Goal: Information Seeking & Learning: Learn about a topic

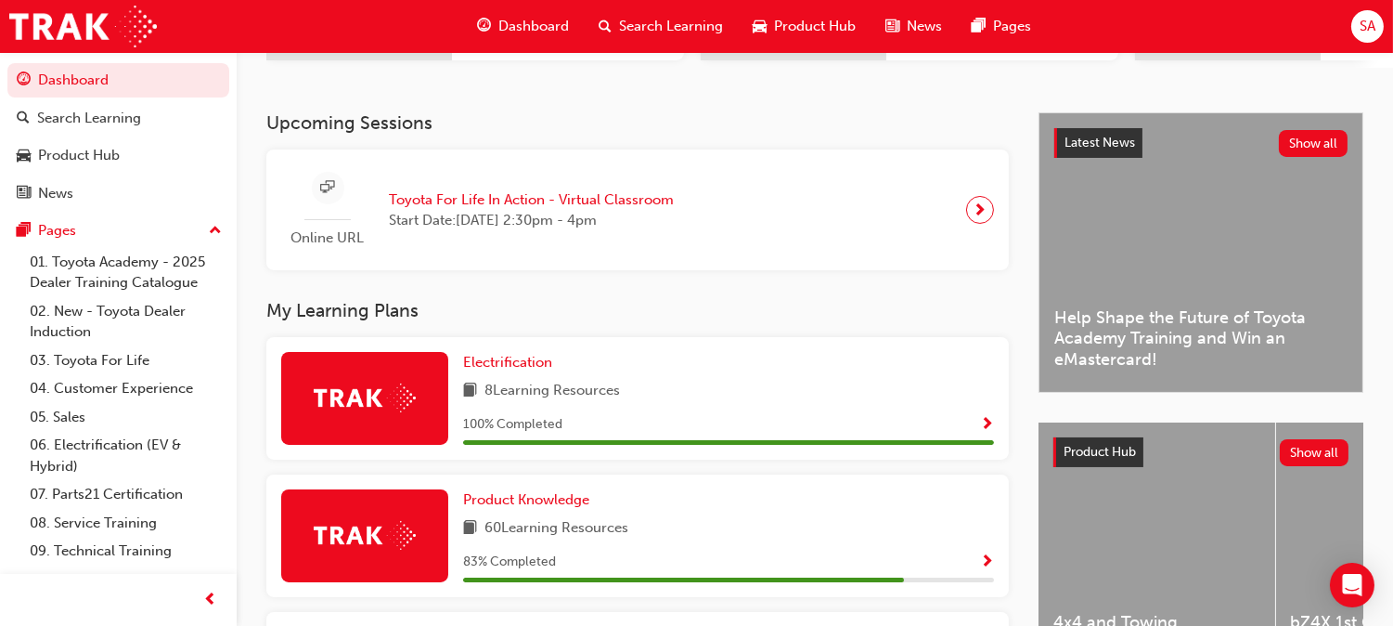
scroll to position [355, 0]
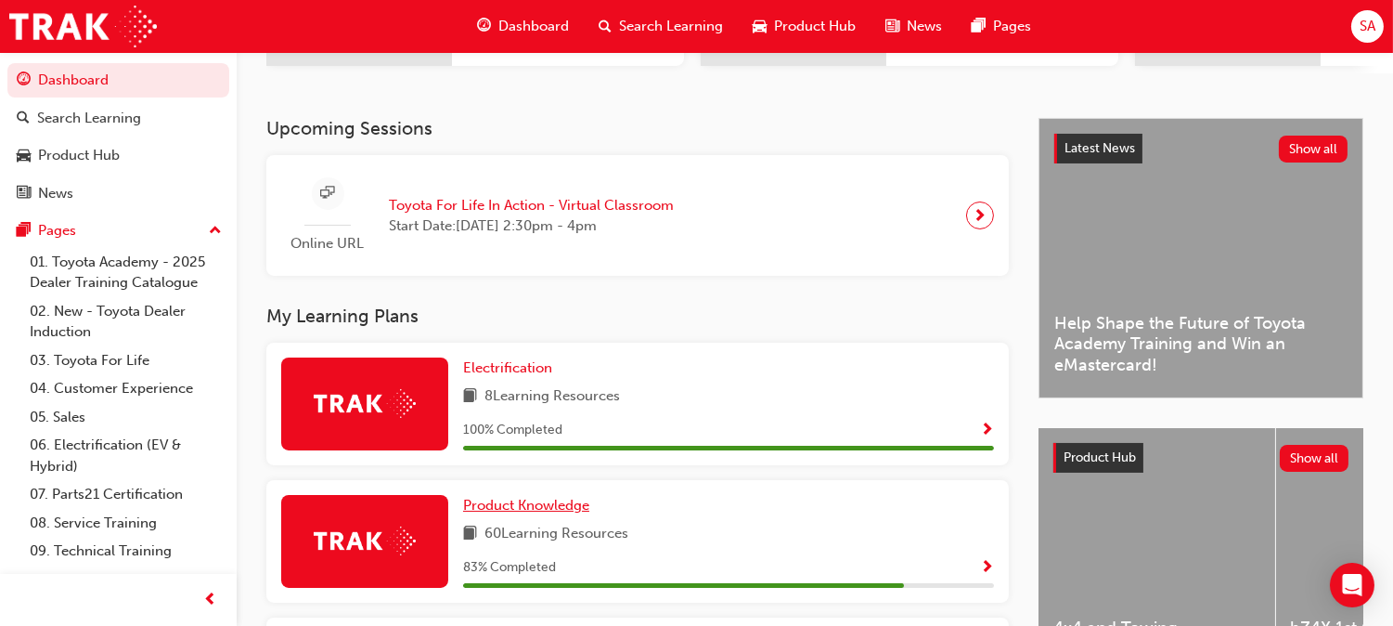
click at [589, 497] on span "Product Knowledge" at bounding box center [526, 505] width 126 height 17
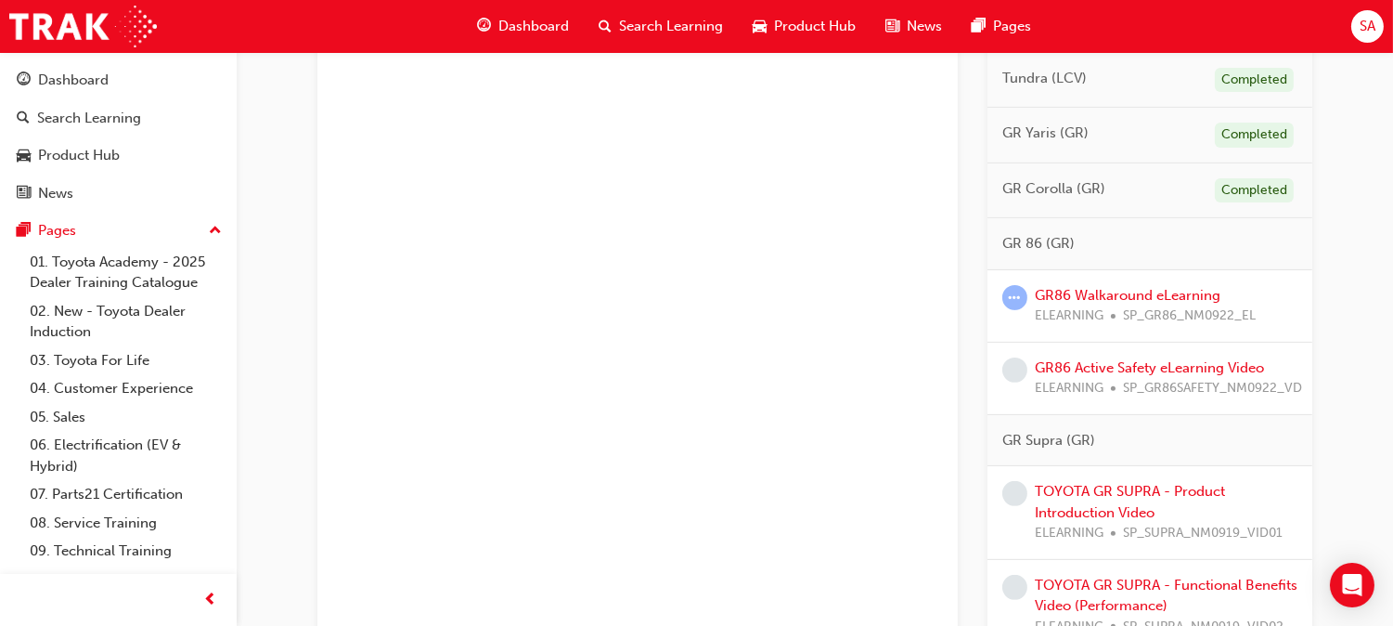
scroll to position [1200, 0]
click at [1147, 304] on link "GR86 Walkaround eLearning" at bounding box center [1128, 298] width 186 height 17
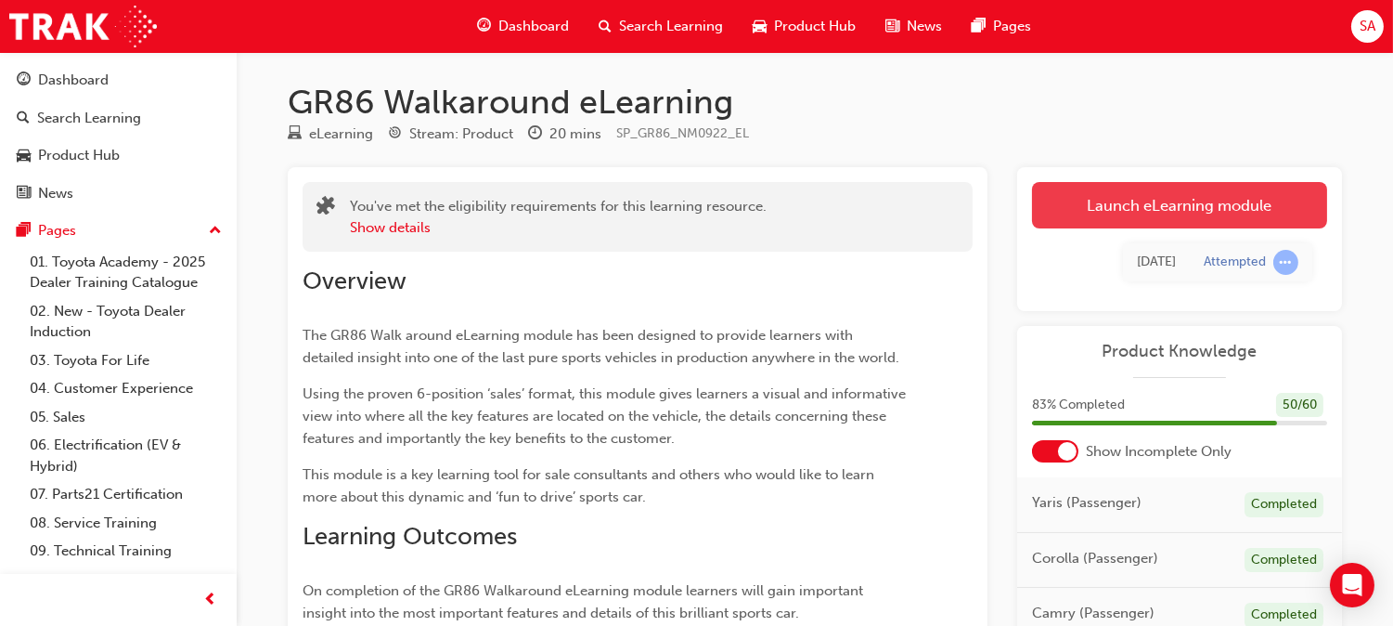
click at [1158, 215] on link "Launch eLearning module" at bounding box center [1179, 205] width 295 height 46
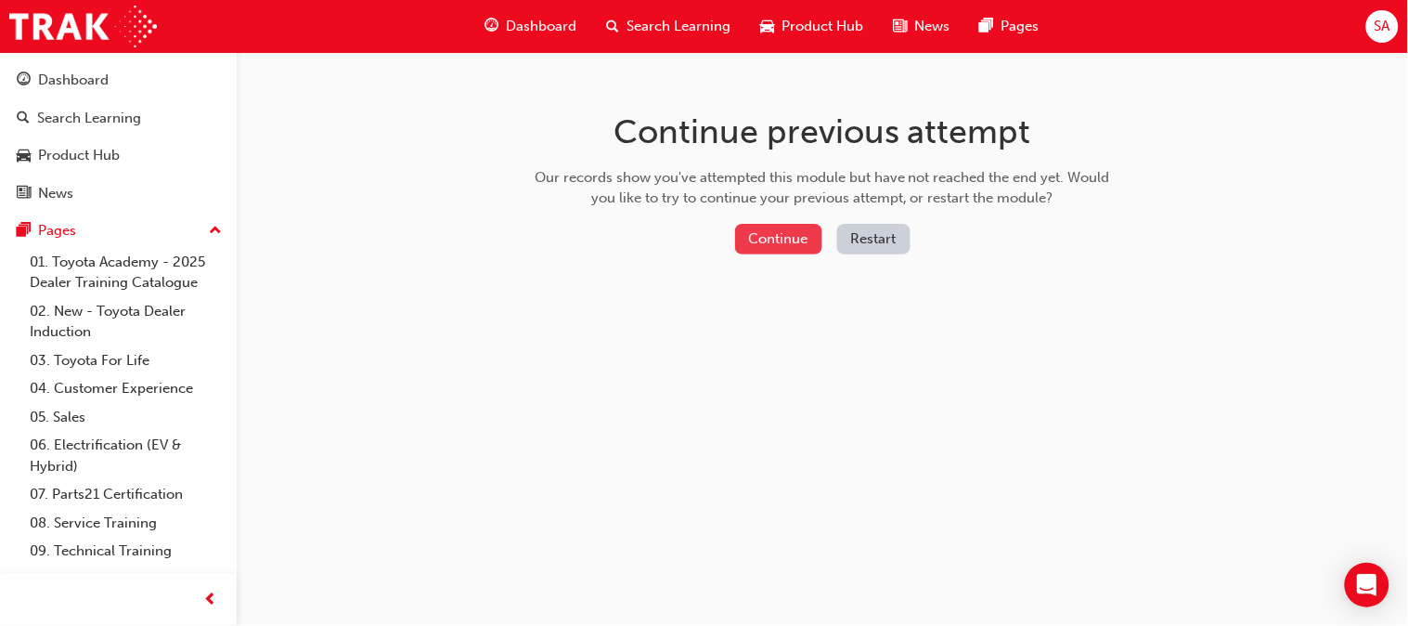
click at [768, 224] on button "Continue" at bounding box center [778, 239] width 87 height 31
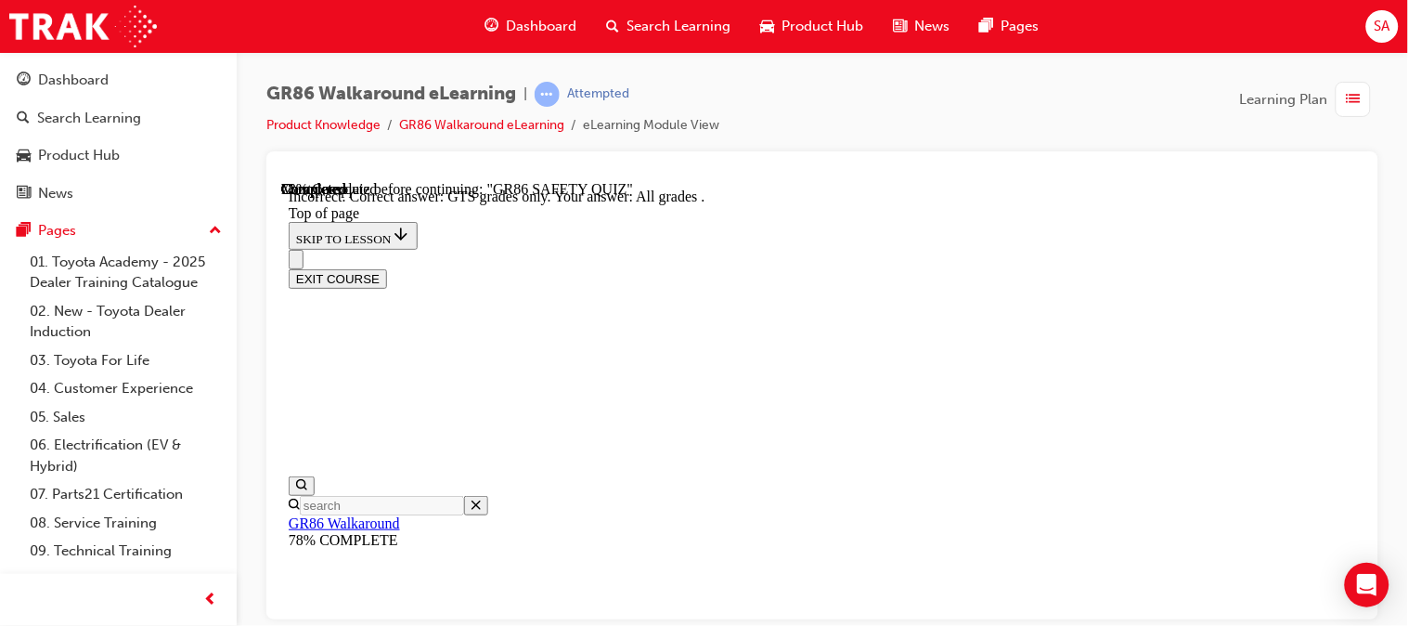
scroll to position [698, 0]
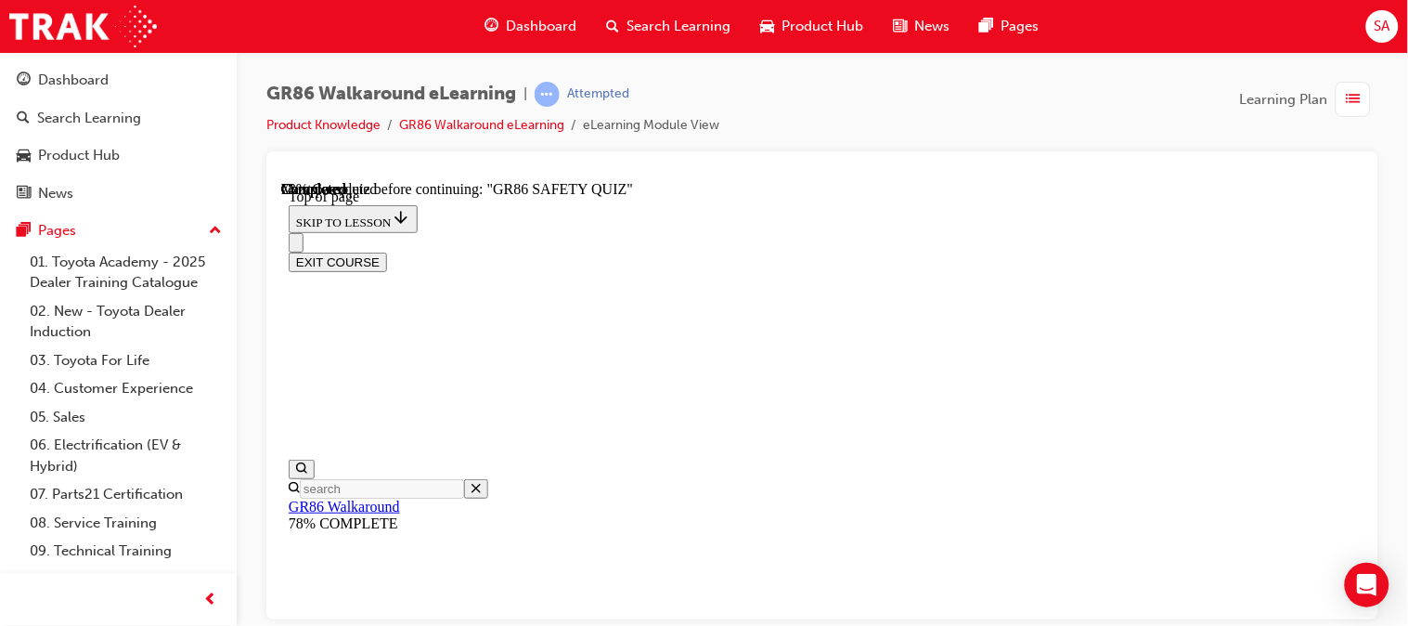
scroll to position [614, 0]
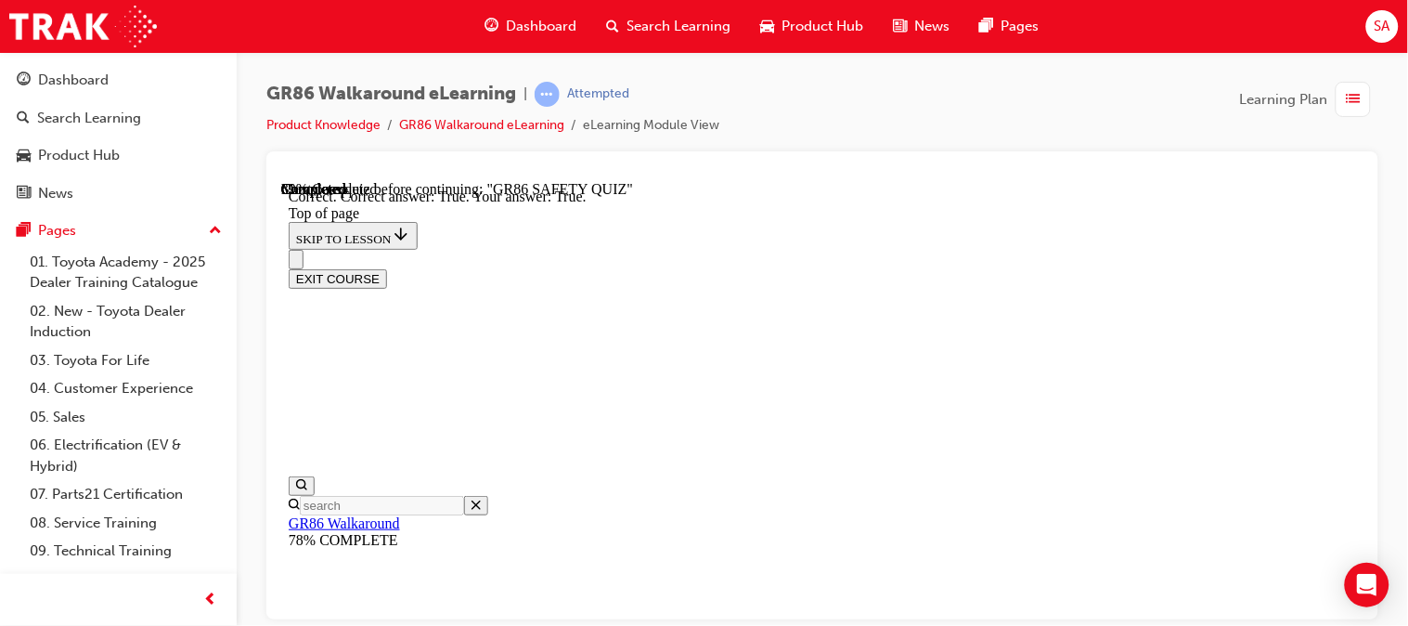
scroll to position [785, 0]
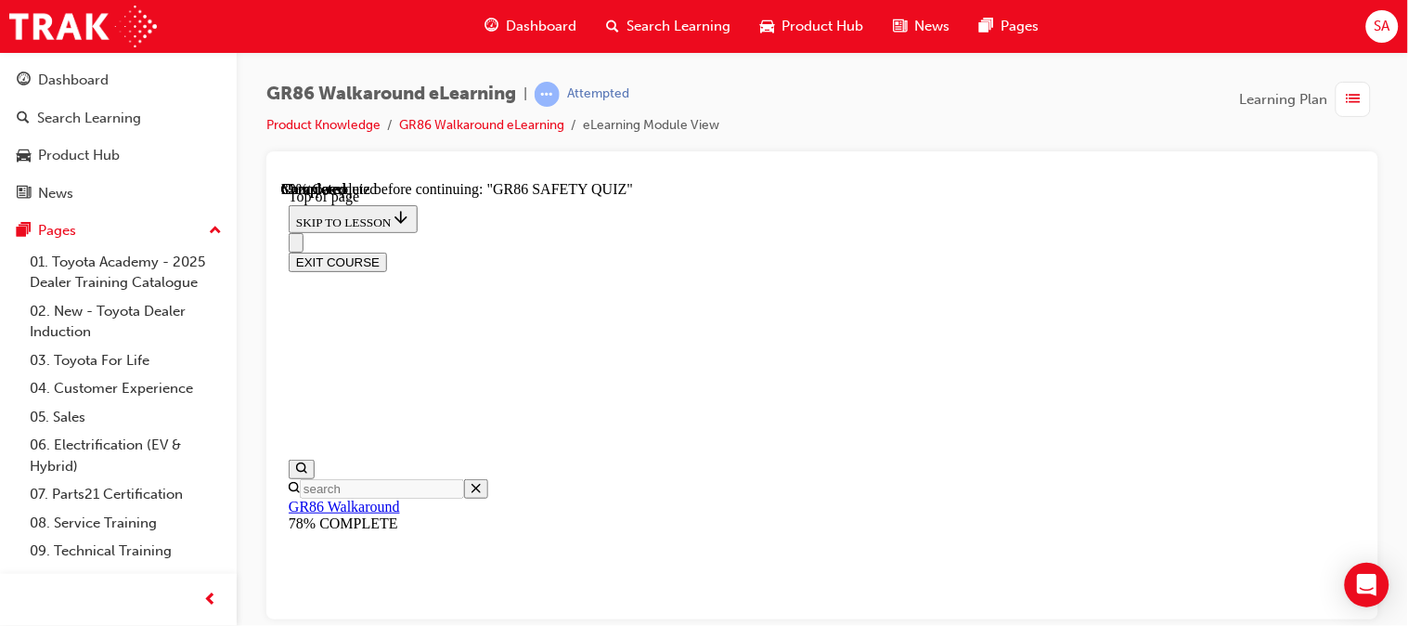
scroll to position [424, 0]
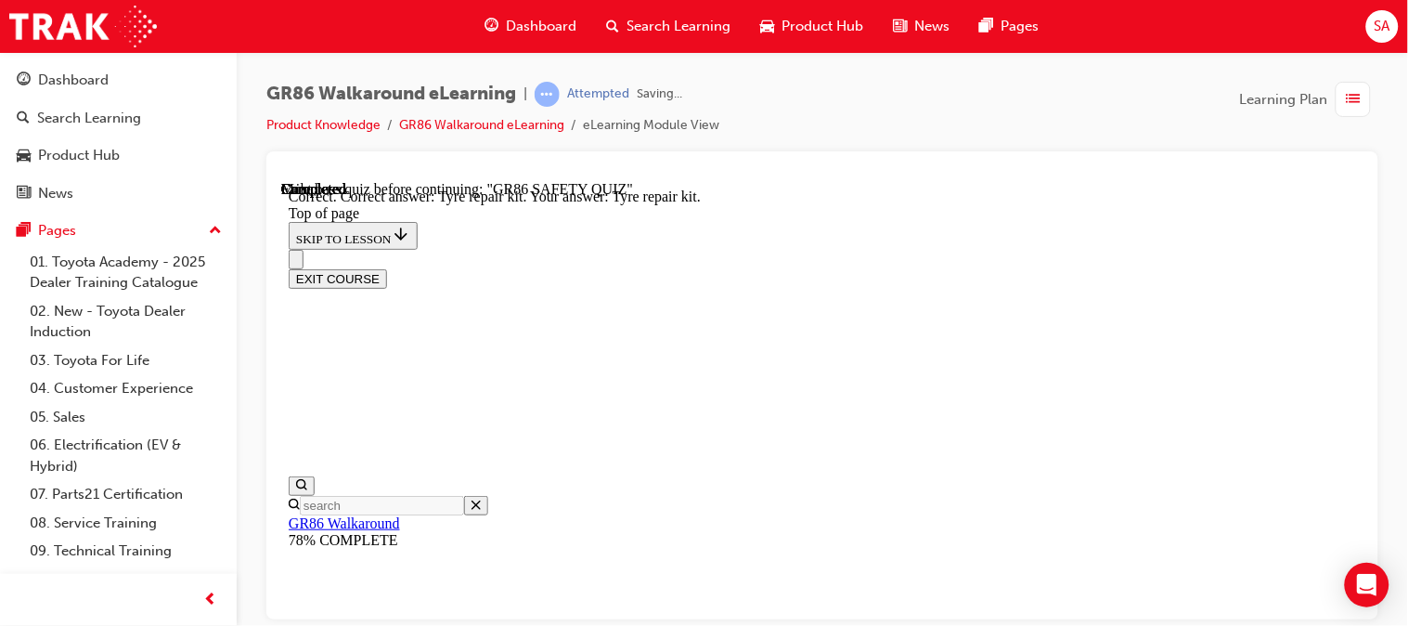
scroll to position [634, 0]
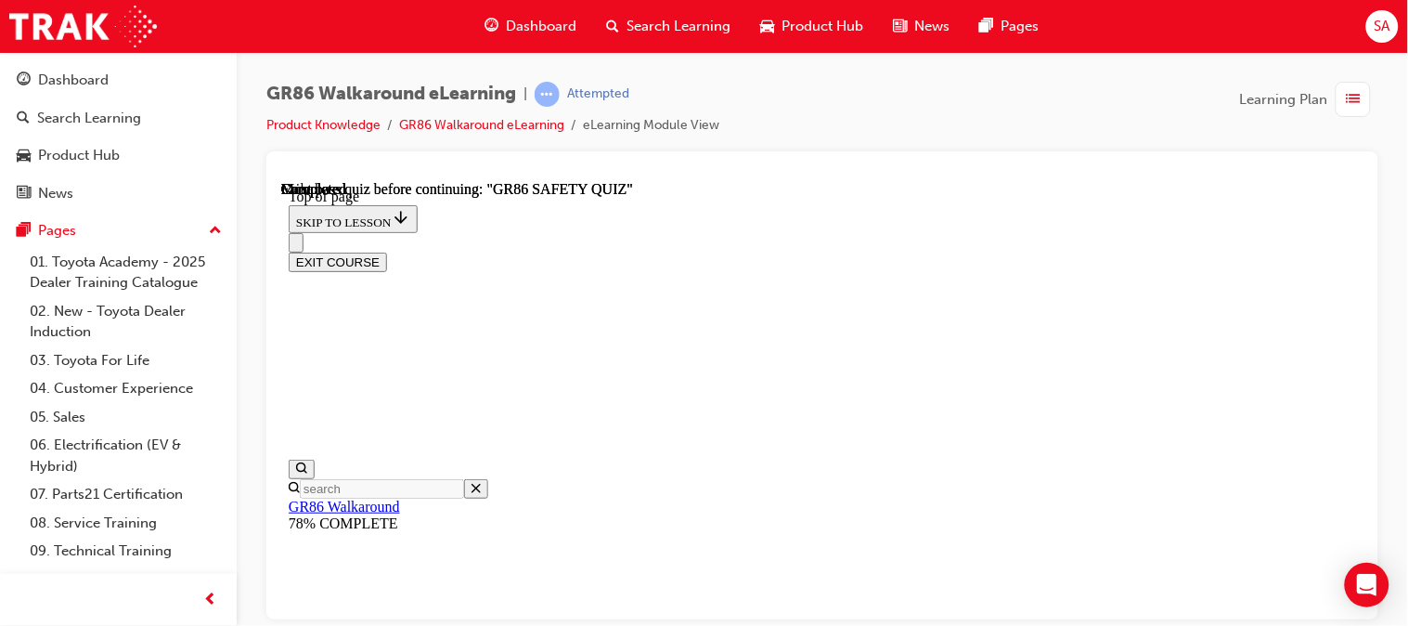
scroll to position [569, 0]
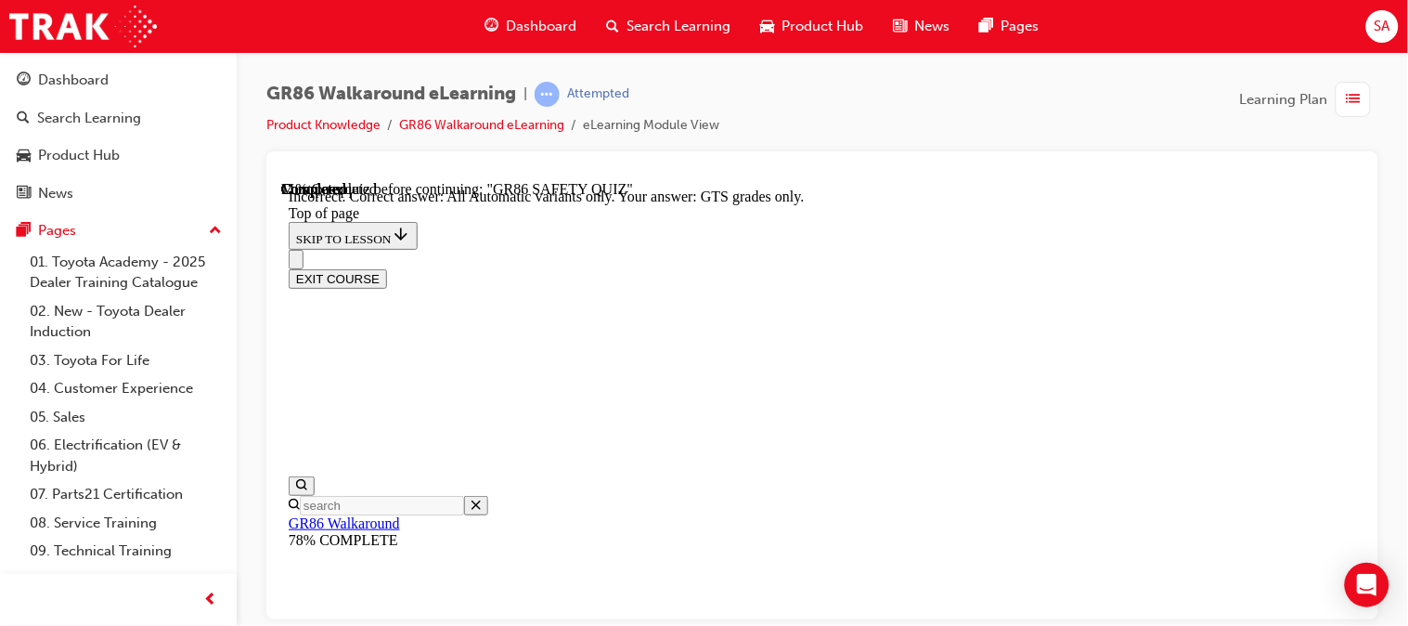
scroll to position [729, 0]
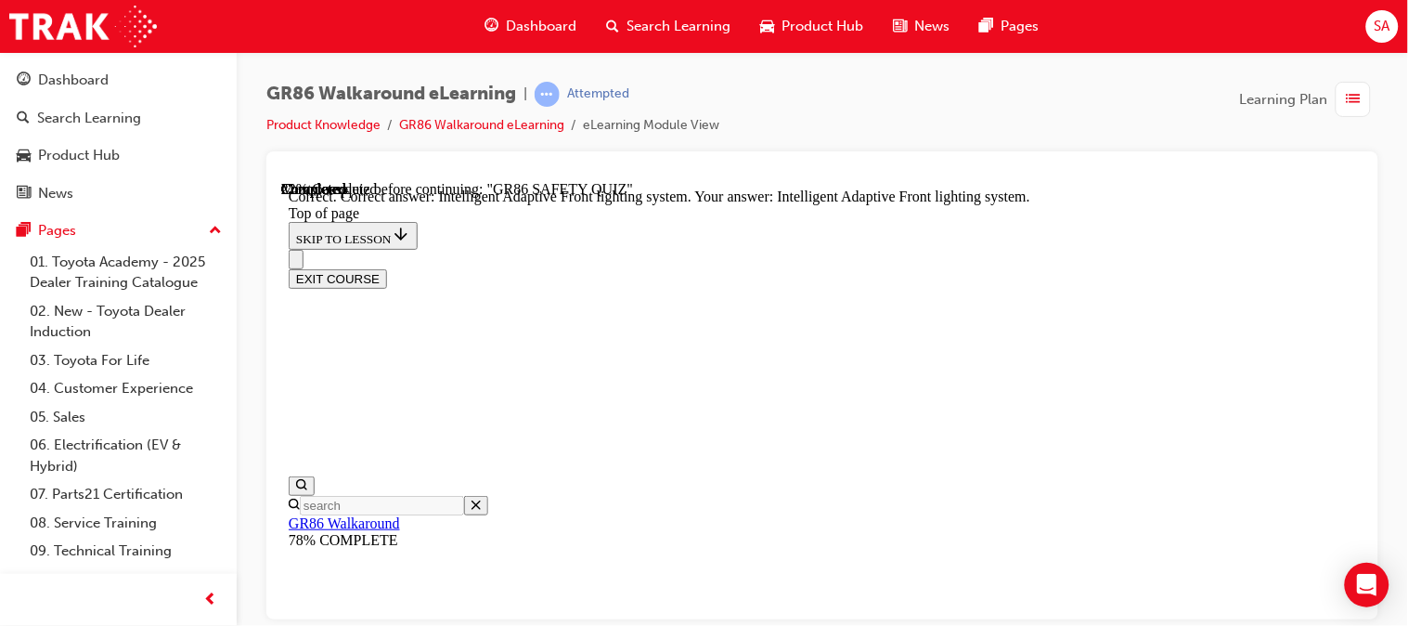
scroll to position [969, 0]
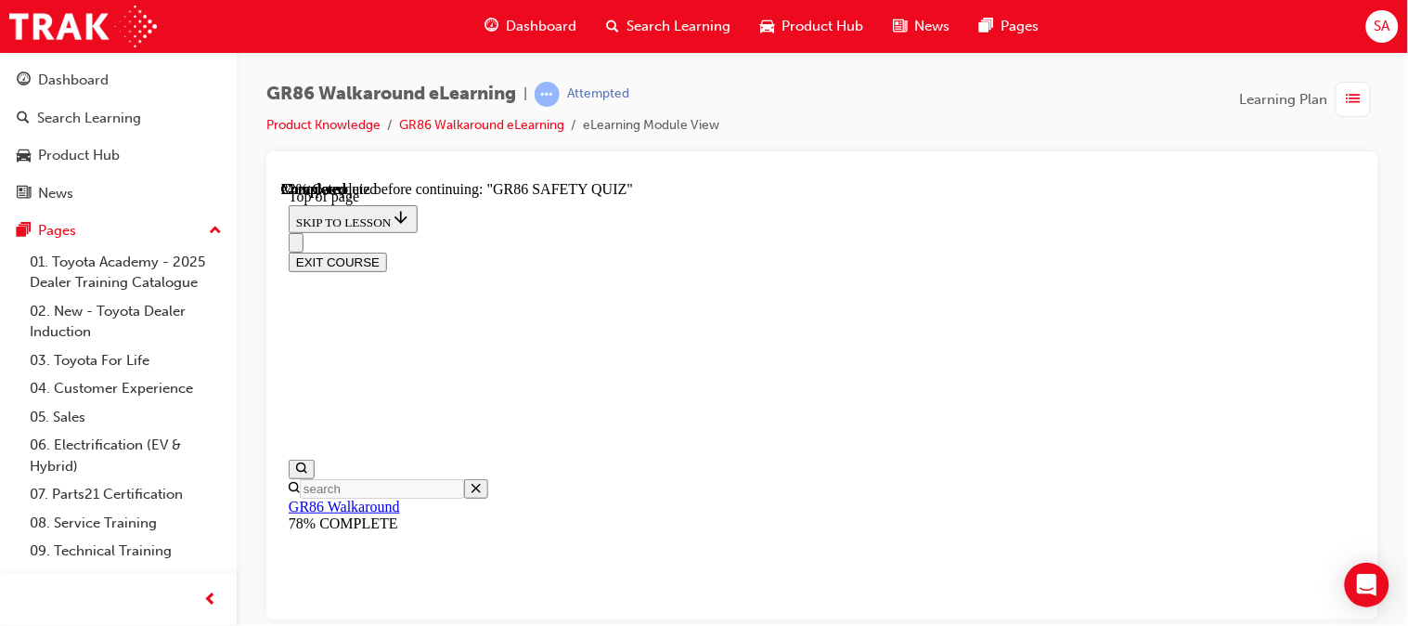
scroll to position [550, 0]
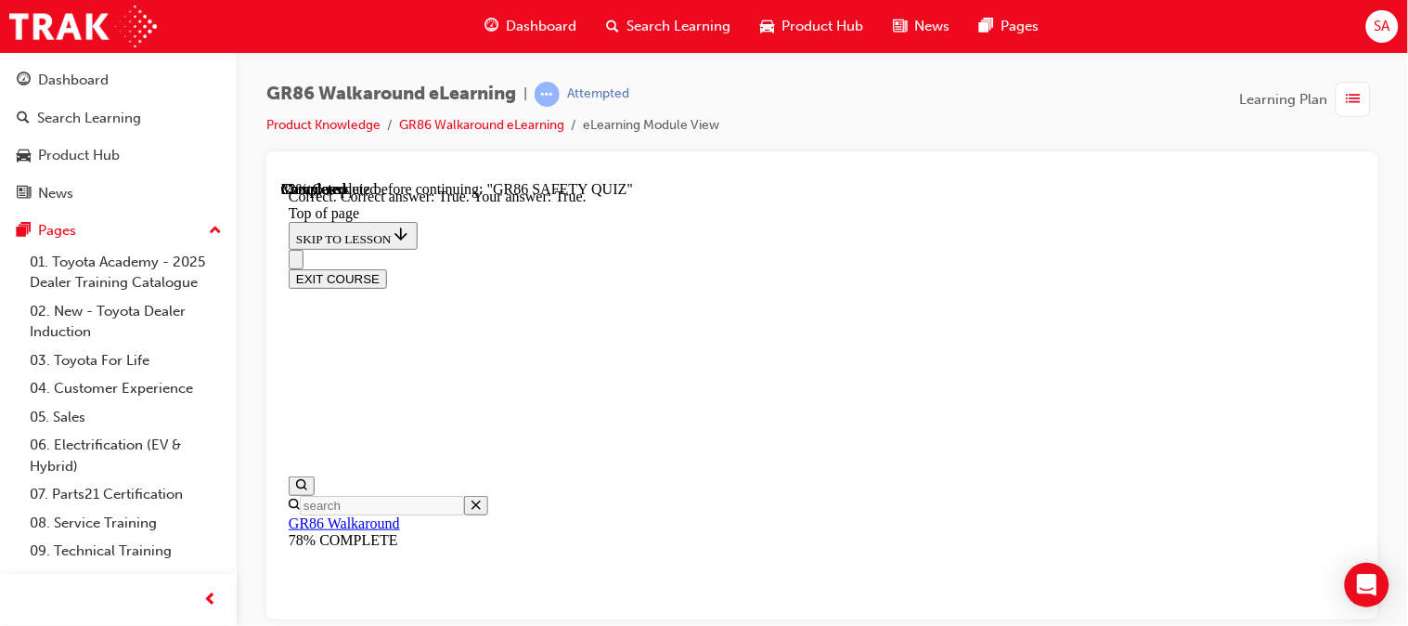
scroll to position [785, 0]
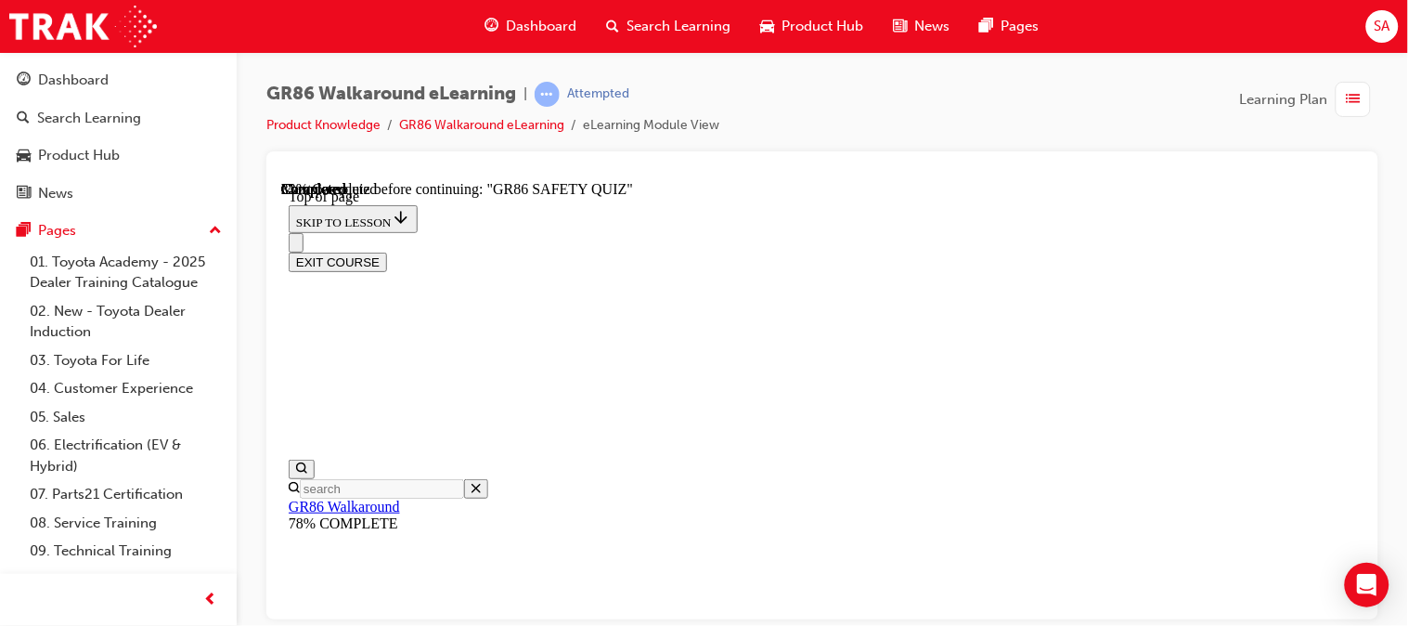
scroll to position [442, 0]
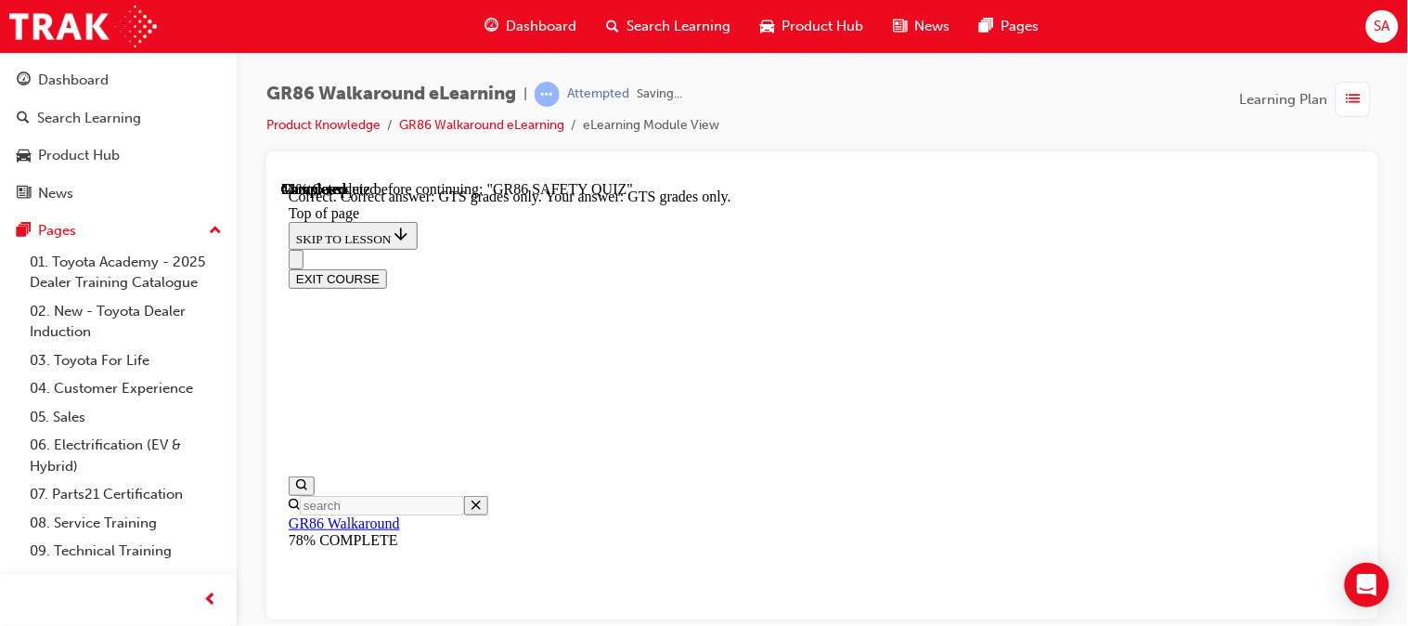
scroll to position [698, 0]
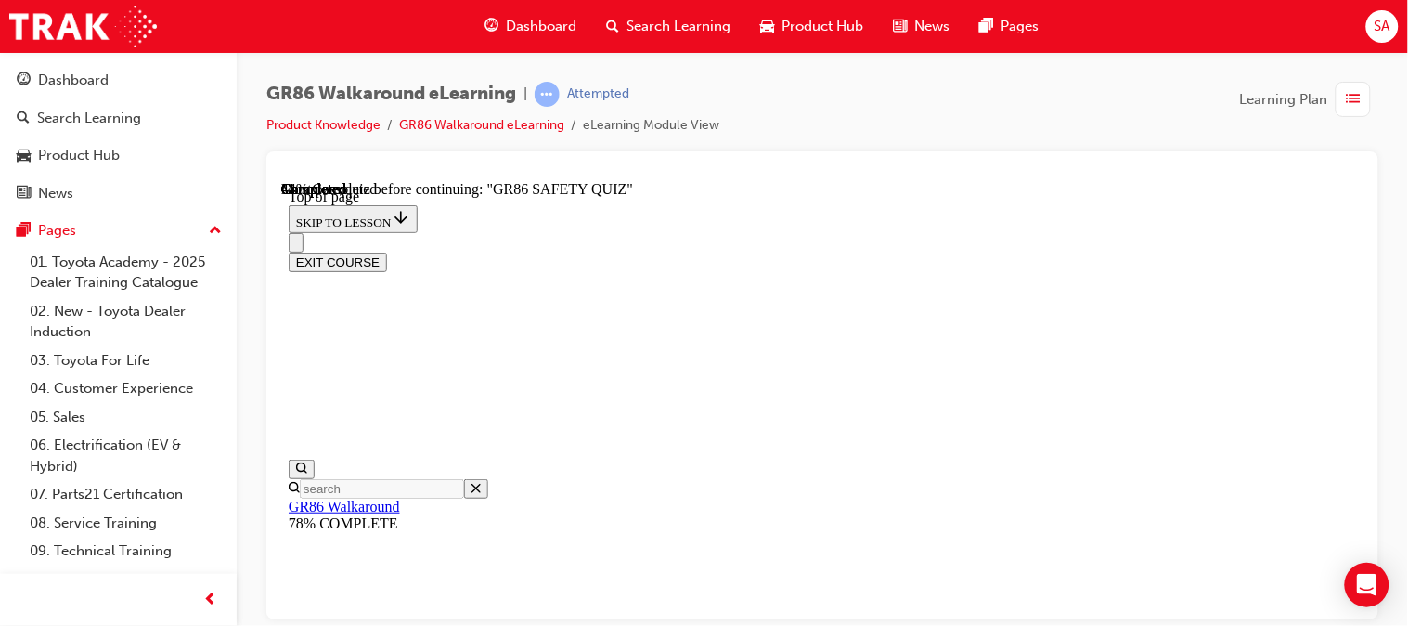
scroll to position [750, 0]
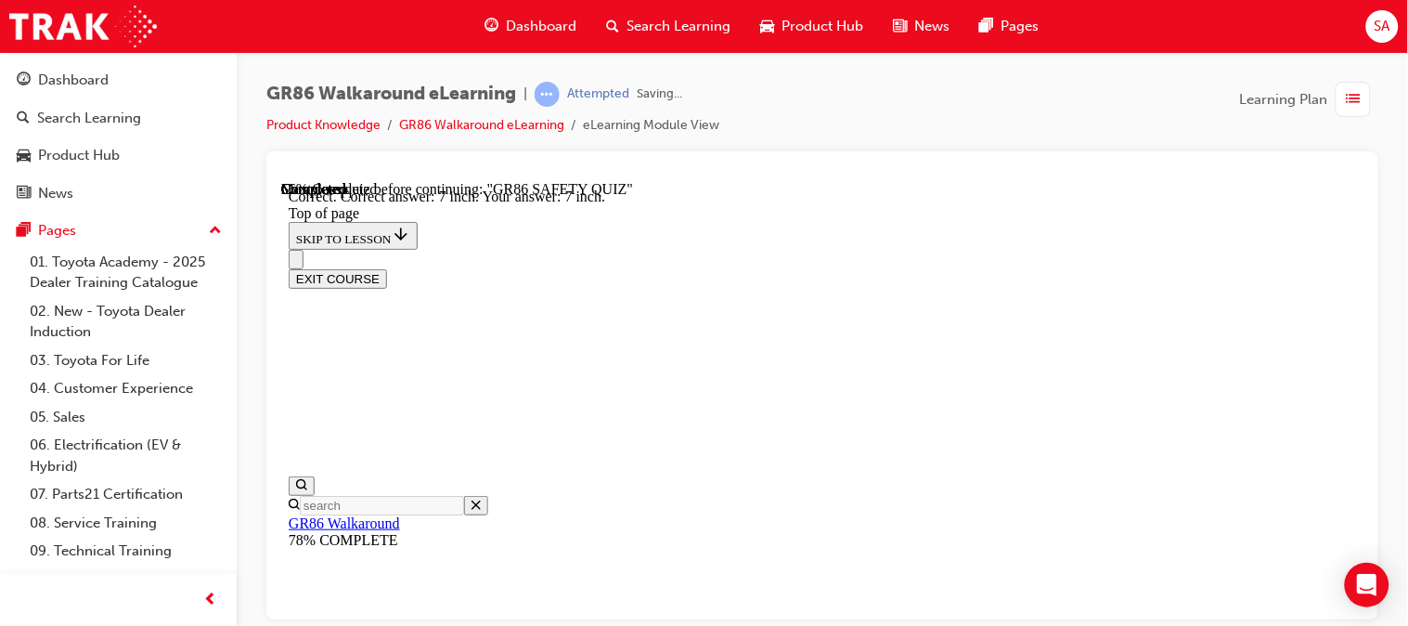
scroll to position [970, 0]
drag, startPoint x: 961, startPoint y: 557, endPoint x: 961, endPoint y: 521, distance: 36.2
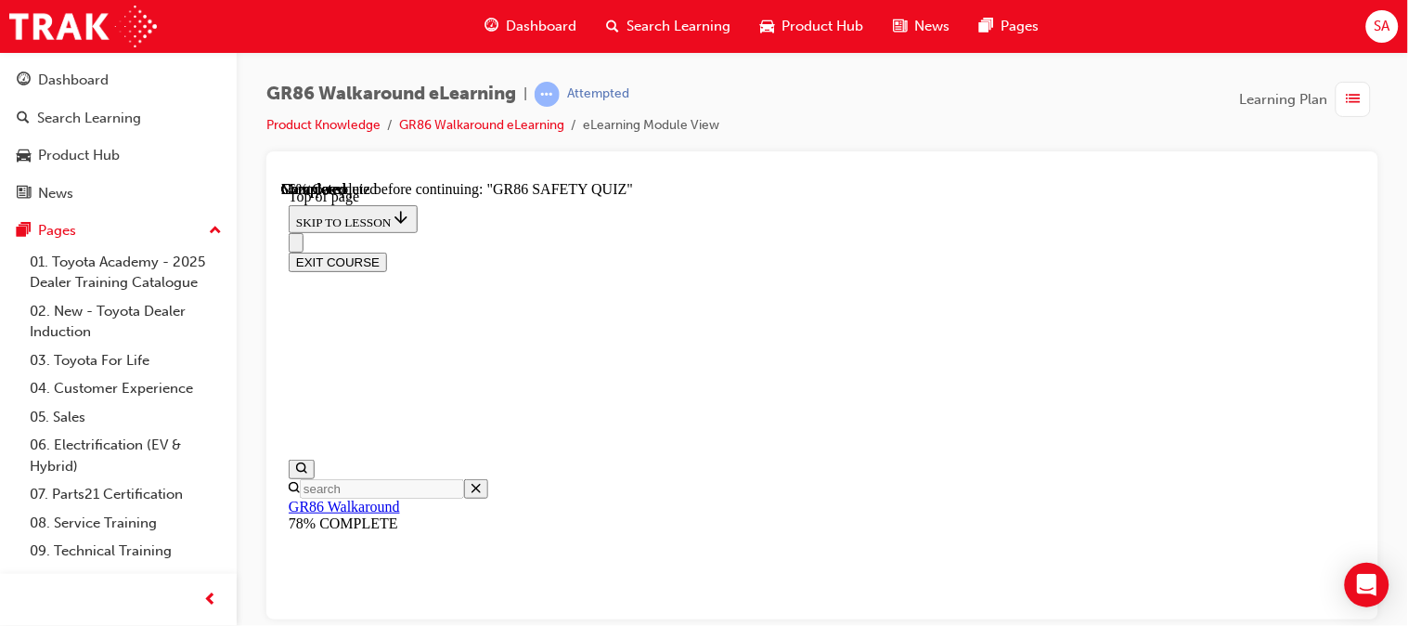
scroll to position [889, 0]
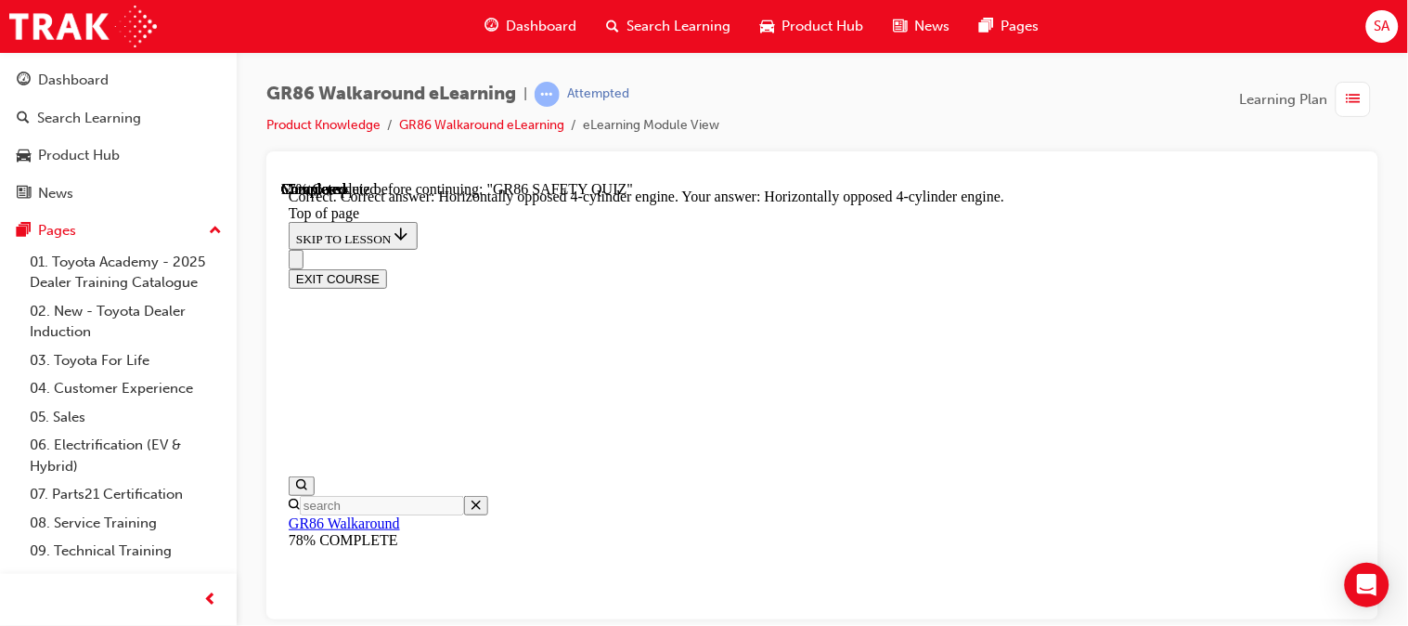
scroll to position [1127, 0]
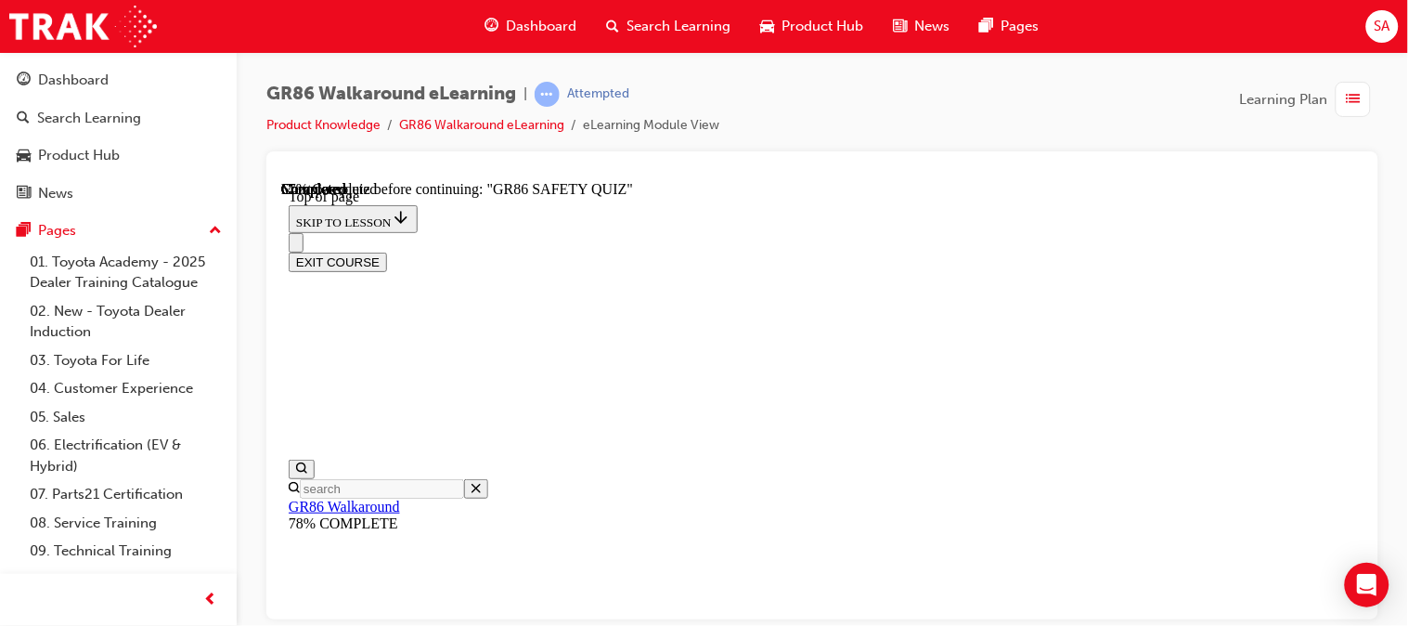
scroll to position [416, 0]
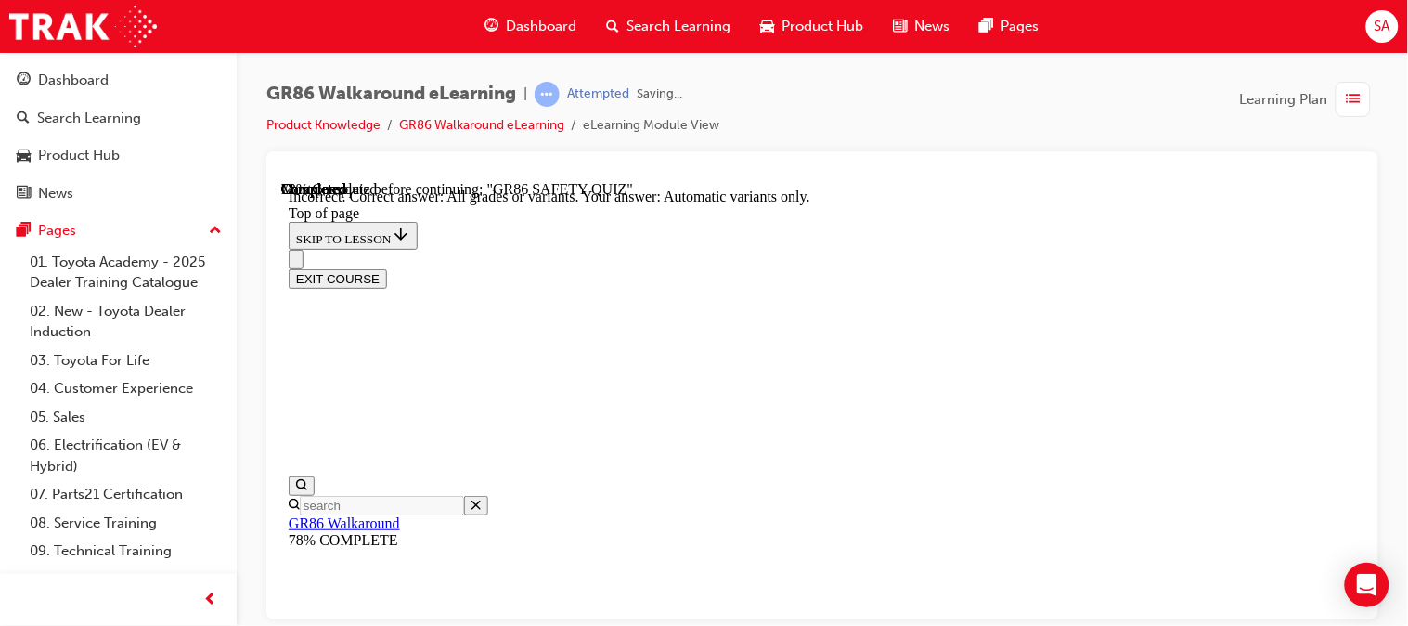
scroll to position [634, 0]
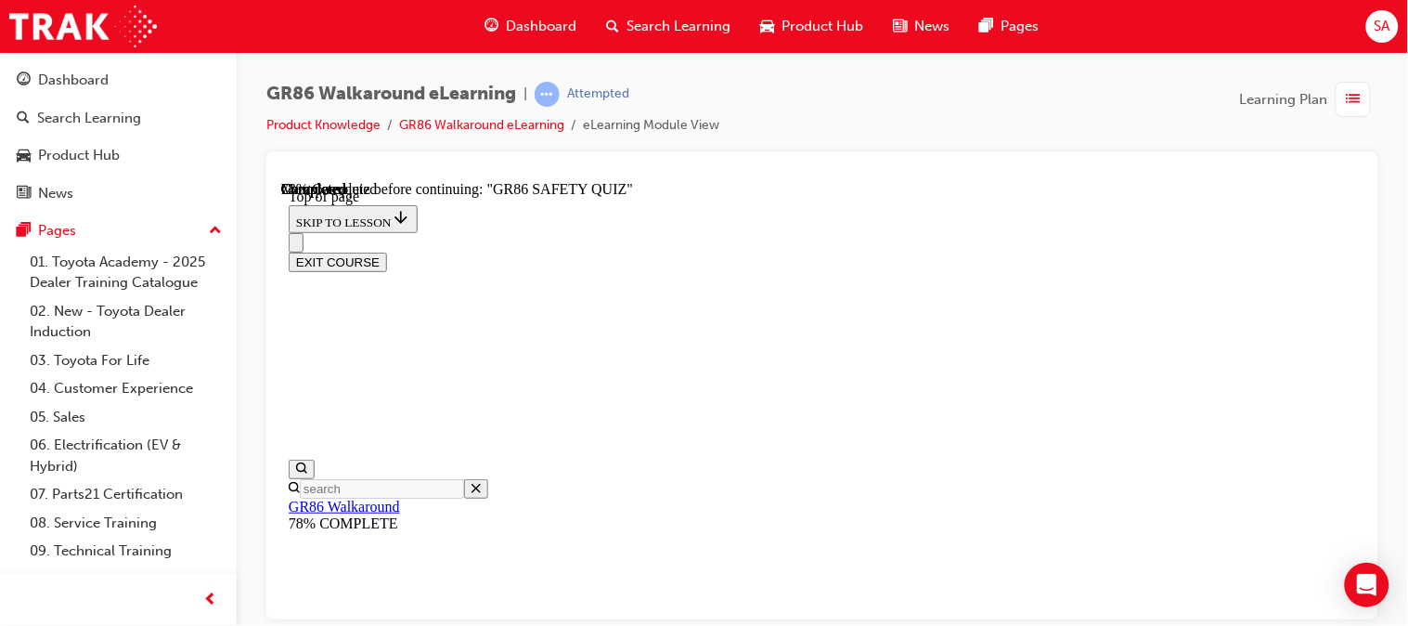
scroll to position [412, 0]
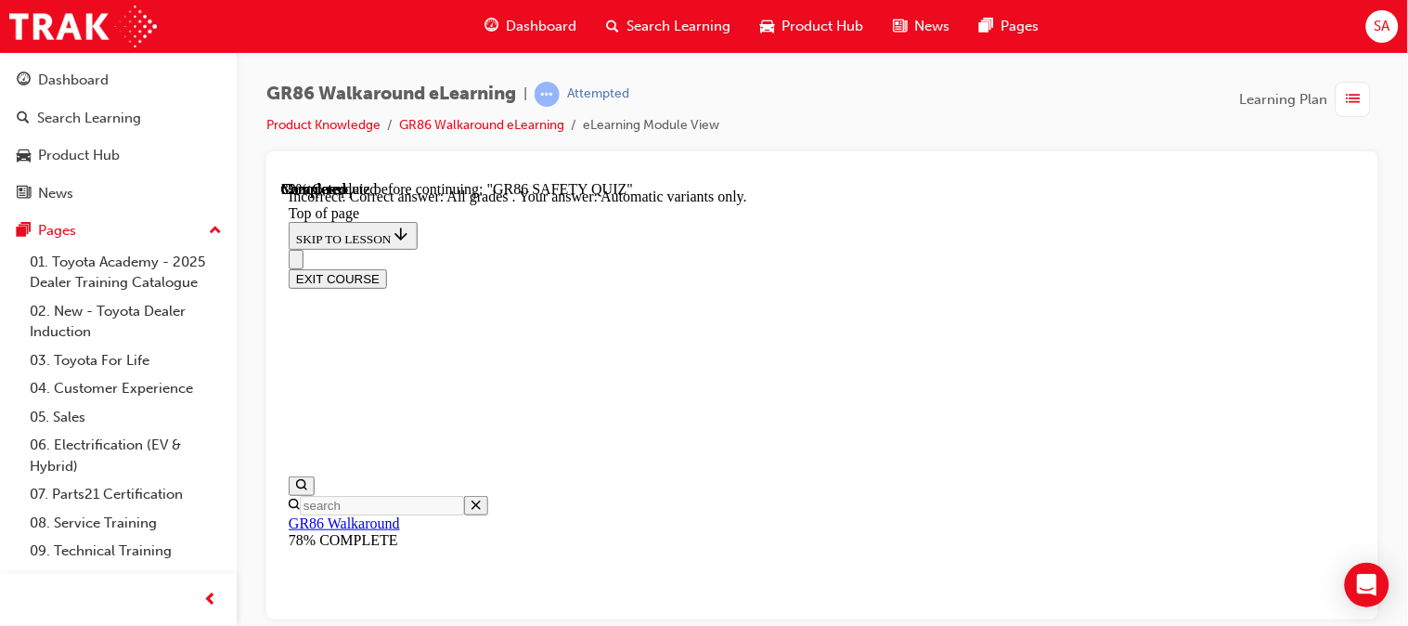
scroll to position [698, 0]
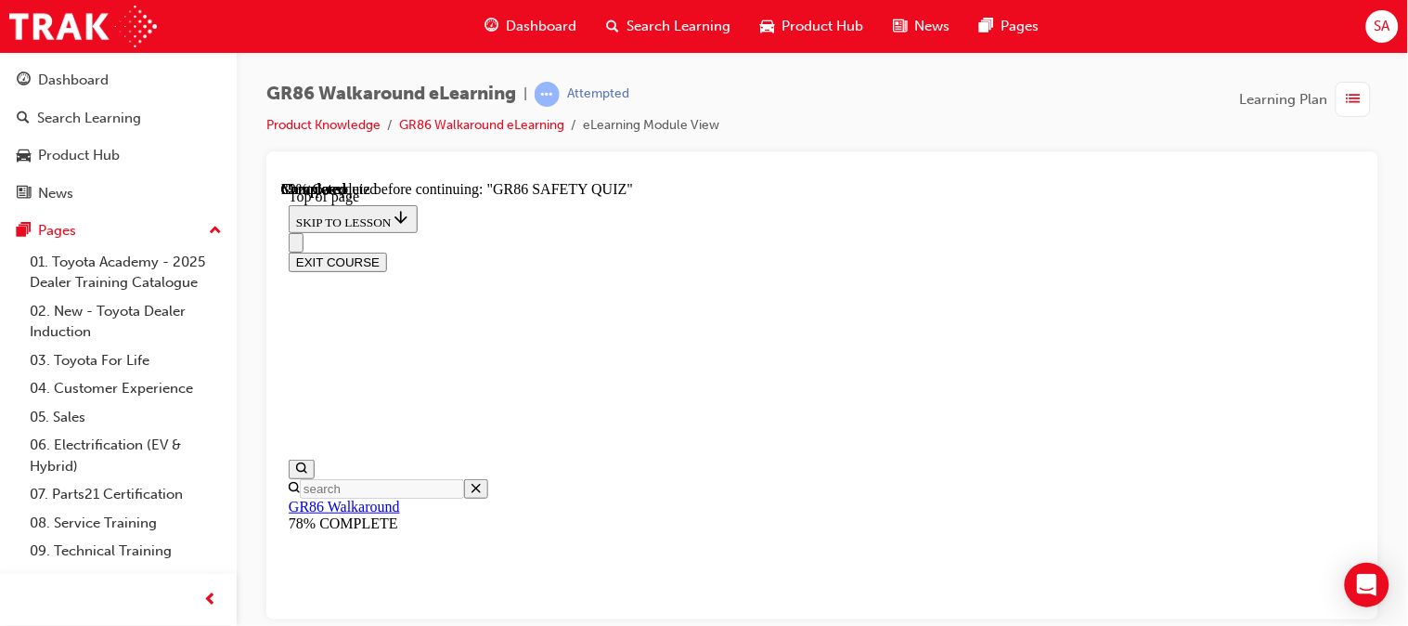
scroll to position [356, 0]
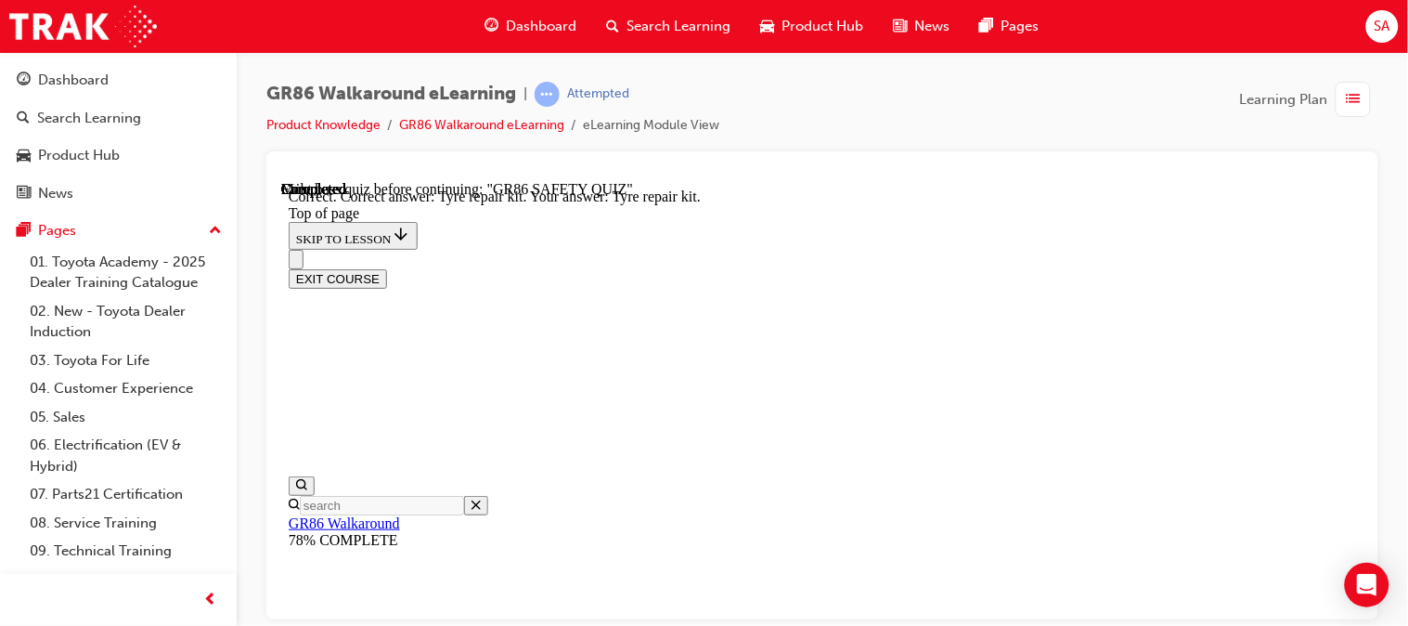
scroll to position [634, 0]
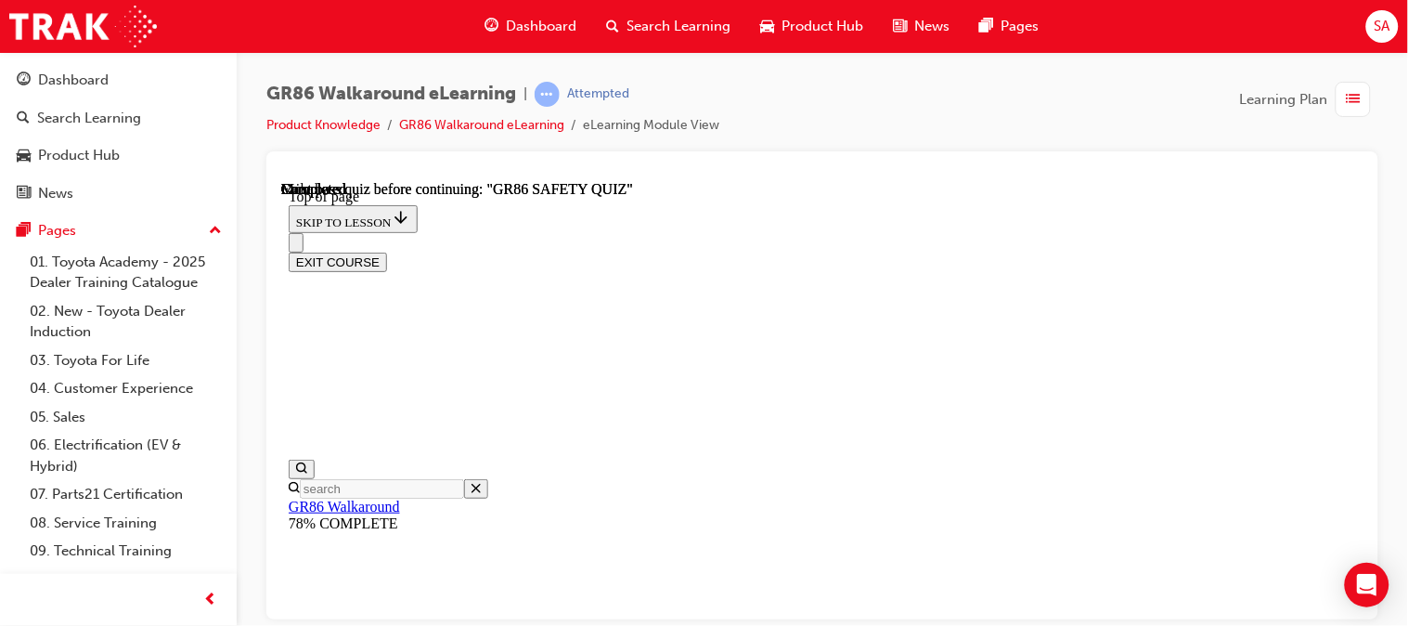
scroll to position [569, 0]
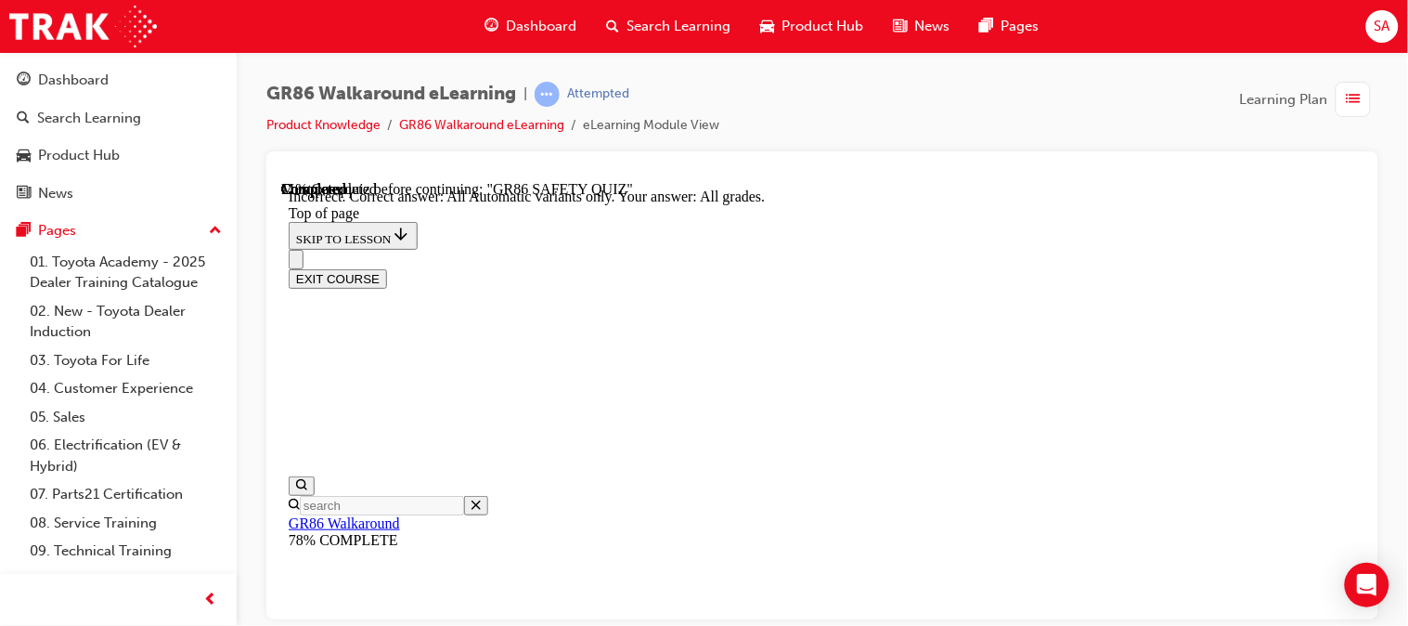
scroll to position [223, 0]
drag, startPoint x: 719, startPoint y: 290, endPoint x: 822, endPoint y: 519, distance: 251.4
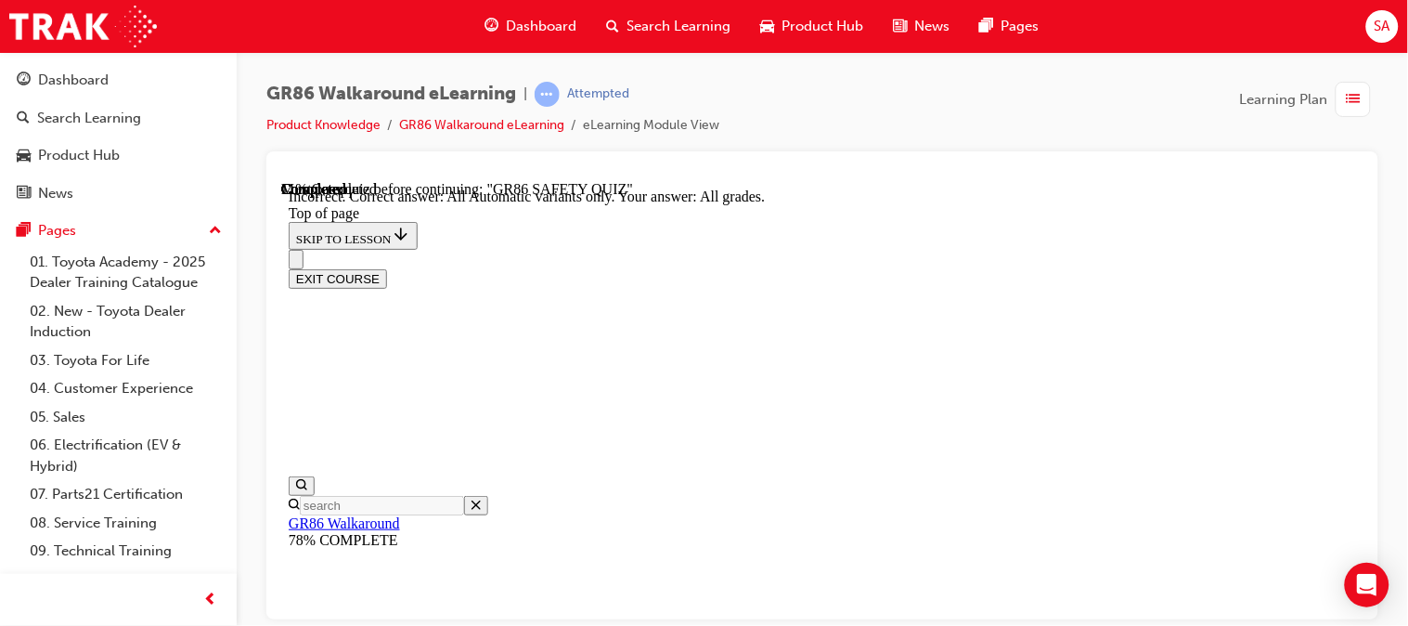
drag, startPoint x: 715, startPoint y: 285, endPoint x: 983, endPoint y: 286, distance: 268.3
copy div "Autonomous Emergency Braking or AEB is an important active safety technology de…"
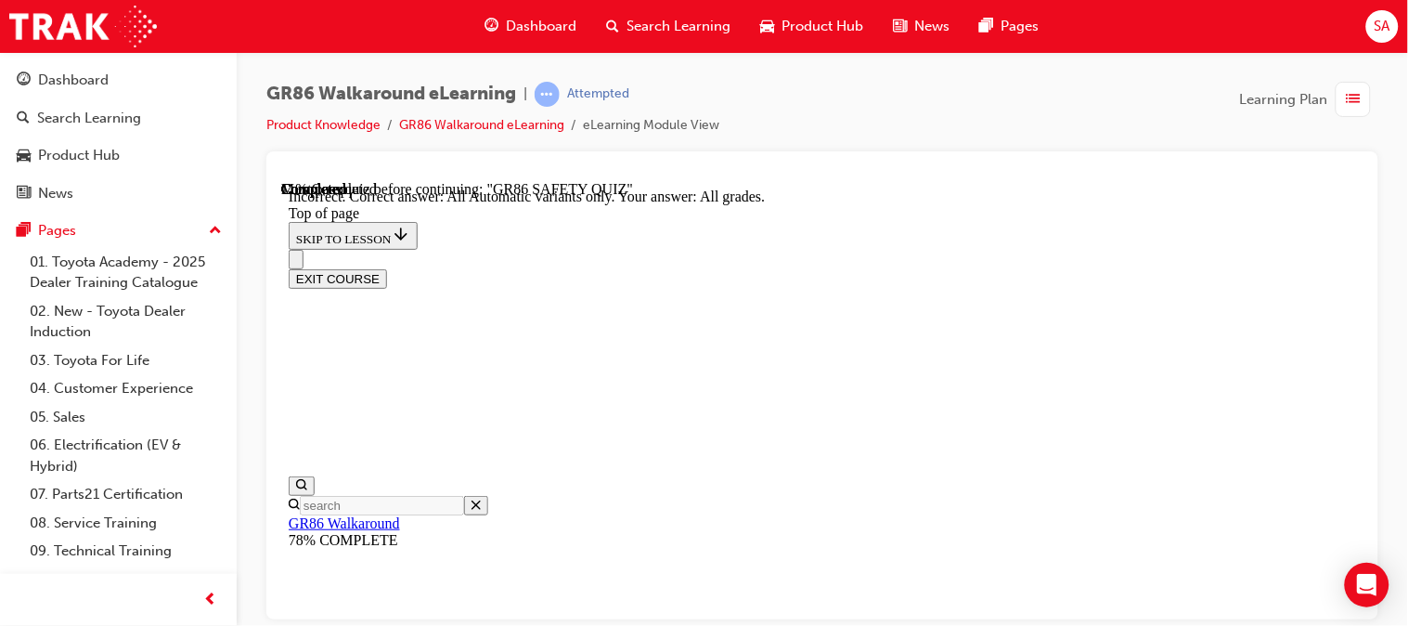
scroll to position [828, 0]
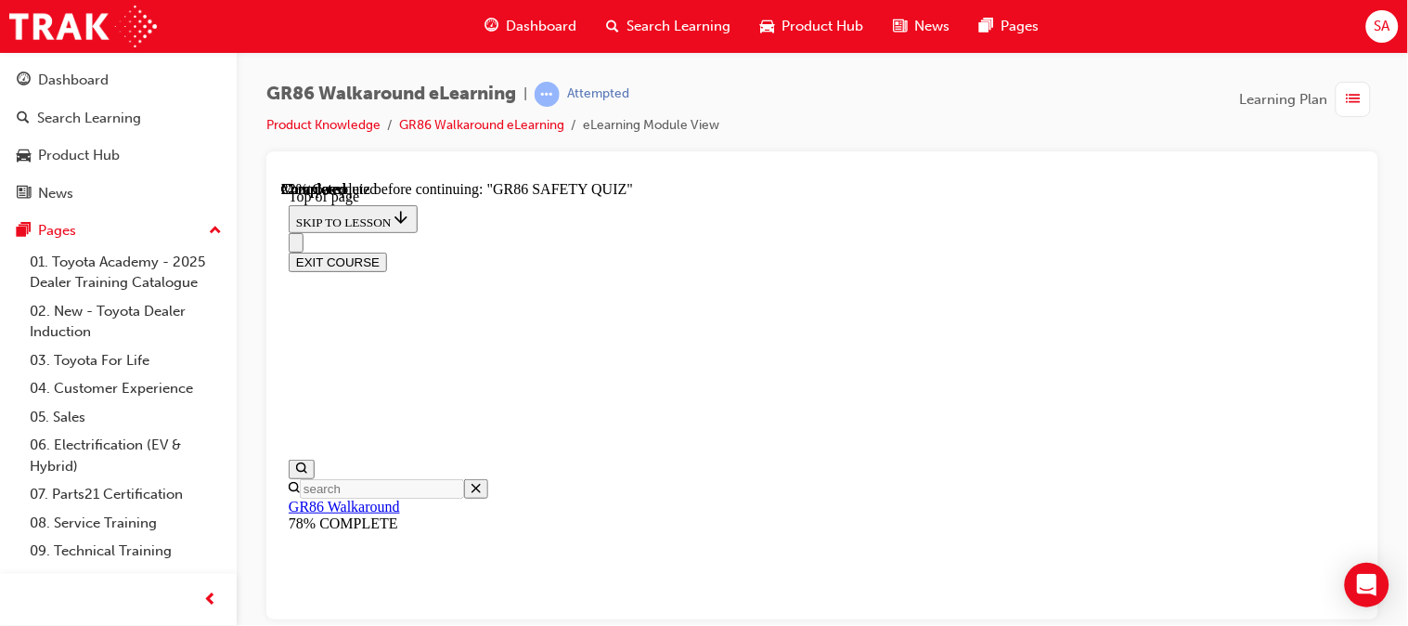
scroll to position [513, 0]
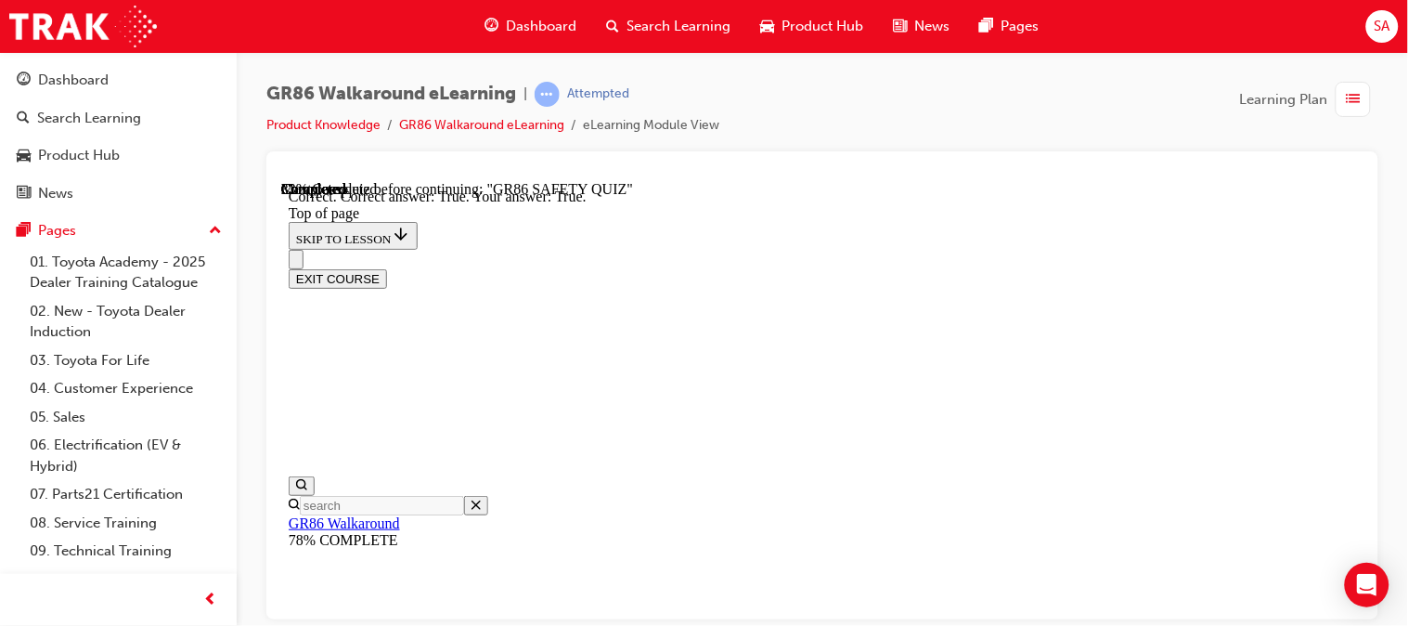
scroll to position [785, 0]
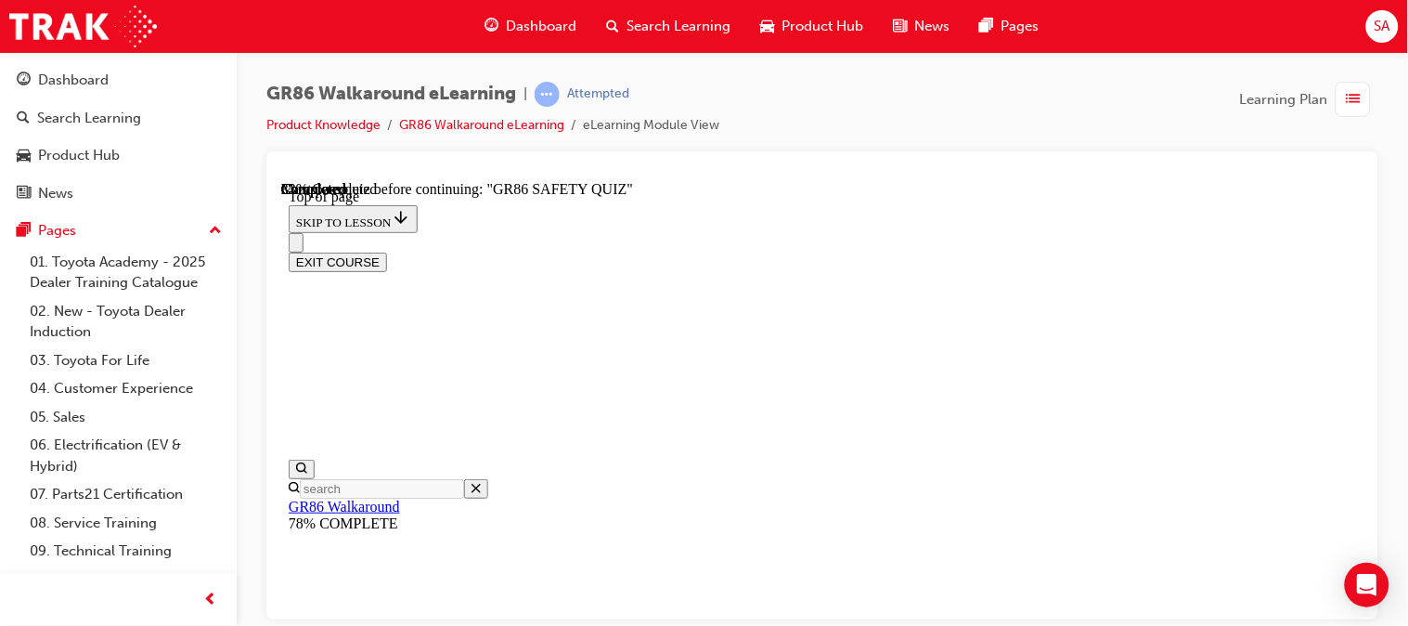
scroll to position [319, 0]
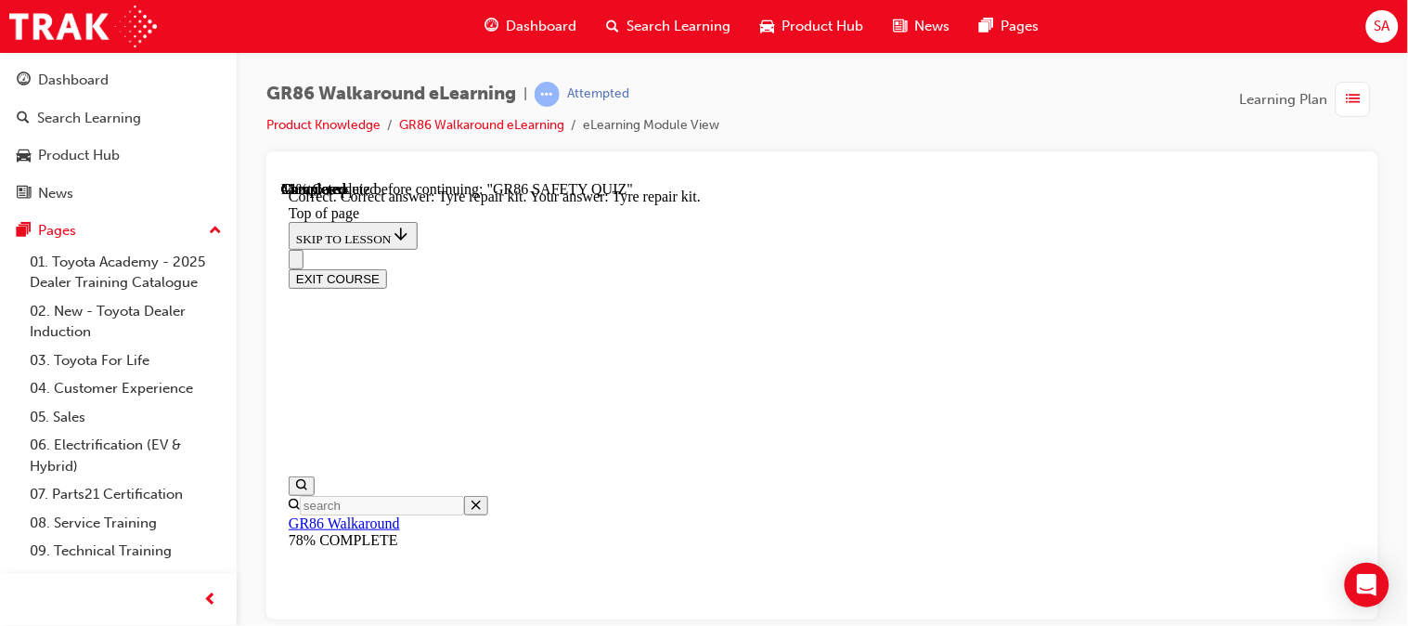
scroll to position [634, 0]
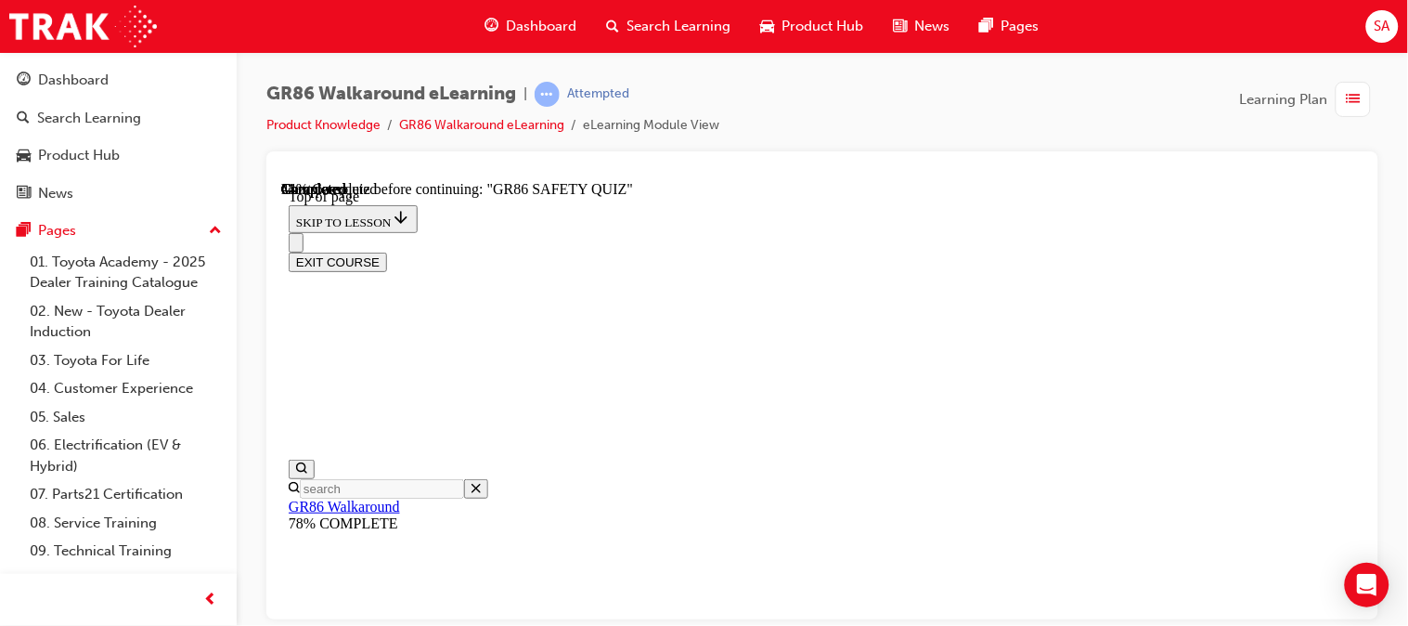
scroll to position [726, 0]
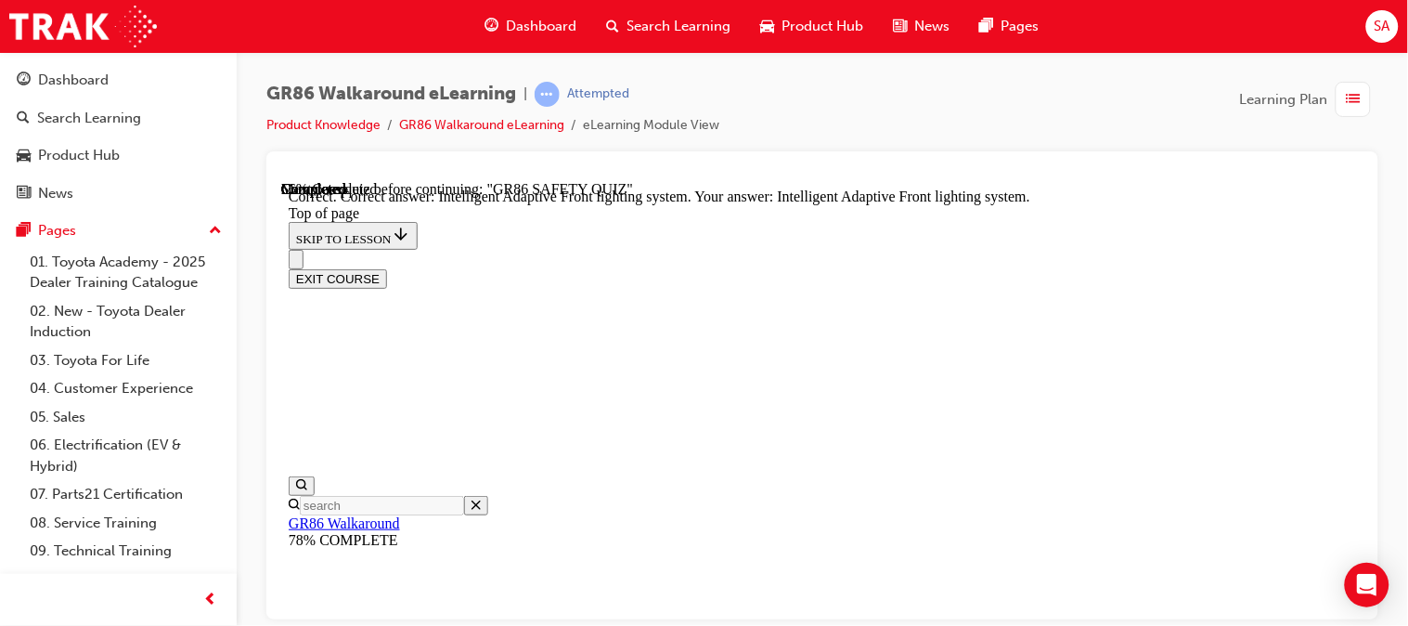
scroll to position [969, 0]
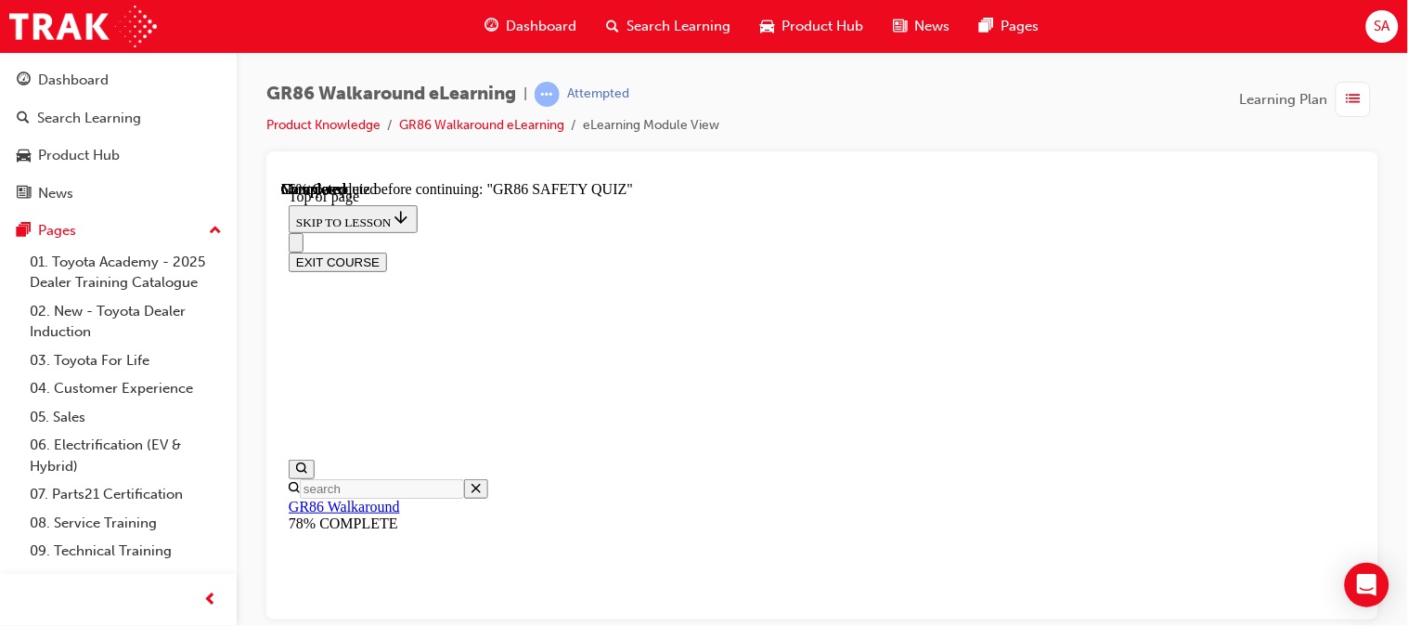
scroll to position [664, 0]
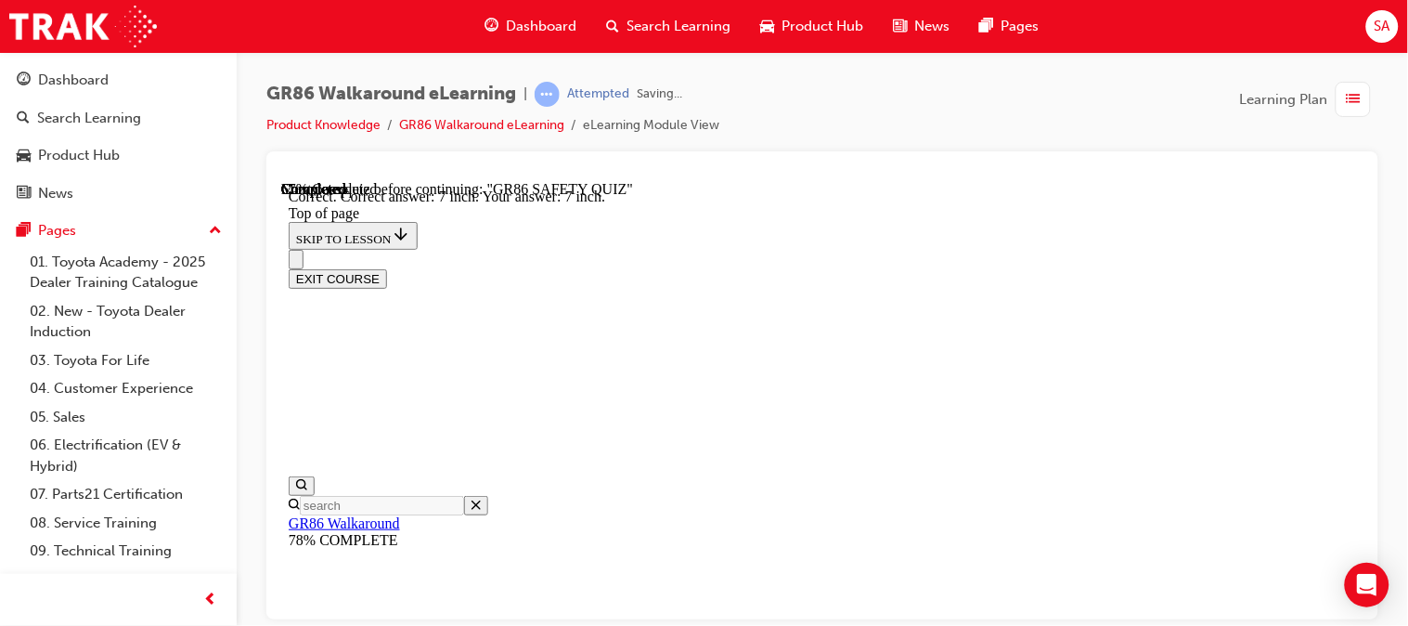
scroll to position [970, 0]
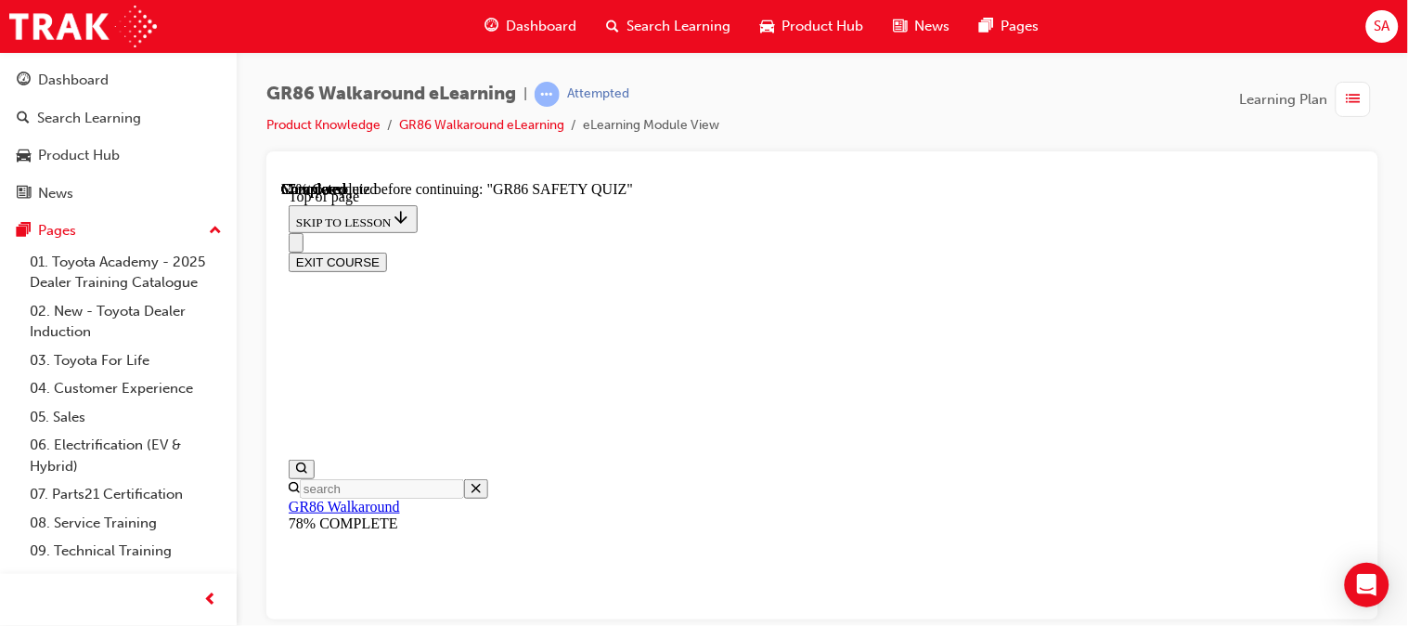
scroll to position [258, 0]
drag, startPoint x: 716, startPoint y: 243, endPoint x: 804, endPoint y: 312, distance: 111.8
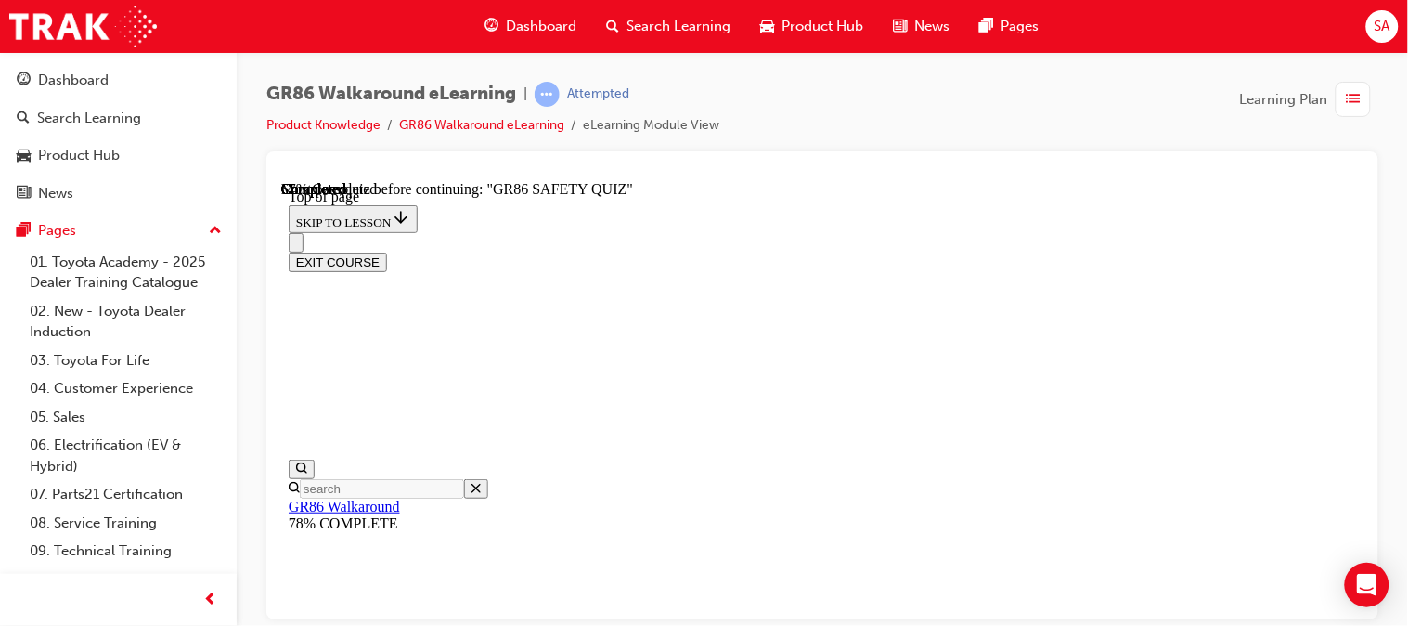
drag, startPoint x: 712, startPoint y: 249, endPoint x: 965, endPoint y: 343, distance: 270.5
copy div "What variants of the new GR 86 comes equipped with a clever safety technology, …"
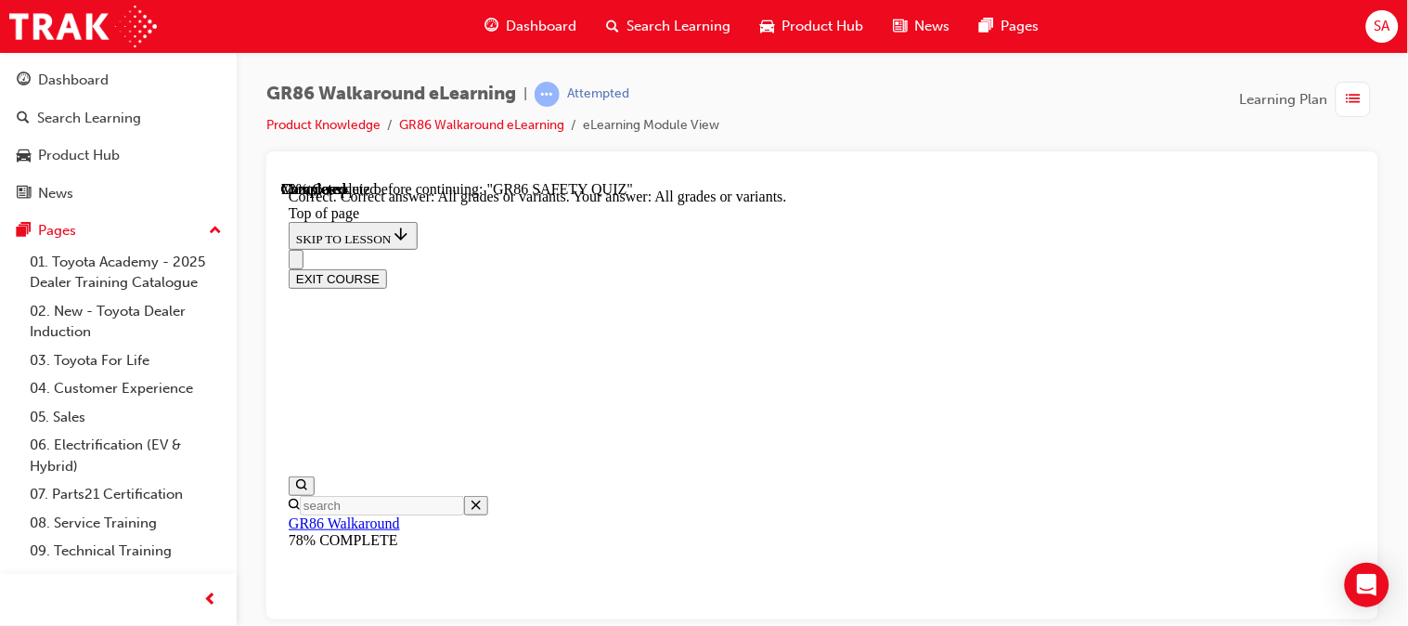
scroll to position [634, 0]
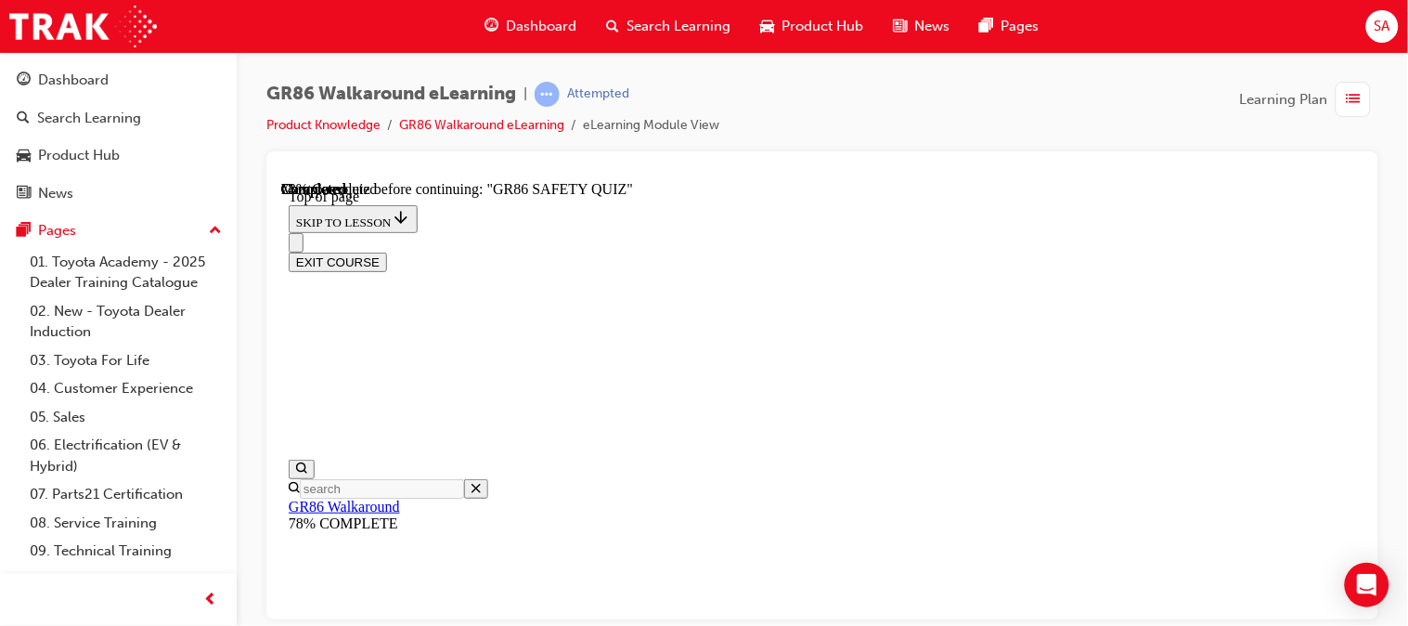
scroll to position [639, 0]
drag, startPoint x: 716, startPoint y: 232, endPoint x: 965, endPoint y: 344, distance: 273.8
copy div "Limited Slip Differentials or LSDs are designed to reduce slippage or wheel-spi…"
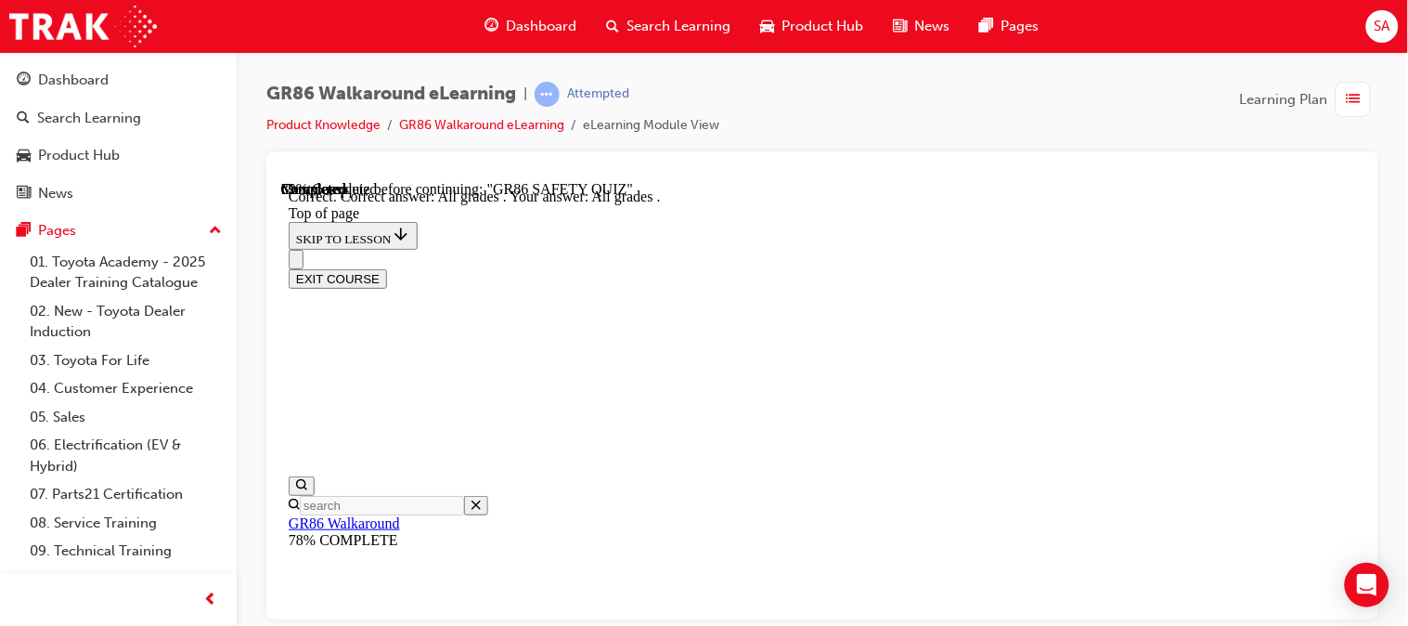
scroll to position [698, 0]
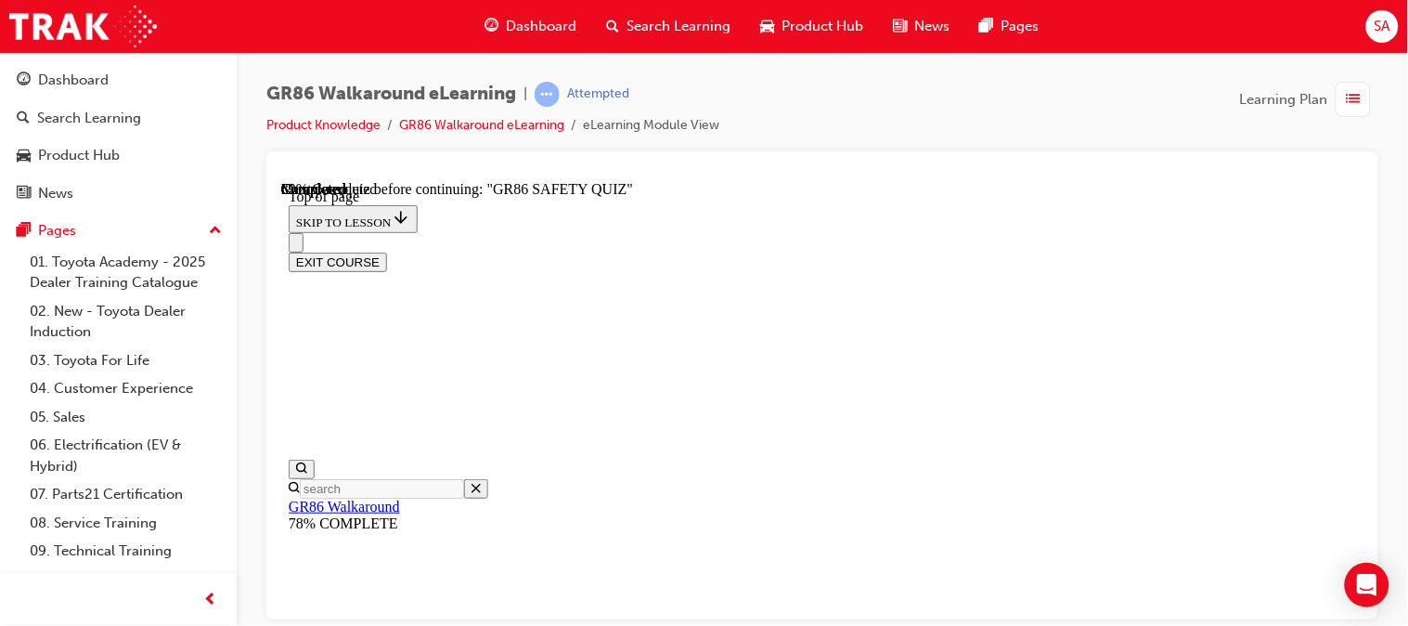
scroll to position [424, 0]
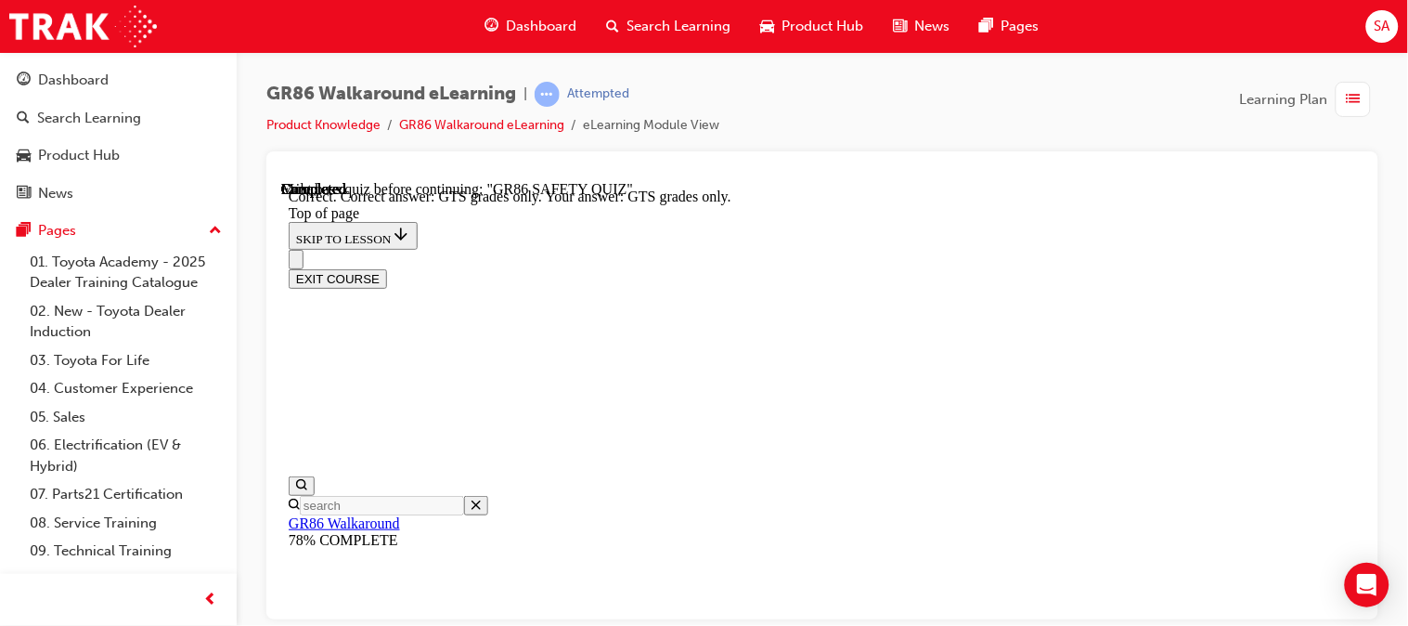
scroll to position [698, 0]
drag, startPoint x: 966, startPoint y: 510, endPoint x: 961, endPoint y: 538, distance: 29.3
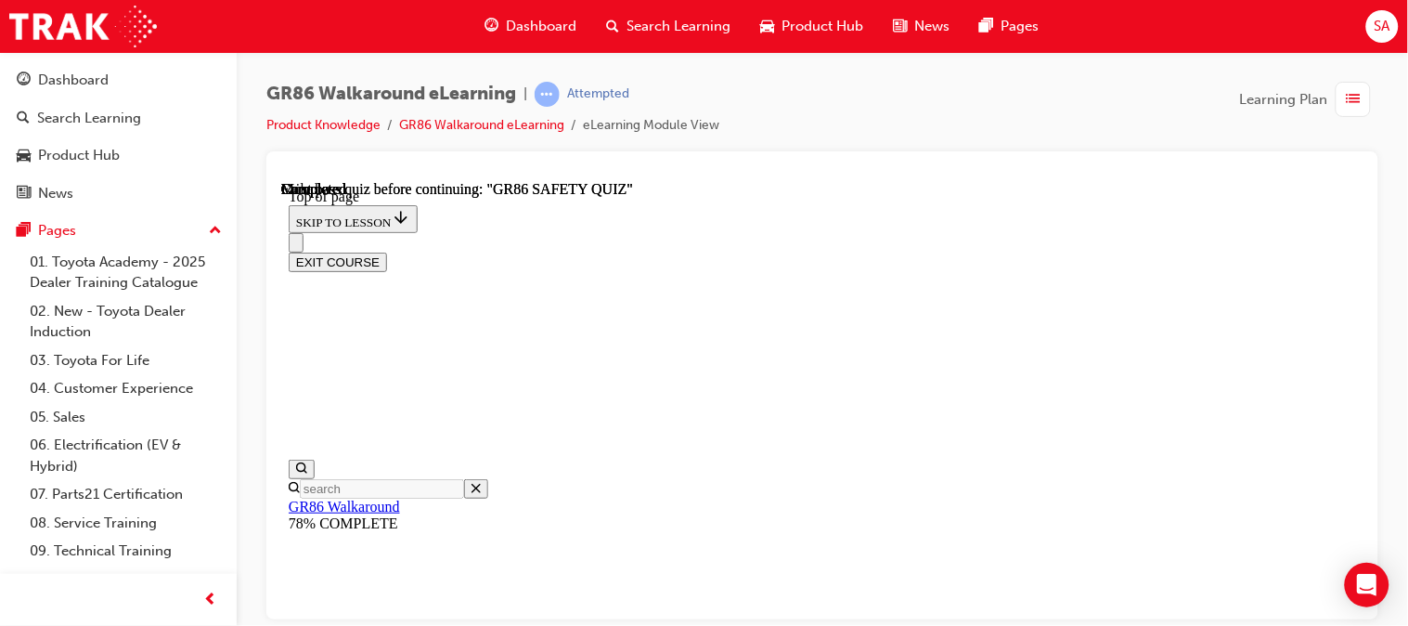
scroll to position [569, 0]
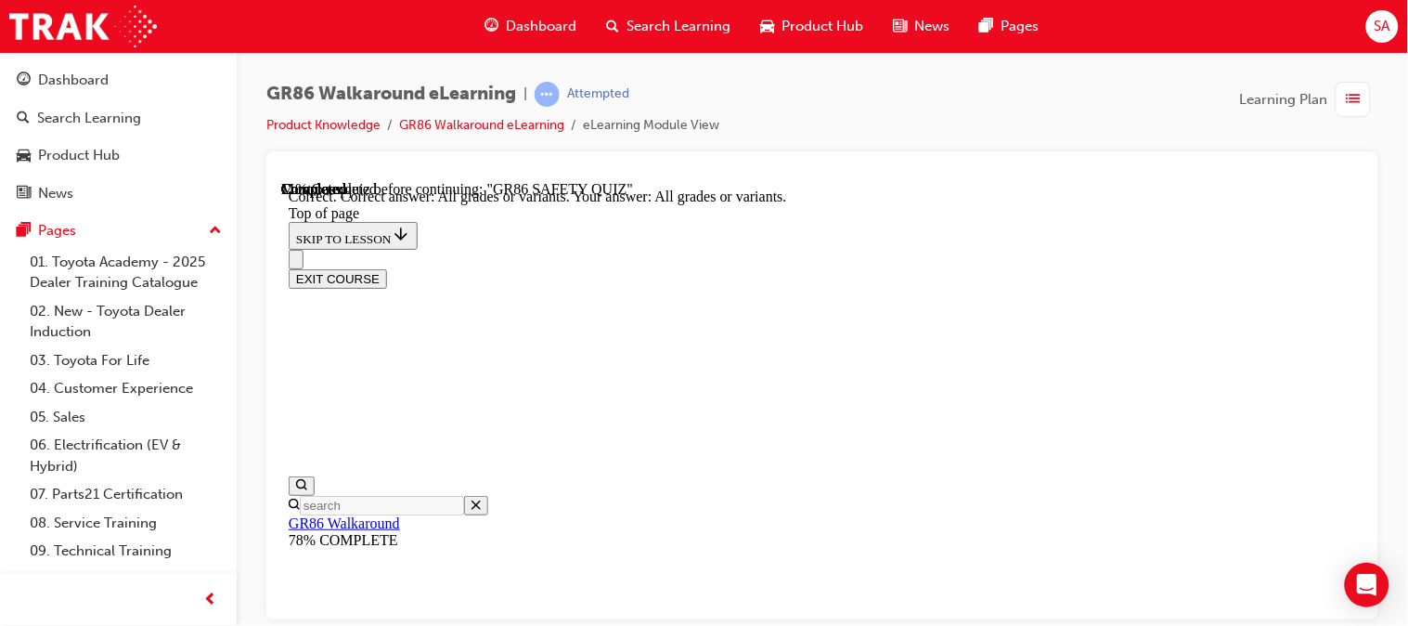
scroll to position [634, 0]
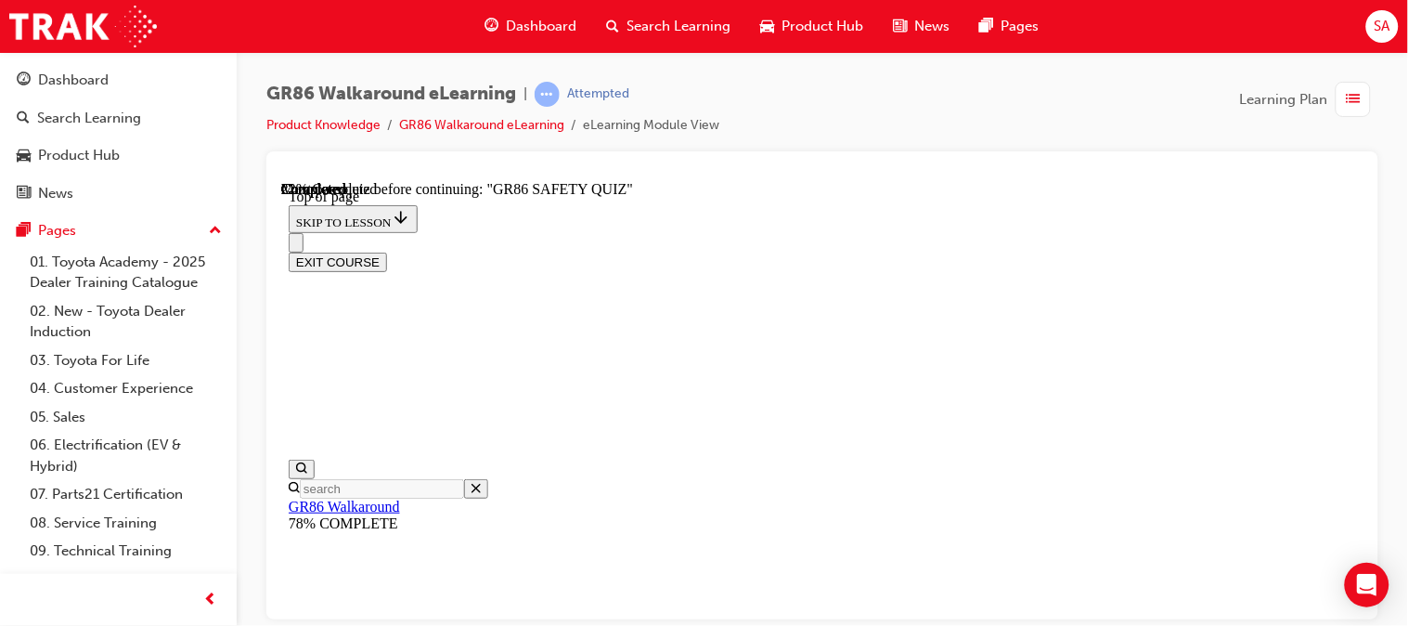
scroll to position [730, 0]
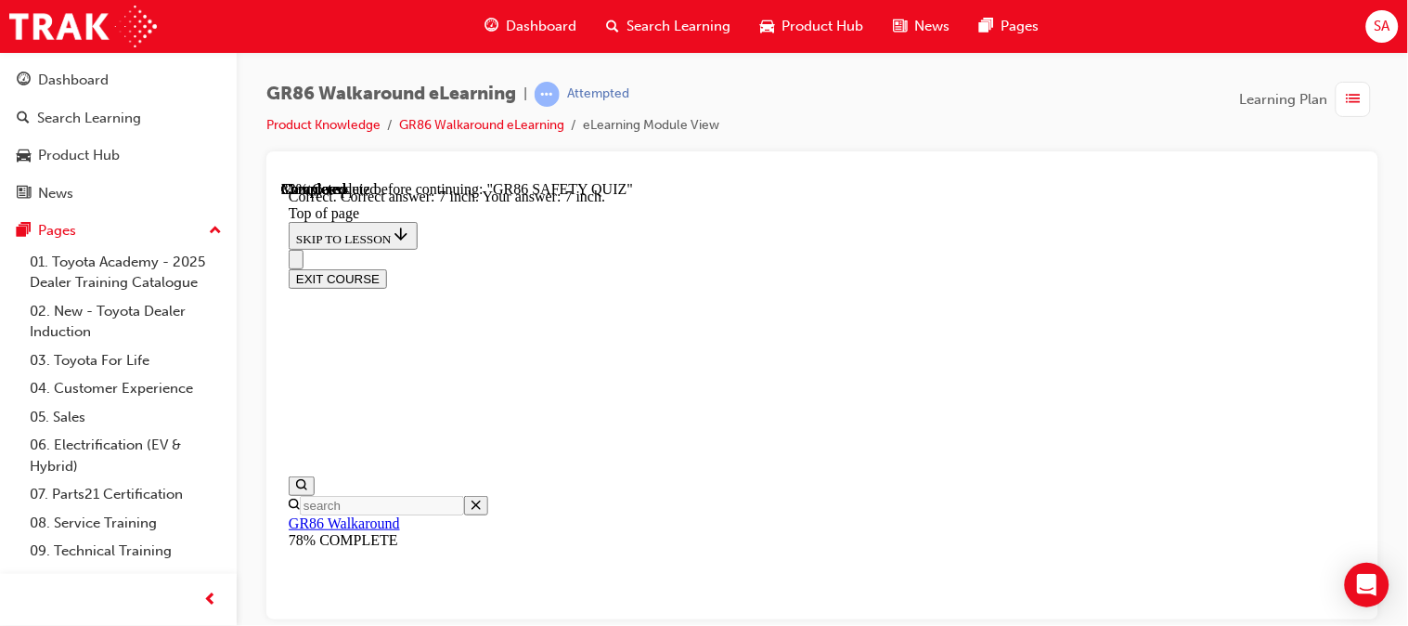
scroll to position [970, 0]
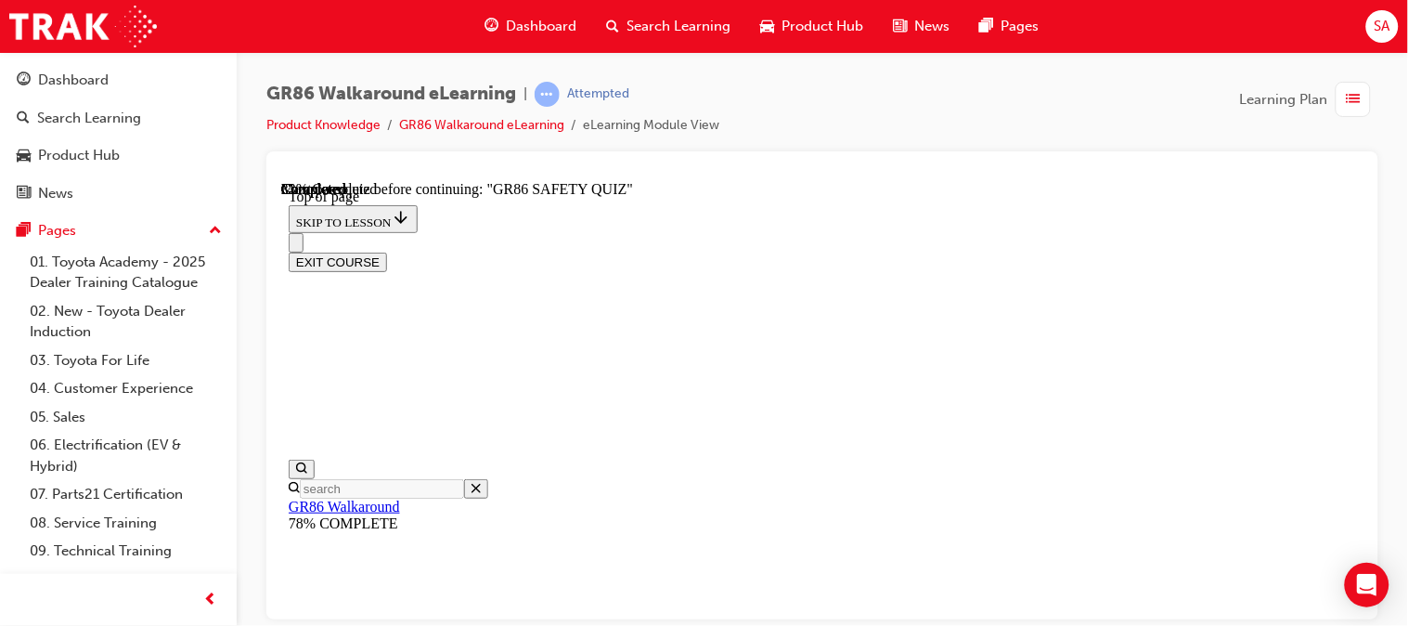
scroll to position [850, 0]
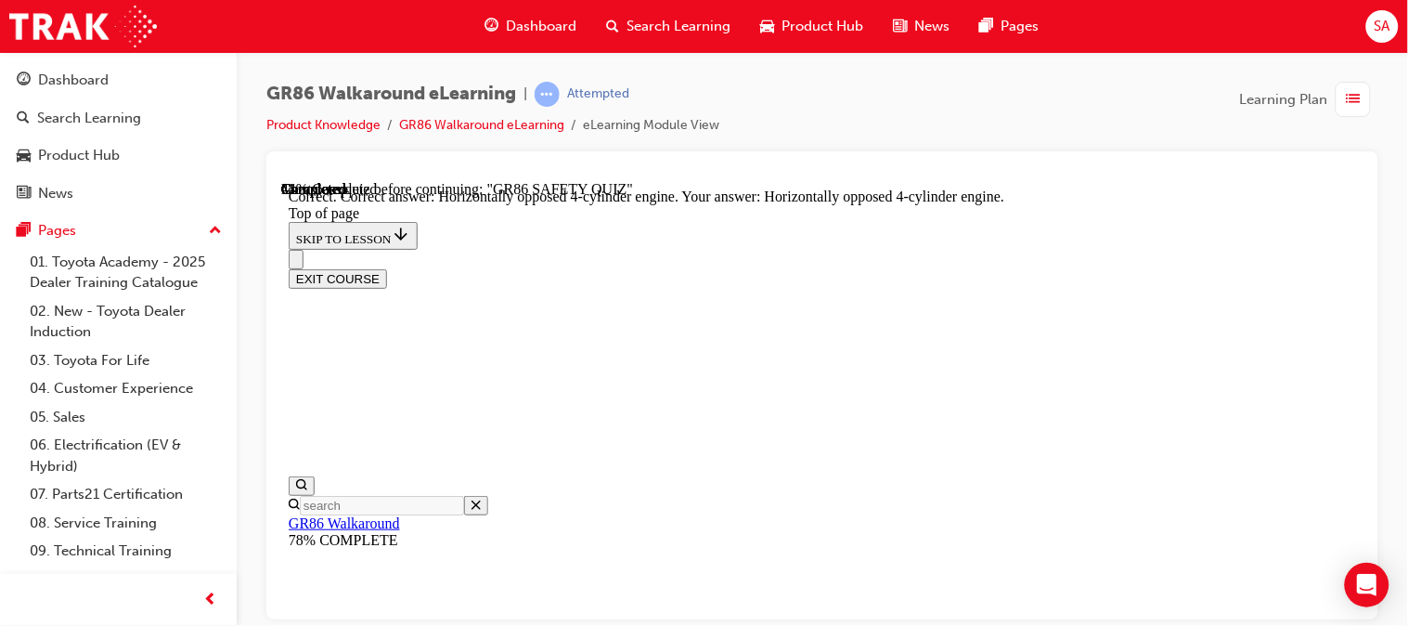
scroll to position [1127, 0]
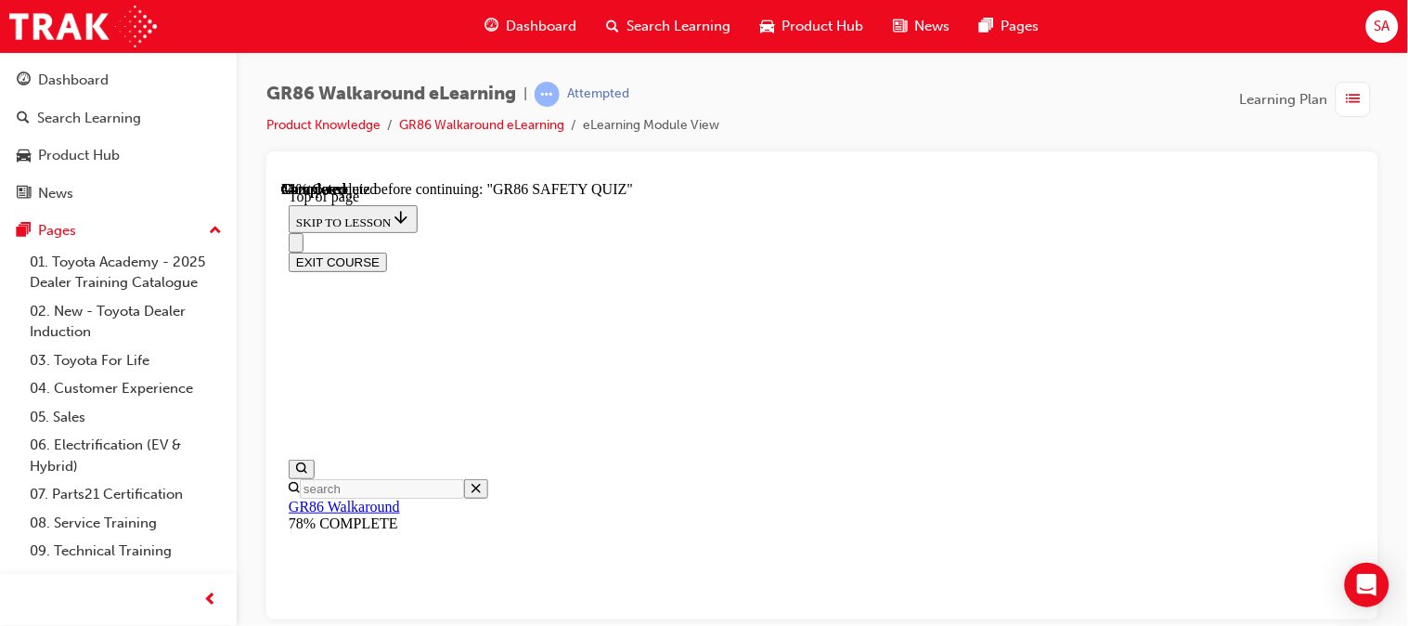
scroll to position [462, 0]
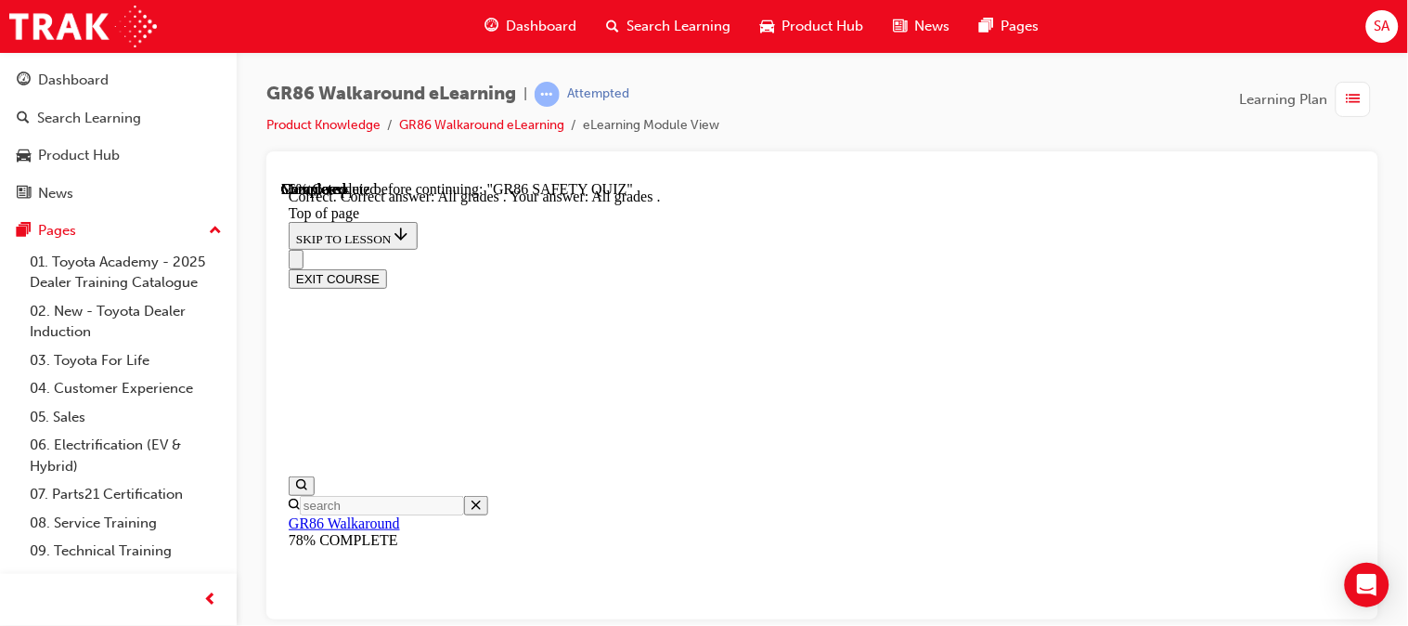
scroll to position [698, 0]
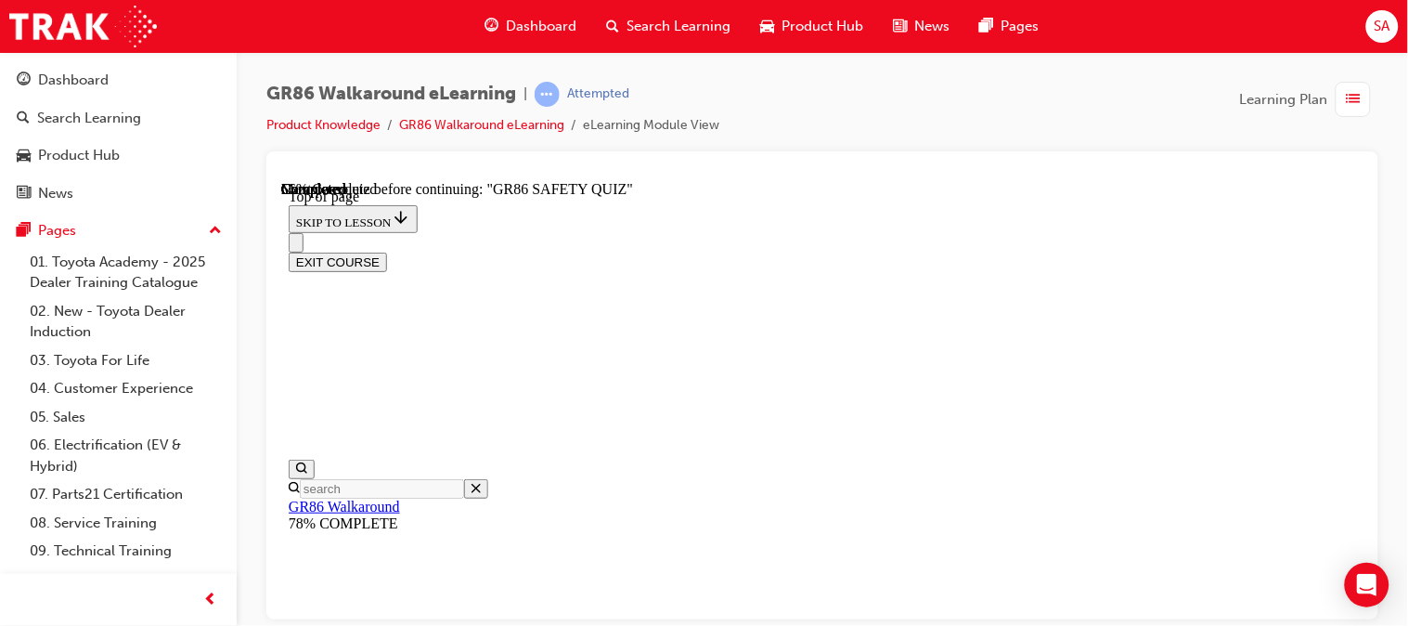
scroll to position [442, 0]
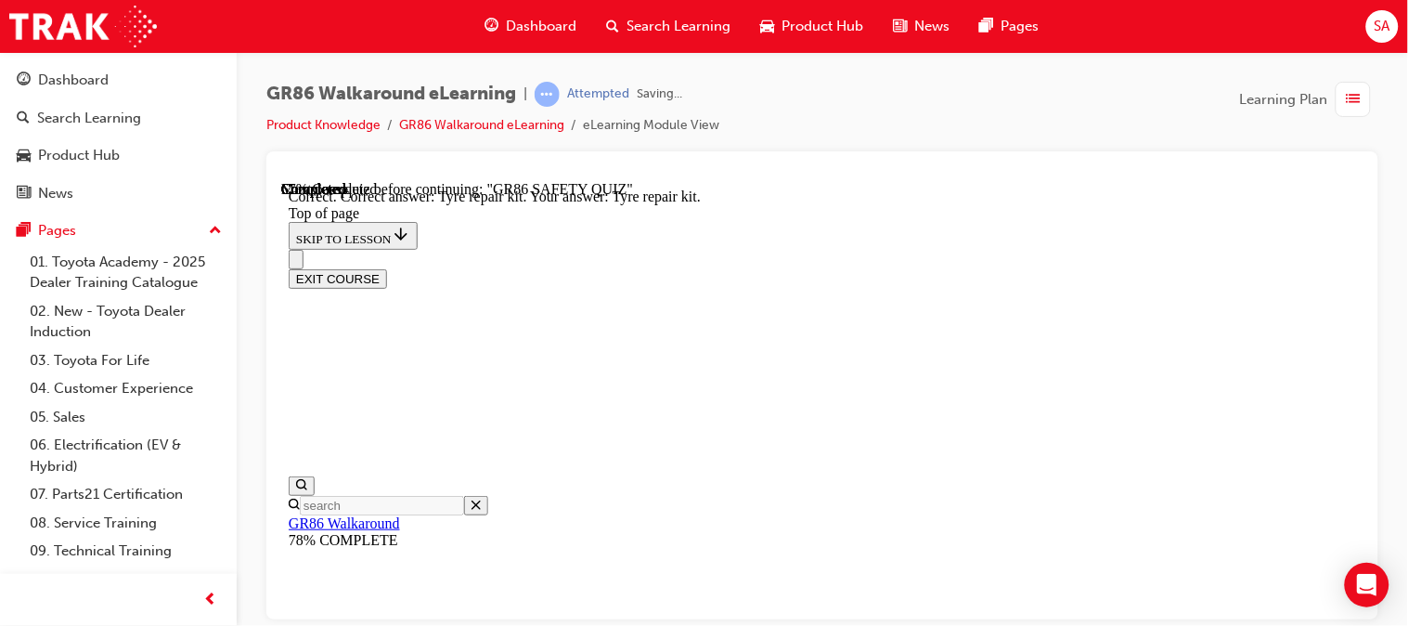
scroll to position [634, 0]
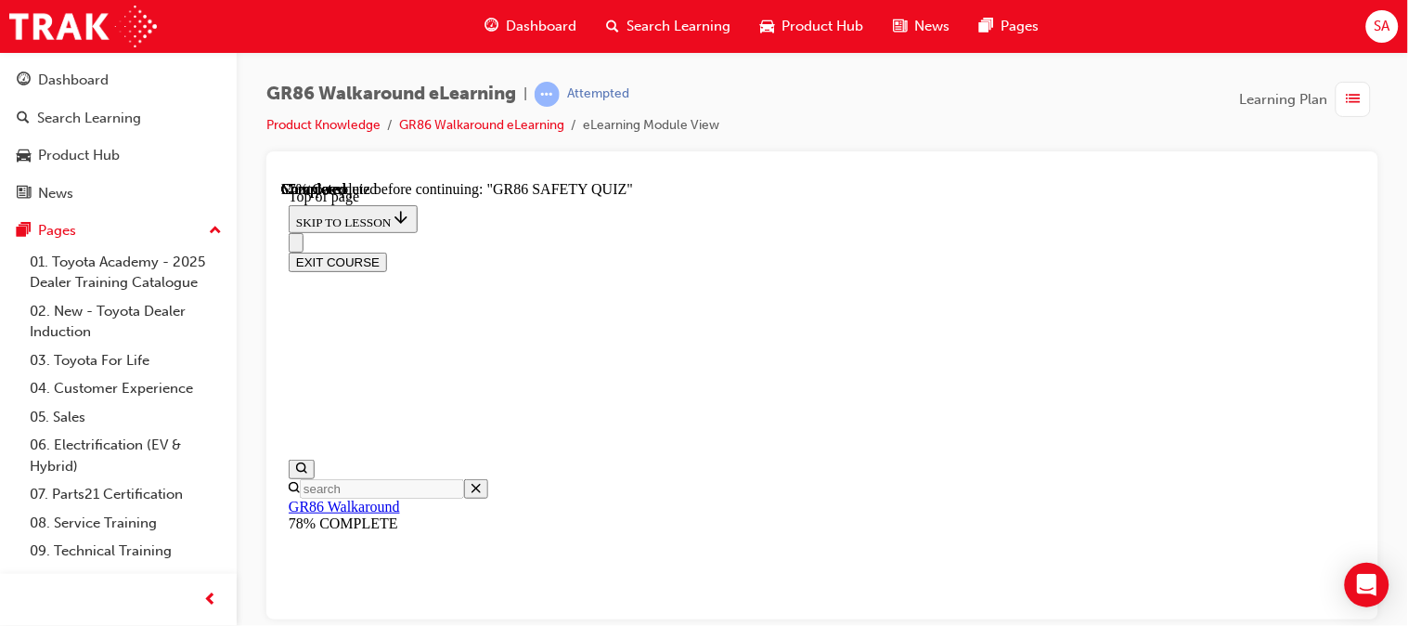
scroll to position [653, 0]
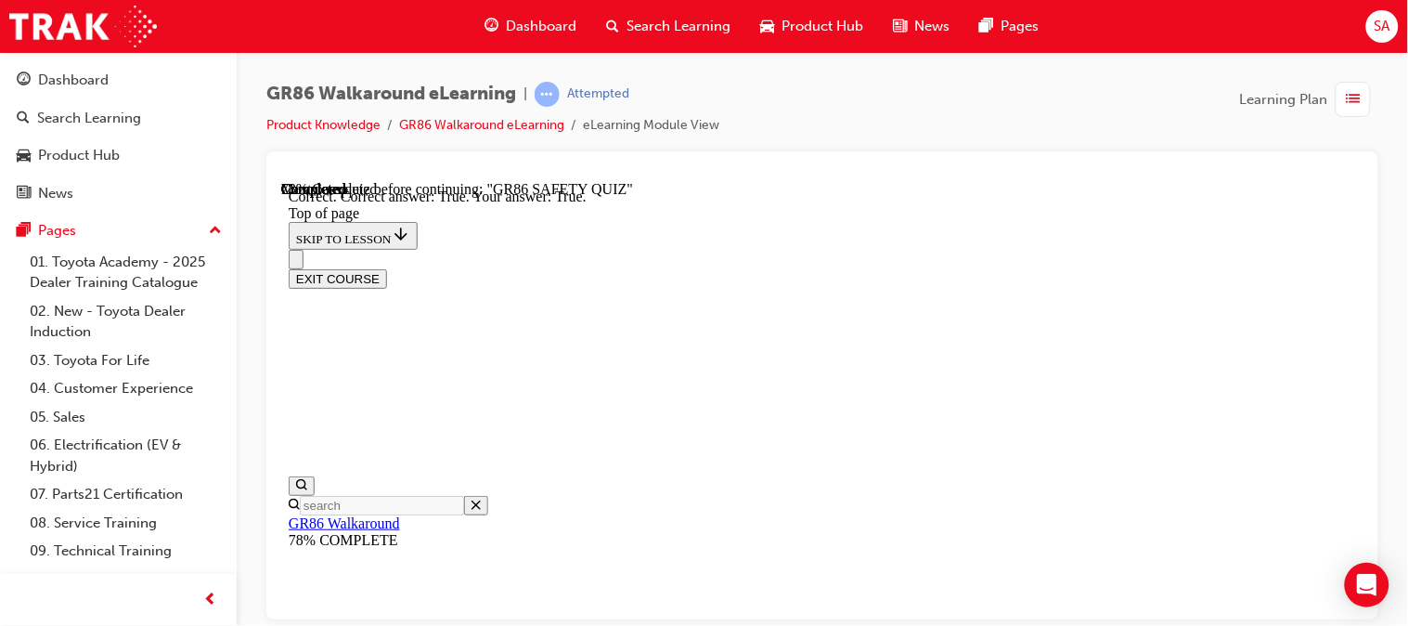
scroll to position [785, 0]
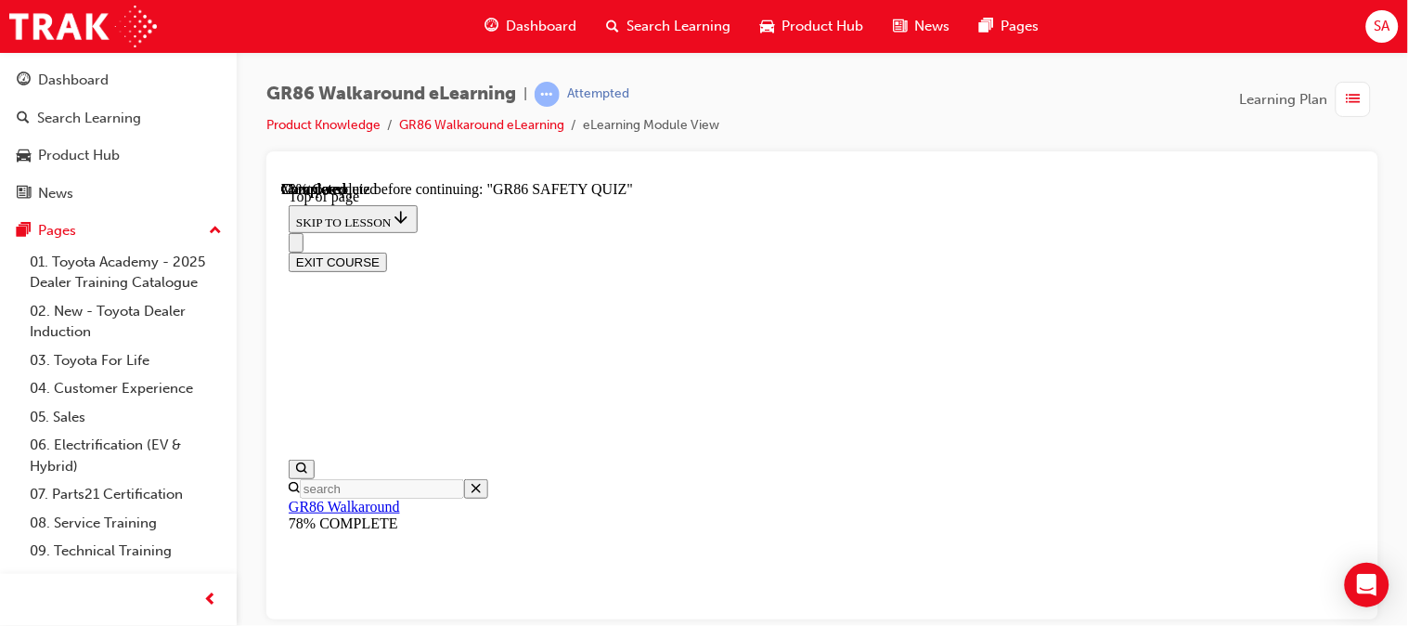
scroll to position [730, 0]
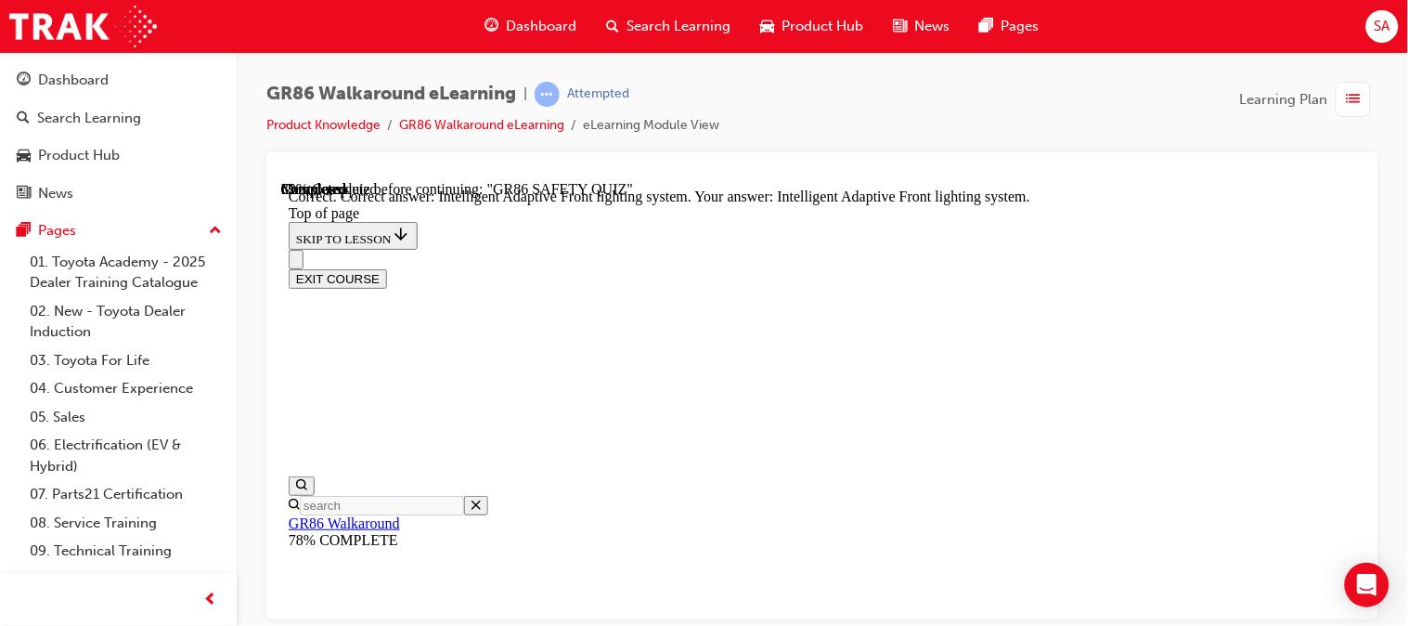
scroll to position [969, 0]
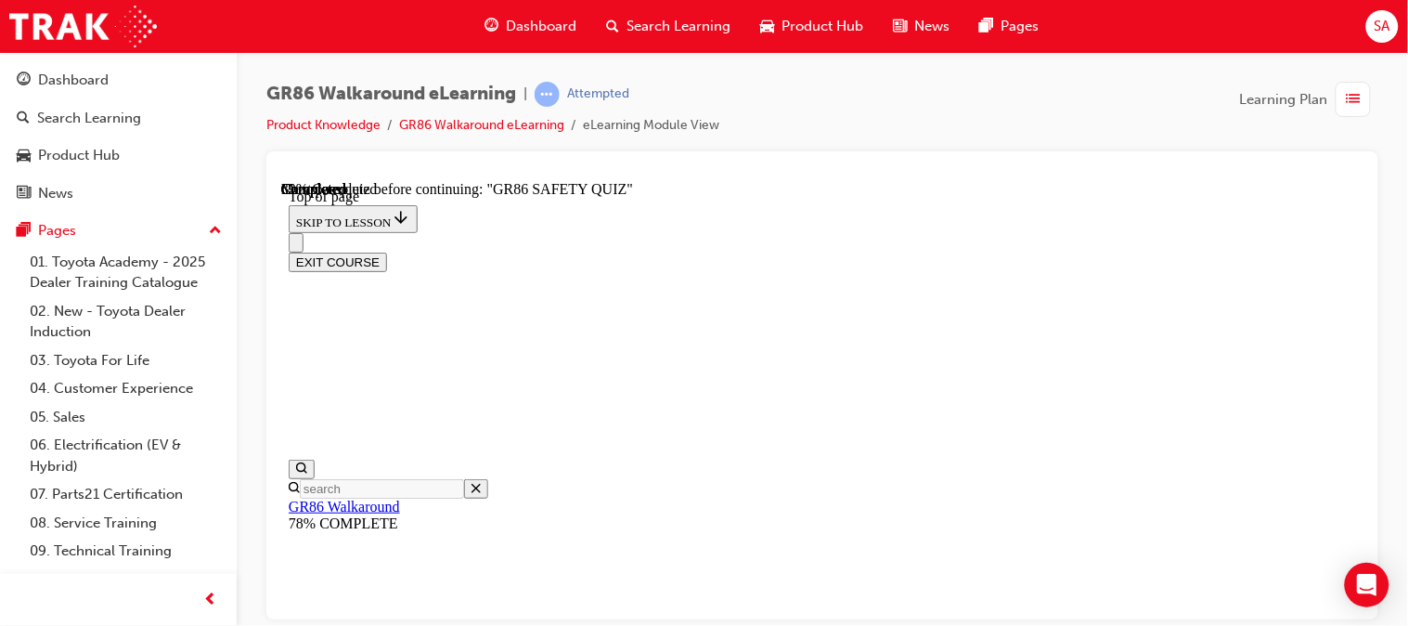
scroll to position [375, 0]
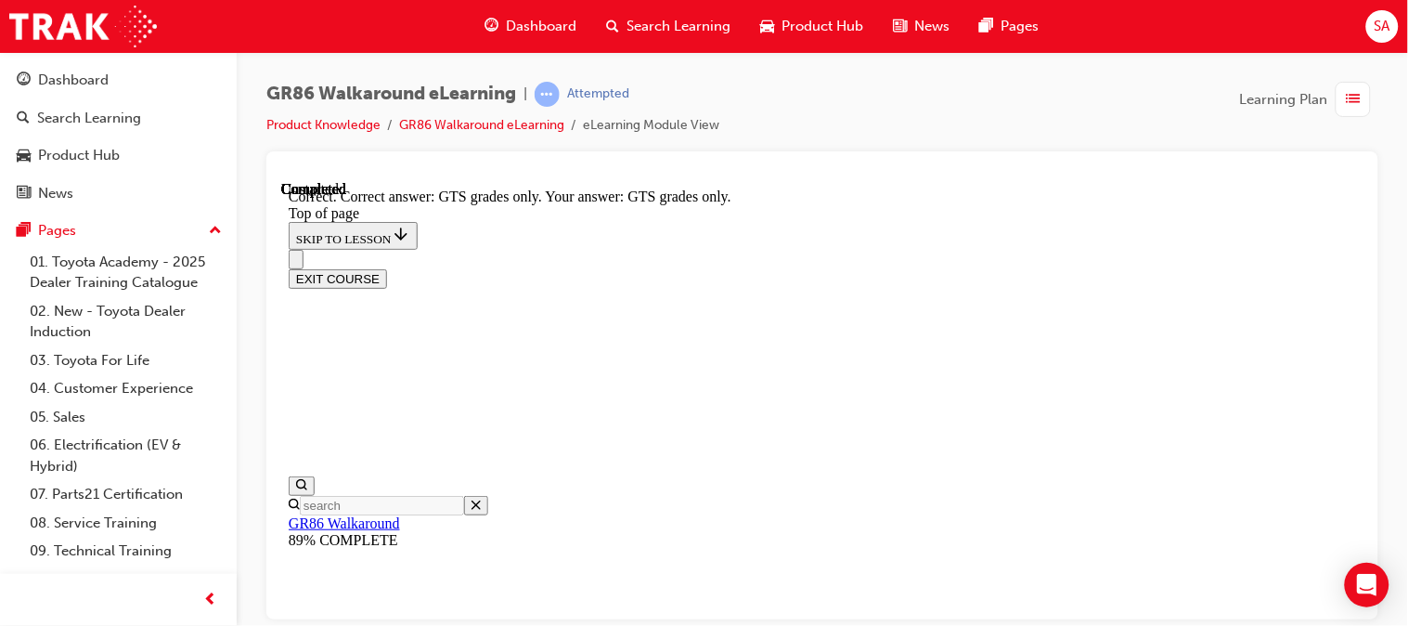
scroll to position [698, 0]
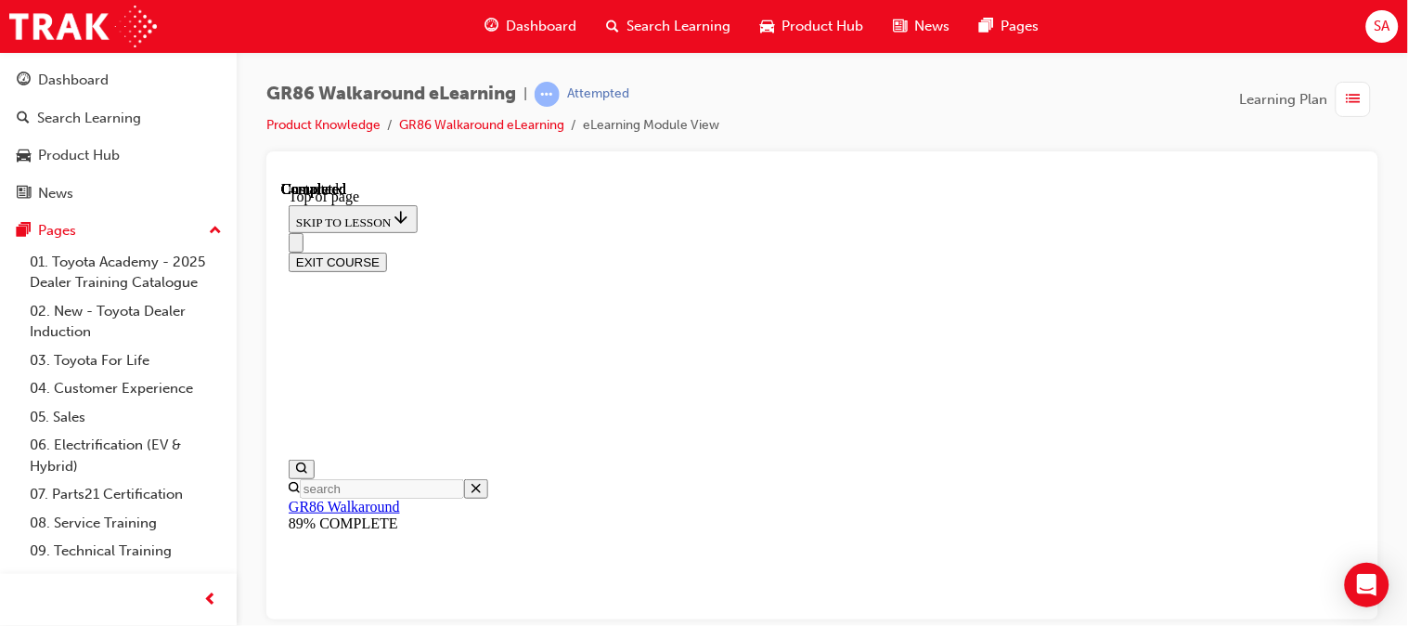
scroll to position [569, 0]
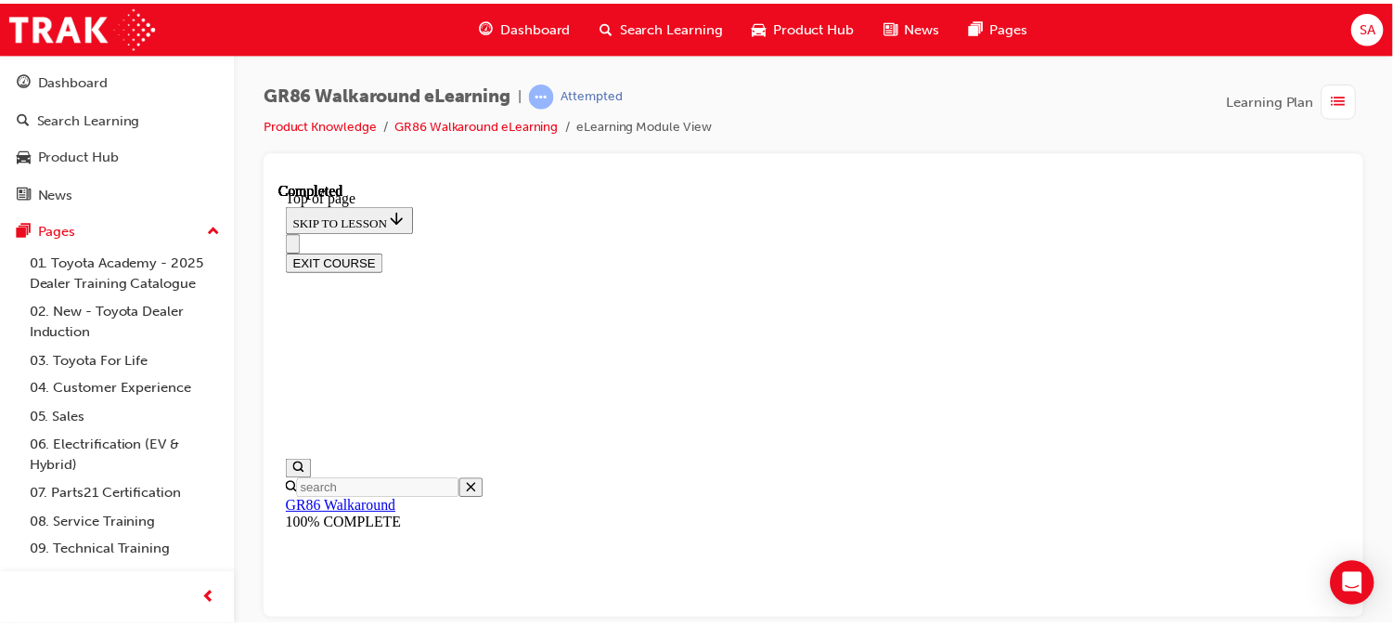
scroll to position [549, 0]
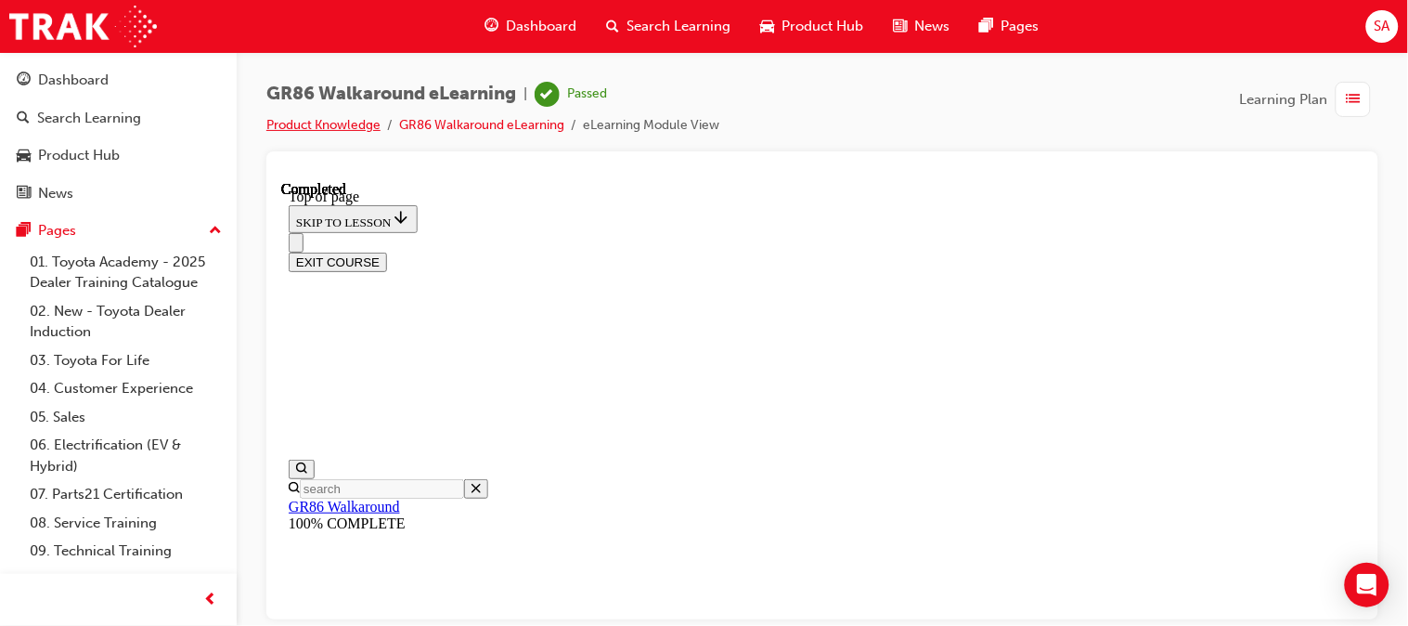
click at [347, 119] on link "Product Knowledge" at bounding box center [323, 125] width 114 height 16
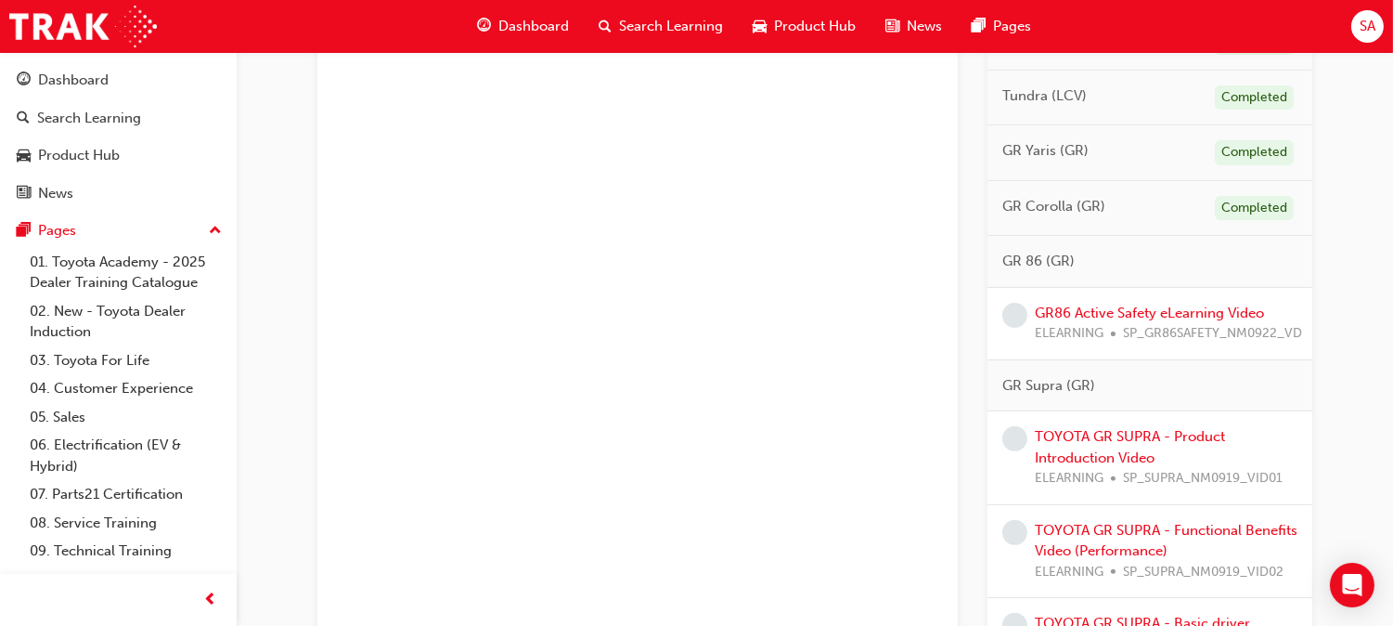
scroll to position [1186, 0]
click at [1129, 308] on link "GR86 Active Safety eLearning Video" at bounding box center [1149, 312] width 229 height 17
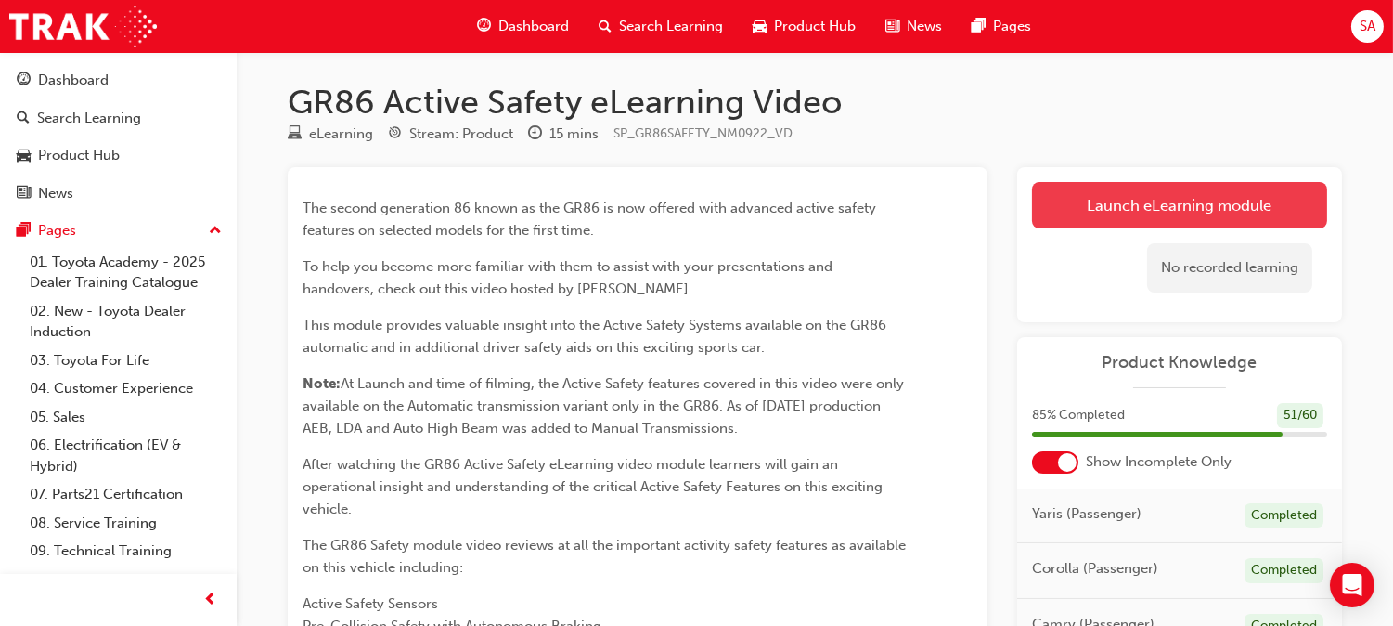
click at [1107, 214] on link "Launch eLearning module" at bounding box center [1179, 205] width 295 height 46
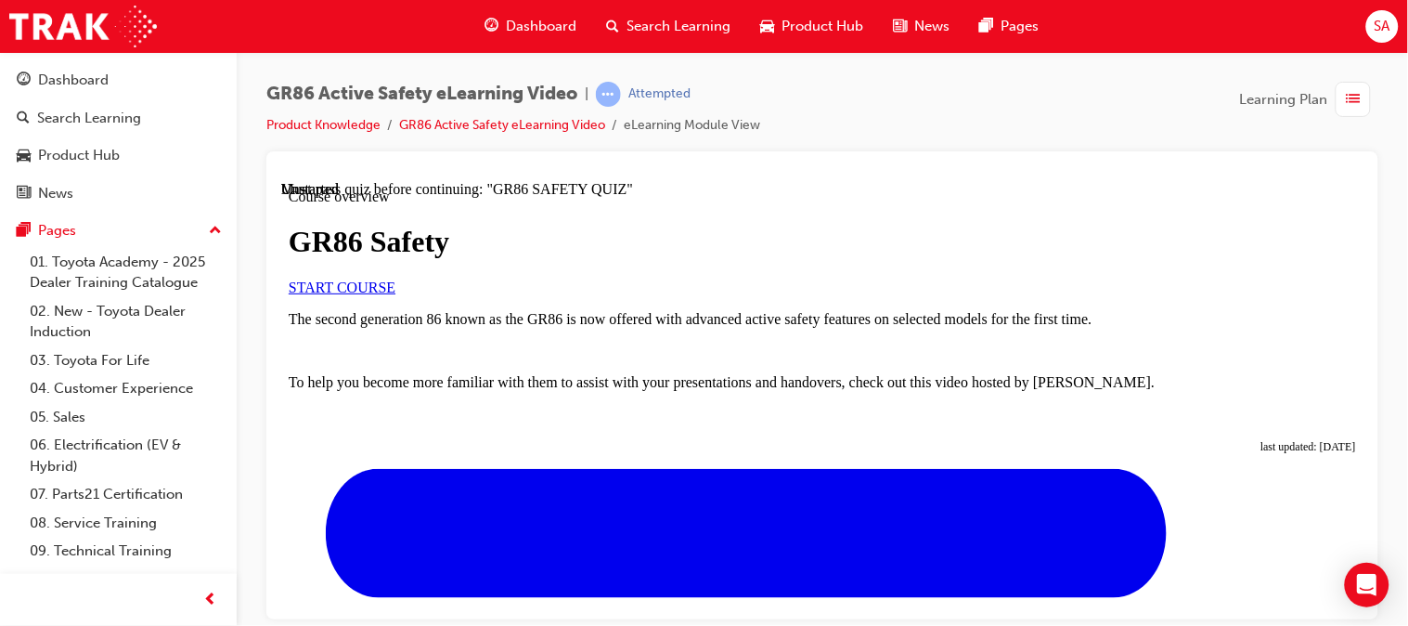
click at [395, 294] on span "START COURSE" at bounding box center [341, 286] width 107 height 16
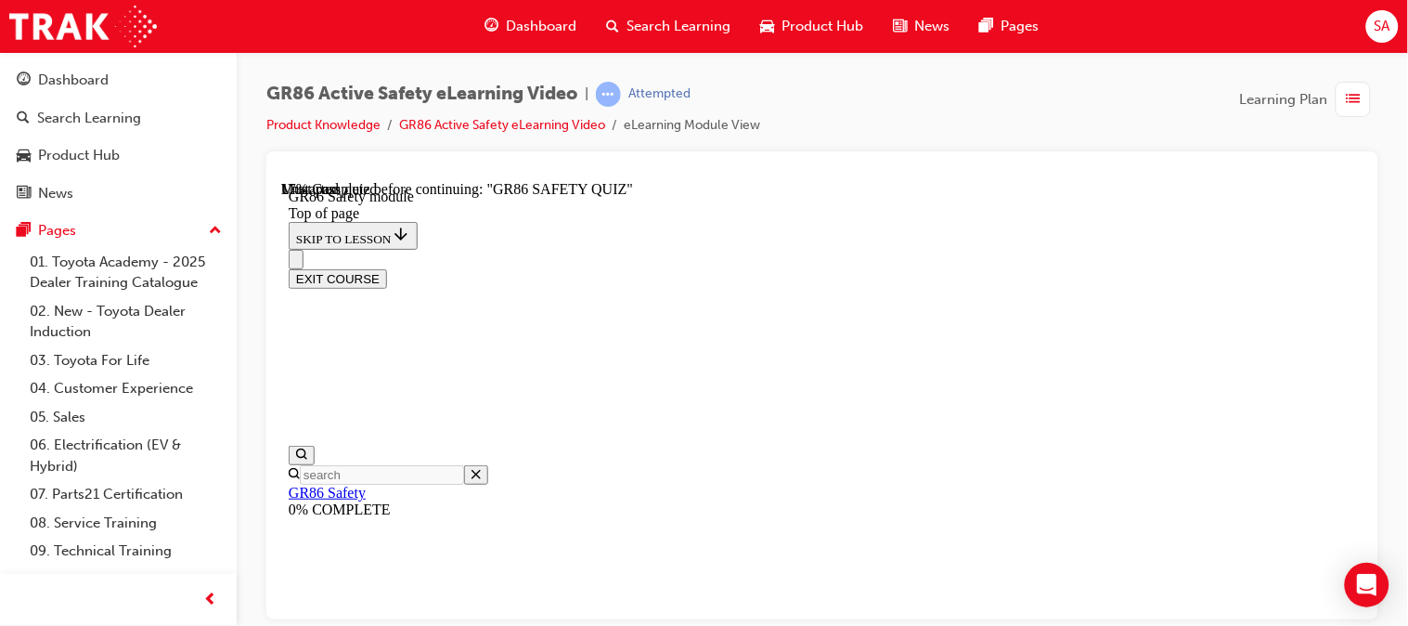
scroll to position [346, 0]
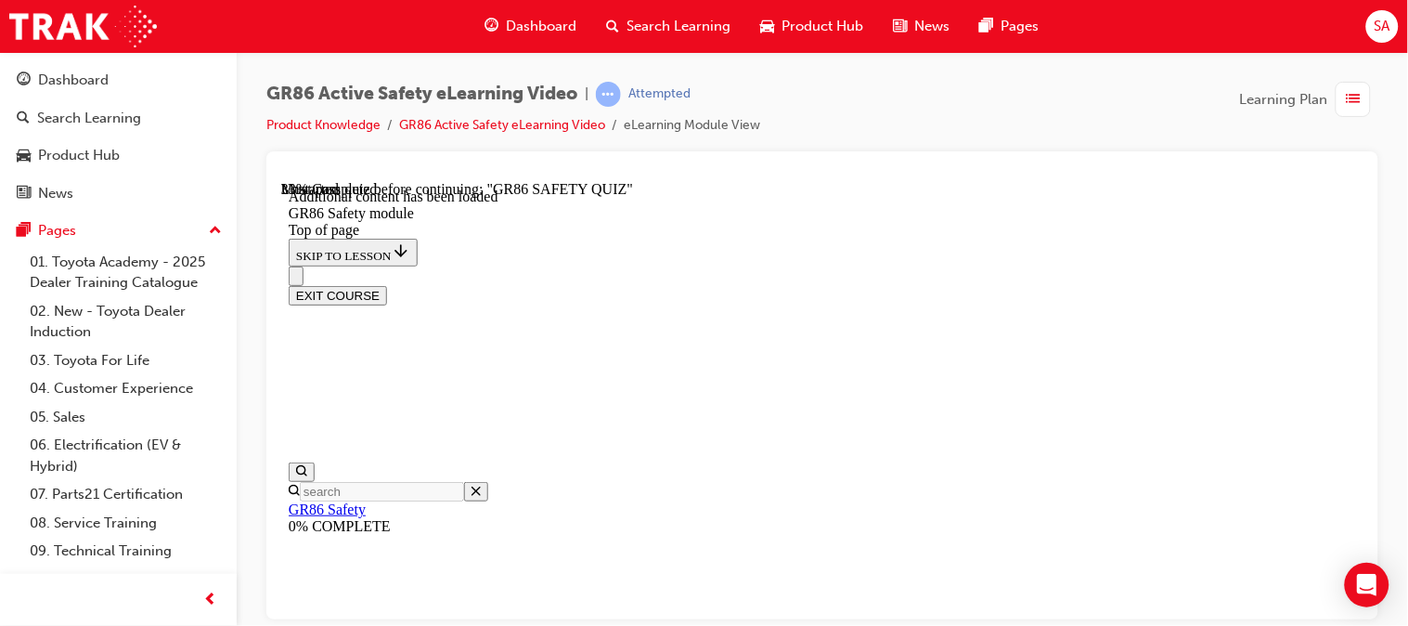
scroll to position [654, 0]
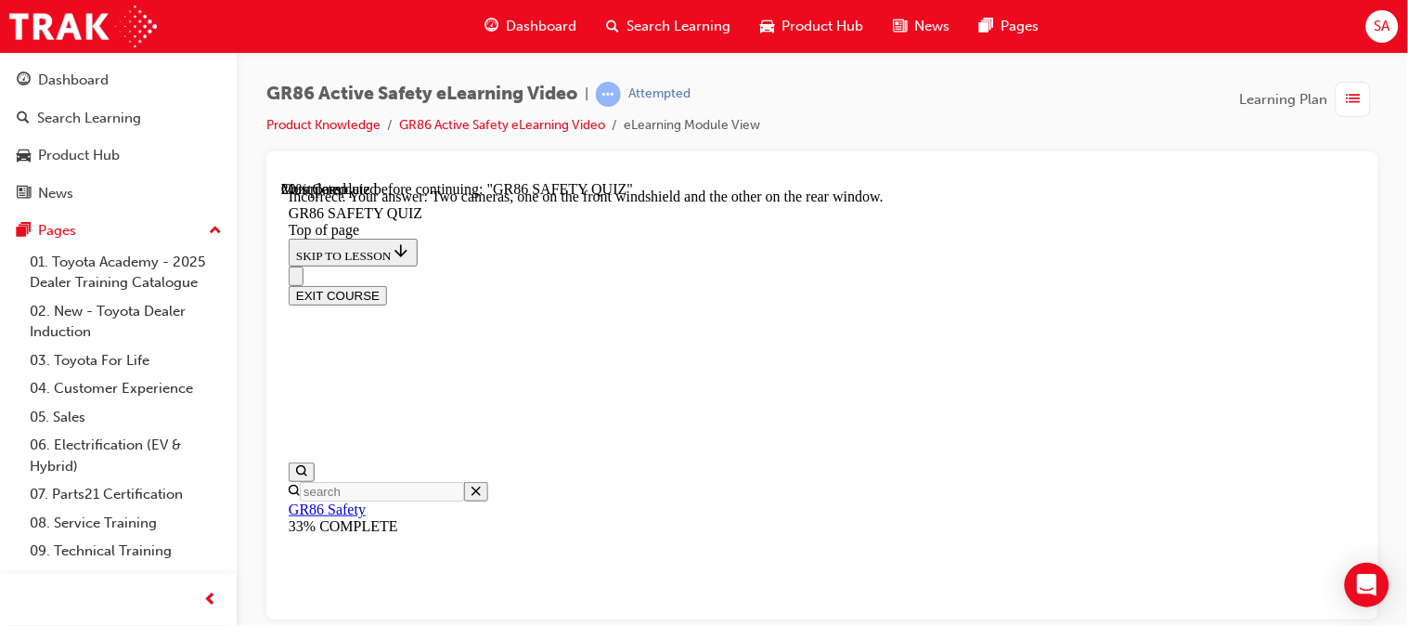
scroll to position [567, 0]
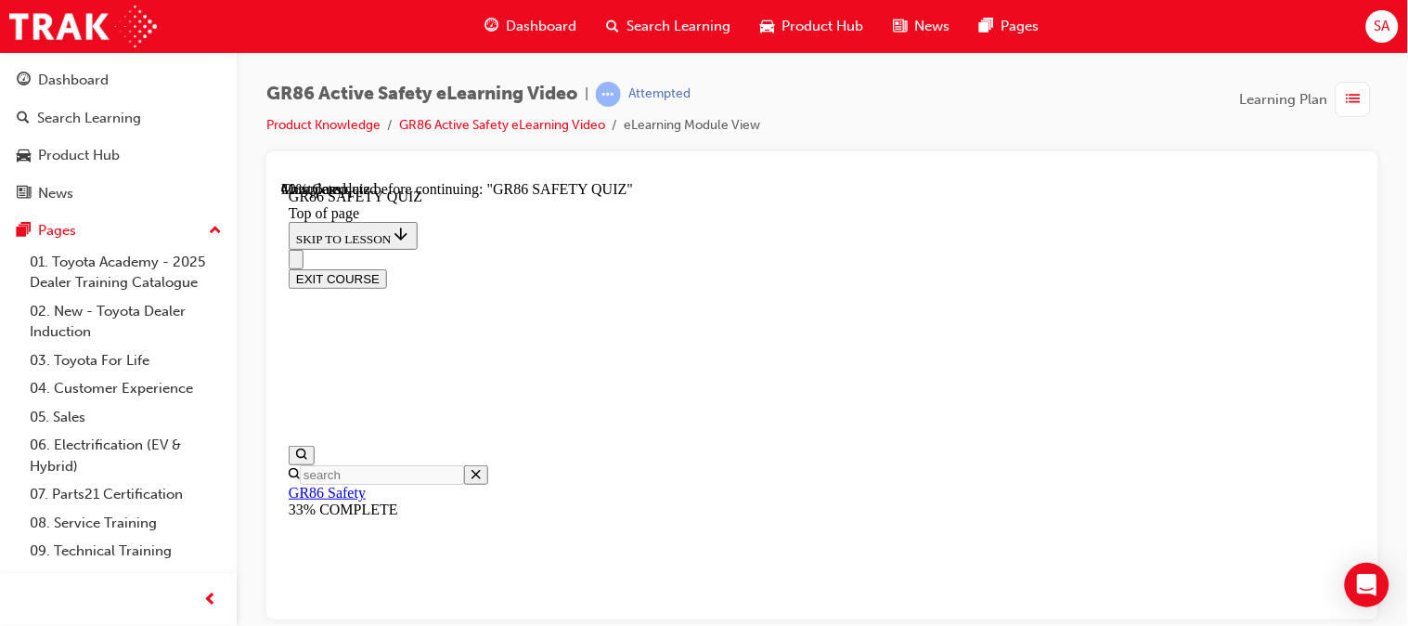
scroll to position [683, 0]
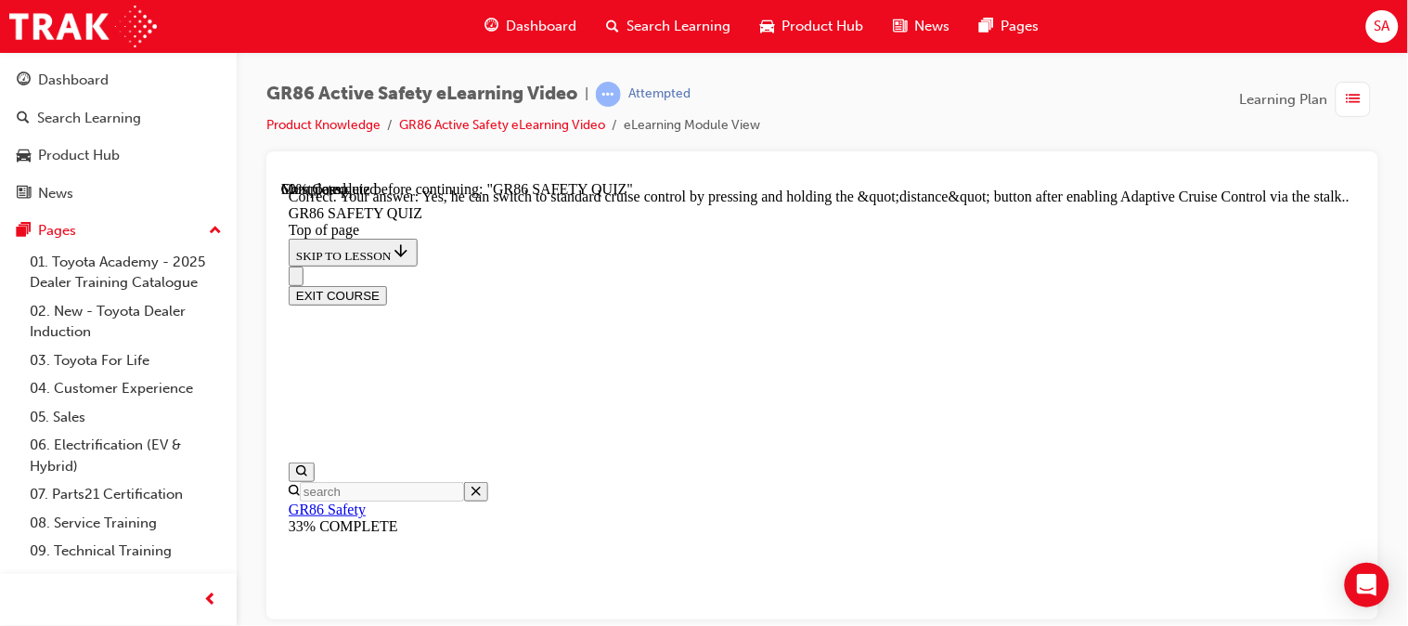
scroll to position [877, 0]
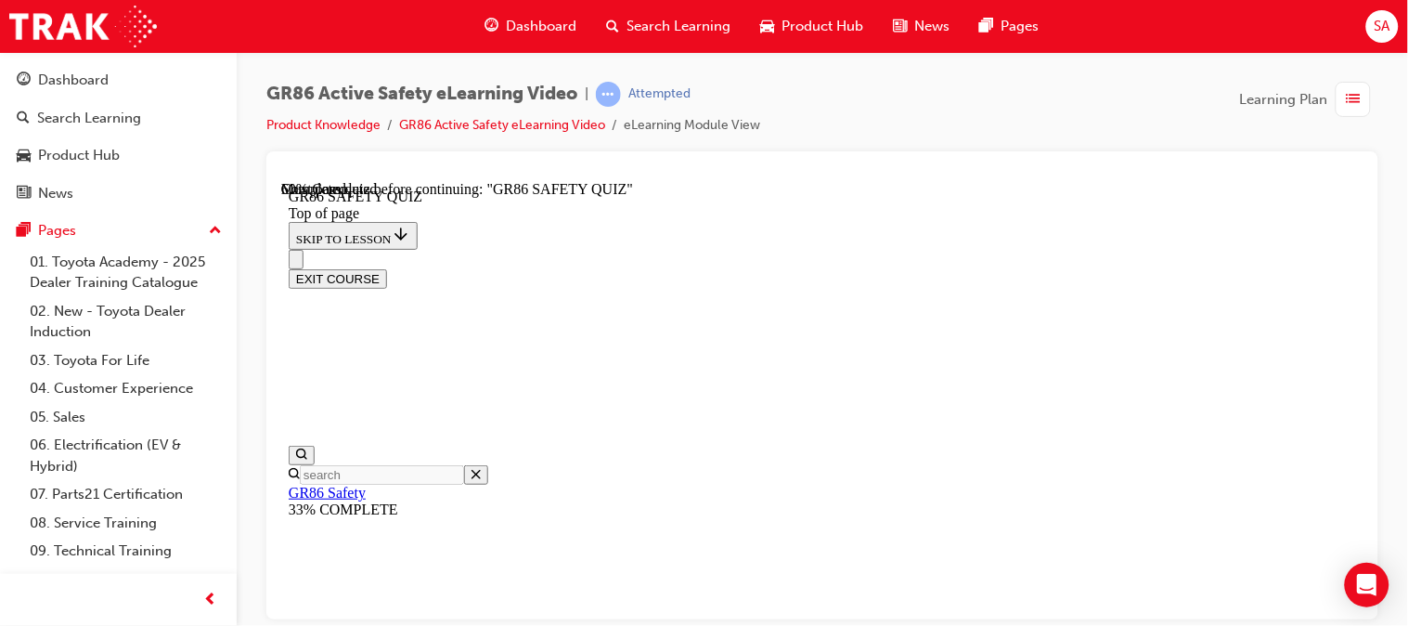
scroll to position [665, 0]
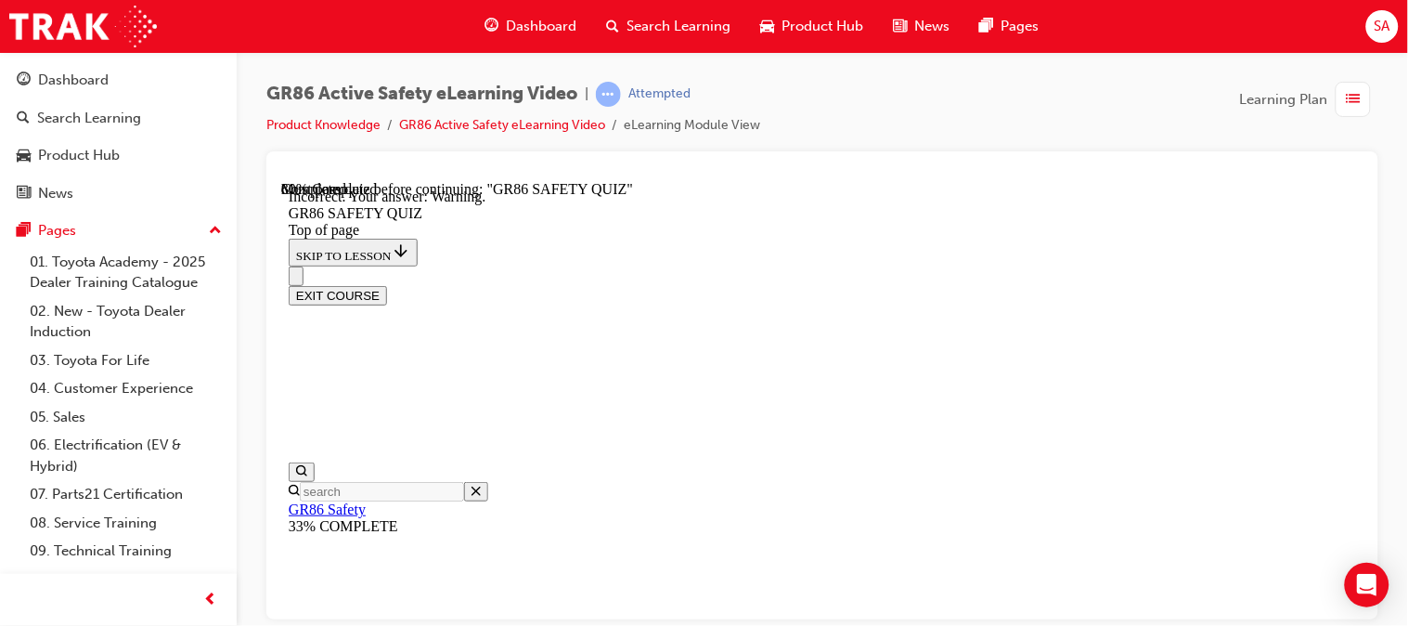
scroll to position [856, 0]
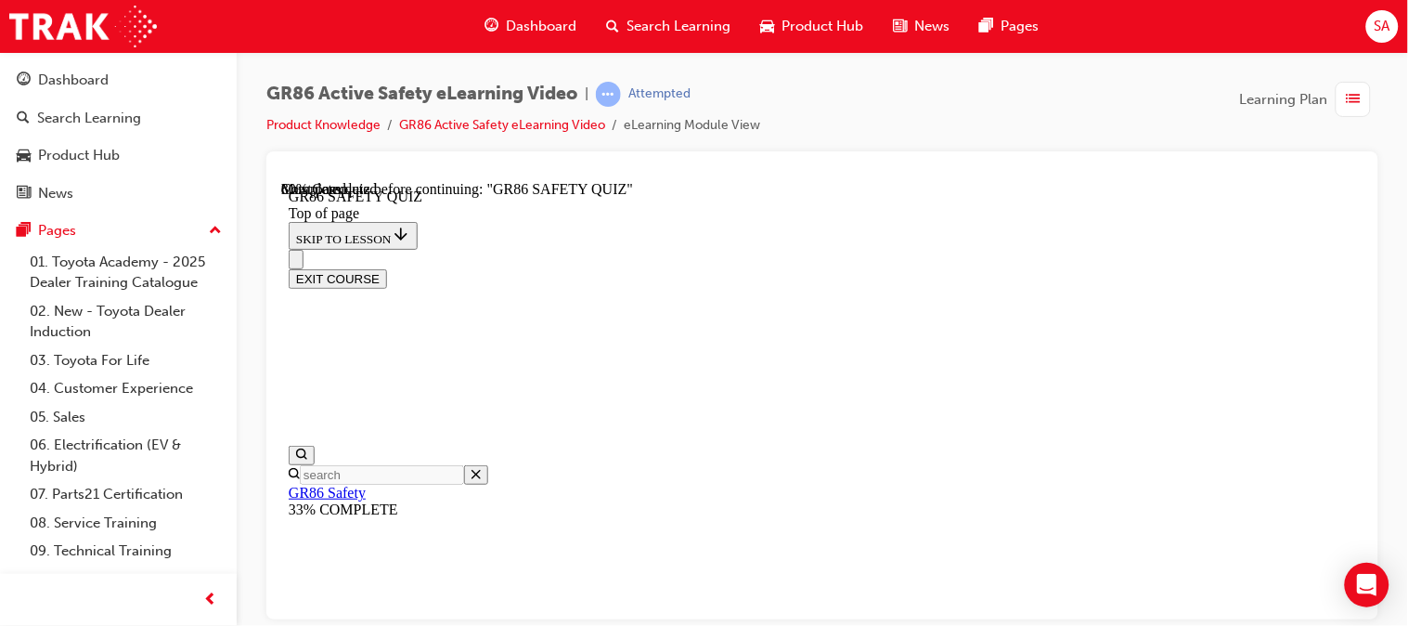
scroll to position [596, 0]
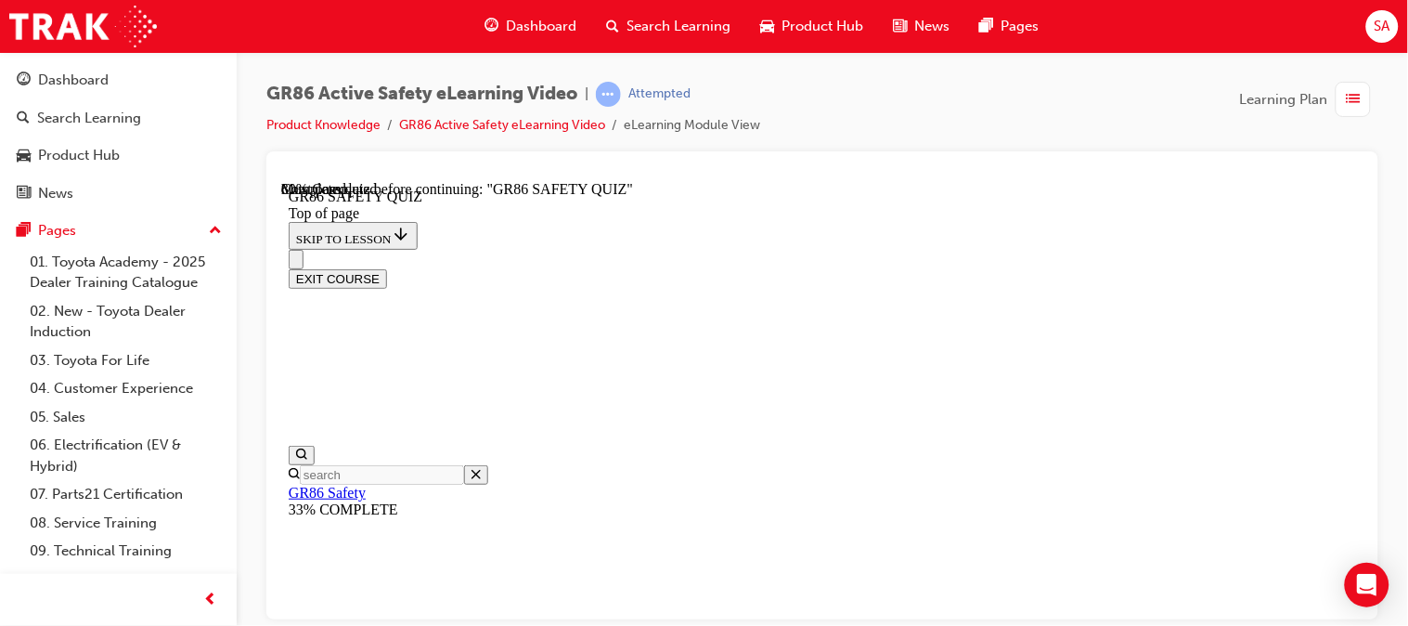
scroll to position [672, 0]
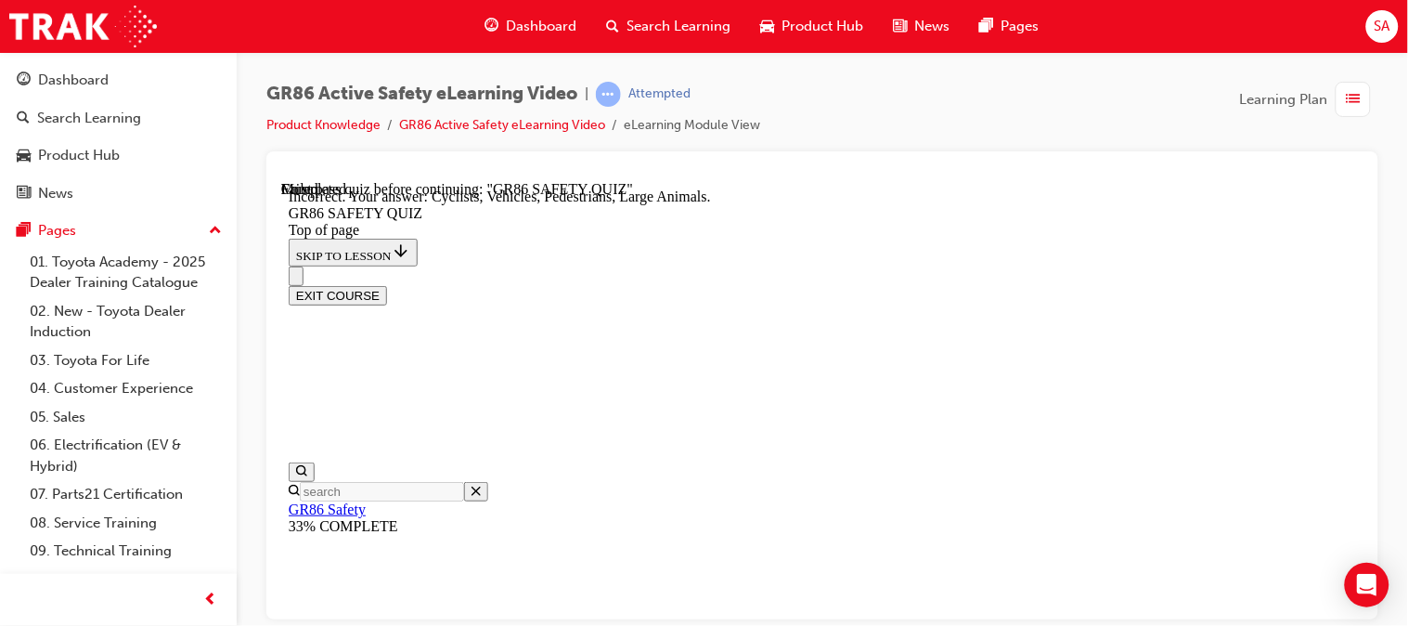
scroll to position [867, 0]
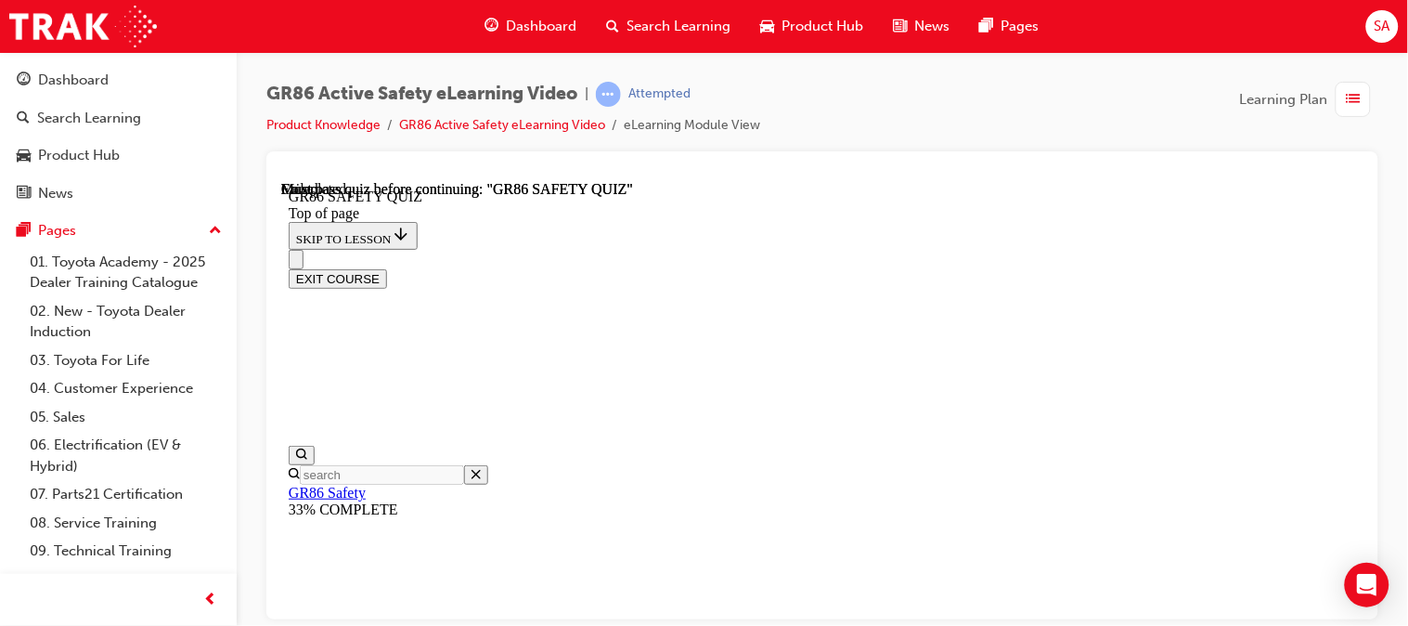
scroll to position [569, 0]
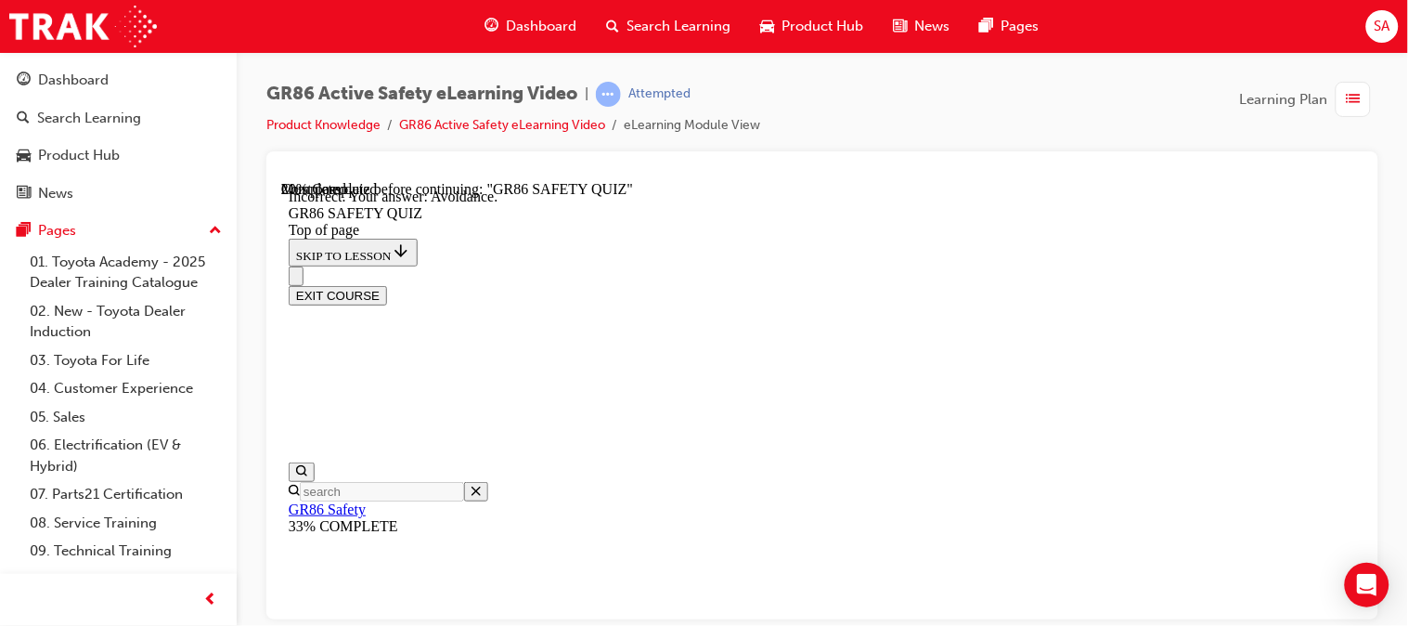
scroll to position [856, 0]
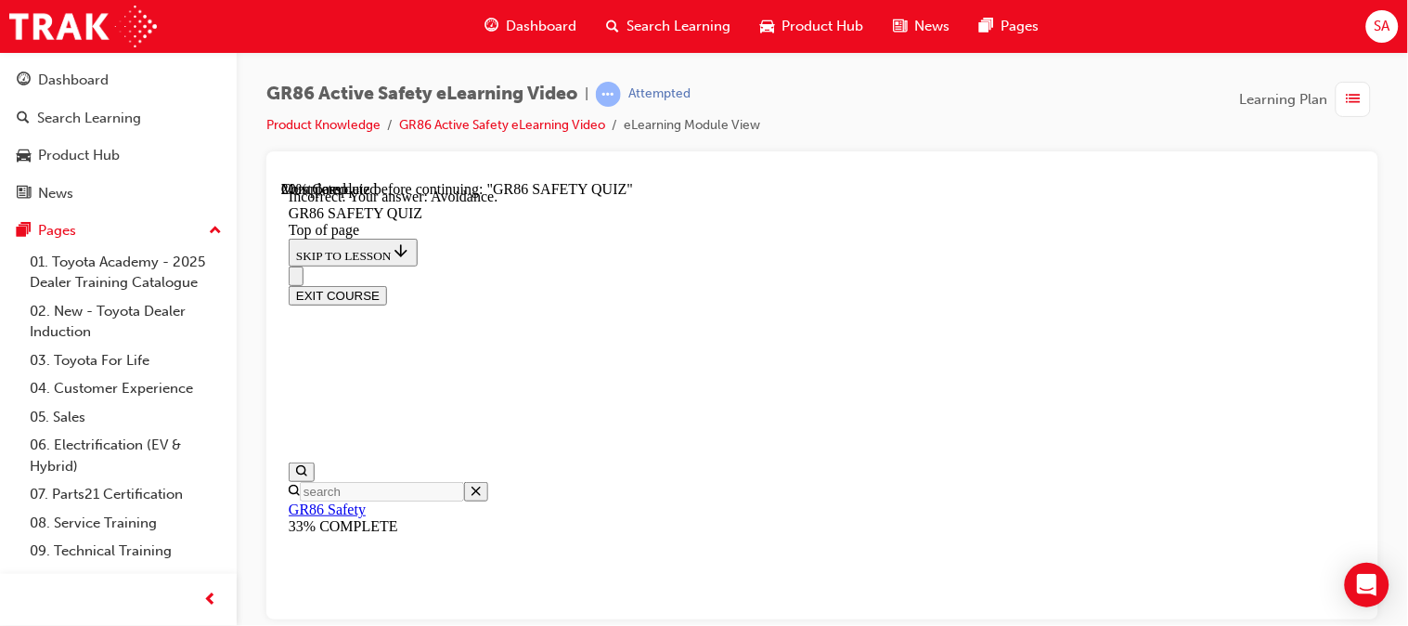
scroll to position [809, 0]
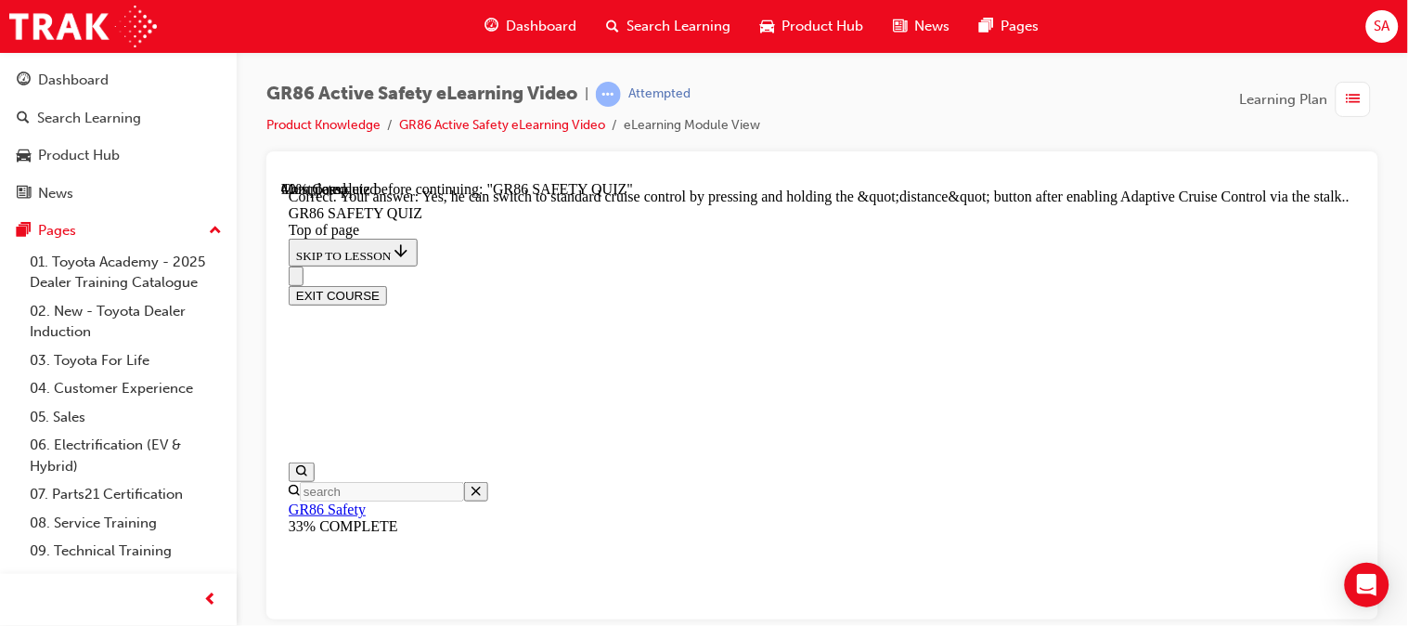
scroll to position [935, 0]
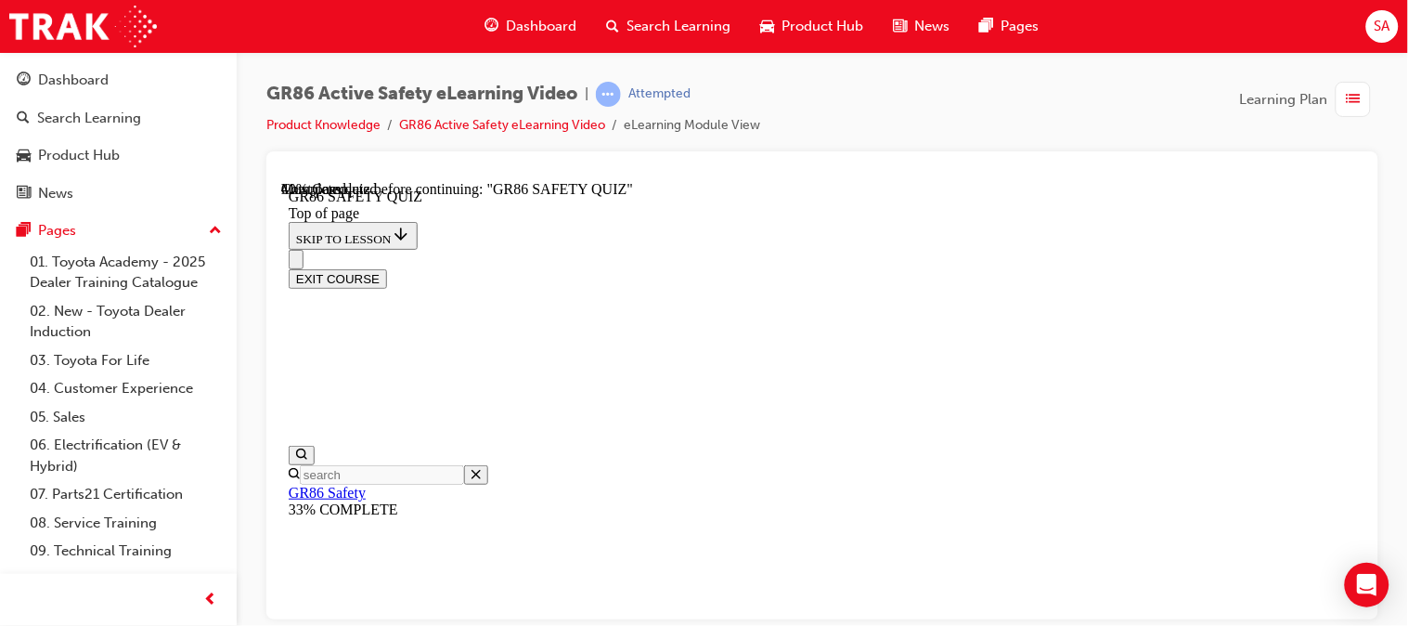
scroll to position [542, 0]
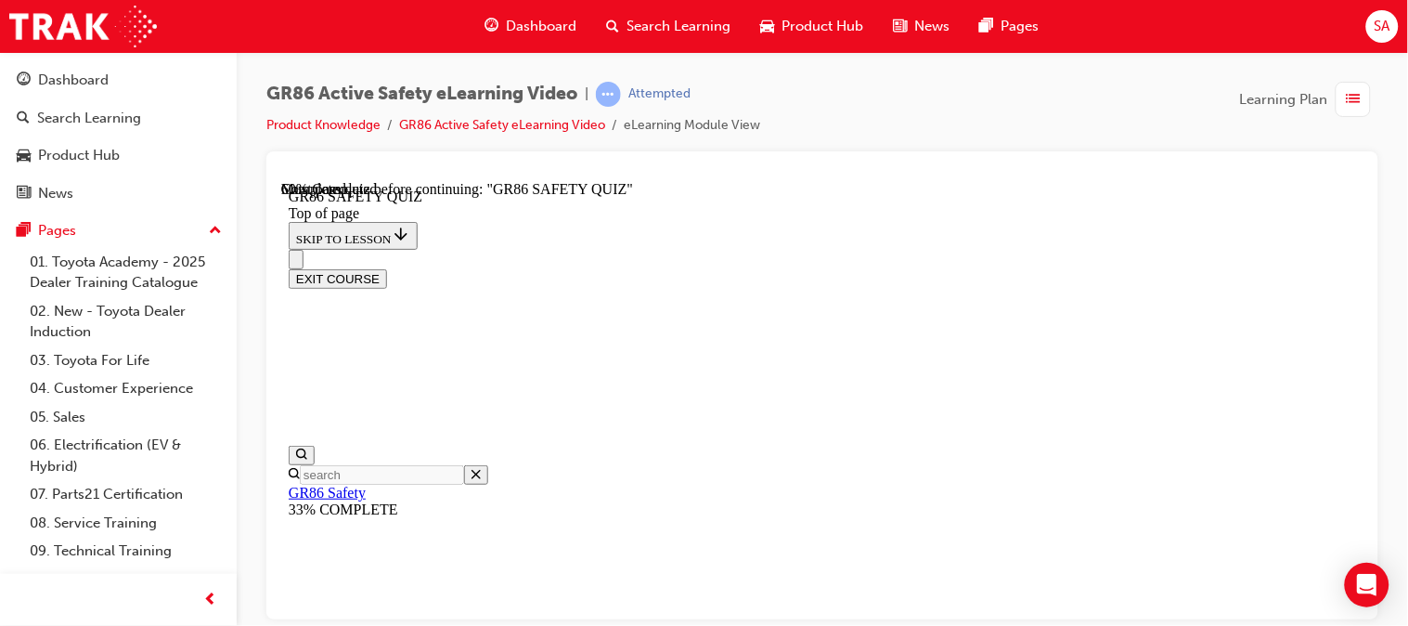
scroll to position [548, 0]
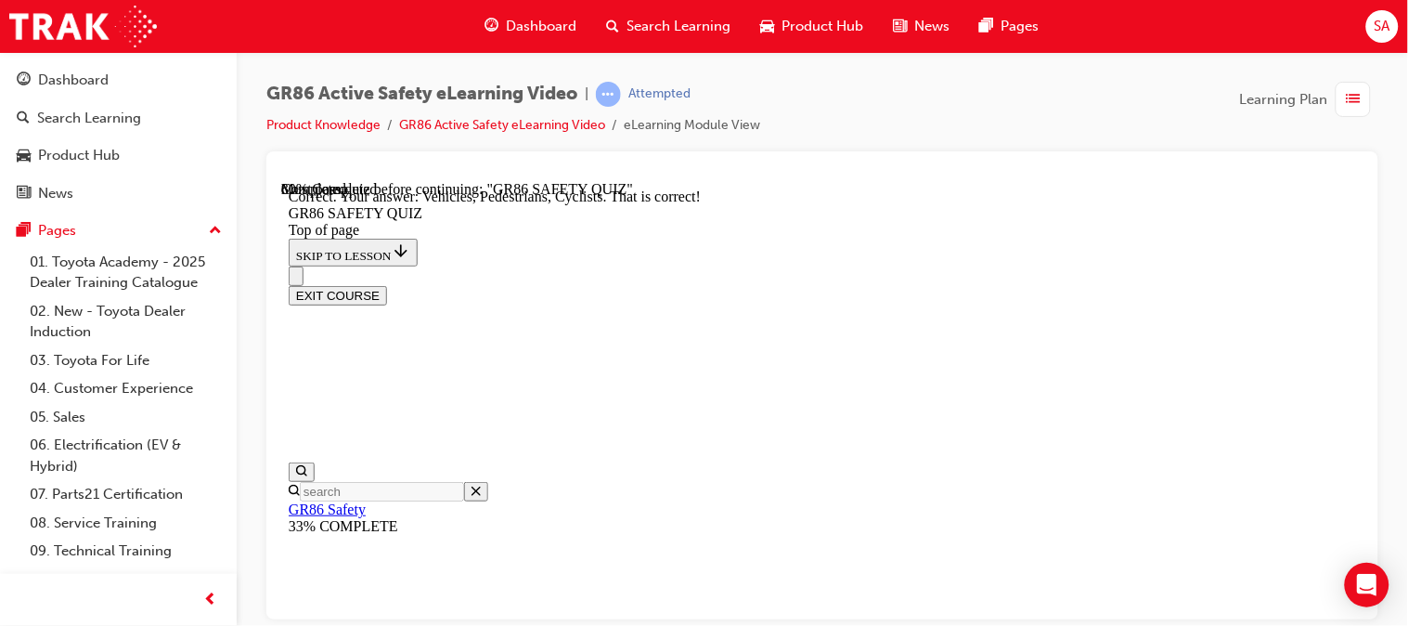
scroll to position [959, 0]
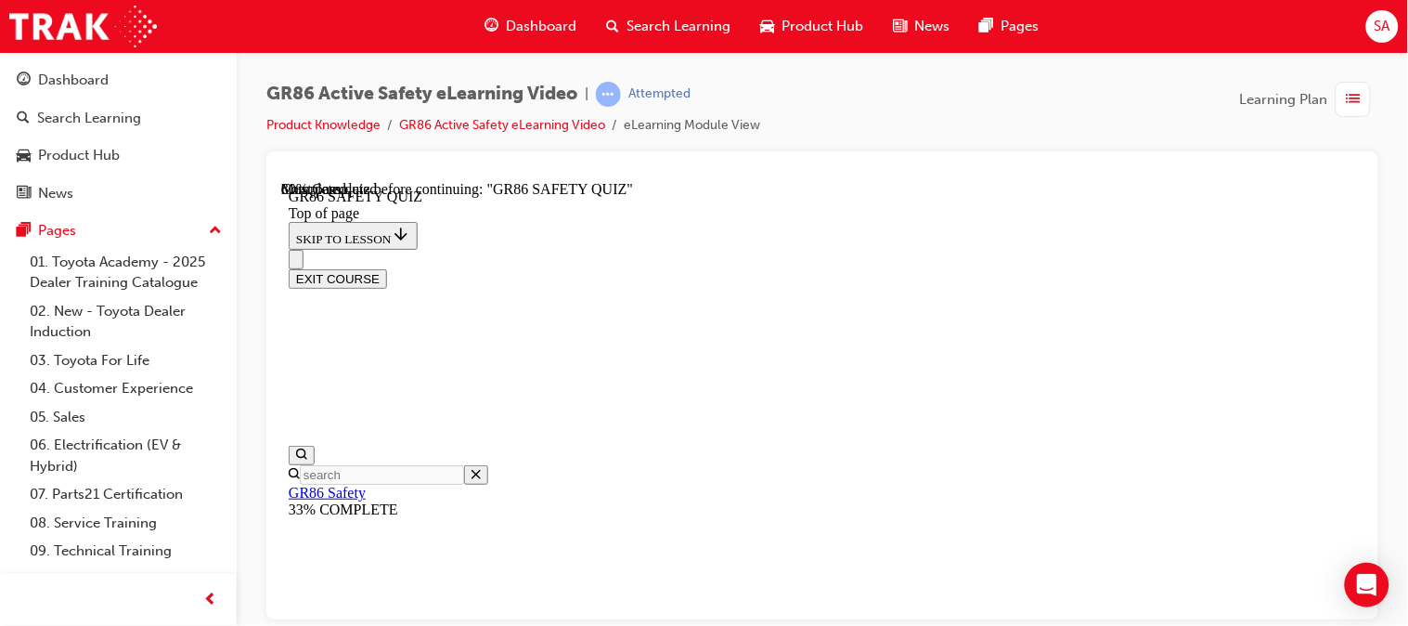
scroll to position [382, 0]
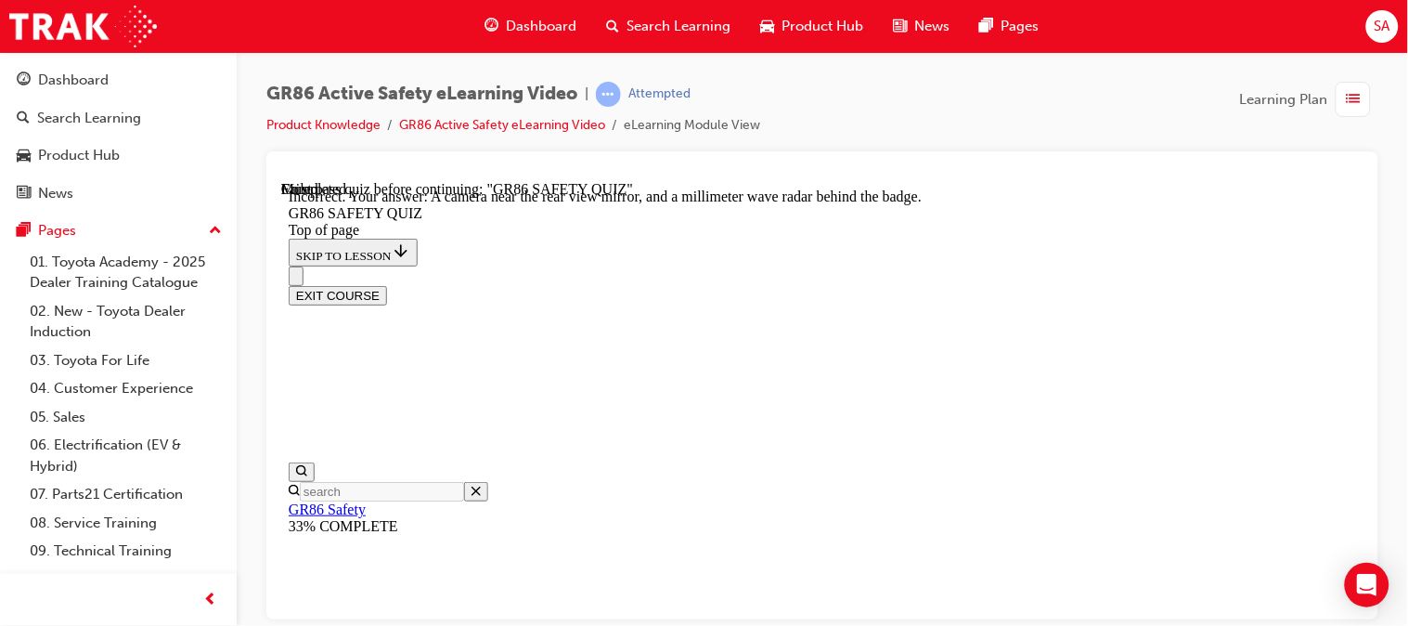
scroll to position [557, 0]
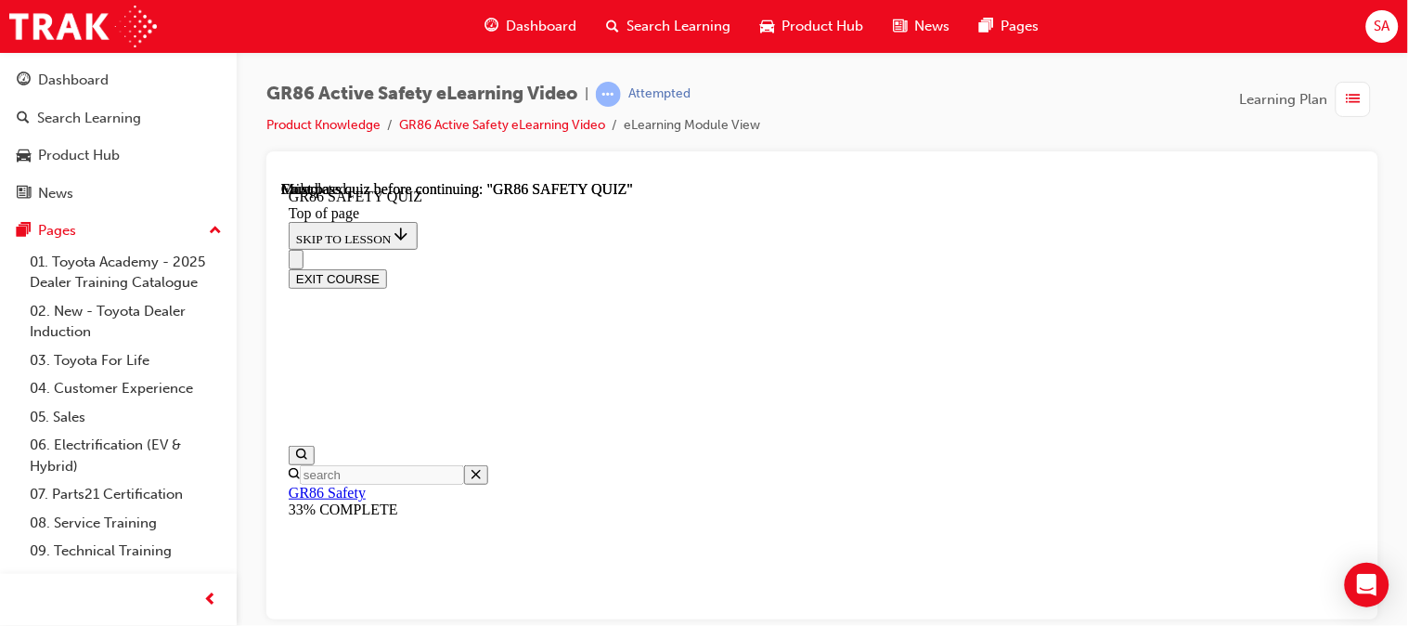
scroll to position [569, 0]
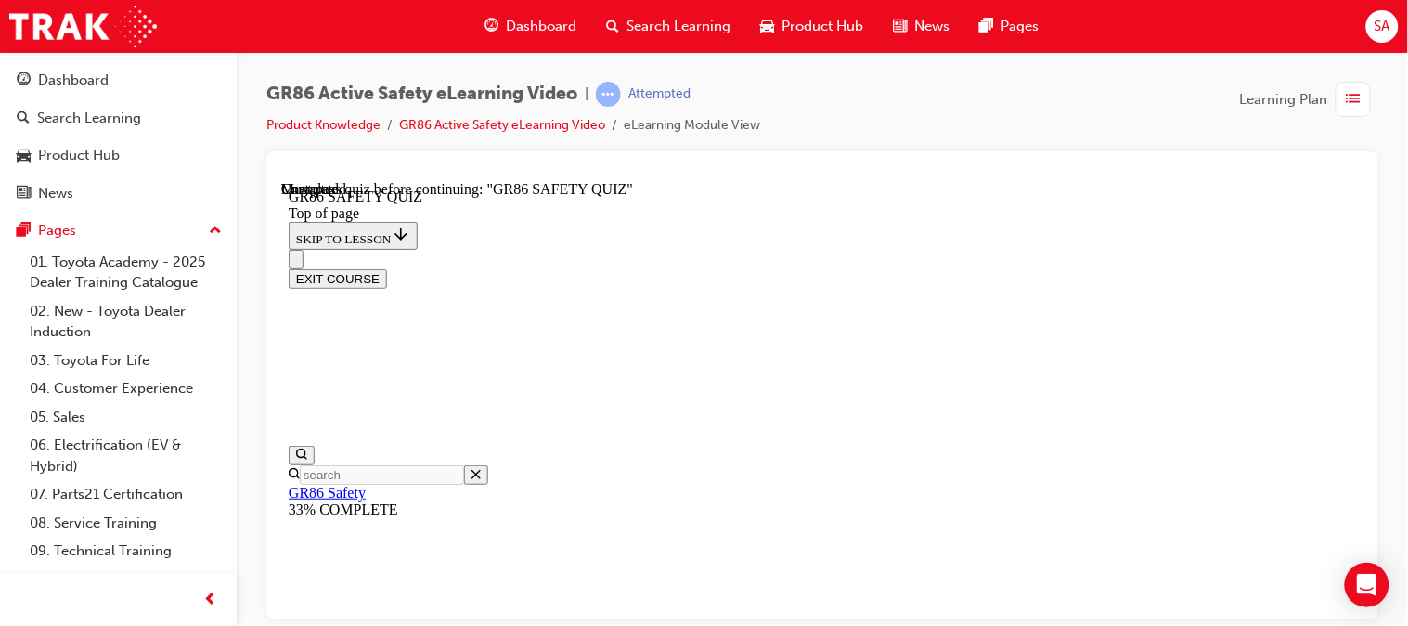
scroll to position [598, 0]
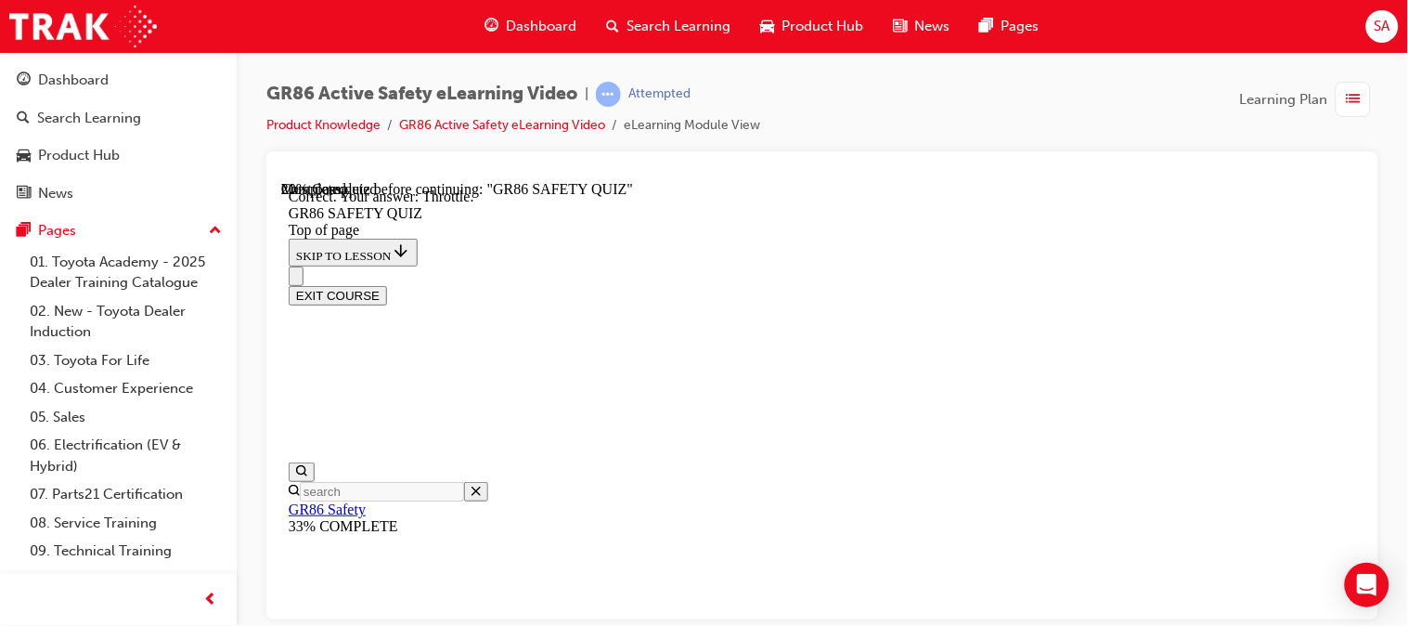
scroll to position [856, 0]
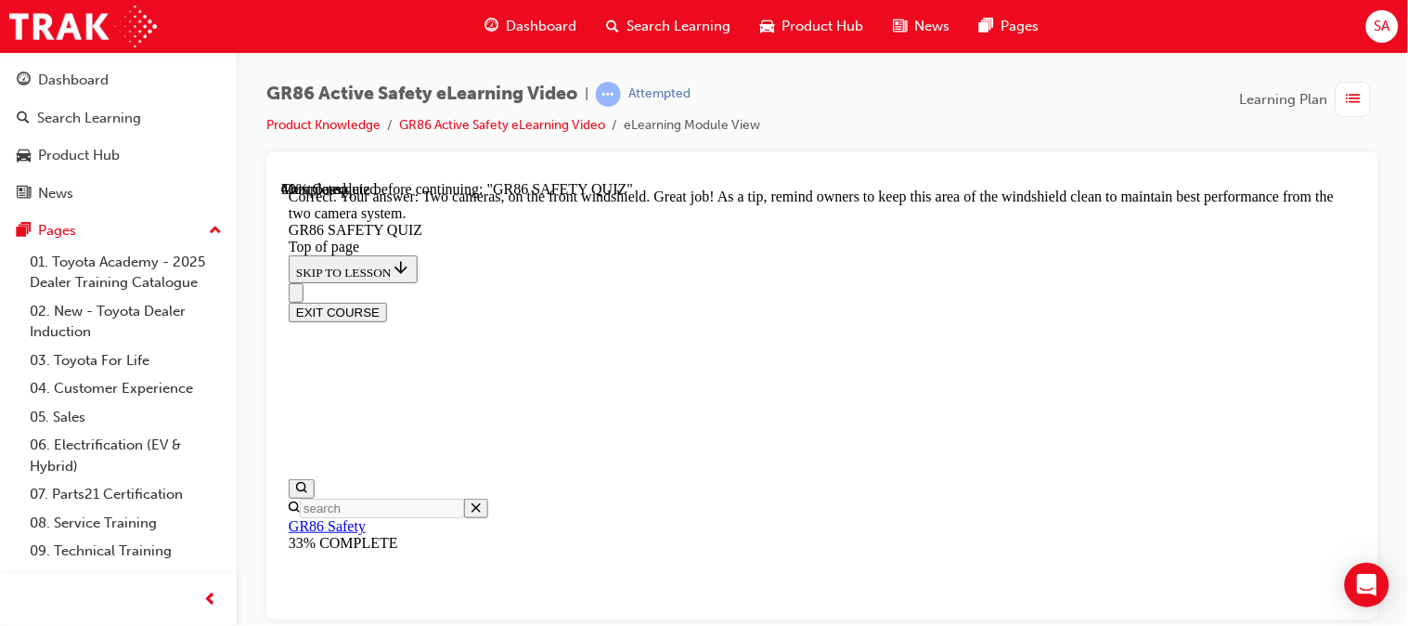
scroll to position [692, 0]
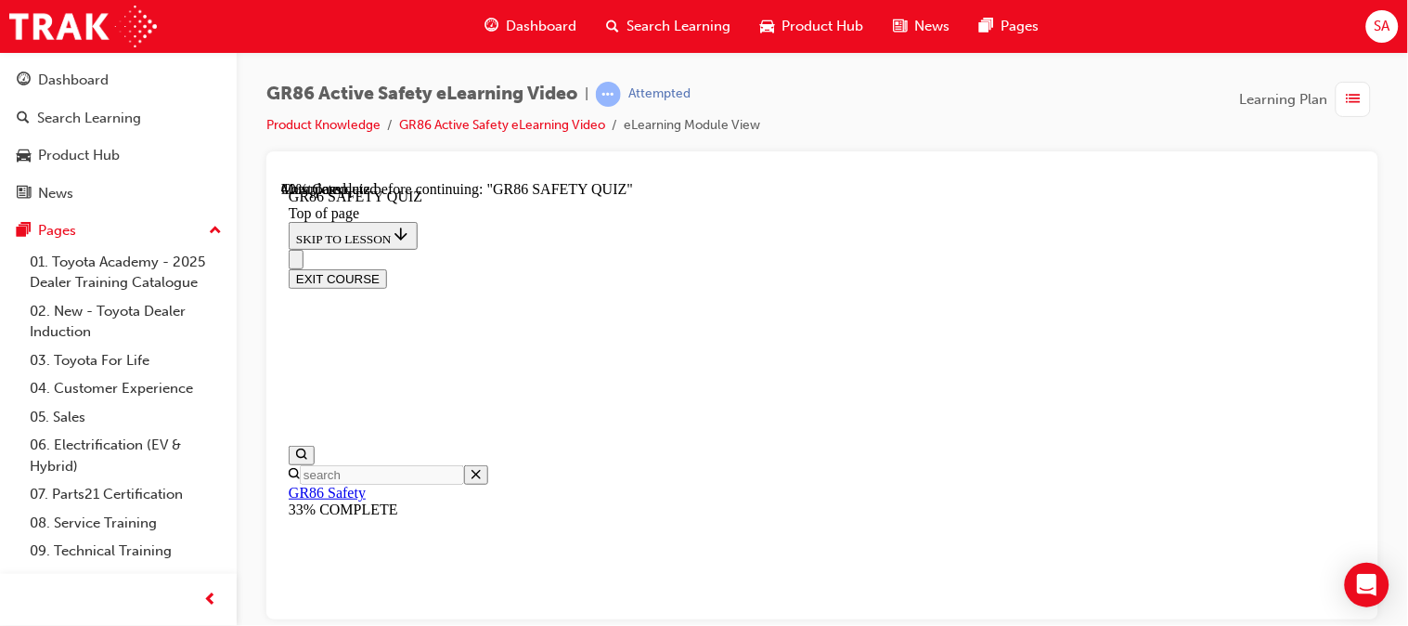
scroll to position [550, 0]
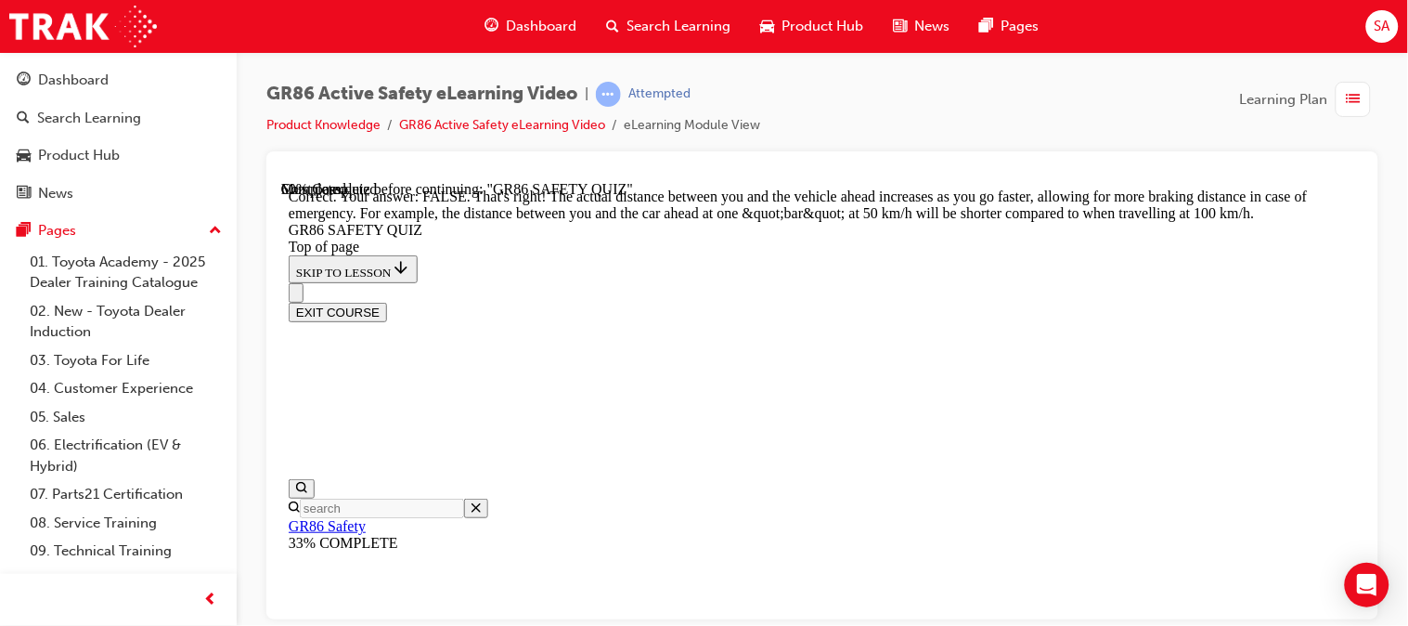
scroll to position [975, 0]
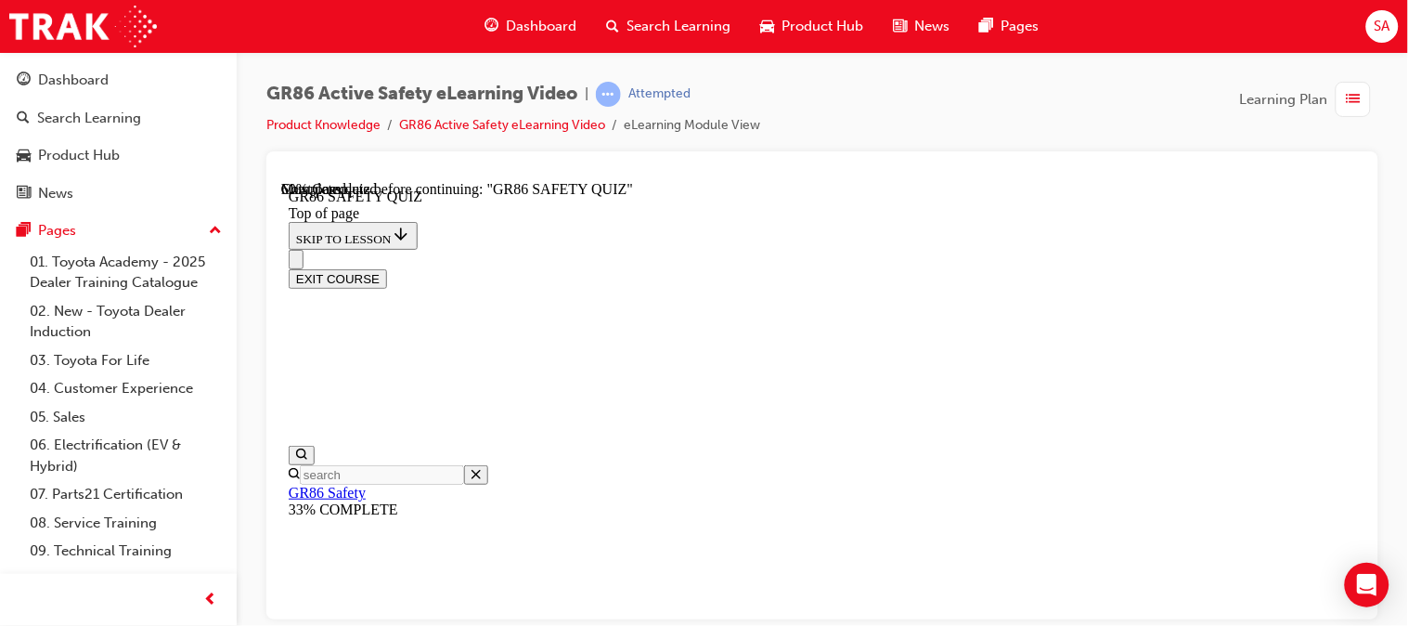
scroll to position [641, 0]
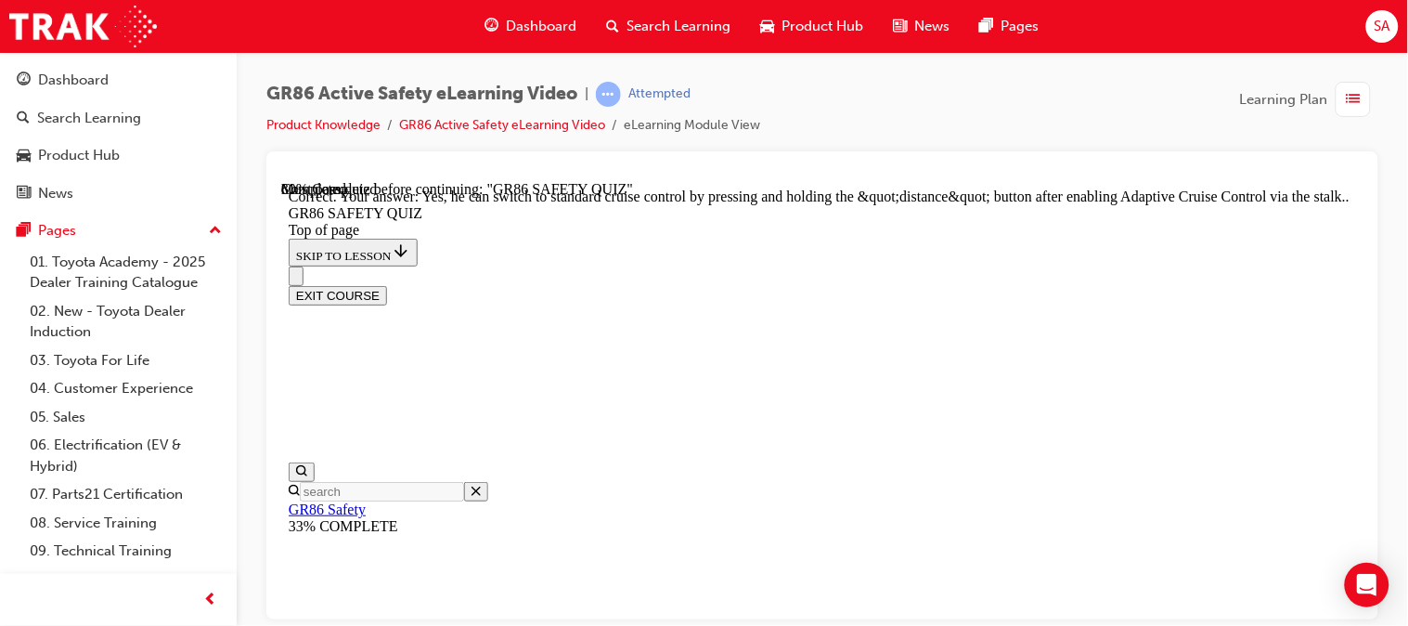
scroll to position [935, 0]
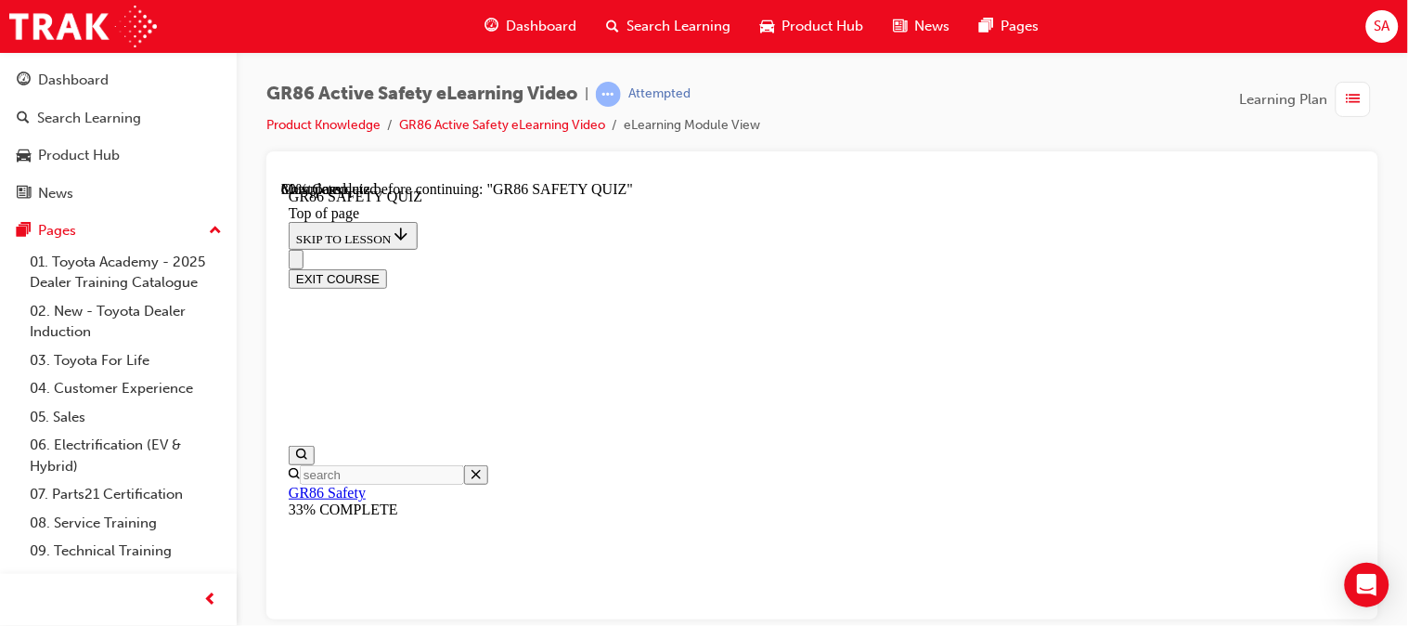
scroll to position [532, 0]
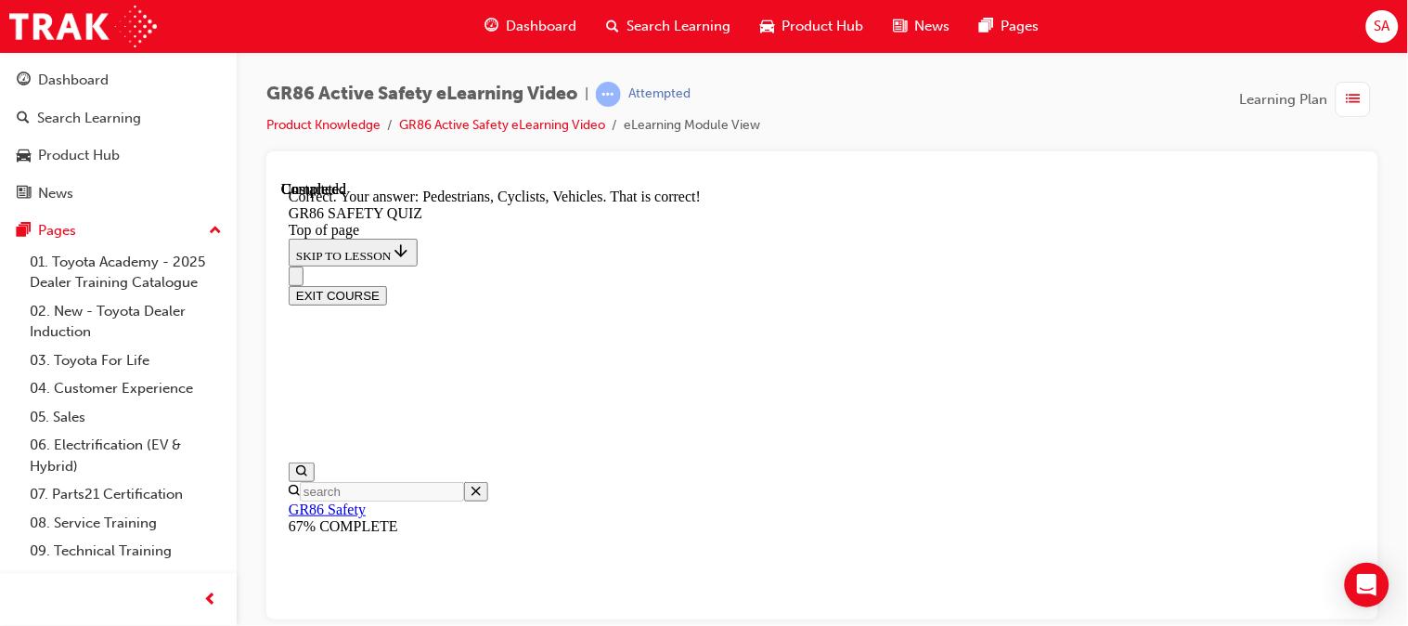
scroll to position [959, 0]
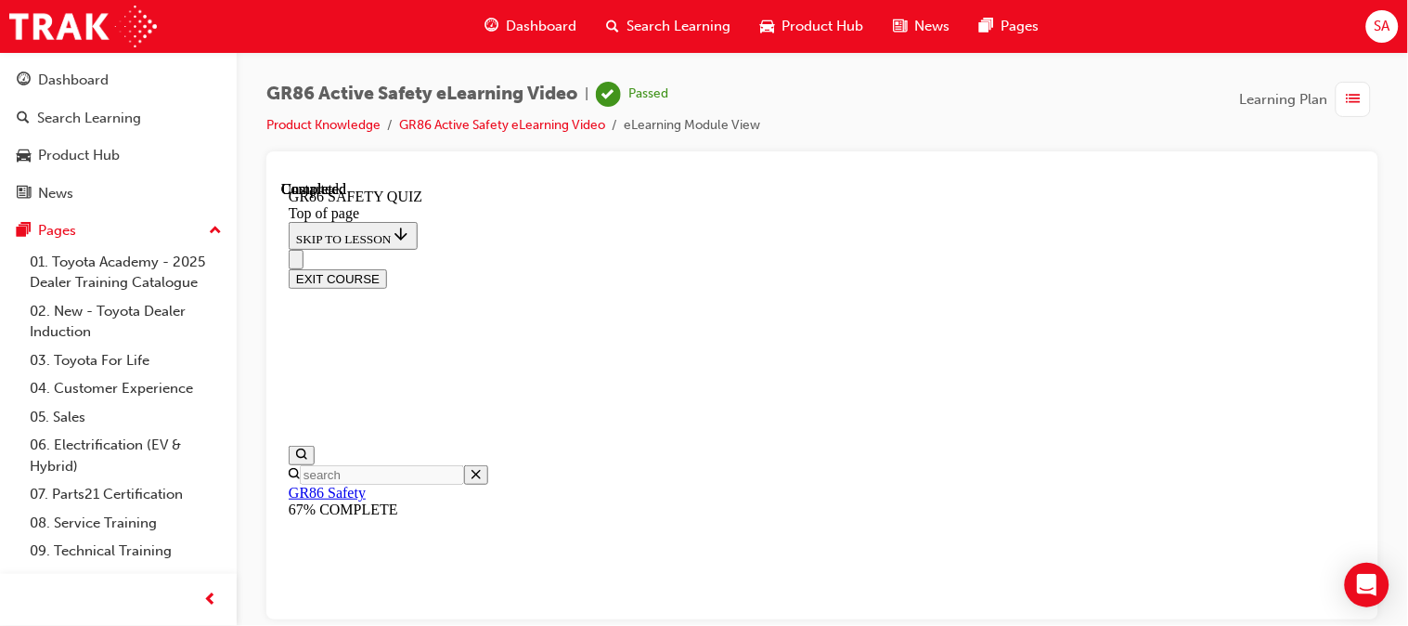
scroll to position [569, 0]
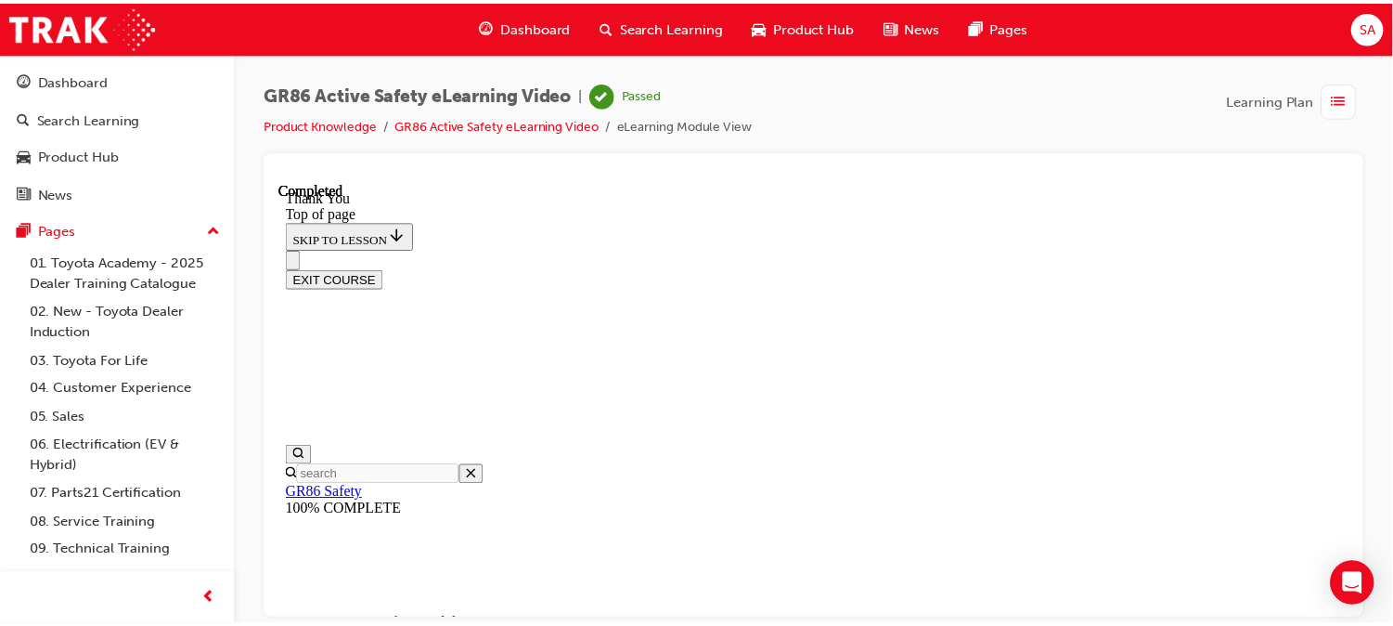
scroll to position [549, 0]
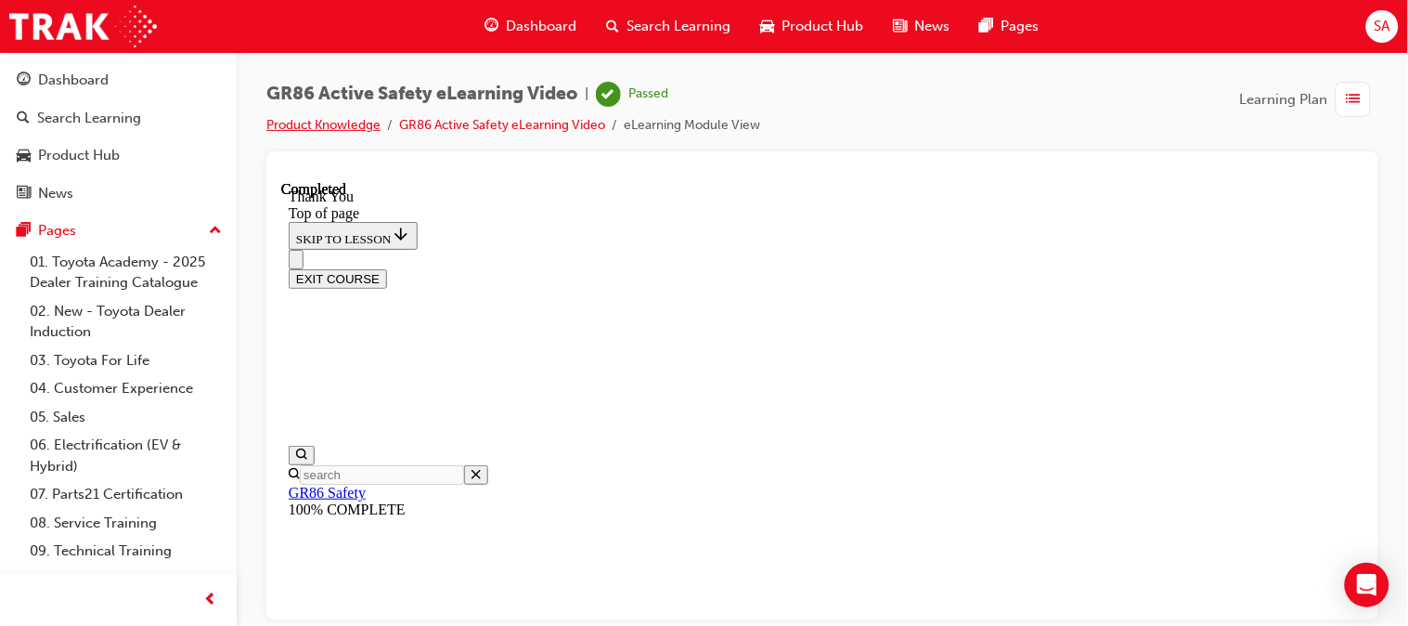
click at [355, 118] on link "Product Knowledge" at bounding box center [323, 125] width 114 height 16
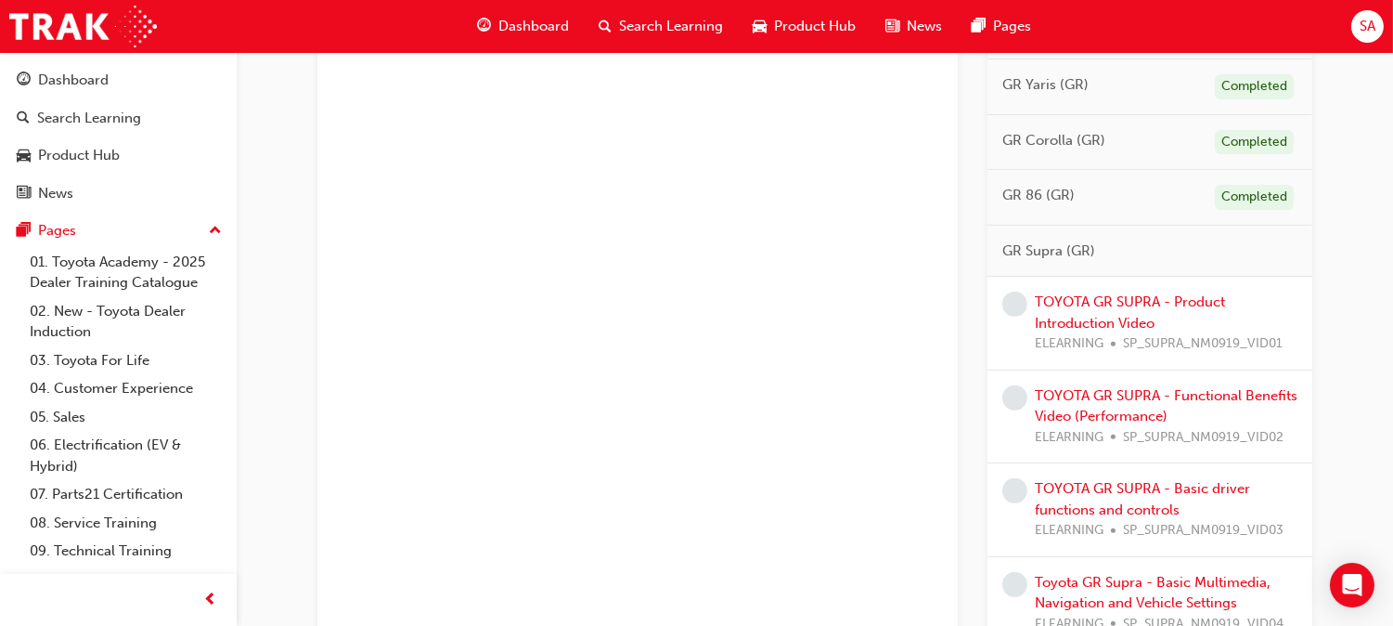
scroll to position [1250, 0]
click at [1106, 309] on link "TOYOTA GR SUPRA - Product Introduction Video" at bounding box center [1130, 313] width 190 height 38
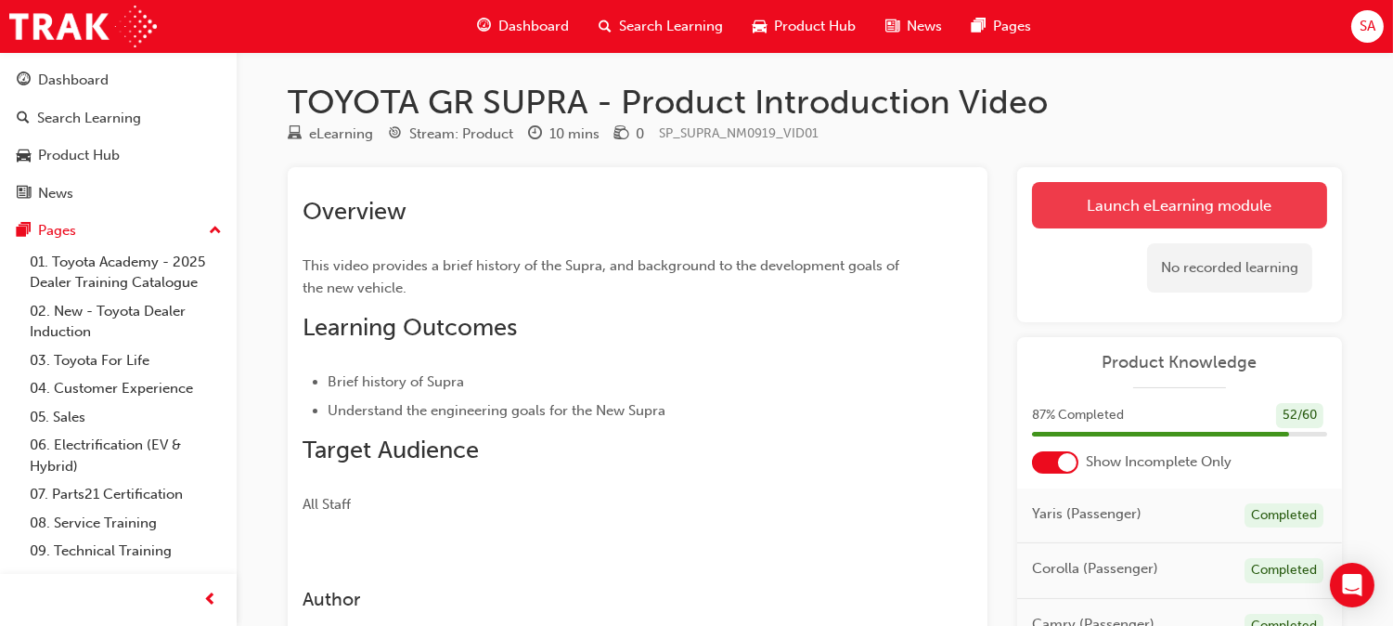
click at [1096, 204] on link "Launch eLearning module" at bounding box center [1179, 205] width 295 height 46
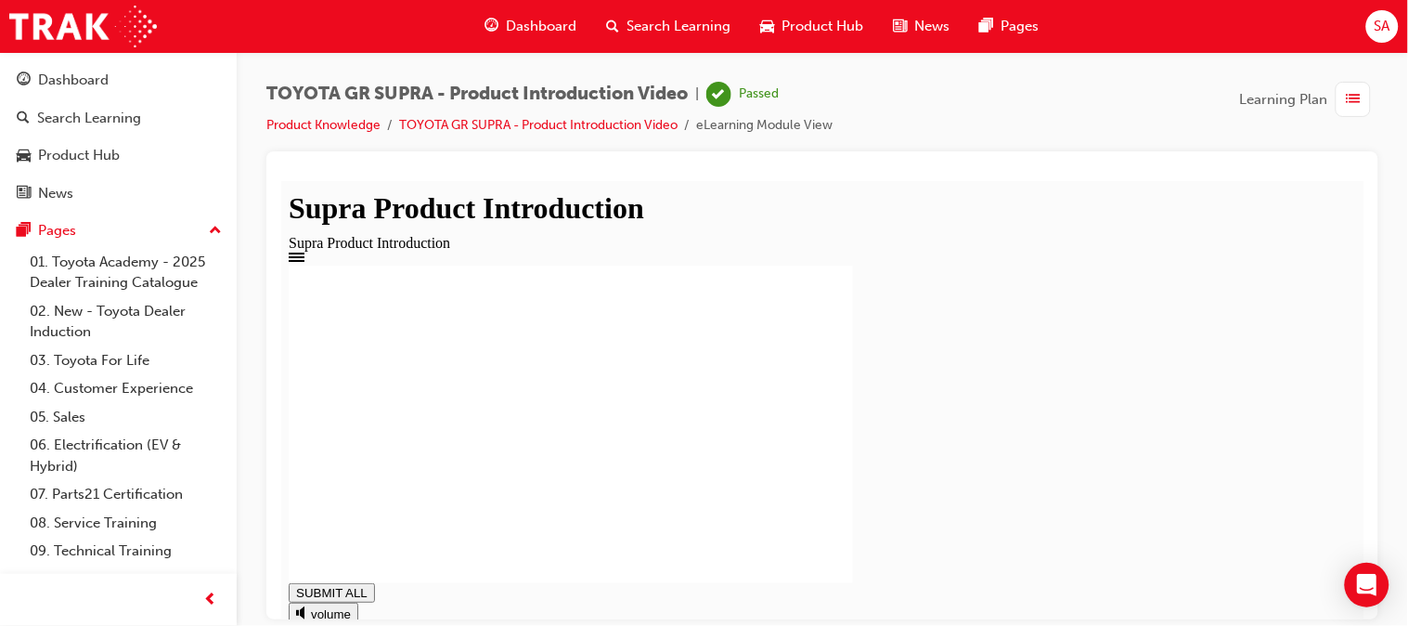
type input "1"
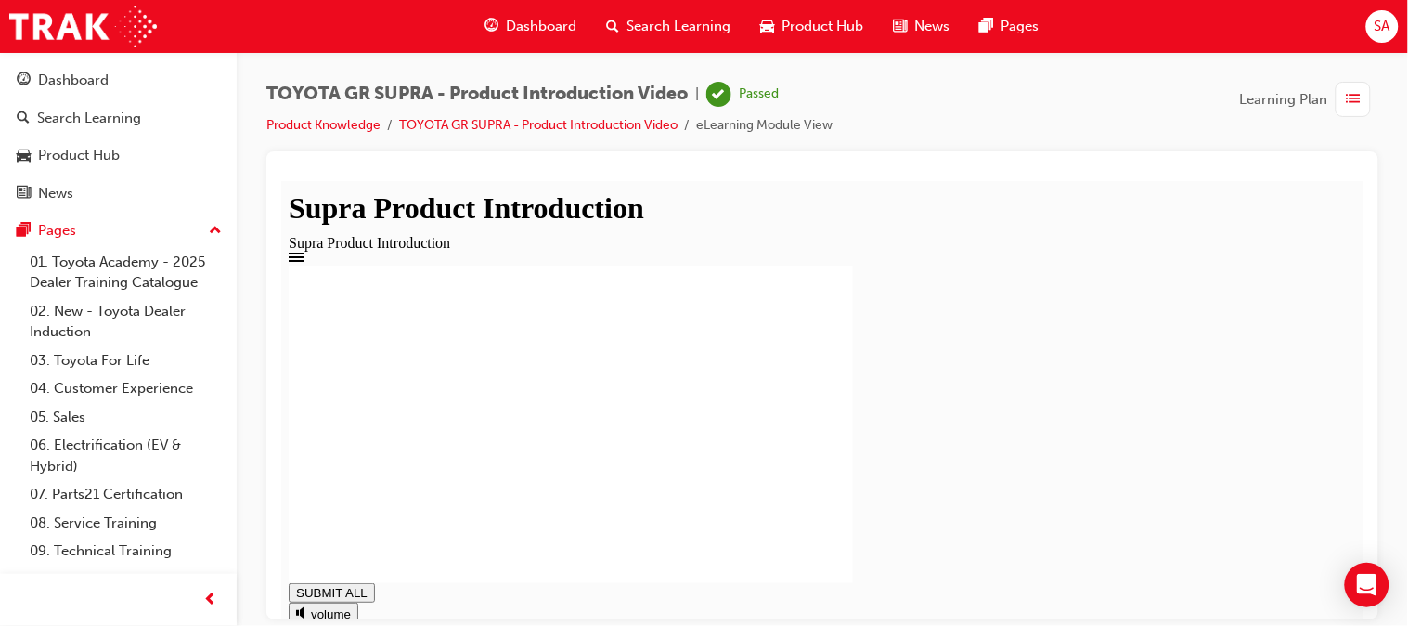
click at [340, 131] on link "Product Knowledge" at bounding box center [323, 125] width 114 height 16
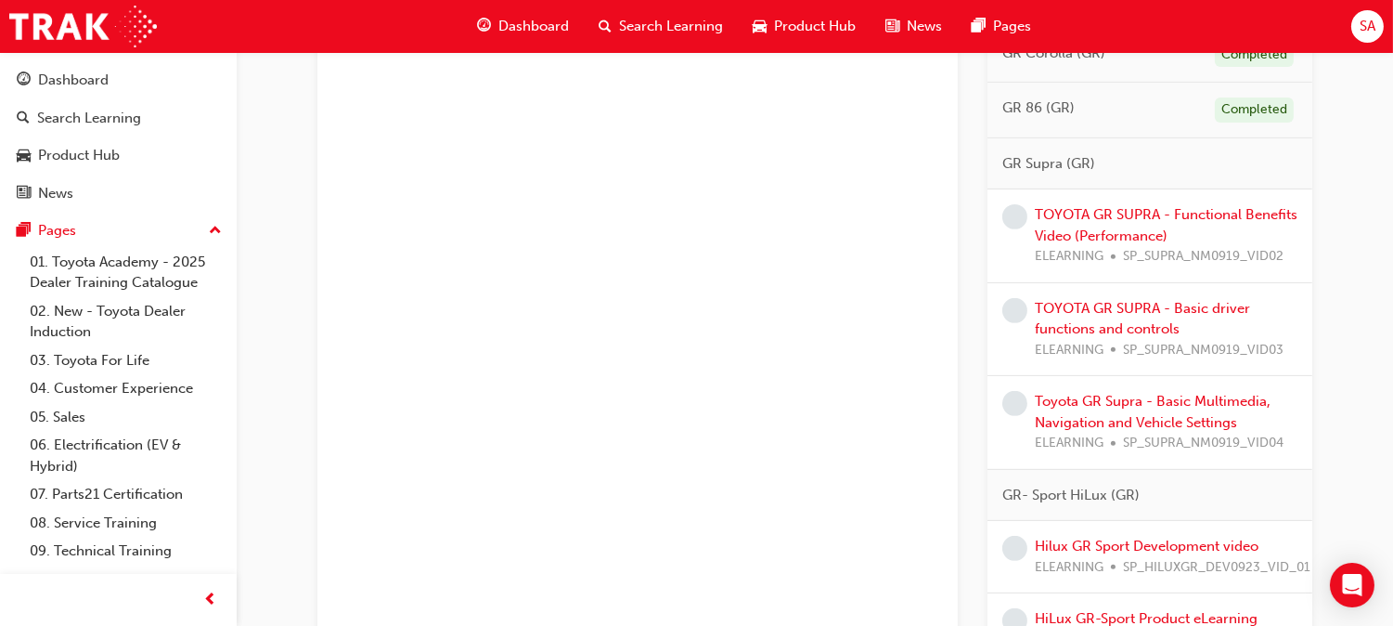
scroll to position [1340, 0]
click at [1115, 236] on link "TOYOTA GR SUPRA - Functional Benefits Video (Performance)" at bounding box center [1166, 223] width 263 height 38
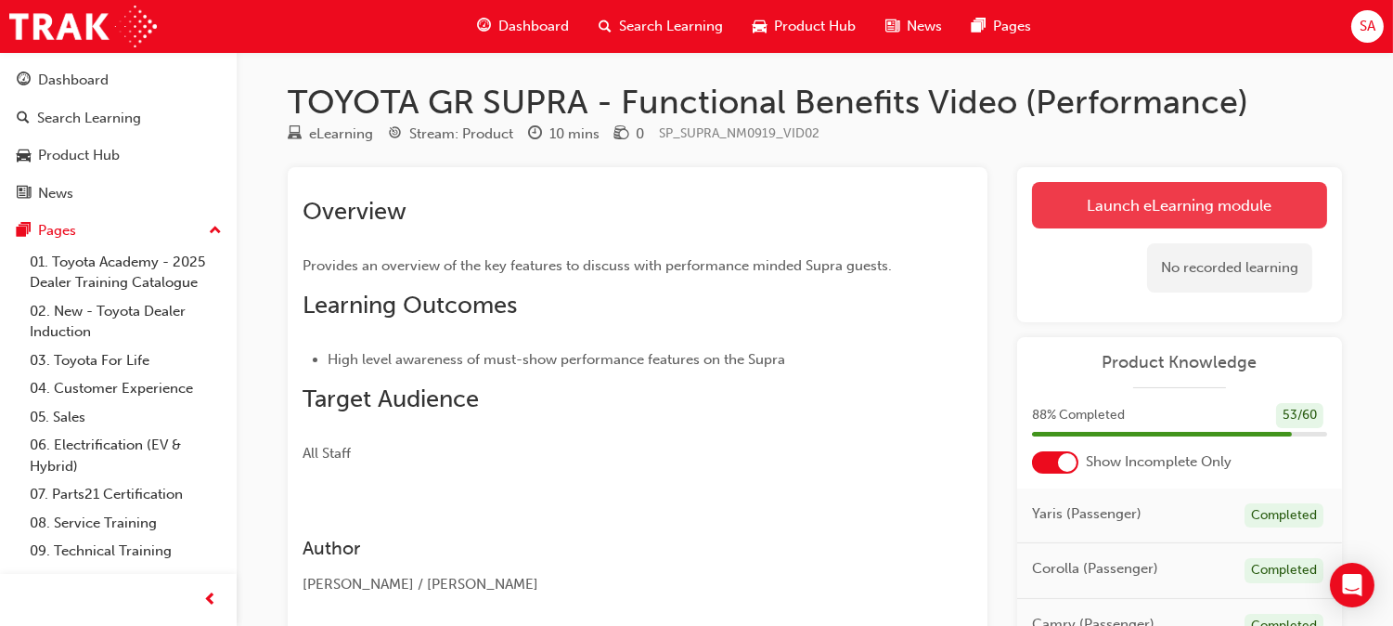
click at [1083, 218] on link "Launch eLearning module" at bounding box center [1179, 205] width 295 height 46
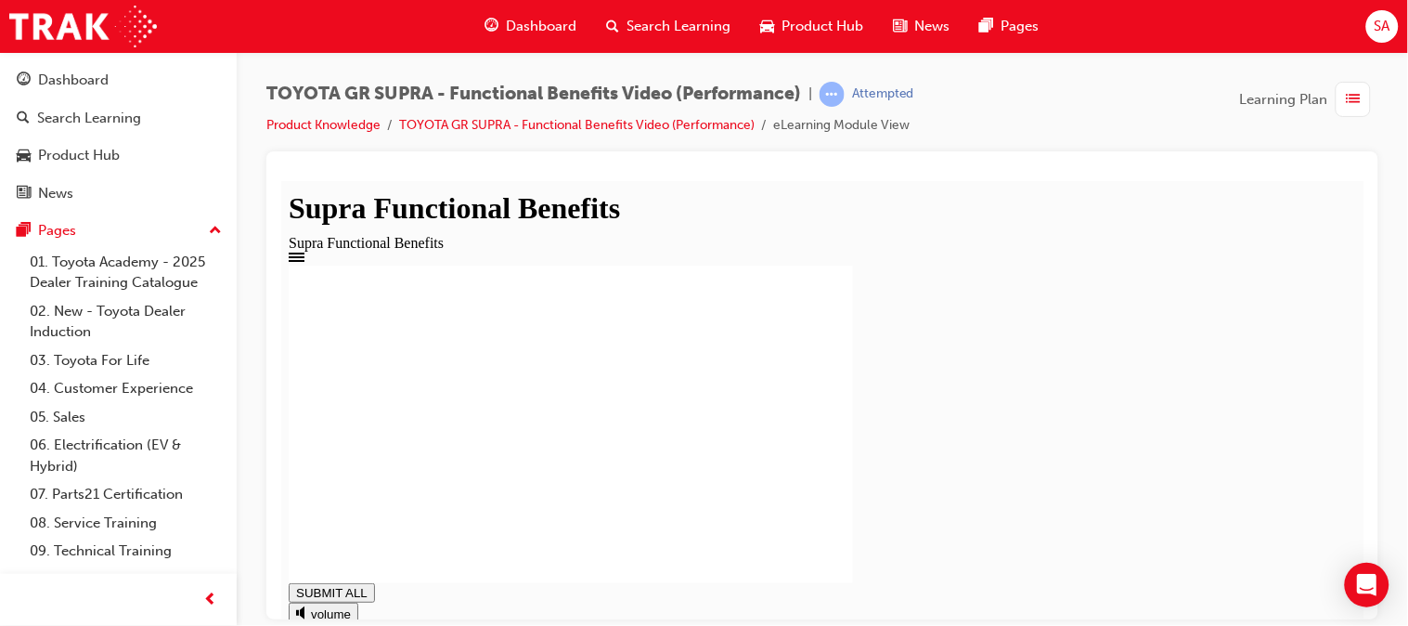
click at [421, 398] on div "PROTOTYPE MODEL SHOWN. Vertical Dynamic Control (VDC) will be marketed in [GEOG…" at bounding box center [822, 423] width 1068 height 317
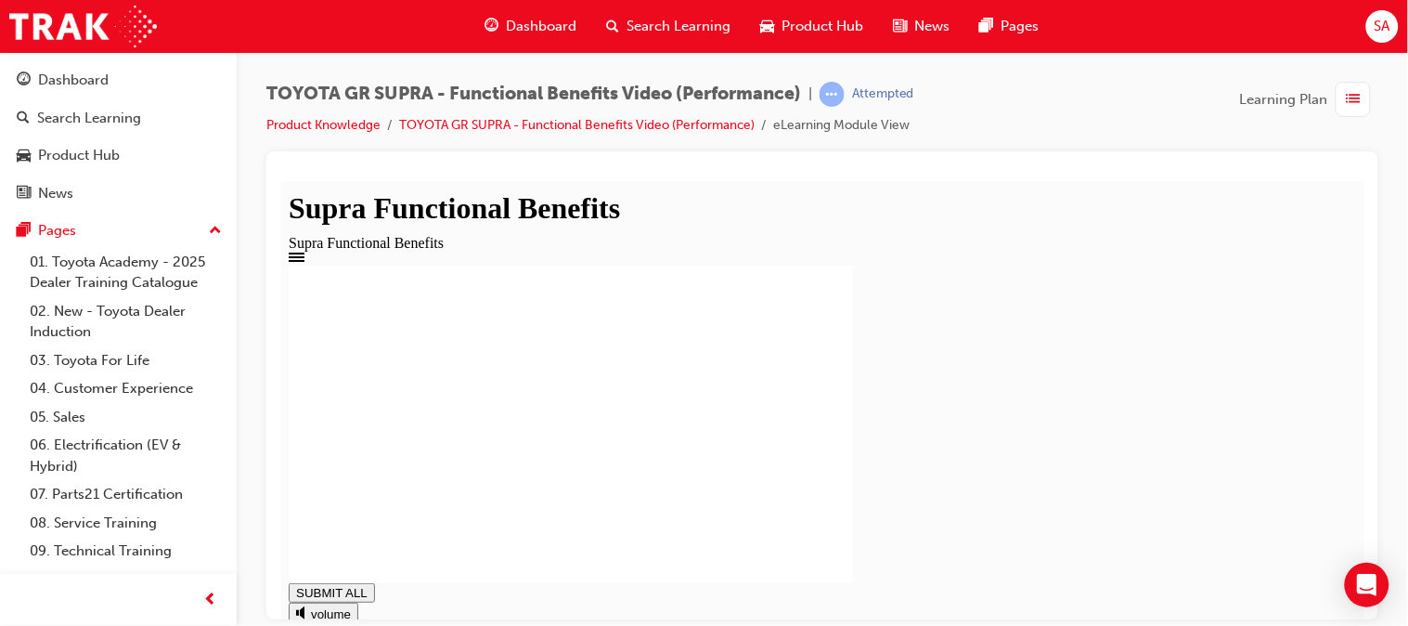
type input "1"
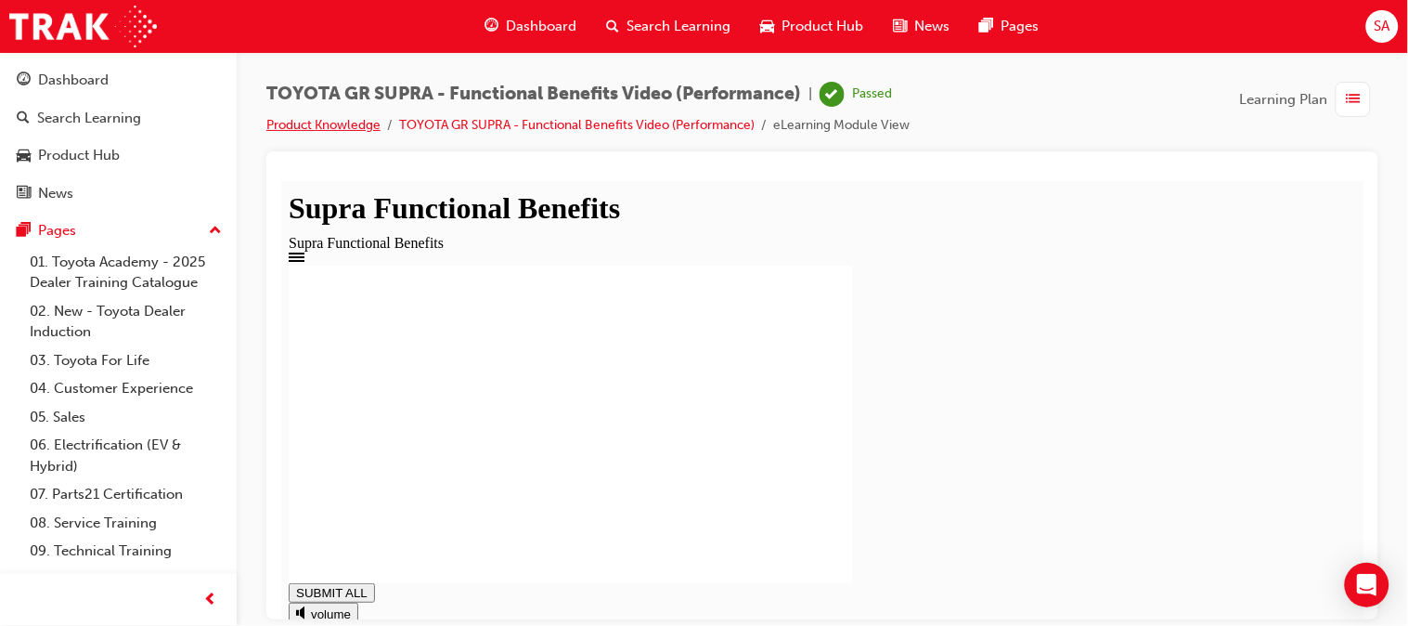
click at [275, 126] on link "Product Knowledge" at bounding box center [323, 125] width 114 height 16
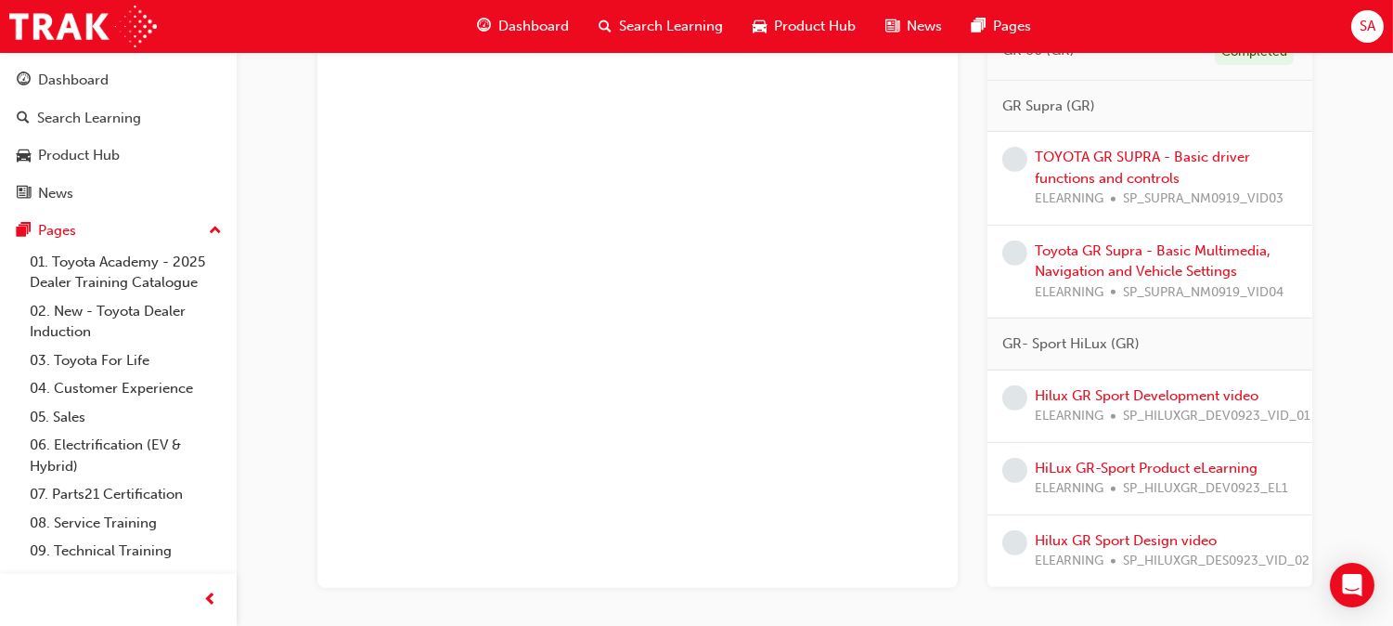
scroll to position [1389, 0]
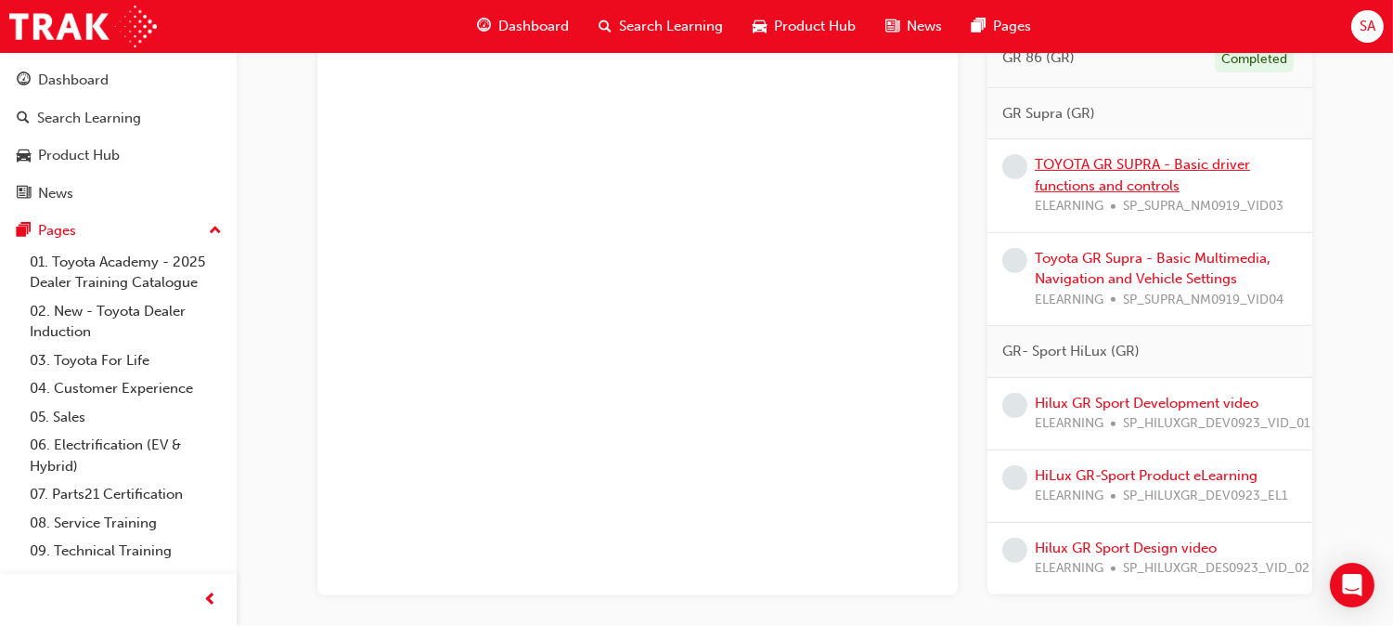
click at [1101, 171] on link "TOYOTA GR SUPRA - Basic driver functions and controls" at bounding box center [1142, 175] width 215 height 38
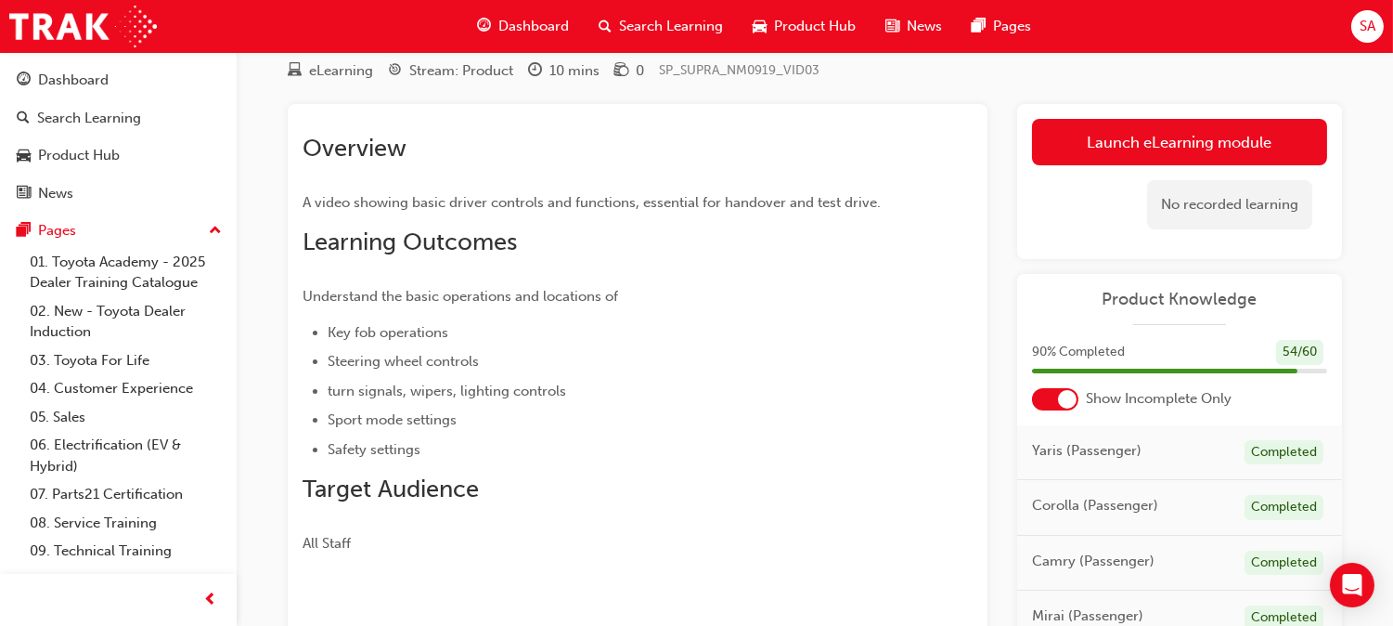
scroll to position [62, 0]
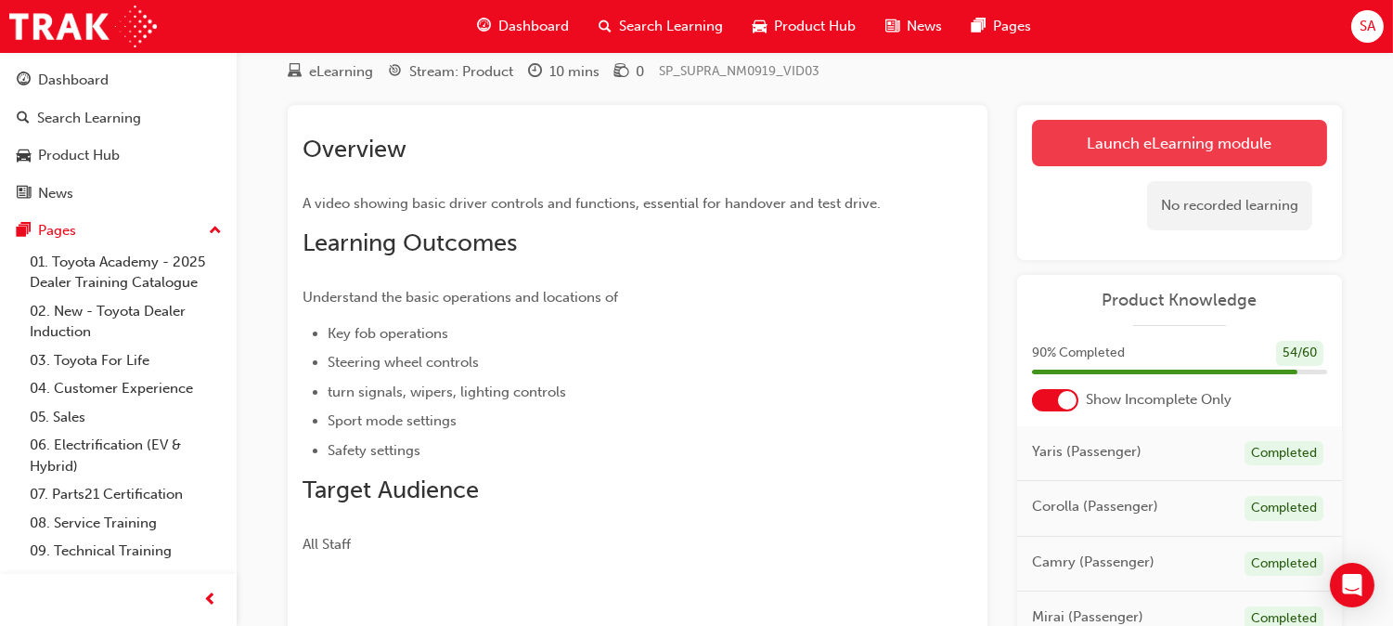
click at [1106, 152] on link "Launch eLearning module" at bounding box center [1179, 143] width 295 height 46
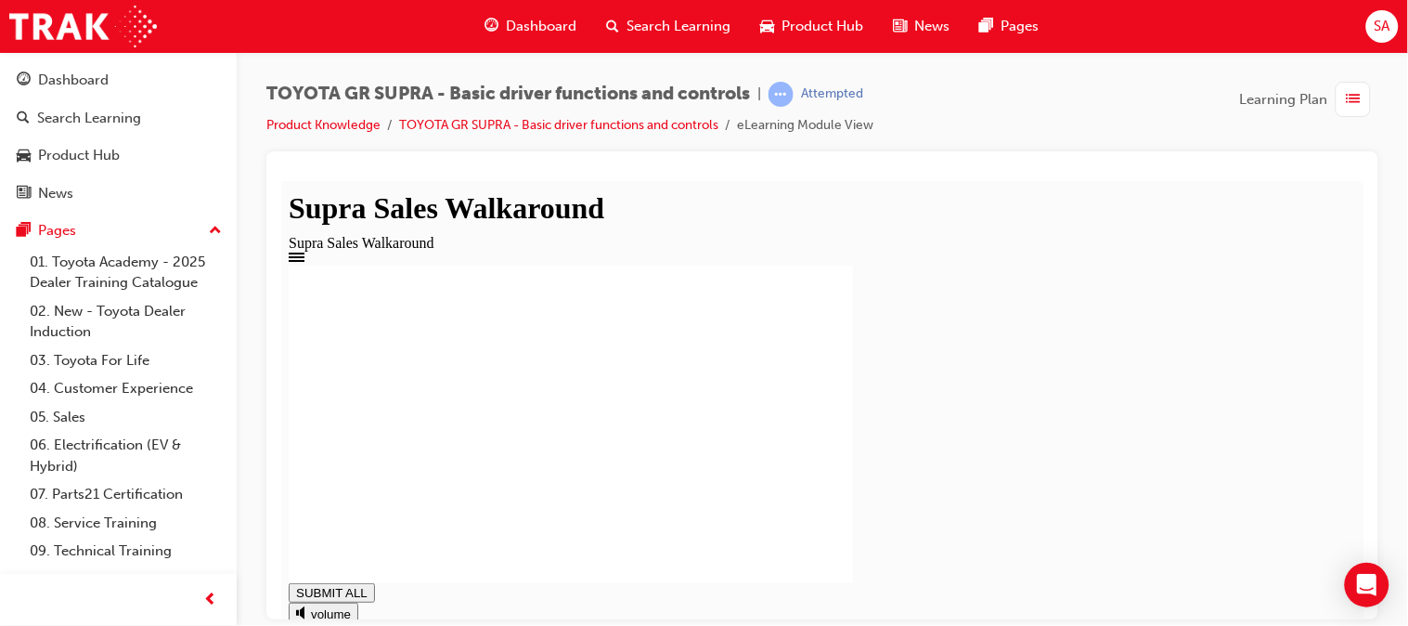
click at [449, 437] on div at bounding box center [822, 423] width 1068 height 317
click at [1195, 536] on div at bounding box center [822, 423] width 1068 height 317
click at [1208, 314] on div at bounding box center [822, 423] width 1068 height 317
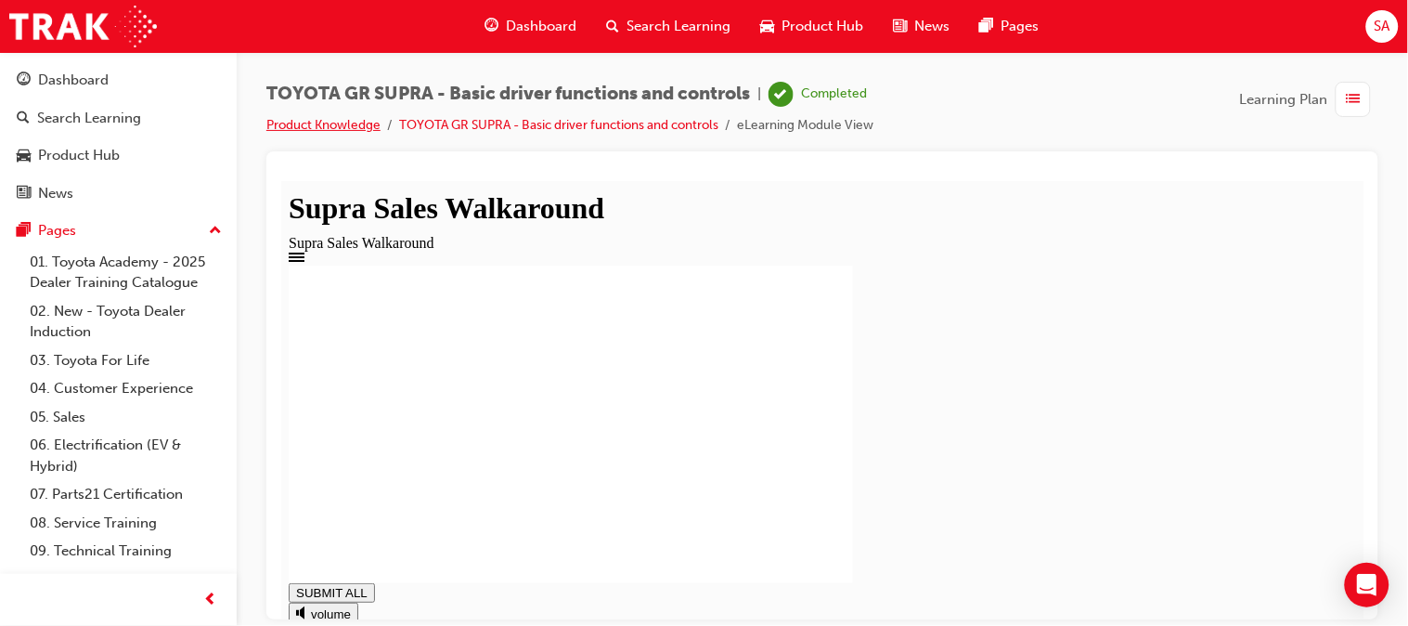
type input "1"
click at [336, 127] on link "Product Knowledge" at bounding box center [323, 125] width 114 height 16
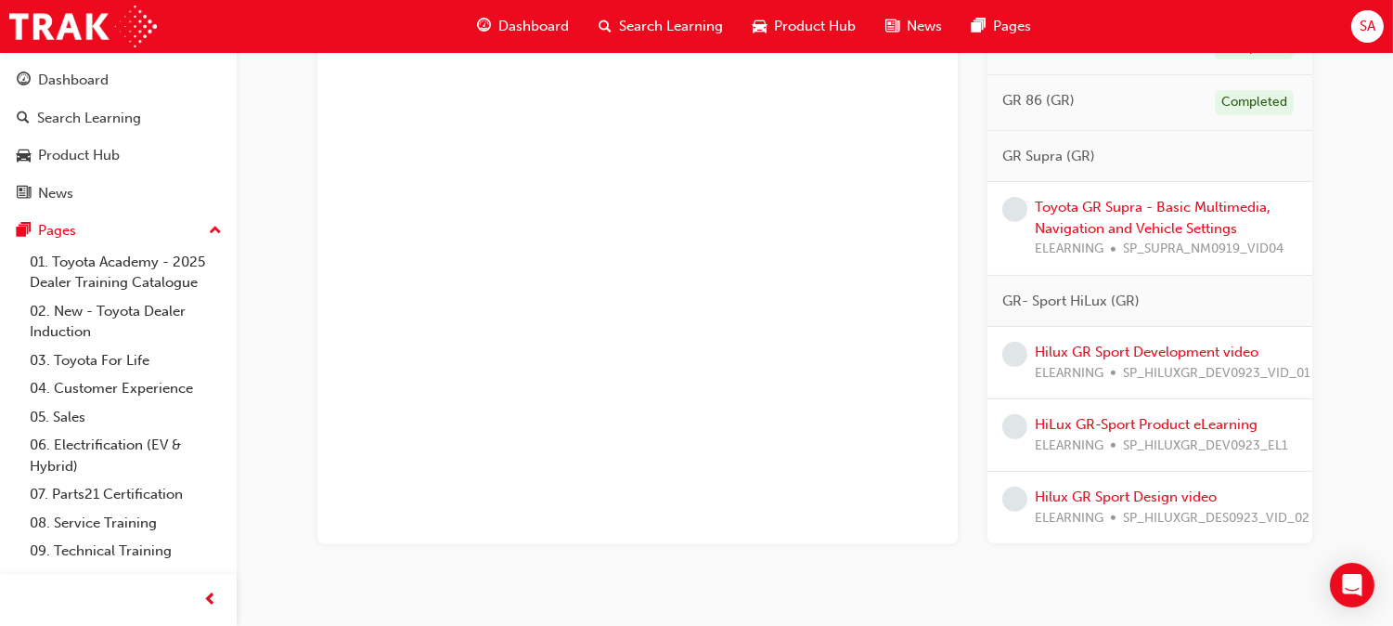
scroll to position [1344, 0]
click at [1164, 210] on link "Toyota GR Supra - Basic Multimedia, Navigation and Vehicle Settings" at bounding box center [1153, 220] width 236 height 38
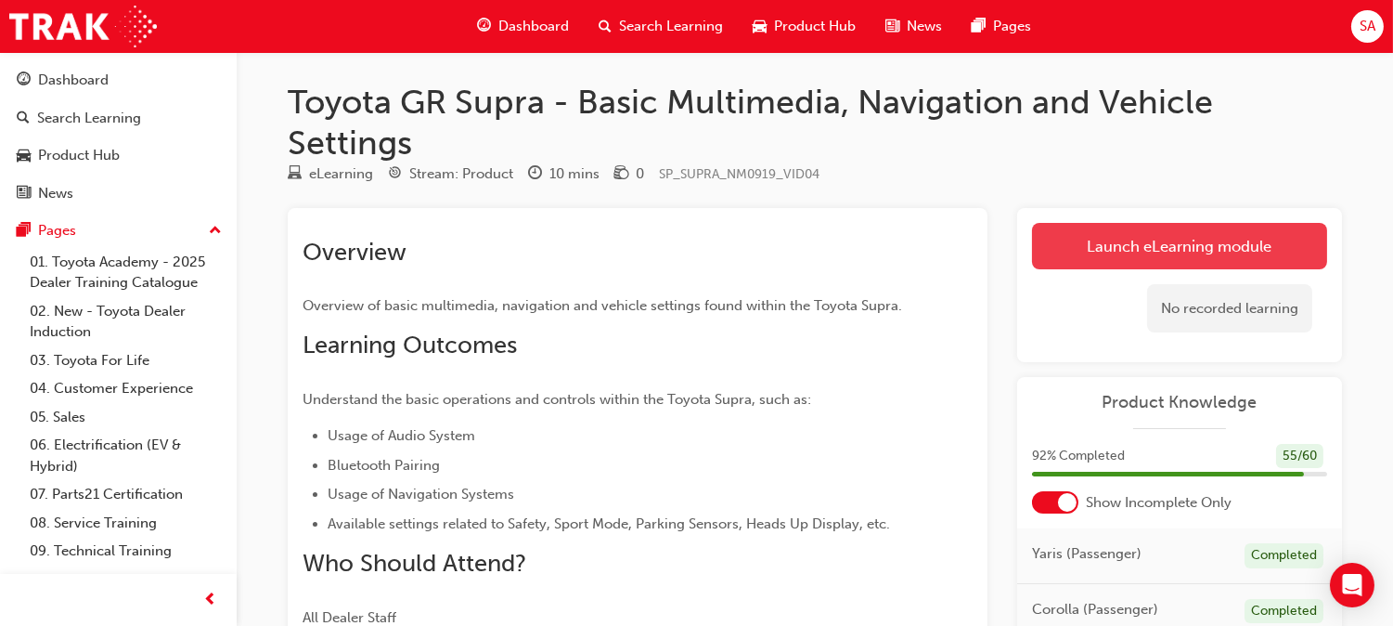
click at [1164, 266] on link "Launch eLearning module" at bounding box center [1179, 246] width 295 height 46
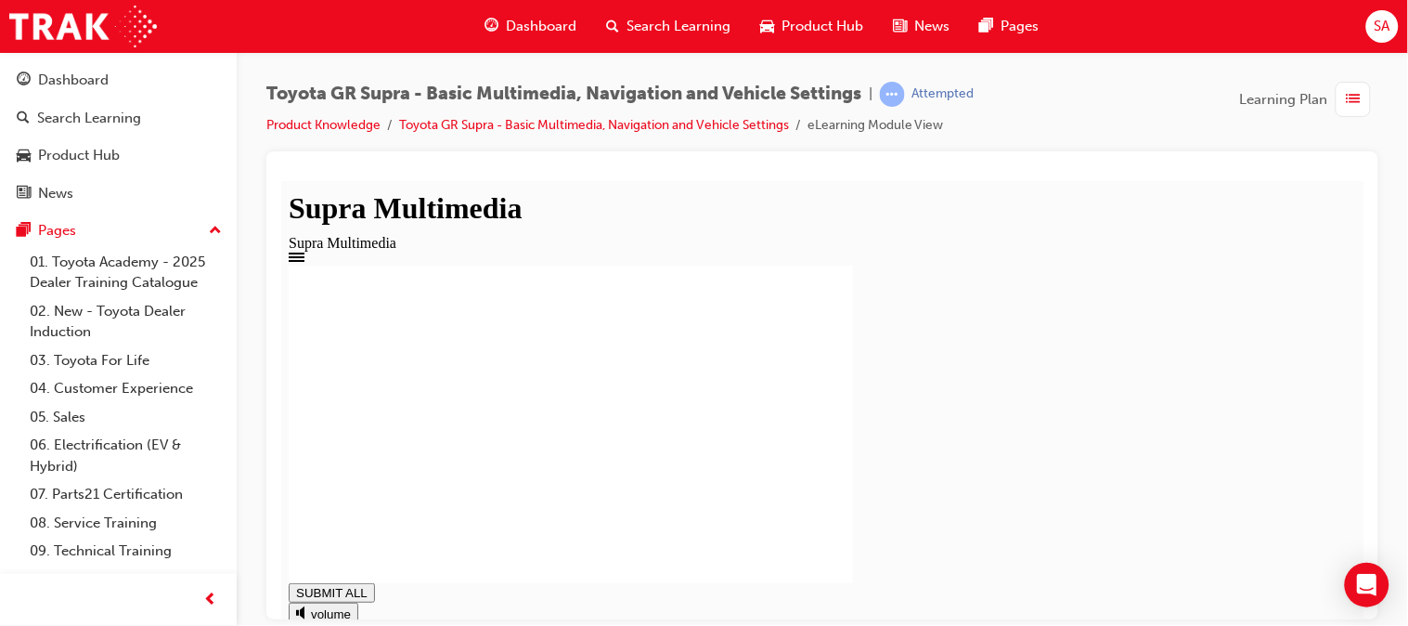
click at [458, 295] on div at bounding box center [822, 423] width 1068 height 317
drag, startPoint x: 466, startPoint y: 459, endPoint x: 480, endPoint y: 479, distance: 24.0
click at [480, 479] on div at bounding box center [822, 423] width 1068 height 317
click at [1222, 540] on div at bounding box center [822, 423] width 1068 height 317
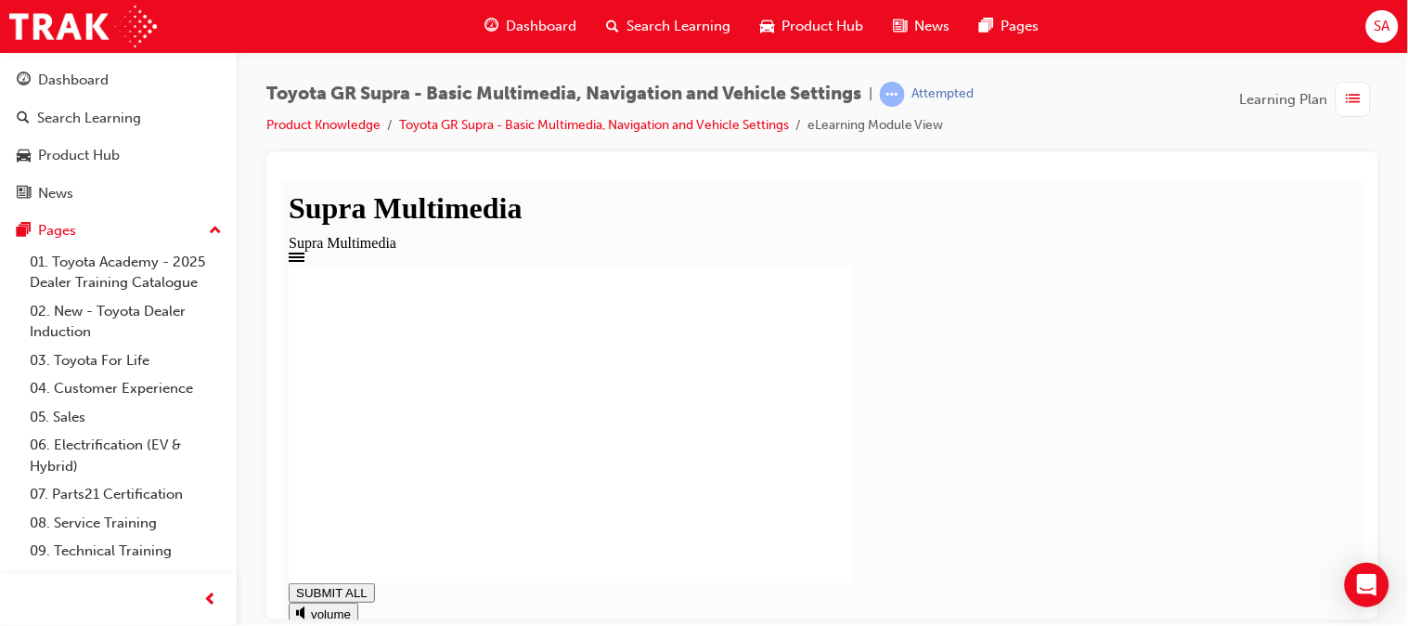
type input "0.826"
click at [314, 123] on link "Product Knowledge" at bounding box center [323, 125] width 114 height 16
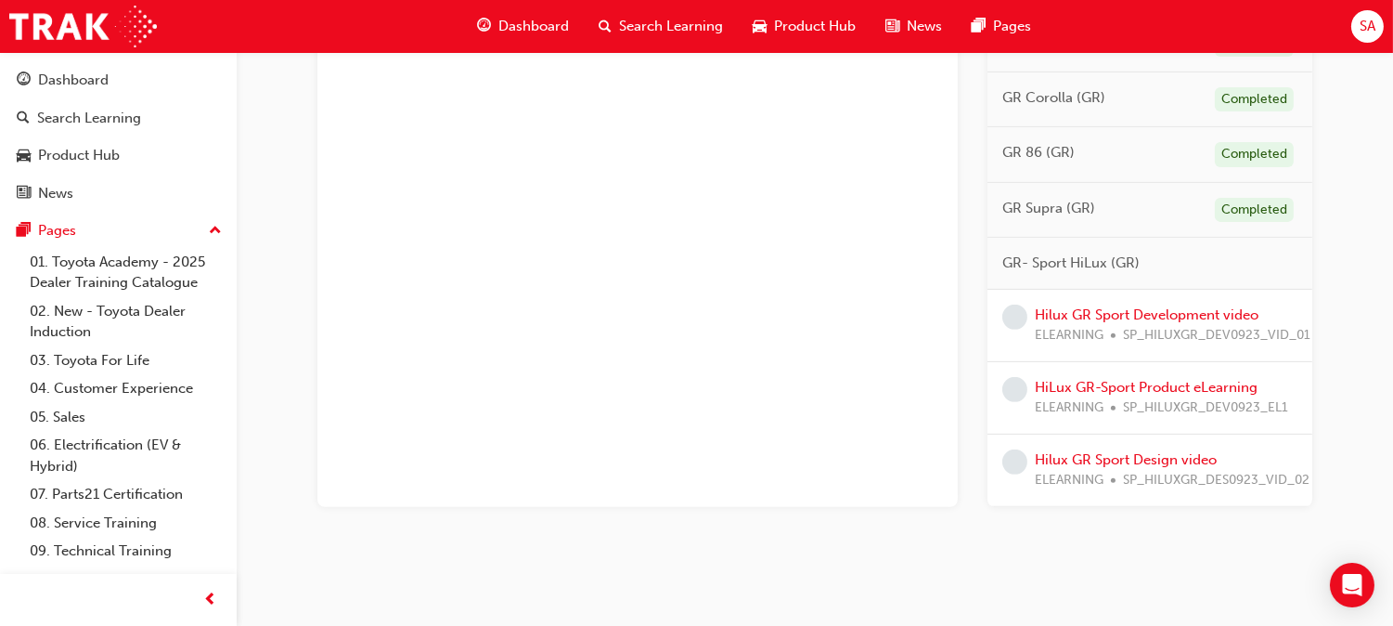
scroll to position [1312, 0]
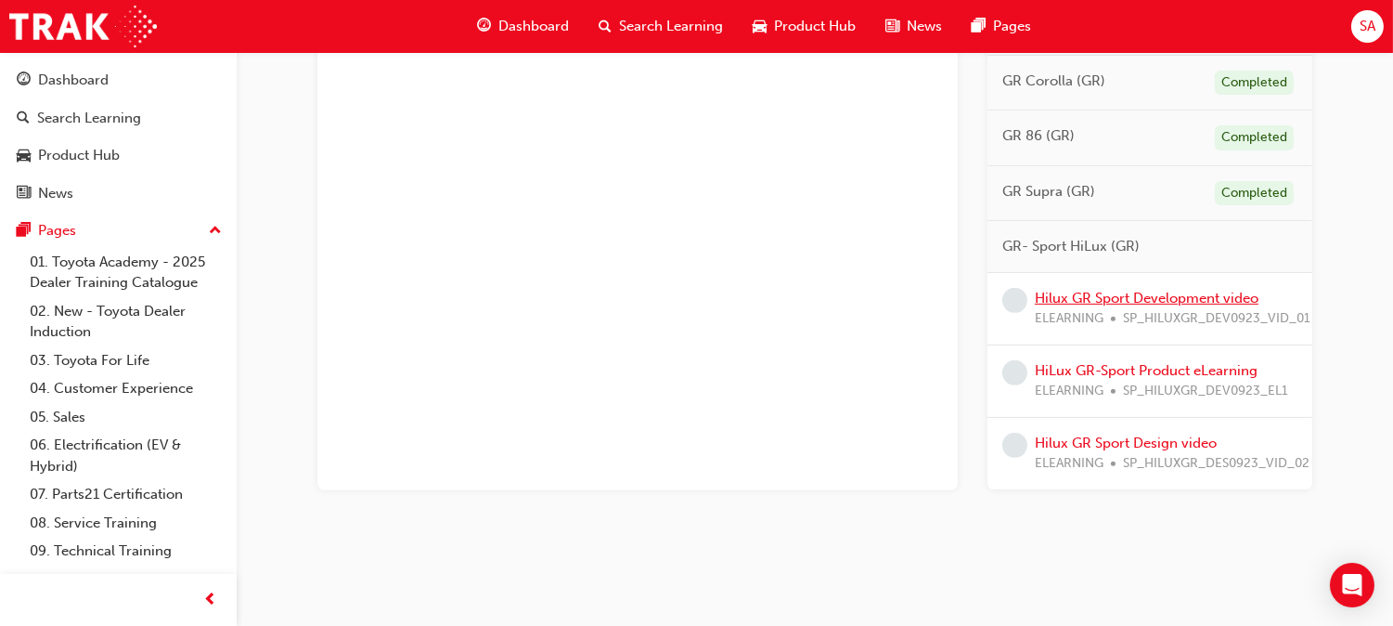
click at [1071, 291] on link "Hilux GR Sport Development video" at bounding box center [1147, 298] width 224 height 17
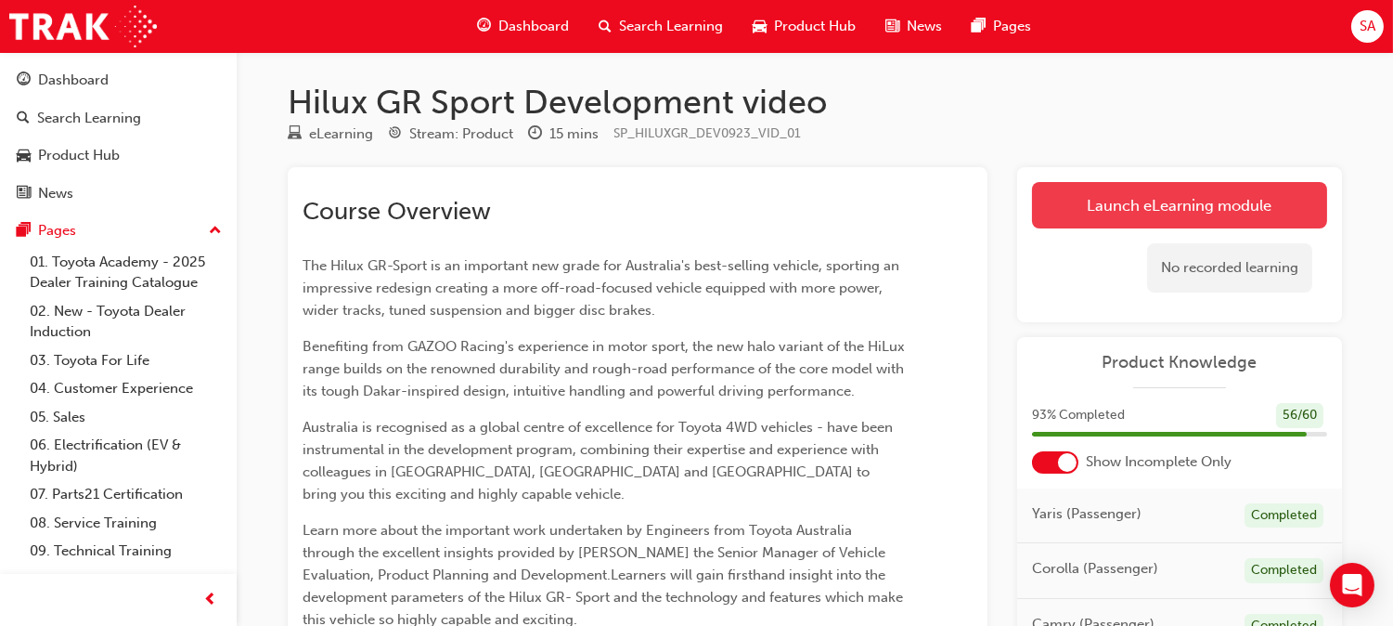
click at [1066, 217] on link "Launch eLearning module" at bounding box center [1179, 205] width 295 height 46
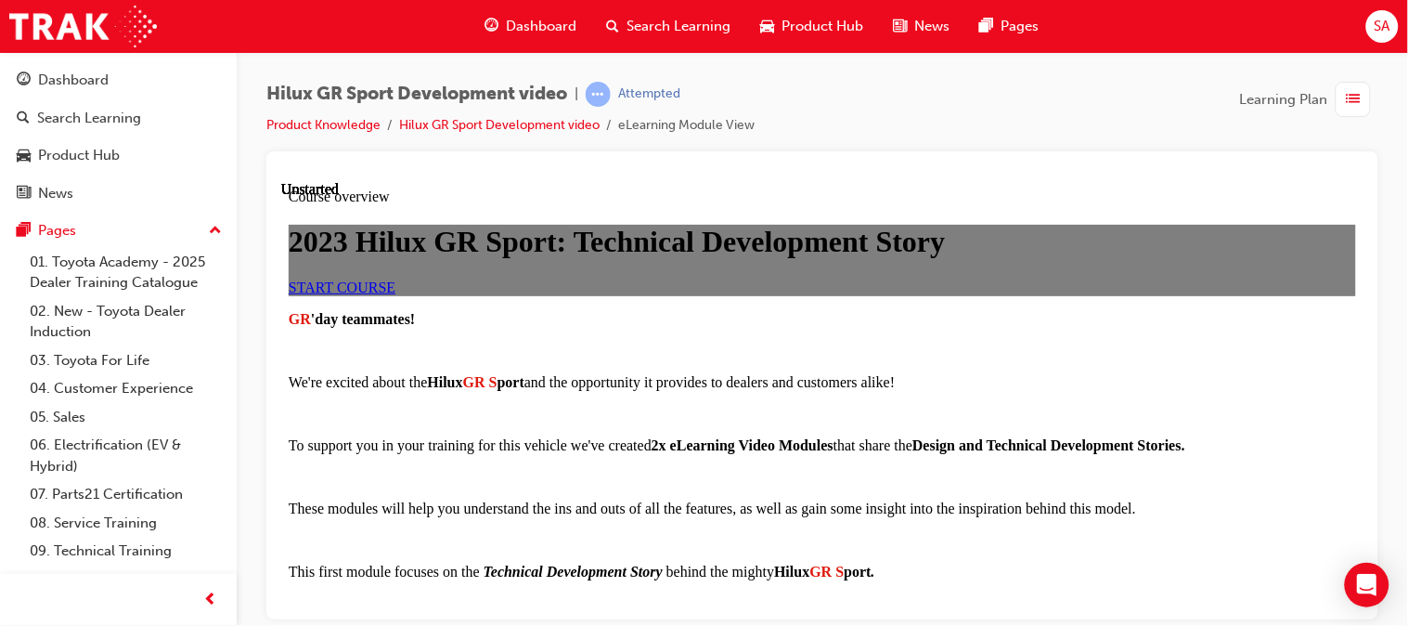
scroll to position [190, 0]
click at [395, 294] on link "START COURSE" at bounding box center [341, 286] width 107 height 16
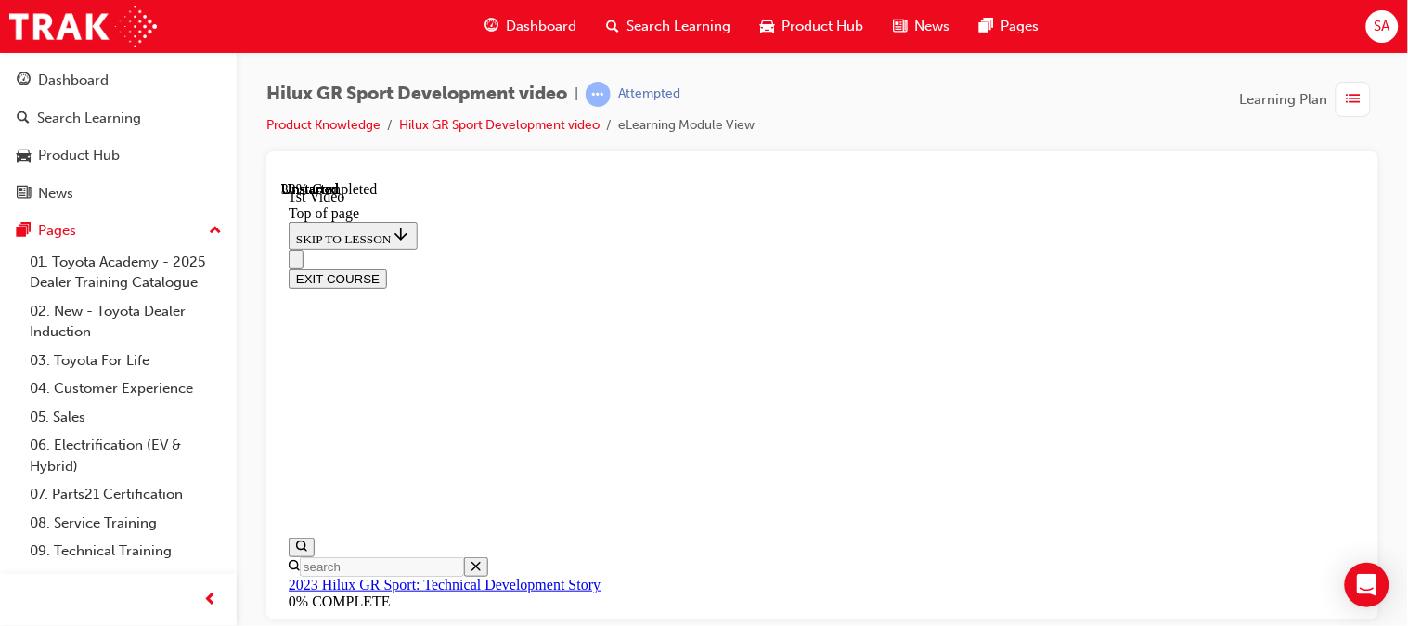
scroll to position [557, 0]
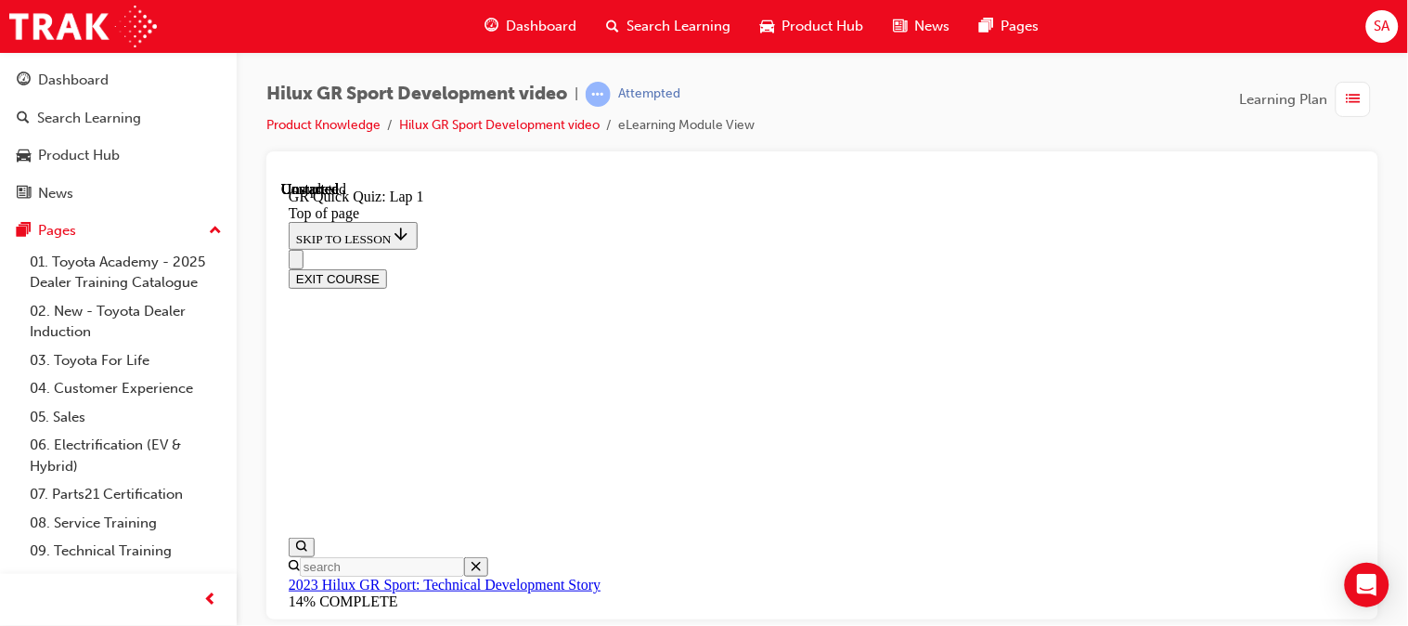
scroll to position [188, 0]
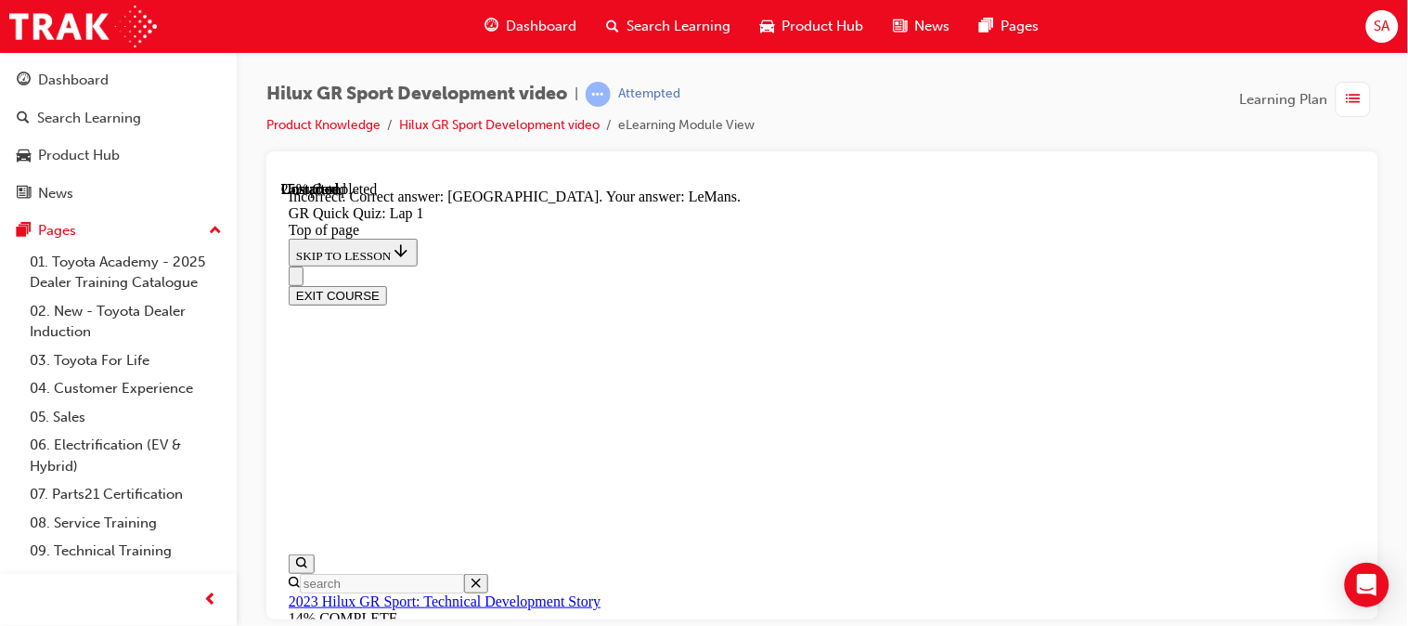
scroll to position [589, 0]
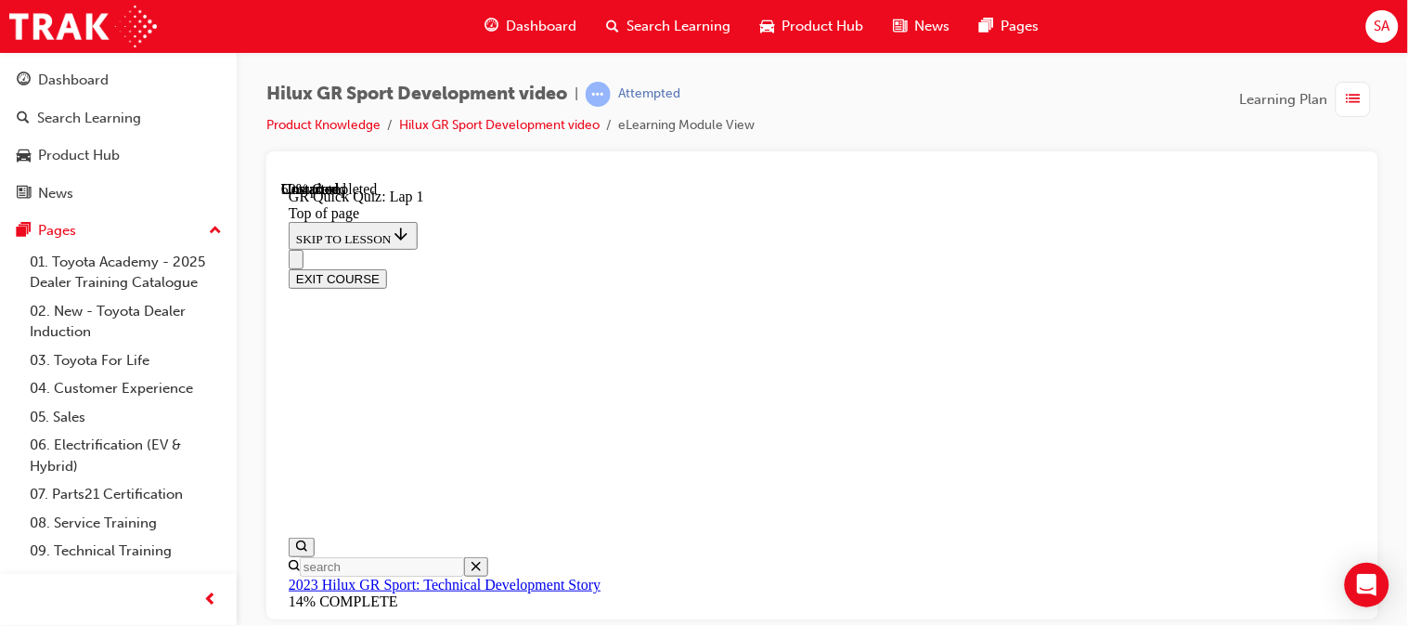
scroll to position [302, 0]
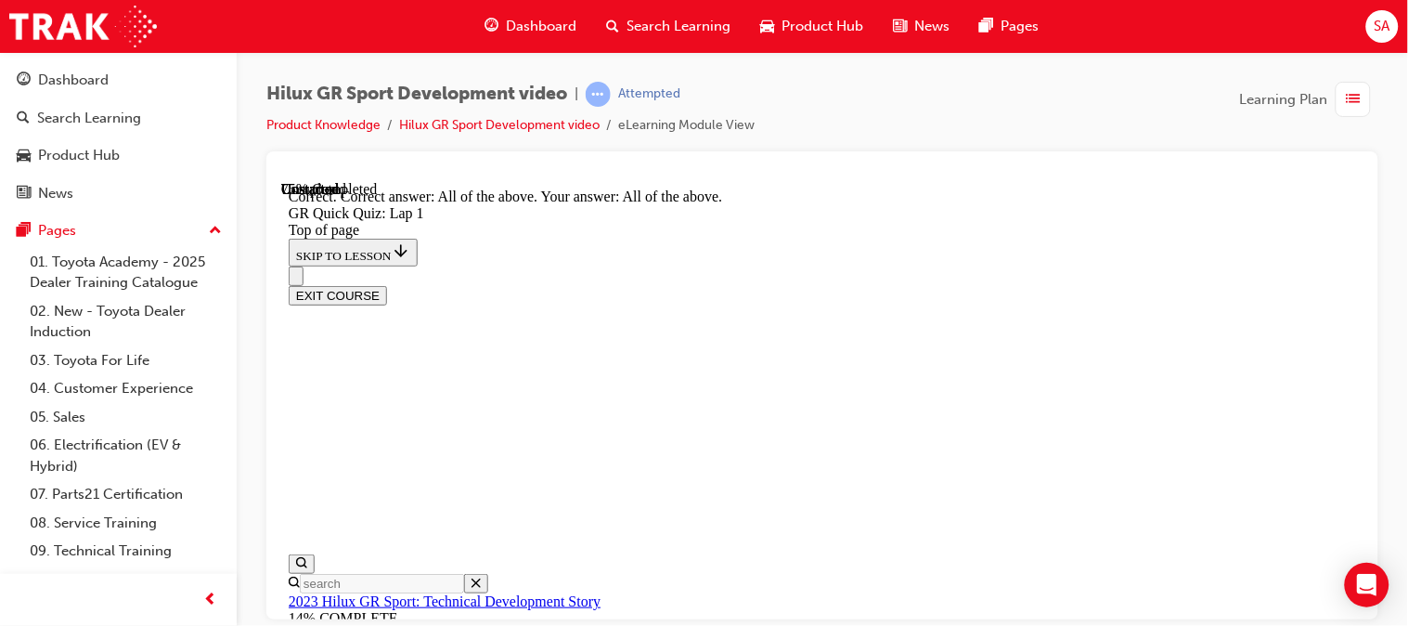
scroll to position [562, 0]
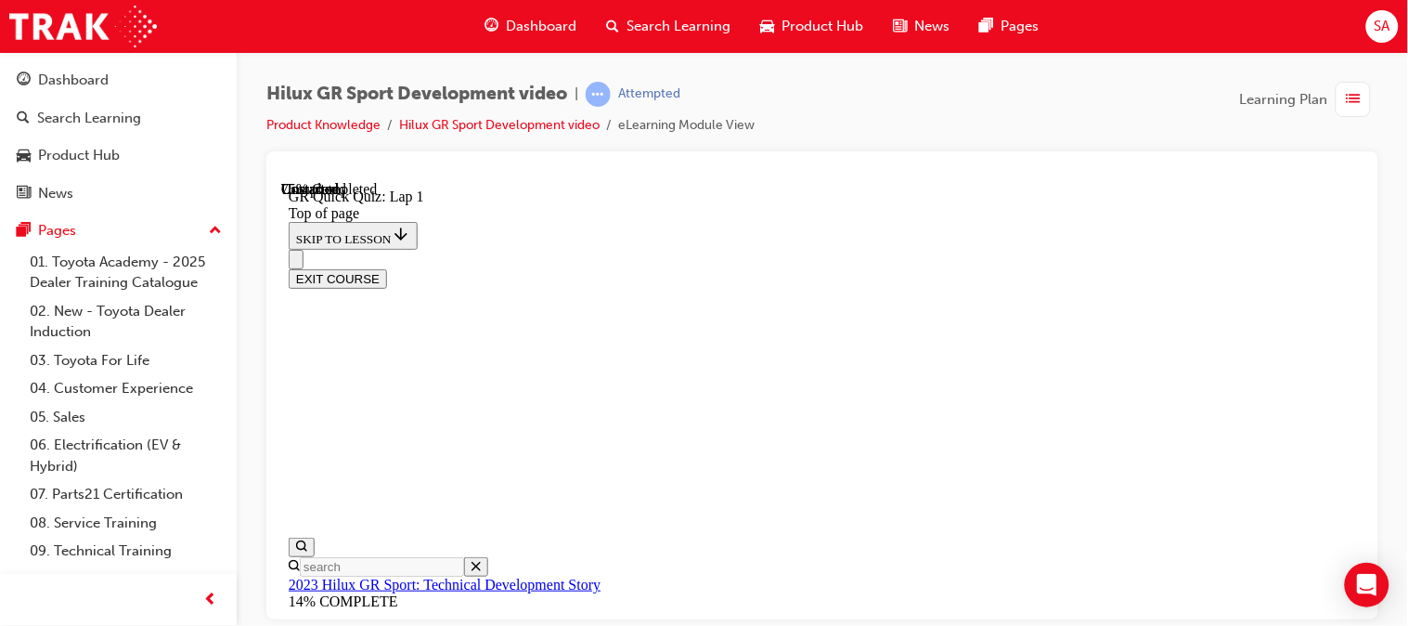
scroll to position [326, 0]
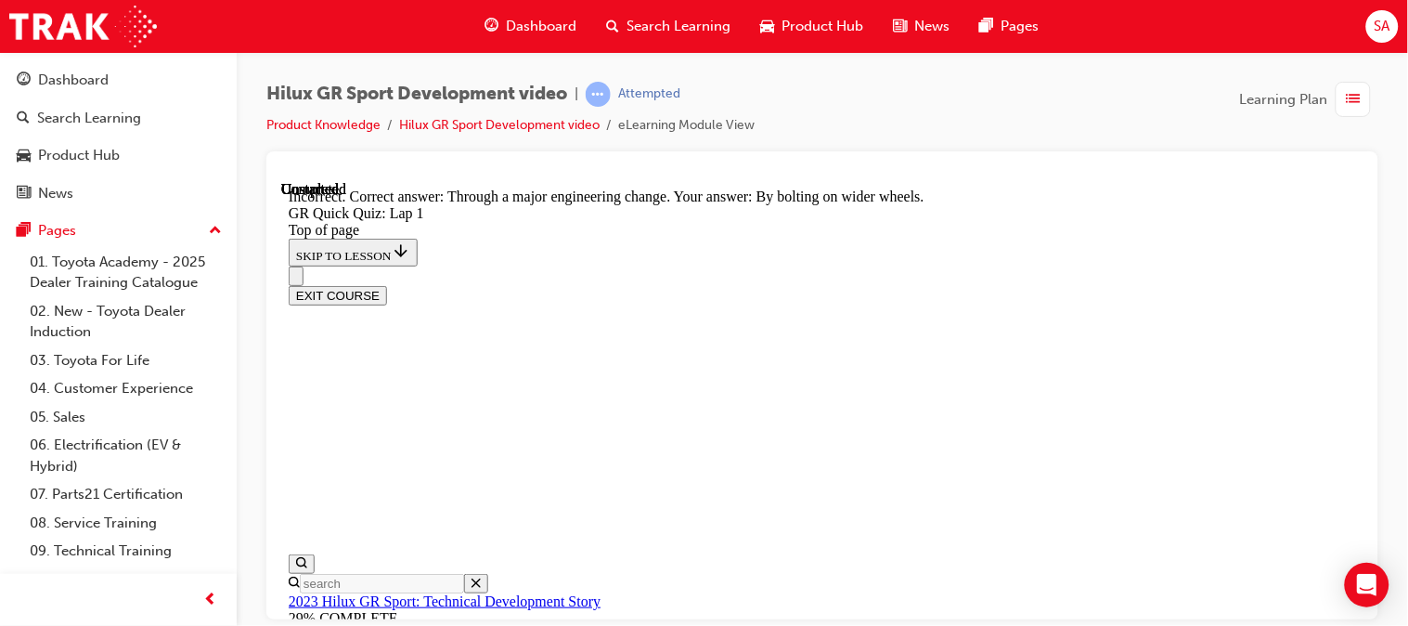
scroll to position [422, 0]
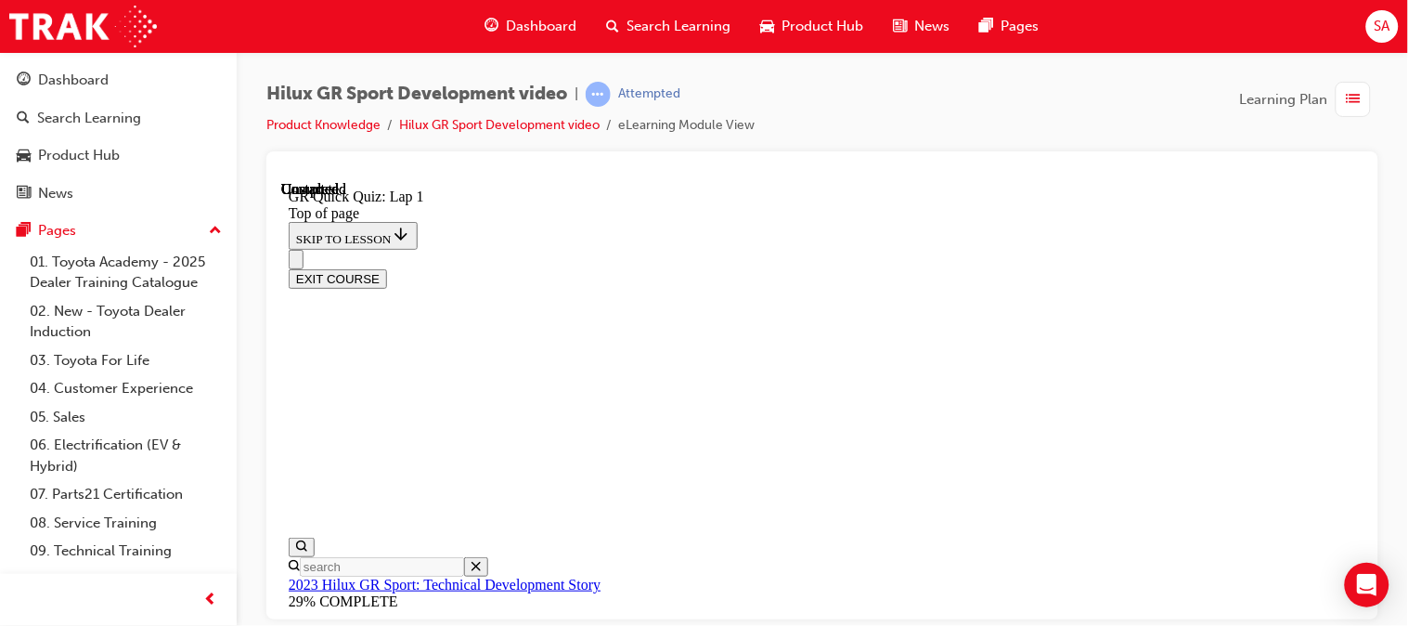
scroll to position [485, 0]
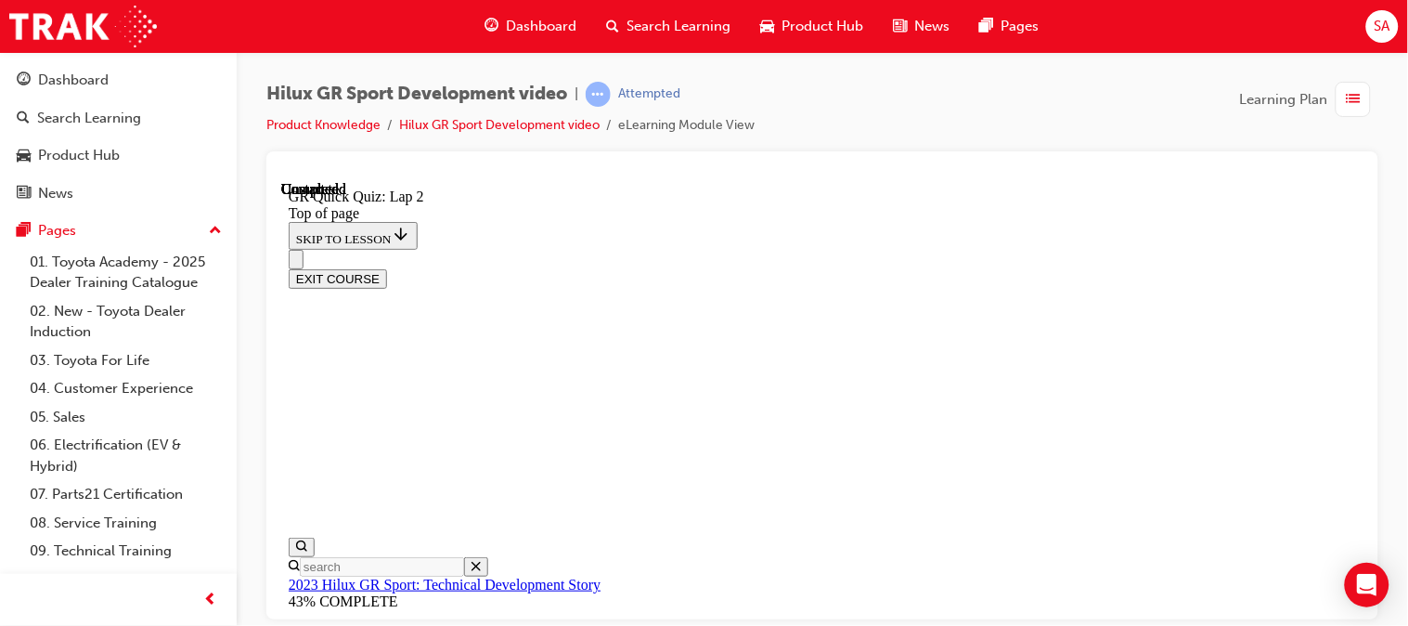
scroll to position [439, 0]
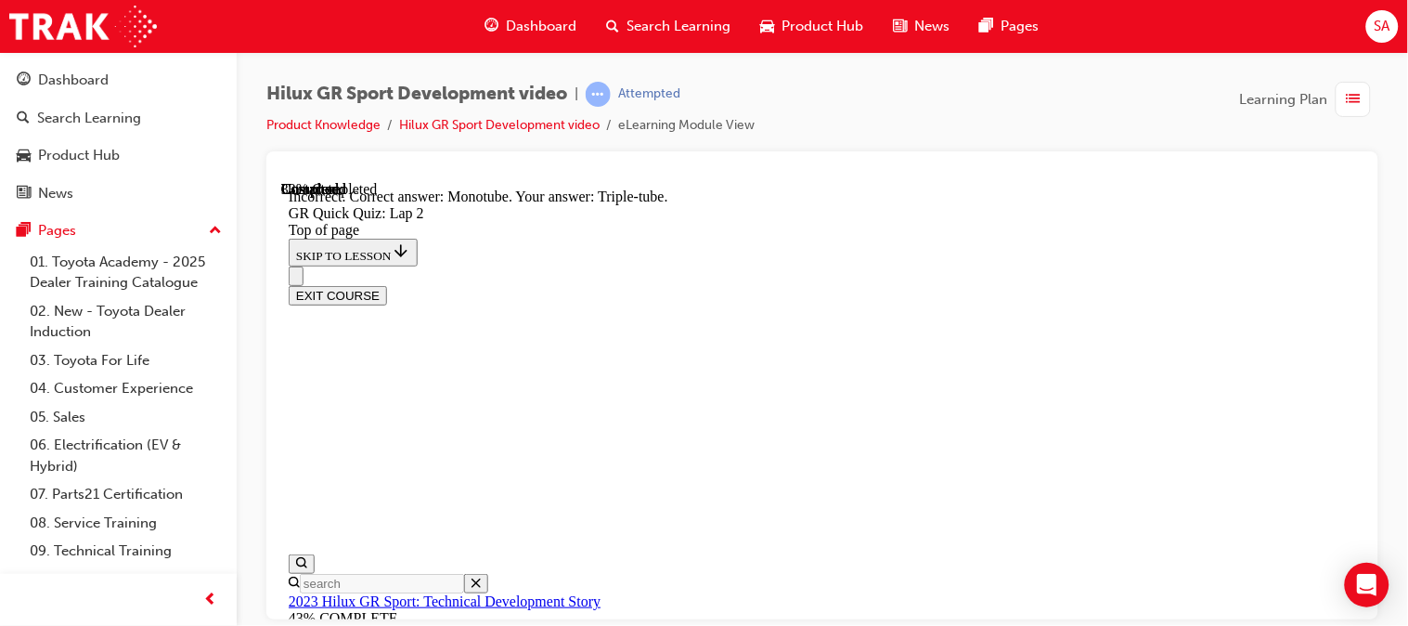
scroll to position [653, 0]
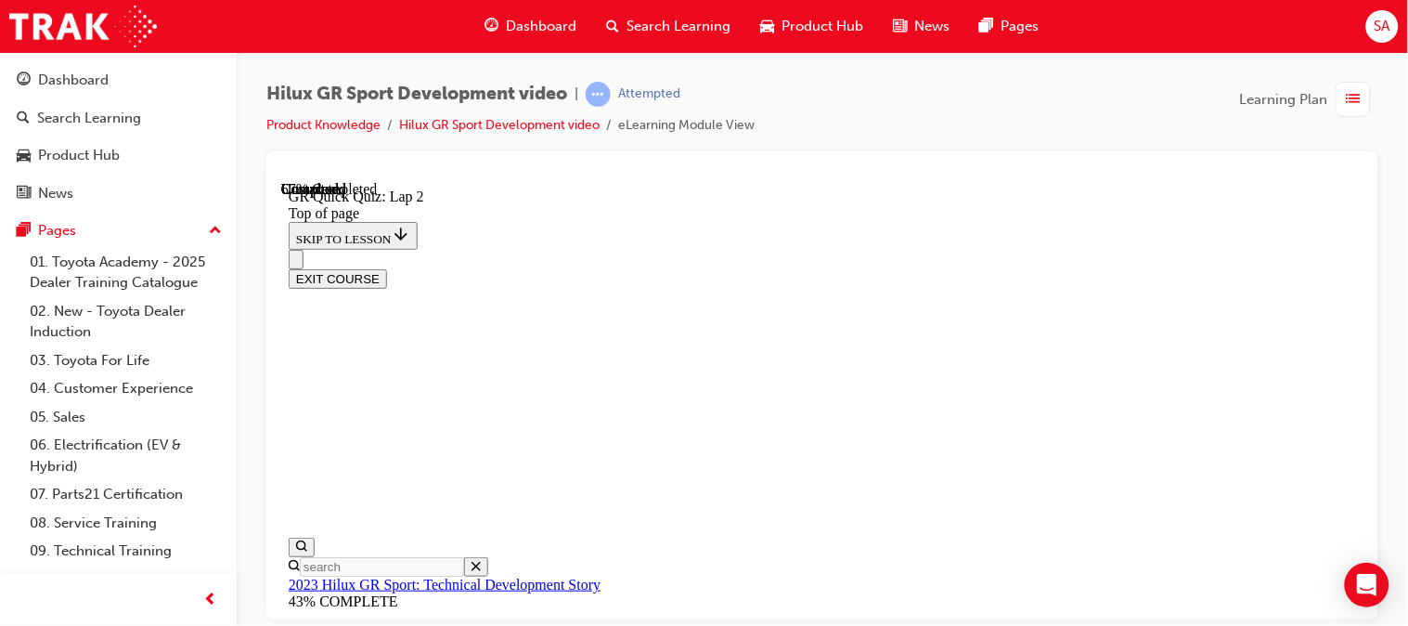
scroll to position [251, 0]
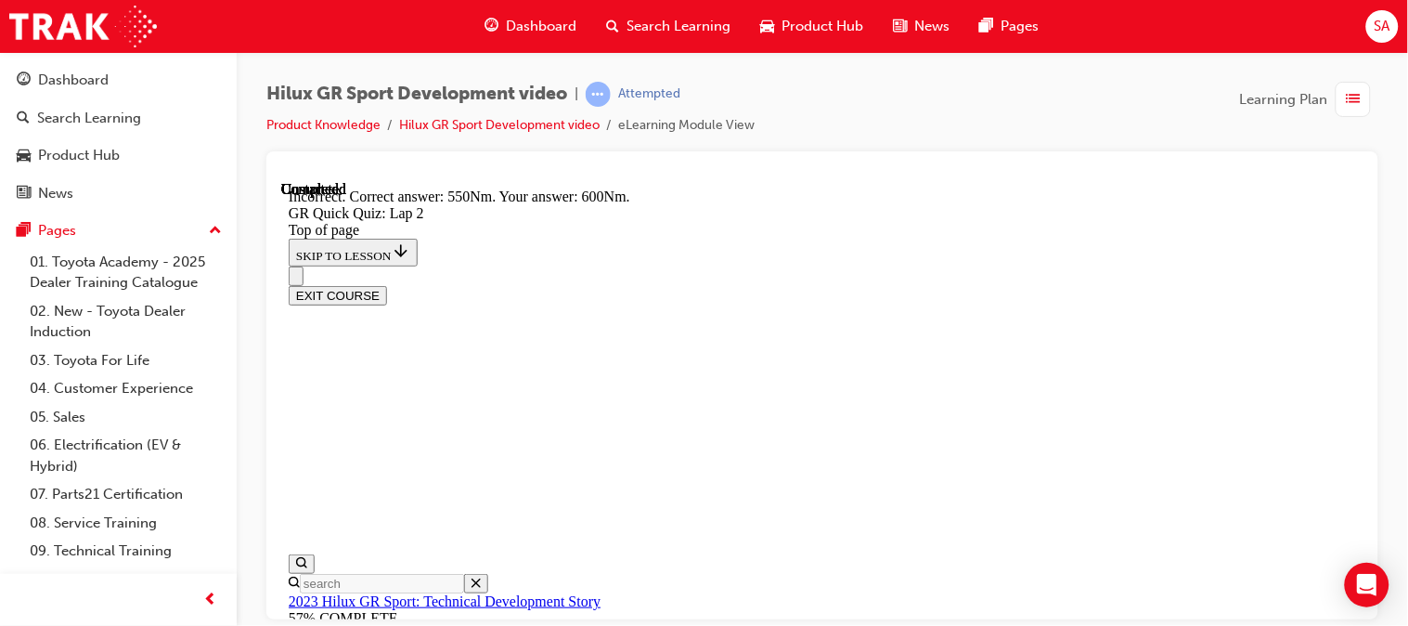
scroll to position [540, 0]
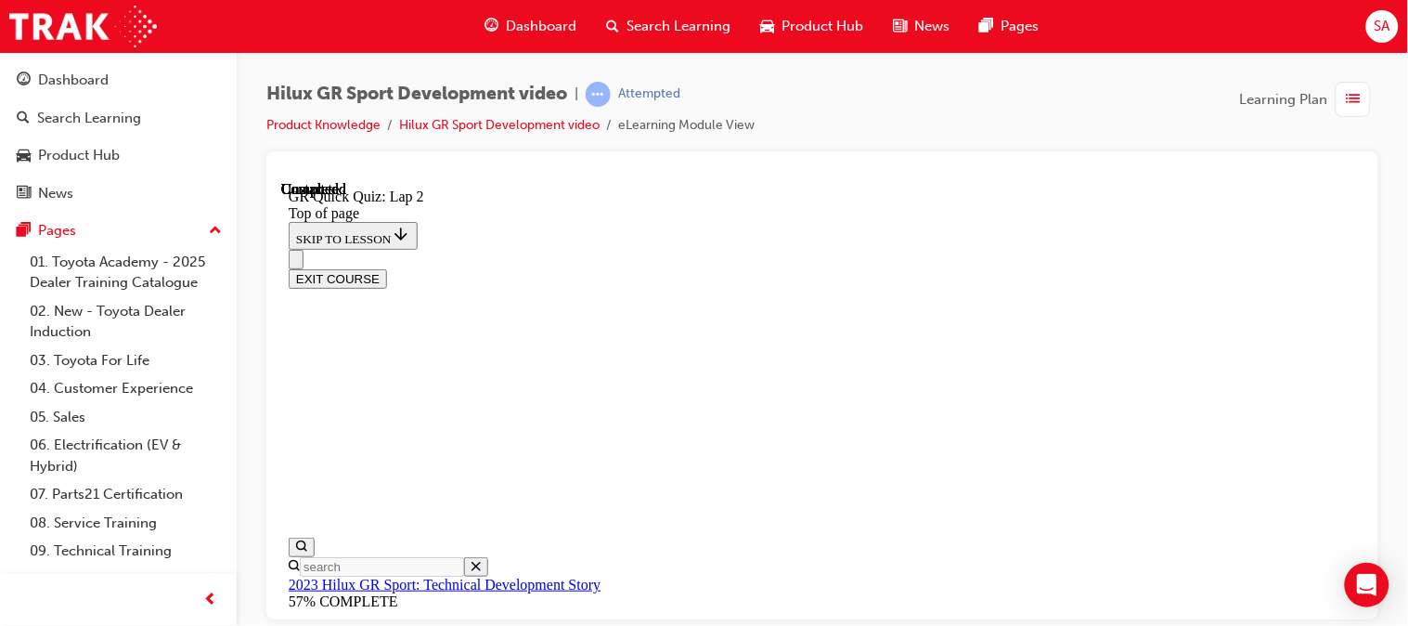
scroll to position [485, 0]
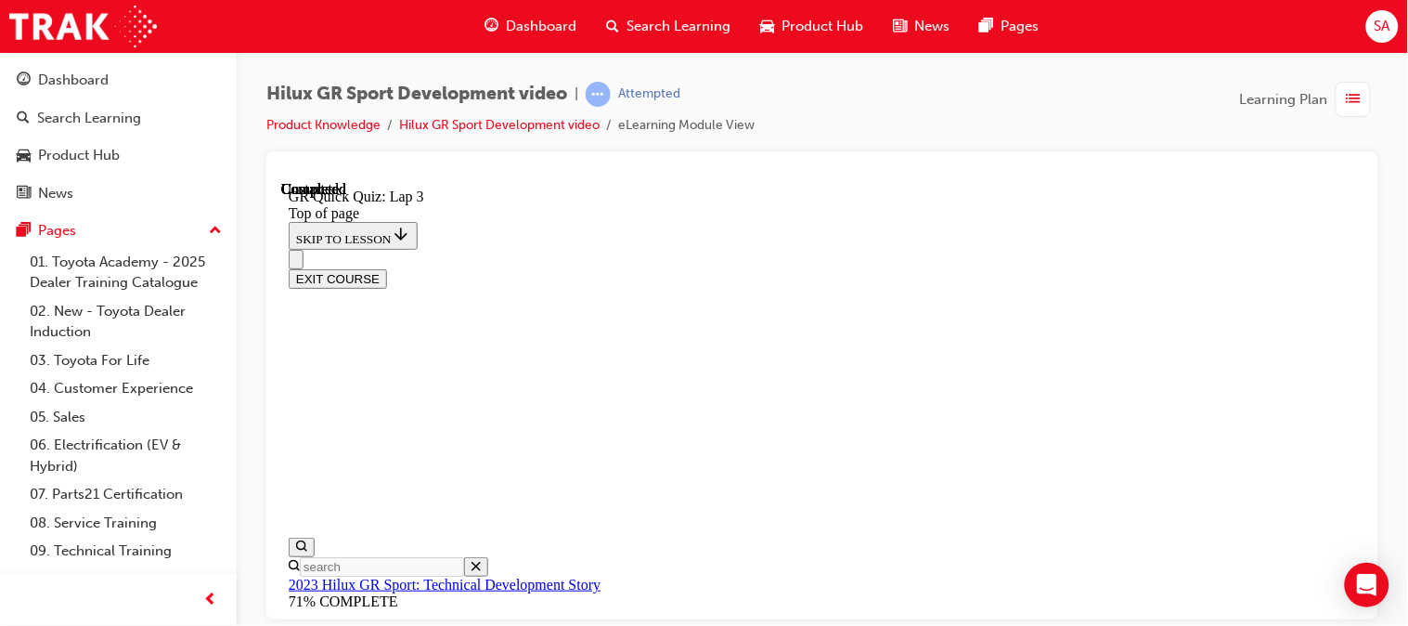
scroll to position [466, 0]
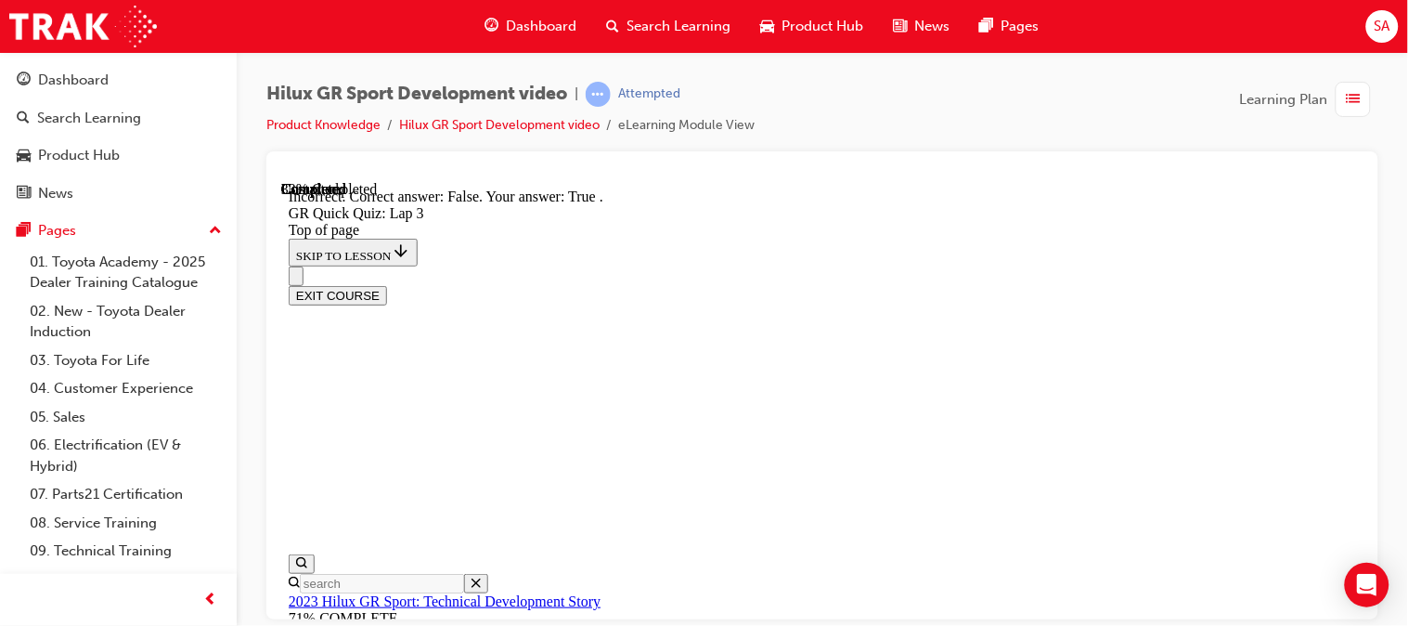
scroll to position [568, 0]
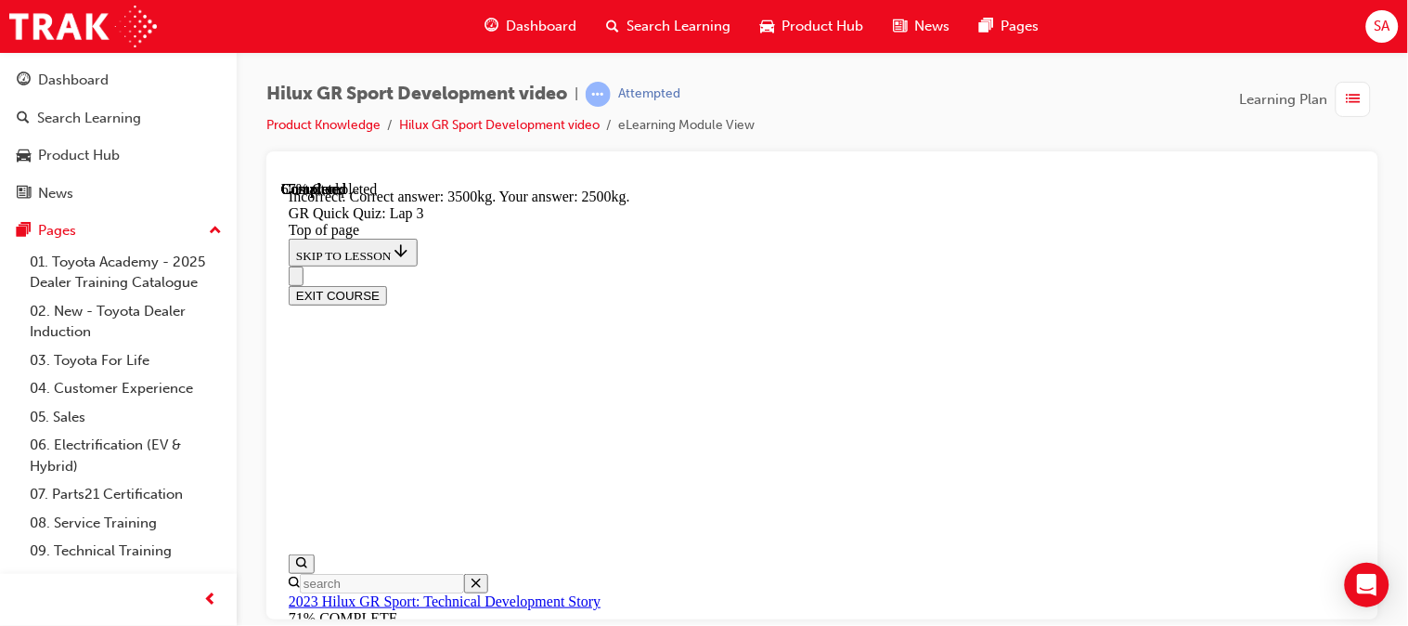
scroll to position [666, 0]
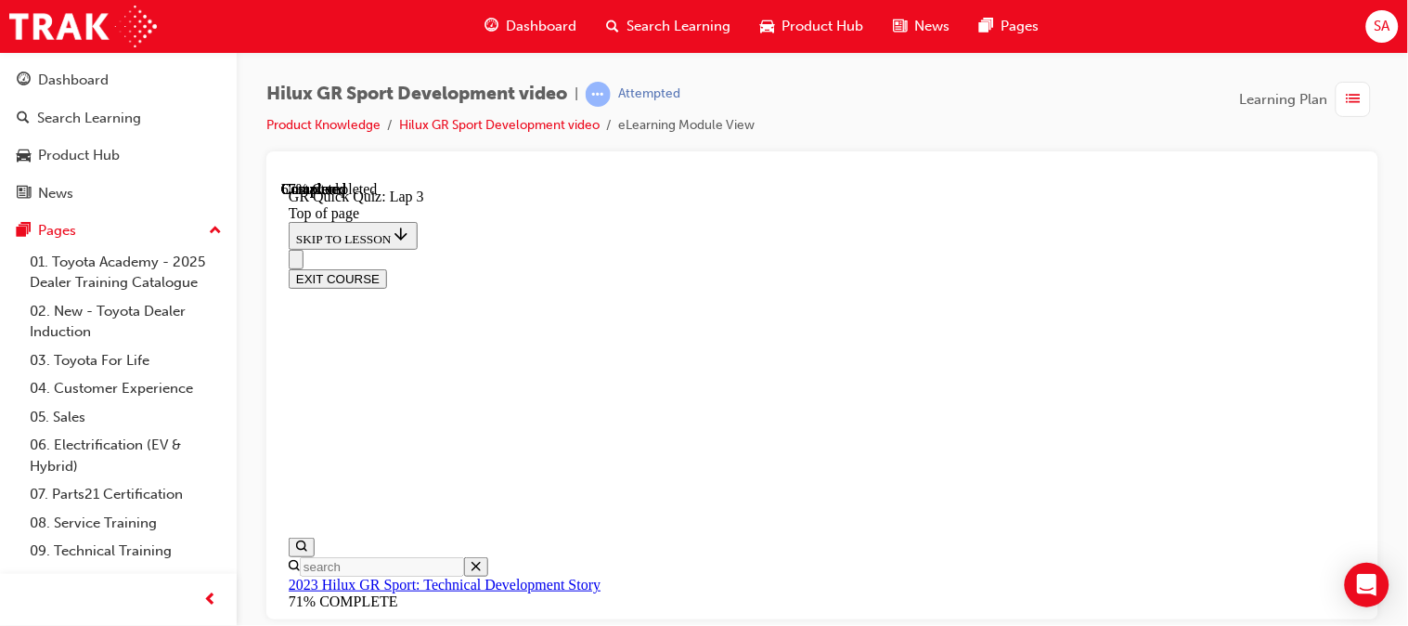
scroll to position [378, 0]
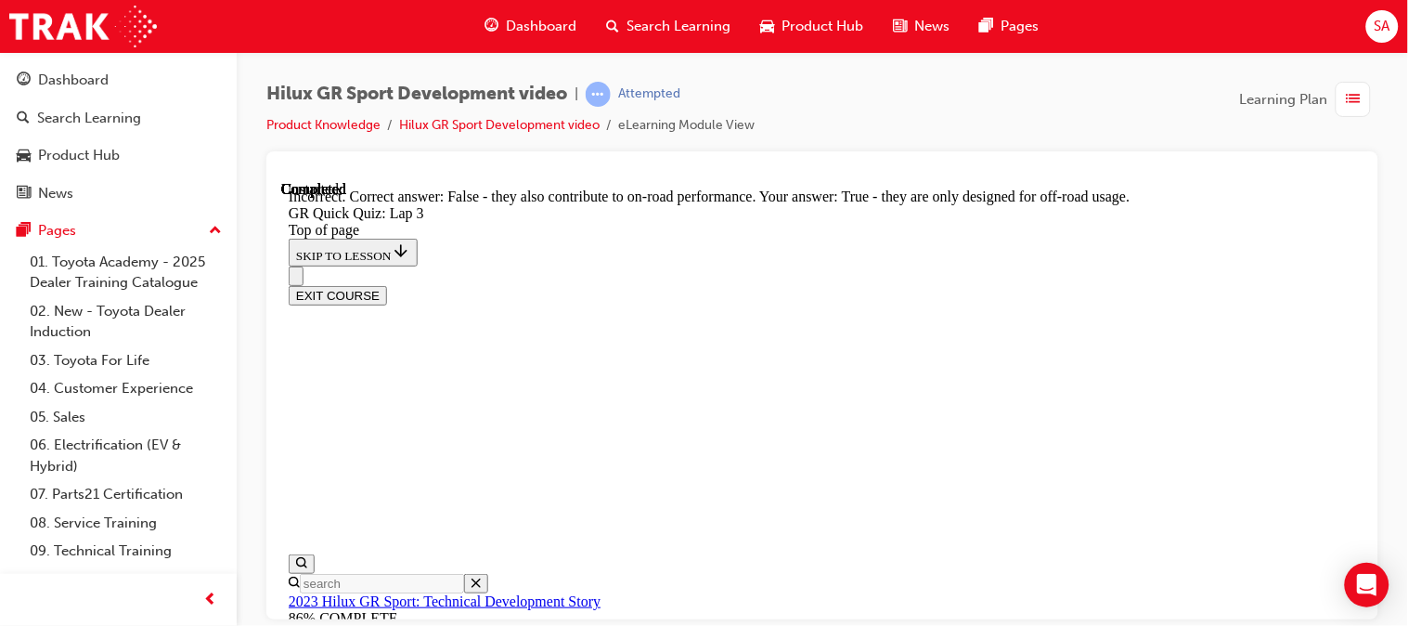
scroll to position [459, 0]
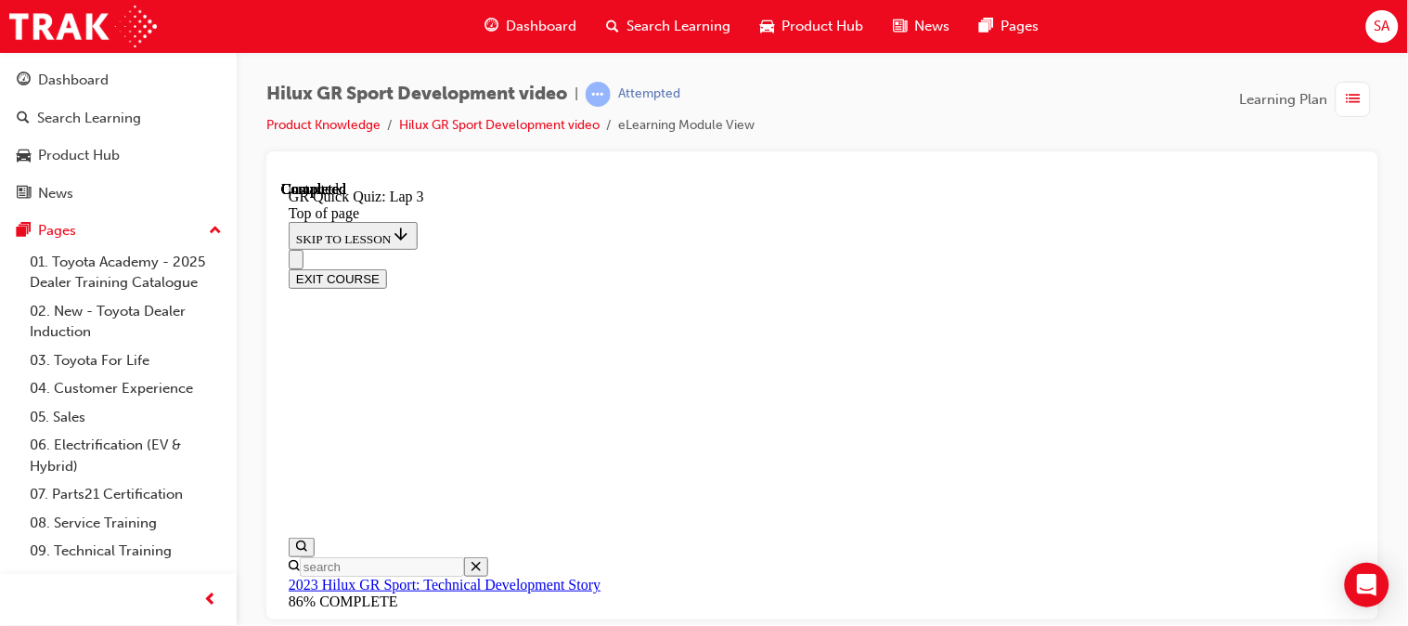
scroll to position [485, 0]
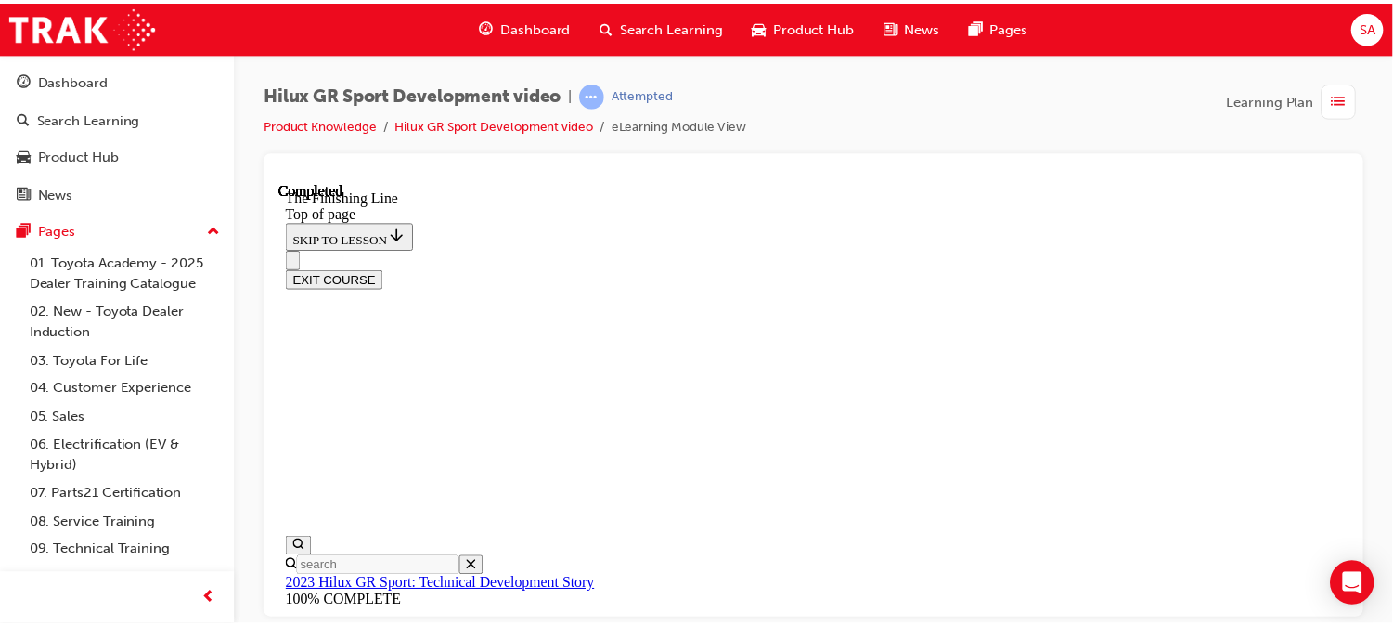
scroll to position [637, 0]
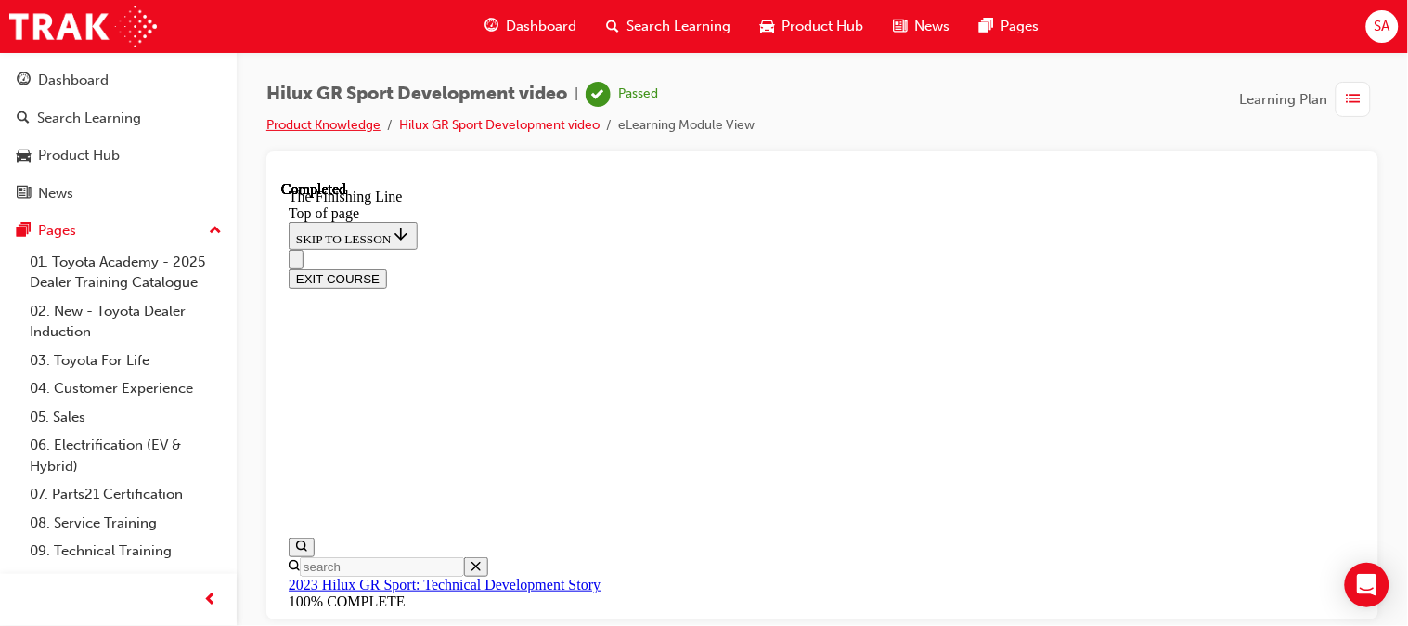
click at [334, 118] on link "Product Knowledge" at bounding box center [323, 125] width 114 height 16
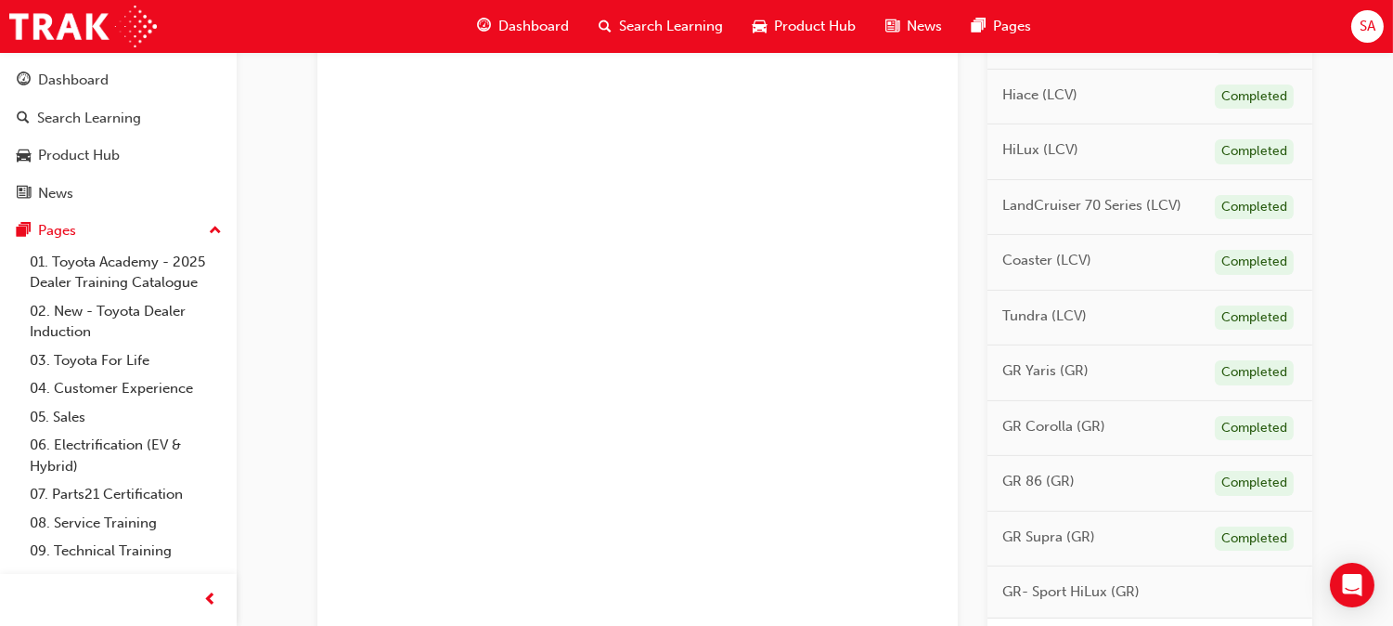
scroll to position [1239, 0]
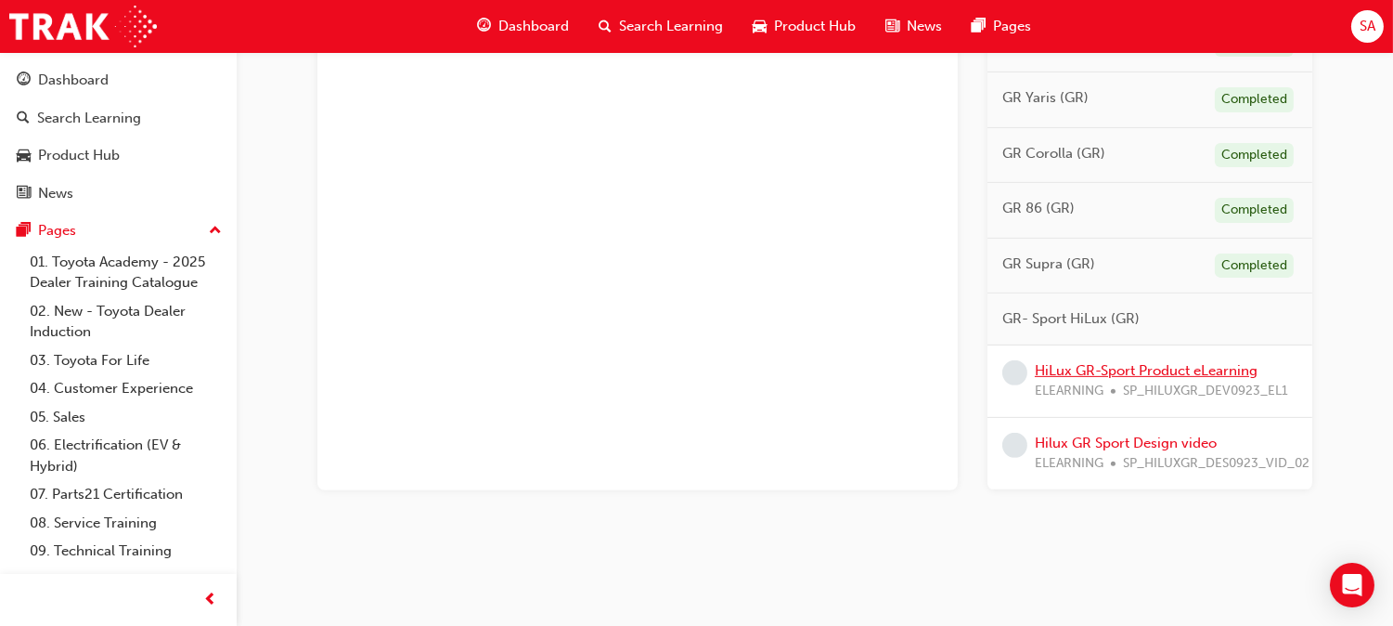
click at [1205, 364] on link "HiLux GR-Sport Product eLearning" at bounding box center [1146, 370] width 223 height 17
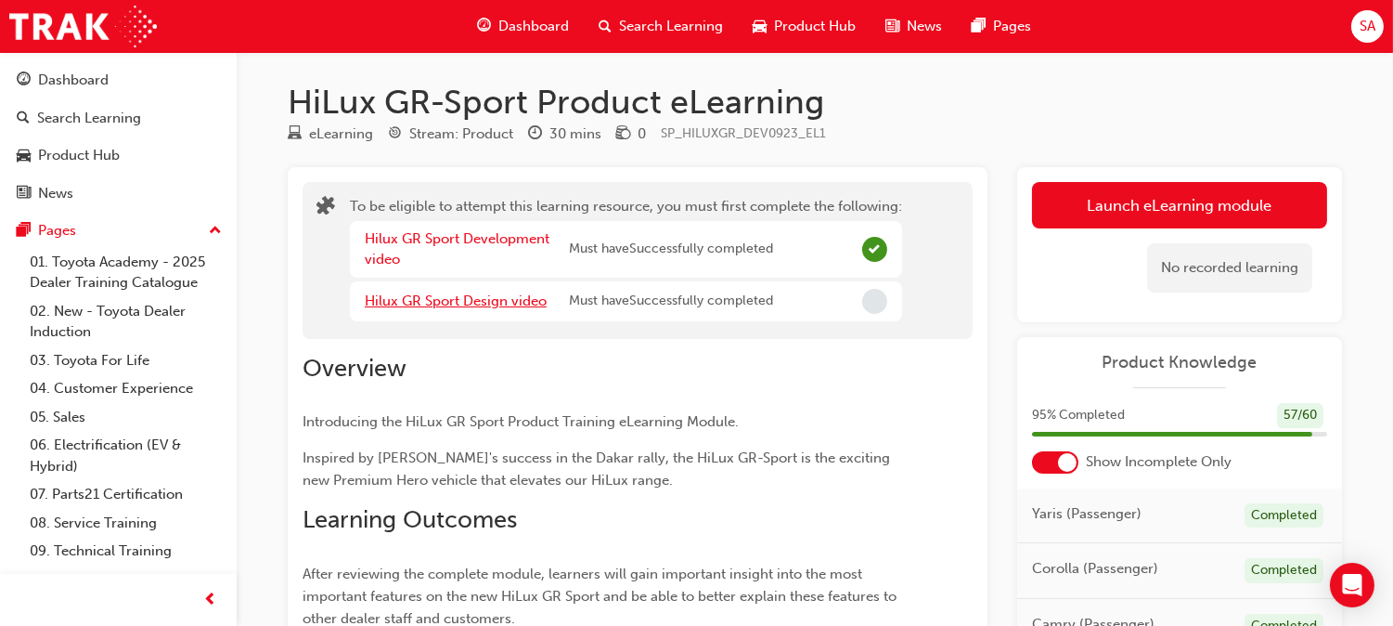
click at [422, 297] on link "Hilux GR Sport Design video" at bounding box center [456, 300] width 182 height 17
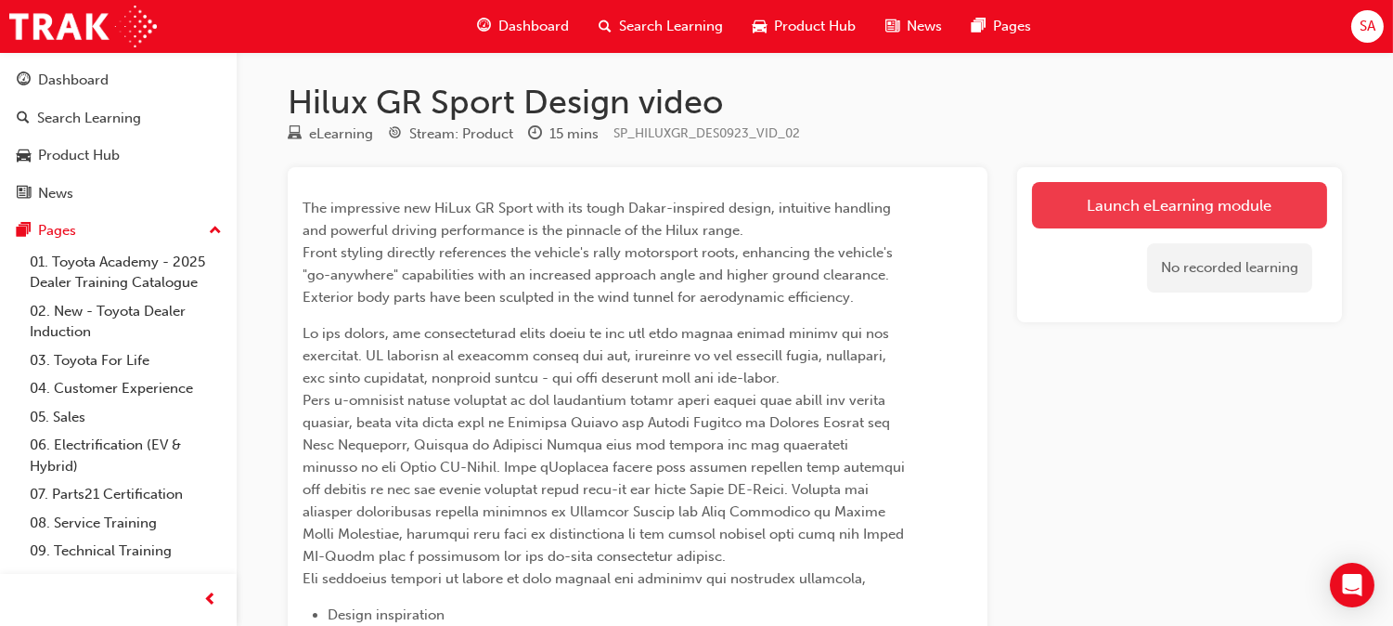
click at [1201, 225] on link "Launch eLearning module" at bounding box center [1179, 205] width 295 height 46
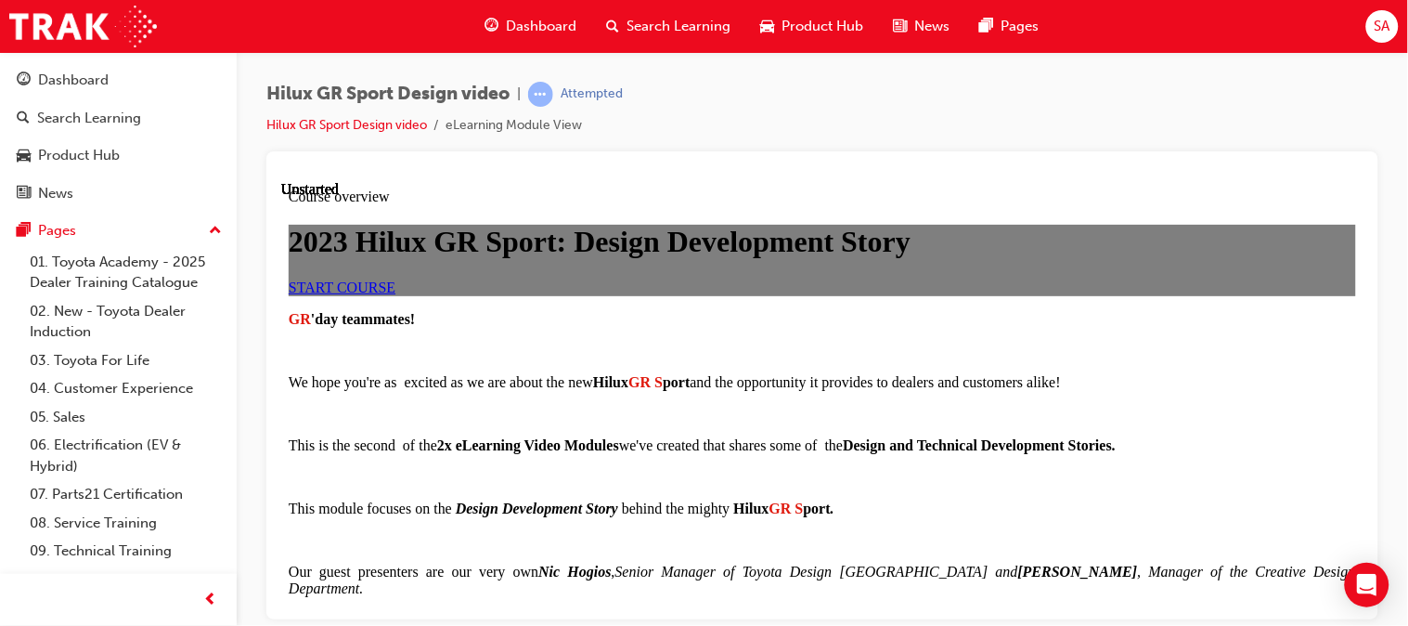
click at [395, 294] on span "START COURSE" at bounding box center [341, 286] width 107 height 16
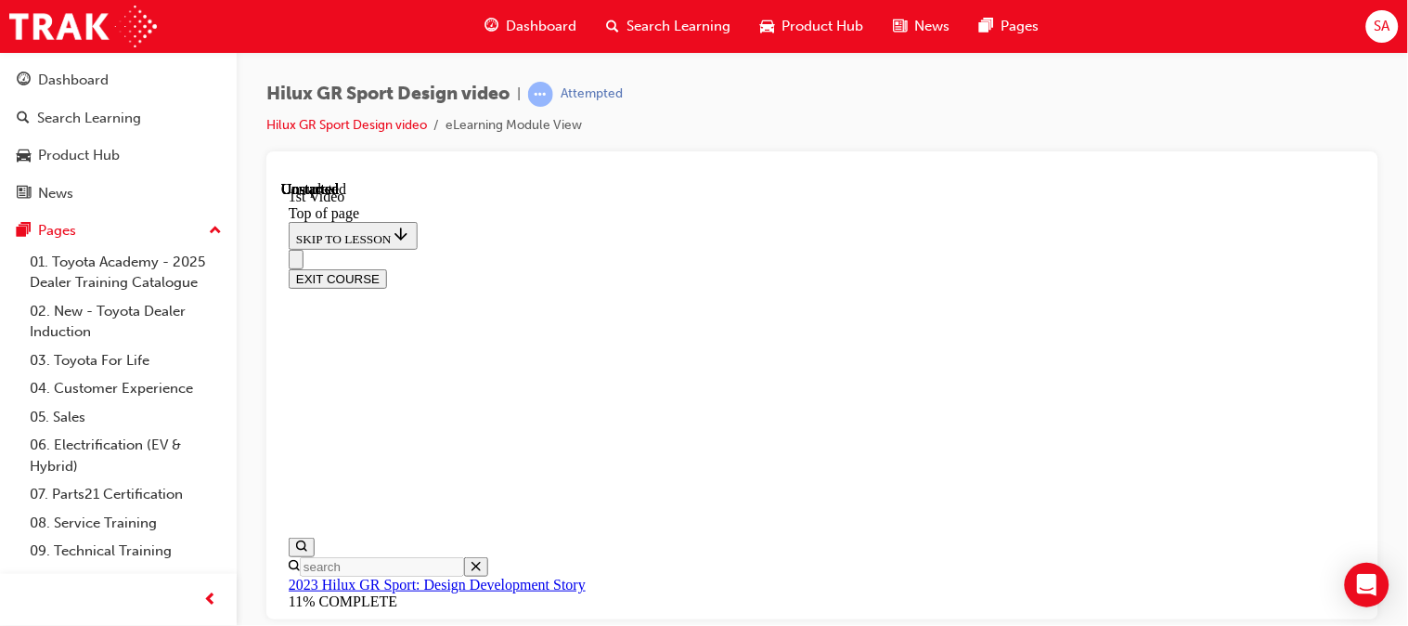
scroll to position [553, 0]
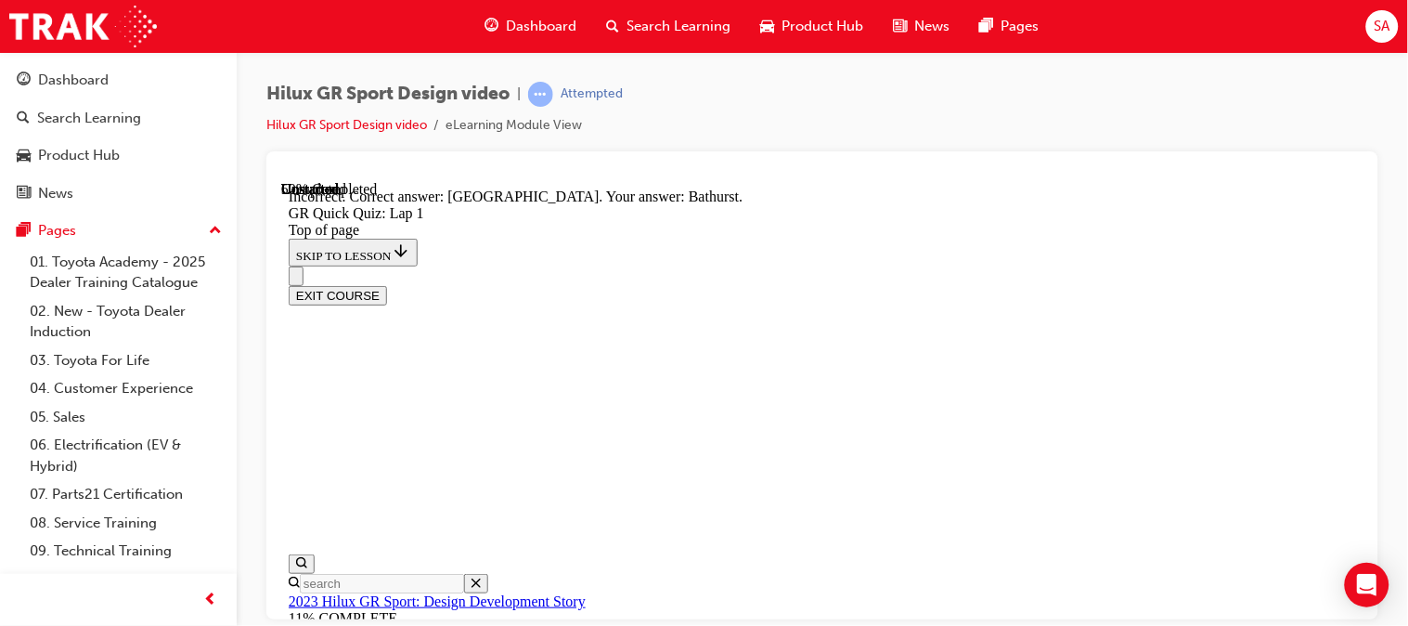
scroll to position [589, 0]
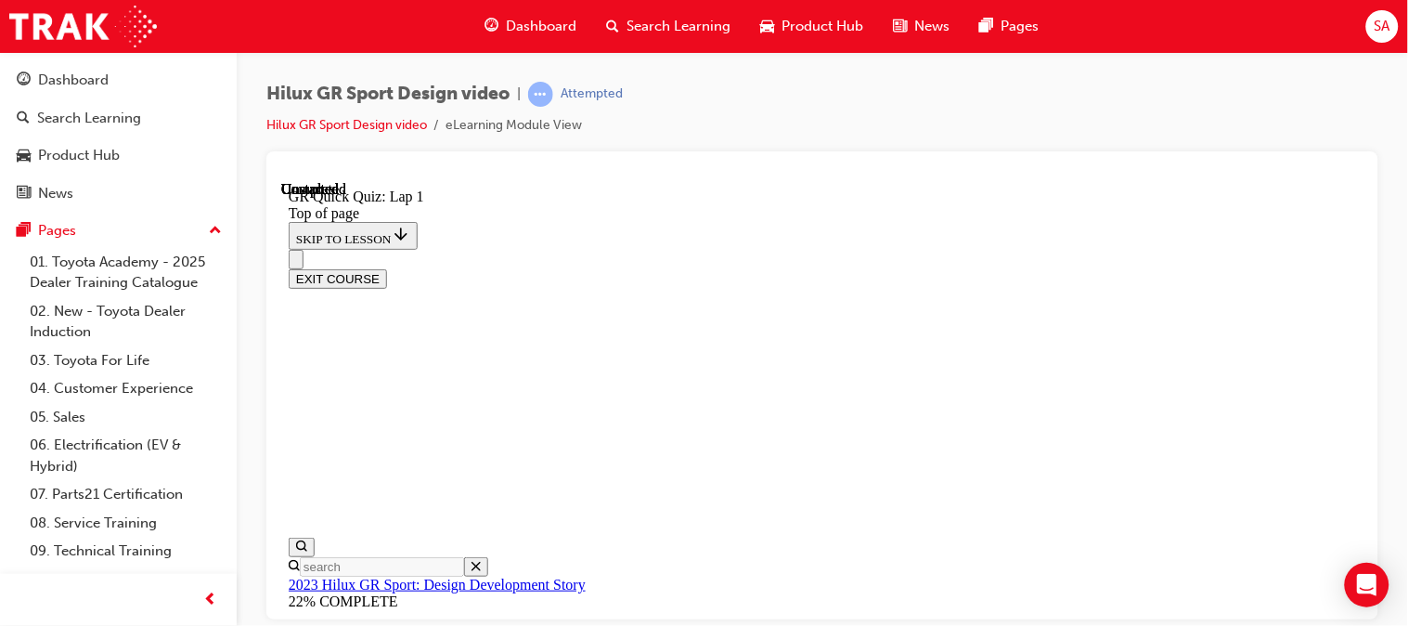
scroll to position [485, 0]
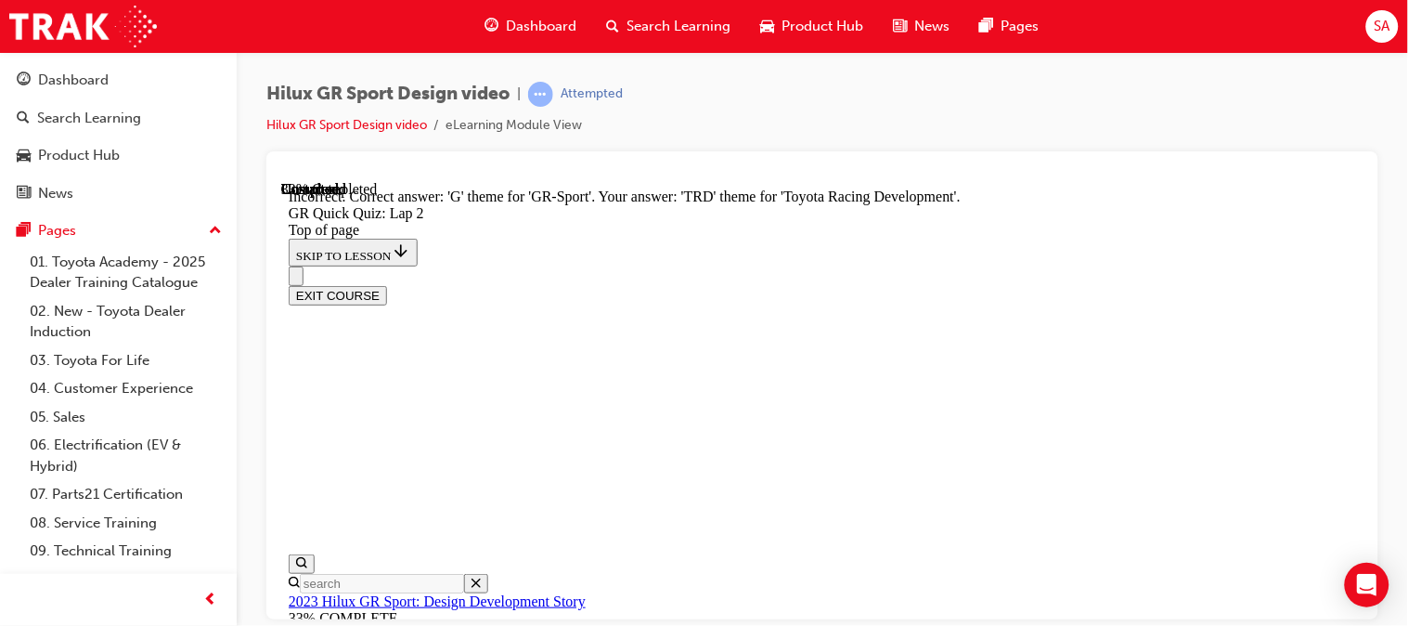
scroll to position [653, 0]
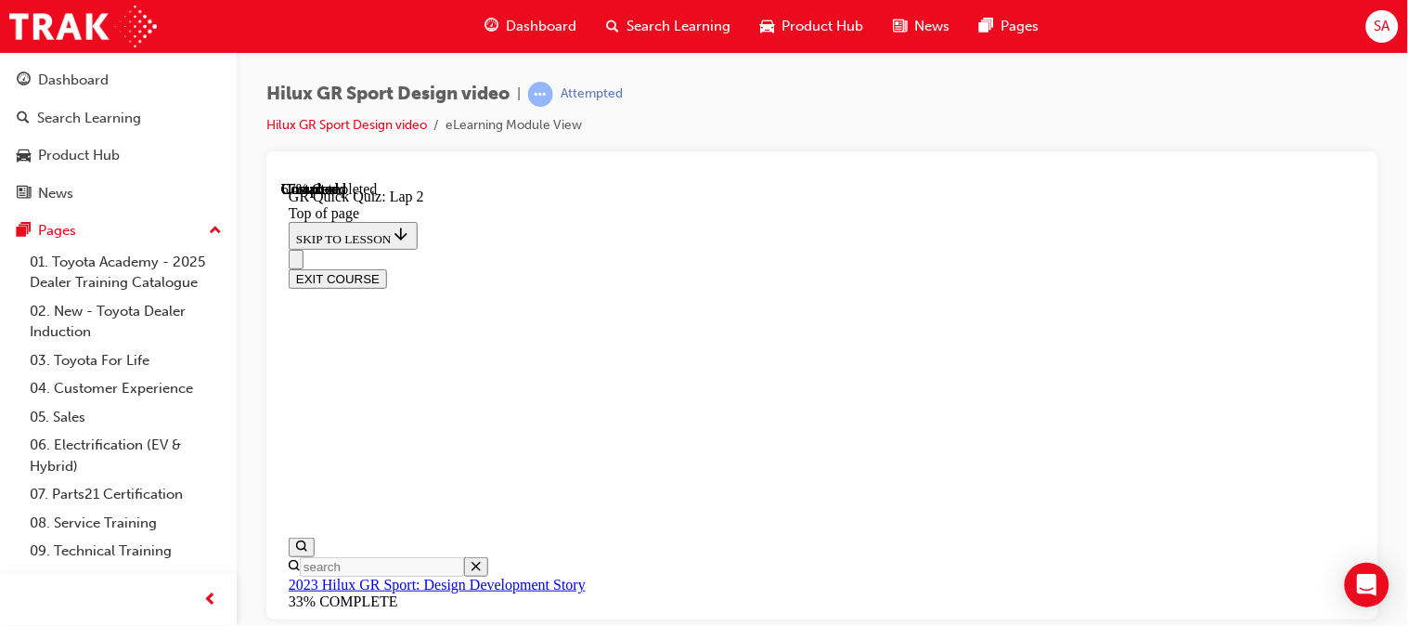
scroll to position [306, 0]
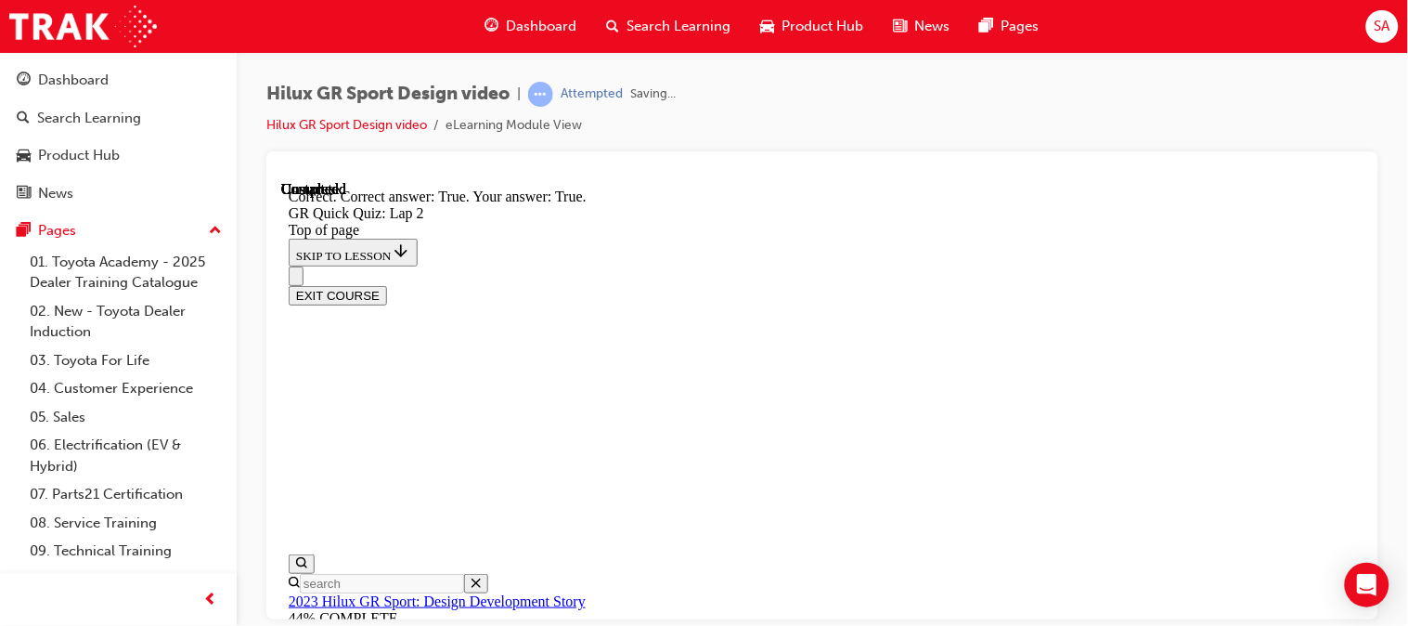
scroll to position [613, 0]
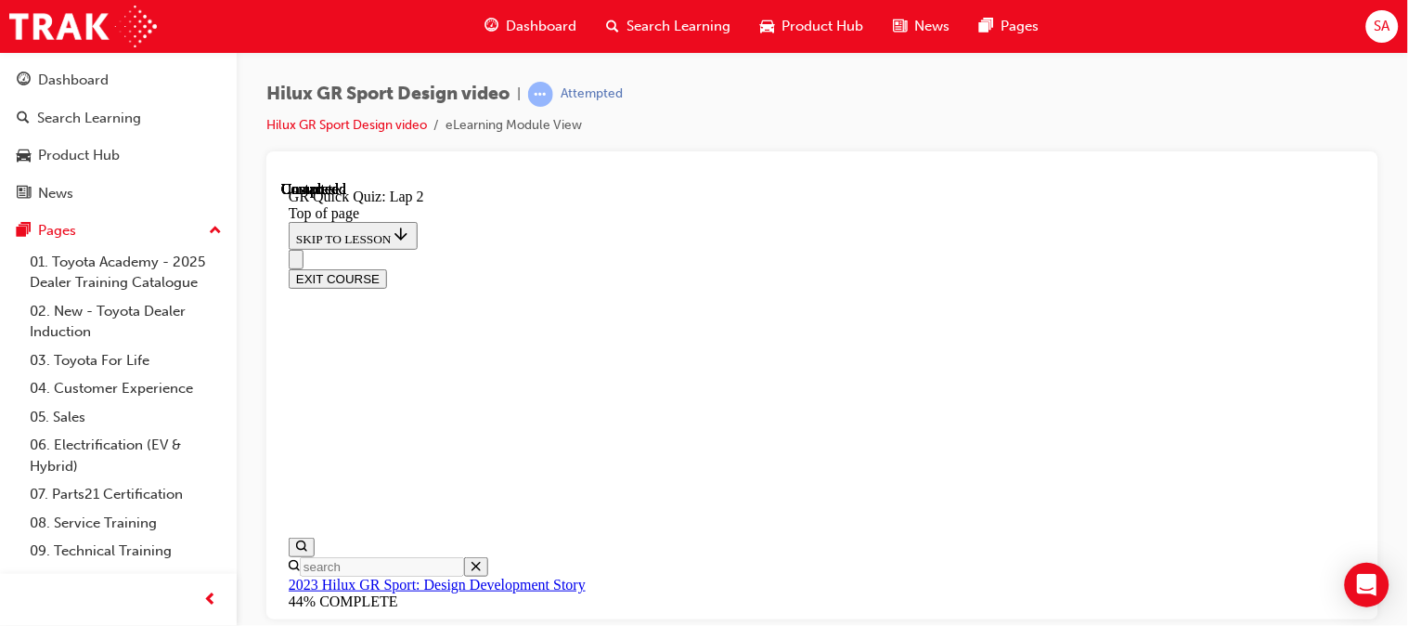
scroll to position [485, 0]
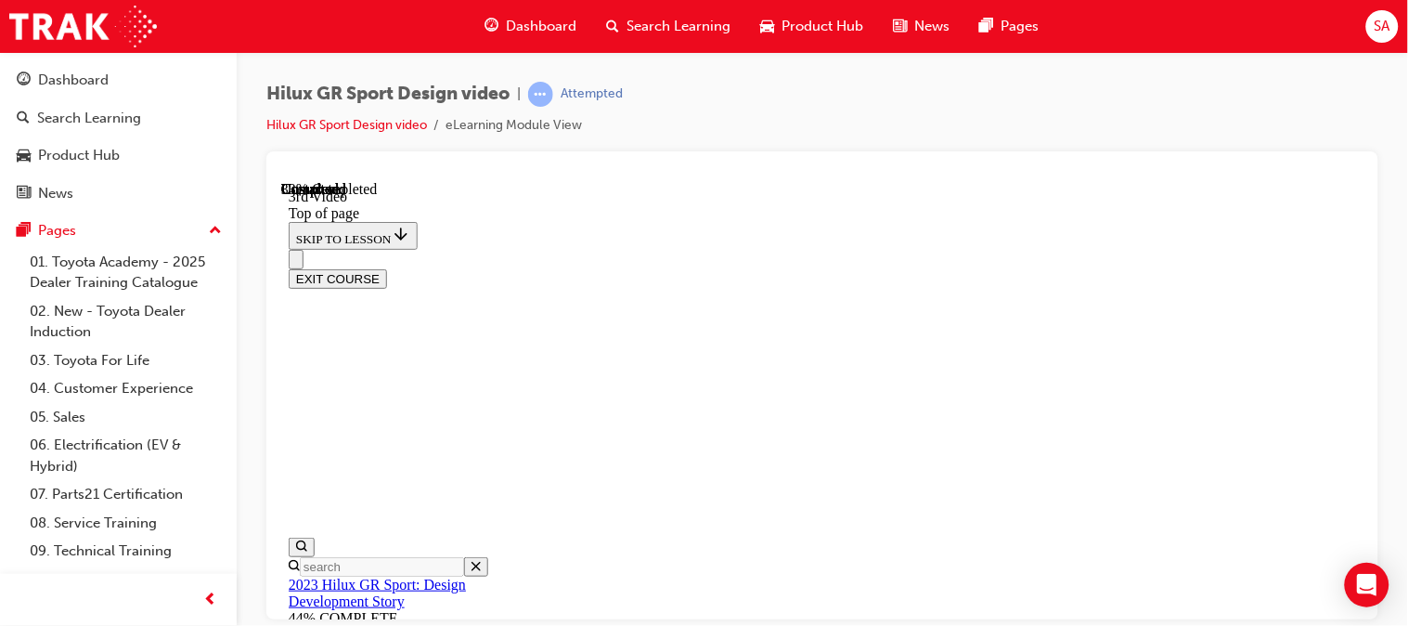
click at [876, 108] on div "Hilux GR Sport Design video | Attempted Hilux GR Sport Design video eLearning M…" at bounding box center [822, 117] width 1112 height 70
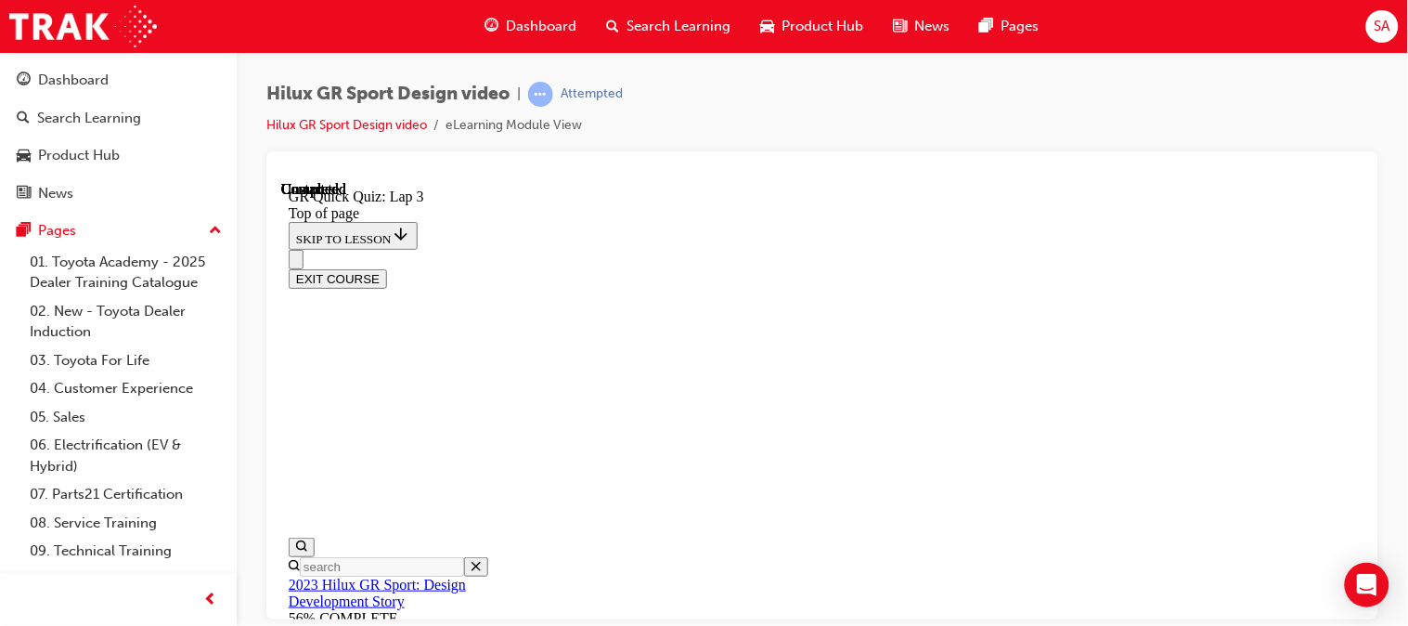
scroll to position [334, 0]
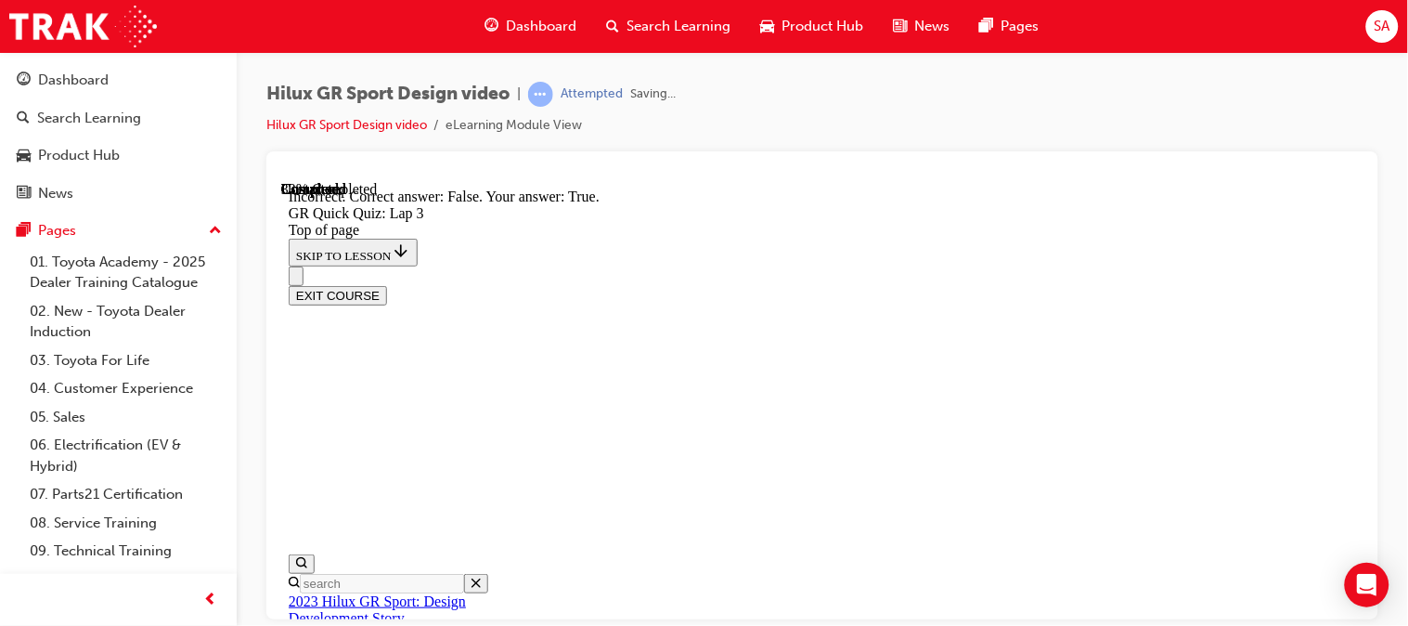
scroll to position [631, 0]
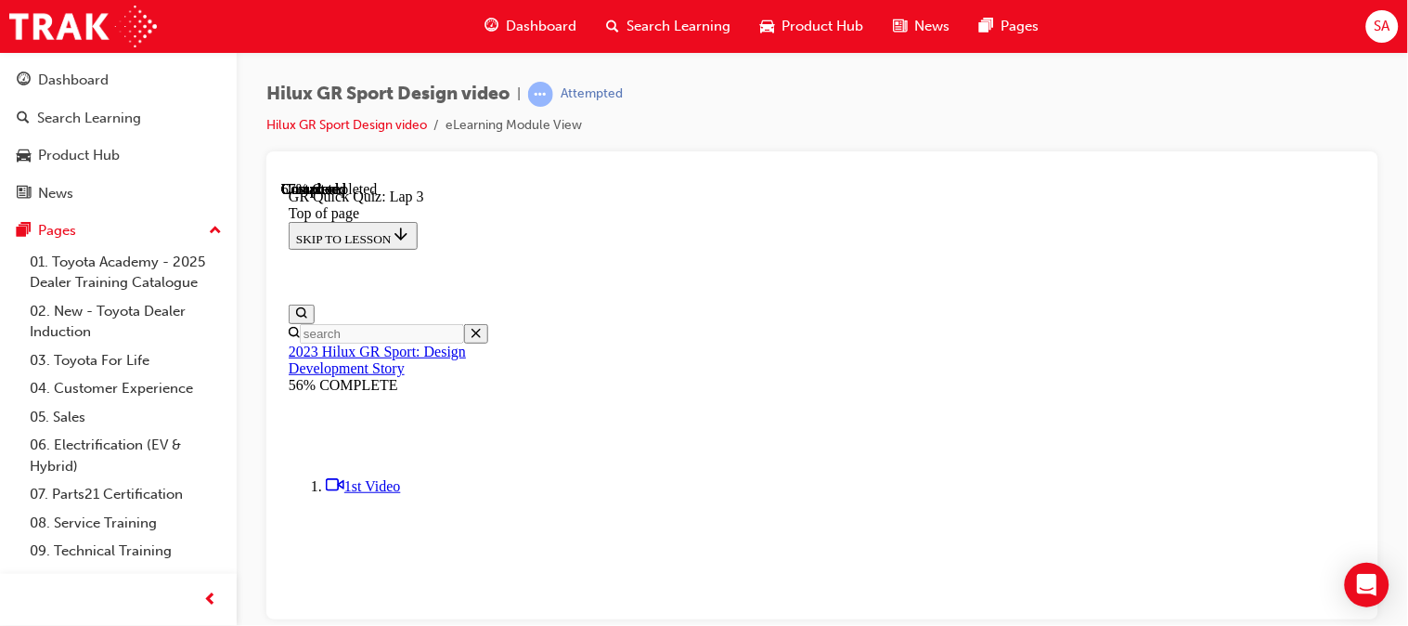
scroll to position [300, 0]
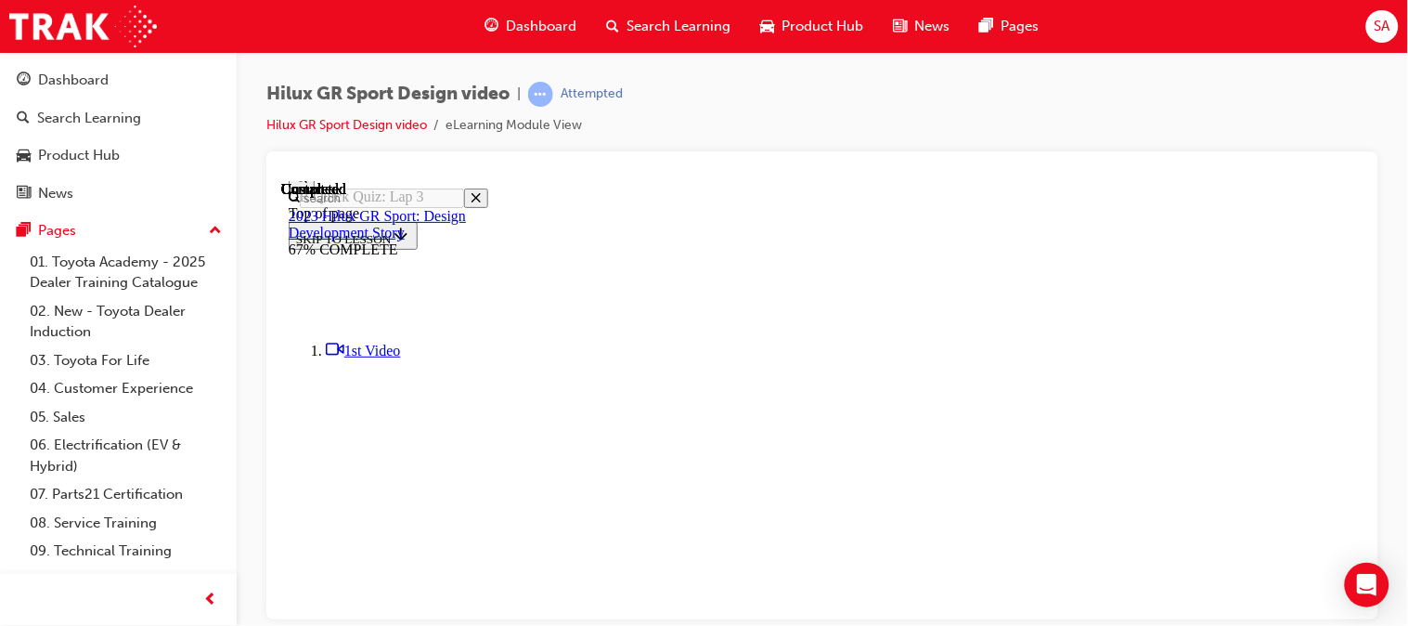
scroll to position [485, 0]
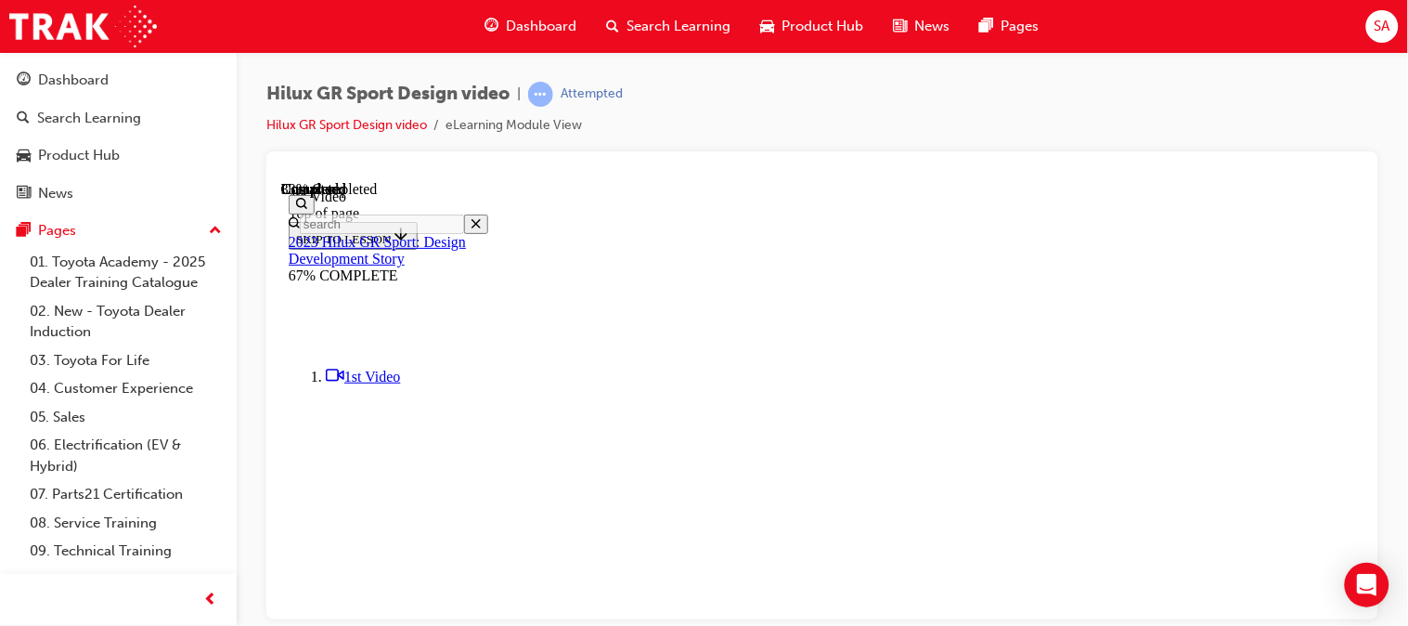
scroll to position [399, 0]
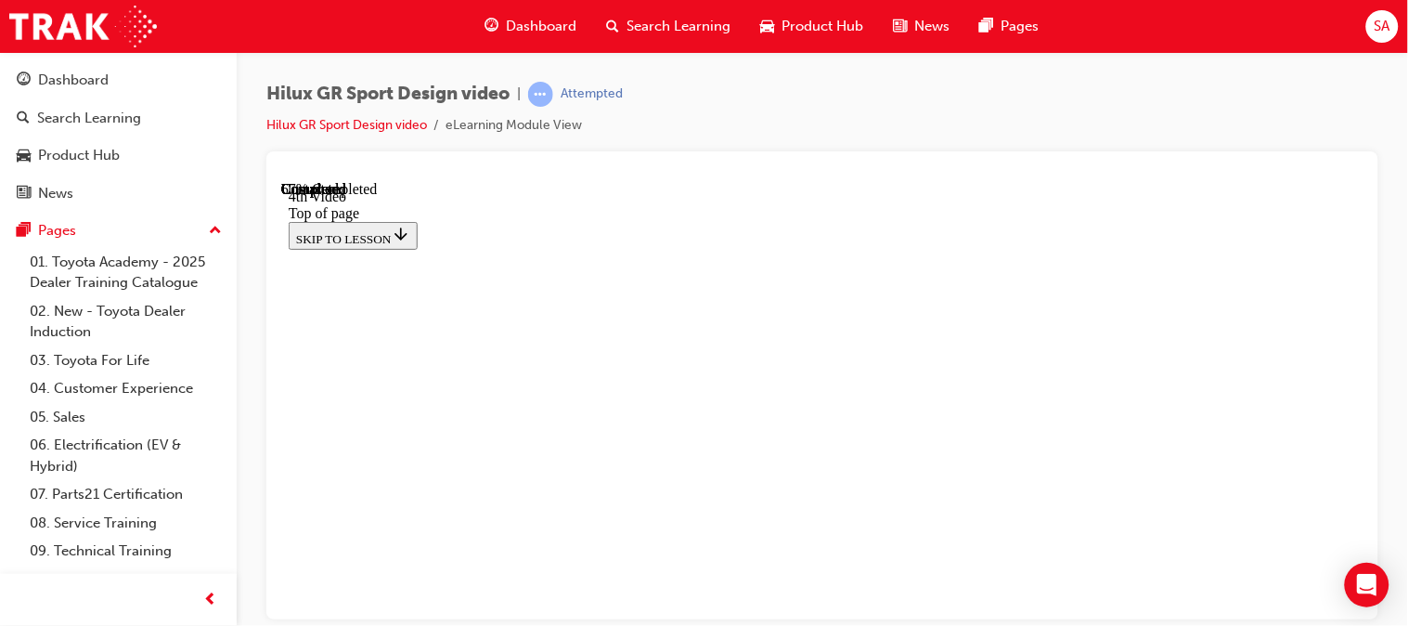
scroll to position [749, 0]
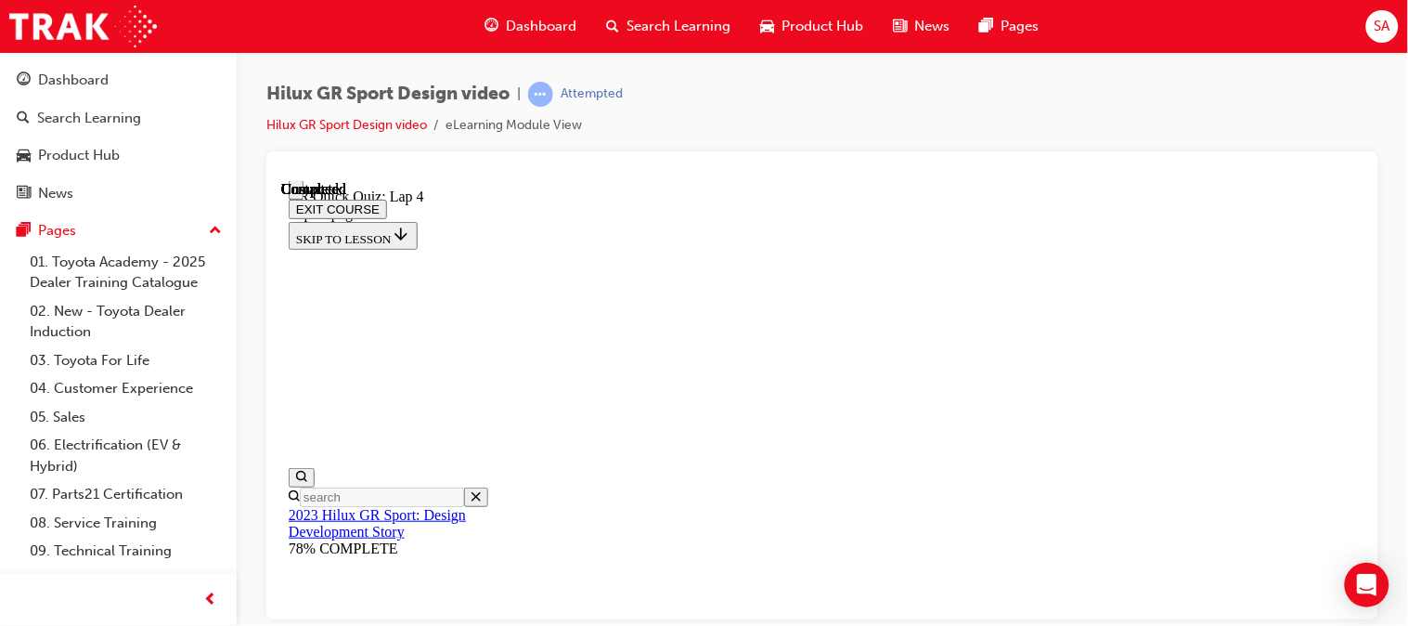
scroll to position [127, 0]
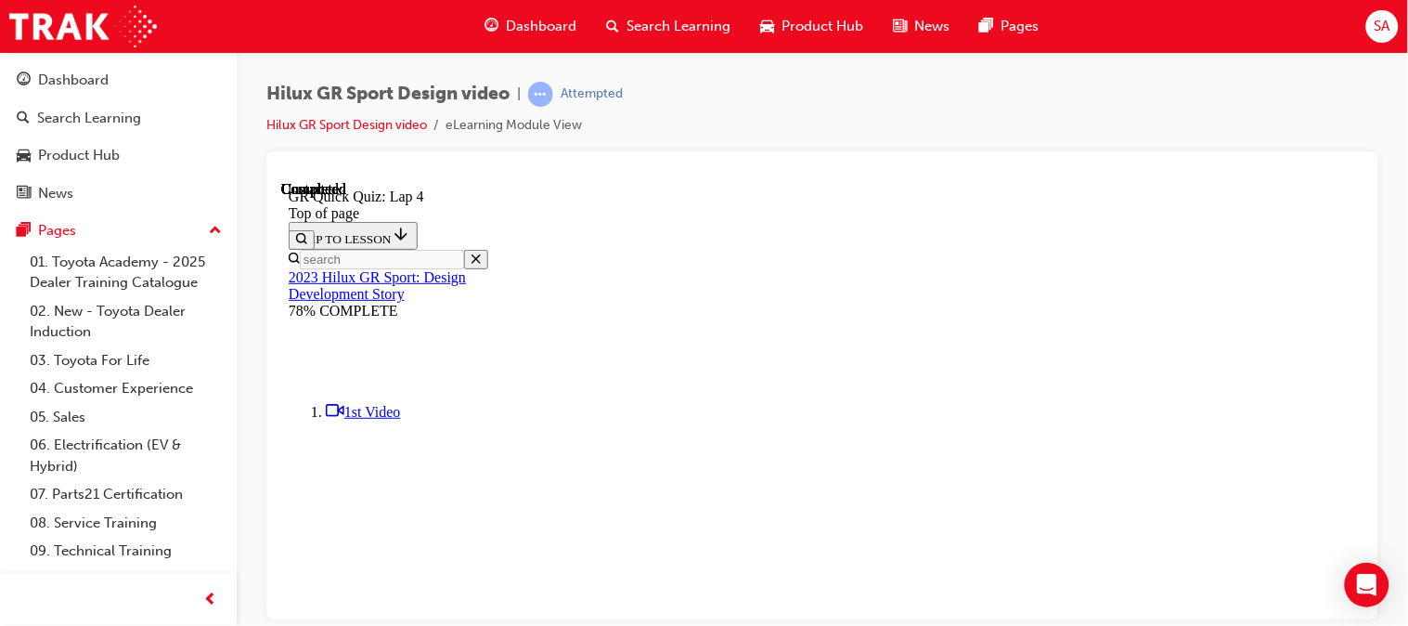
scroll to position [364, 0]
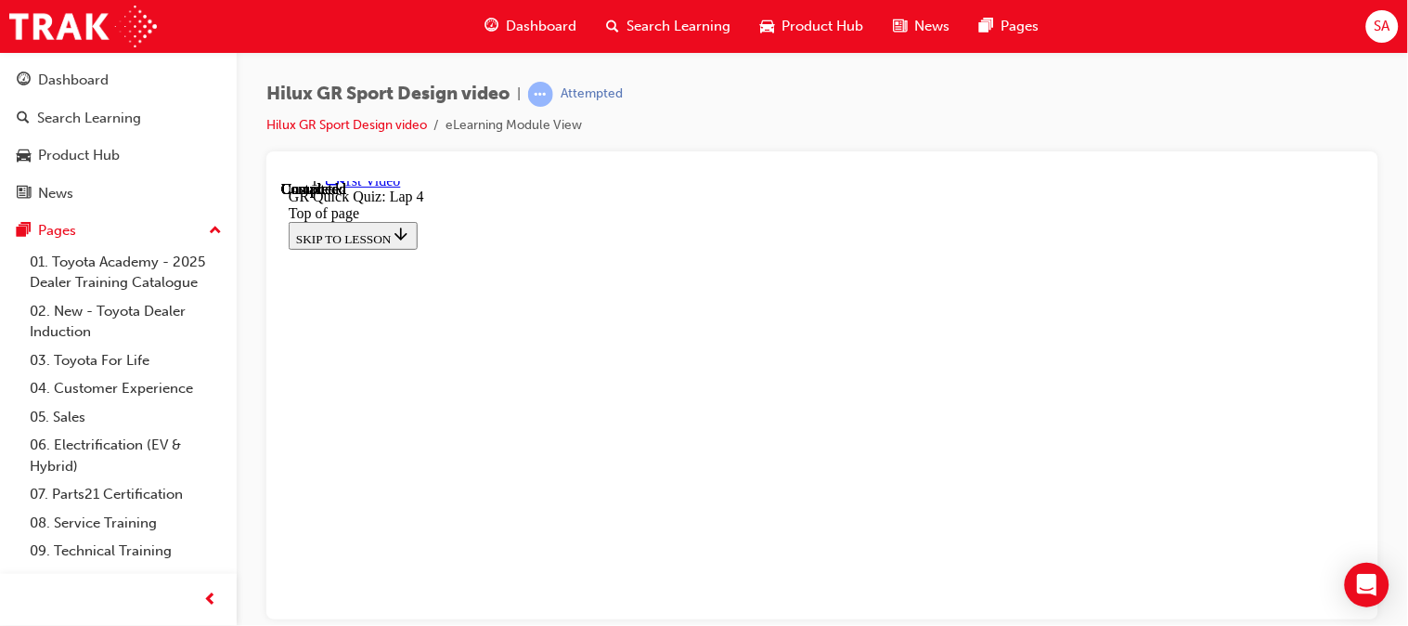
scroll to position [617, 0]
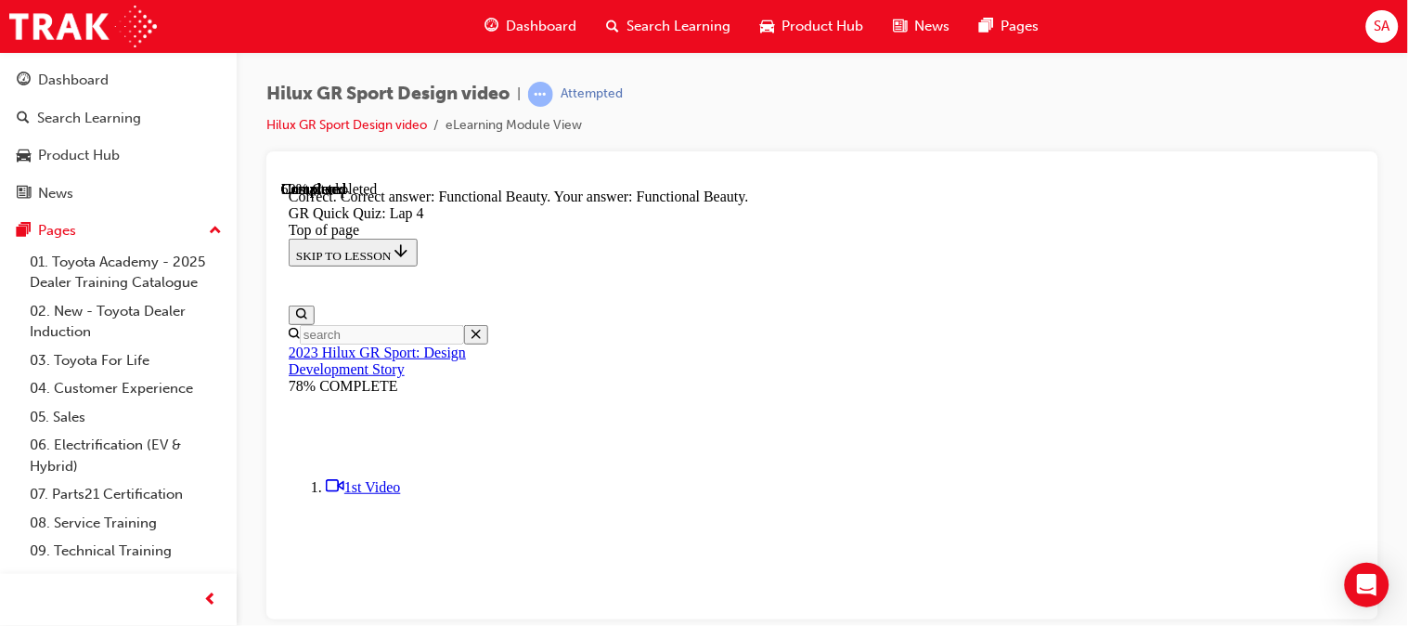
scroll to position [351, 0]
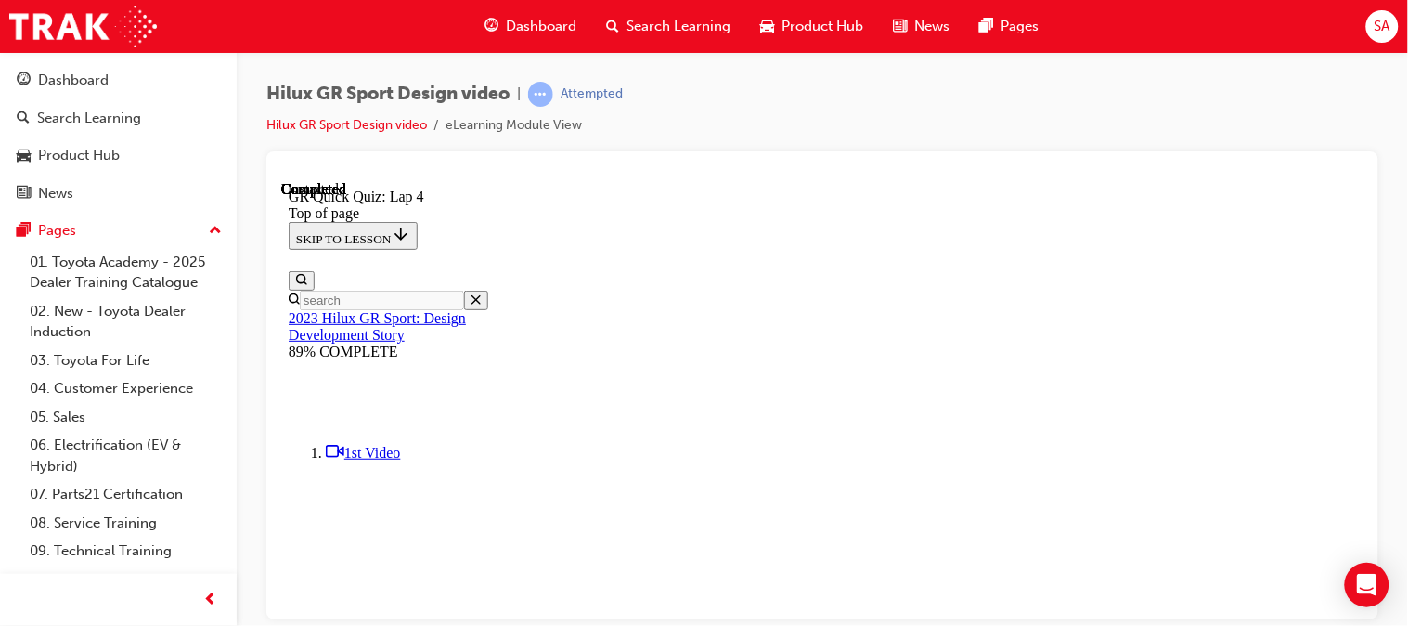
scroll to position [485, 0]
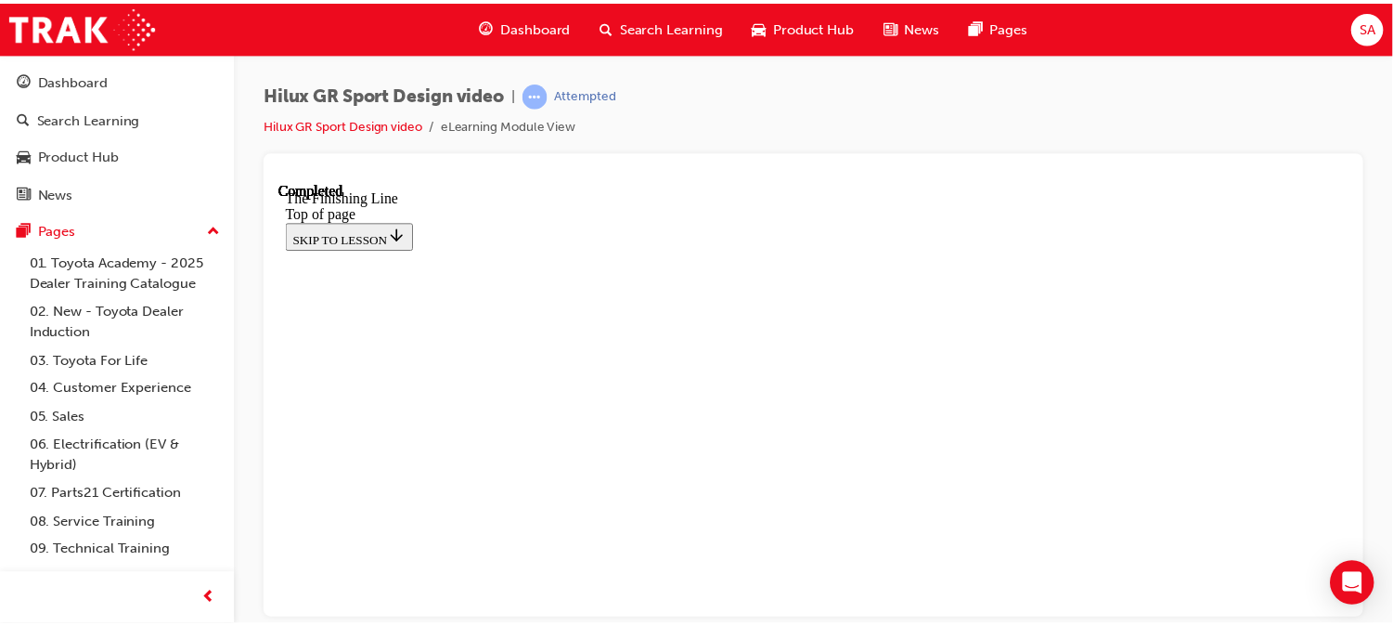
scroll to position [726, 0]
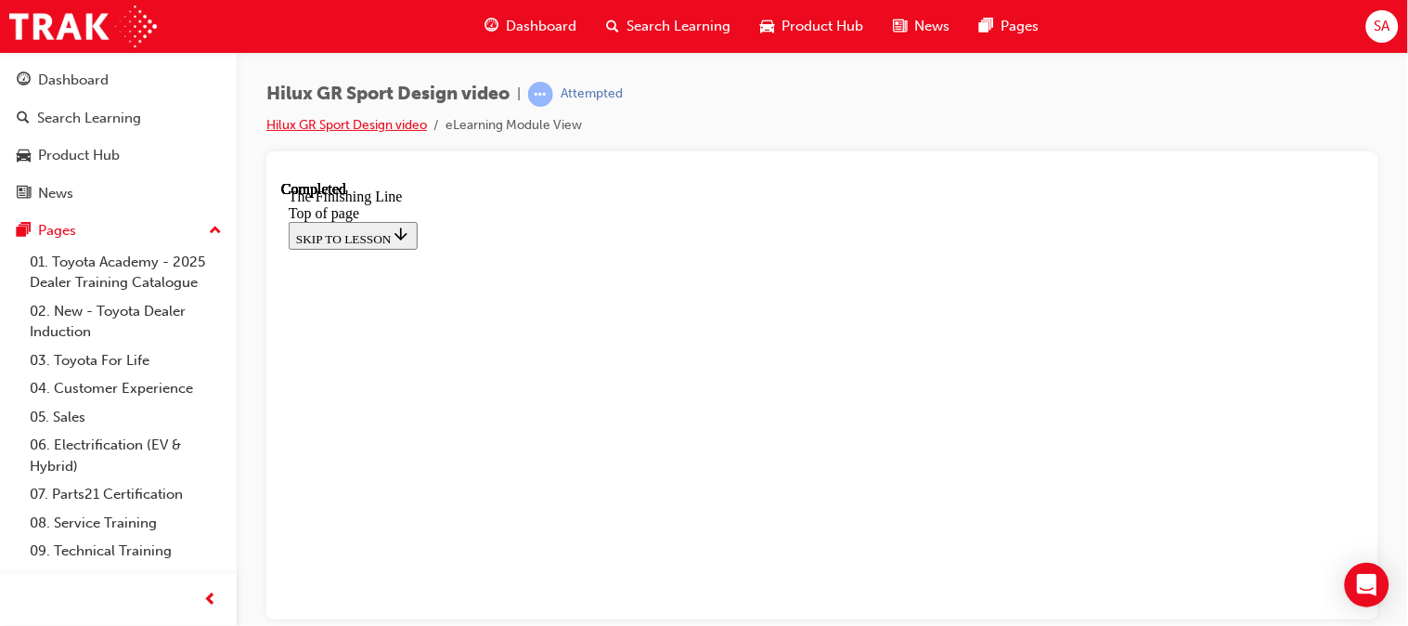
click at [369, 121] on link "Hilux GR Sport Design video" at bounding box center [346, 125] width 161 height 16
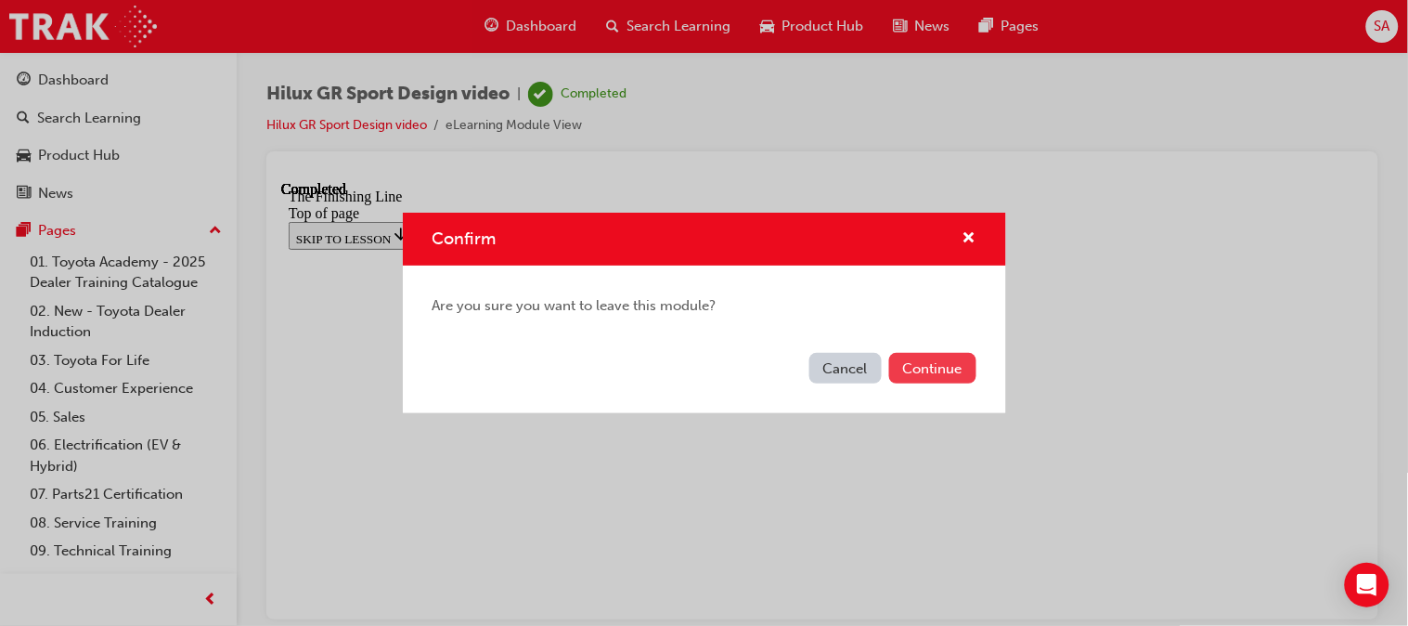
click at [954, 364] on button "Continue" at bounding box center [932, 368] width 87 height 31
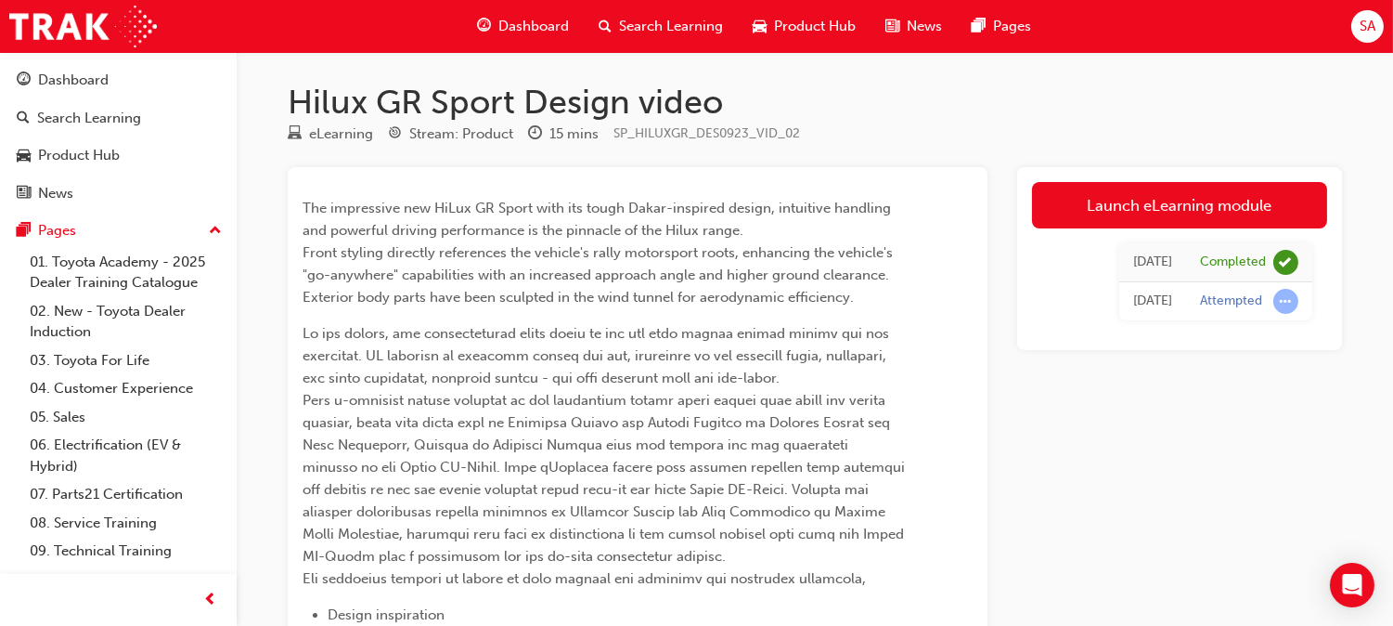
click at [521, 32] on span "Dashboard" at bounding box center [533, 26] width 71 height 21
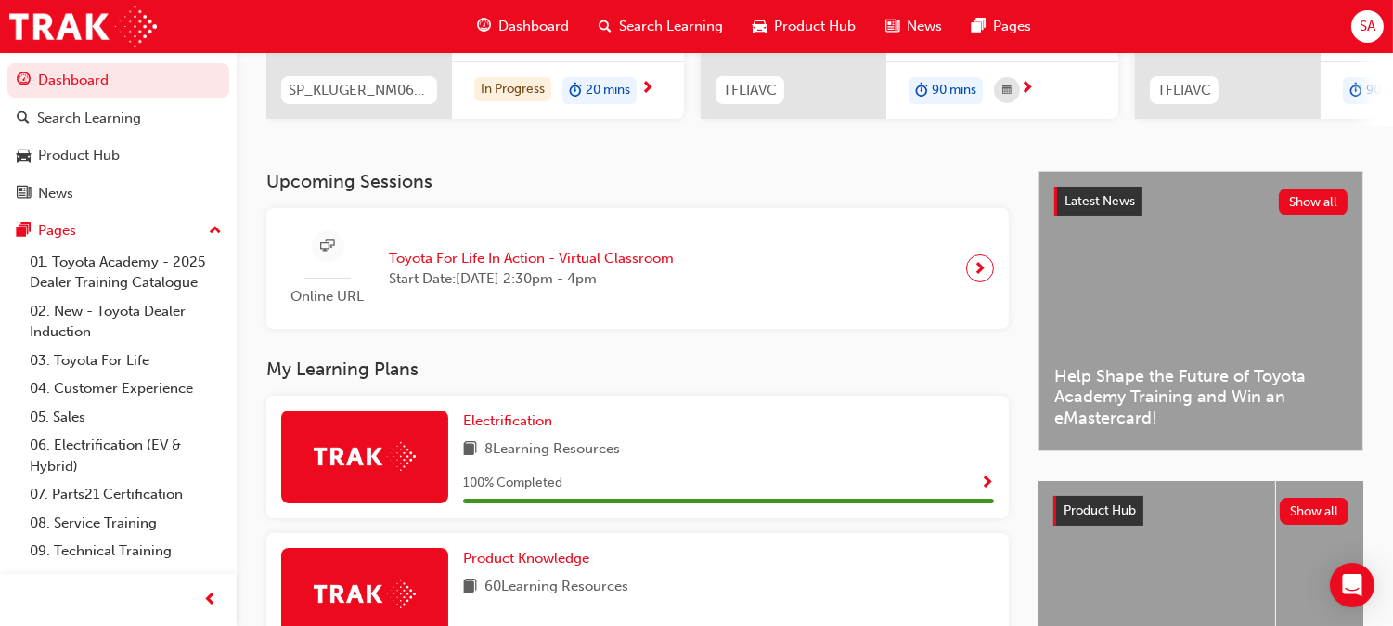
scroll to position [308, 0]
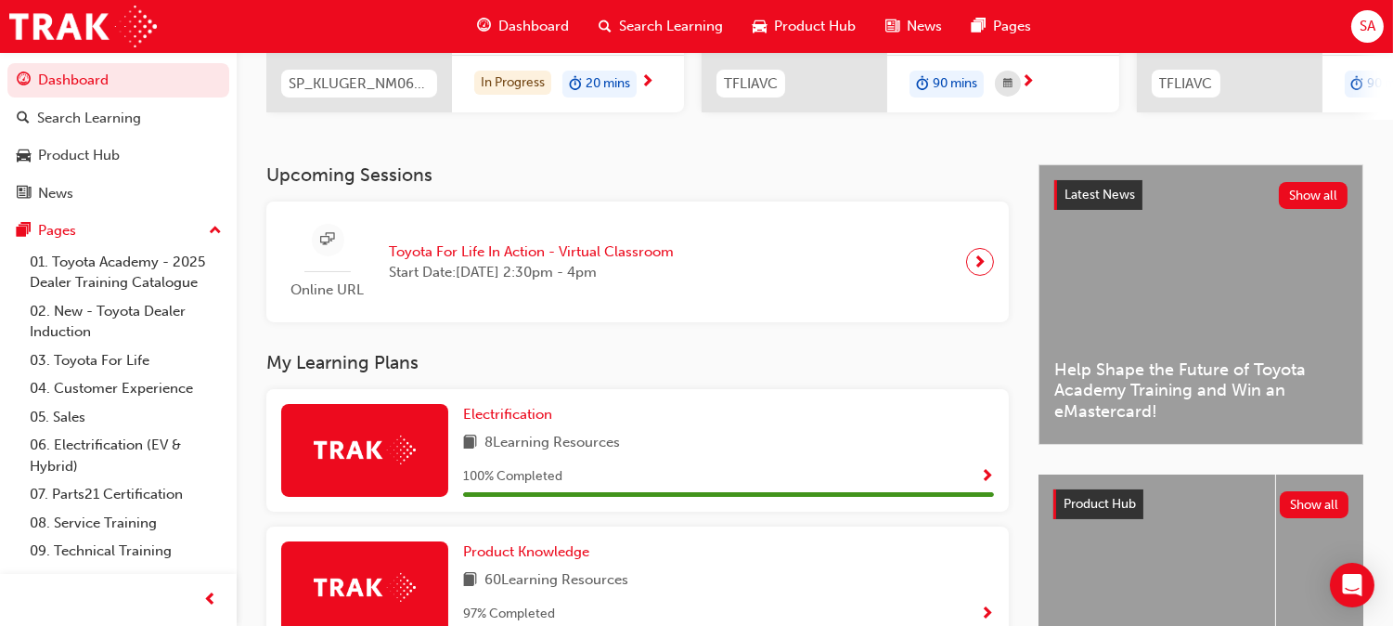
click at [884, 526] on div "Product Knowledge 60 Learning Resources 97 % Completed" at bounding box center [637, 587] width 743 height 123
click at [589, 543] on span "Product Knowledge" at bounding box center [526, 551] width 126 height 17
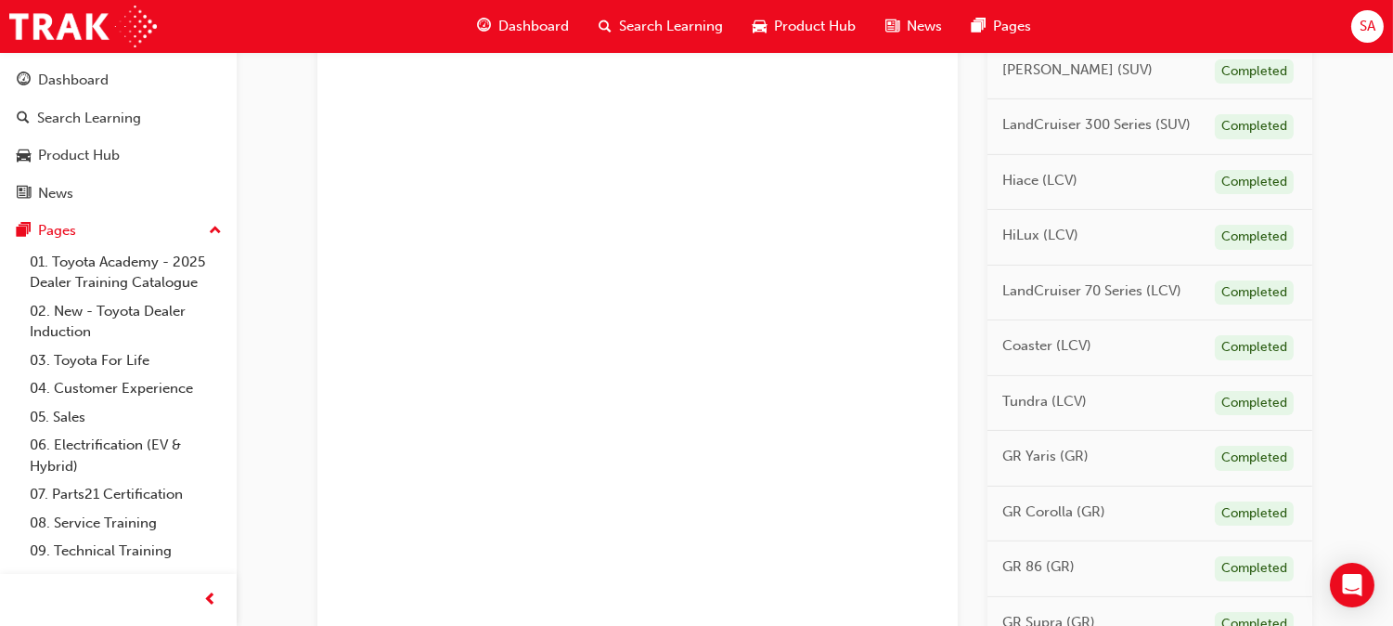
scroll to position [1166, 0]
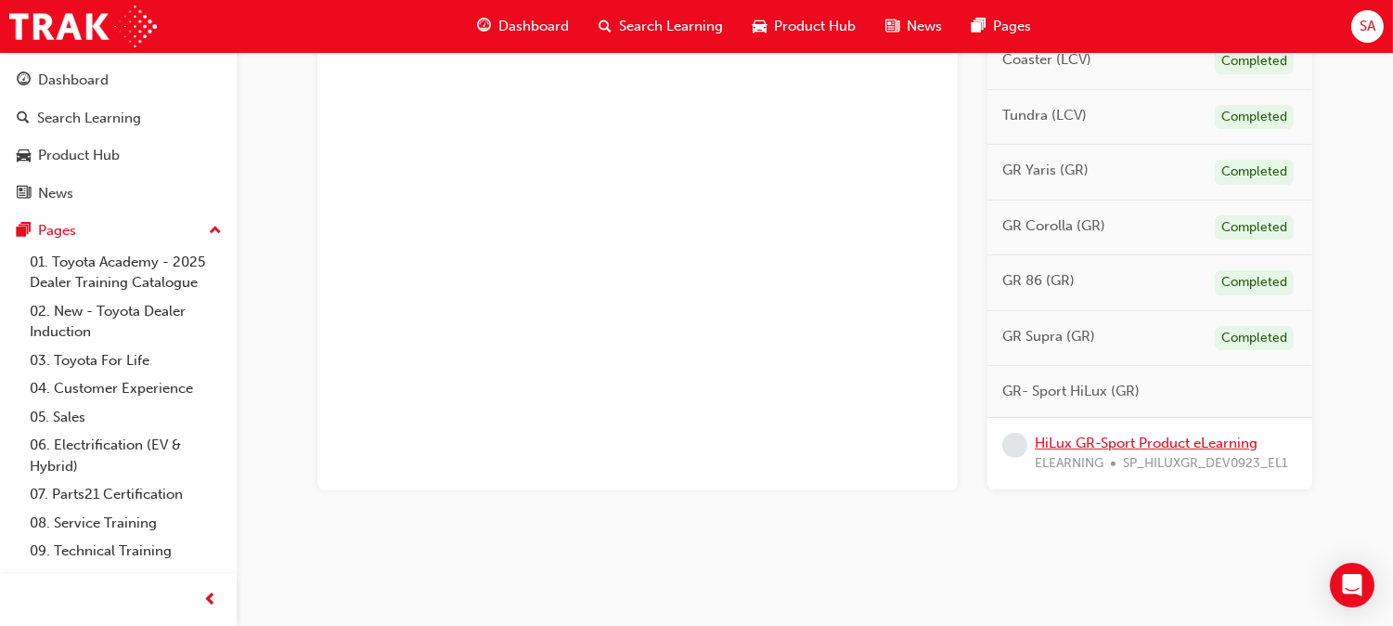
click at [1121, 442] on link "HiLux GR-Sport Product eLearning" at bounding box center [1146, 442] width 223 height 17
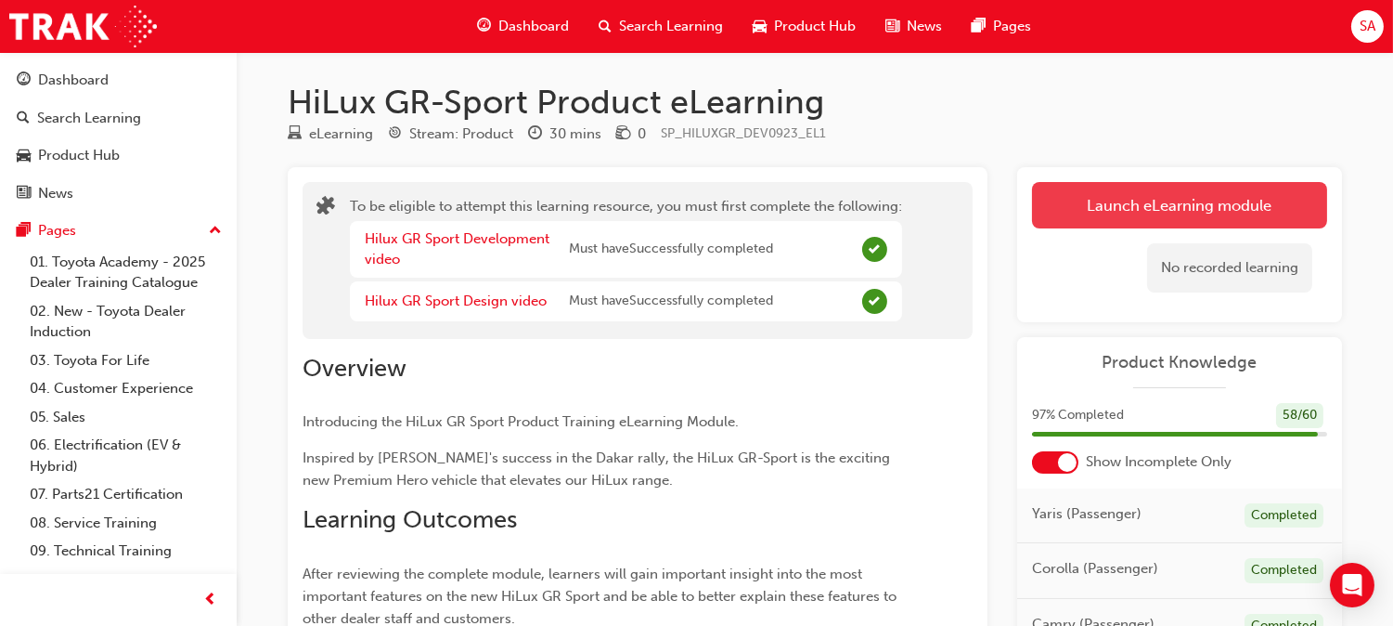
click at [1131, 212] on button "Launch eLearning module" at bounding box center [1179, 205] width 295 height 46
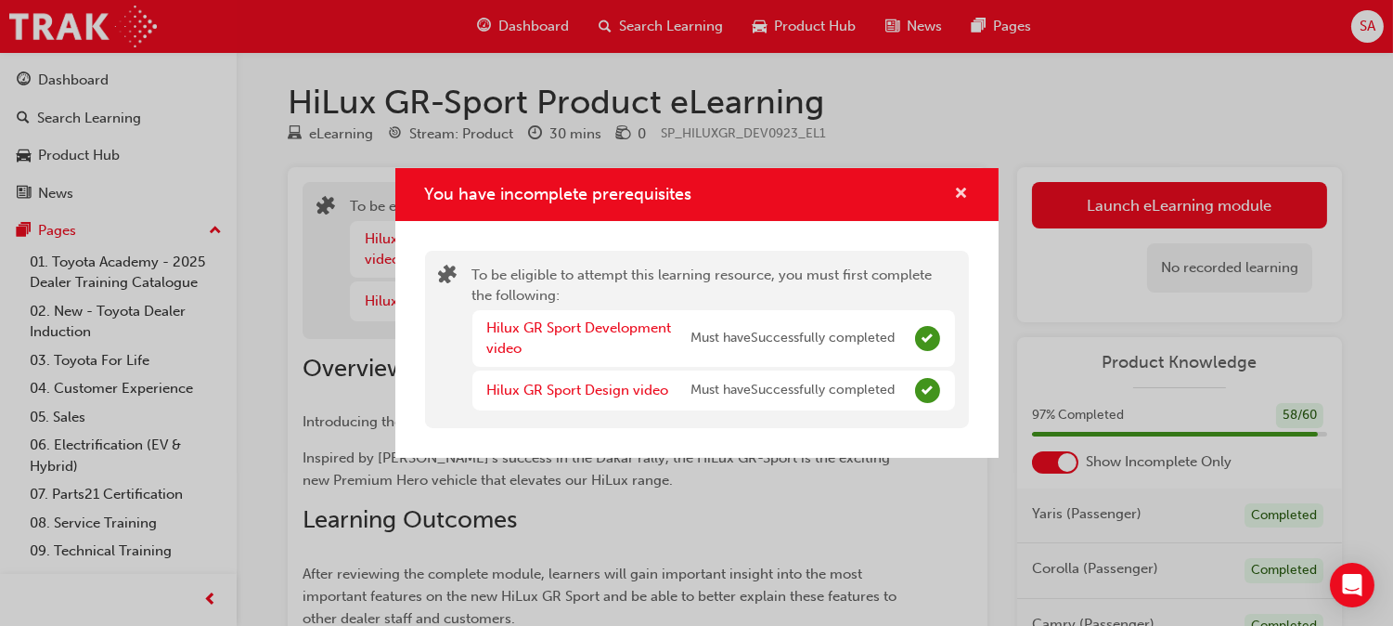
click at [968, 186] on button "You have incomplete prerequisites" at bounding box center [962, 194] width 14 height 23
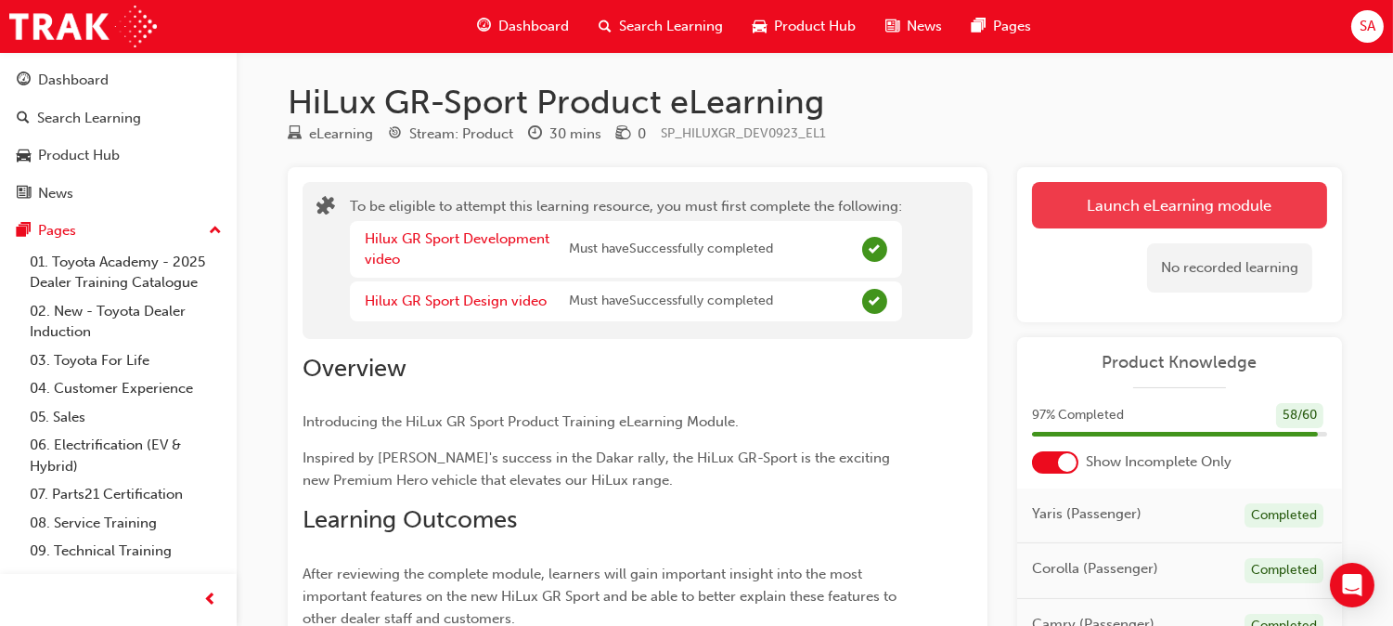
click at [1105, 189] on button "Launch eLearning module" at bounding box center [1179, 205] width 295 height 46
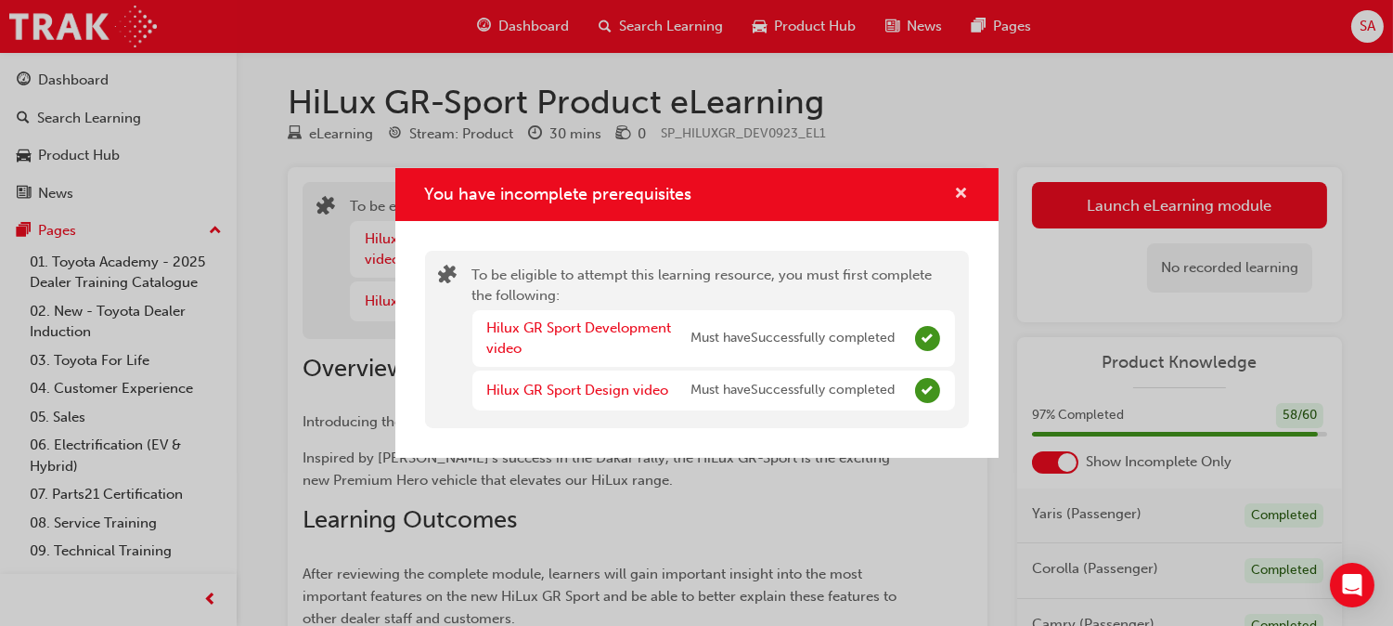
click at [958, 193] on span "cross-icon" at bounding box center [962, 195] width 14 height 17
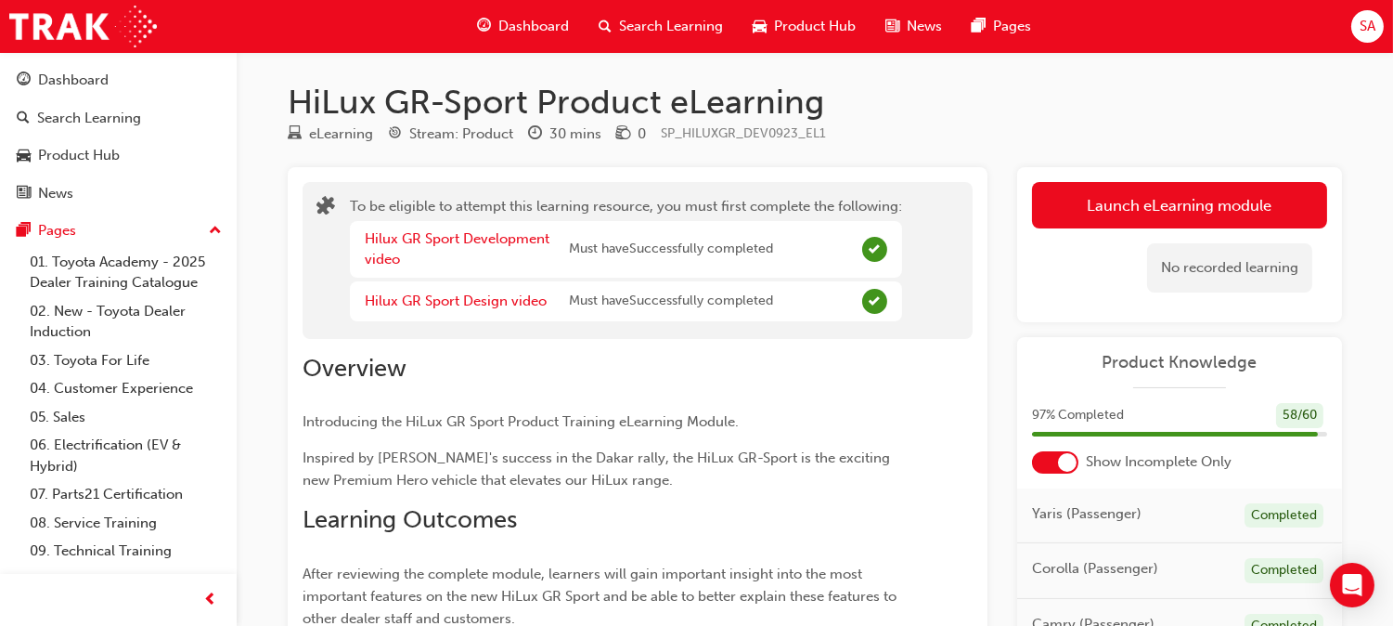
click at [1093, 181] on div "Launch eLearning module Learning Plan No recorded learning" at bounding box center [1179, 244] width 325 height 155
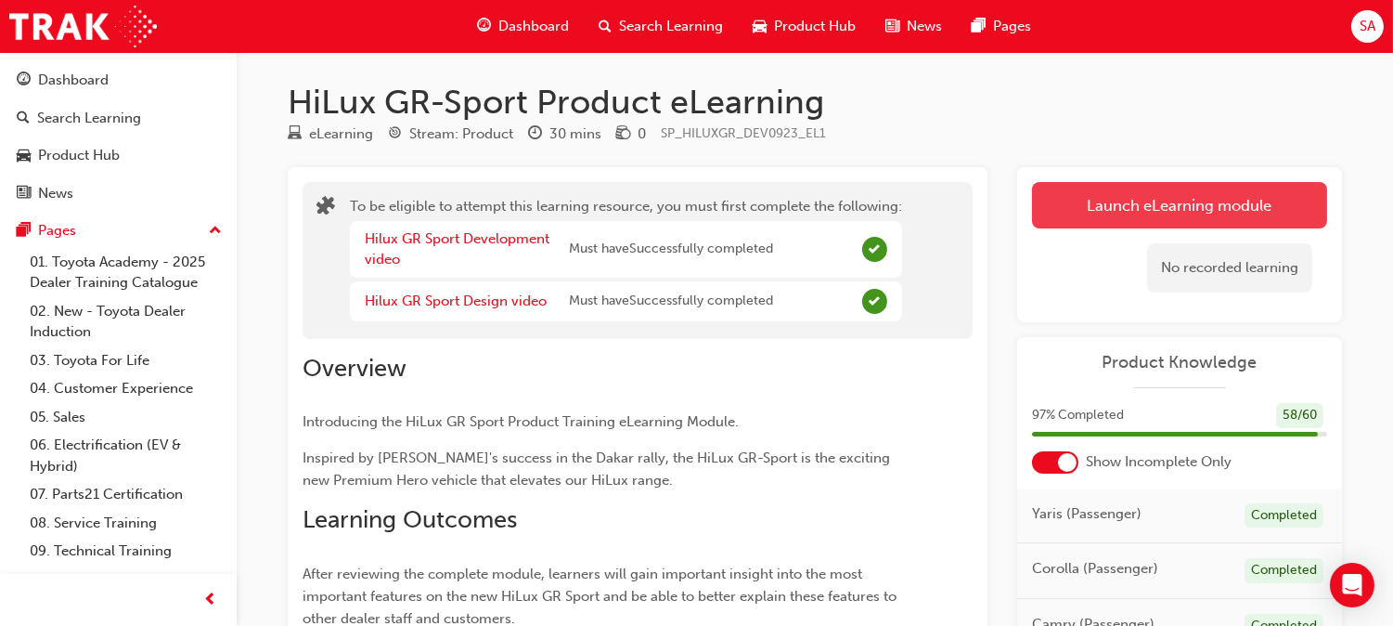
click at [1093, 187] on button "Launch eLearning module" at bounding box center [1179, 205] width 295 height 46
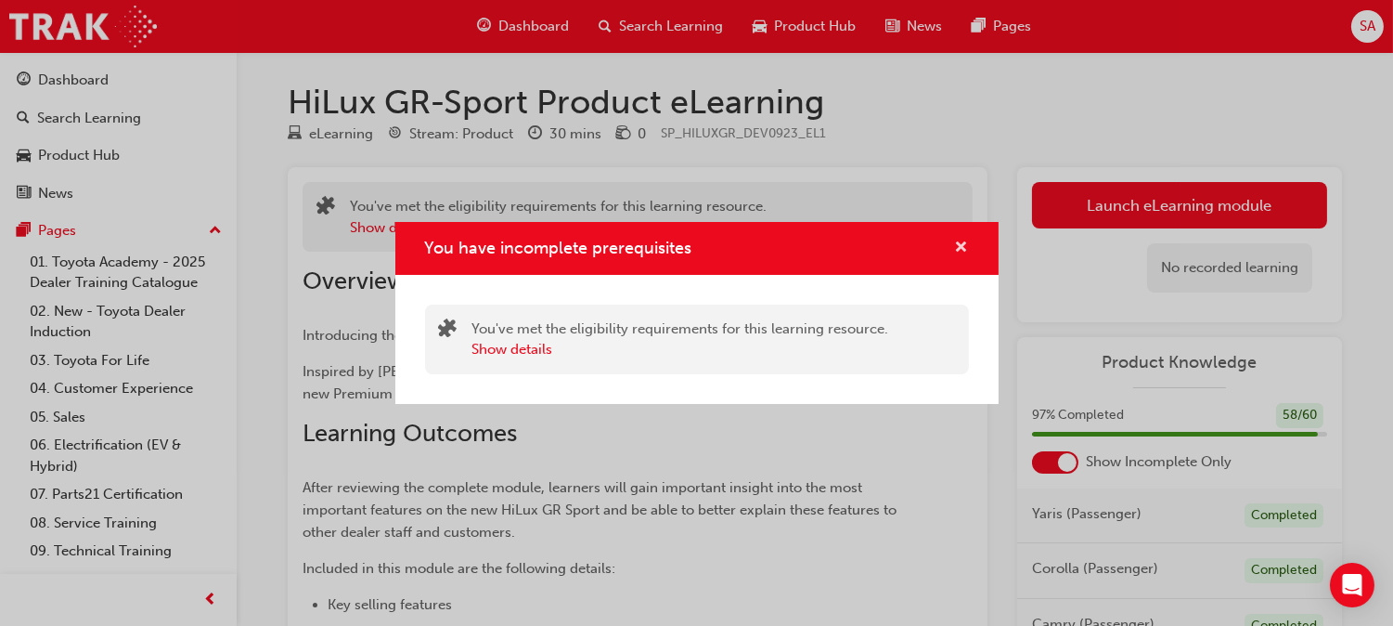
click at [965, 247] on span "cross-icon" at bounding box center [962, 248] width 14 height 17
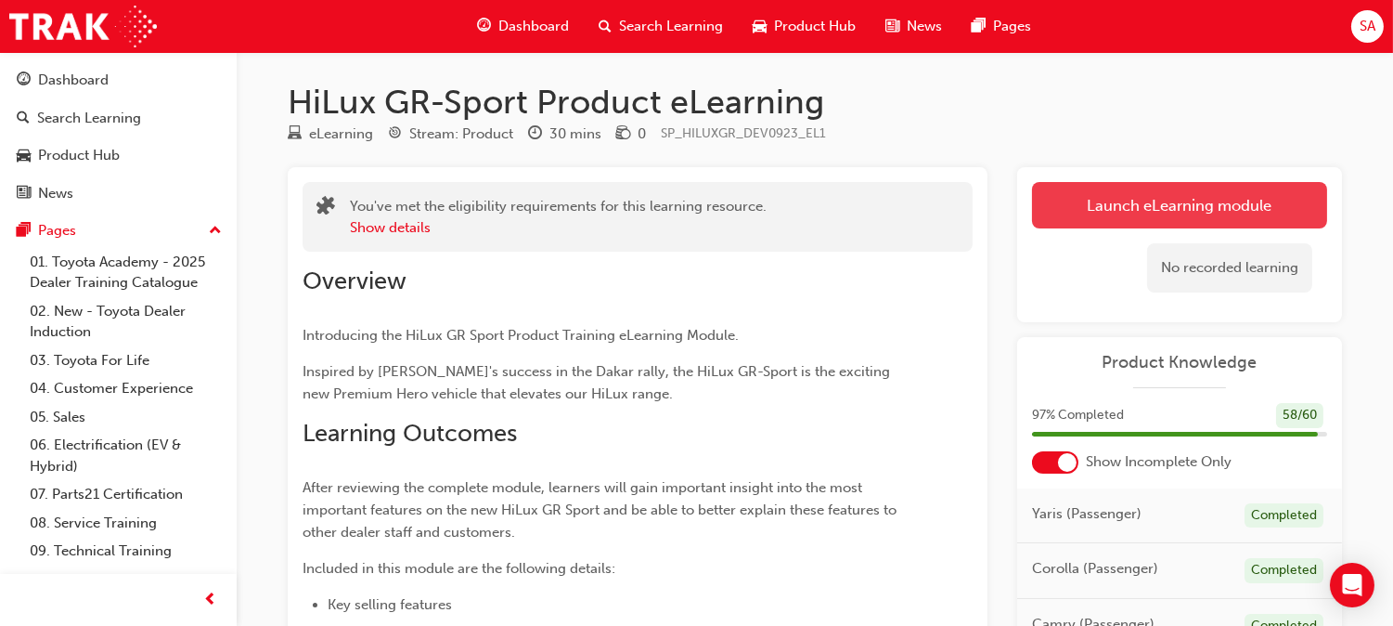
click at [1102, 190] on button "Launch eLearning module" at bounding box center [1179, 205] width 295 height 46
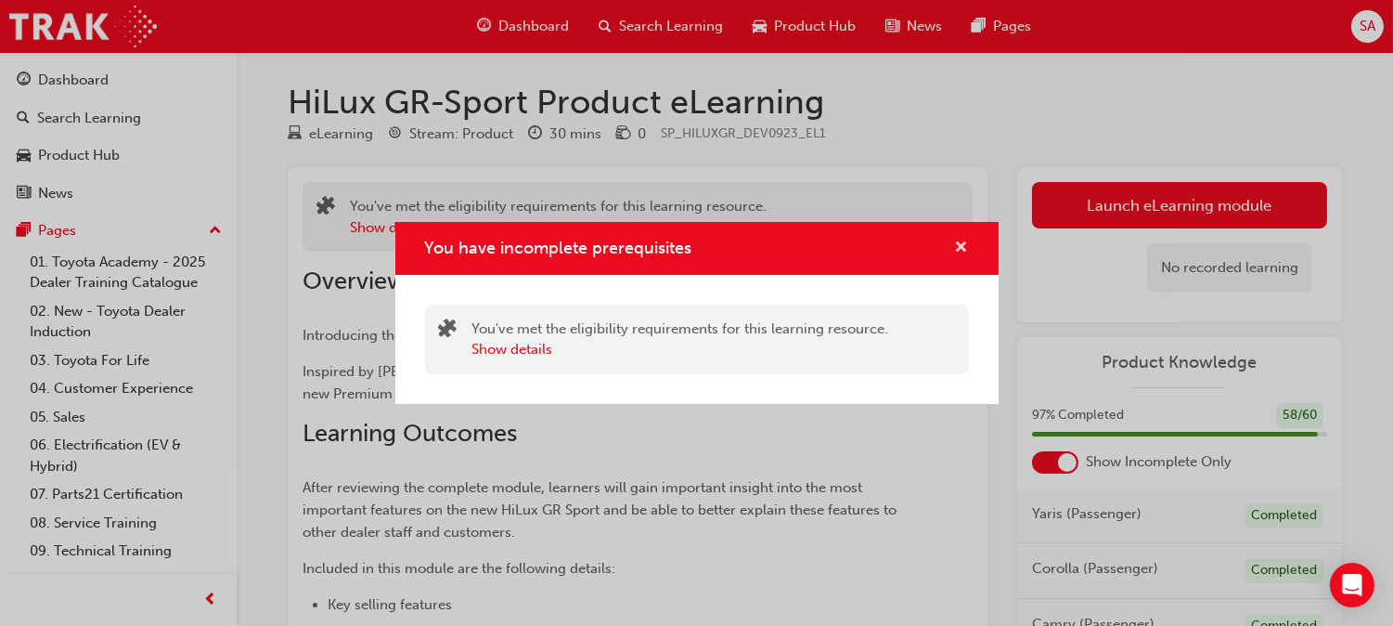
click at [959, 244] on span "cross-icon" at bounding box center [962, 248] width 14 height 17
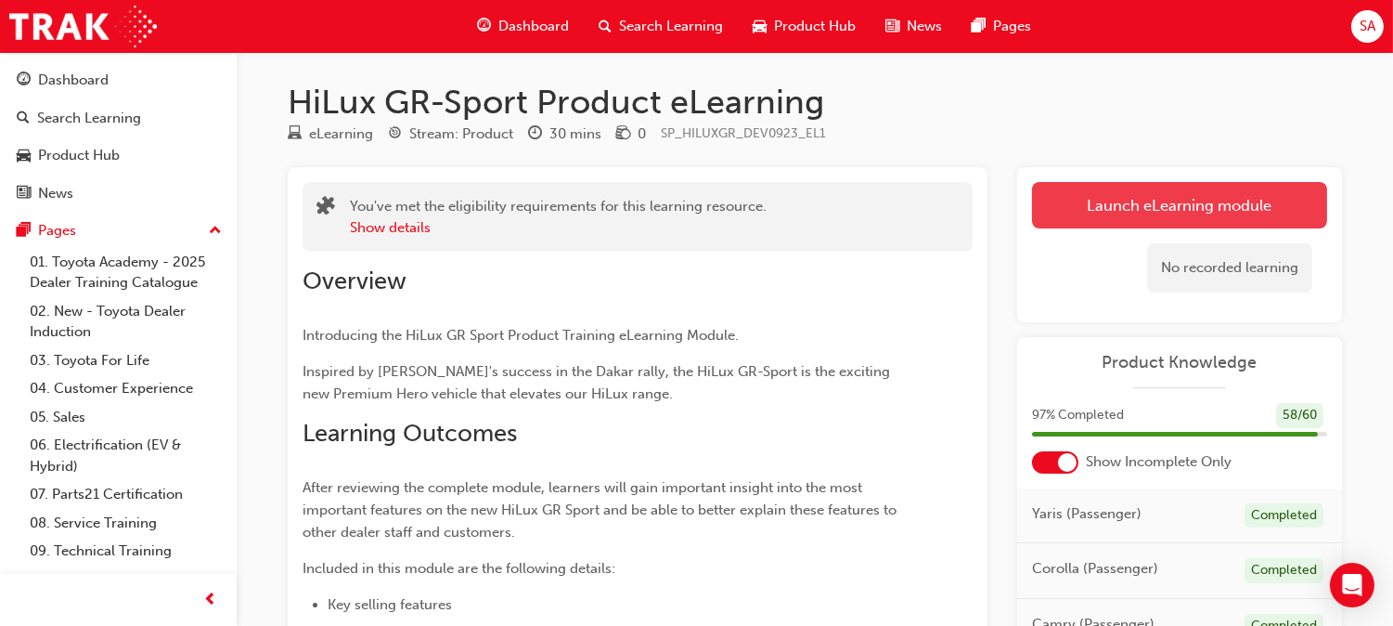
click at [1082, 221] on button "Launch eLearning module" at bounding box center [1179, 205] width 295 height 46
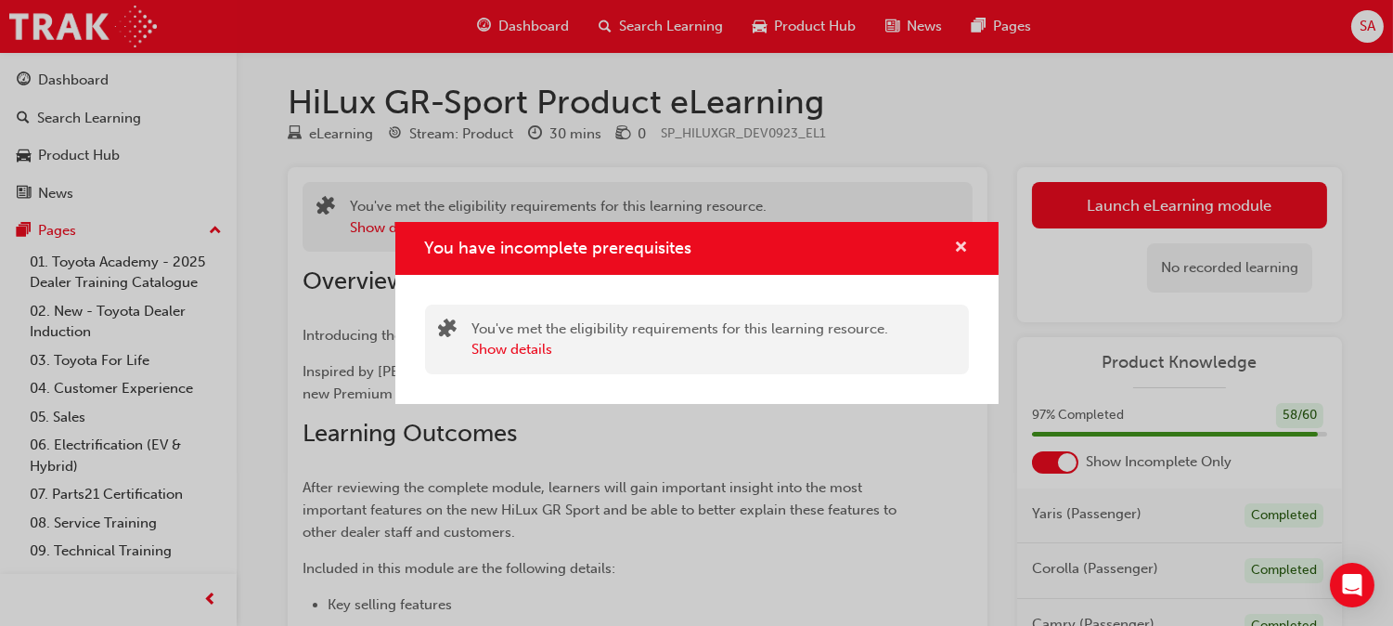
click at [959, 247] on span "cross-icon" at bounding box center [962, 248] width 14 height 17
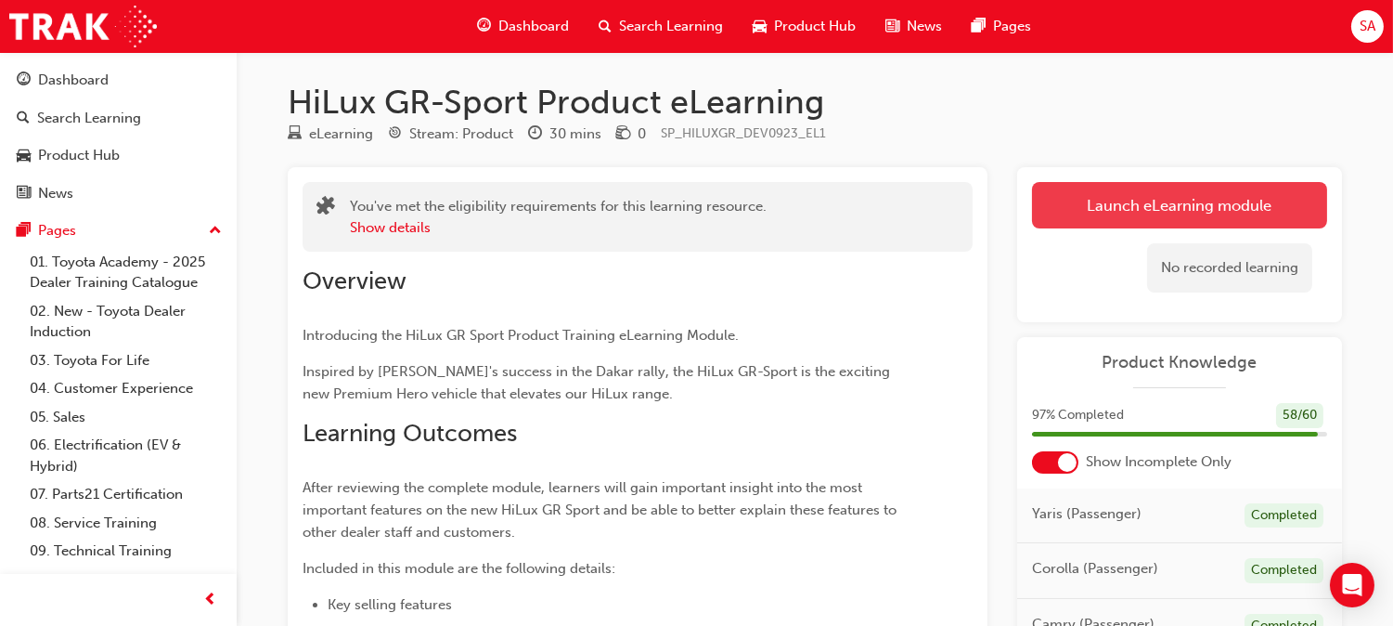
click at [1061, 192] on button "Launch eLearning module" at bounding box center [1179, 205] width 295 height 46
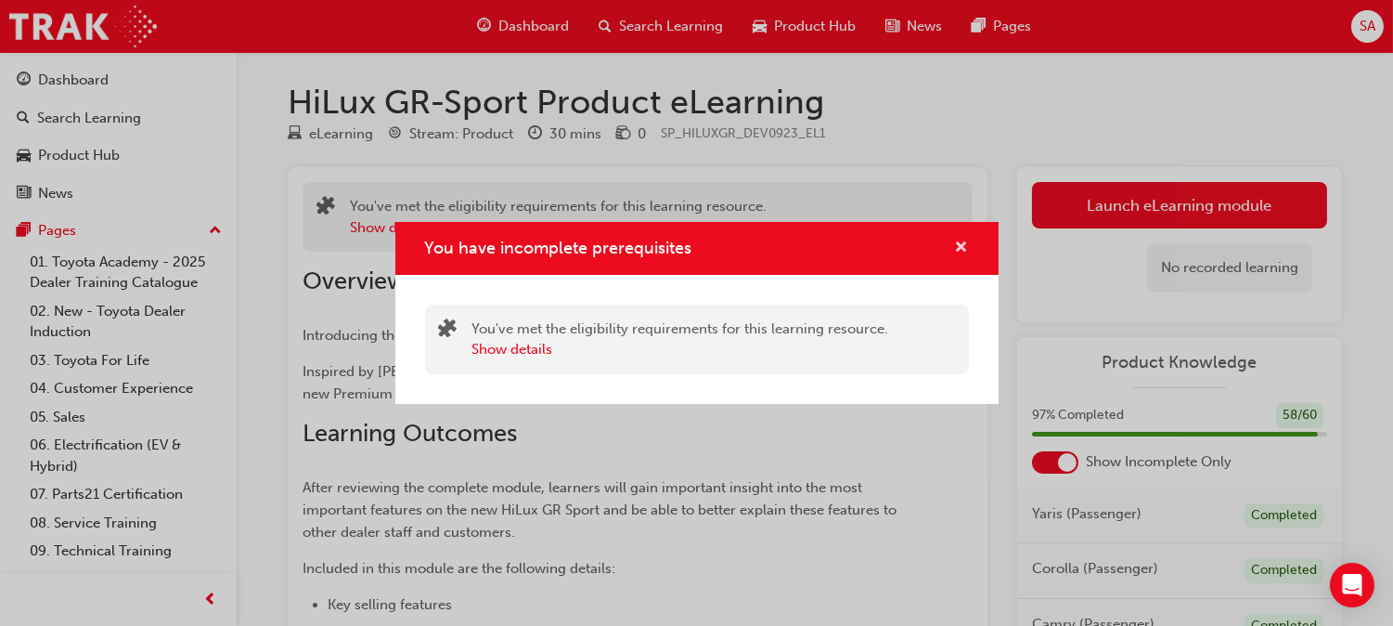
click at [958, 248] on span "cross-icon" at bounding box center [962, 248] width 14 height 17
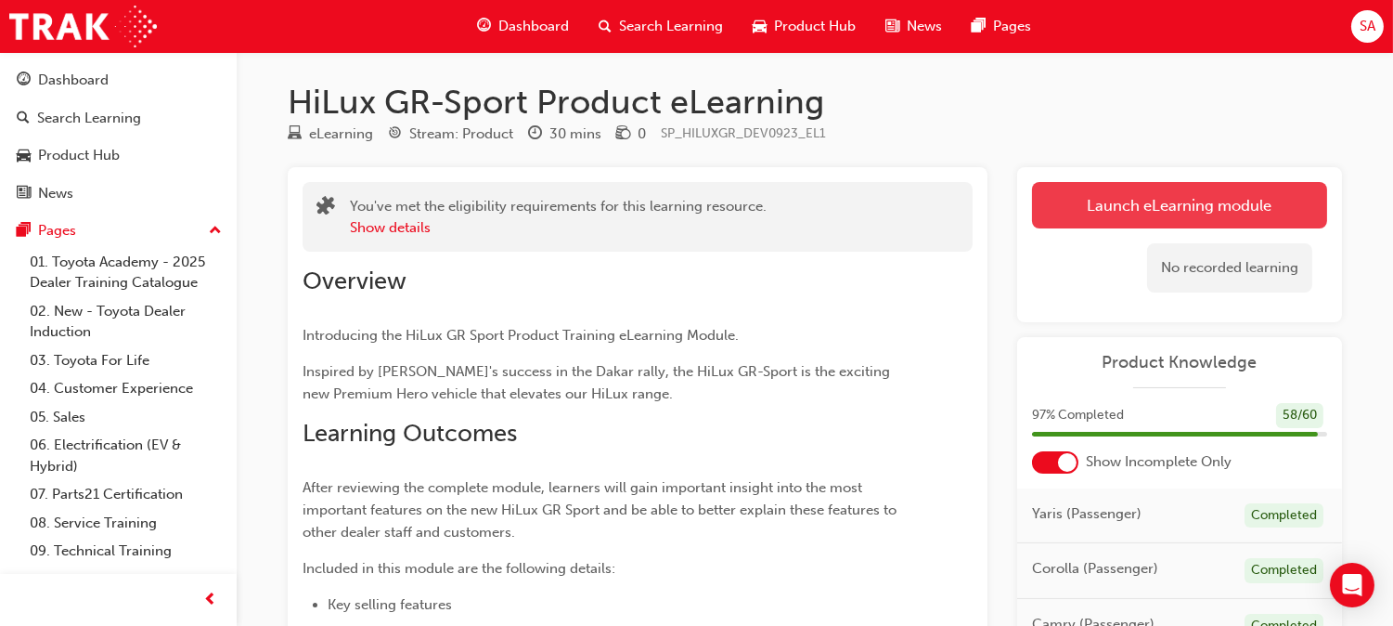
click at [1065, 195] on link "Launch eLearning module" at bounding box center [1179, 205] width 295 height 46
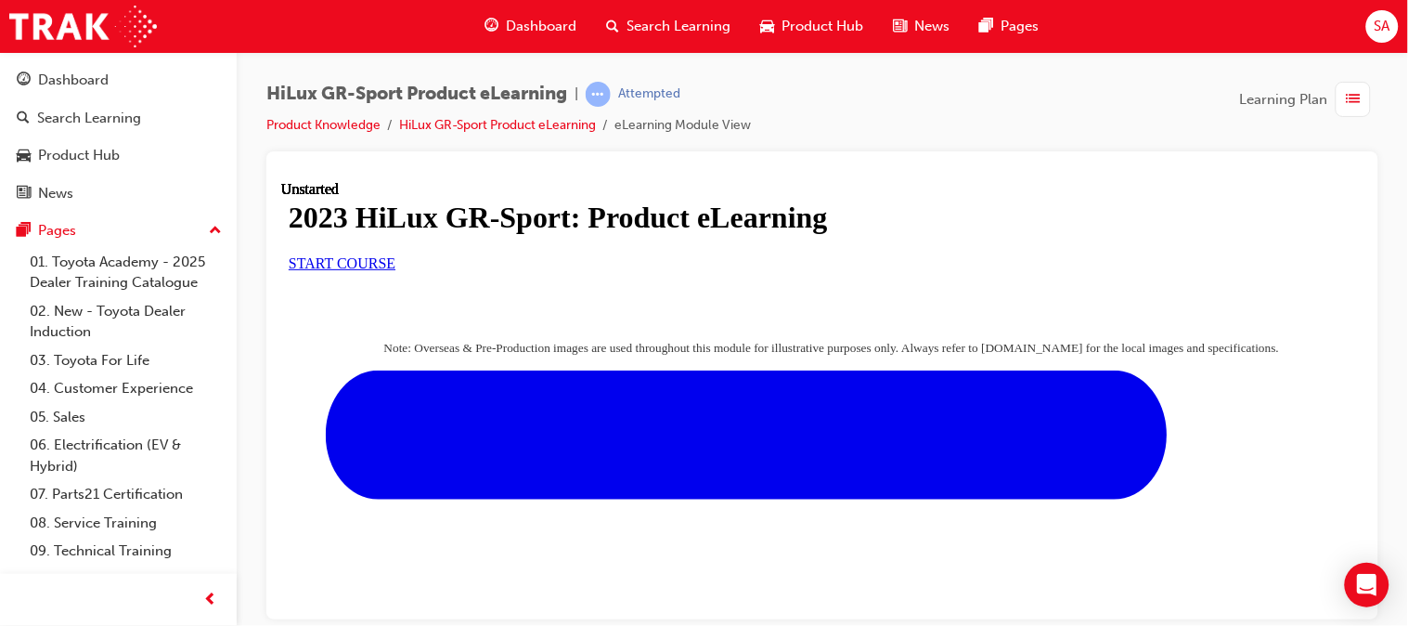
click at [566, 12] on div "Dashboard" at bounding box center [531, 26] width 122 height 38
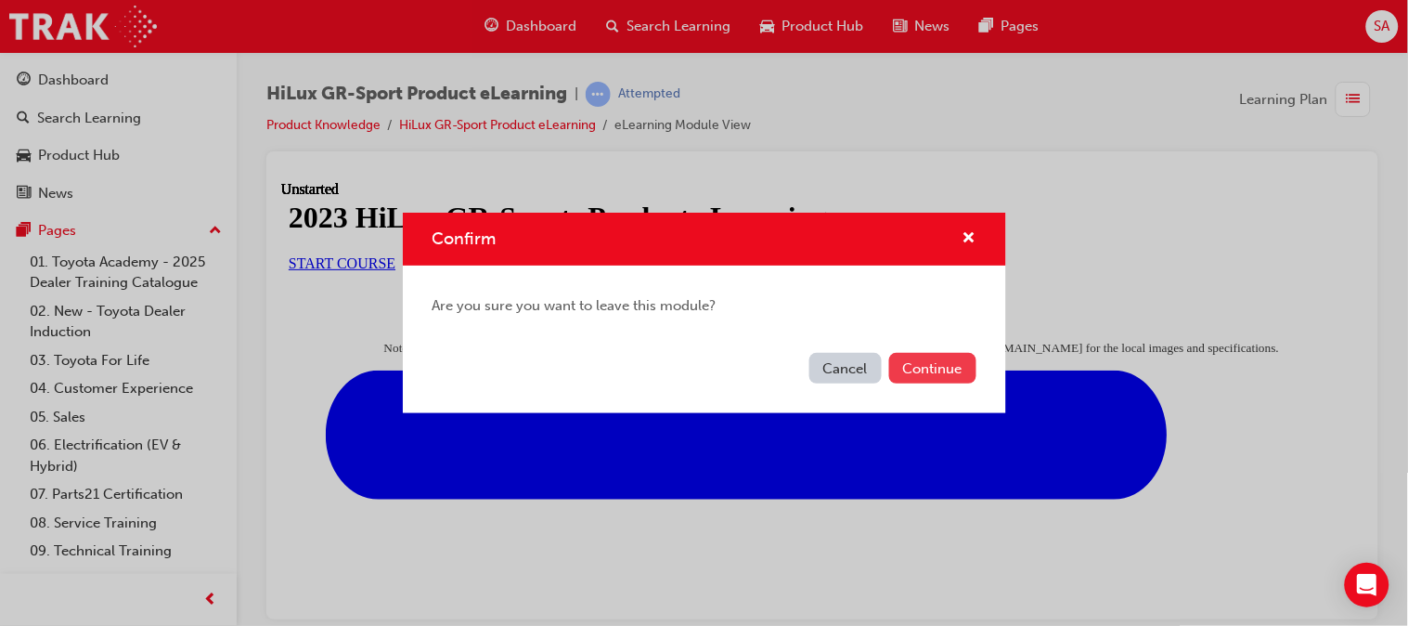
click at [915, 365] on button "Continue" at bounding box center [932, 368] width 87 height 31
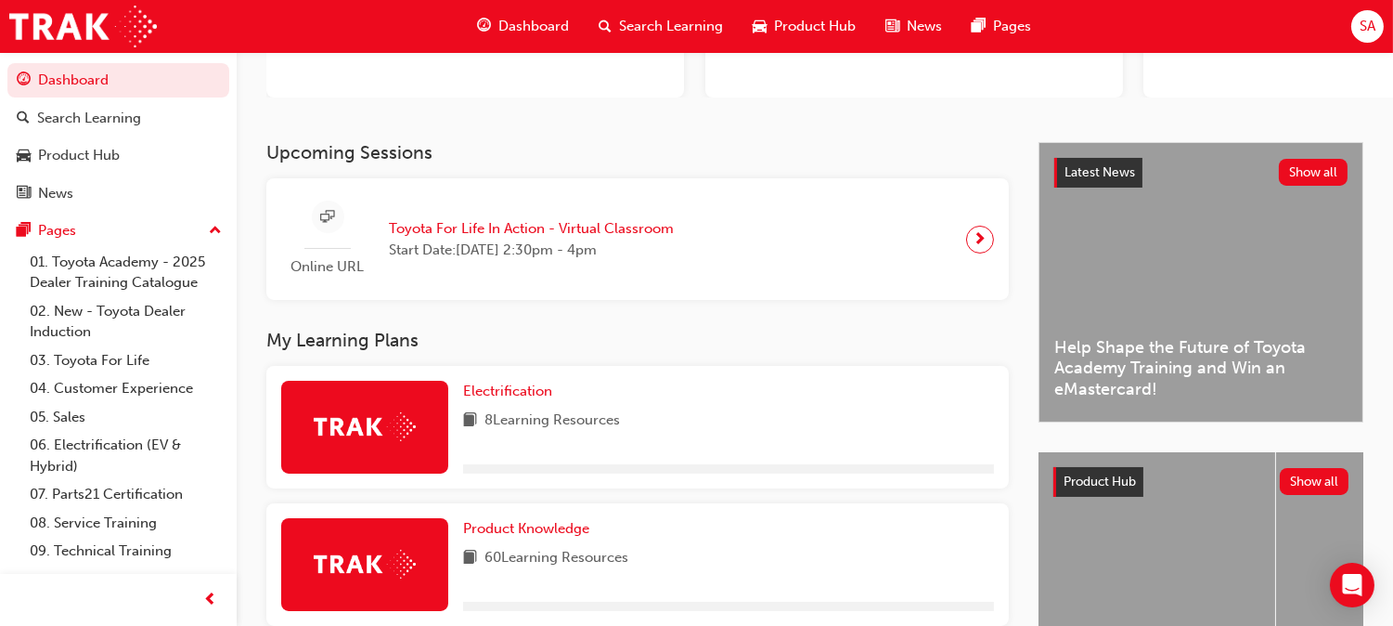
scroll to position [266, 0]
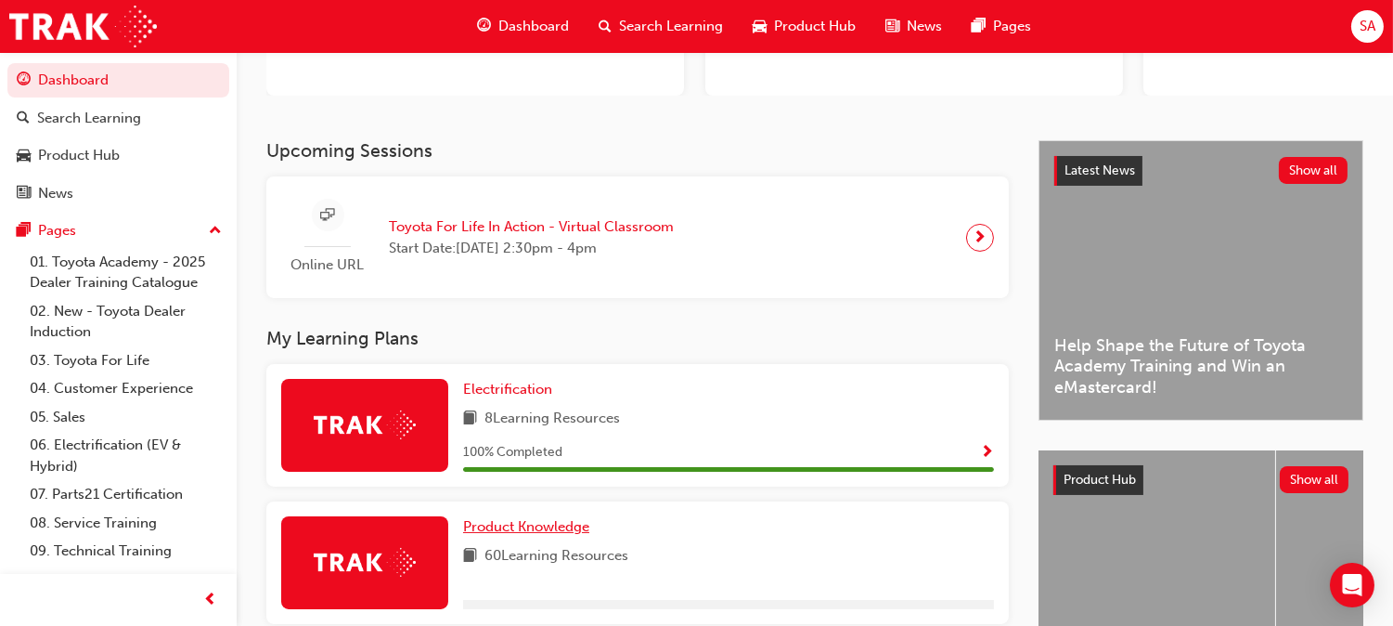
click at [589, 518] on span "Product Knowledge" at bounding box center [526, 526] width 126 height 17
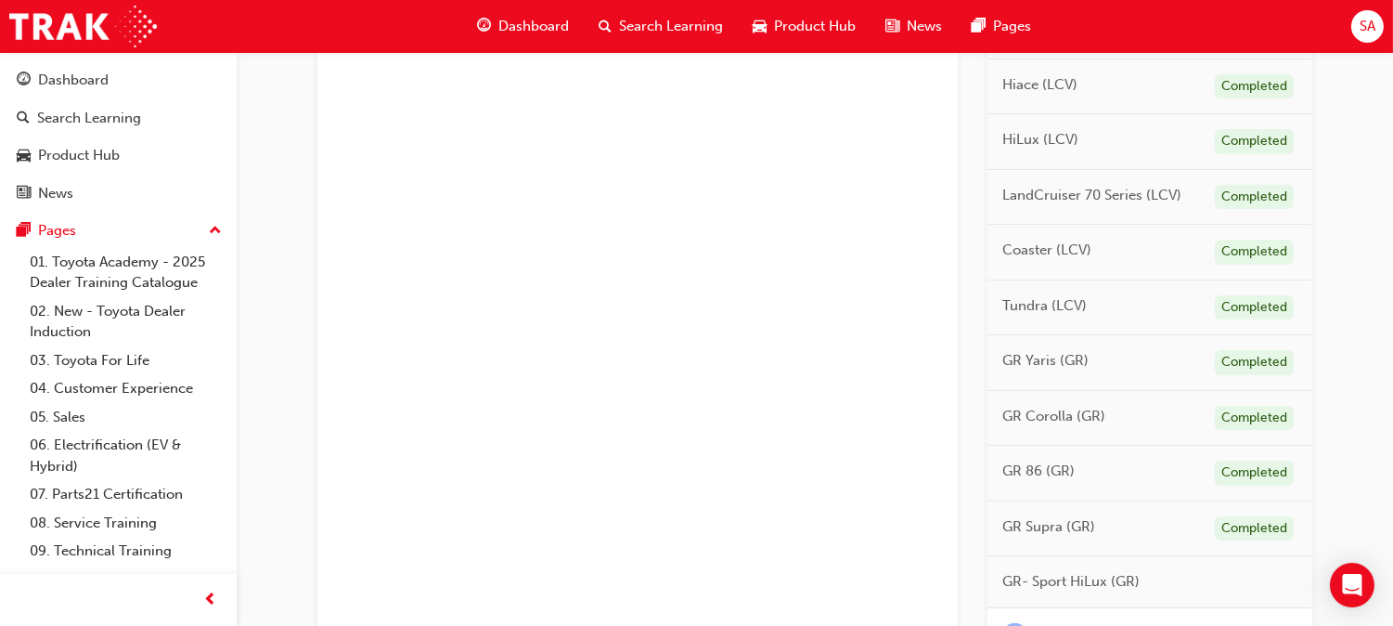
scroll to position [1166, 0]
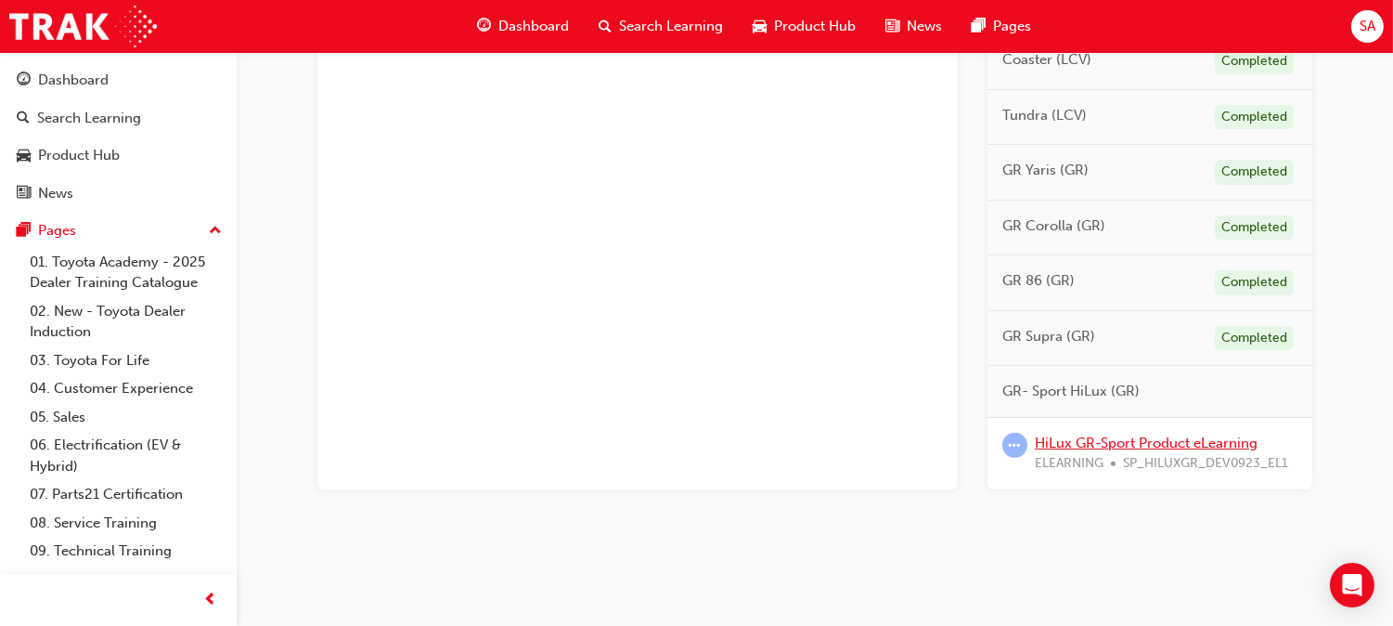
click at [1163, 442] on link "HiLux GR-Sport Product eLearning" at bounding box center [1146, 442] width 223 height 17
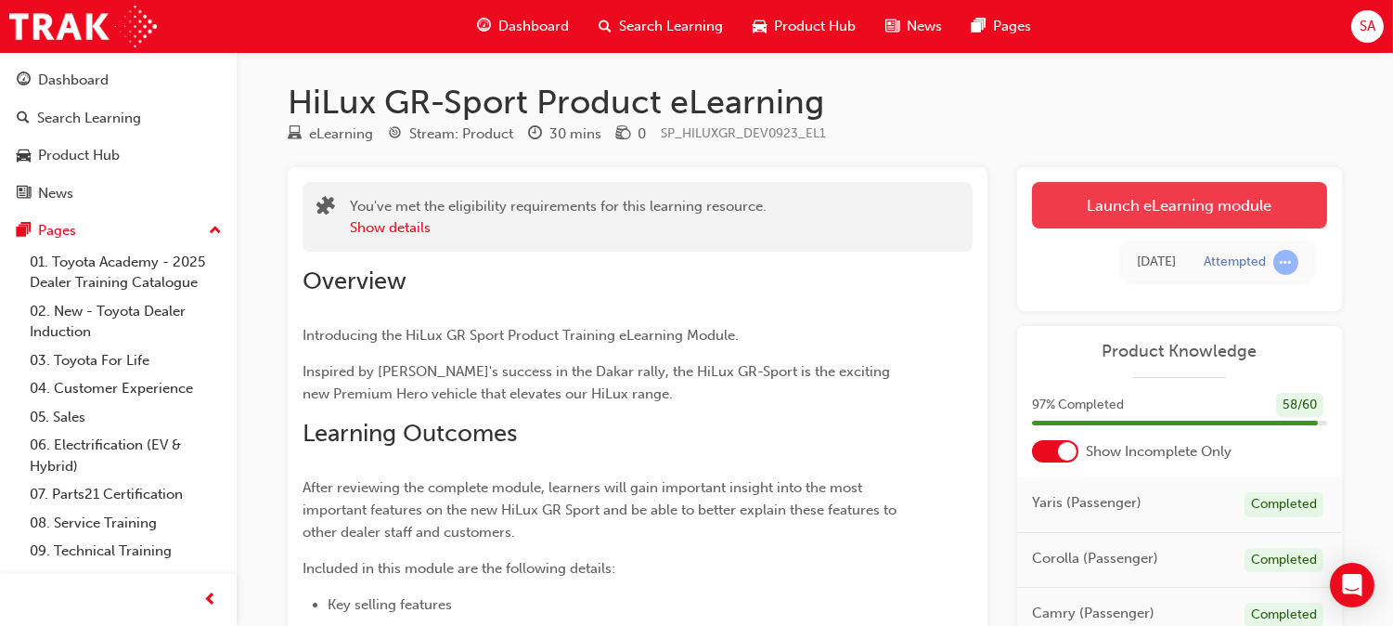
click at [1108, 201] on link "Launch eLearning module" at bounding box center [1179, 205] width 295 height 46
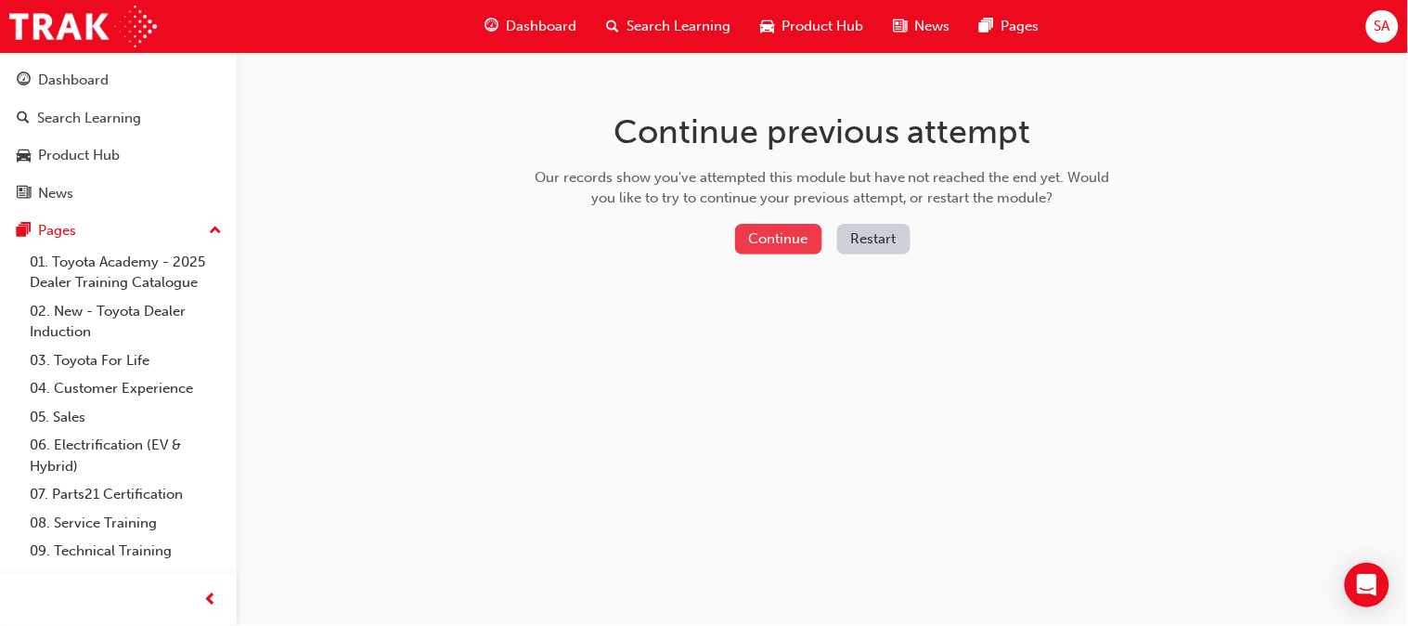
click at [781, 239] on button "Continue" at bounding box center [778, 239] width 87 height 31
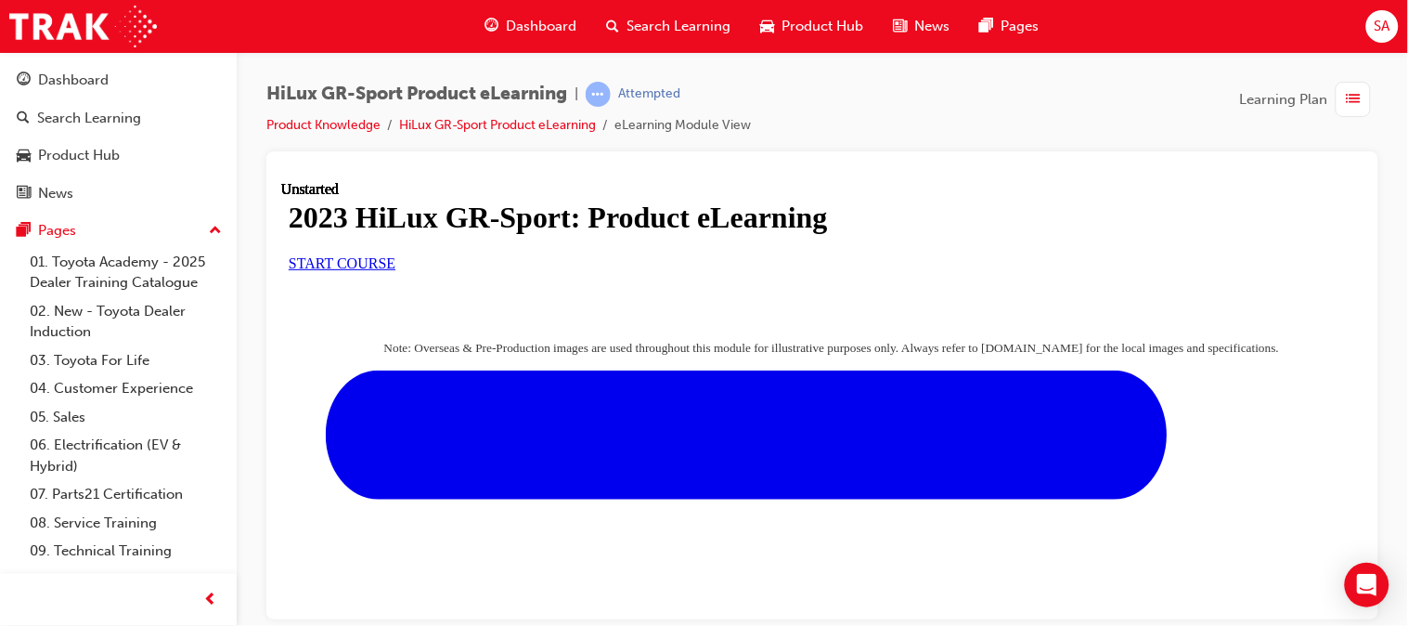
click at [395, 270] on link "START COURSE" at bounding box center [341, 262] width 107 height 16
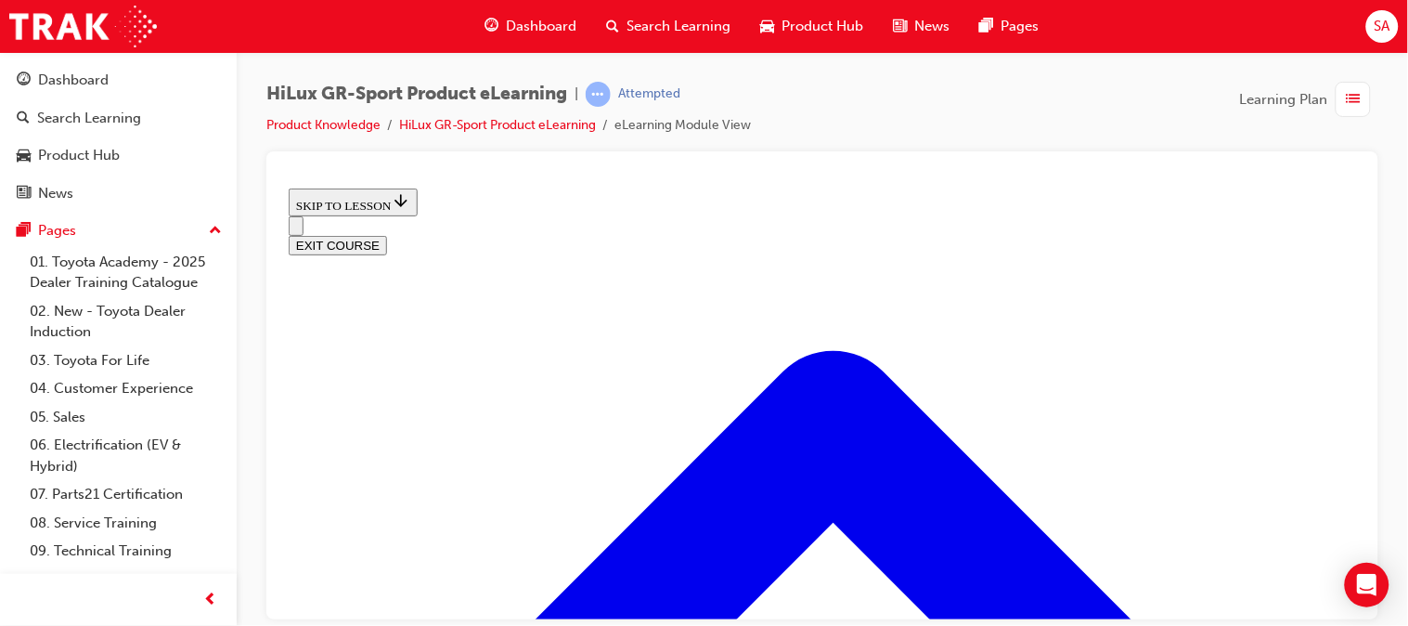
scroll to position [1008, 0]
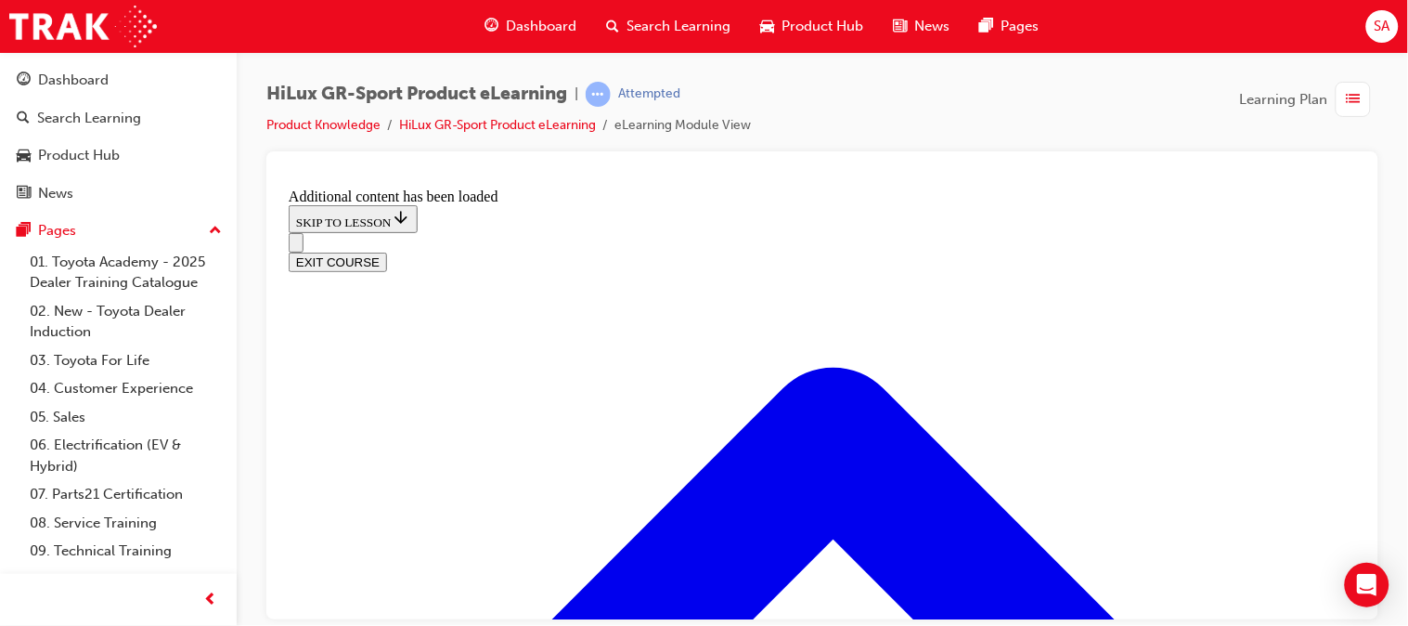
scroll to position [1903, 0]
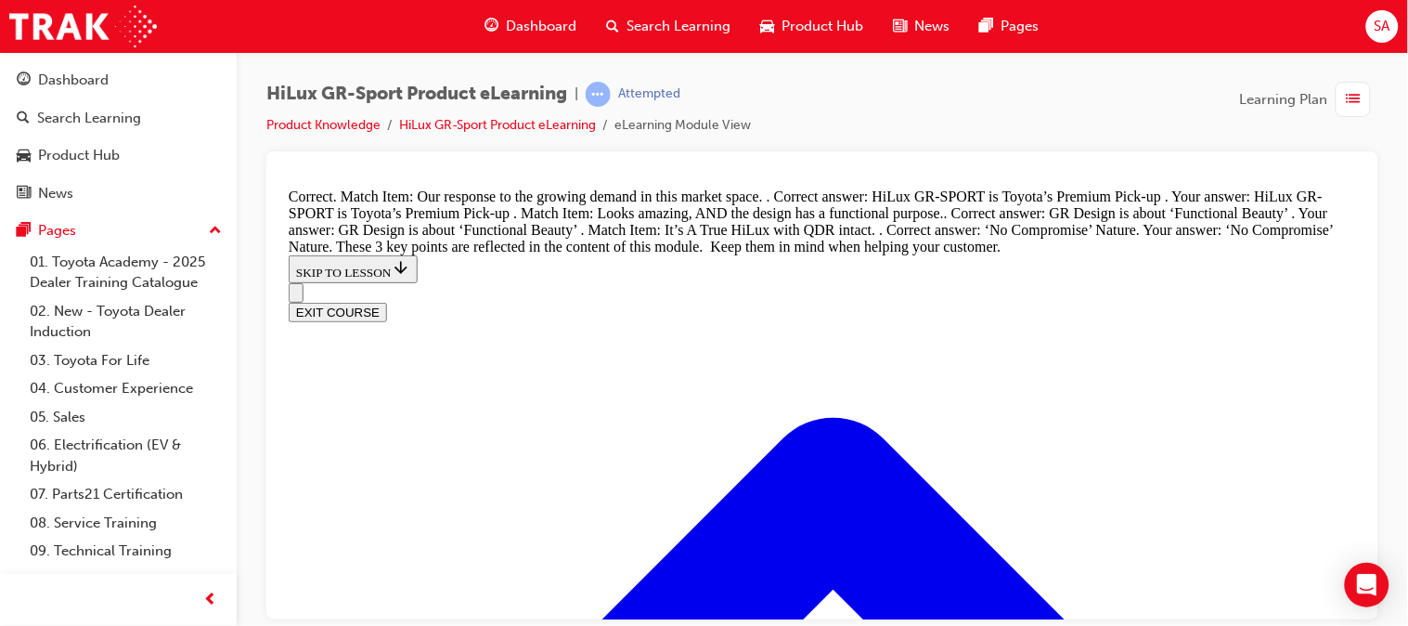
scroll to position [2425, 0]
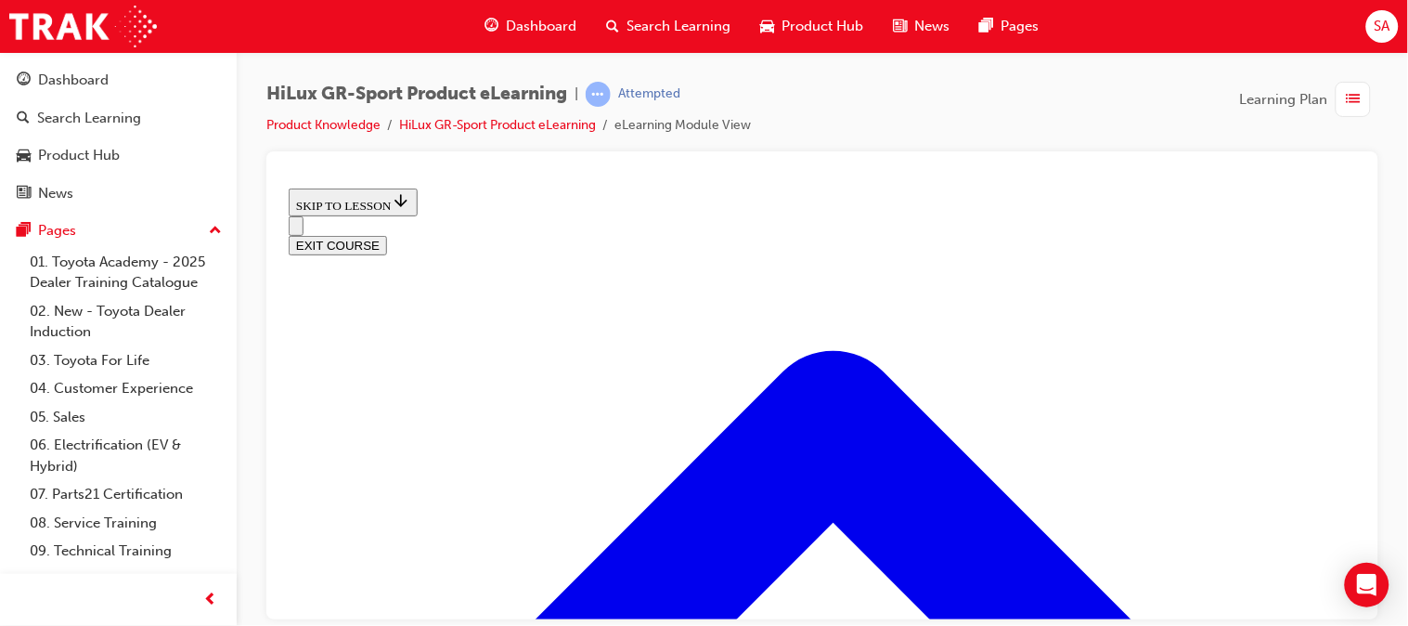
scroll to position [706, 0]
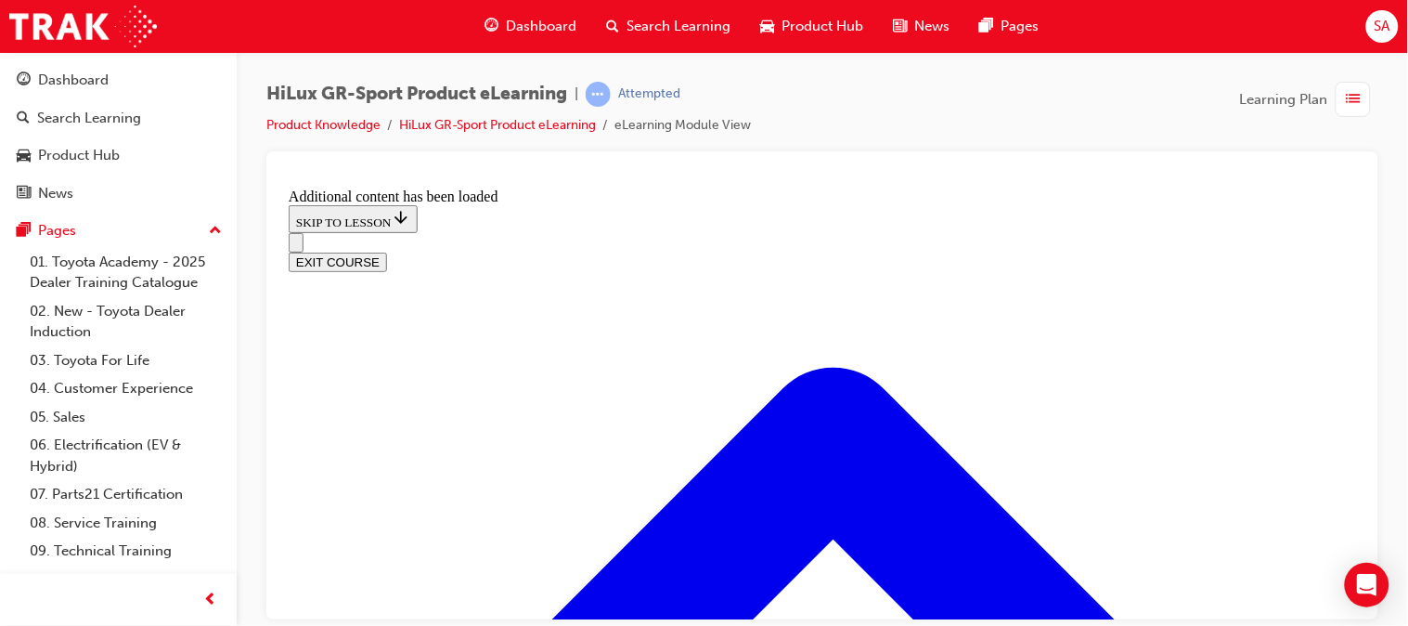
scroll to position [1378, 0]
radio input "true"
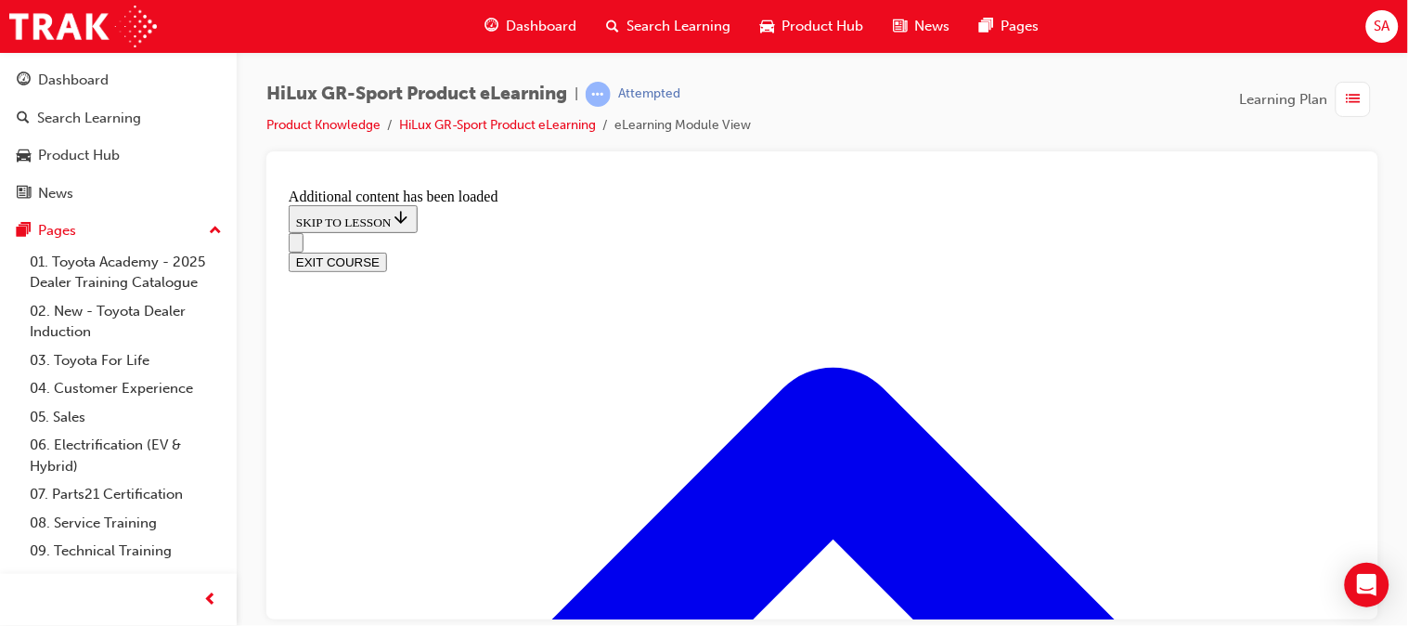
radio input "true"
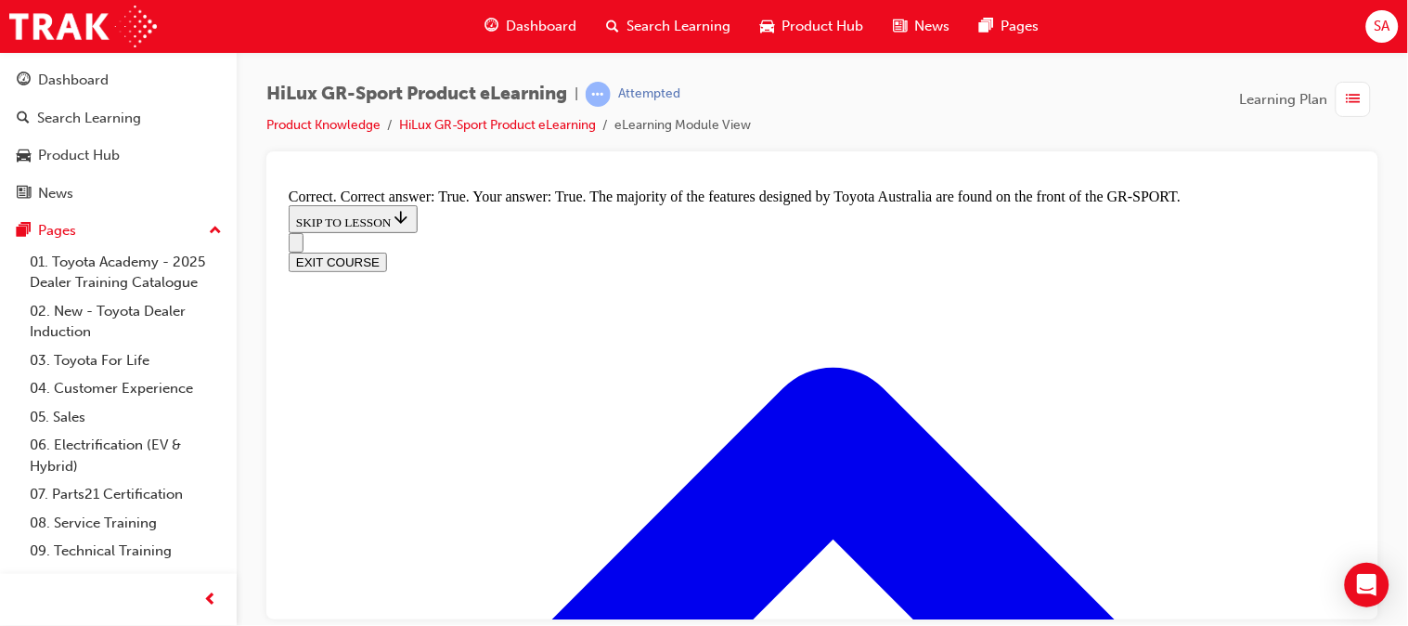
scroll to position [2355, 0]
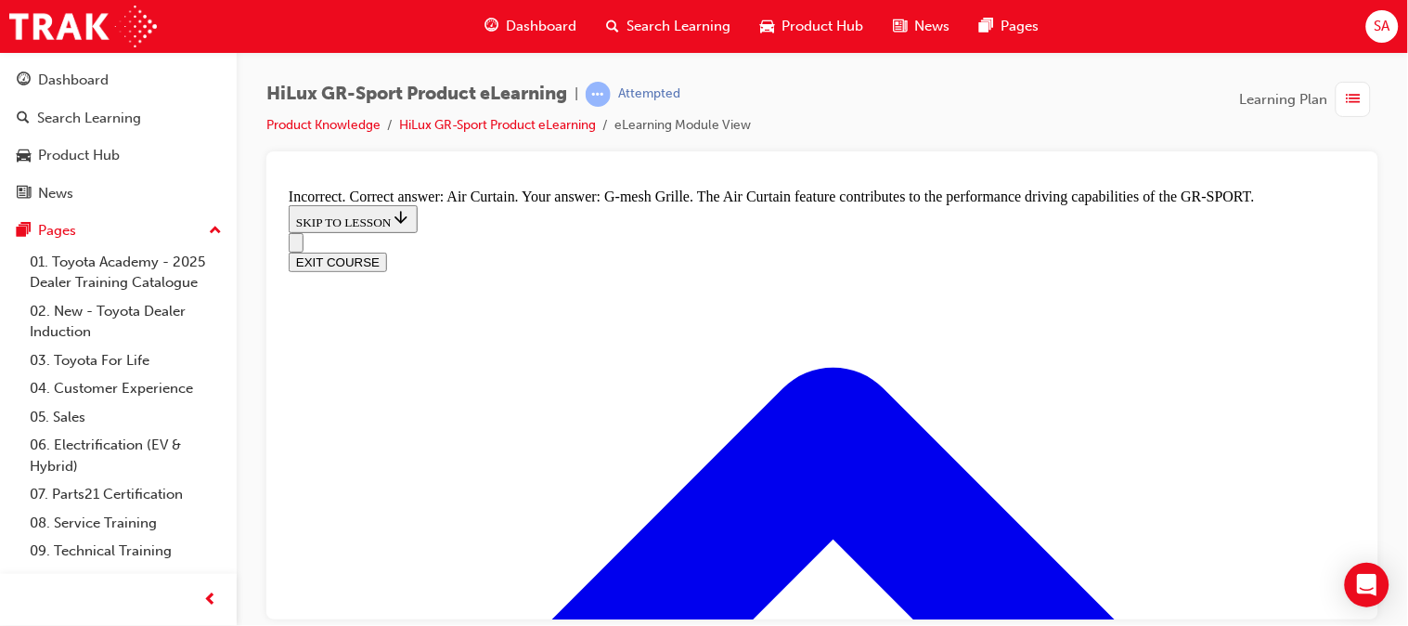
radio input "true"
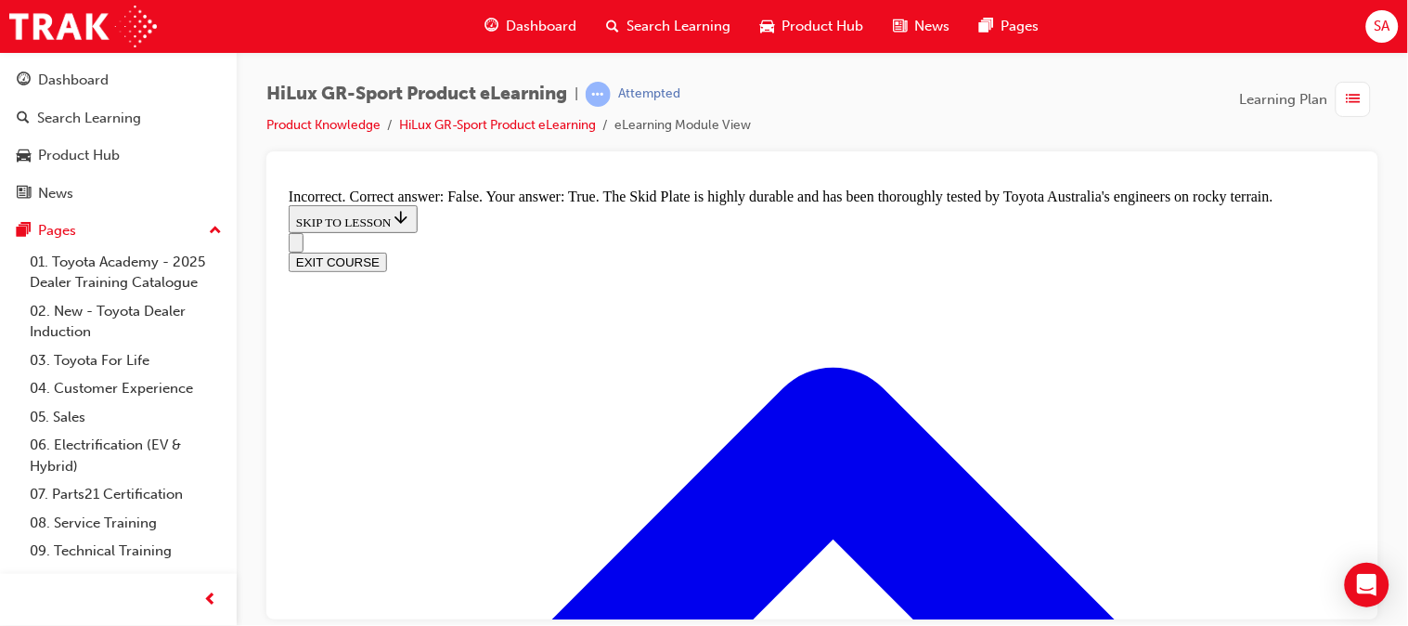
scroll to position [3550, 0]
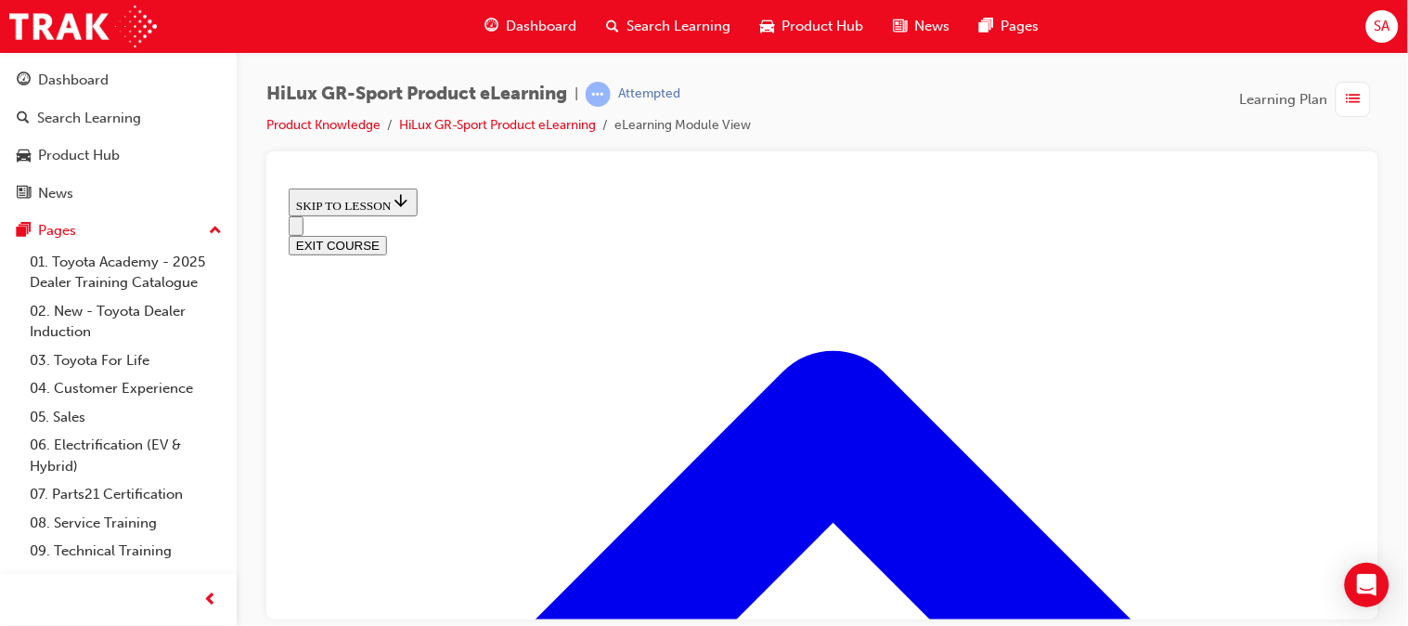
scroll to position [228, 0]
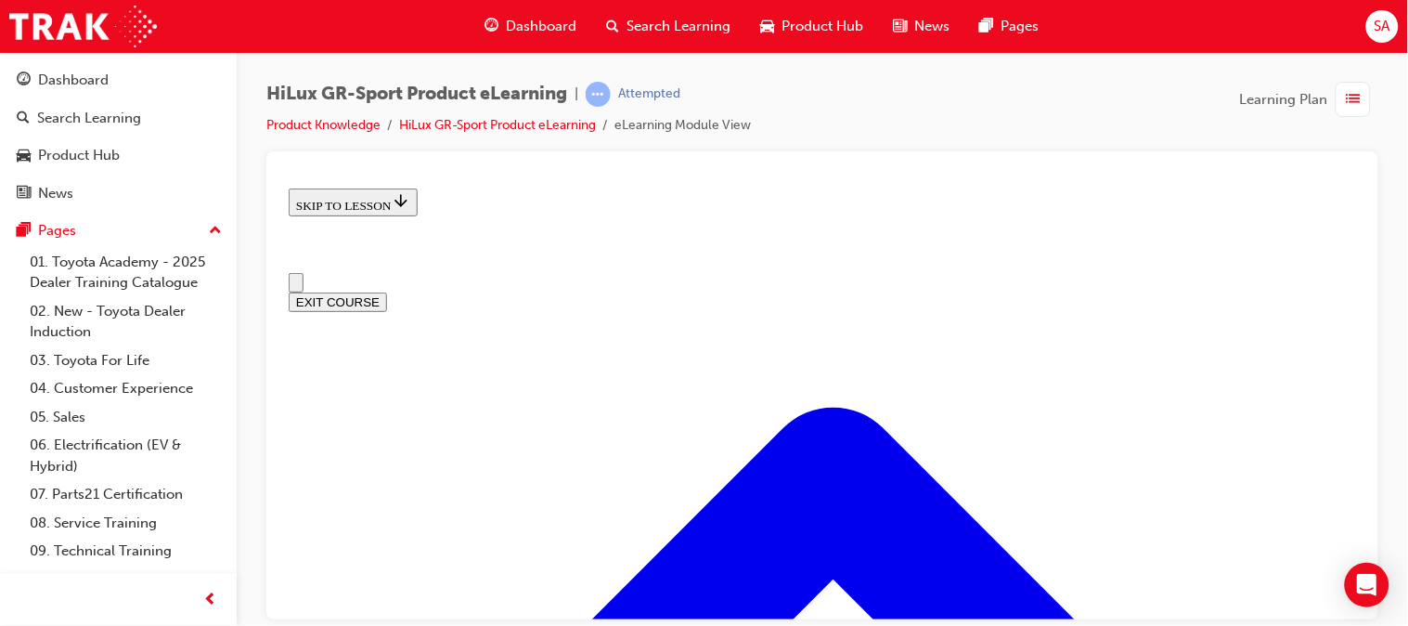
scroll to position [159, 0]
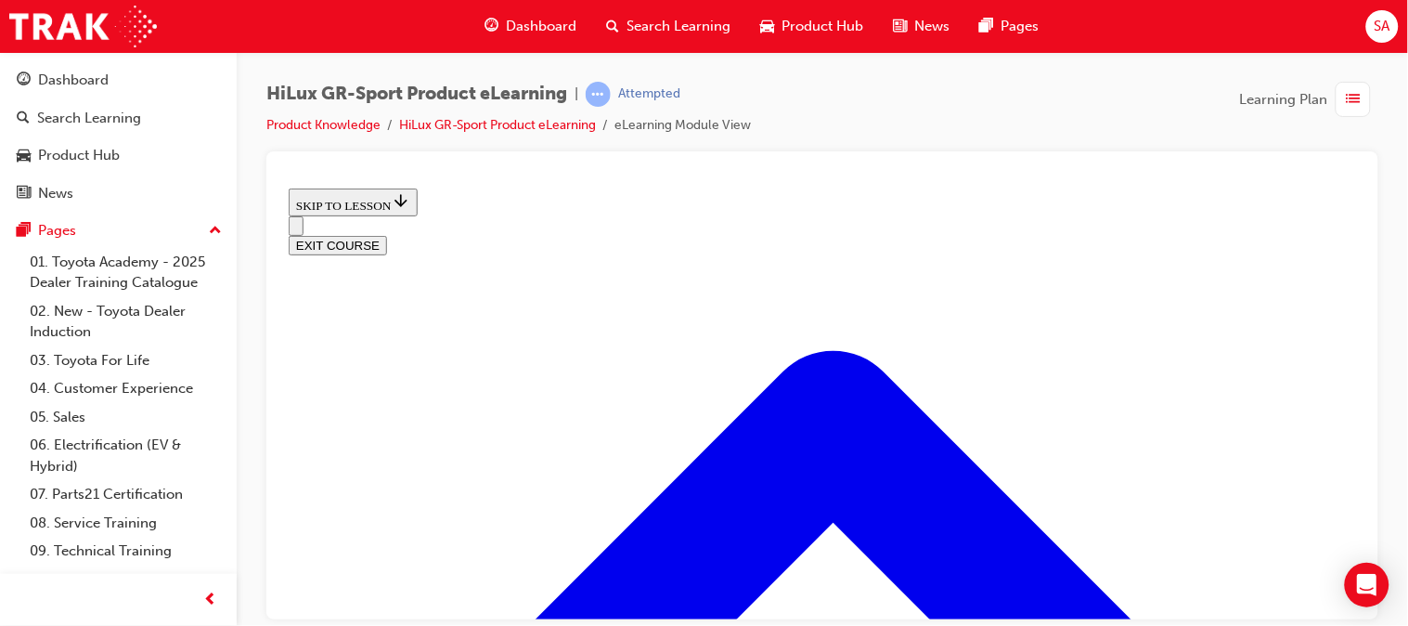
scroll to position [80, 0]
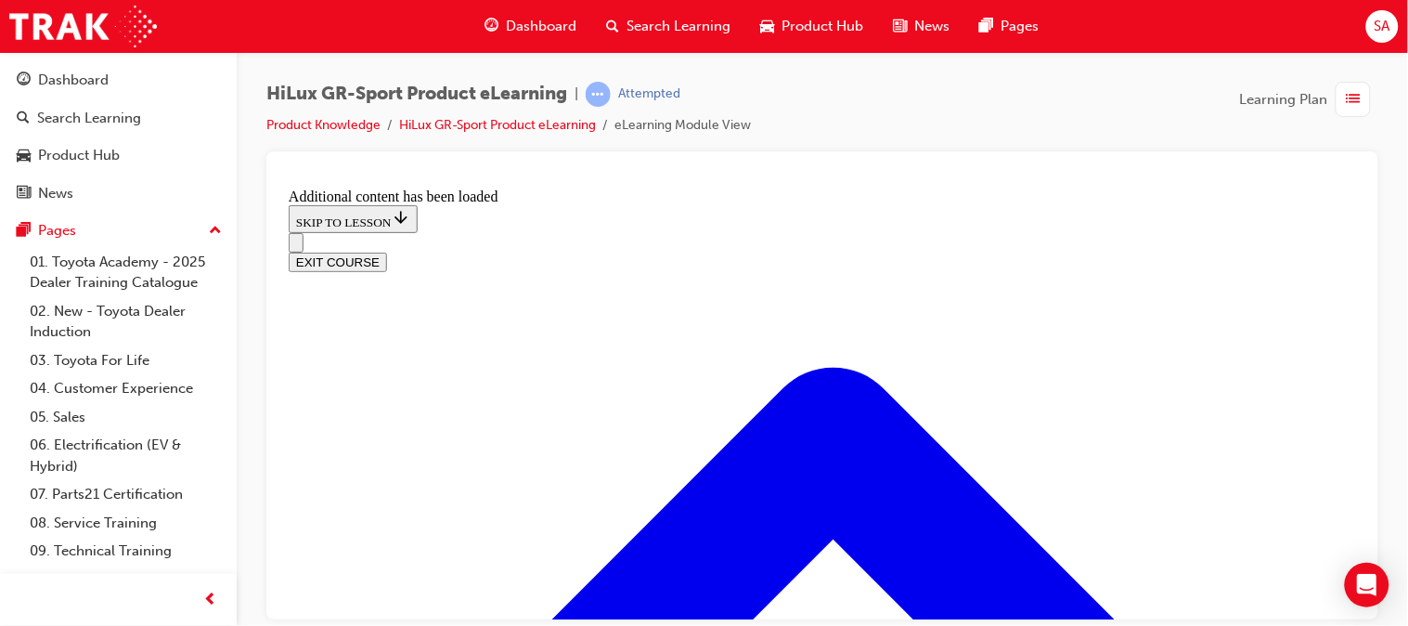
scroll to position [874, 0]
radio input "true"
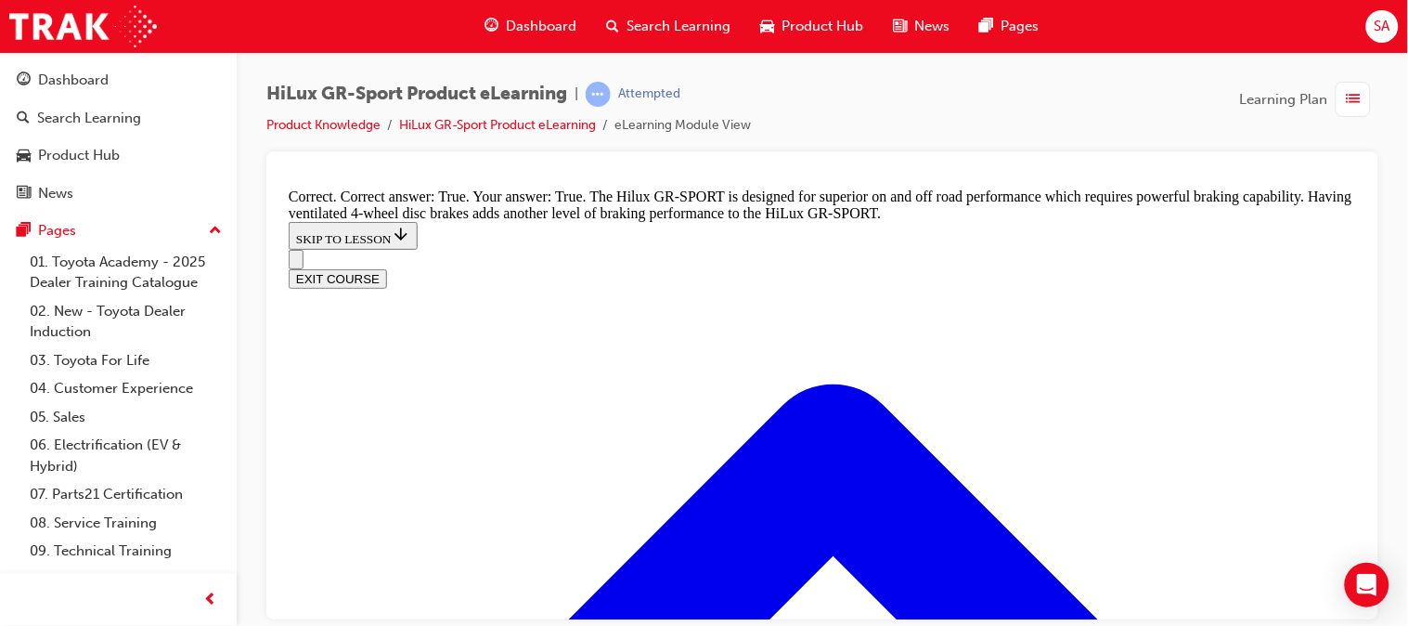
scroll to position [1387, 0]
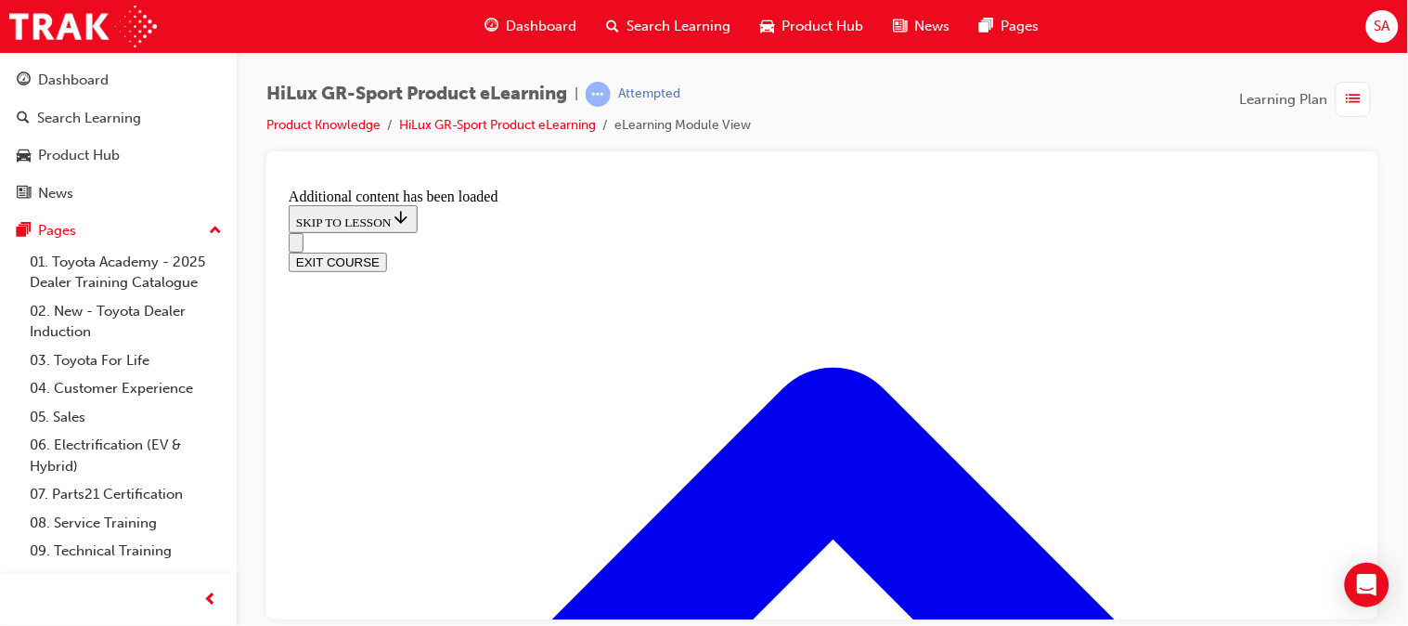
scroll to position [2298, 0]
checkbox input "true"
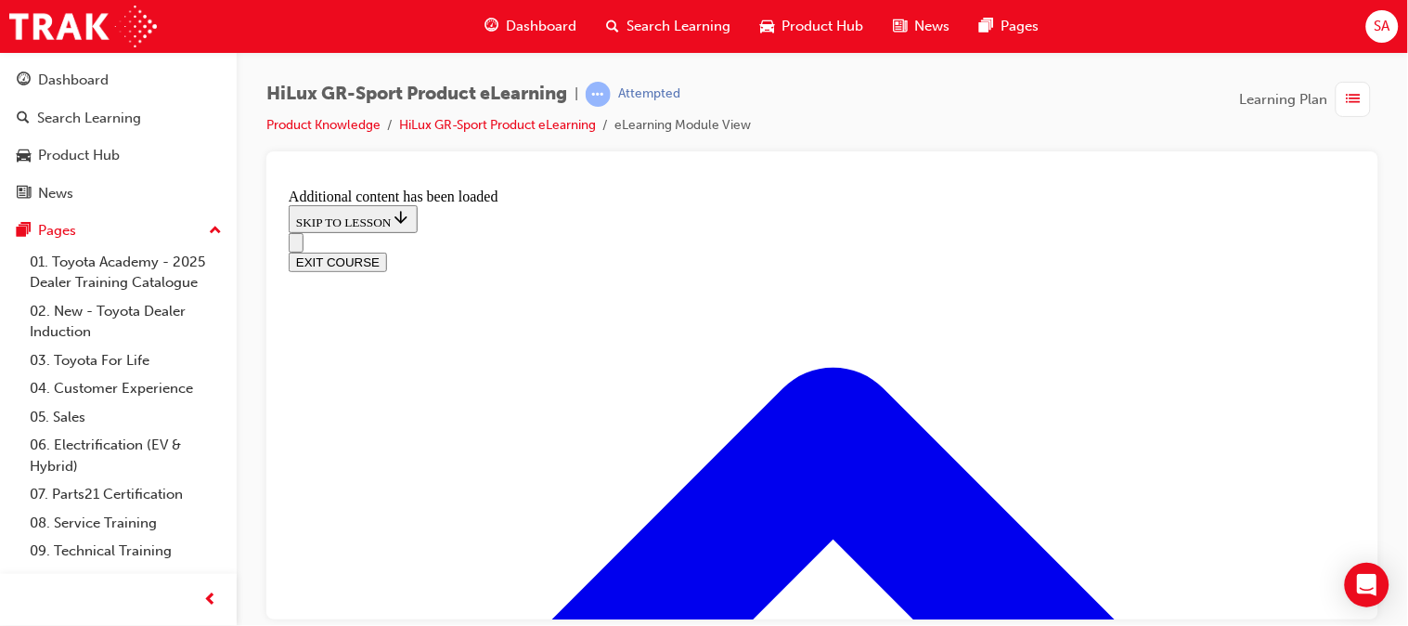
checkbox input "true"
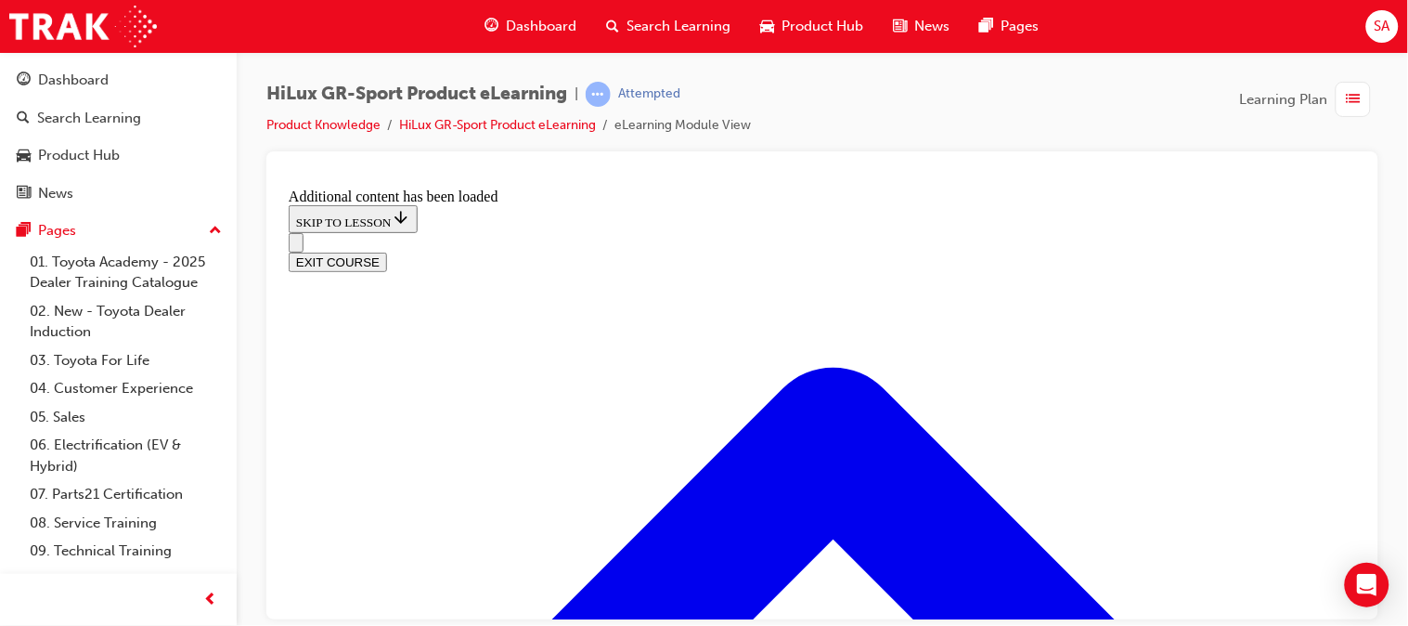
checkbox input "true"
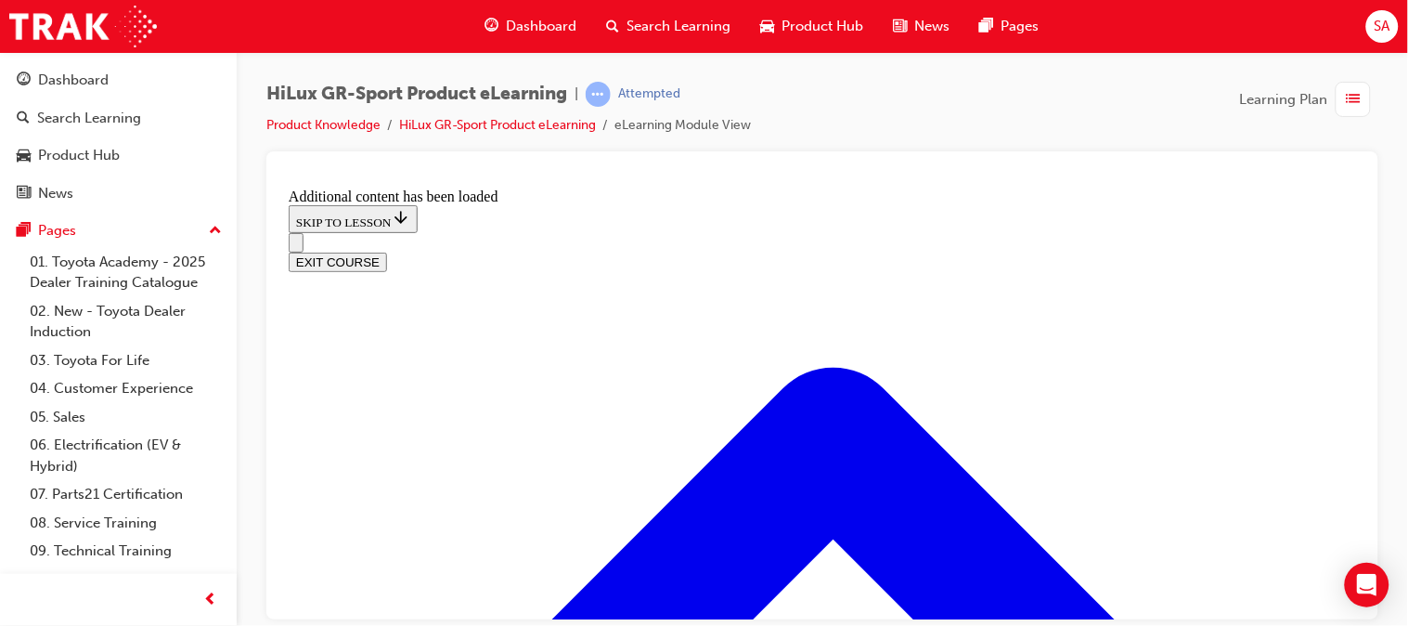
checkbox input "true"
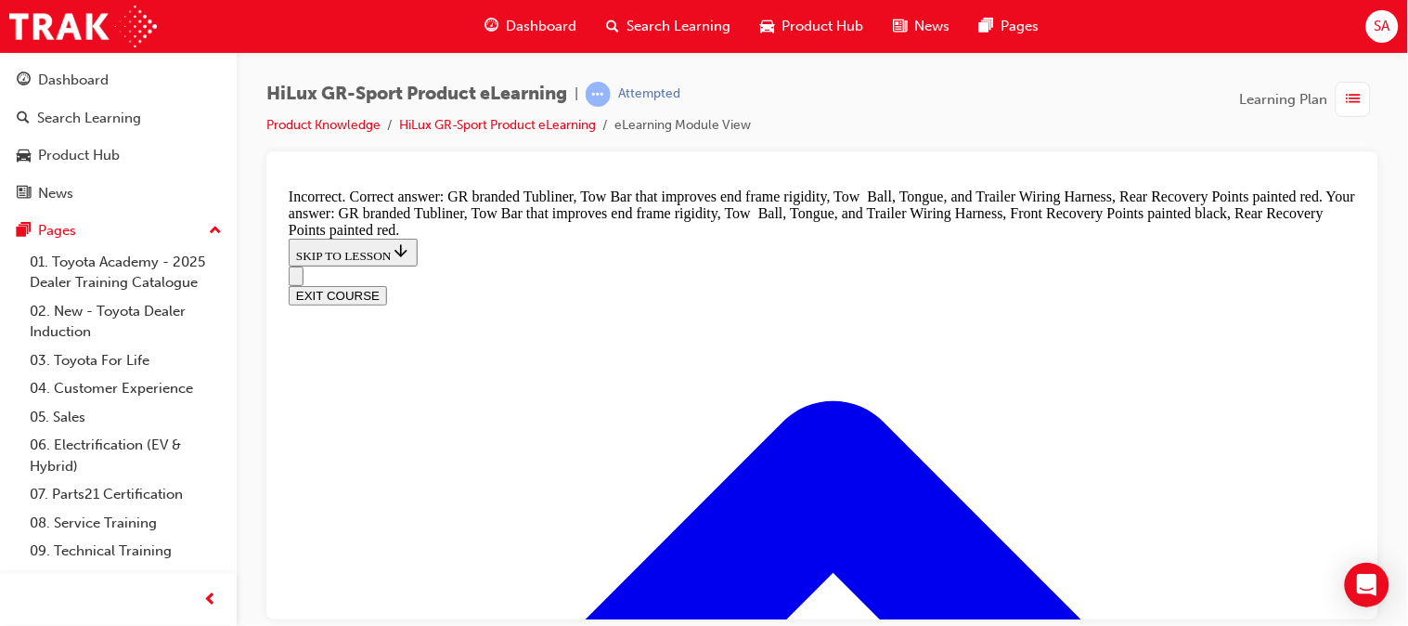
scroll to position [2824, 0]
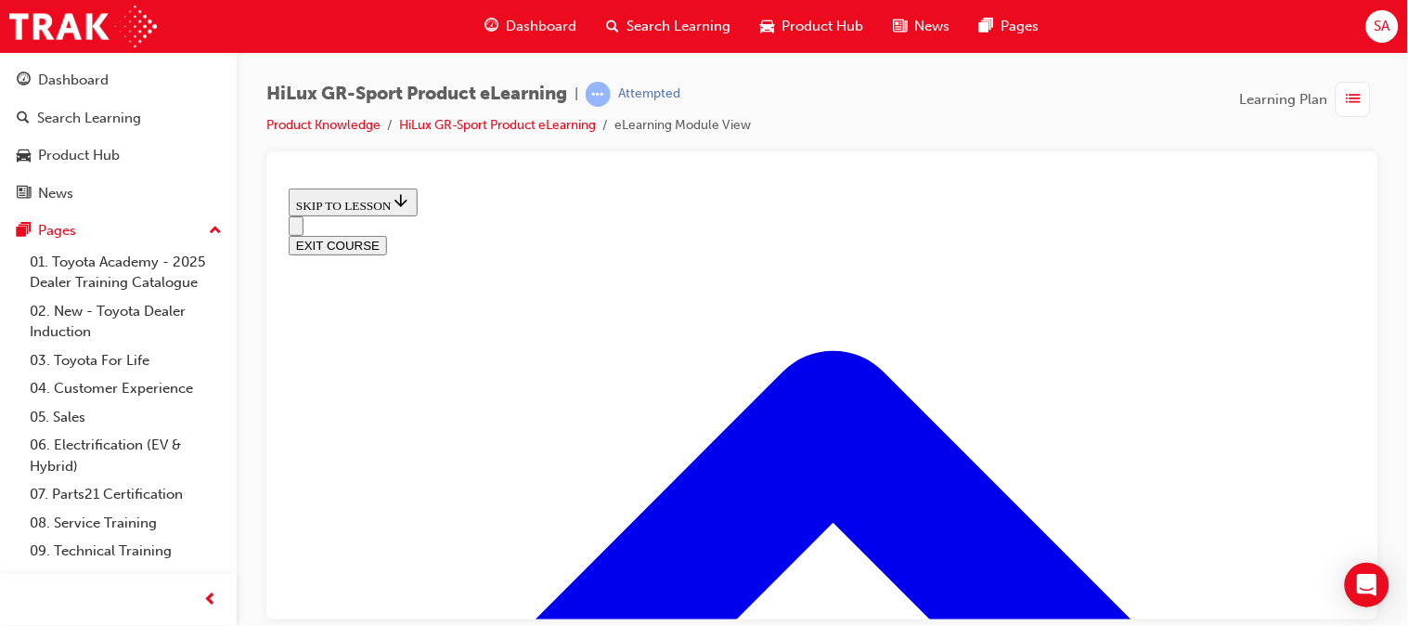
scroll to position [576, 0]
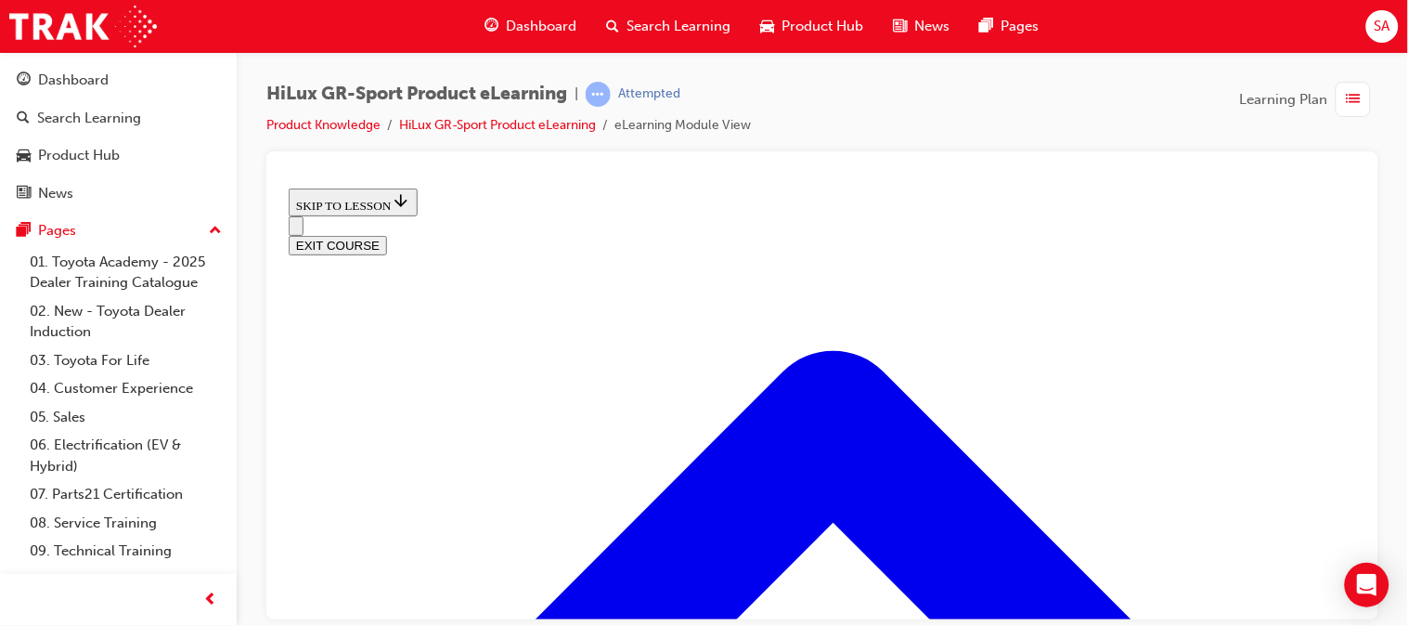
scroll to position [5, 0]
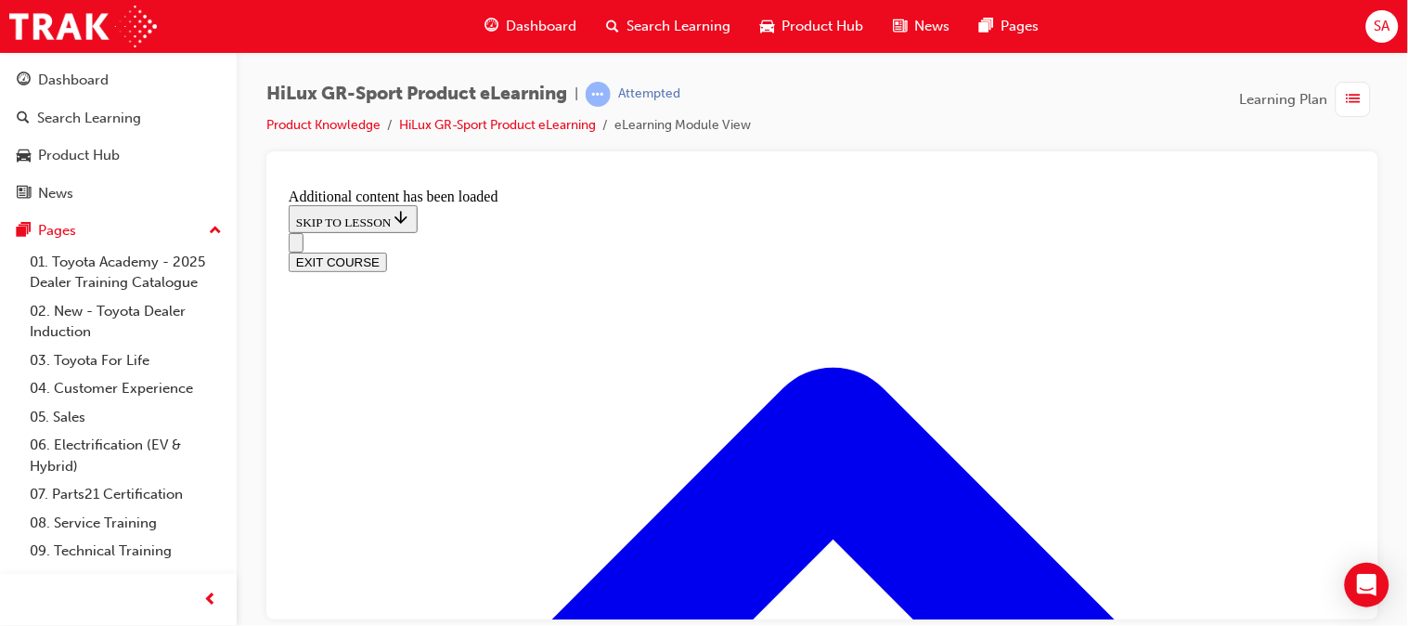
scroll to position [1450, 0]
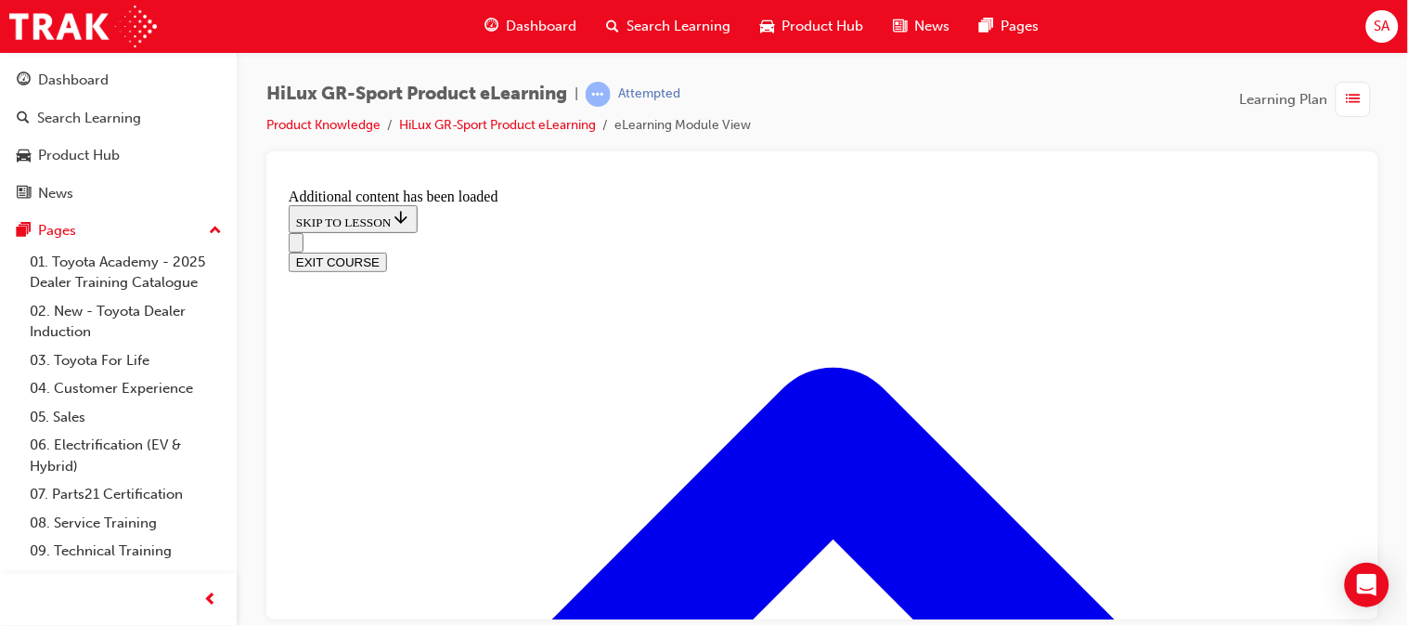
scroll to position [1360, 0]
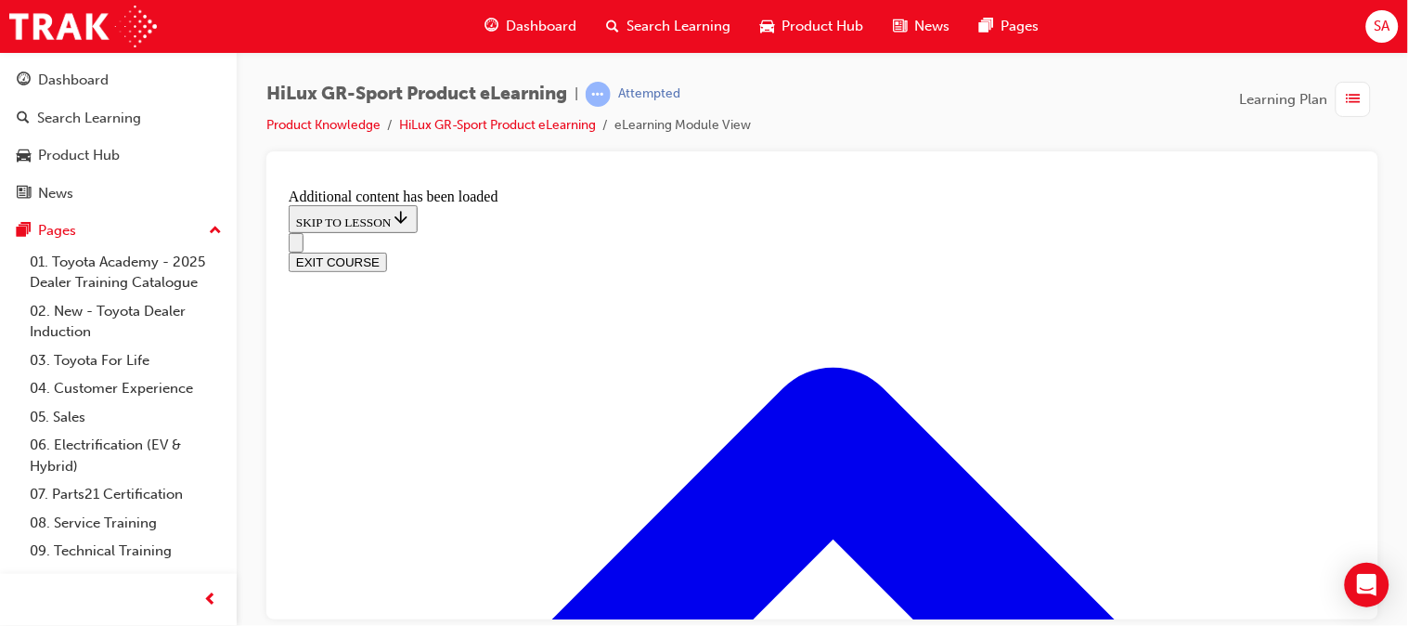
scroll to position [1987, 0]
checkbox input "true"
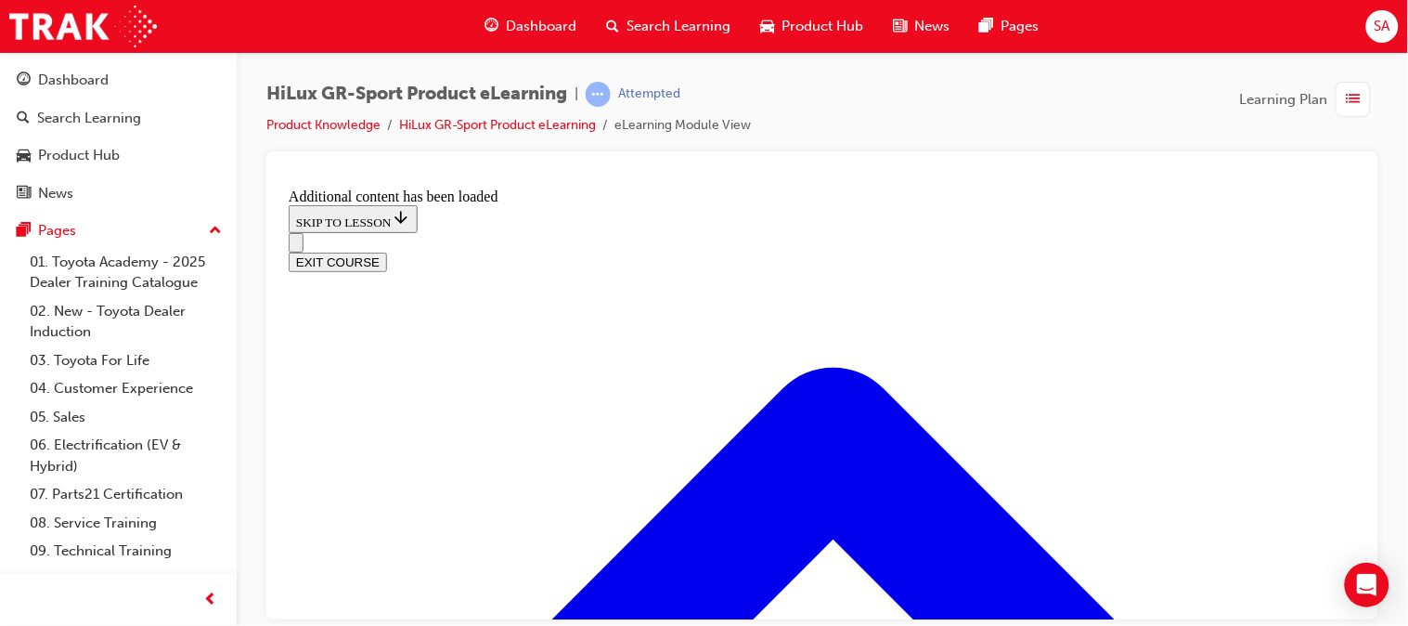
checkbox input "true"
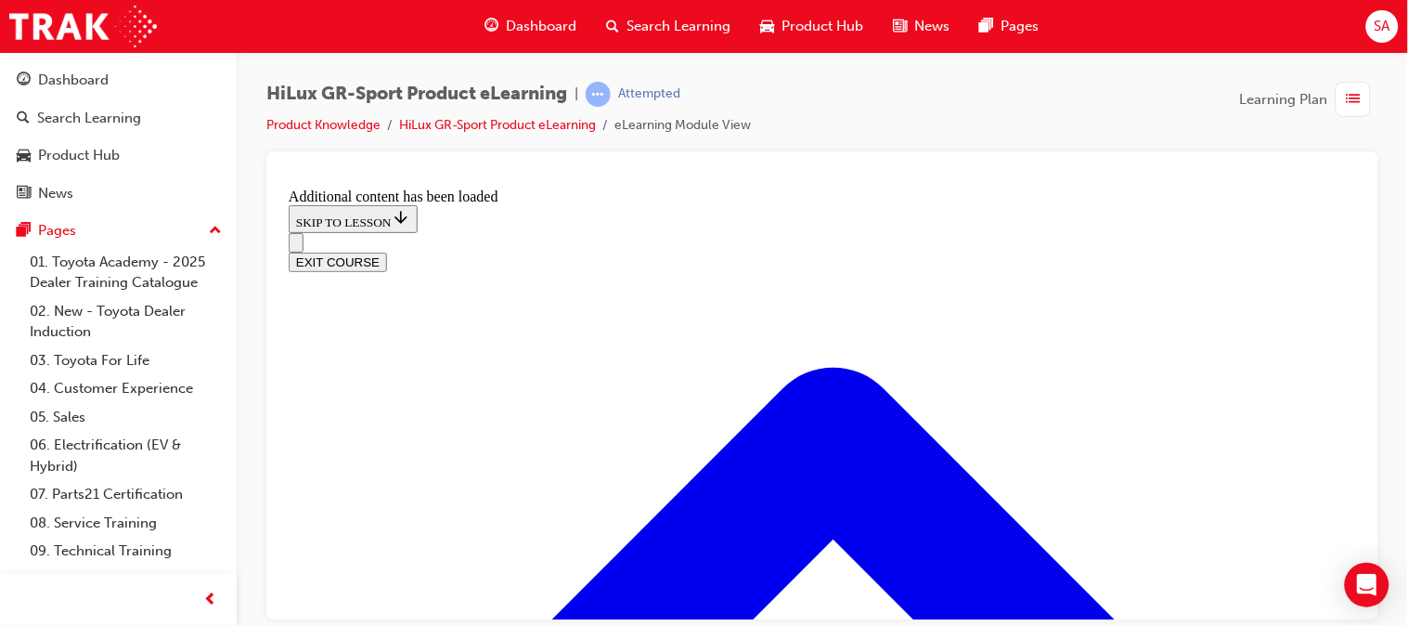
checkbox input "true"
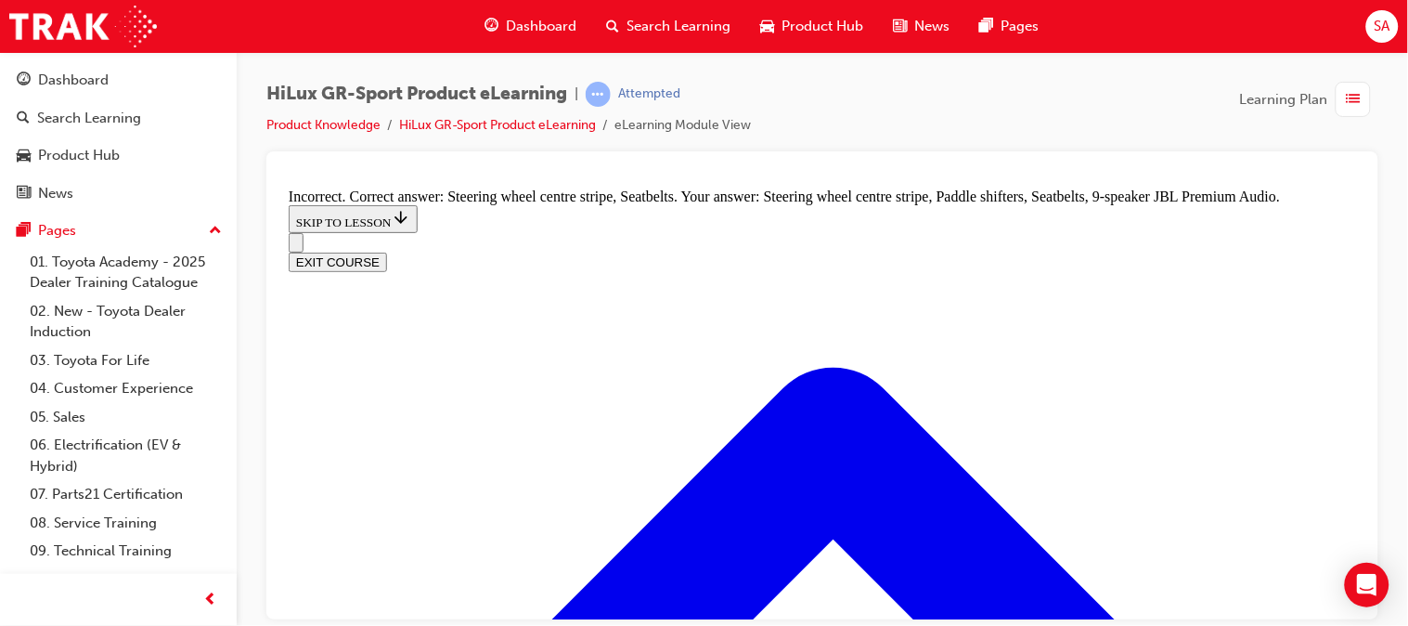
scroll to position [2207, 0]
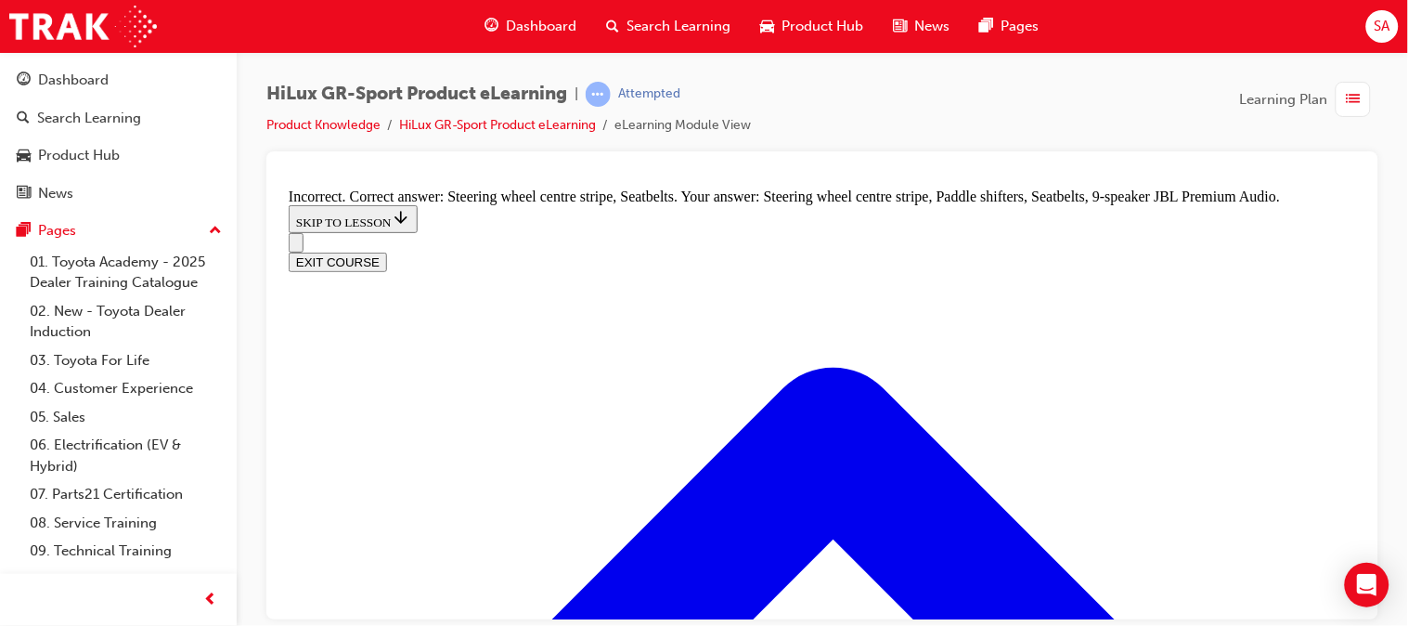
checkbox input "false"
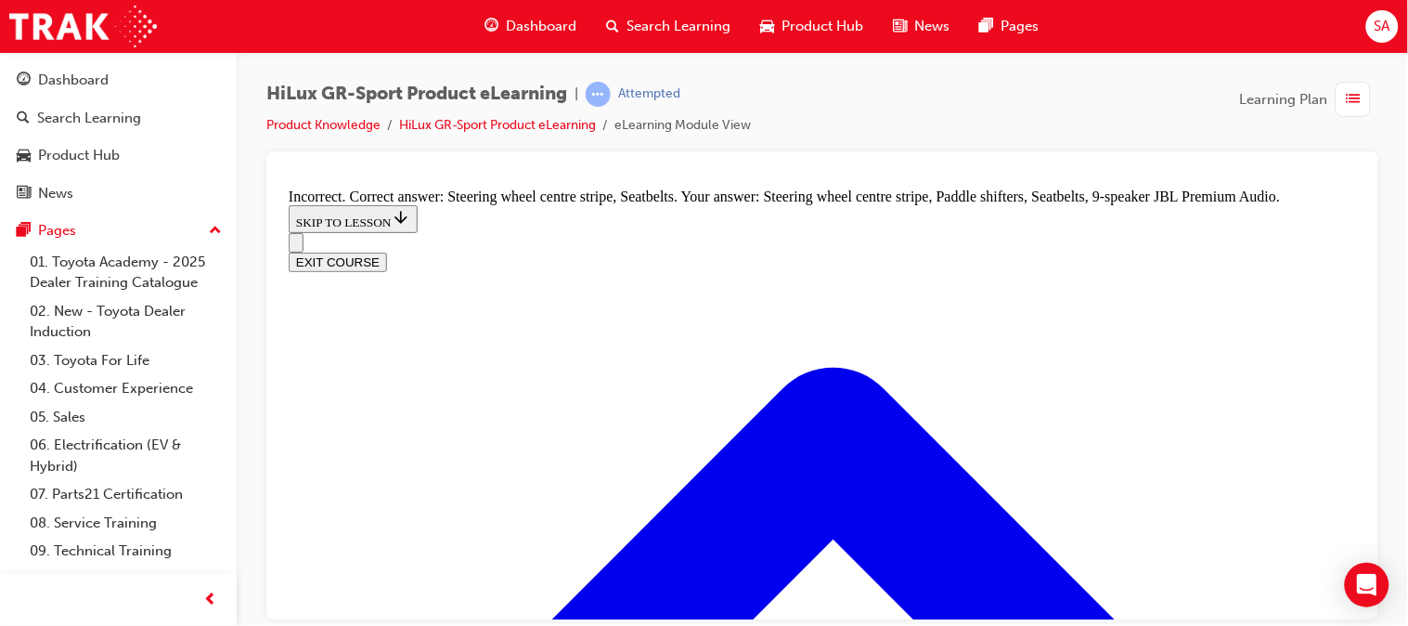
radio input "true"
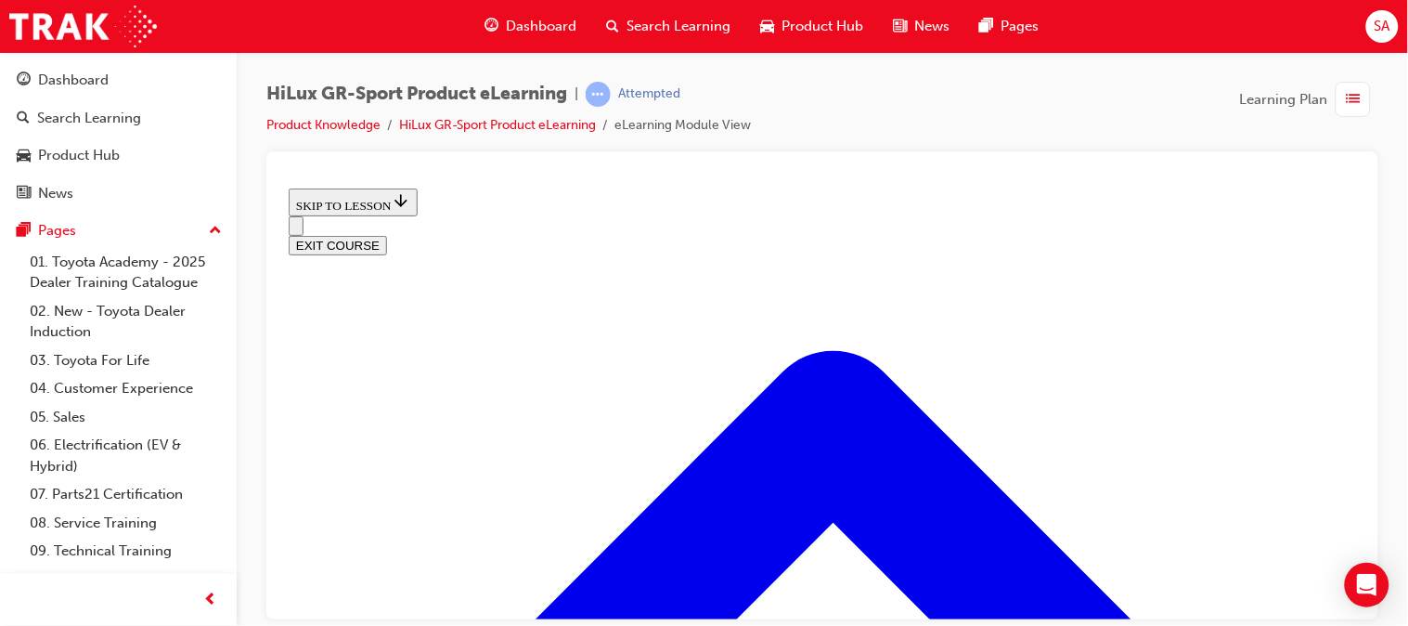
scroll to position [58, 0]
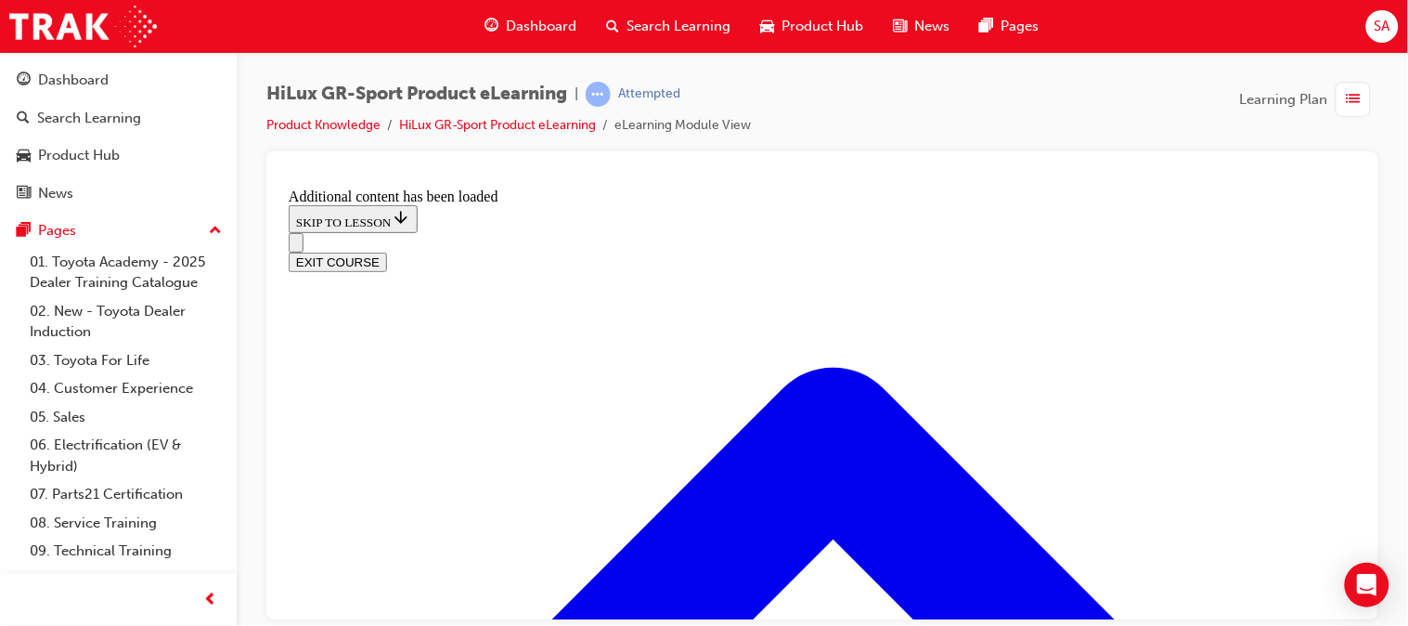
scroll to position [1255, 0]
radio input "true"
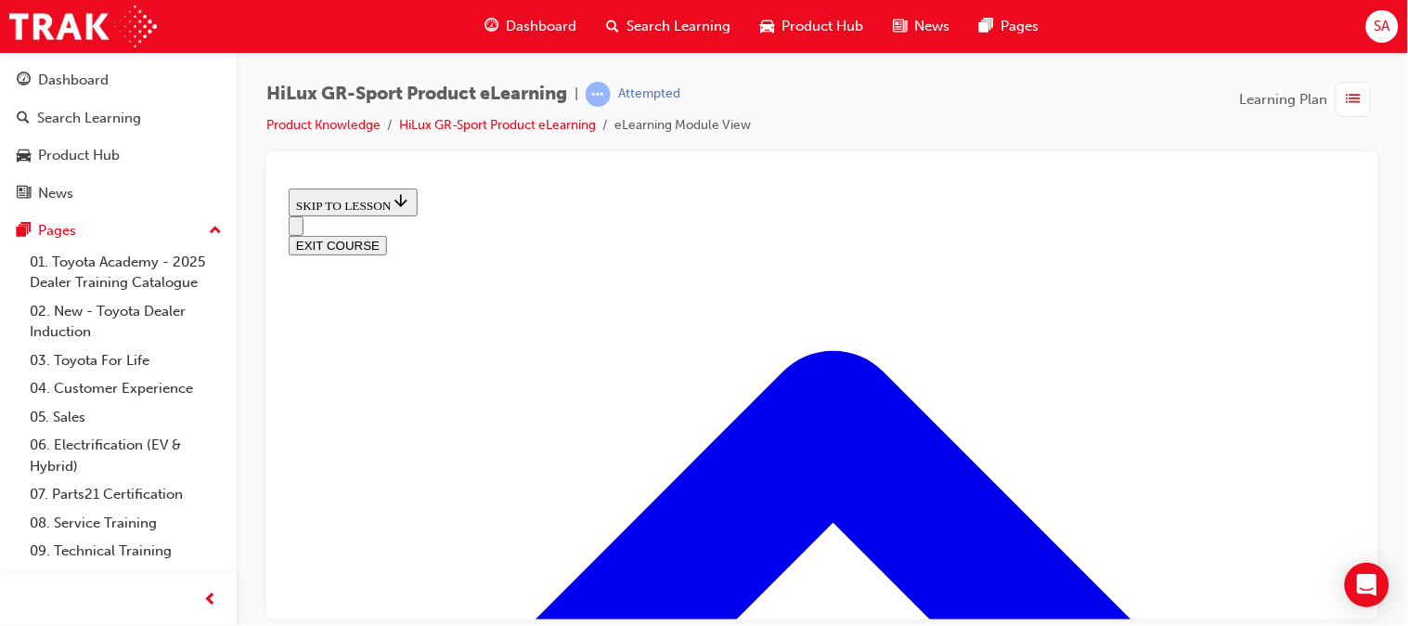
scroll to position [2425, 0]
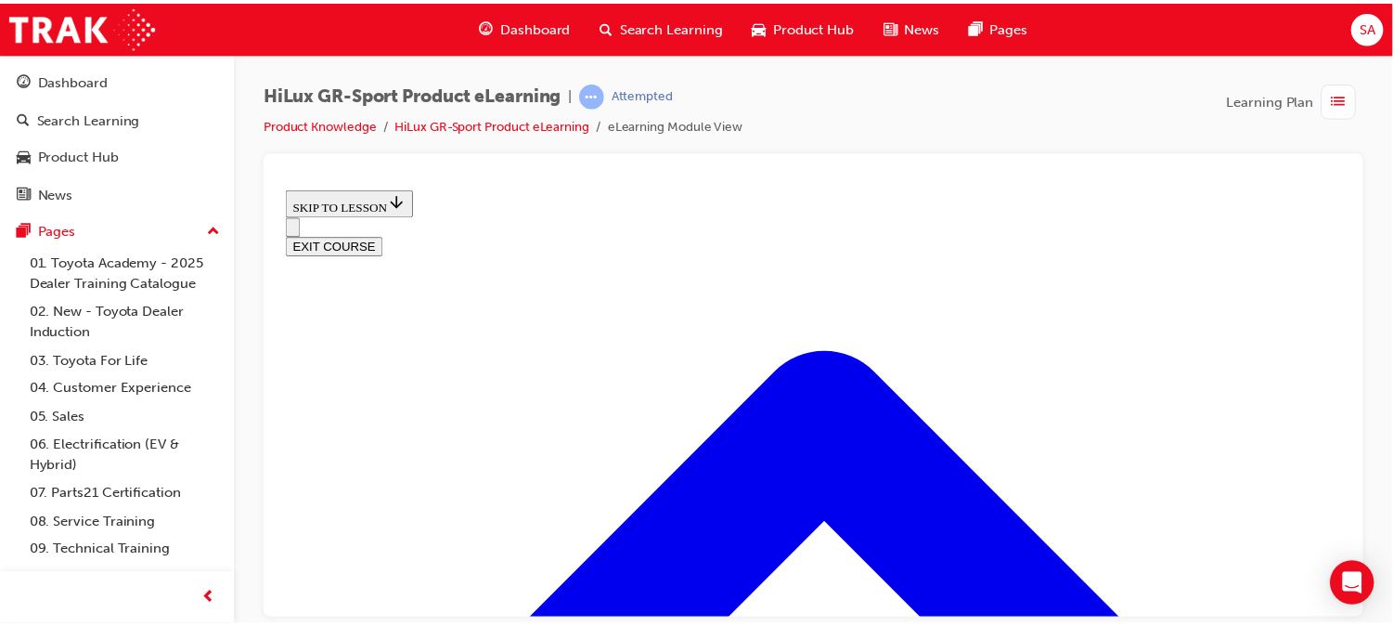
scroll to position [481, 0]
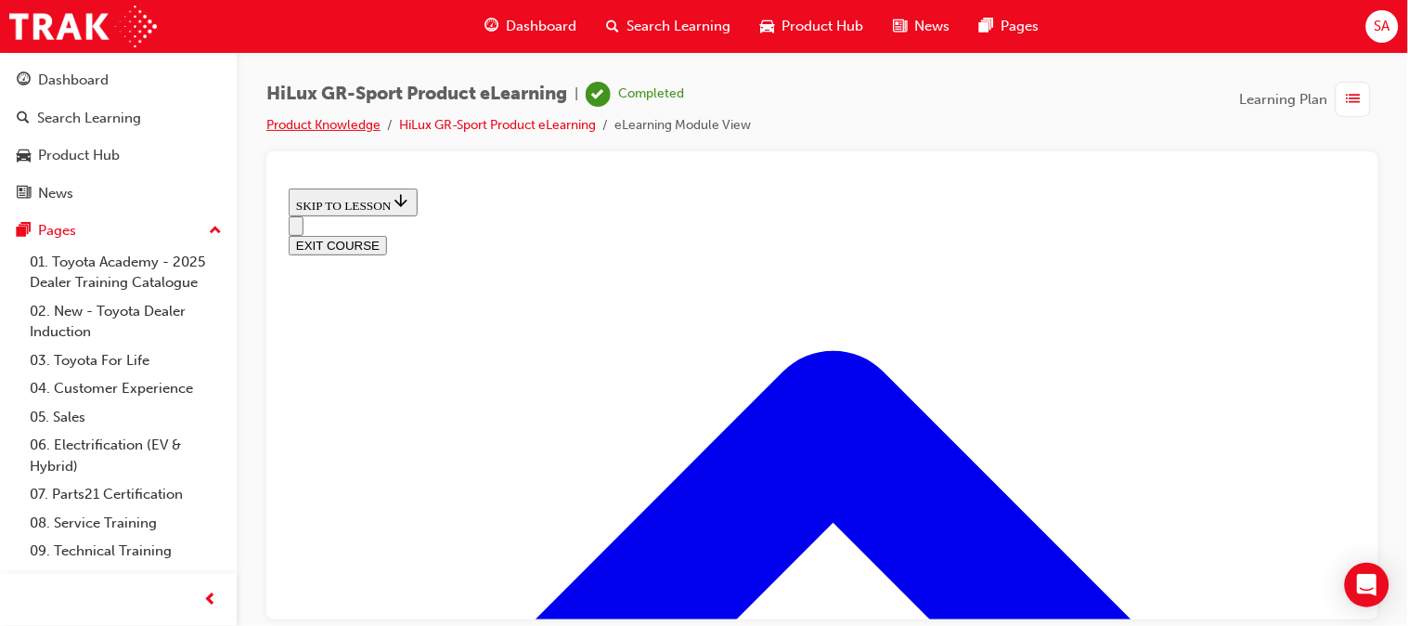
click at [339, 130] on link "Product Knowledge" at bounding box center [323, 125] width 114 height 16
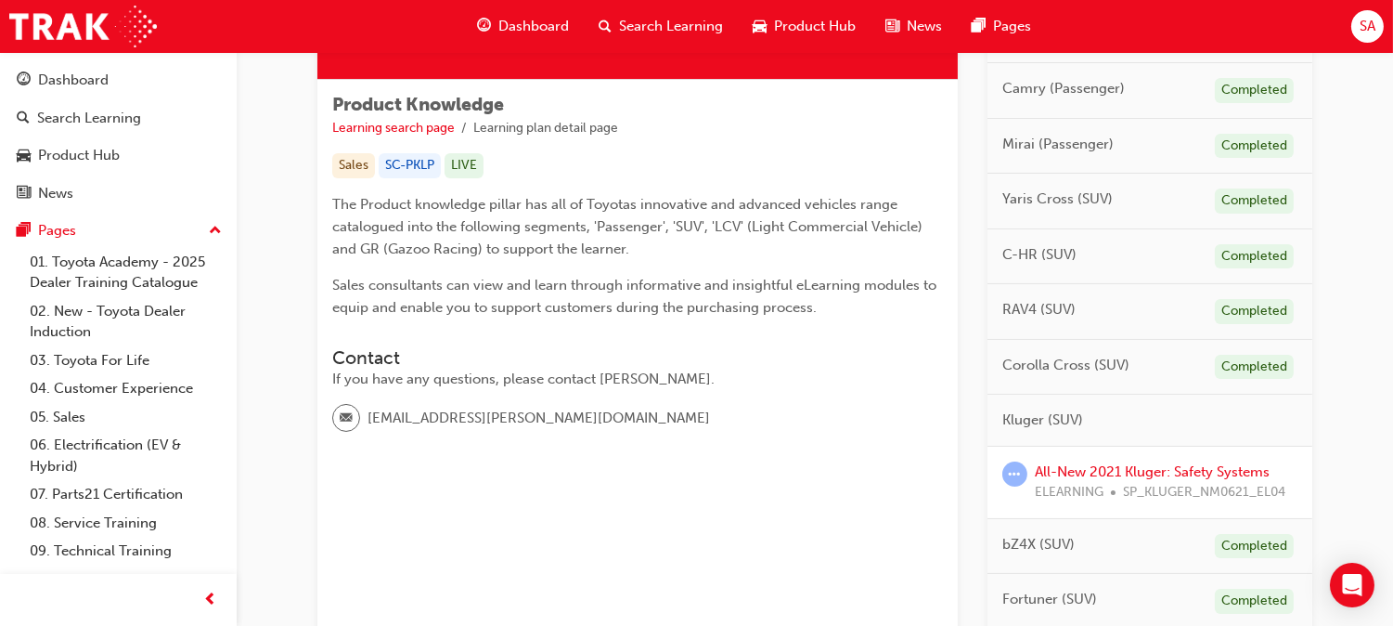
scroll to position [298, 0]
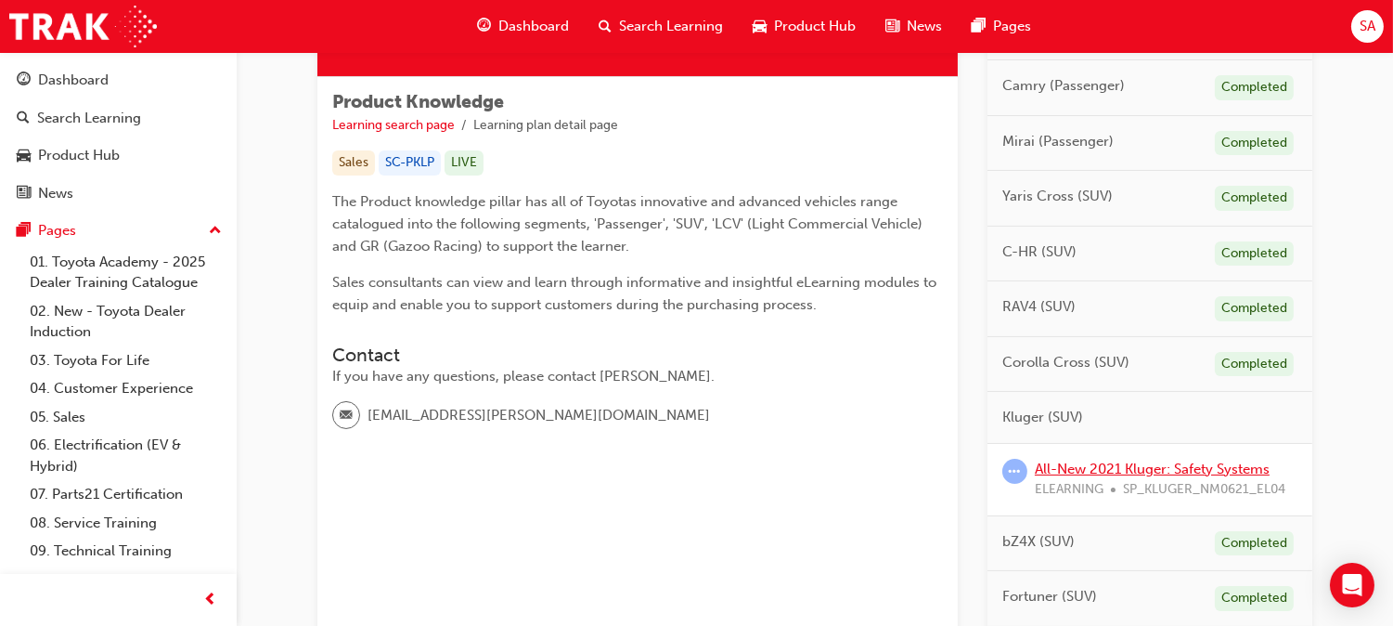
click at [1121, 465] on link "All-New 2021 Kluger: Safety Systems" at bounding box center [1152, 468] width 235 height 17
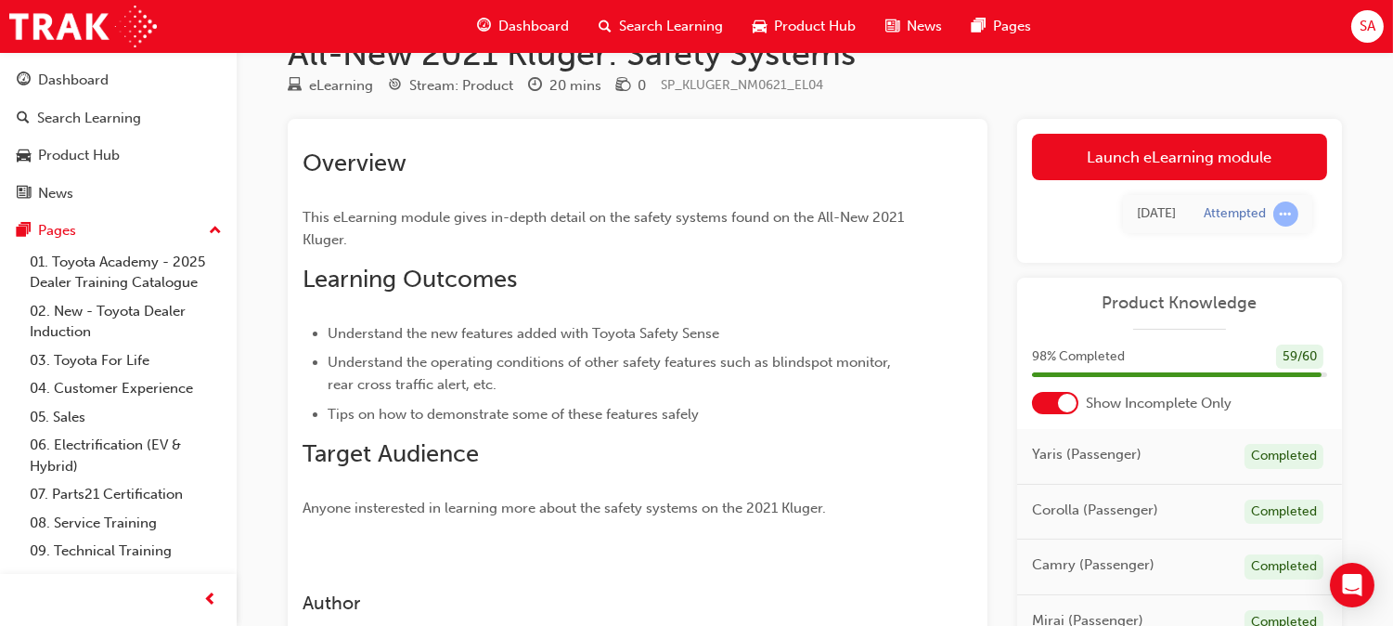
scroll to position [13, 0]
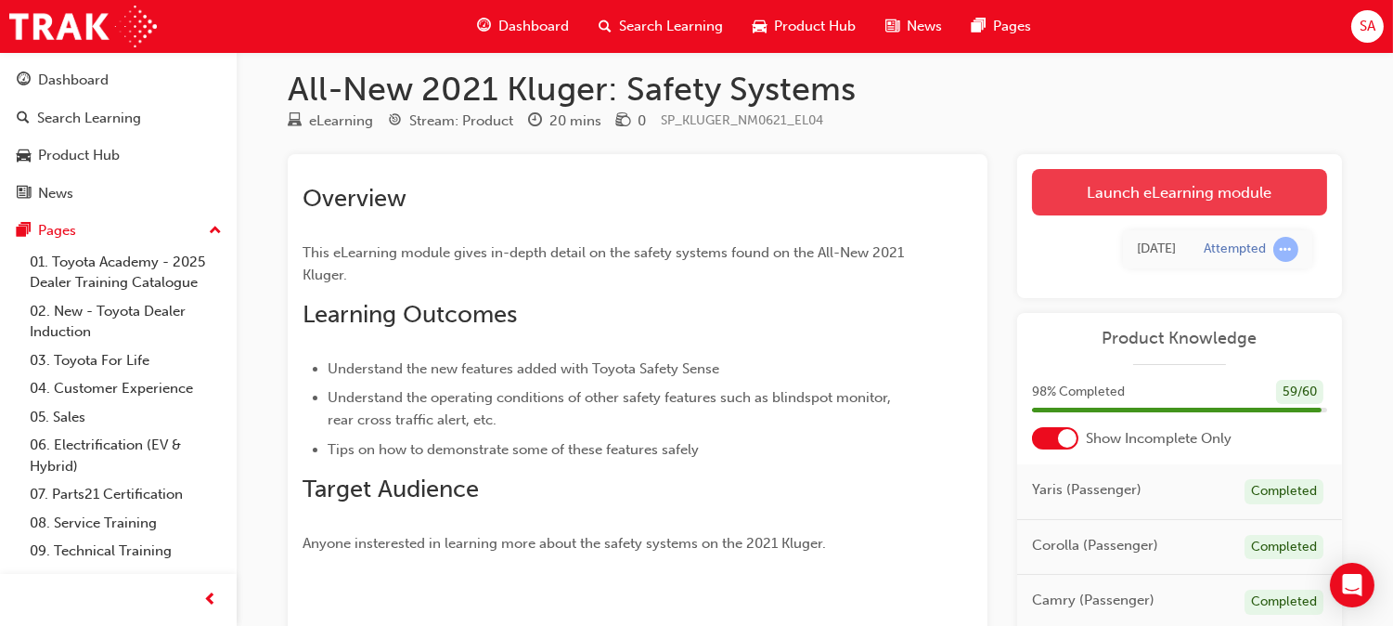
click at [1115, 199] on link "Launch eLearning module" at bounding box center [1179, 192] width 295 height 46
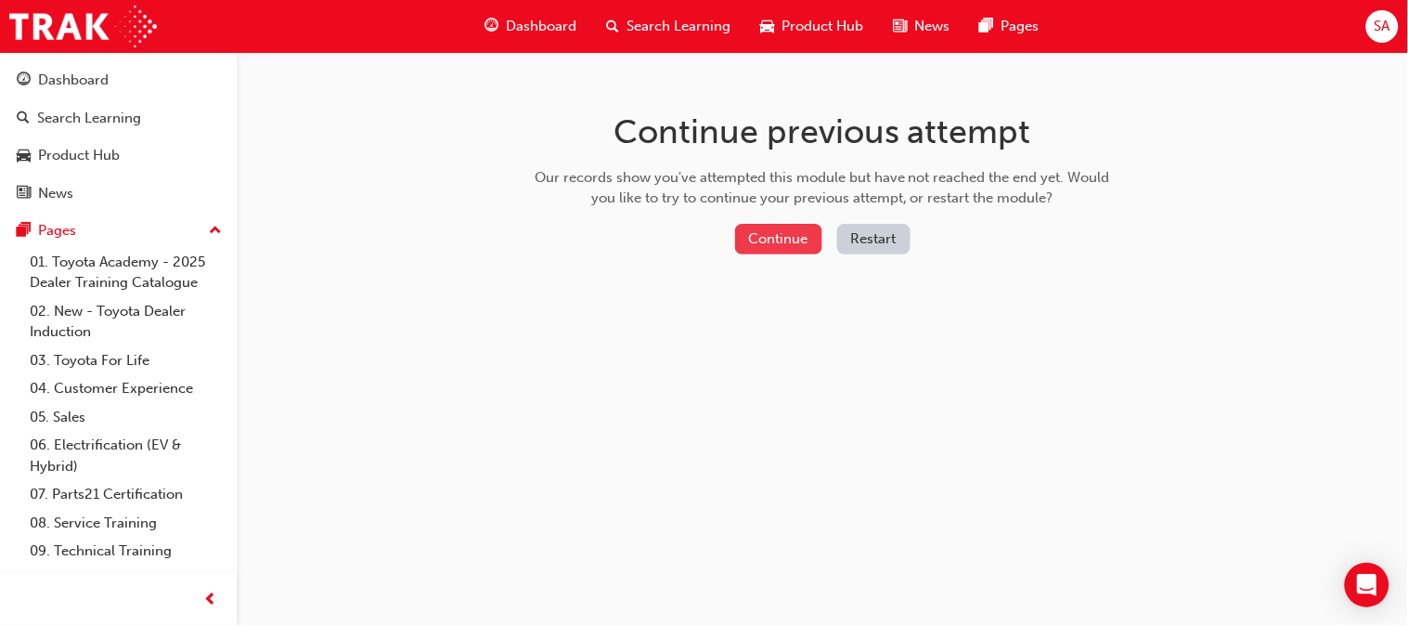
click at [783, 236] on button "Continue" at bounding box center [778, 239] width 87 height 31
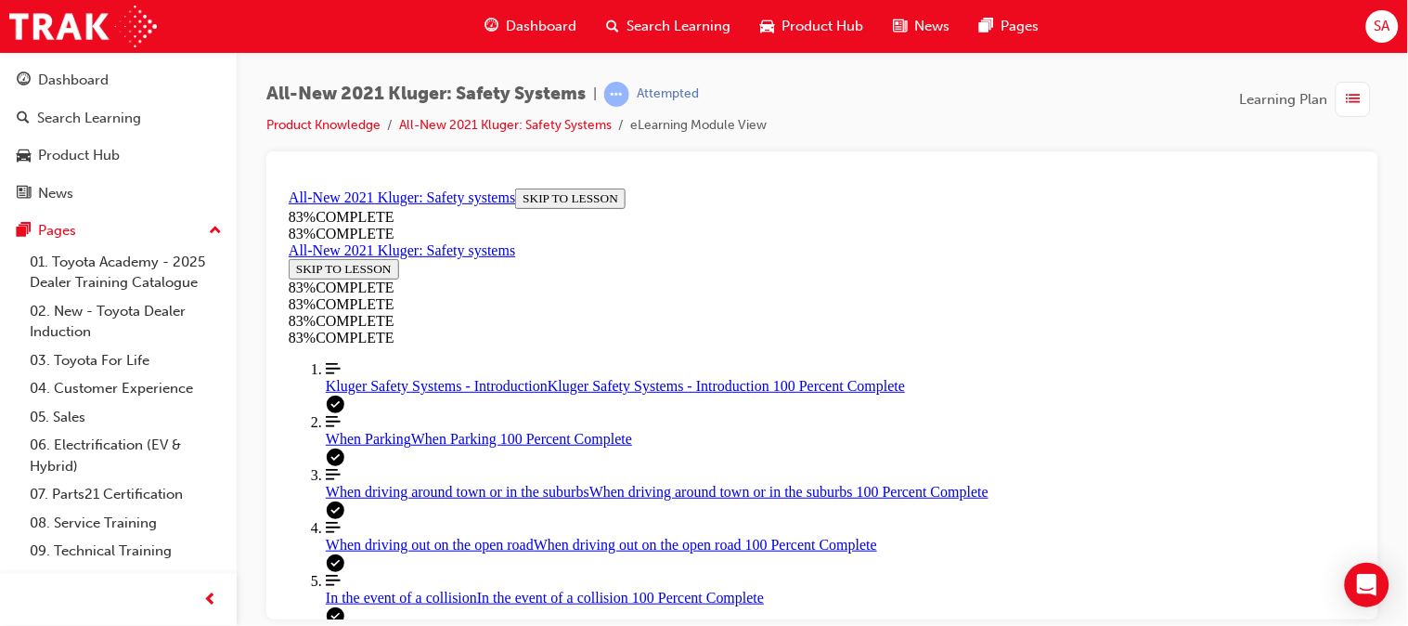
scroll to position [589, 0]
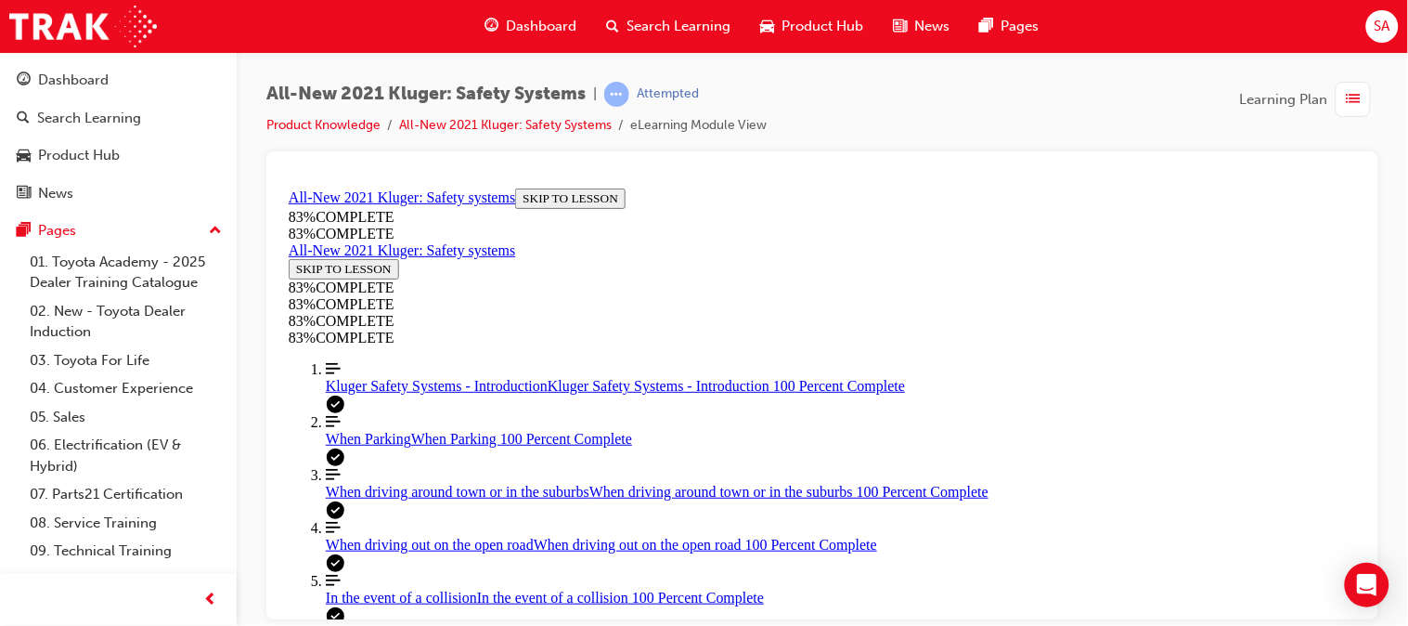
drag, startPoint x: 717, startPoint y: 246, endPoint x: 863, endPoint y: 437, distance: 241.0
copy div "Your guest mentions seeing something on TV where the car stopped on it's own af…"
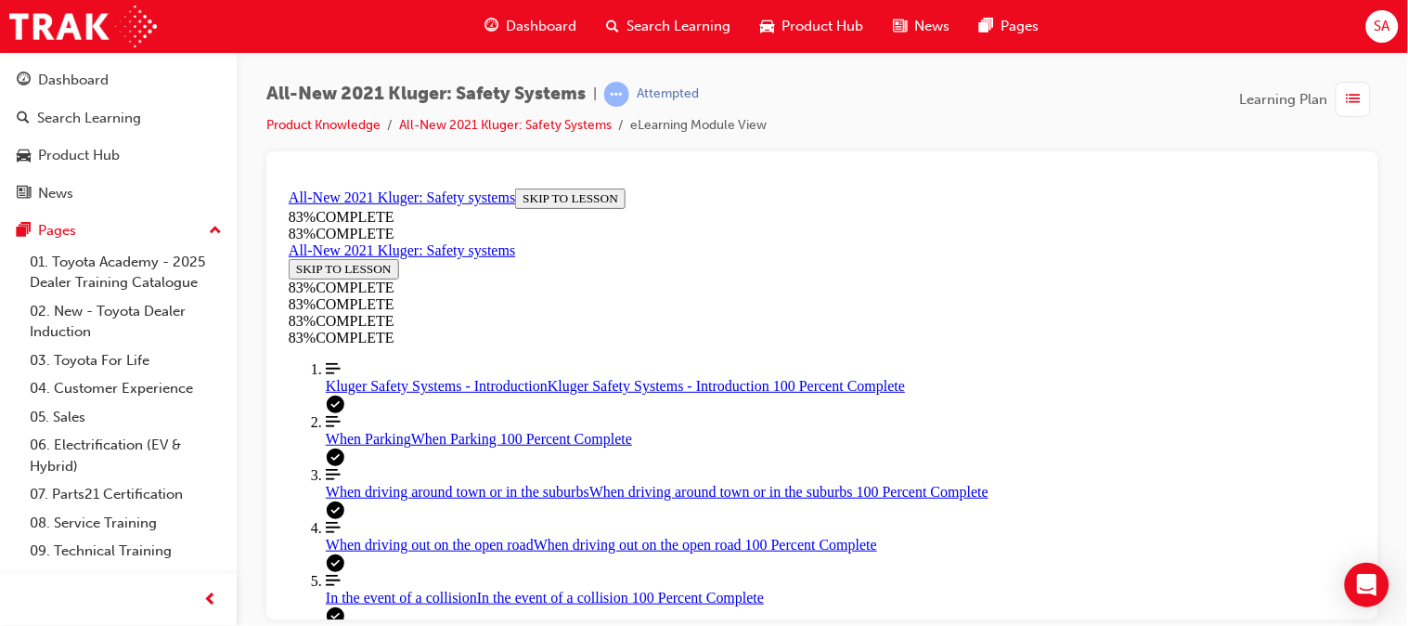
drag, startPoint x: 715, startPoint y: 226, endPoint x: 823, endPoint y: 357, distance: 170.8
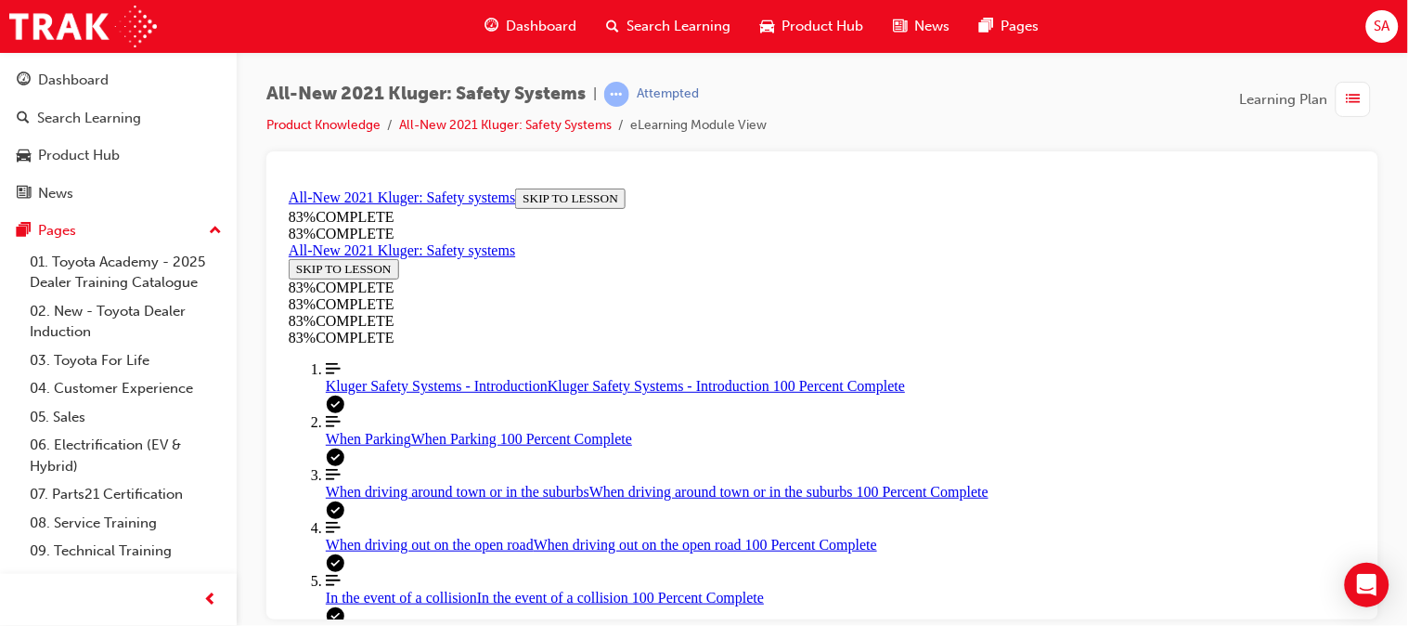
drag, startPoint x: 823, startPoint y: 357, endPoint x: 985, endPoint y: 360, distance: 161.5
drag, startPoint x: 921, startPoint y: 416, endPoint x: 723, endPoint y: 222, distance: 277.0
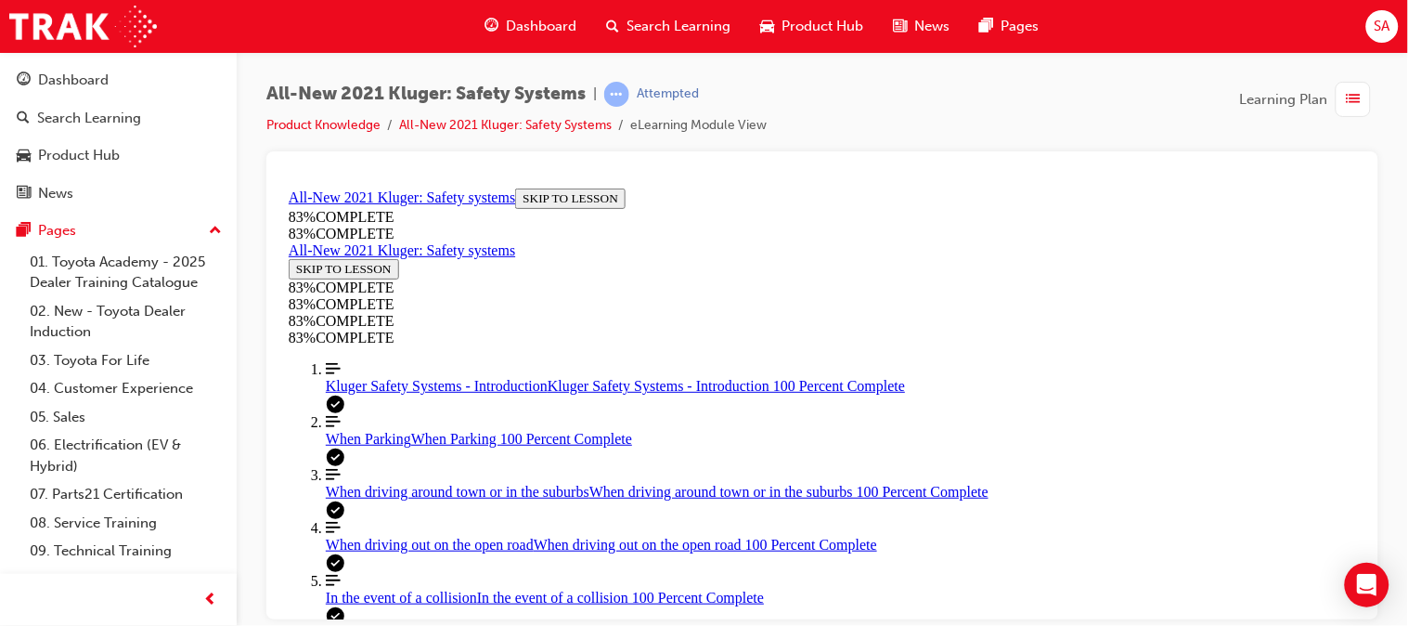
drag, startPoint x: 714, startPoint y: 251, endPoint x: 866, endPoint y: 563, distance: 347.1
drag, startPoint x: 866, startPoint y: 563, endPoint x: 686, endPoint y: 269, distance: 344.2
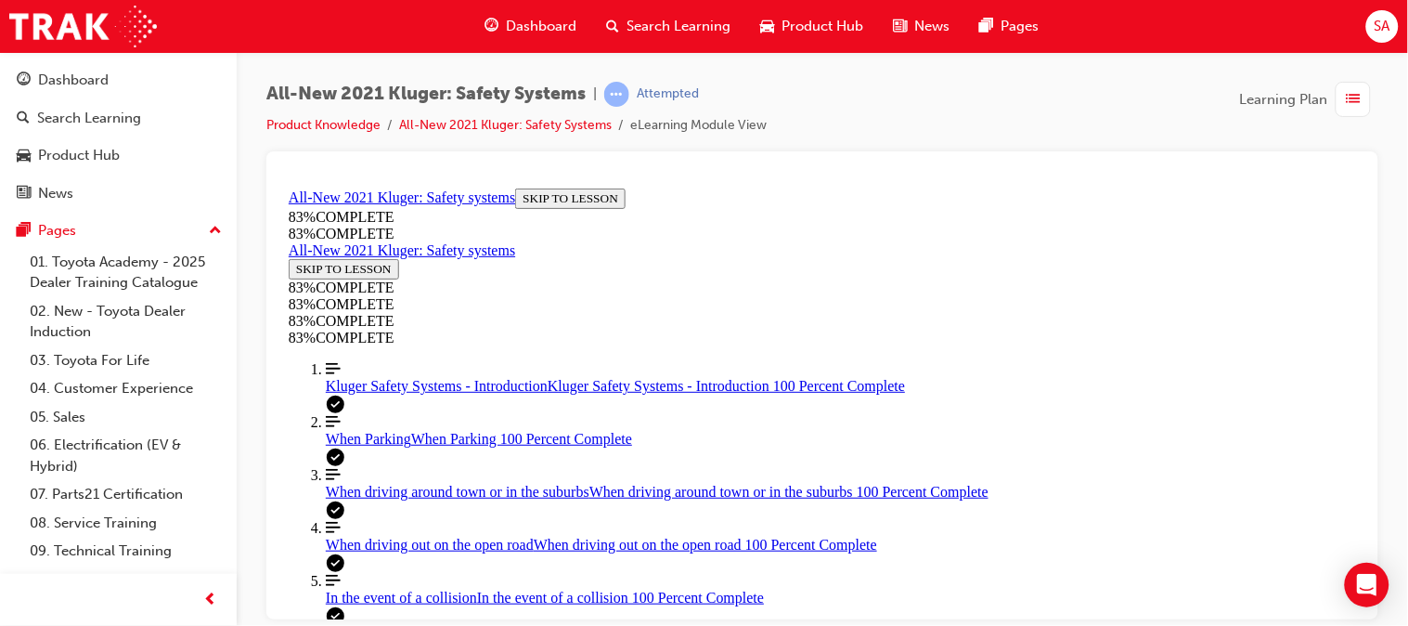
drag, startPoint x: 712, startPoint y: 239, endPoint x: 779, endPoint y: 299, distance: 89.4
drag, startPoint x: 779, startPoint y: 299, endPoint x: 689, endPoint y: 317, distance: 91.8
drag, startPoint x: 721, startPoint y: 242, endPoint x: 833, endPoint y: 383, distance: 179.8
drag, startPoint x: 833, startPoint y: 383, endPoint x: 723, endPoint y: 523, distance: 177.2
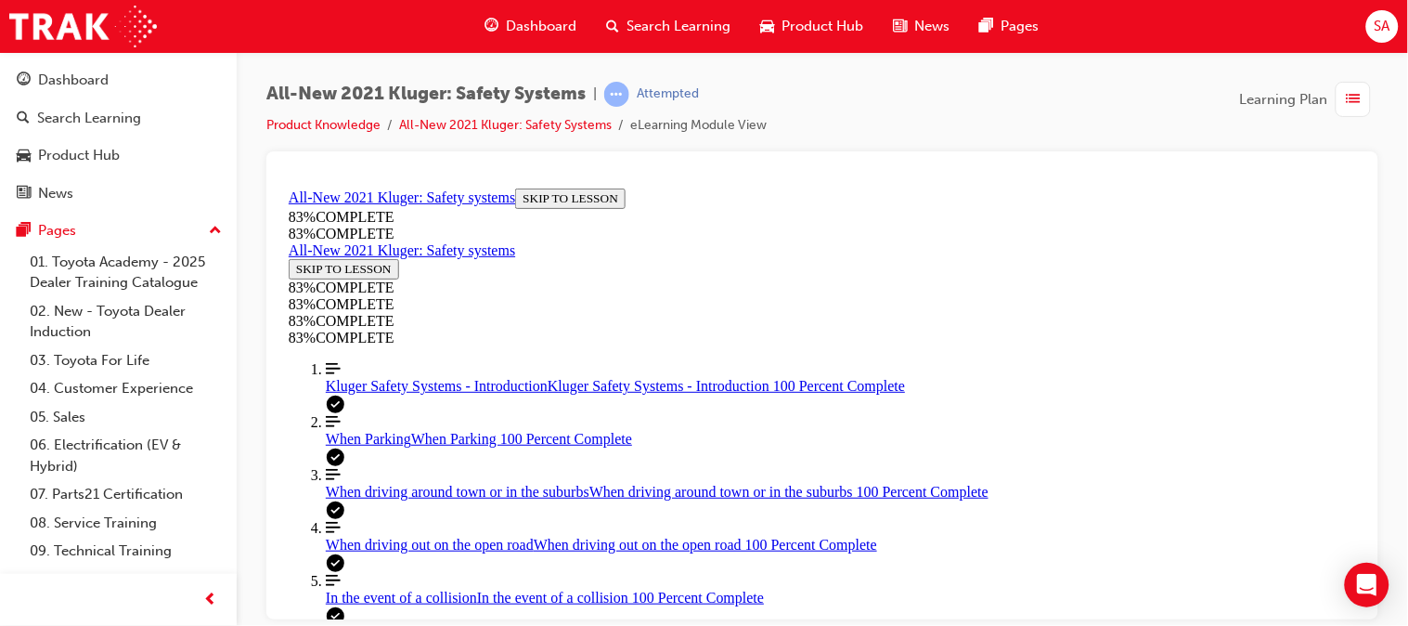
drag, startPoint x: 712, startPoint y: 244, endPoint x: 878, endPoint y: 548, distance: 346.1
copy div "In a collision, the body of the Kluger is designed to absorb and deflect as muc…"
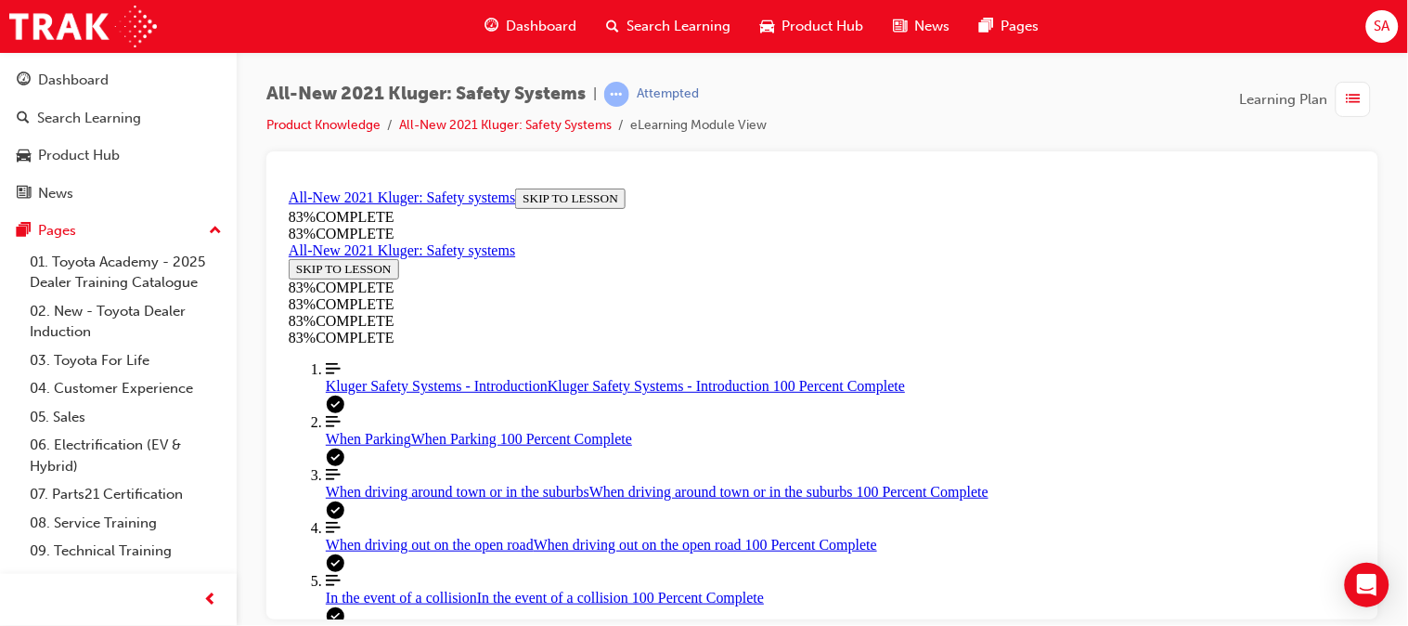
drag, startPoint x: 867, startPoint y: 372, endPoint x: 938, endPoint y: 367, distance: 71.7
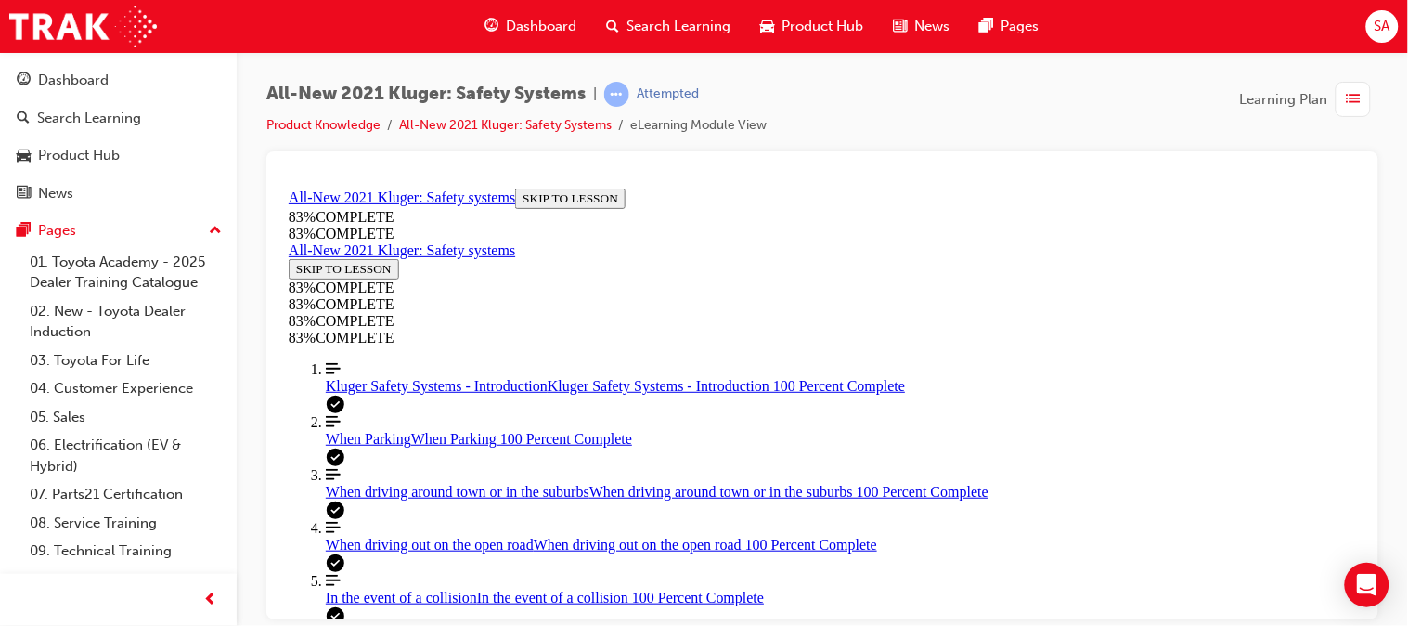
drag, startPoint x: 938, startPoint y: 367, endPoint x: 814, endPoint y: 265, distance: 160.9
drag, startPoint x: 878, startPoint y: 368, endPoint x: 969, endPoint y: 363, distance: 91.1
drag, startPoint x: 828, startPoint y: 447, endPoint x: 931, endPoint y: 523, distance: 128.1
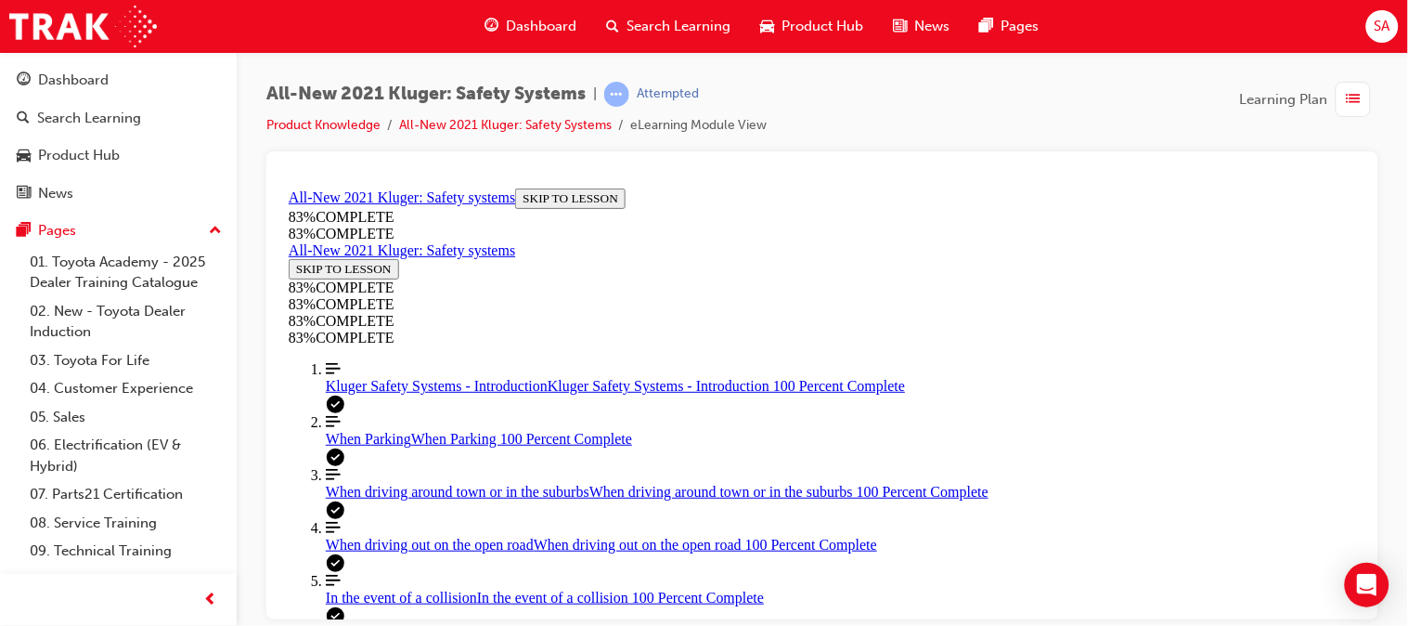
drag, startPoint x: 847, startPoint y: 446, endPoint x: 938, endPoint y: 436, distance: 92.4
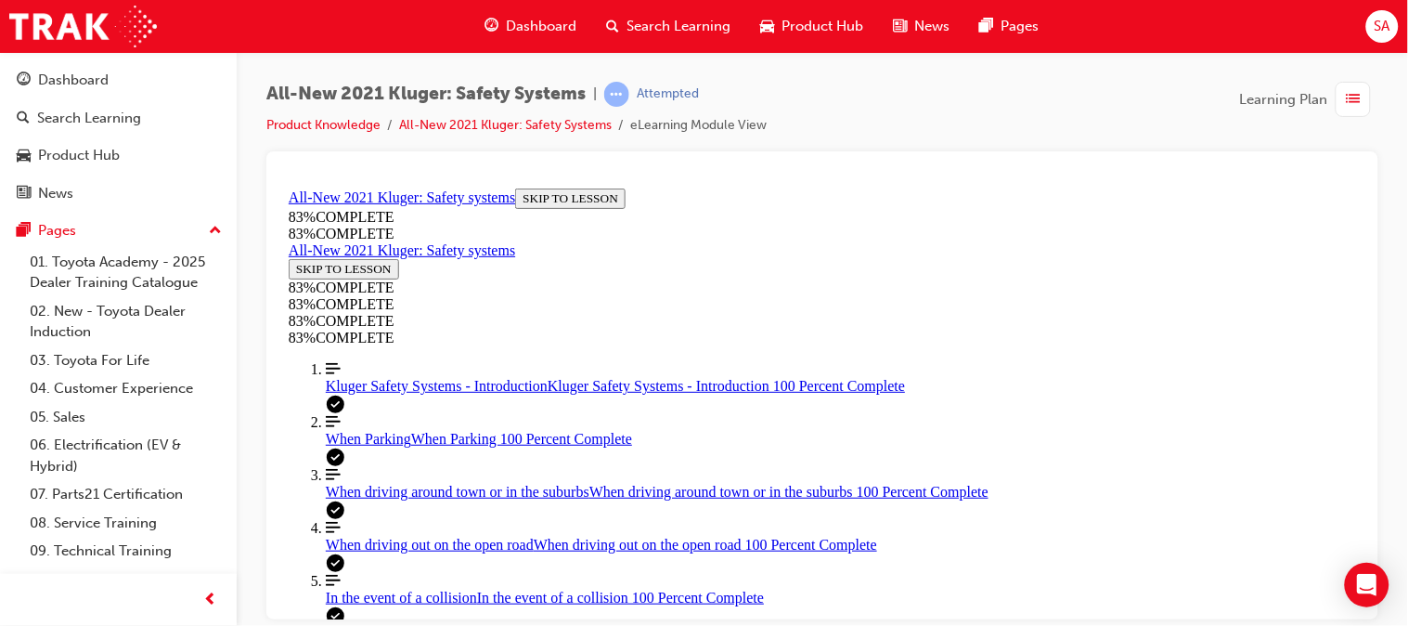
drag, startPoint x: 716, startPoint y: 267, endPoint x: 916, endPoint y: 396, distance: 238.4
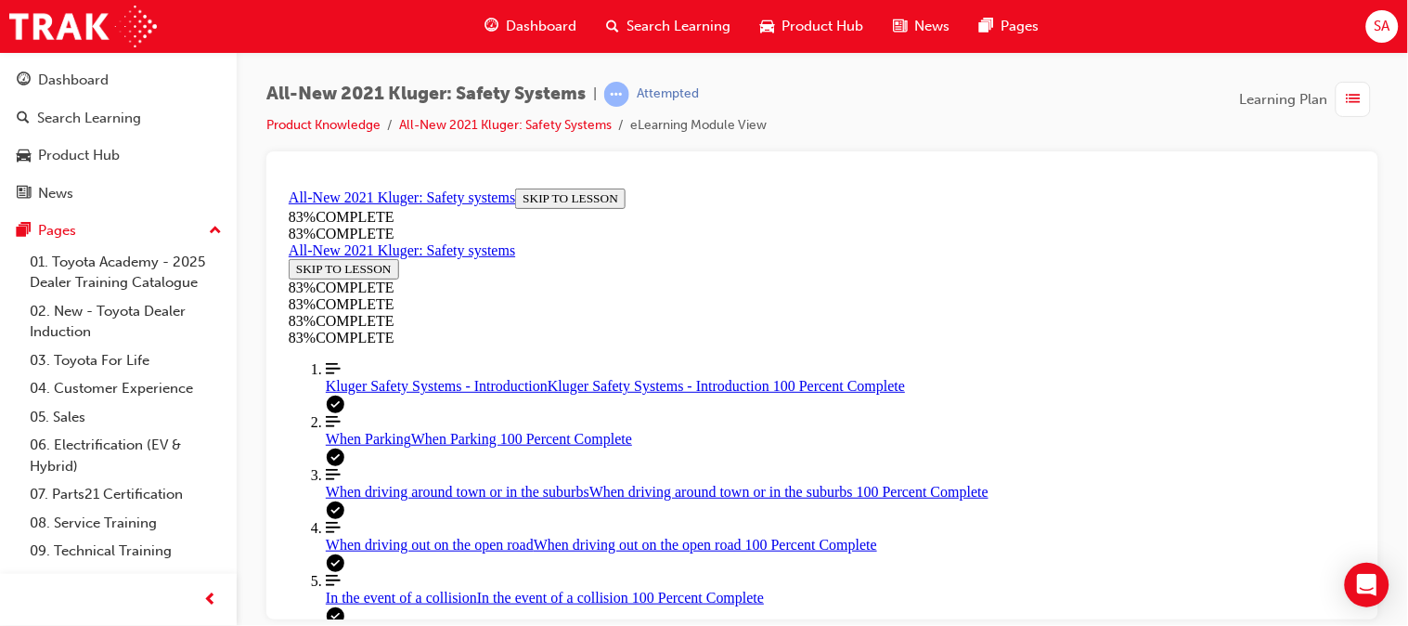
copy div "Besides automatically keeping a safe following distance between you and the veh…"
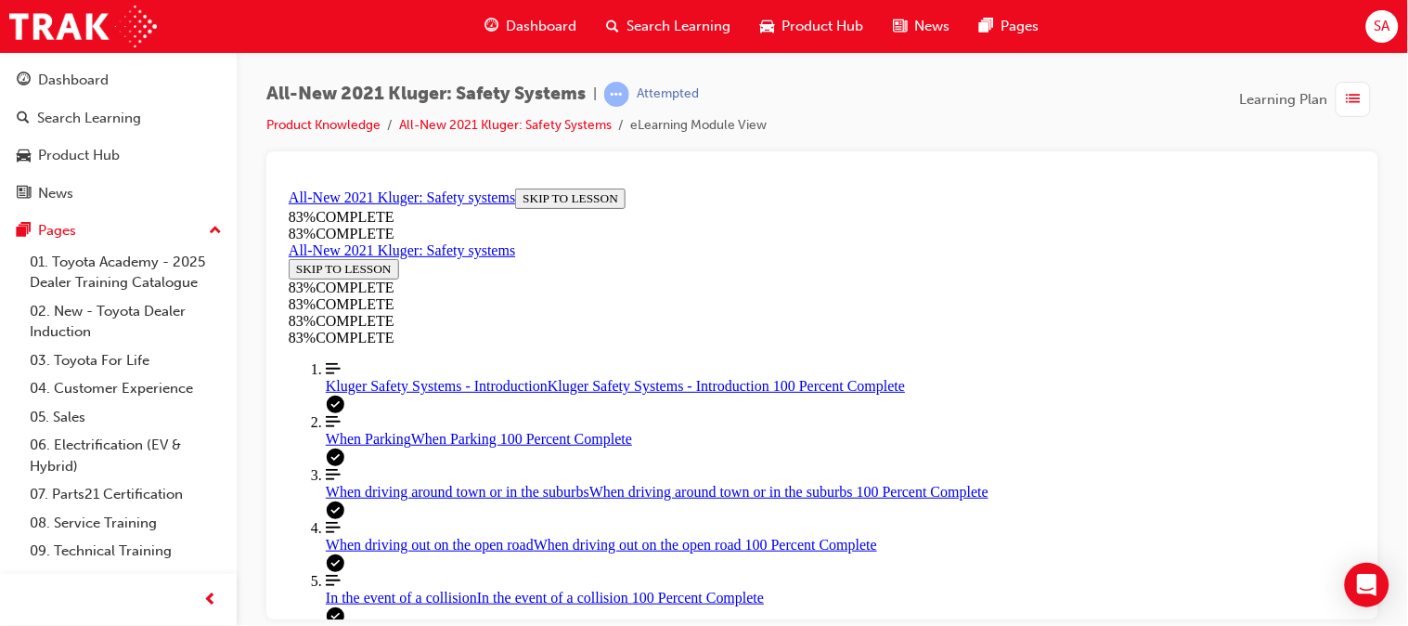
scroll to position [543, 0]
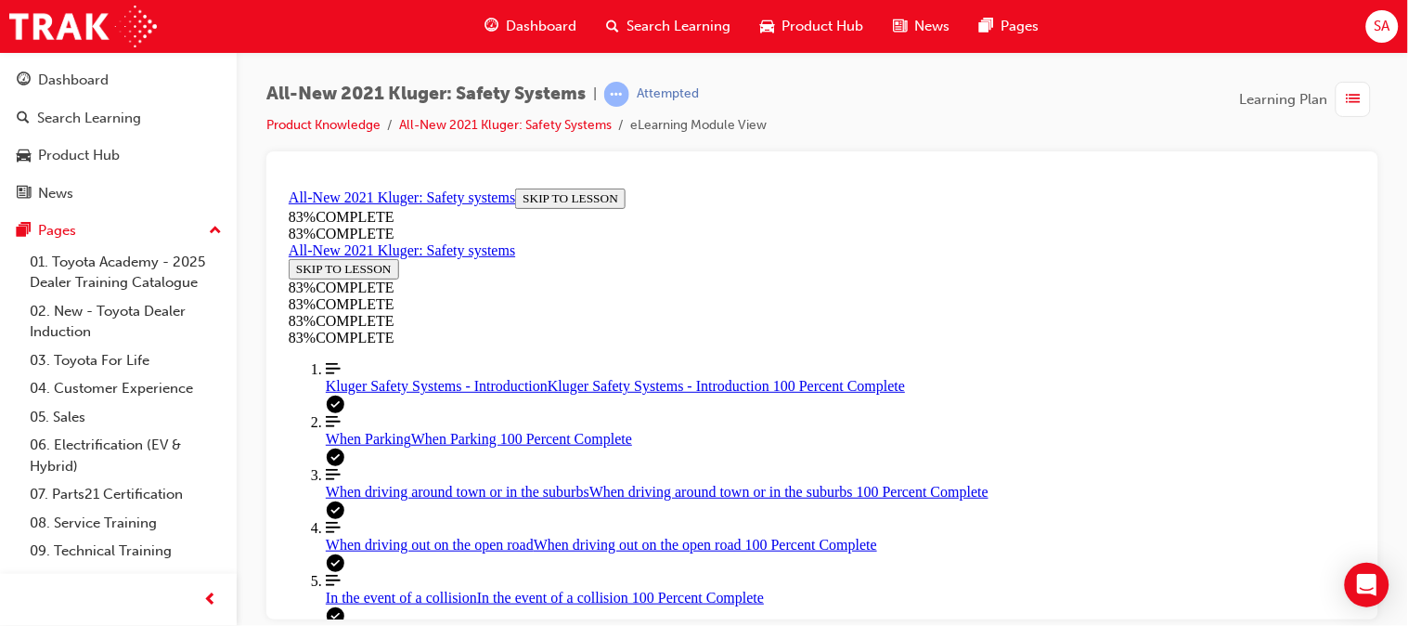
scroll to position [347, 0]
drag, startPoint x: 865, startPoint y: 381, endPoint x: 970, endPoint y: 291, distance: 138.2
drag, startPoint x: 796, startPoint y: 472, endPoint x: 915, endPoint y: 481, distance: 120.1
drag, startPoint x: 833, startPoint y: 392, endPoint x: 947, endPoint y: 391, distance: 114.2
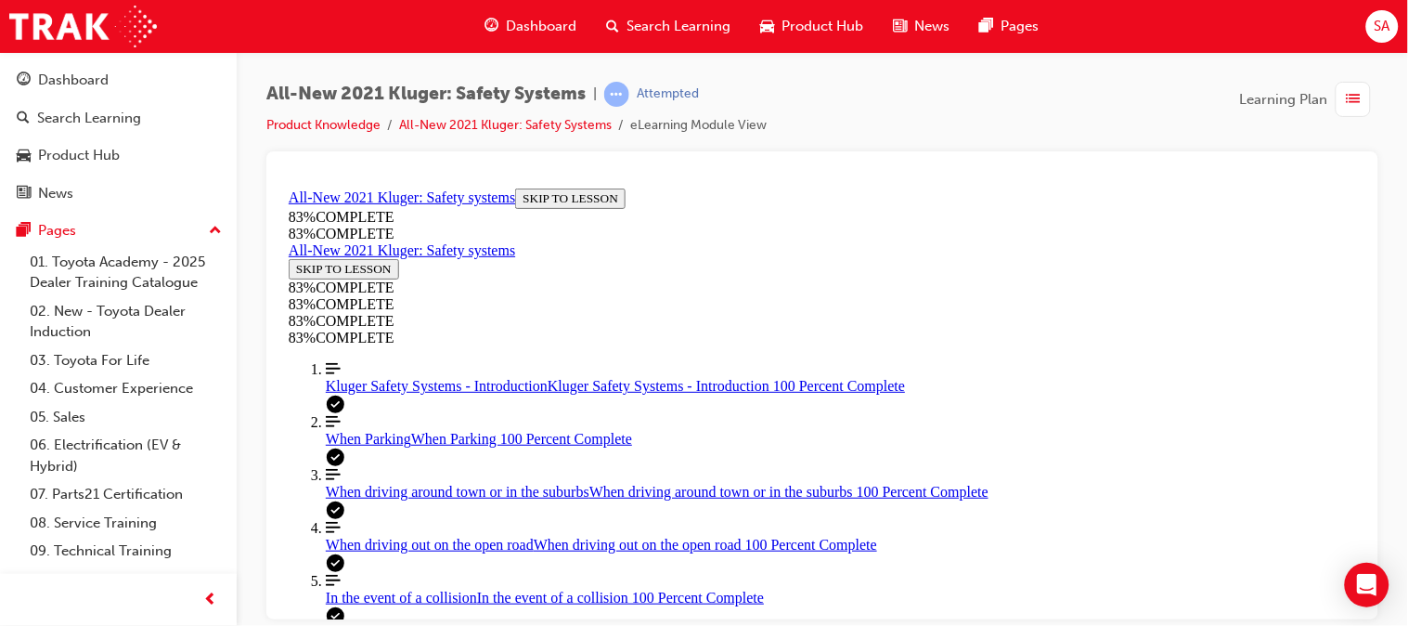
scroll to position [715, 0]
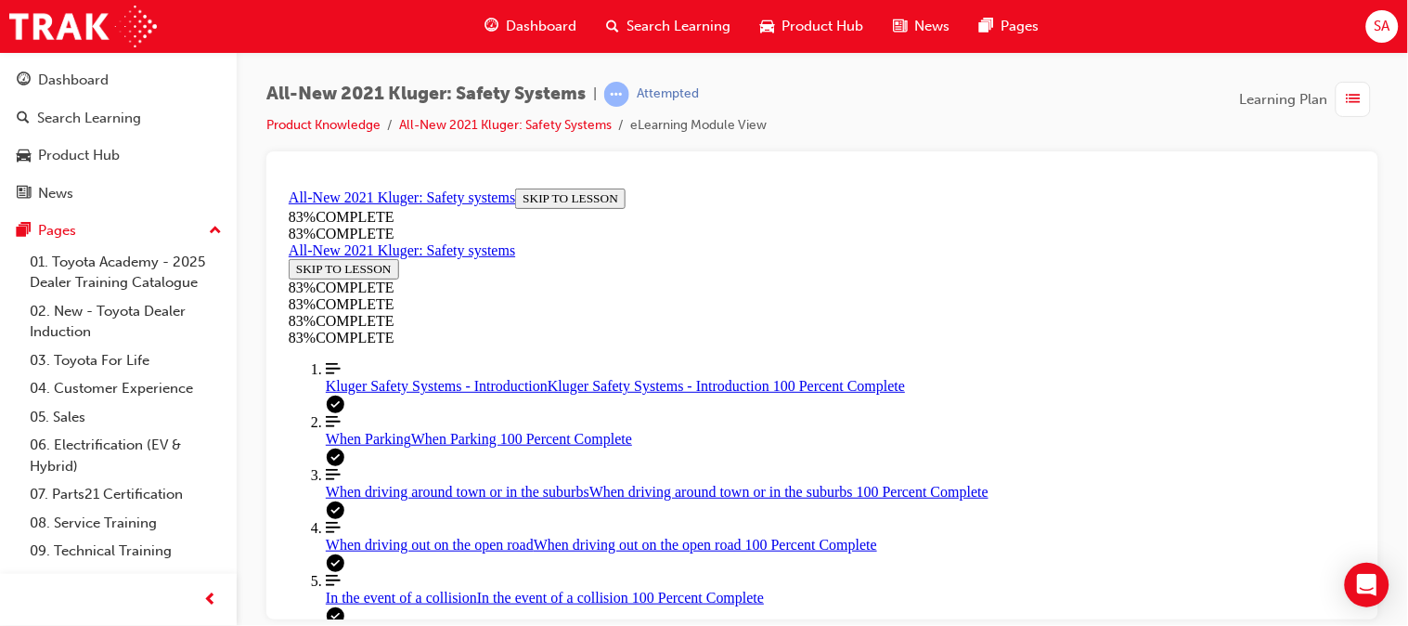
scroll to position [592, 0]
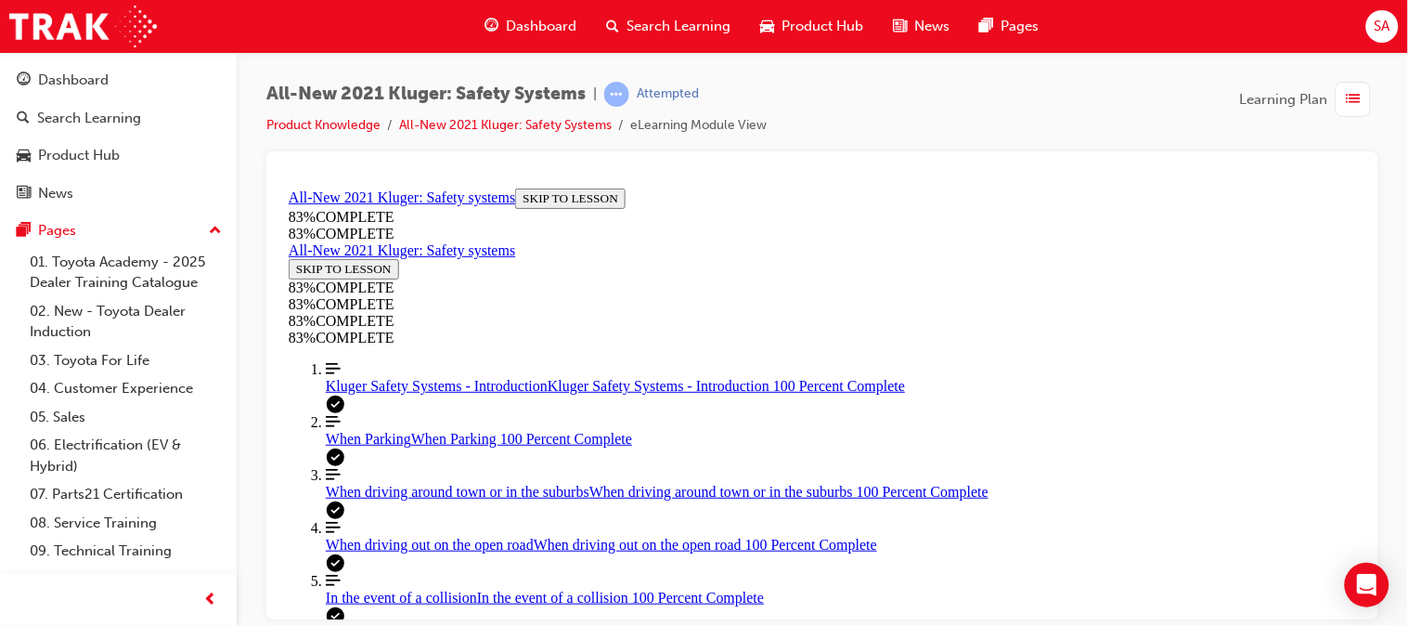
scroll to position [465, 0]
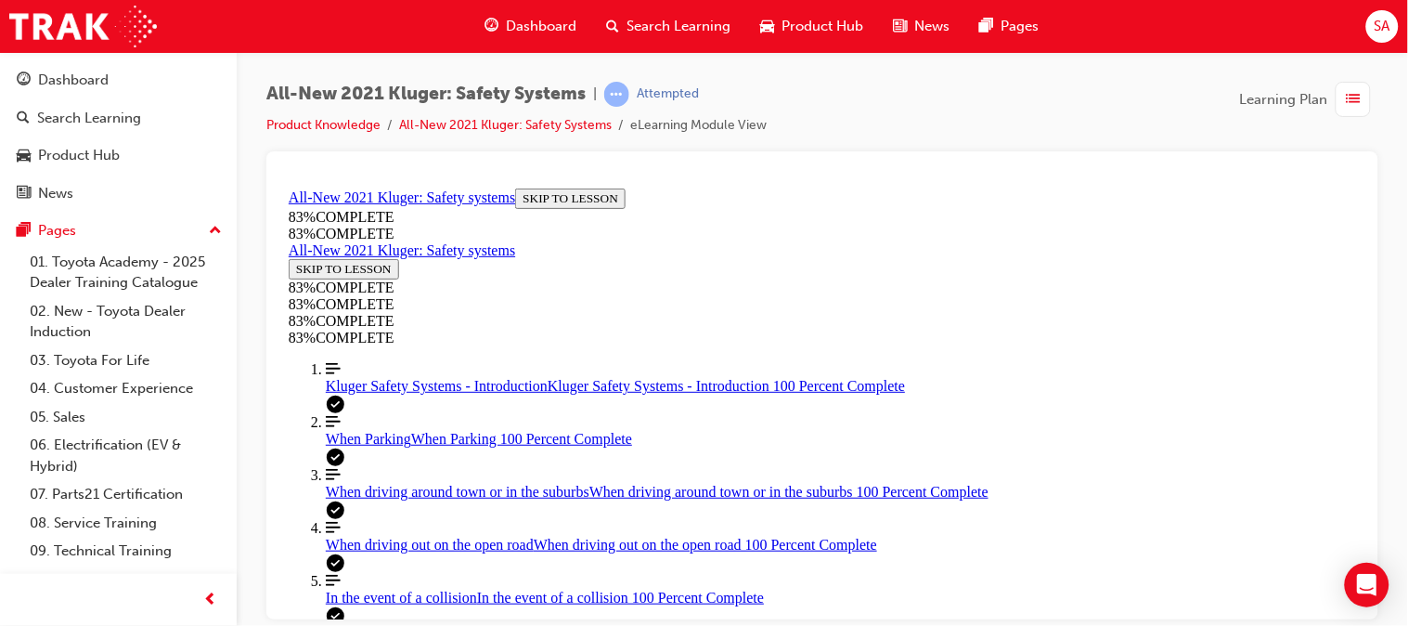
scroll to position [304, 0]
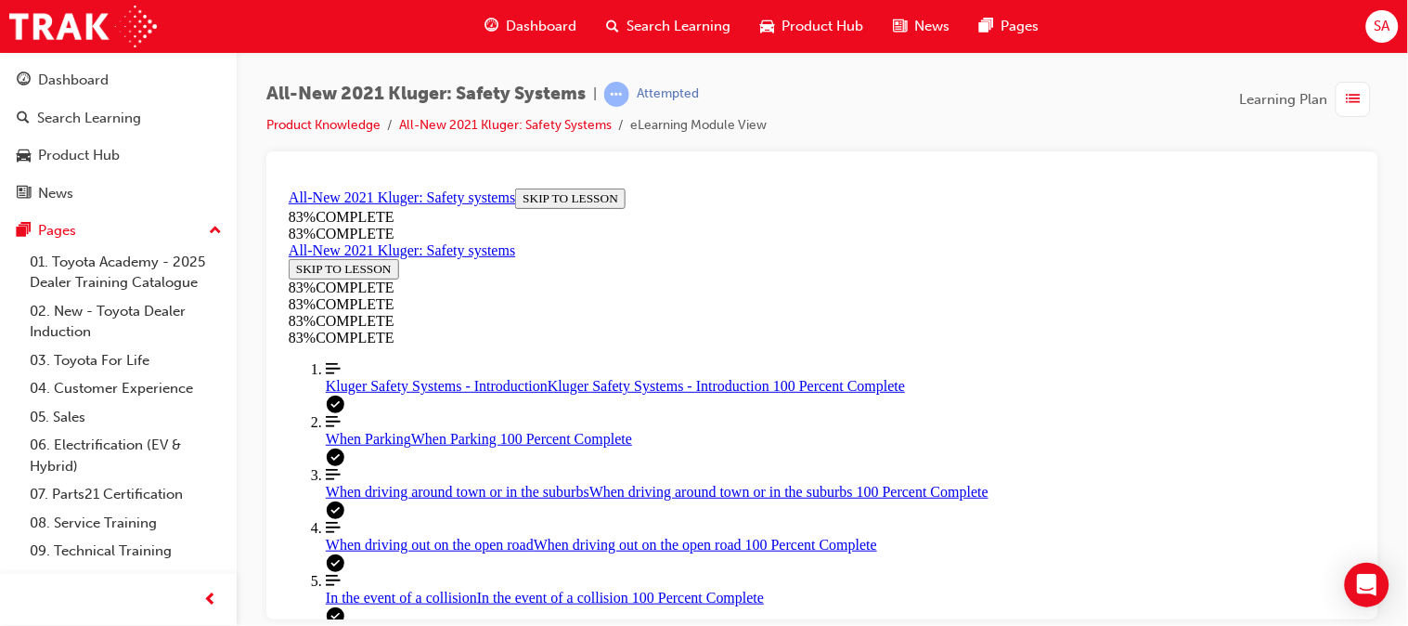
scroll to position [285, 0]
drag, startPoint x: 853, startPoint y: 447, endPoint x: 962, endPoint y: 330, distance: 158.9
drag, startPoint x: 962, startPoint y: 330, endPoint x: 634, endPoint y: 443, distance: 346.4
drag, startPoint x: 862, startPoint y: 422, endPoint x: 984, endPoint y: 341, distance: 146.5
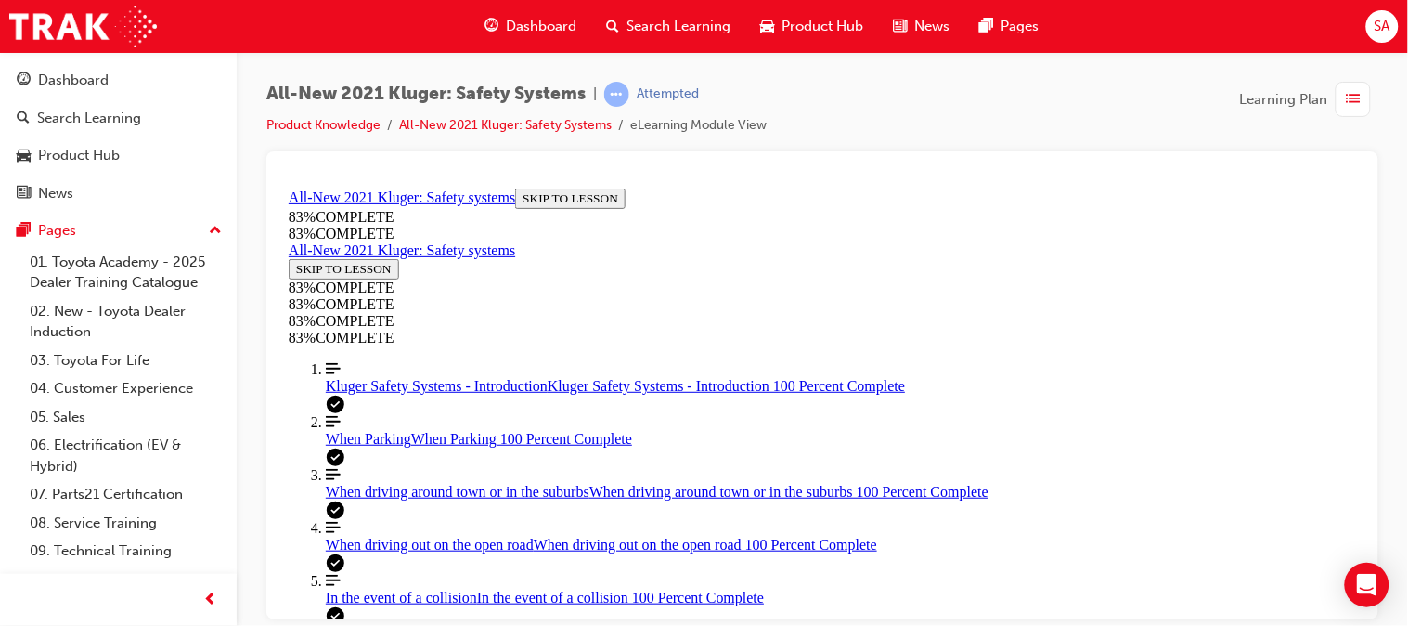
drag, startPoint x: 835, startPoint y: 516, endPoint x: 923, endPoint y: 511, distance: 87.4
drag, startPoint x: 832, startPoint y: 427, endPoint x: 931, endPoint y: 430, distance: 99.4
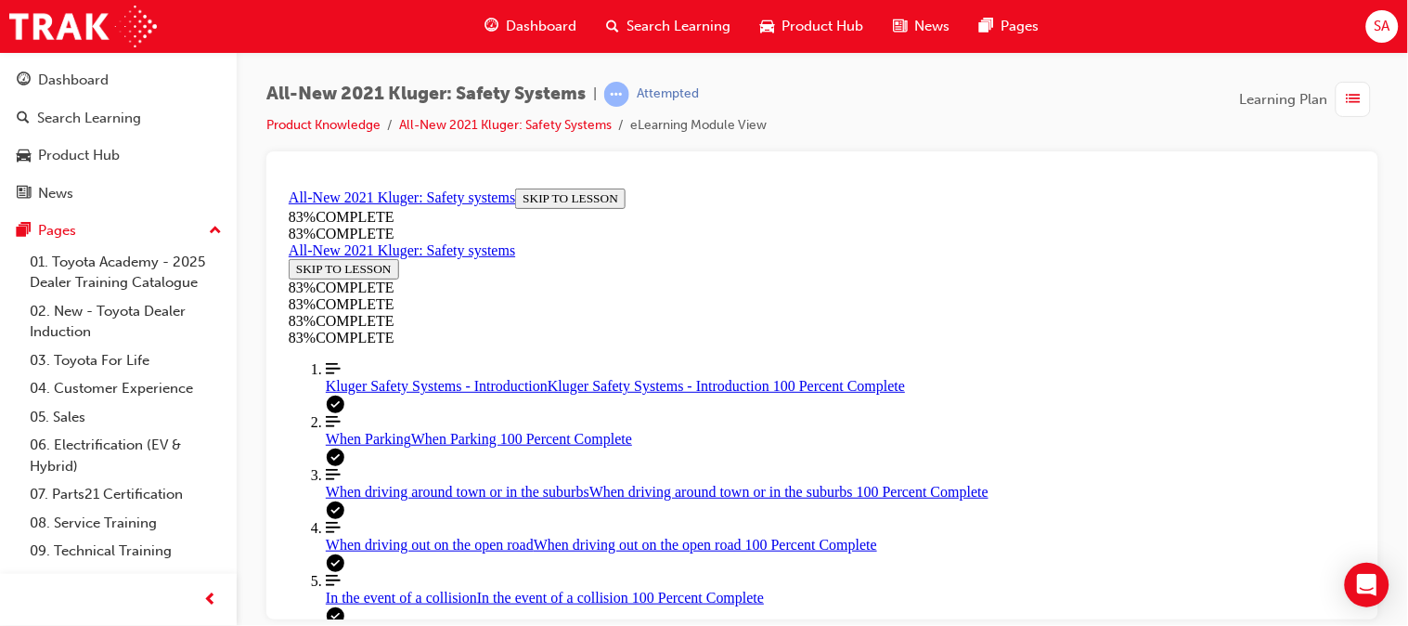
scroll to position [481, 0]
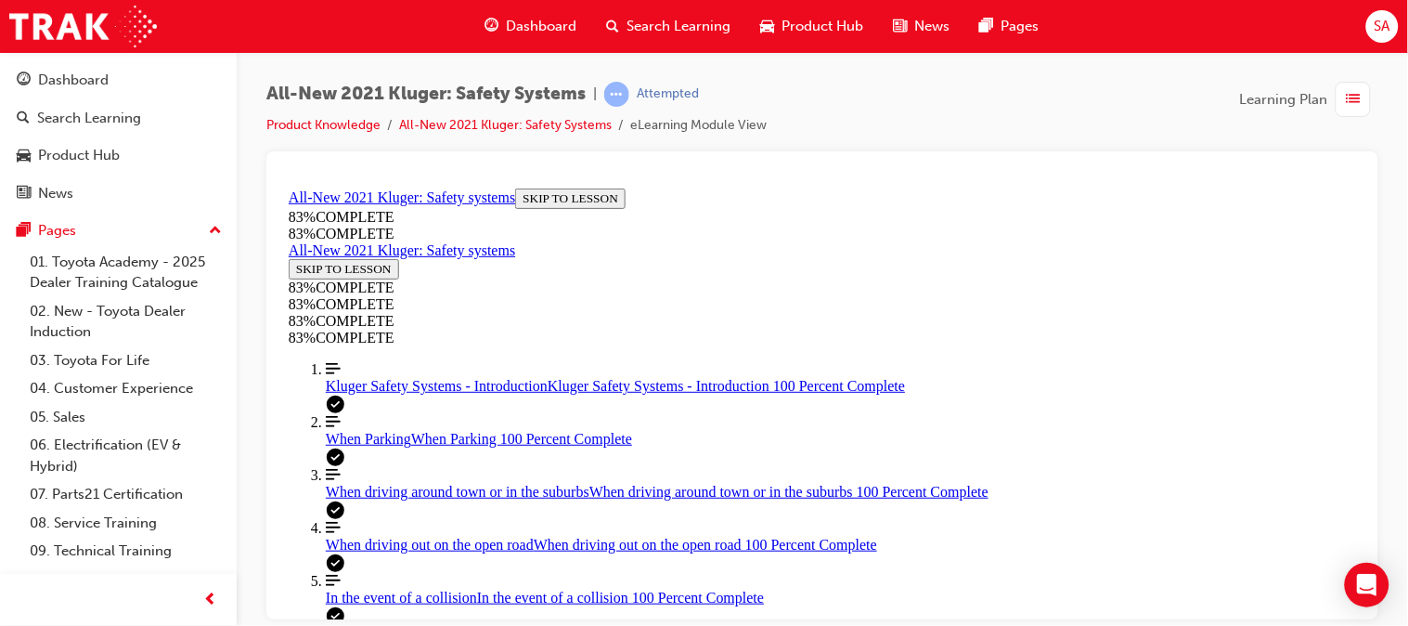
scroll to position [574, 0]
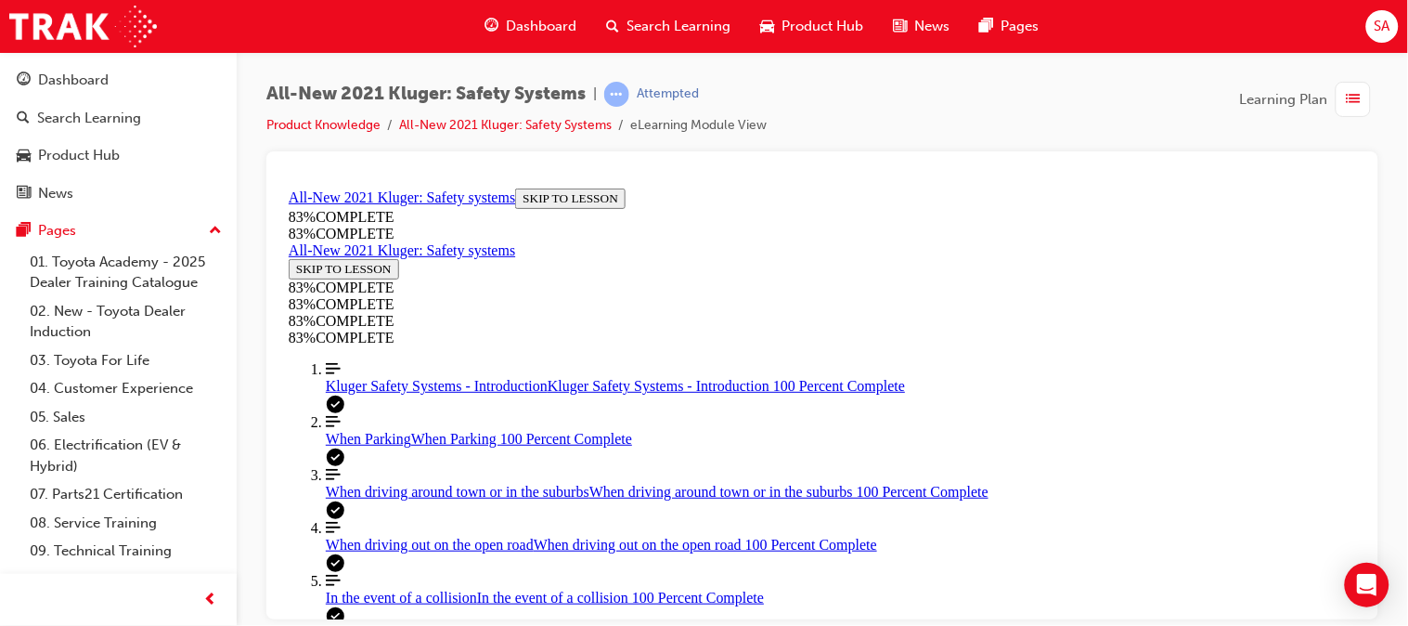
drag, startPoint x: 895, startPoint y: 332, endPoint x: 961, endPoint y: 334, distance: 65.9
drag, startPoint x: 862, startPoint y: 494, endPoint x: 934, endPoint y: 494, distance: 71.5
drag, startPoint x: 839, startPoint y: 404, endPoint x: 923, endPoint y: 404, distance: 83.5
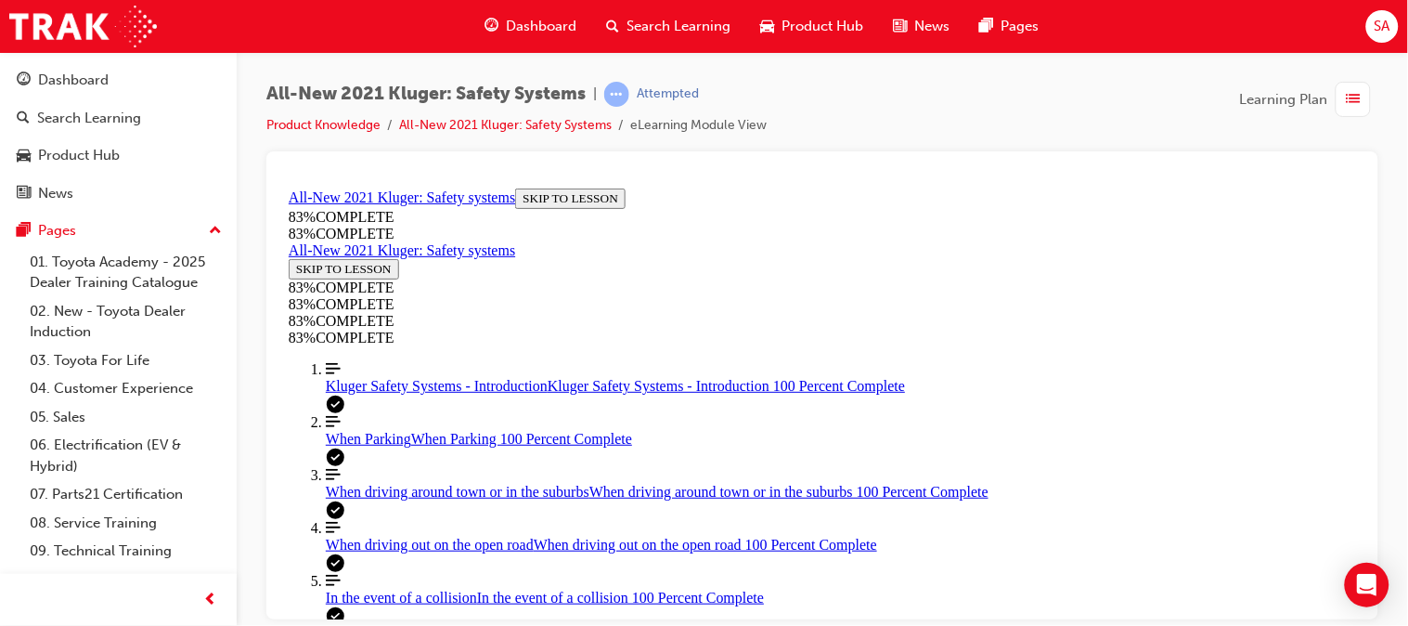
scroll to position [626, 0]
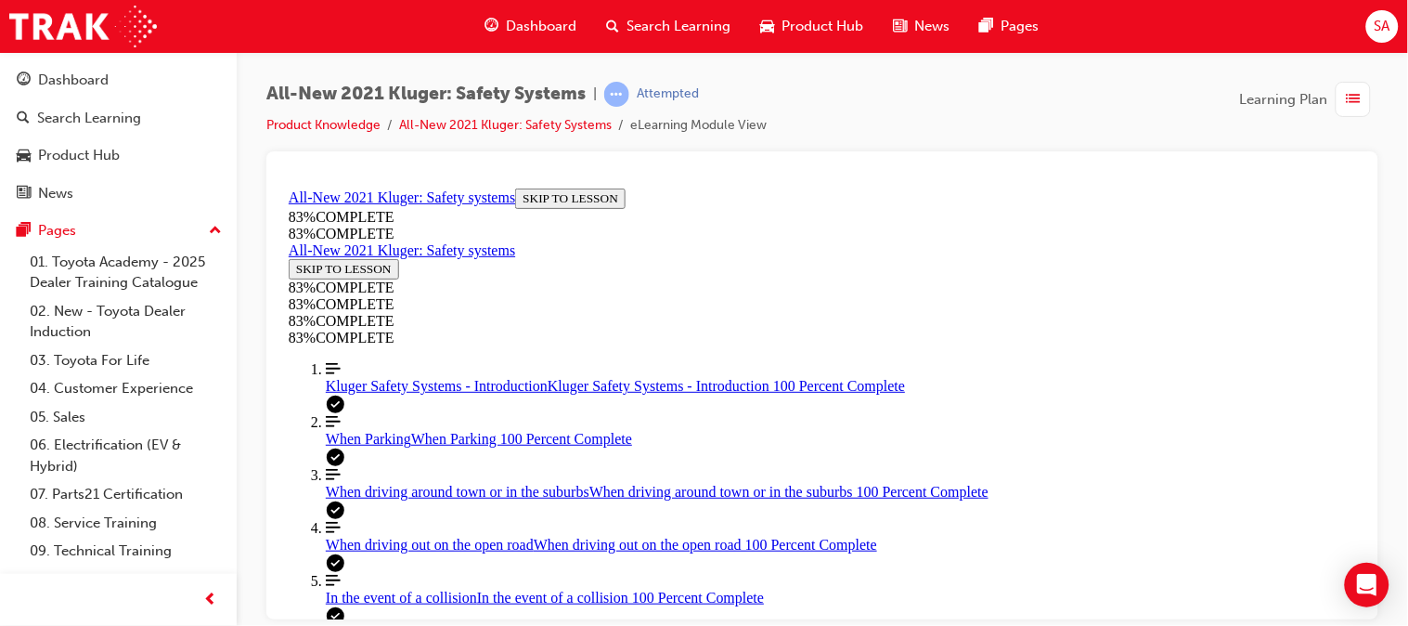
scroll to position [266, 0]
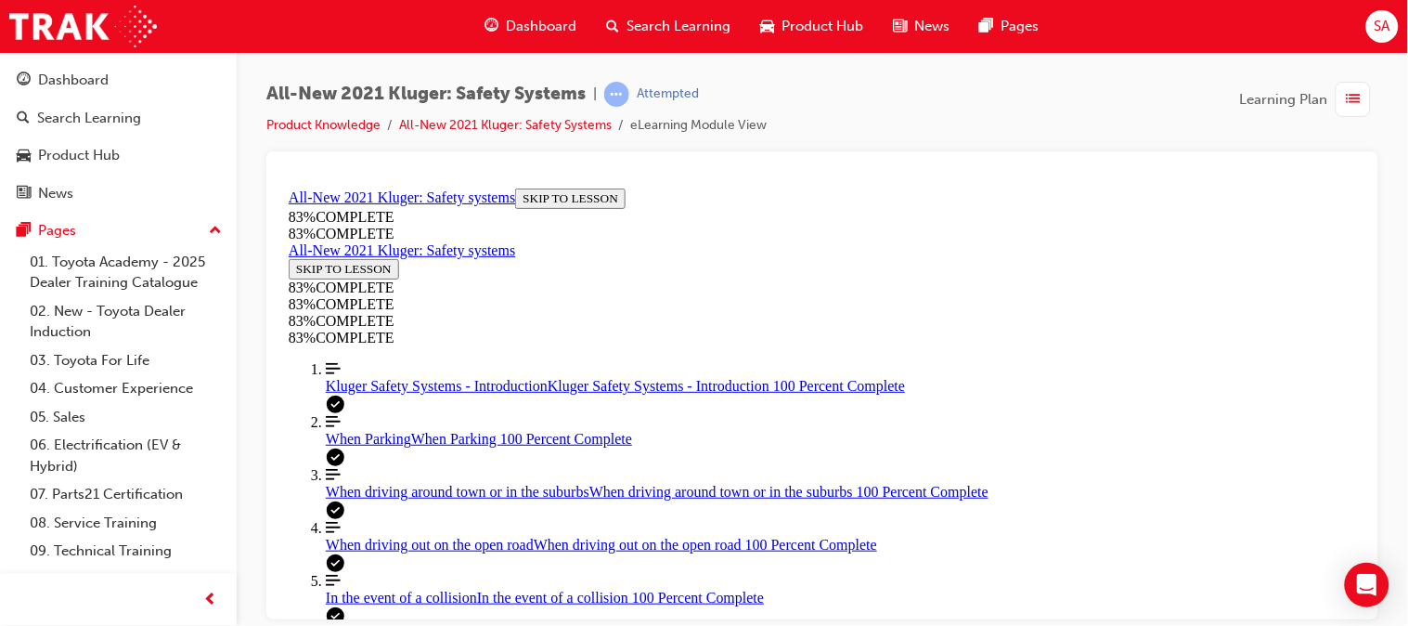
drag, startPoint x: 866, startPoint y: 417, endPoint x: 934, endPoint y: 408, distance: 68.3
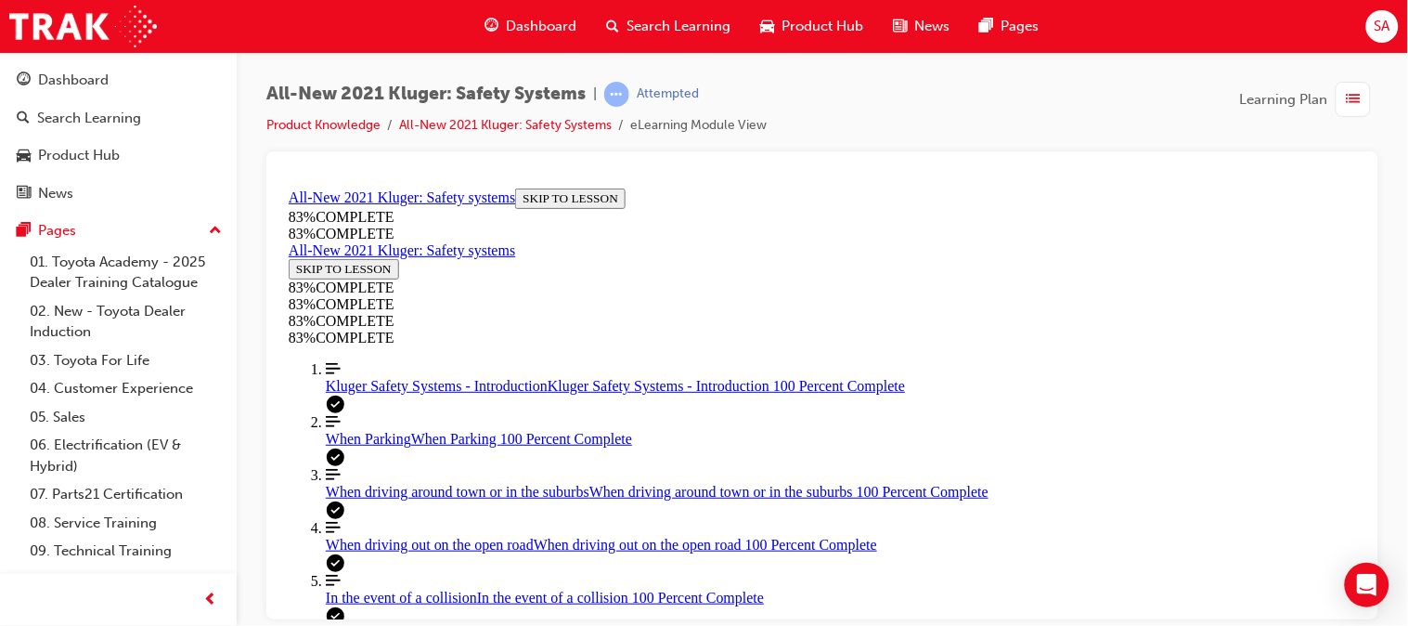
drag, startPoint x: 848, startPoint y: 378, endPoint x: 929, endPoint y: 471, distance: 123.0
drag, startPoint x: 854, startPoint y: 389, endPoint x: 933, endPoint y: 392, distance: 79.0
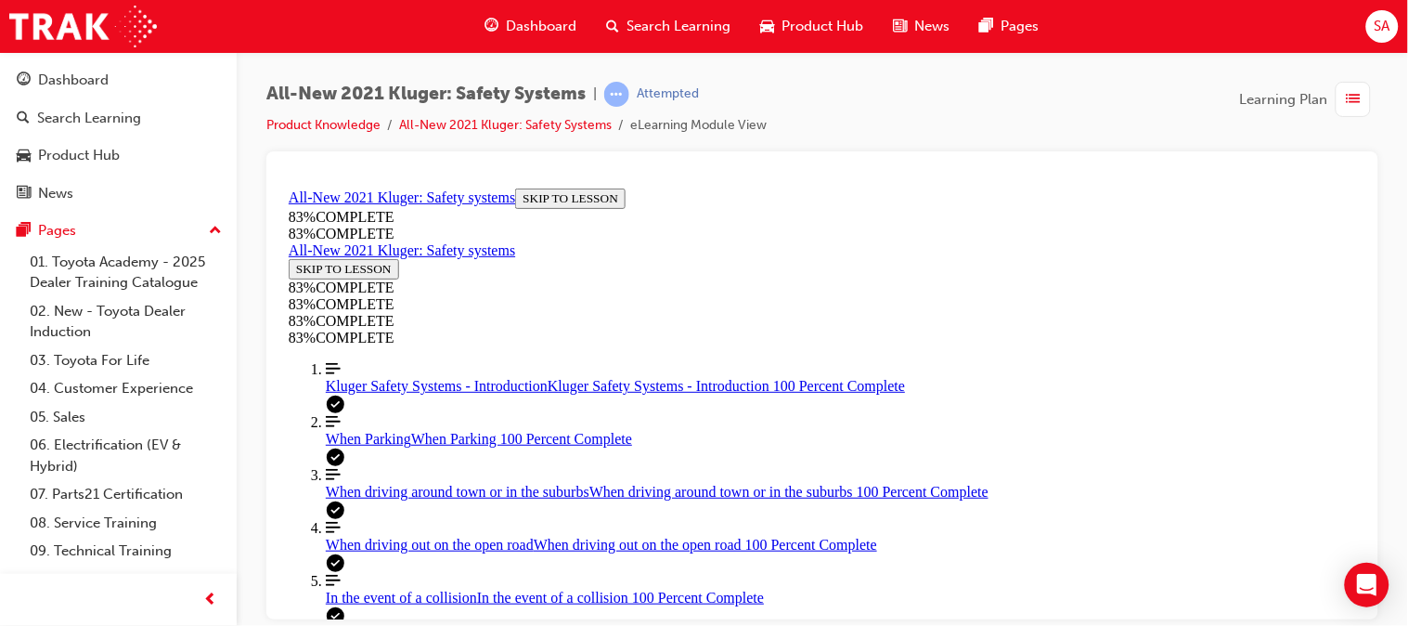
scroll to position [730, 0]
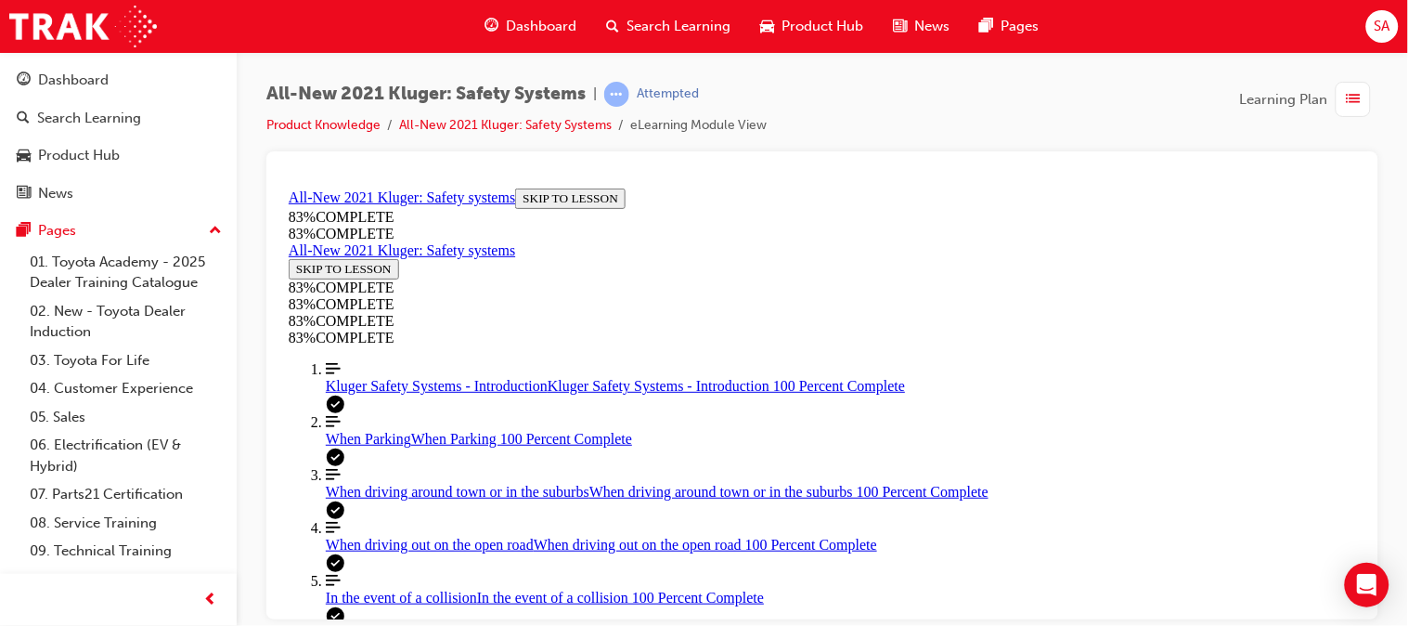
scroll to position [460, 0]
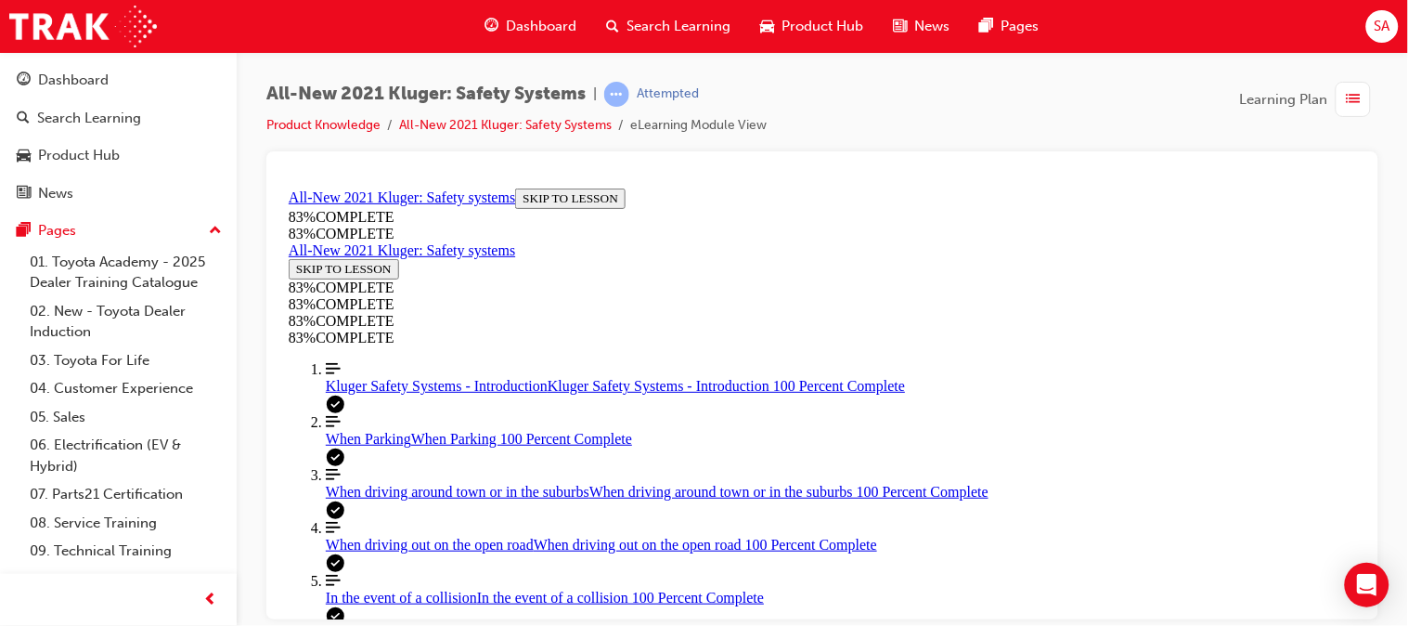
scroll to position [489, 0]
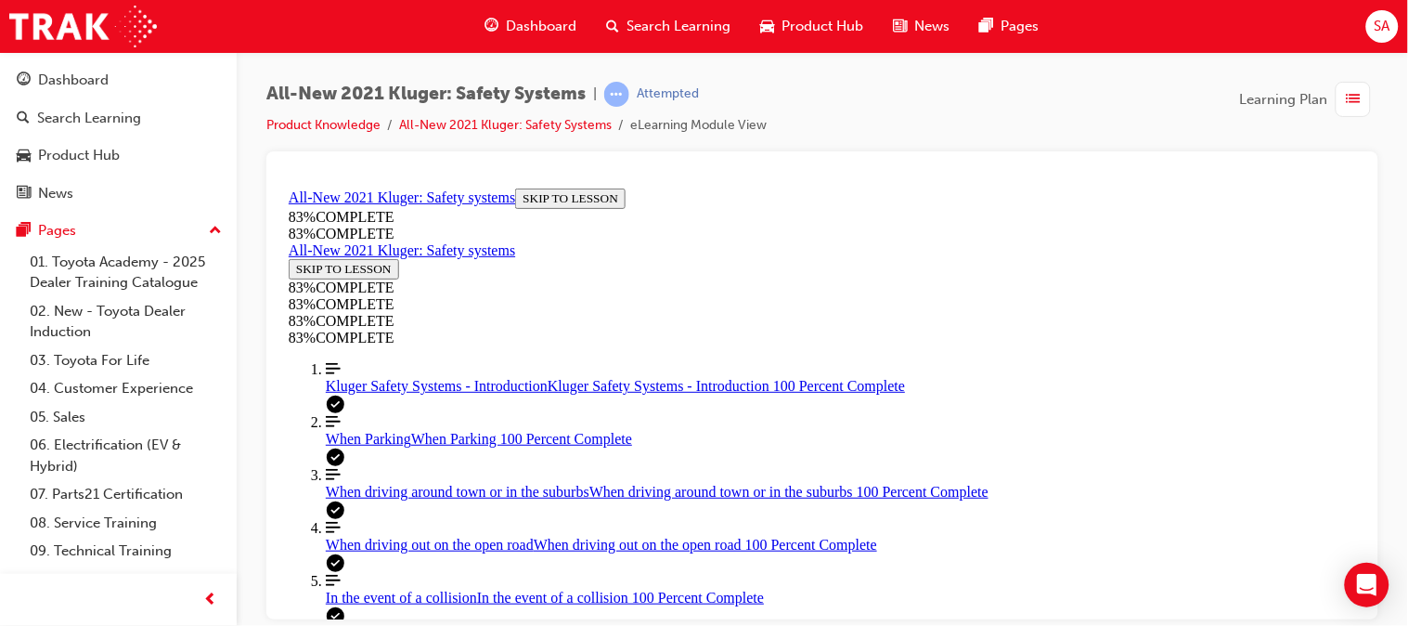
scroll to position [692, 0]
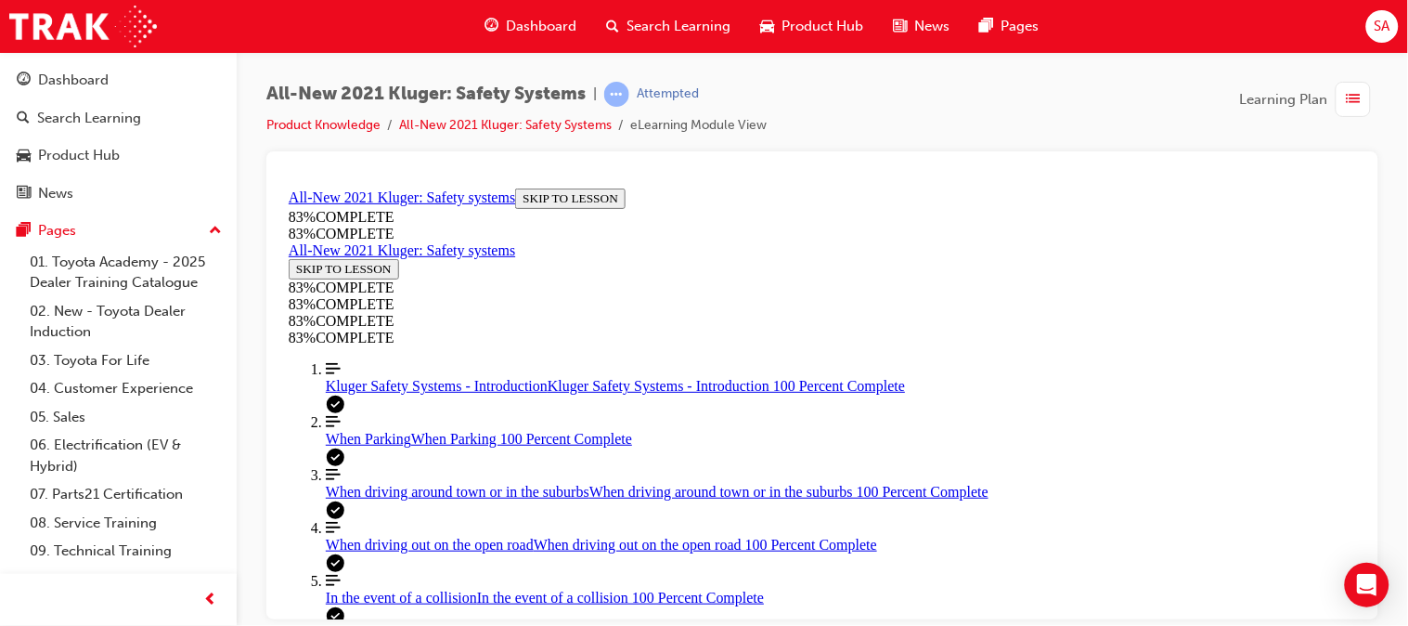
scroll to position [754, 0]
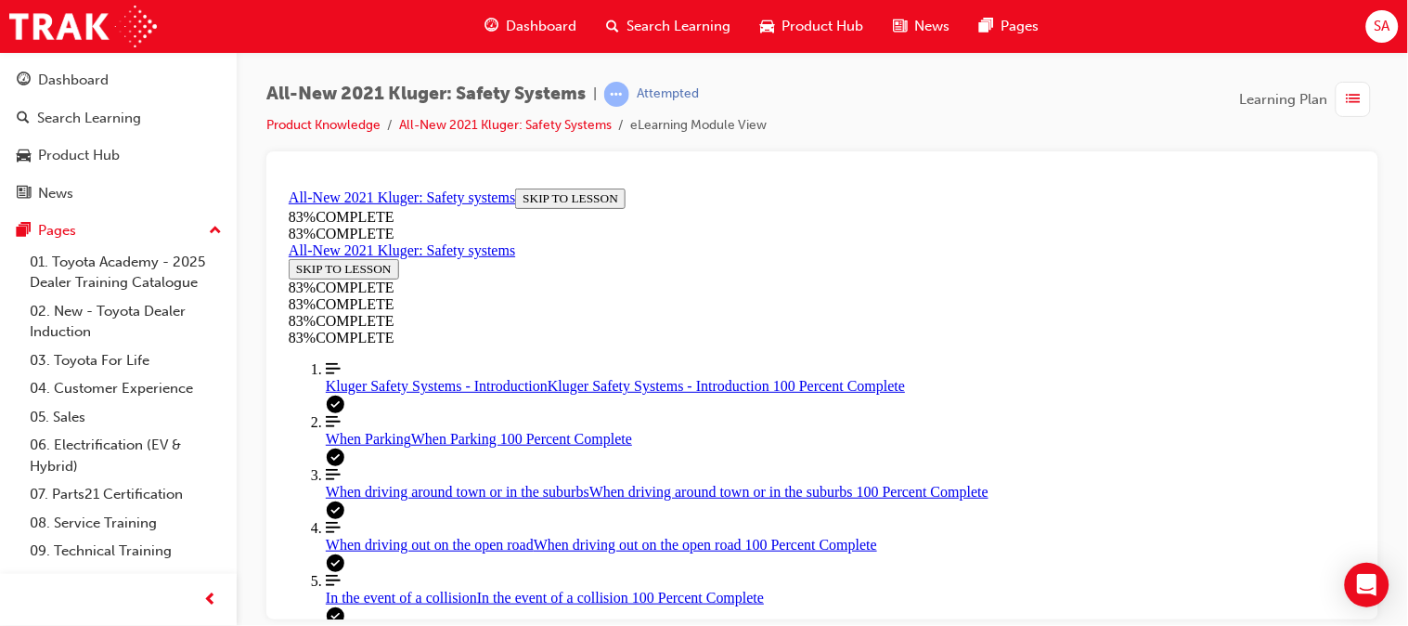
drag, startPoint x: 870, startPoint y: 515, endPoint x: 941, endPoint y: 399, distance: 136.3
drag, startPoint x: 941, startPoint y: 399, endPoint x: 705, endPoint y: 522, distance: 265.7
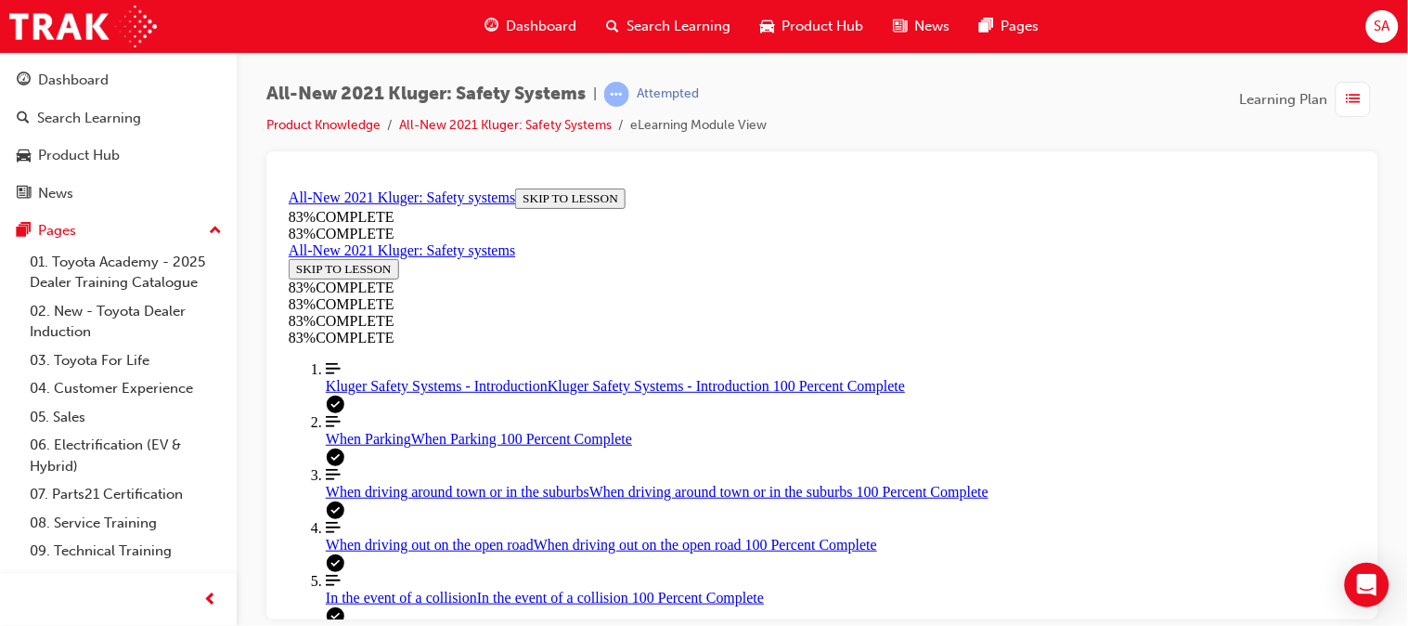
drag, startPoint x: 848, startPoint y: 504, endPoint x: 939, endPoint y: 402, distance: 136.8
drag, startPoint x: 804, startPoint y: 487, endPoint x: 897, endPoint y: 317, distance: 194.4
drag, startPoint x: 846, startPoint y: 499, endPoint x: 931, endPoint y: 509, distance: 85.9
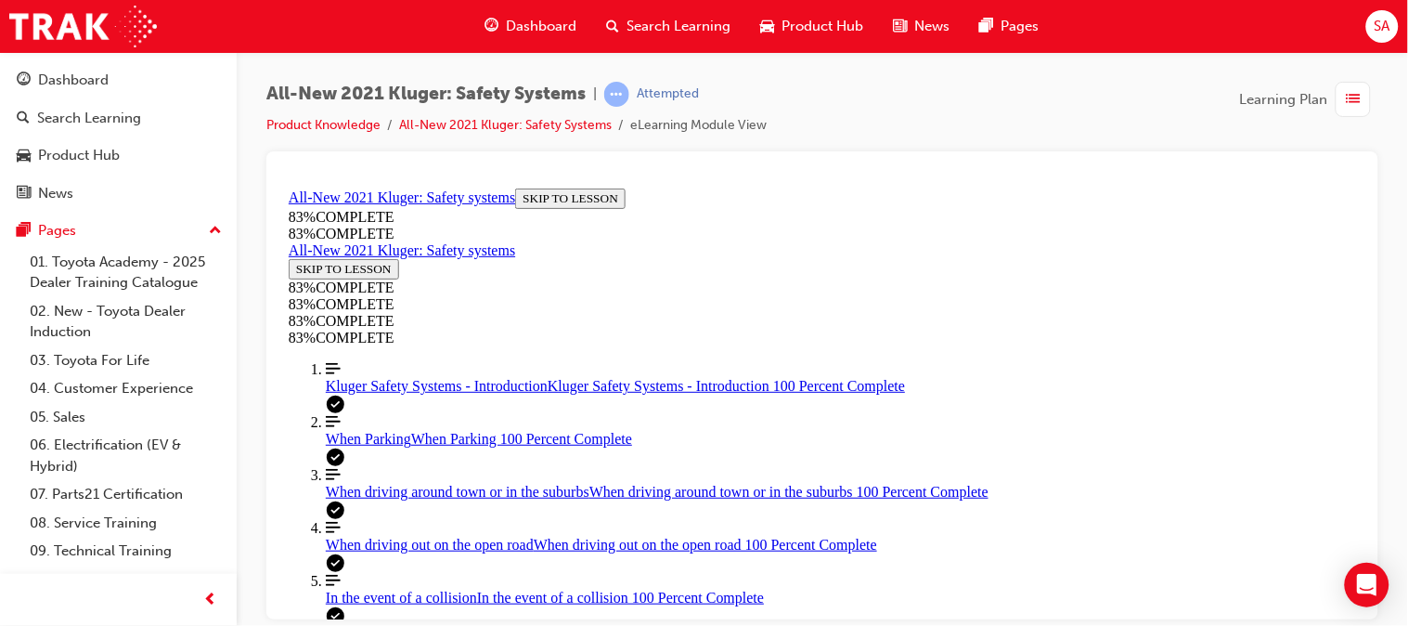
scroll to position [368, 0]
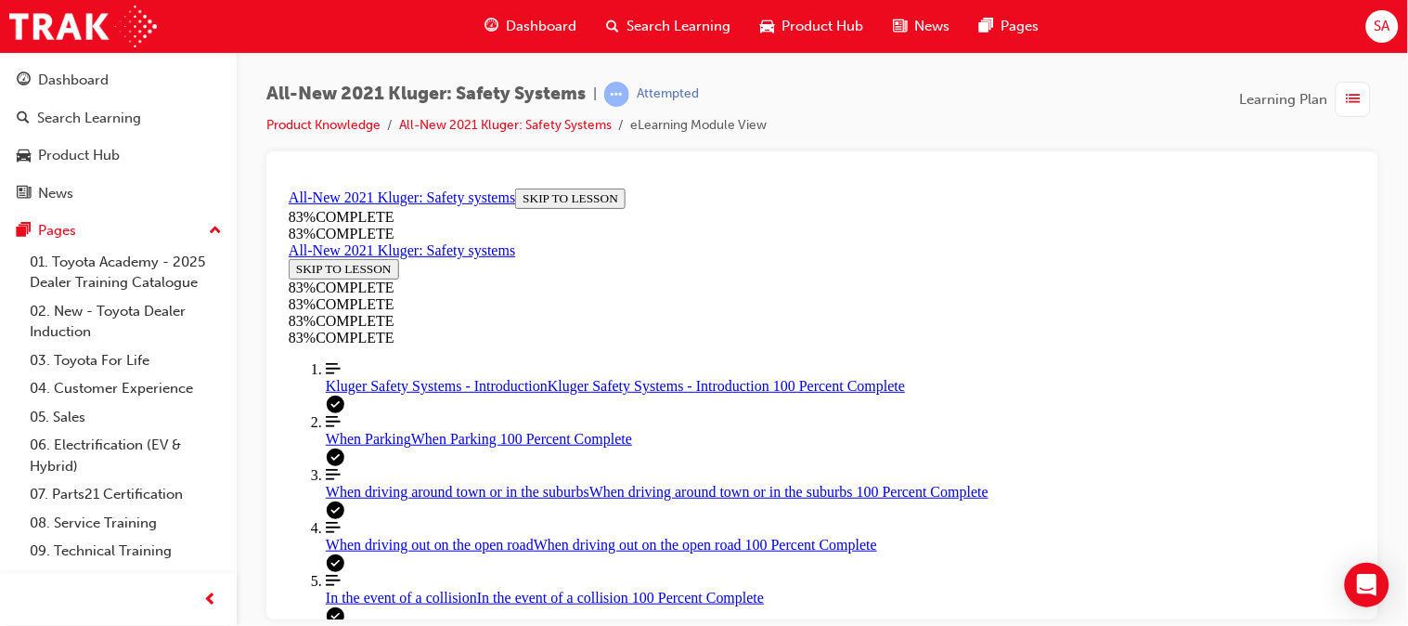
scroll to position [266, 0]
drag, startPoint x: 826, startPoint y: 373, endPoint x: 938, endPoint y: 377, distance: 111.5
drag, startPoint x: 938, startPoint y: 377, endPoint x: 835, endPoint y: 371, distance: 102.3
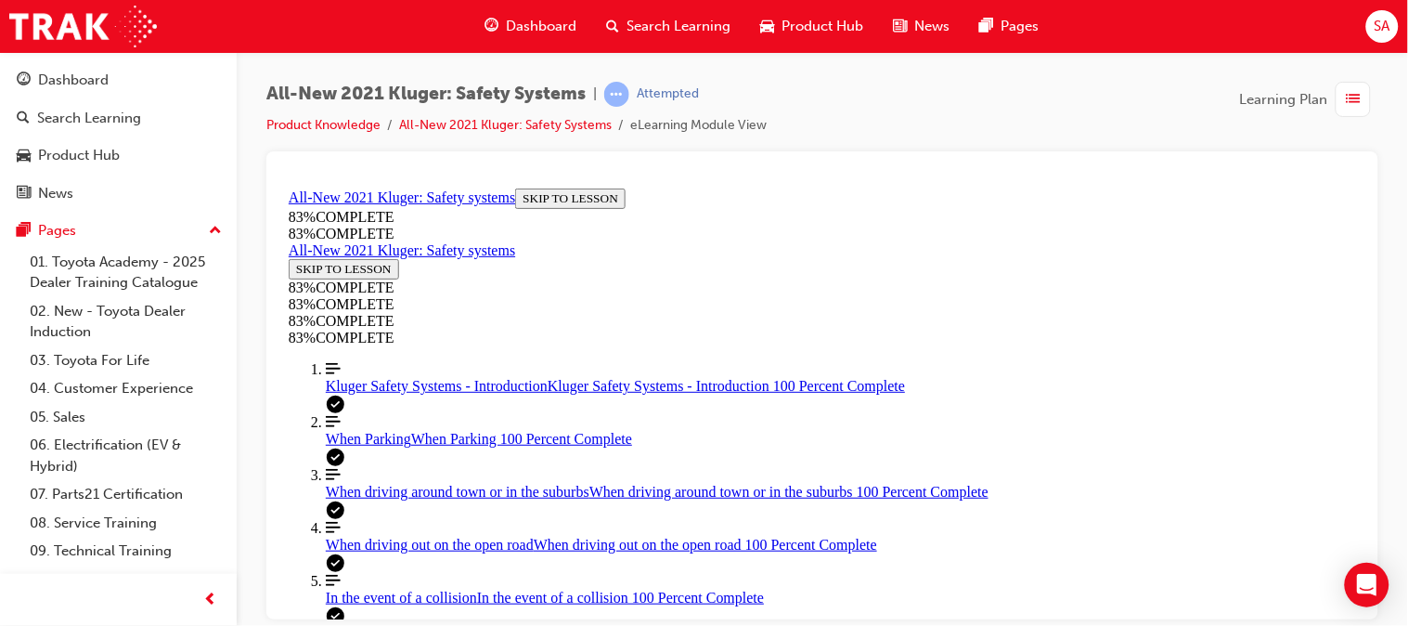
drag, startPoint x: 835, startPoint y: 371, endPoint x: 941, endPoint y: 369, distance: 105.8
drag, startPoint x: 857, startPoint y: 465, endPoint x: 924, endPoint y: 298, distance: 180.0
drag, startPoint x: 809, startPoint y: 474, endPoint x: 872, endPoint y: 475, distance: 62.2
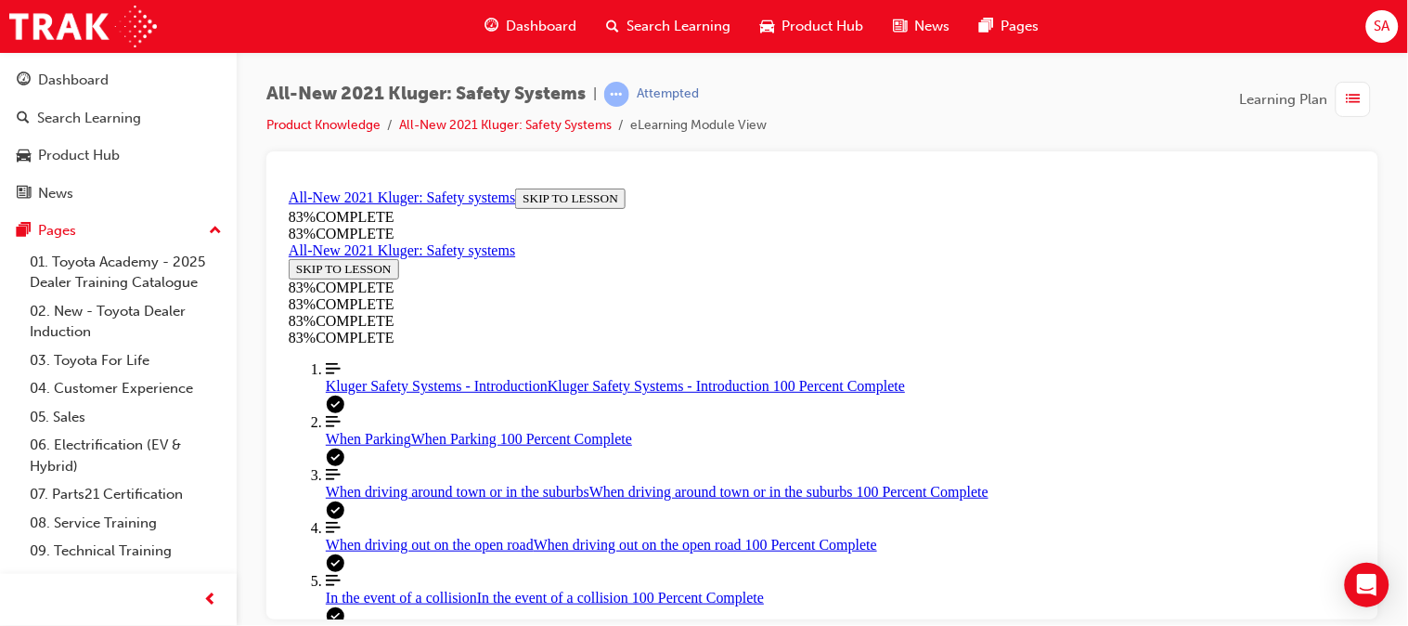
scroll to position [765, 0]
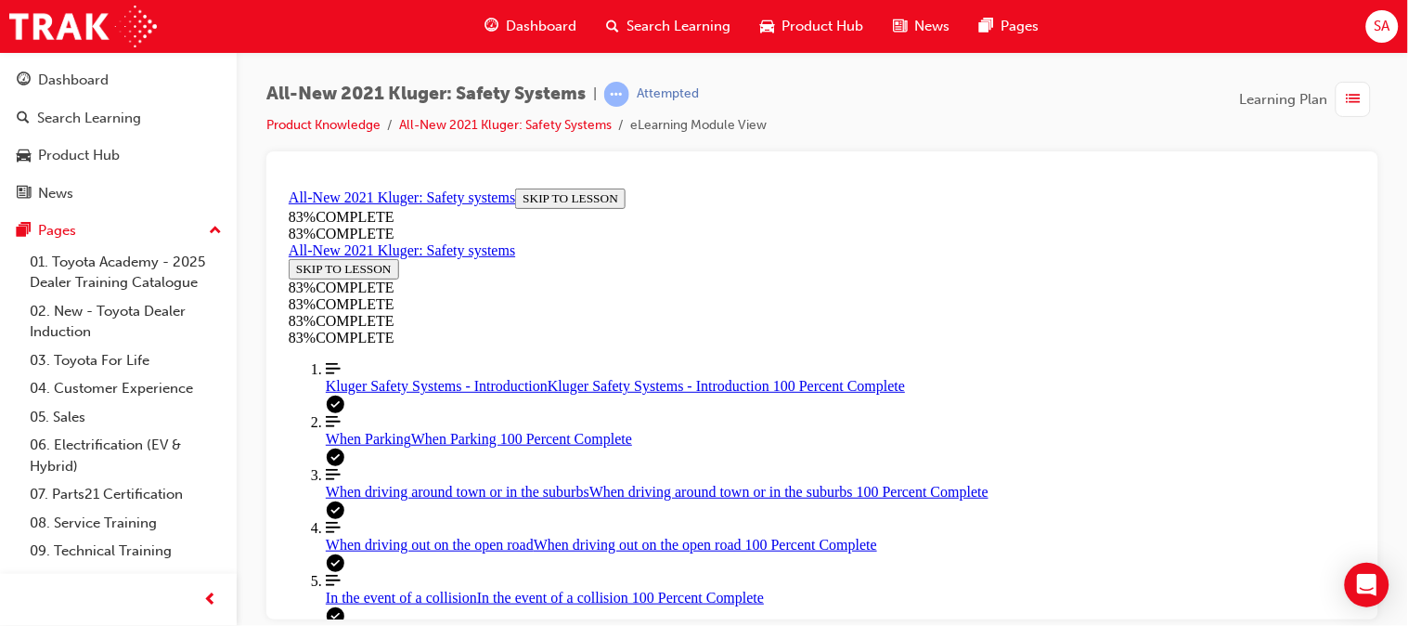
scroll to position [724, 0]
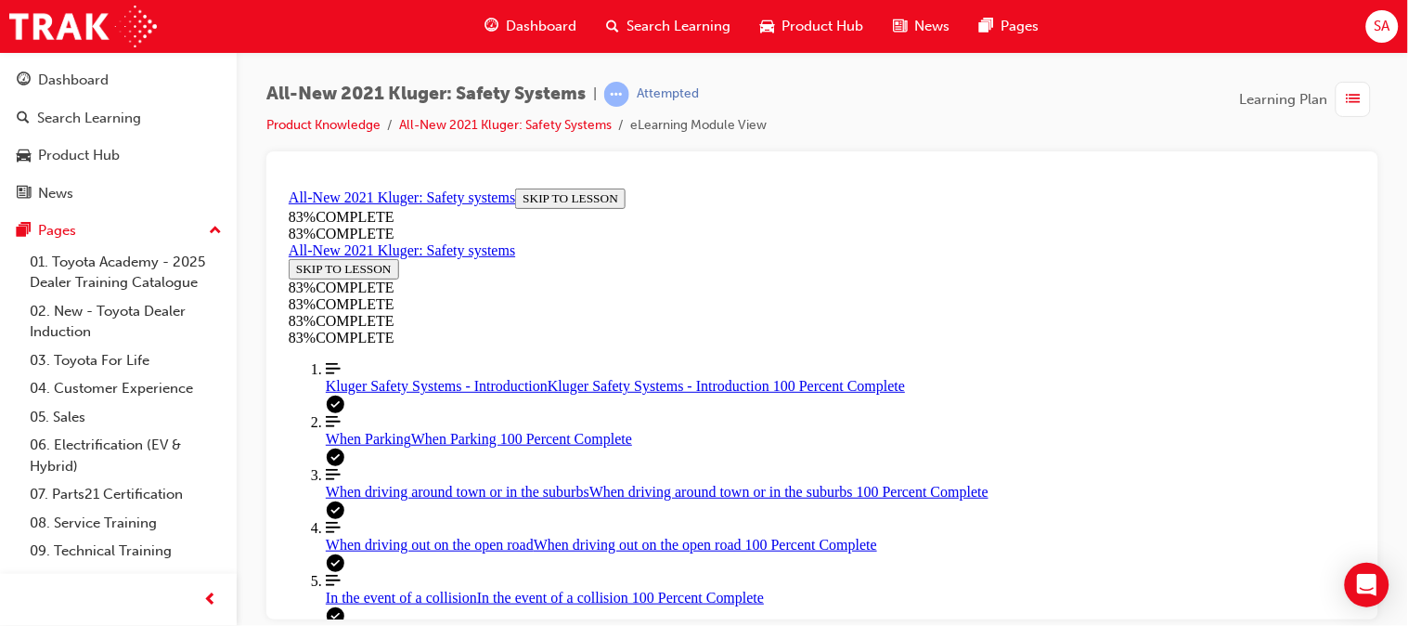
scroll to position [479, 0]
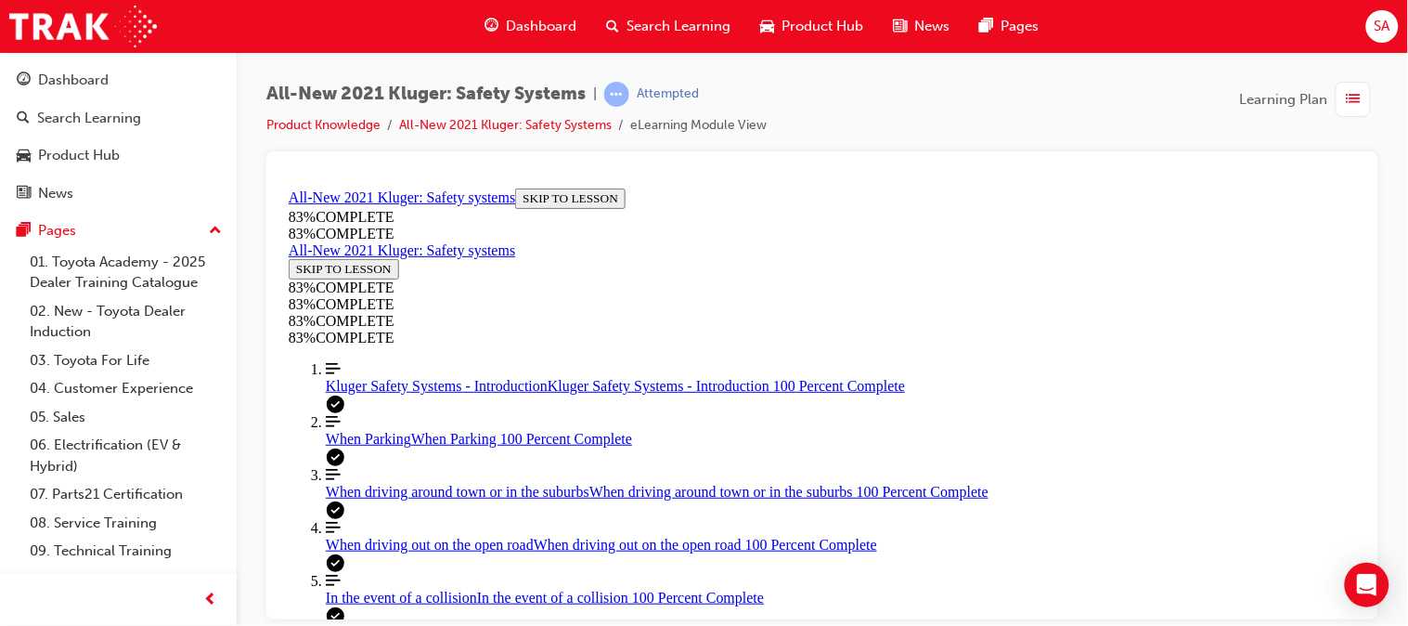
scroll to position [605, 0]
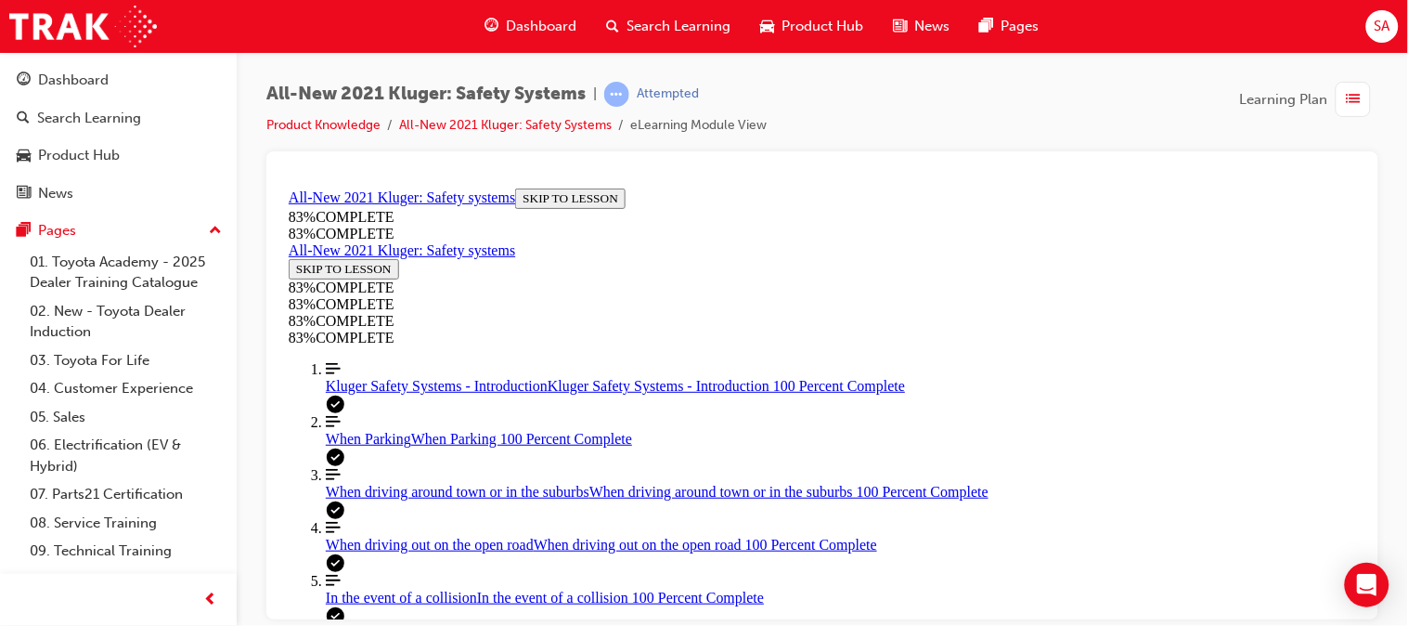
scroll to position [692, 0]
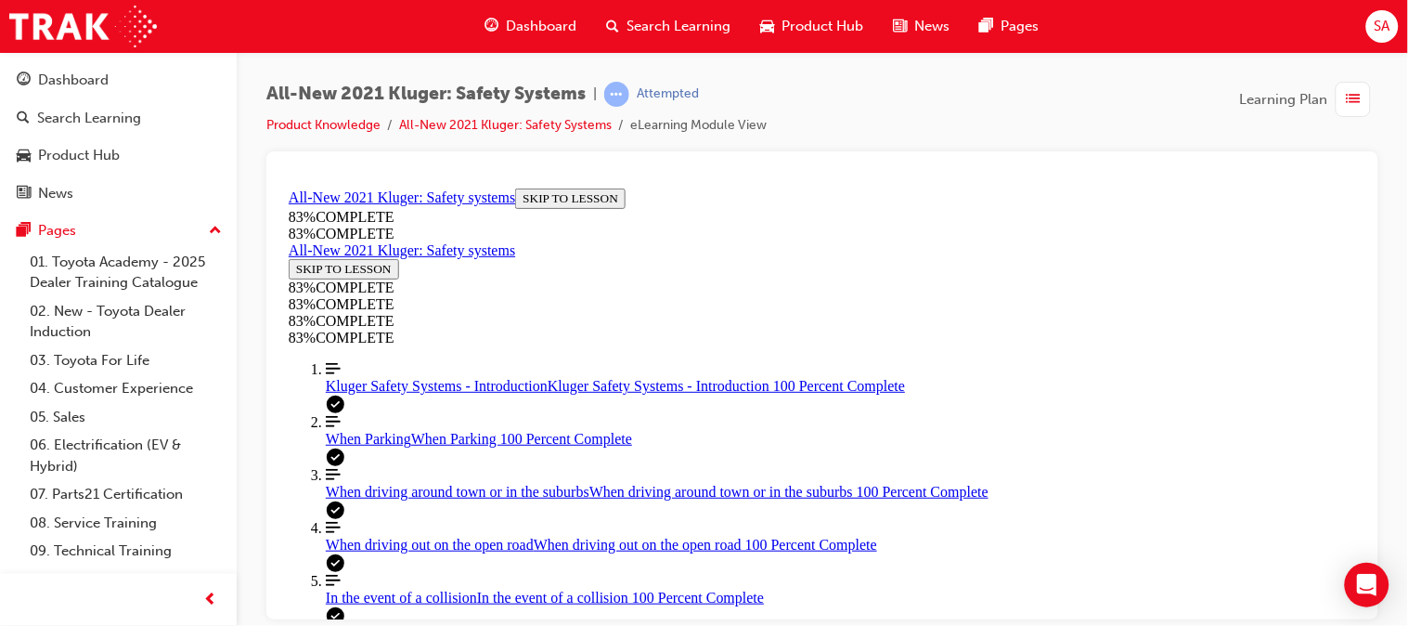
drag, startPoint x: 879, startPoint y: 350, endPoint x: 963, endPoint y: 443, distance: 124.9
drag, startPoint x: 835, startPoint y: 335, endPoint x: 951, endPoint y: 343, distance: 115.3
drag, startPoint x: 951, startPoint y: 343, endPoint x: 779, endPoint y: 265, distance: 188.2
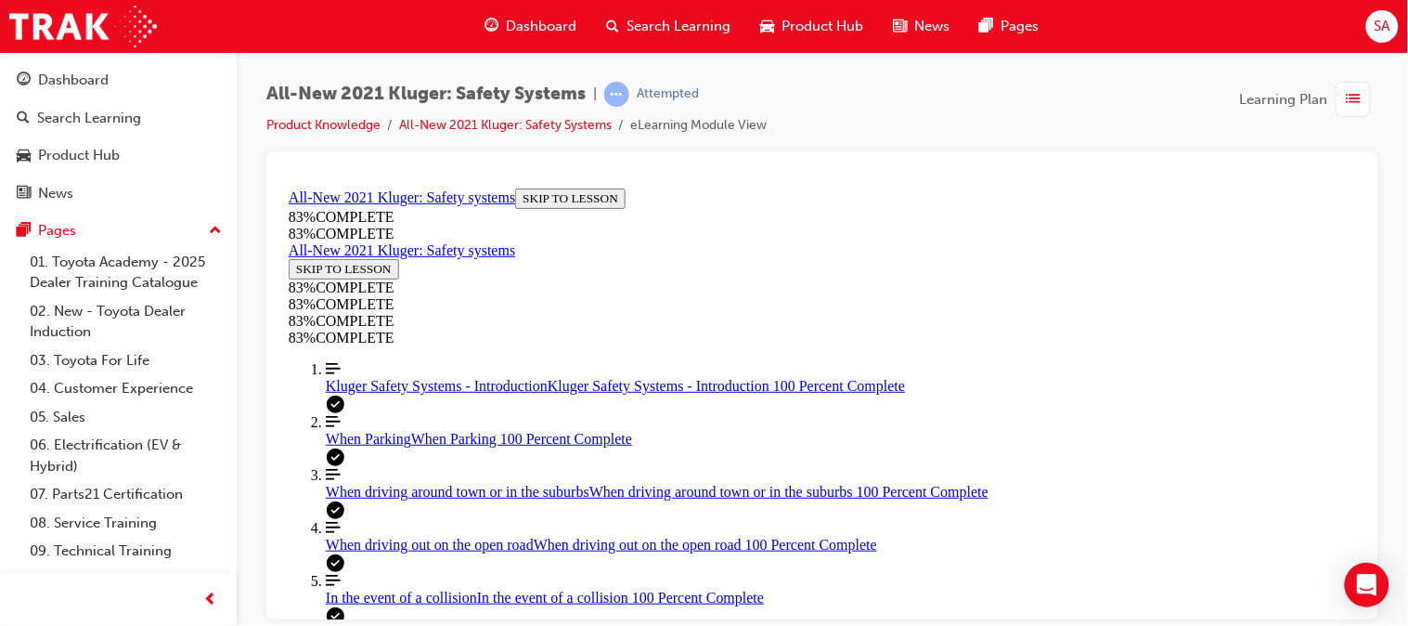
drag, startPoint x: 797, startPoint y: 343, endPoint x: 897, endPoint y: 343, distance: 99.3
drag, startPoint x: 856, startPoint y: 515, endPoint x: 953, endPoint y: 526, distance: 98.1
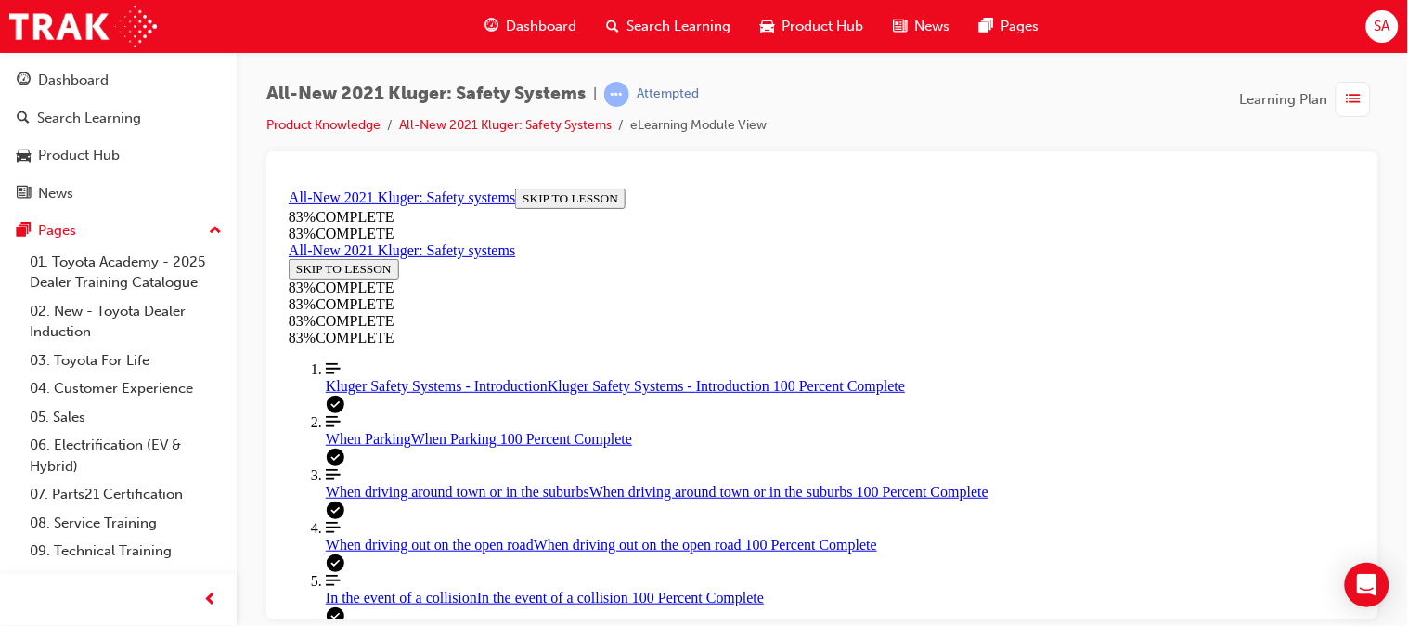
scroll to position [363, 0]
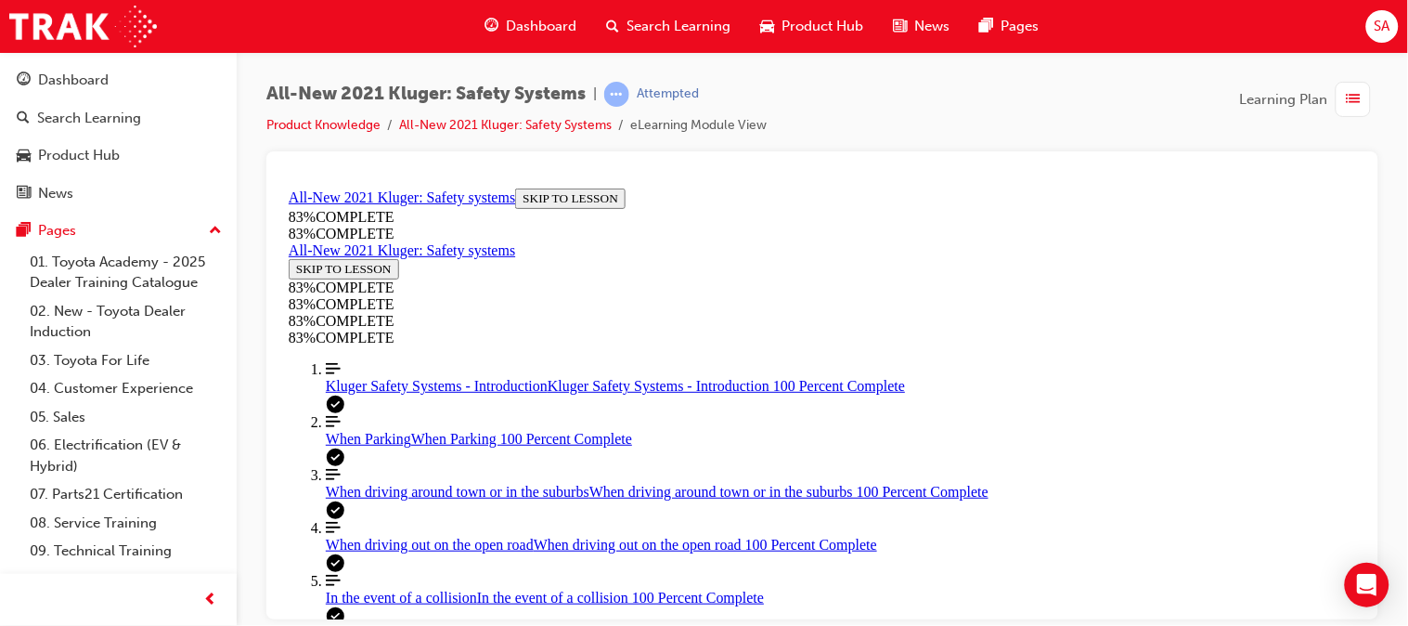
drag, startPoint x: 848, startPoint y: 427, endPoint x: 944, endPoint y: 344, distance: 127.1
drag, startPoint x: 944, startPoint y: 344, endPoint x: 822, endPoint y: 427, distance: 147.0
drag, startPoint x: 822, startPoint y: 427, endPoint x: 964, endPoint y: 321, distance: 177.1
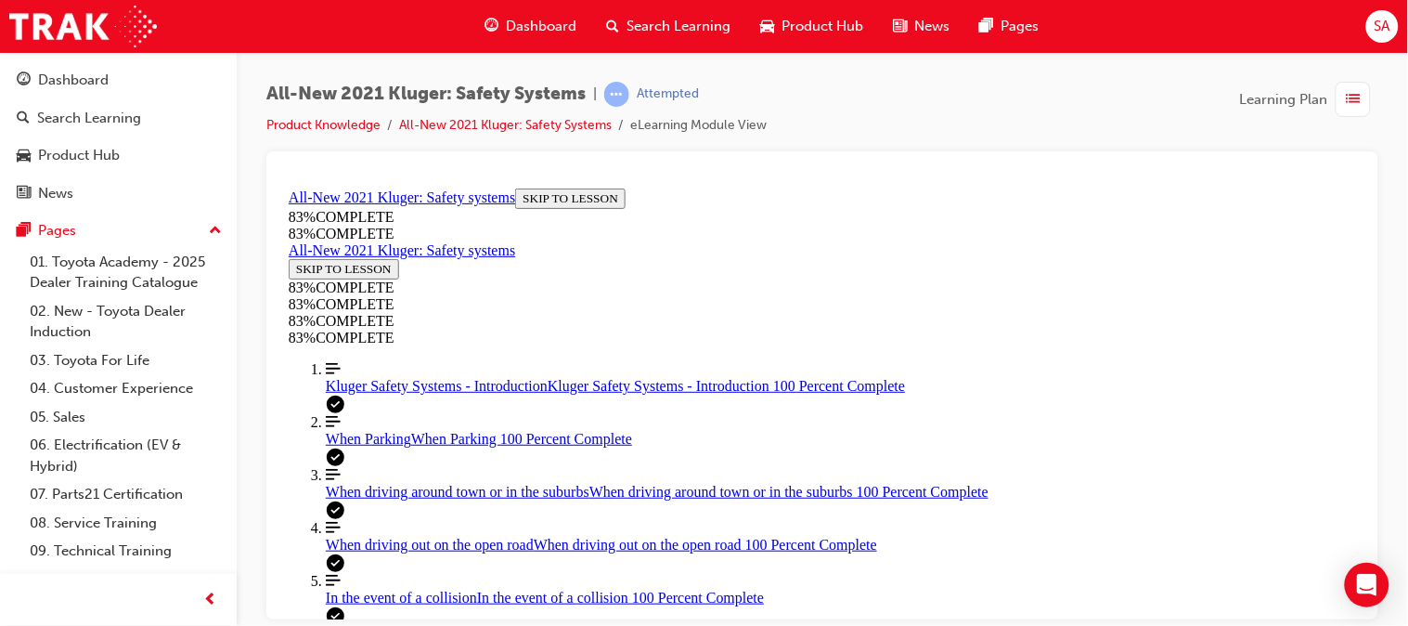
drag, startPoint x: 882, startPoint y: 408, endPoint x: 964, endPoint y: 488, distance: 115.5
drag, startPoint x: 838, startPoint y: 415, endPoint x: 935, endPoint y: 428, distance: 97.4
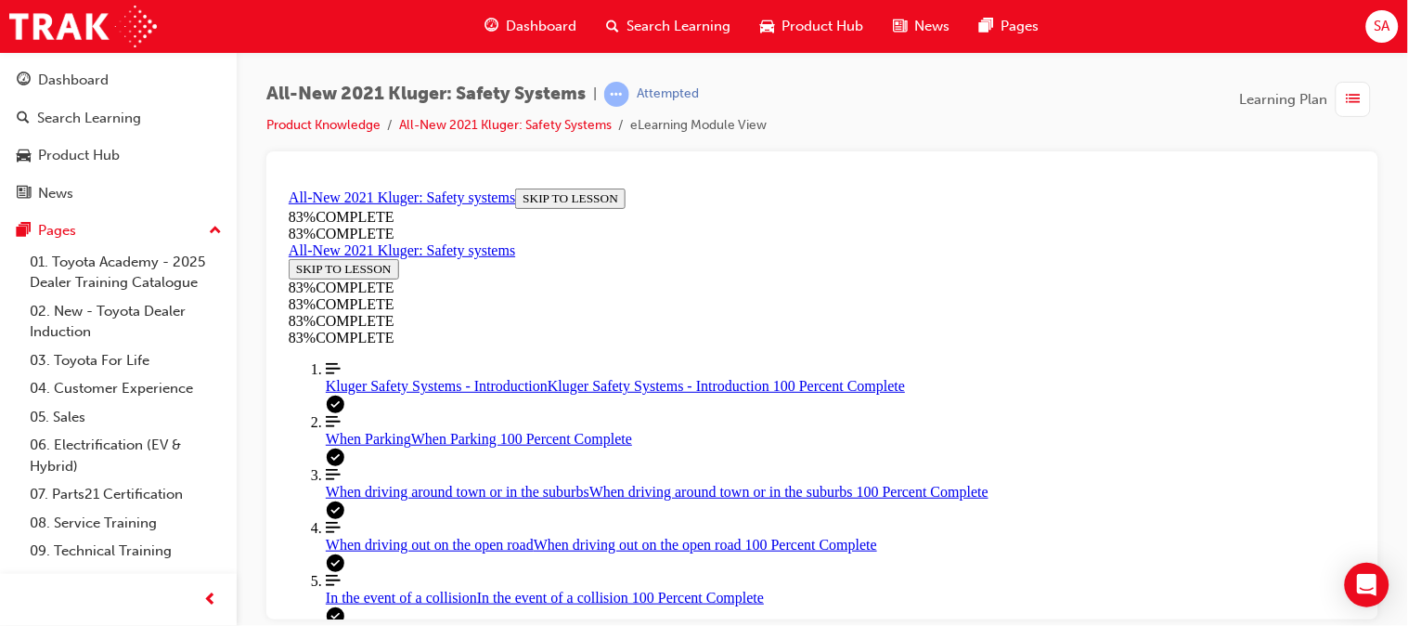
scroll to position [418, 0]
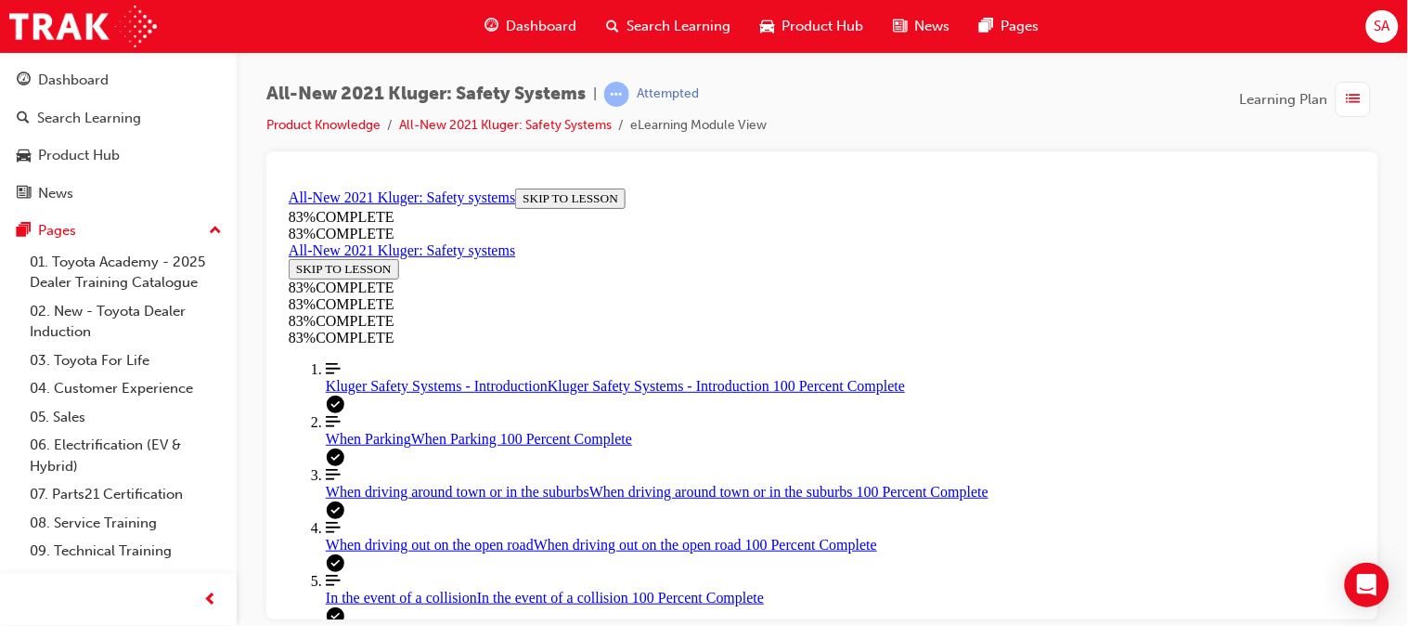
scroll to position [437, 0]
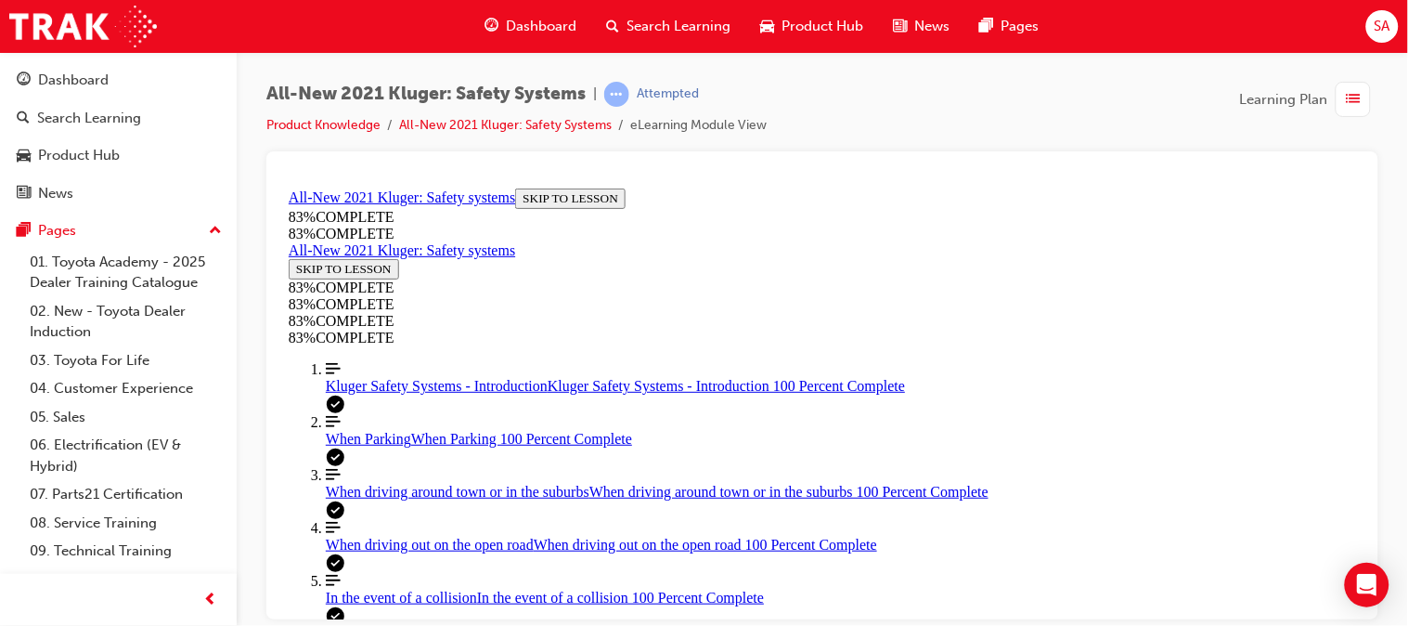
scroll to position [522, 0]
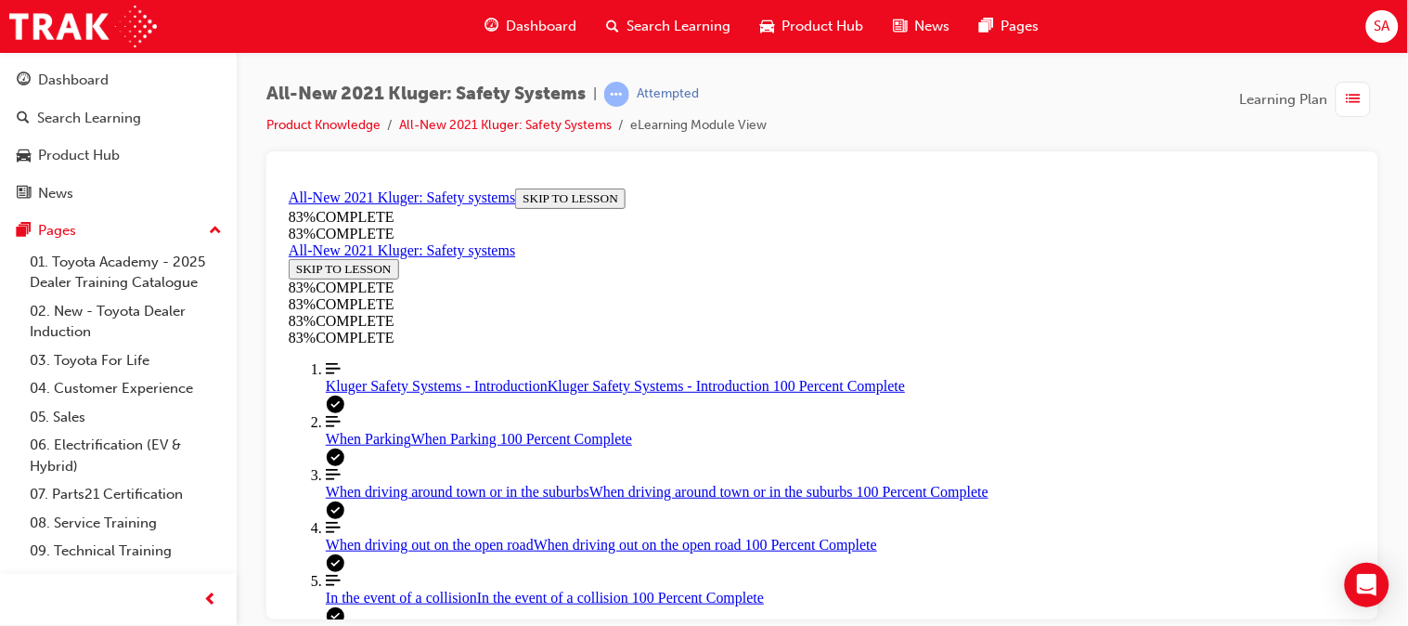
drag, startPoint x: 845, startPoint y: 360, endPoint x: 922, endPoint y: 290, distance: 104.5
drag, startPoint x: 846, startPoint y: 445, endPoint x: 939, endPoint y: 351, distance: 132.6
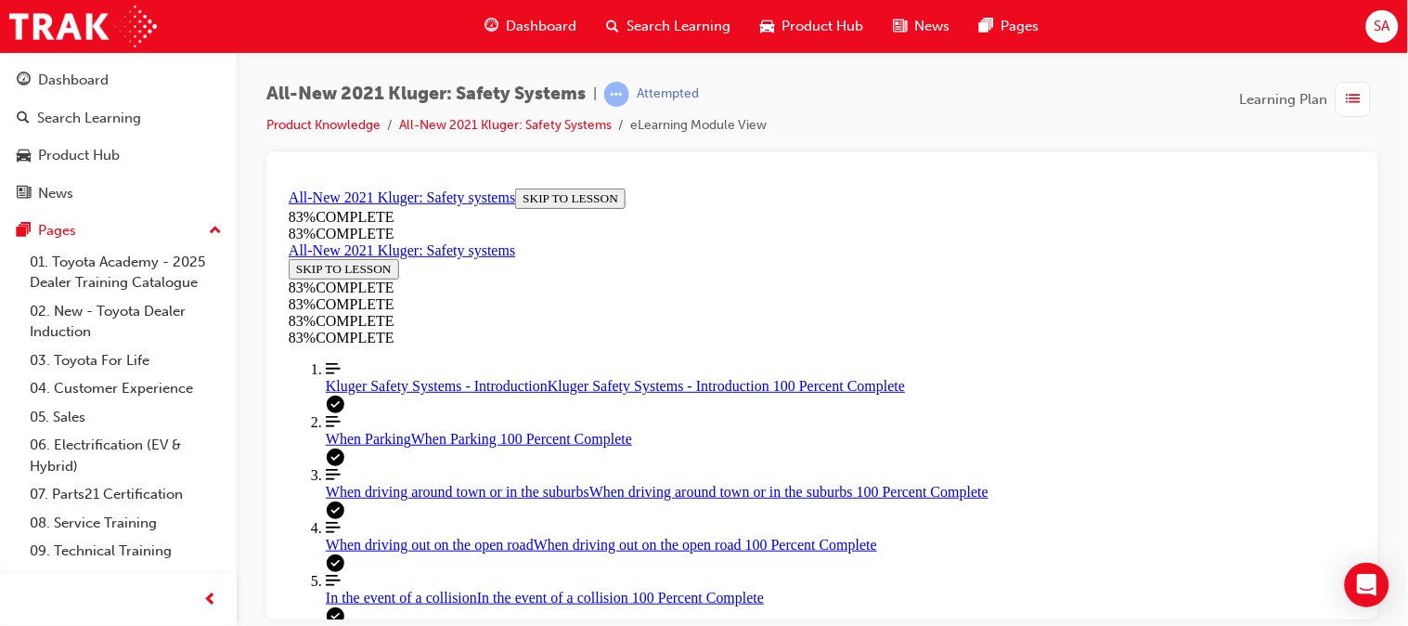
drag, startPoint x: 816, startPoint y: 441, endPoint x: 905, endPoint y: 425, distance: 90.5
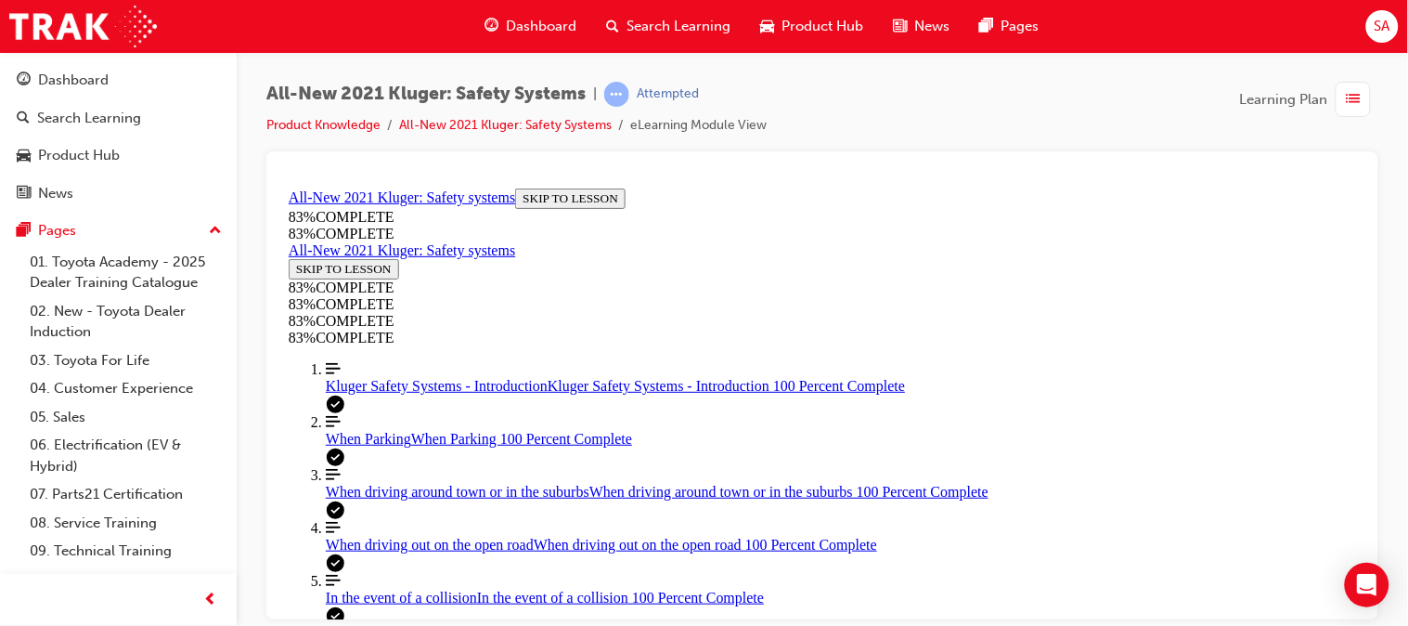
scroll to position [631, 0]
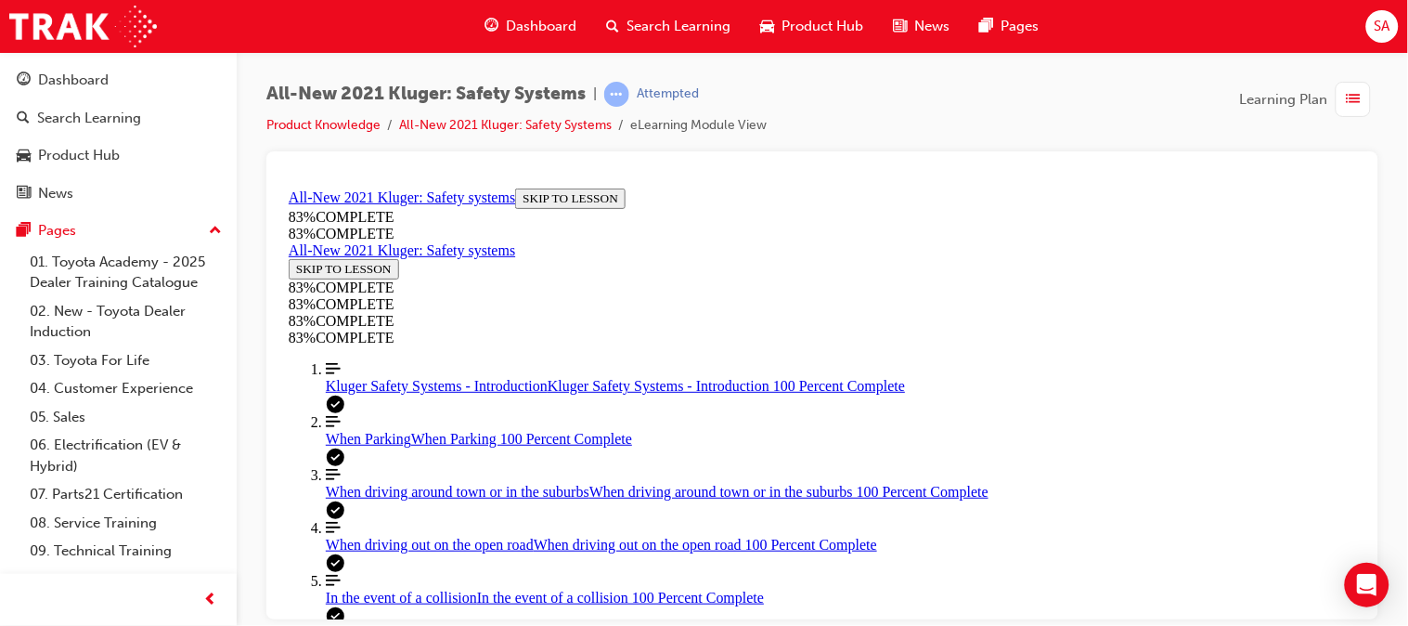
scroll to position [480, 0]
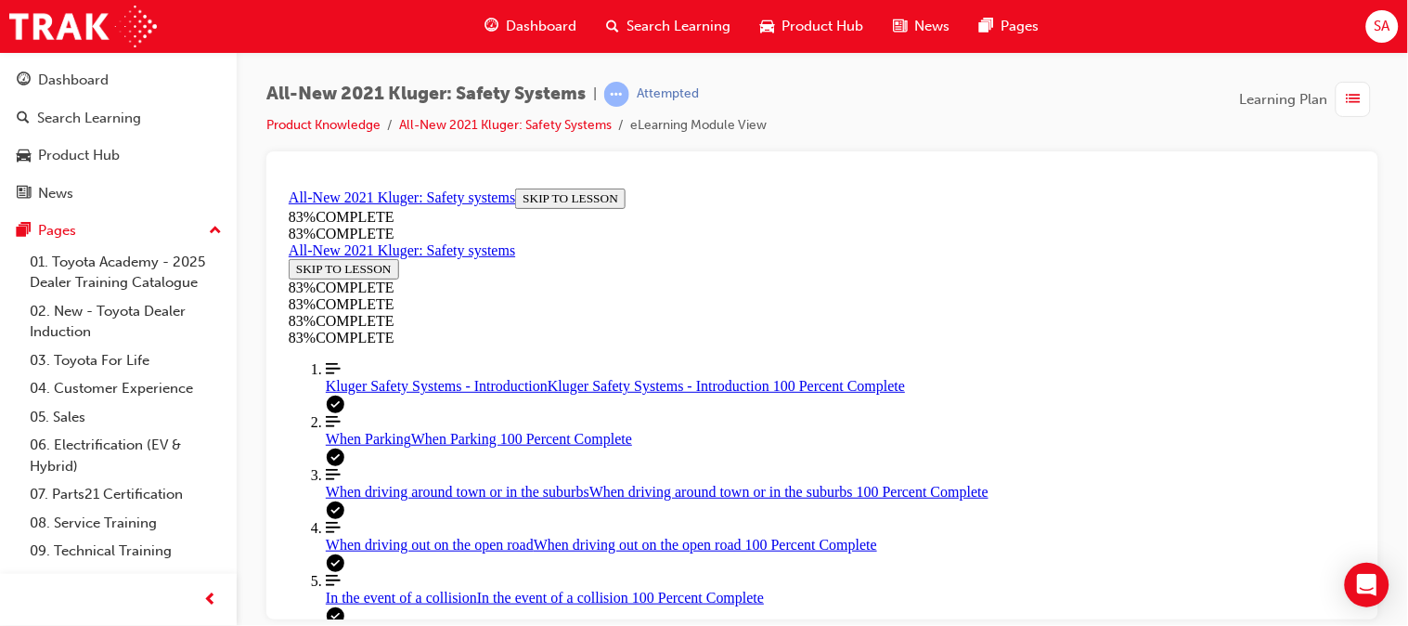
click at [1346, 110] on div "button" at bounding box center [1353, 99] width 35 height 35
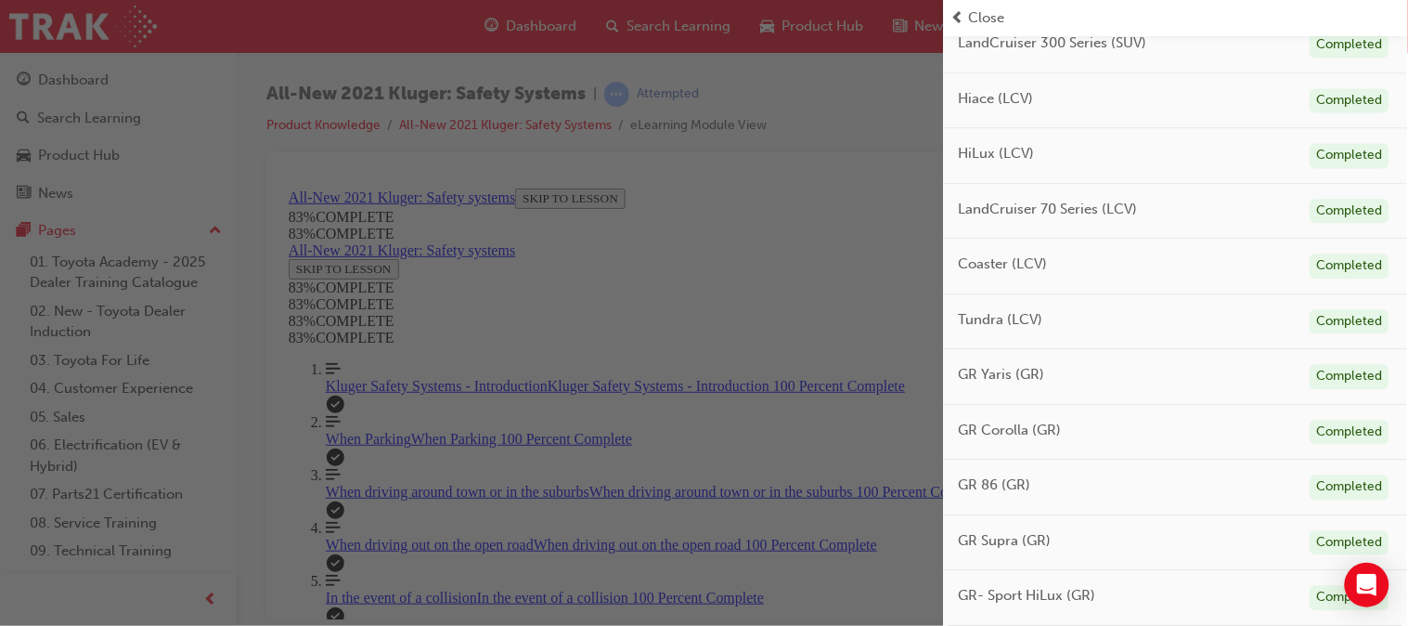
scroll to position [0, 0]
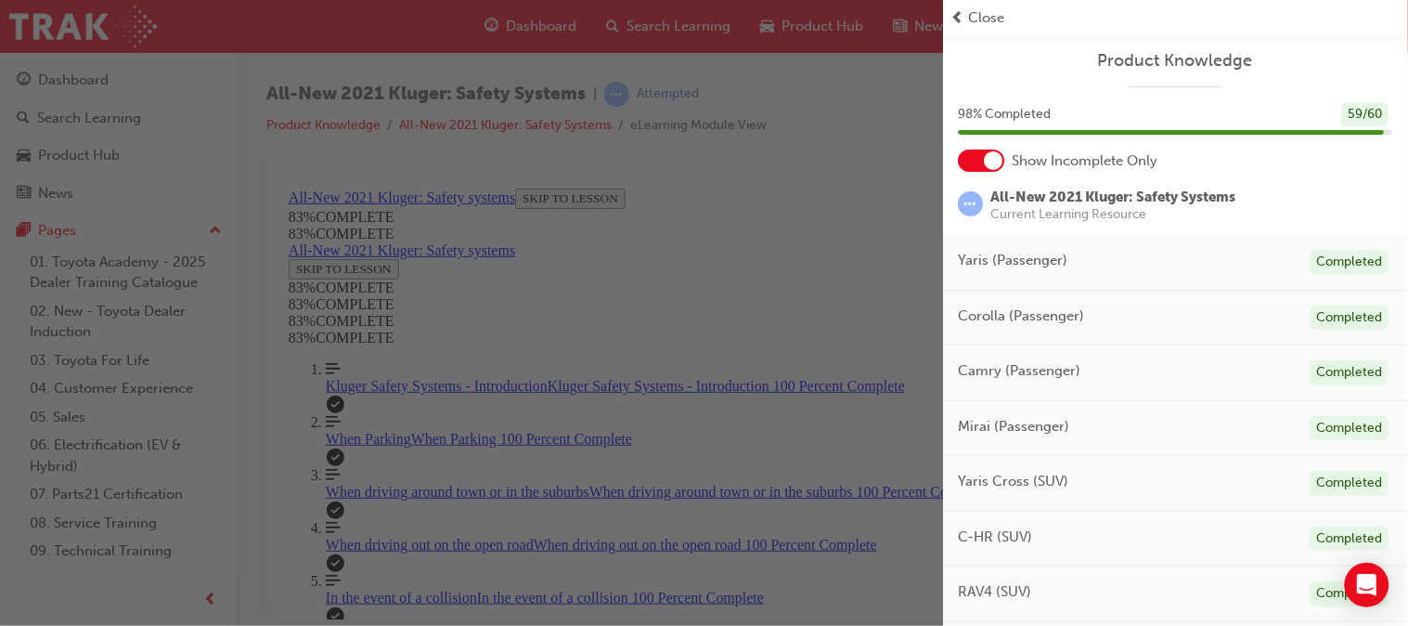
click at [966, 15] on div "Close" at bounding box center [1175, 17] width 449 height 21
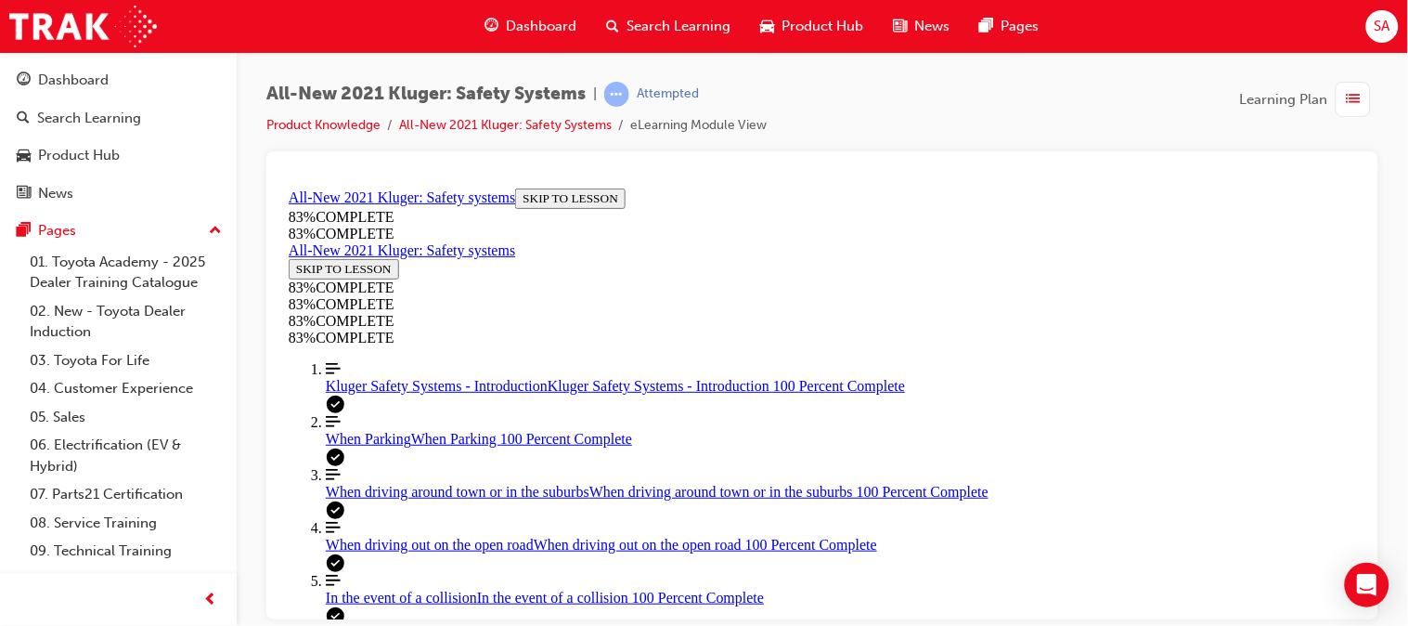
scroll to position [429, 0]
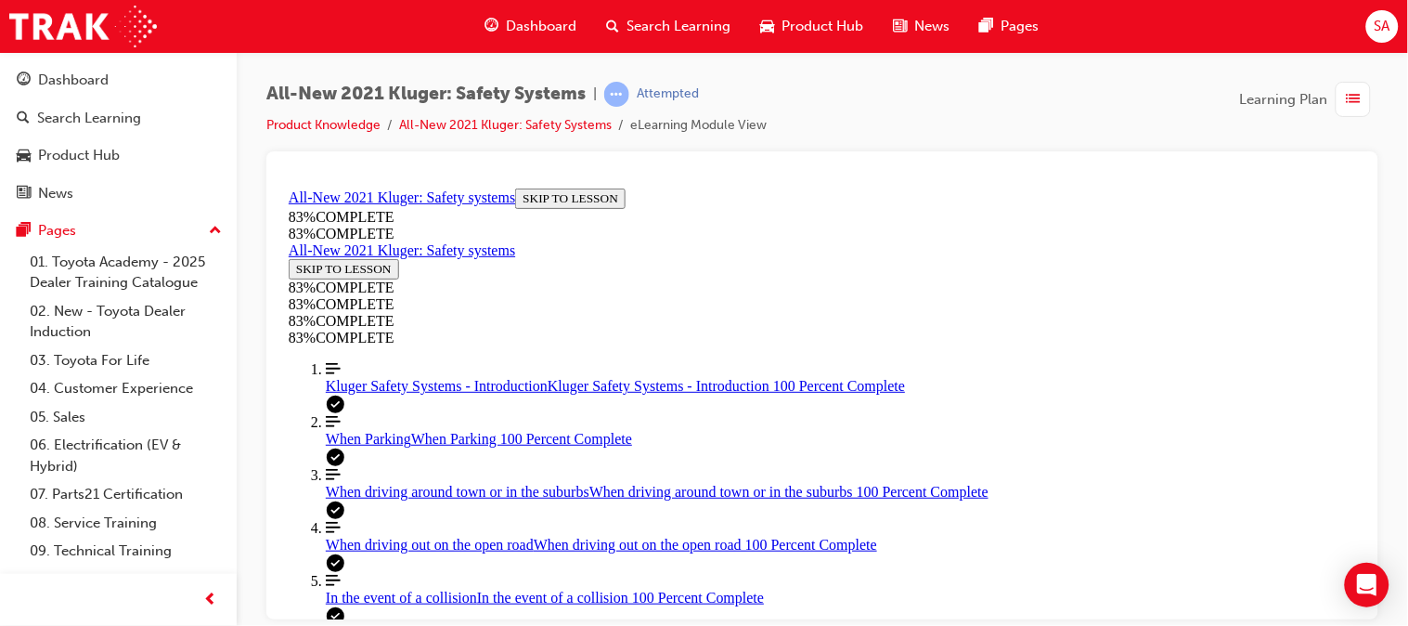
drag, startPoint x: 838, startPoint y: 508, endPoint x: 951, endPoint y: 424, distance: 140.0
drag, startPoint x: 828, startPoint y: 337, endPoint x: 921, endPoint y: 334, distance: 92.9
drag, startPoint x: 845, startPoint y: 490, endPoint x: 933, endPoint y: 489, distance: 88.2
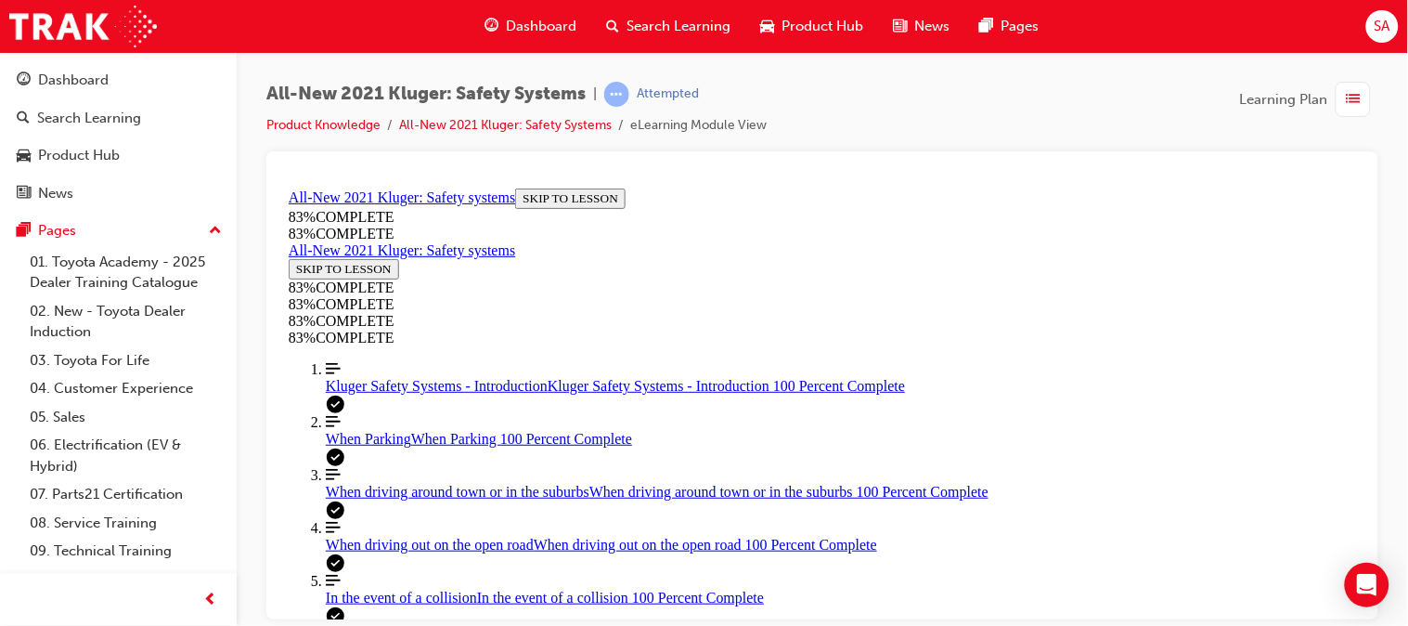
scroll to position [420, 0]
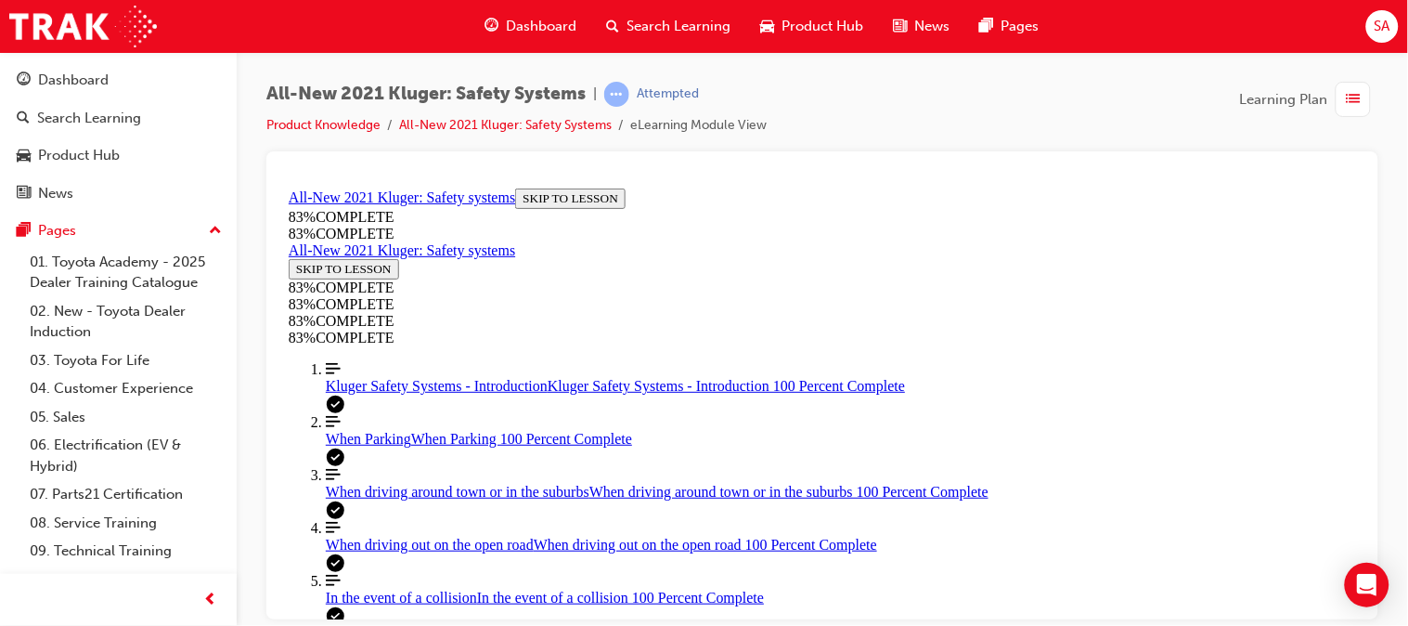
scroll to position [522, 0]
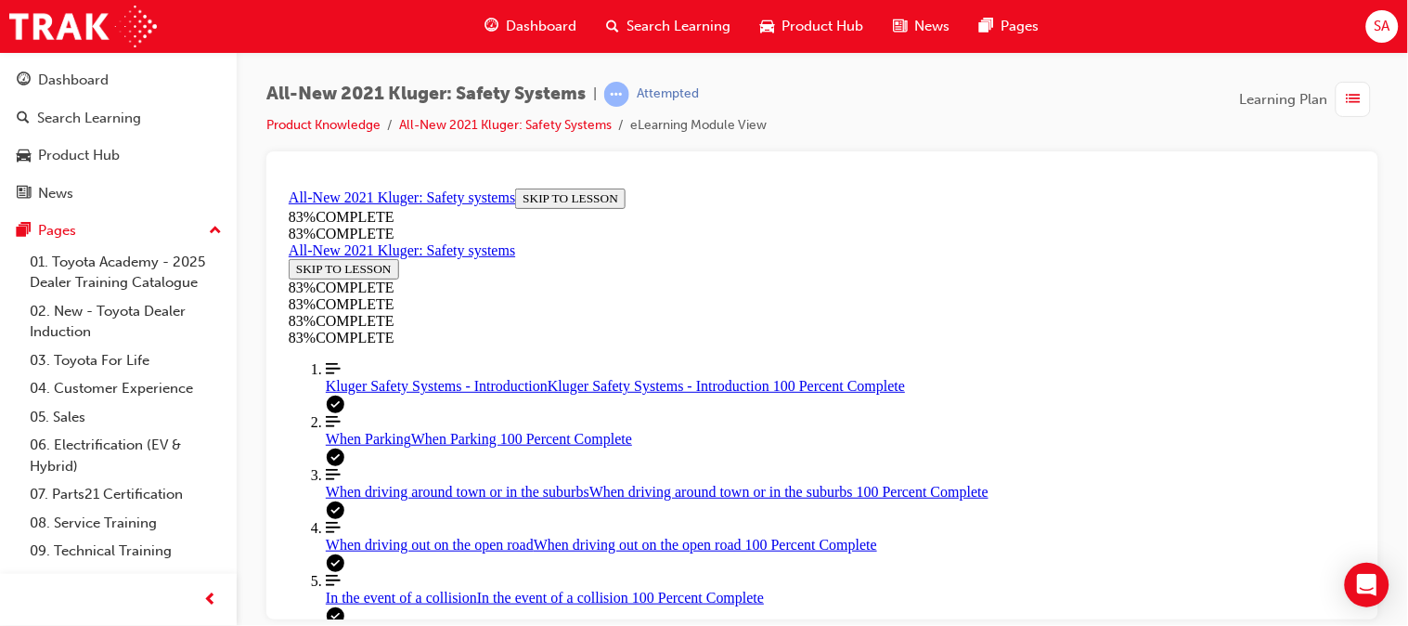
scroll to position [420, 0]
drag, startPoint x: 866, startPoint y: 291, endPoint x: 950, endPoint y: 369, distance: 114.3
drag, startPoint x: 820, startPoint y: 452, endPoint x: 912, endPoint y: 276, distance: 199.3
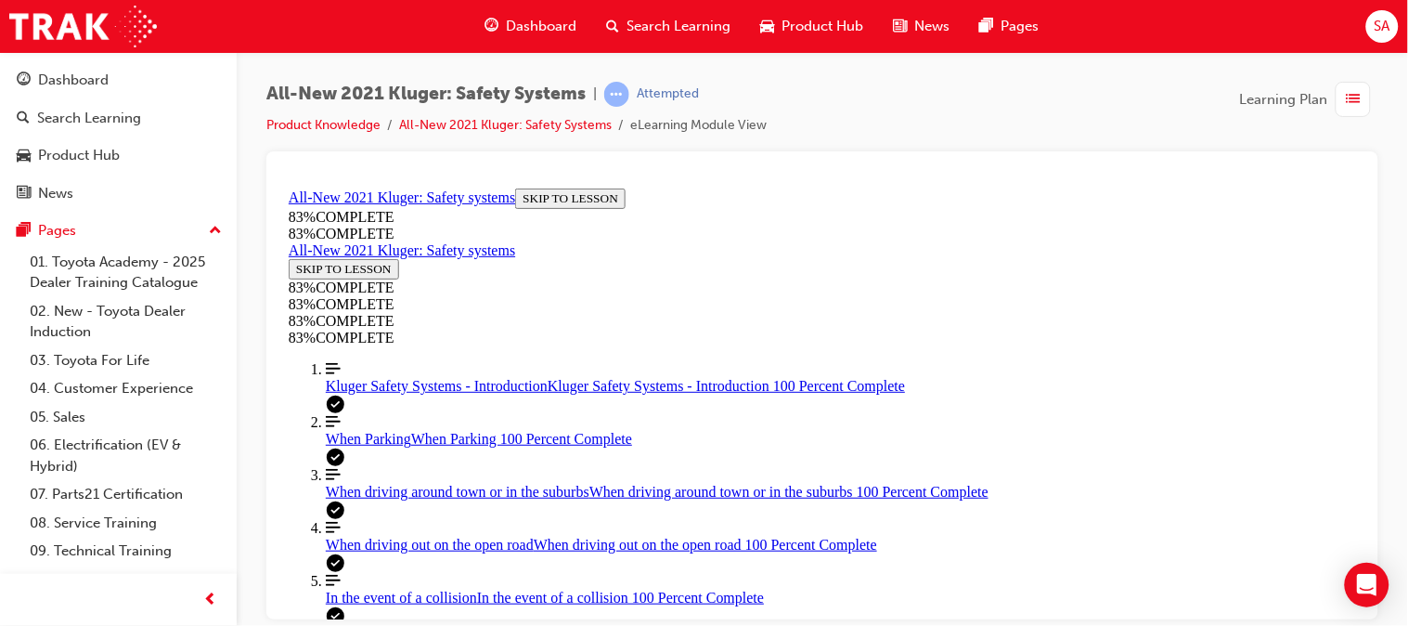
drag, startPoint x: 799, startPoint y: 471, endPoint x: 904, endPoint y: 460, distance: 105.4
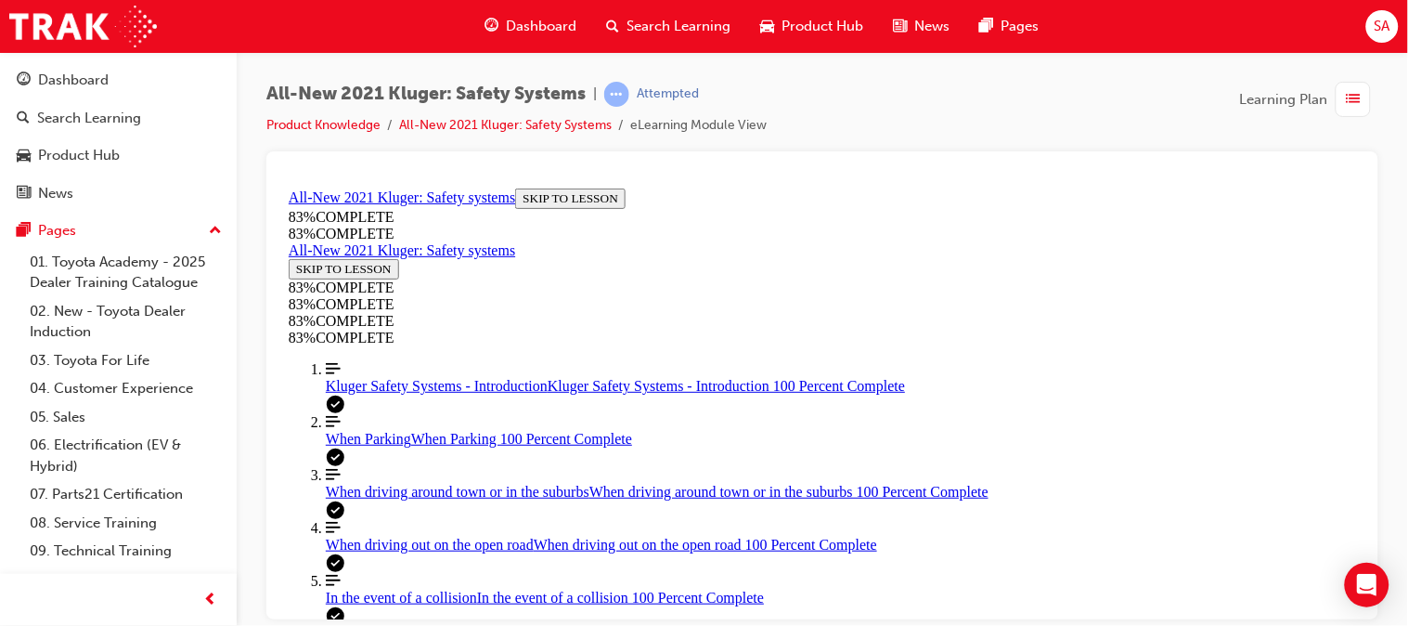
scroll to position [744, 0]
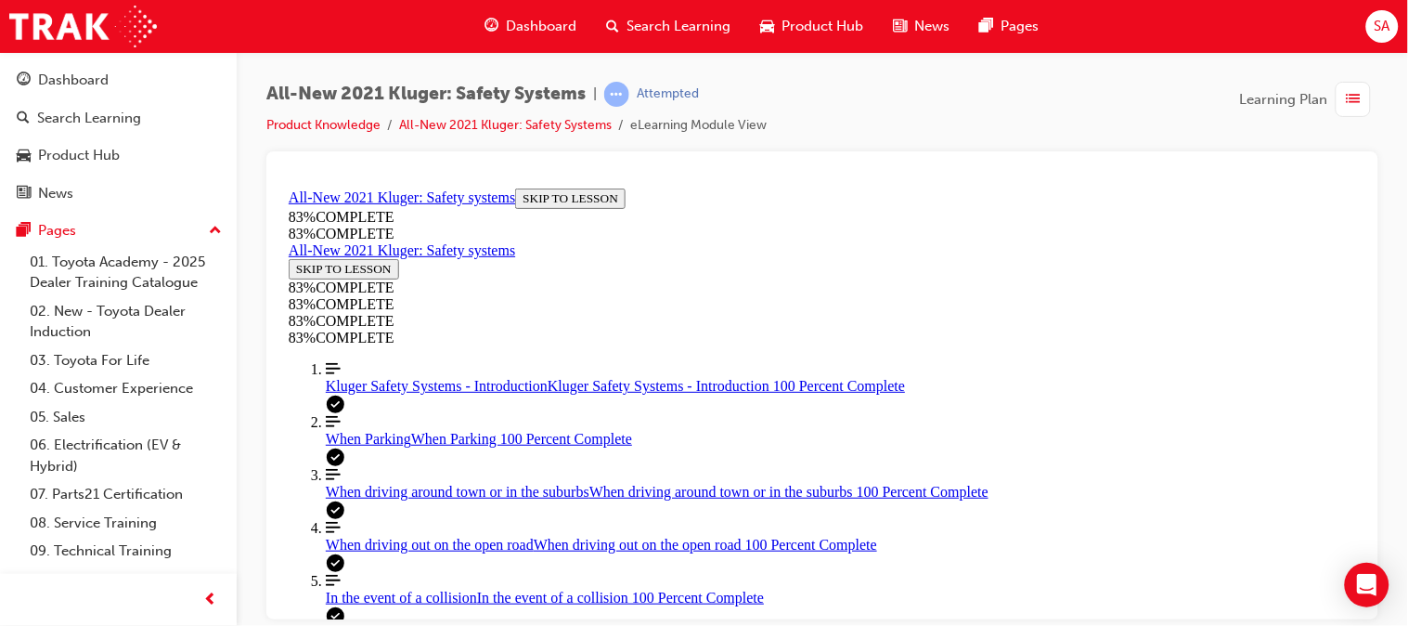
scroll to position [495, 0]
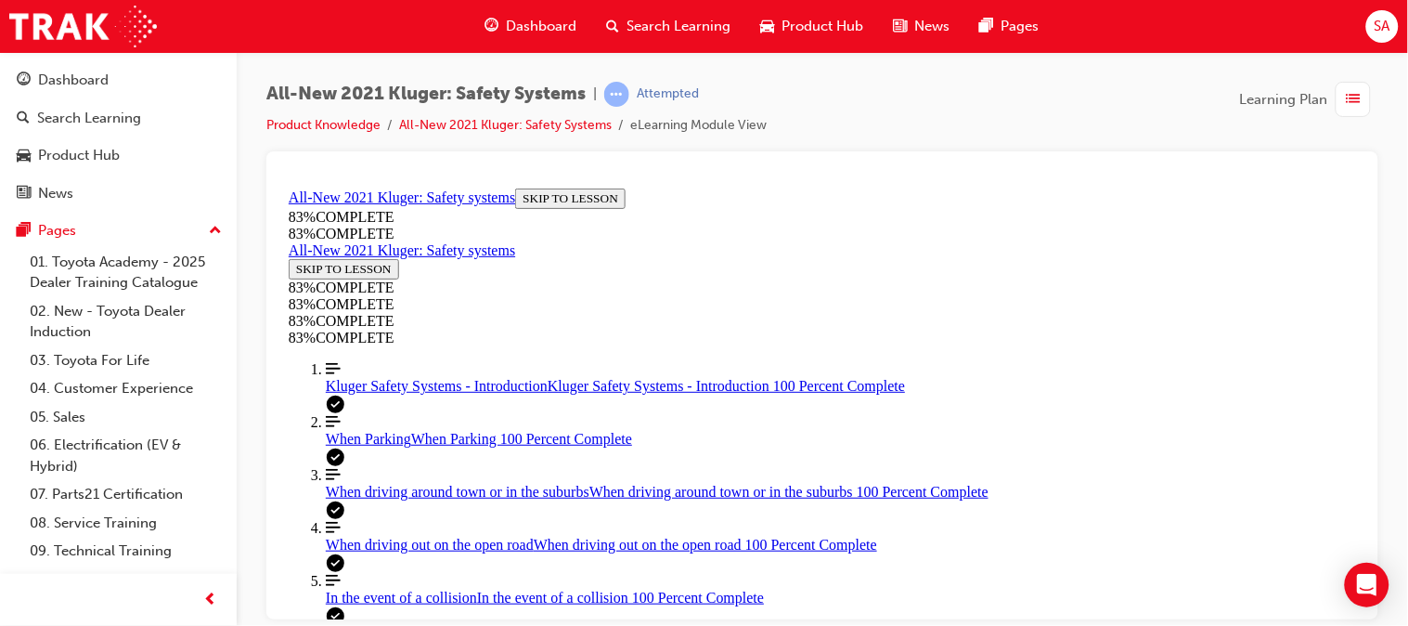
scroll to position [439, 0]
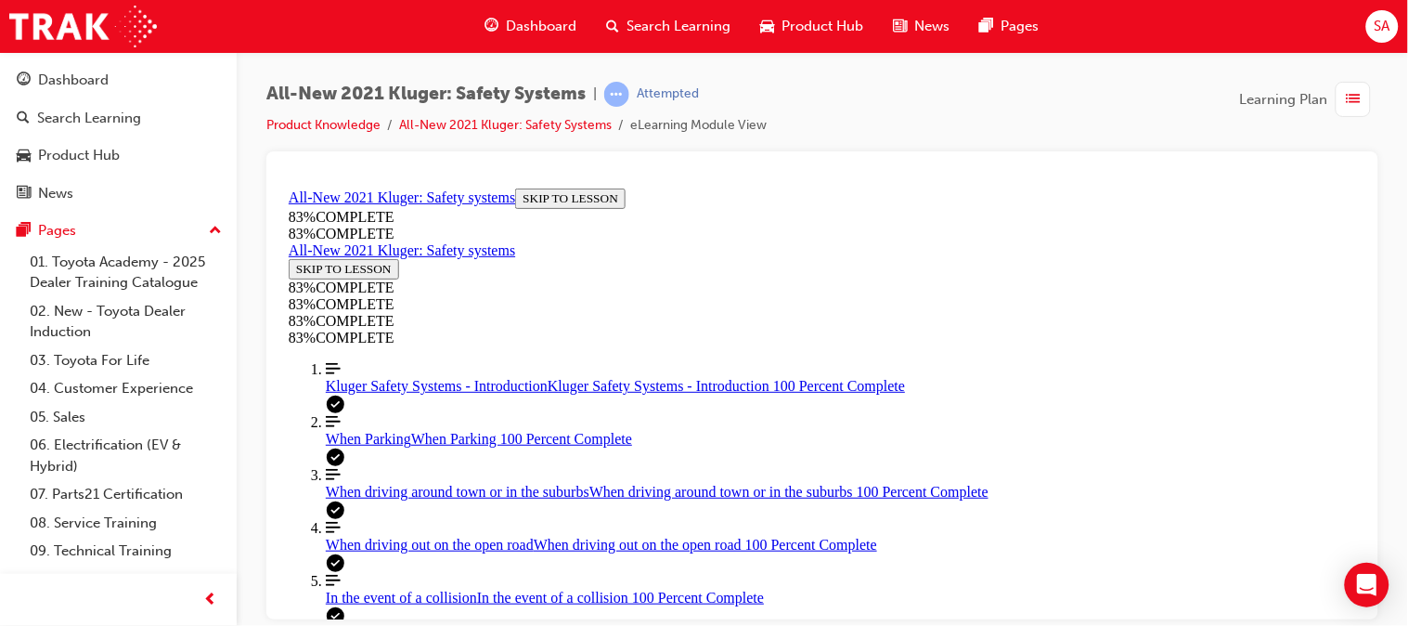
scroll to position [648, 0]
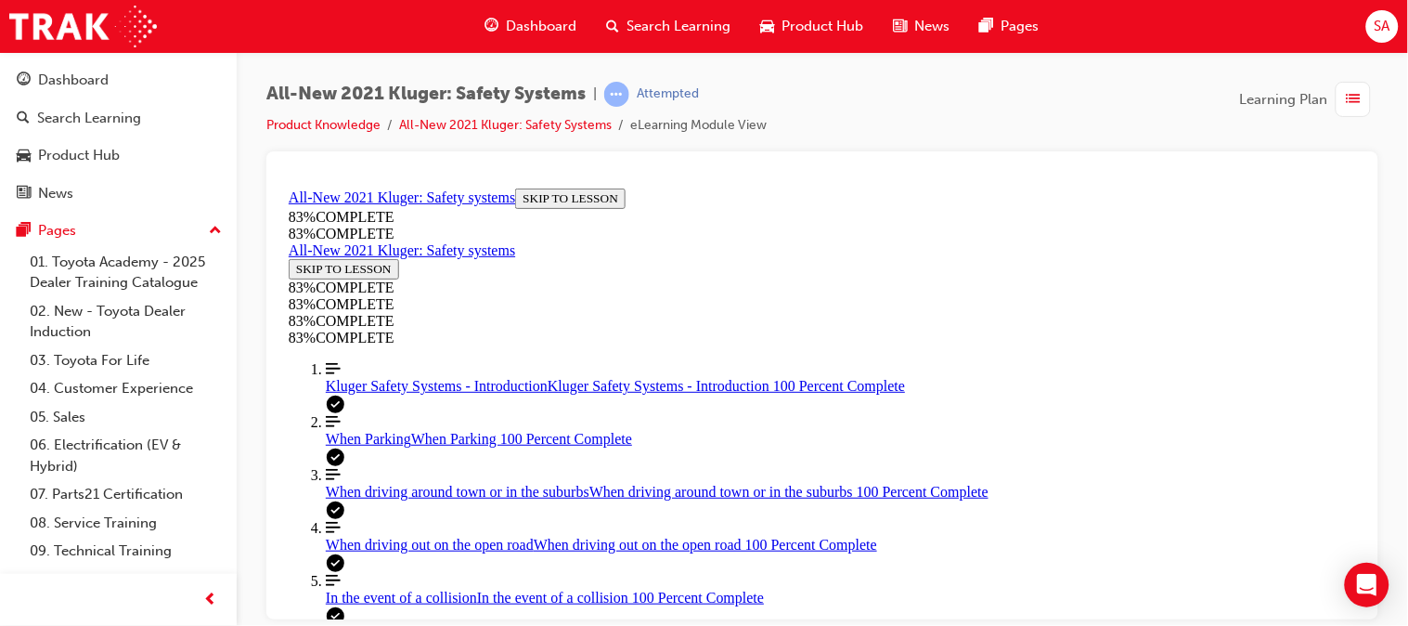
scroll to position [850, 0]
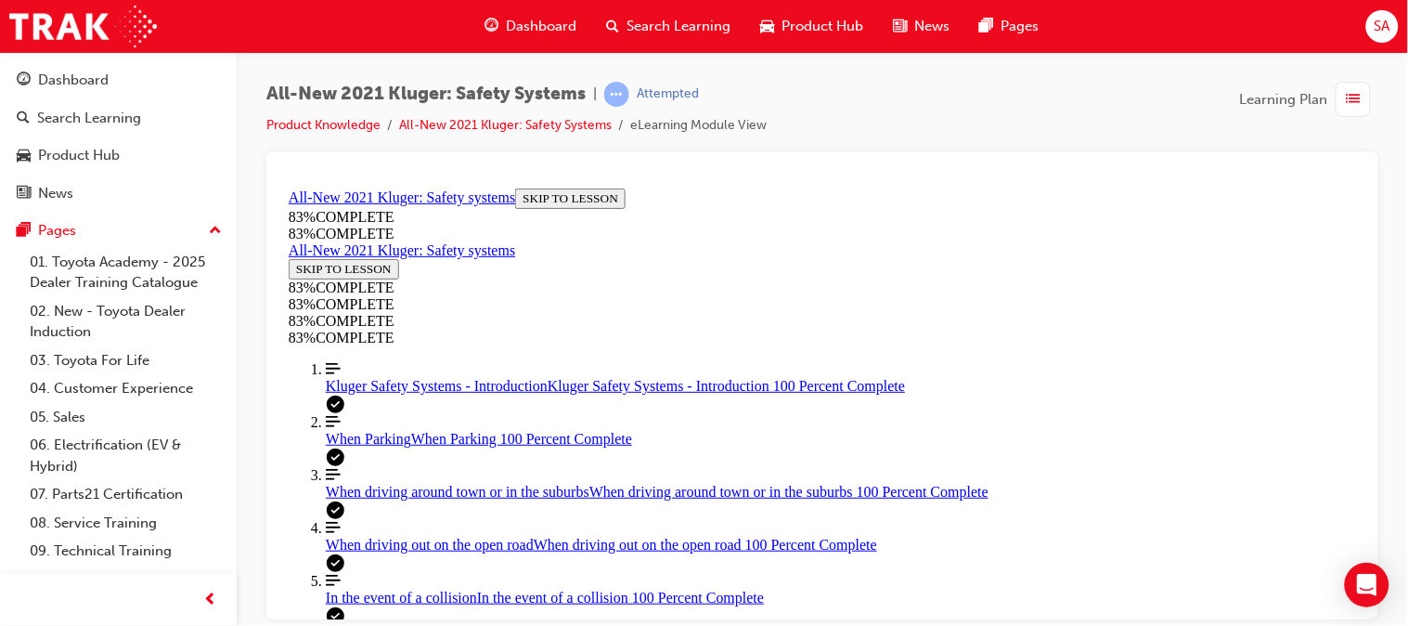
drag, startPoint x: 872, startPoint y: 499, endPoint x: 959, endPoint y: 407, distance: 127.4
drag, startPoint x: 838, startPoint y: 330, endPoint x: 931, endPoint y: 333, distance: 92.9
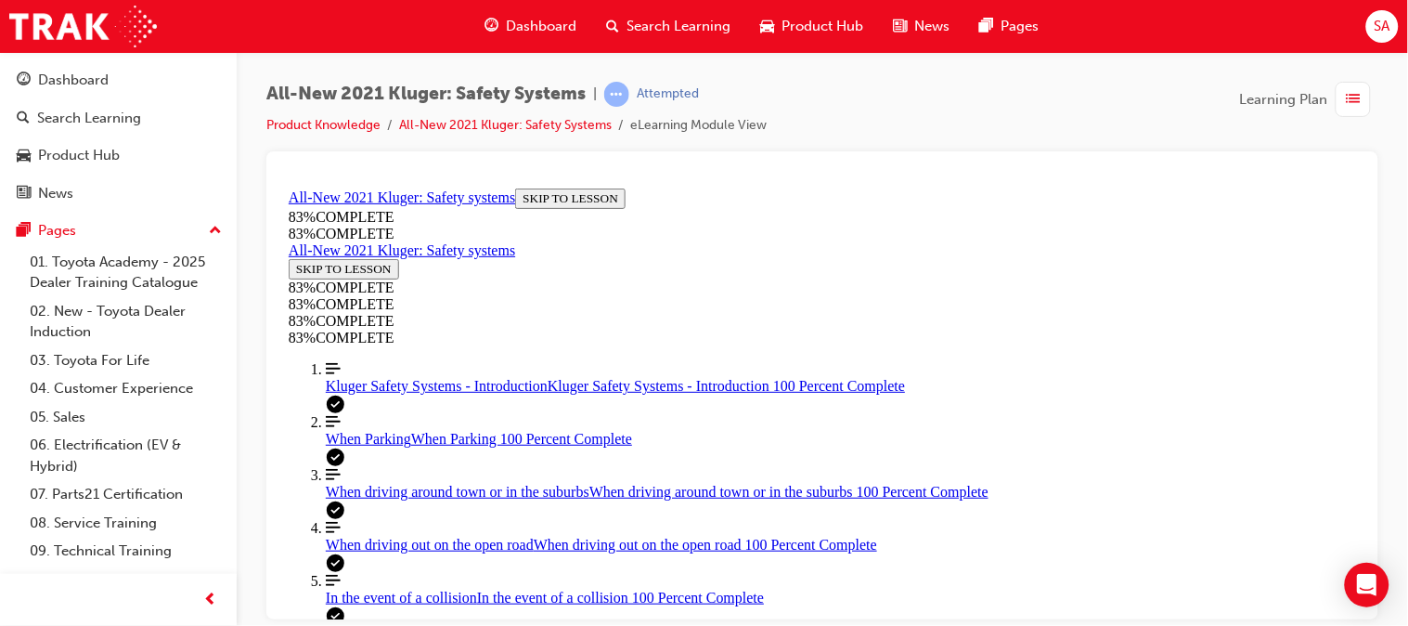
drag, startPoint x: 848, startPoint y: 506, endPoint x: 953, endPoint y: 501, distance: 105.0
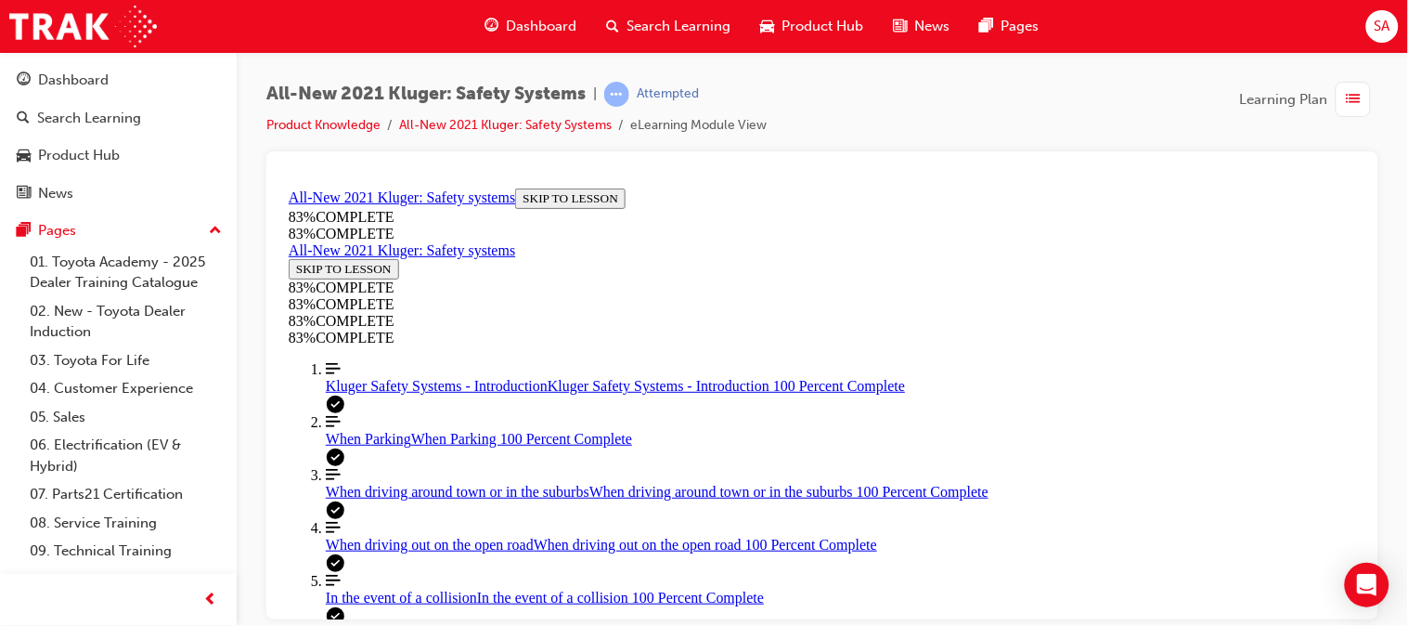
scroll to position [652, 0]
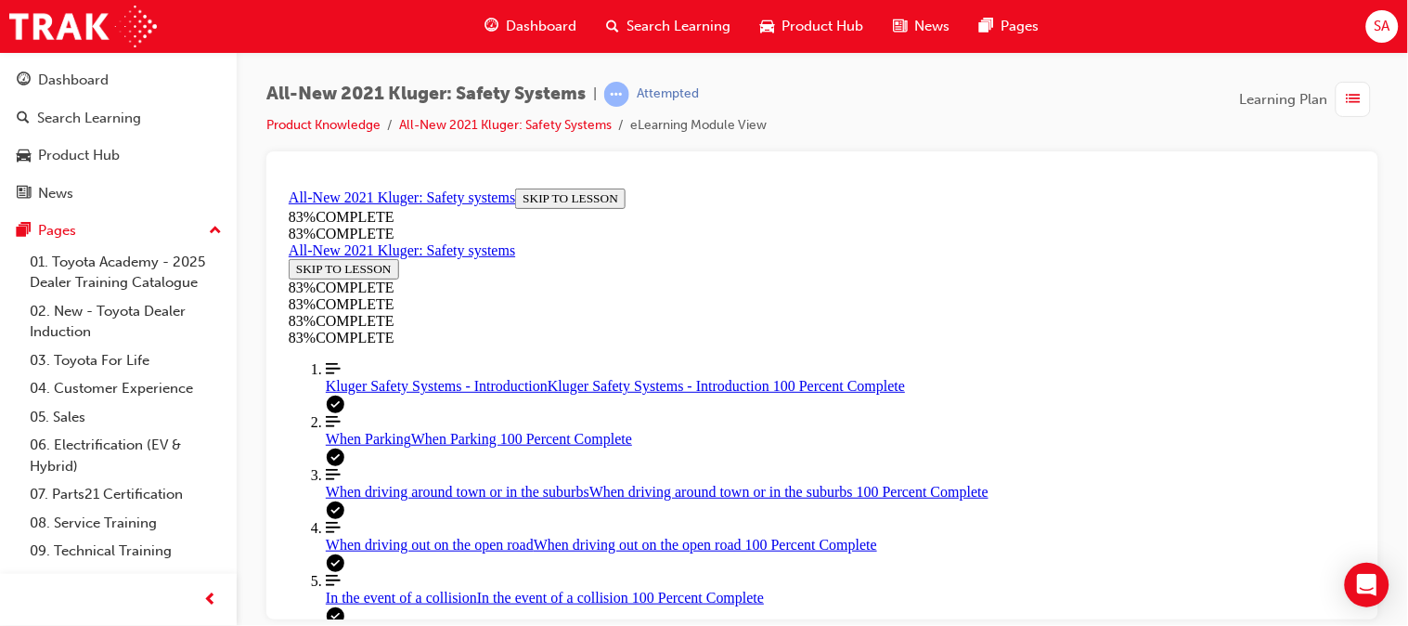
drag, startPoint x: 874, startPoint y: 492, endPoint x: 958, endPoint y: 302, distance: 208.2
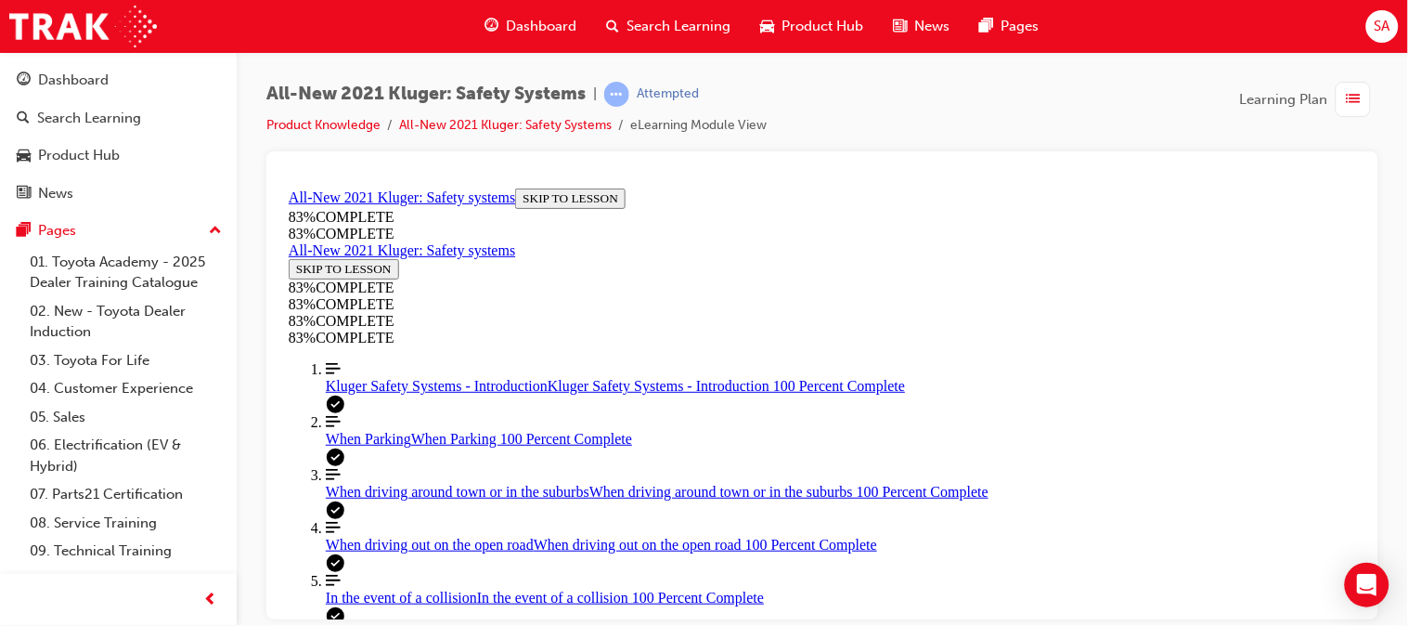
drag, startPoint x: 841, startPoint y: 489, endPoint x: 928, endPoint y: 485, distance: 87.4
drag, startPoint x: 849, startPoint y: 399, endPoint x: 911, endPoint y: 397, distance: 61.3
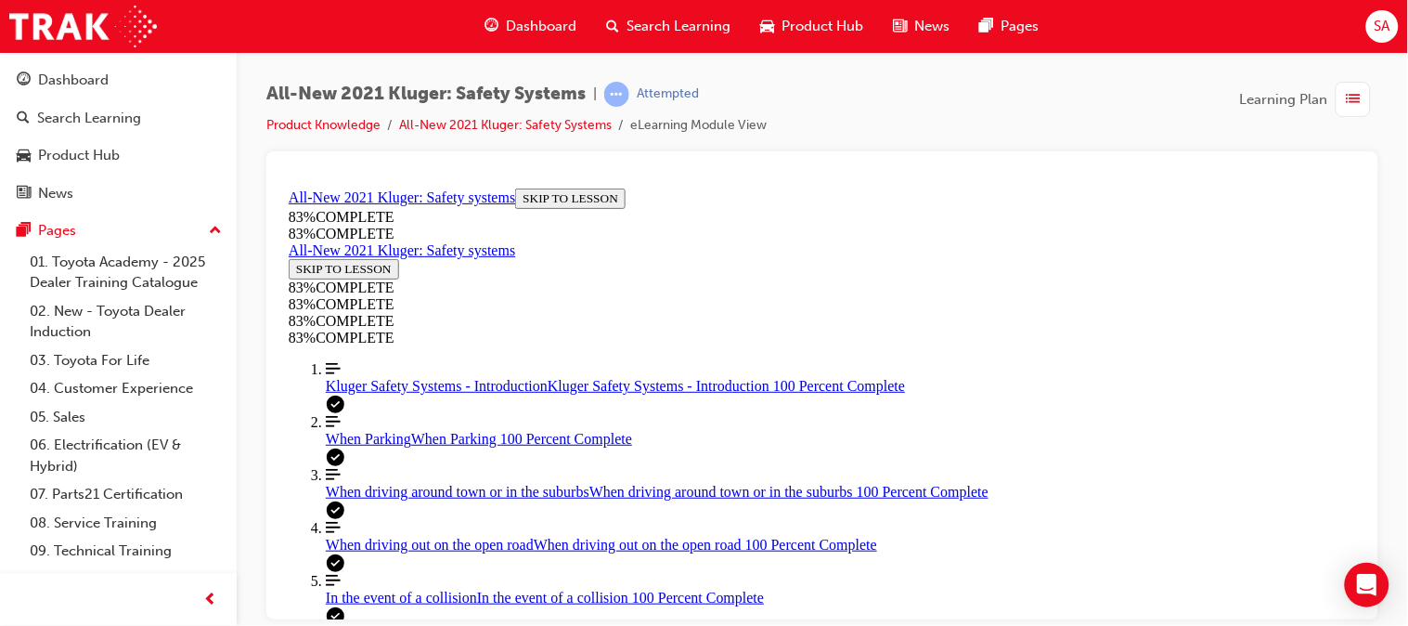
scroll to position [432, 0]
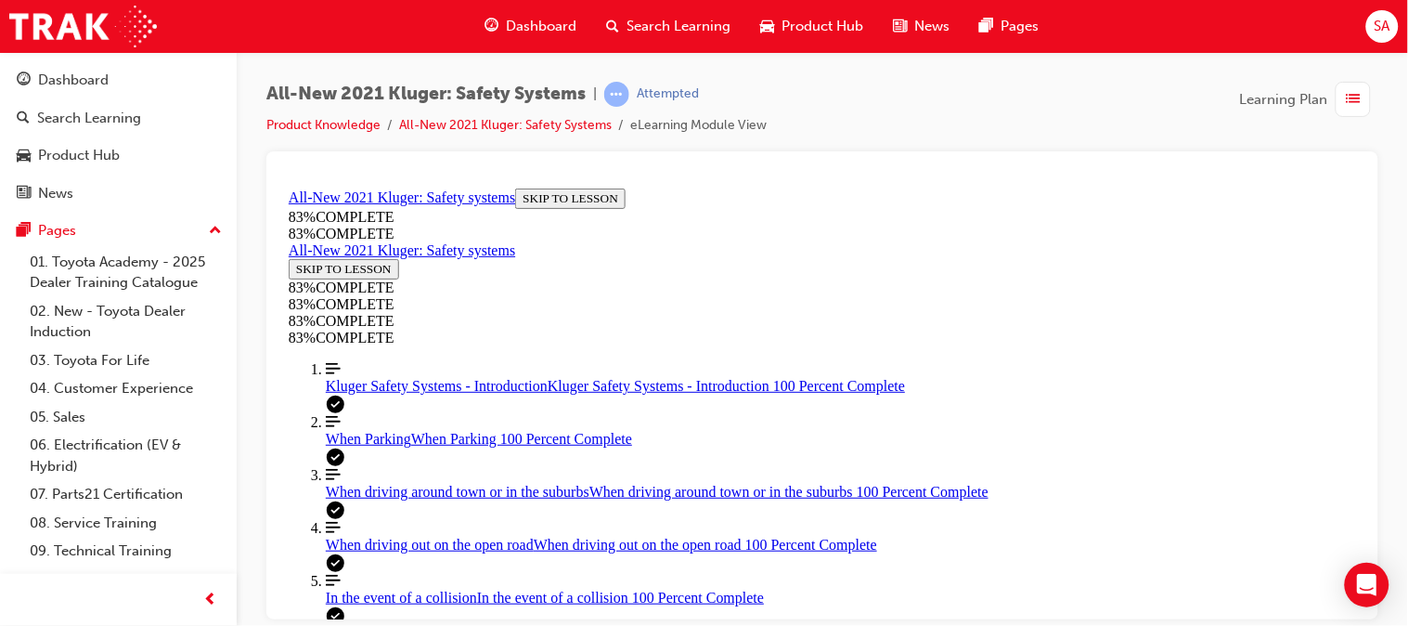
scroll to position [602, 0]
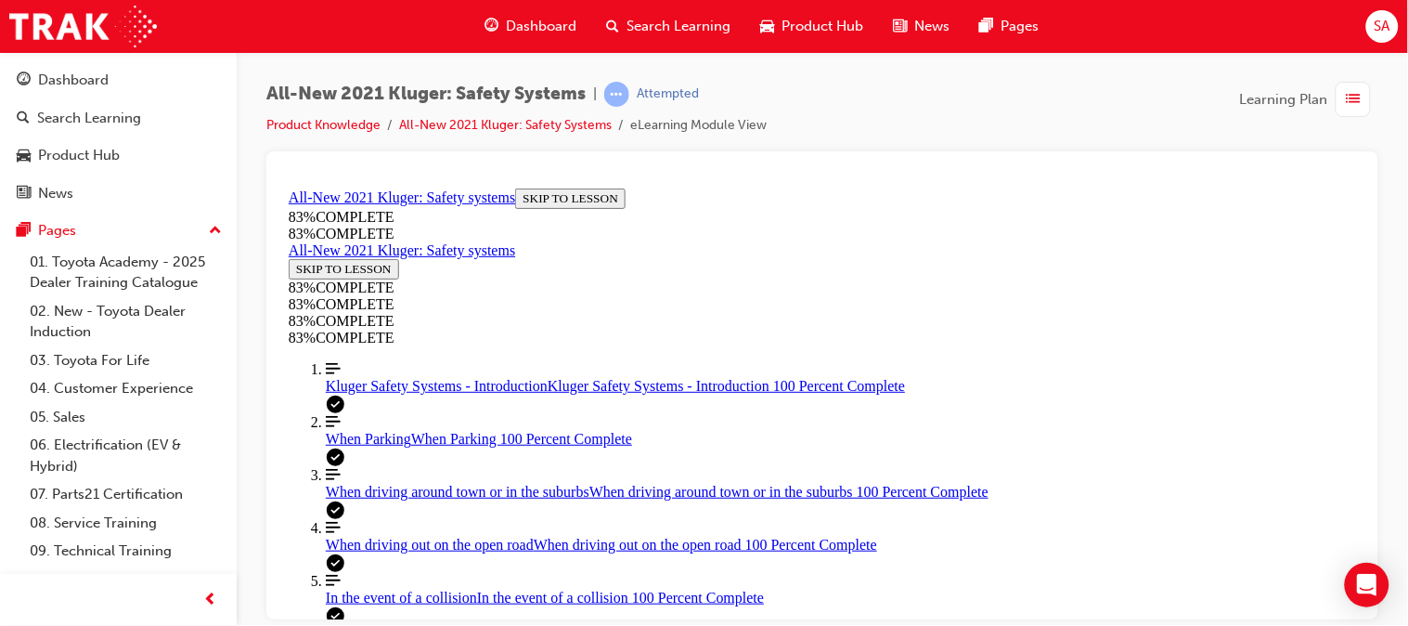
scroll to position [744, 0]
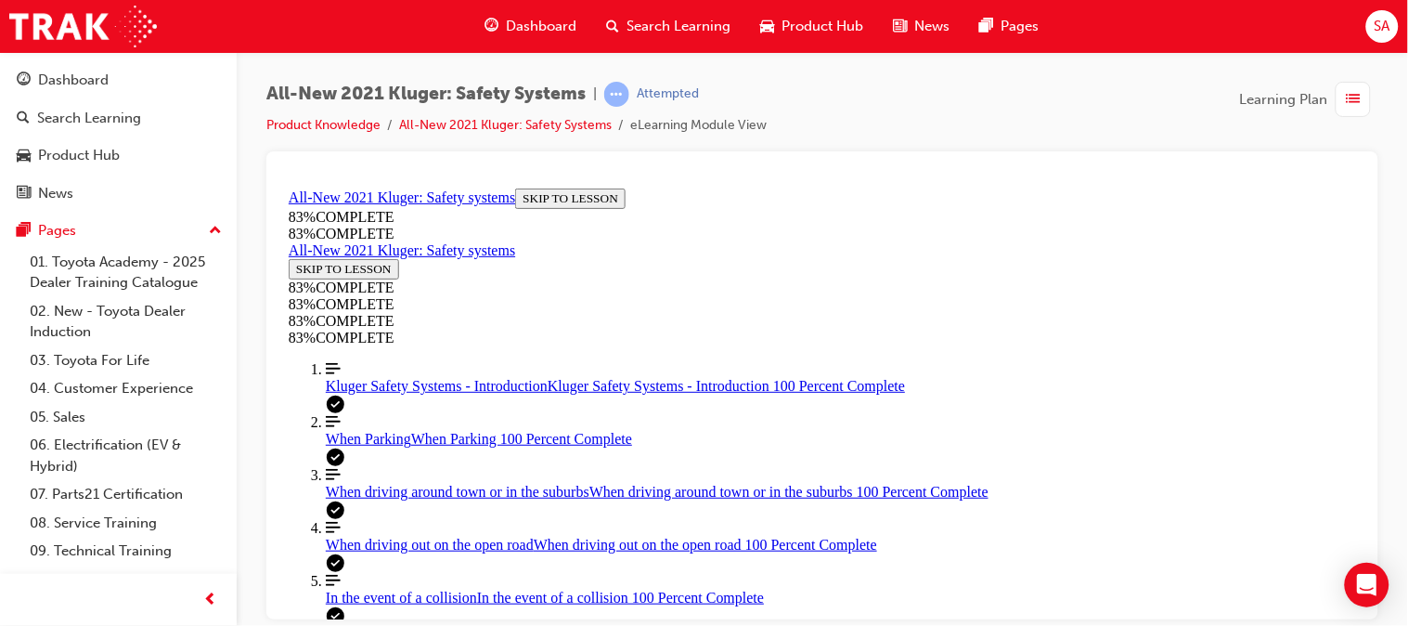
scroll to position [393, 0]
drag, startPoint x: 819, startPoint y: 247, endPoint x: 921, endPoint y: 345, distance: 141.8
drag, startPoint x: 833, startPoint y: 239, endPoint x: 935, endPoint y: 239, distance: 102.1
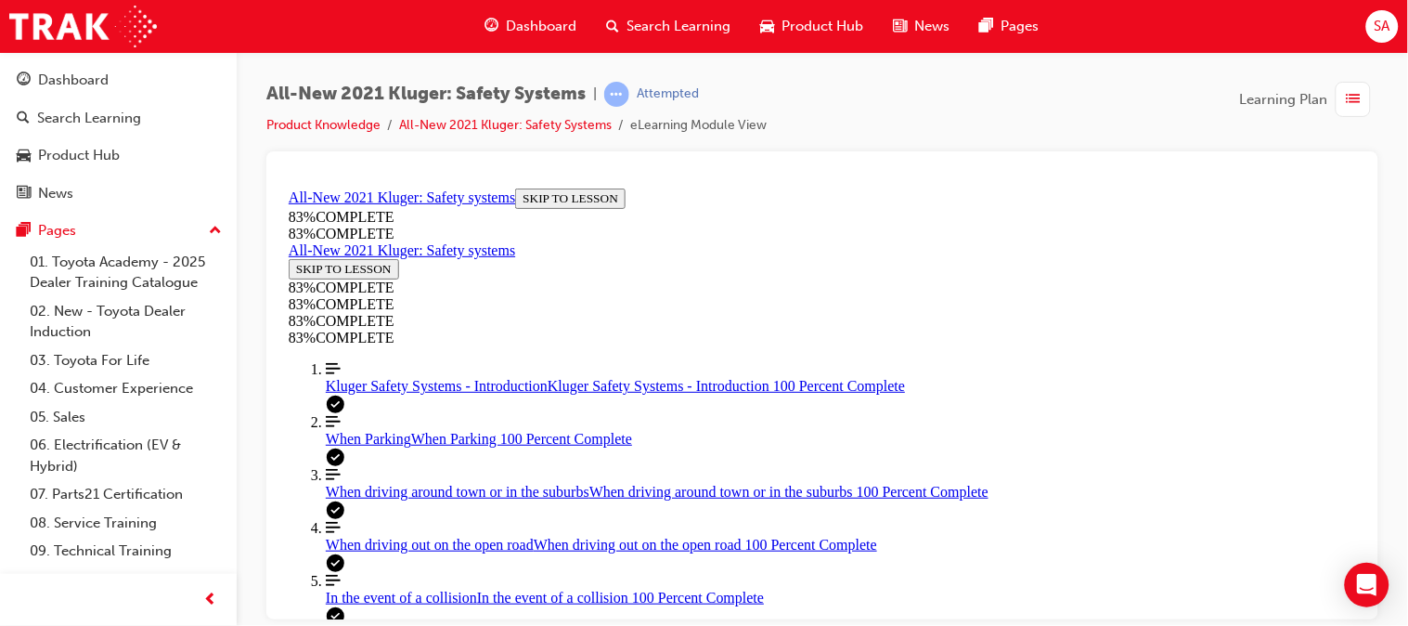
drag, startPoint x: 797, startPoint y: 386, endPoint x: 916, endPoint y: 380, distance: 119.0
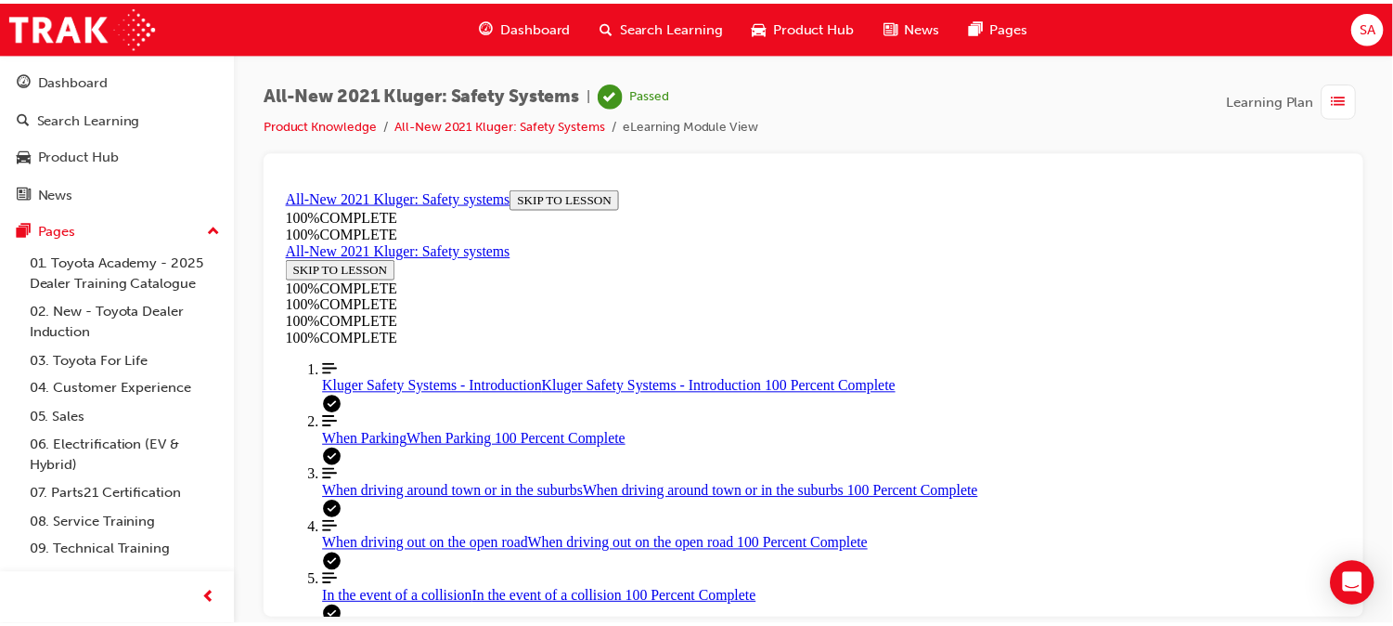
scroll to position [236, 0]
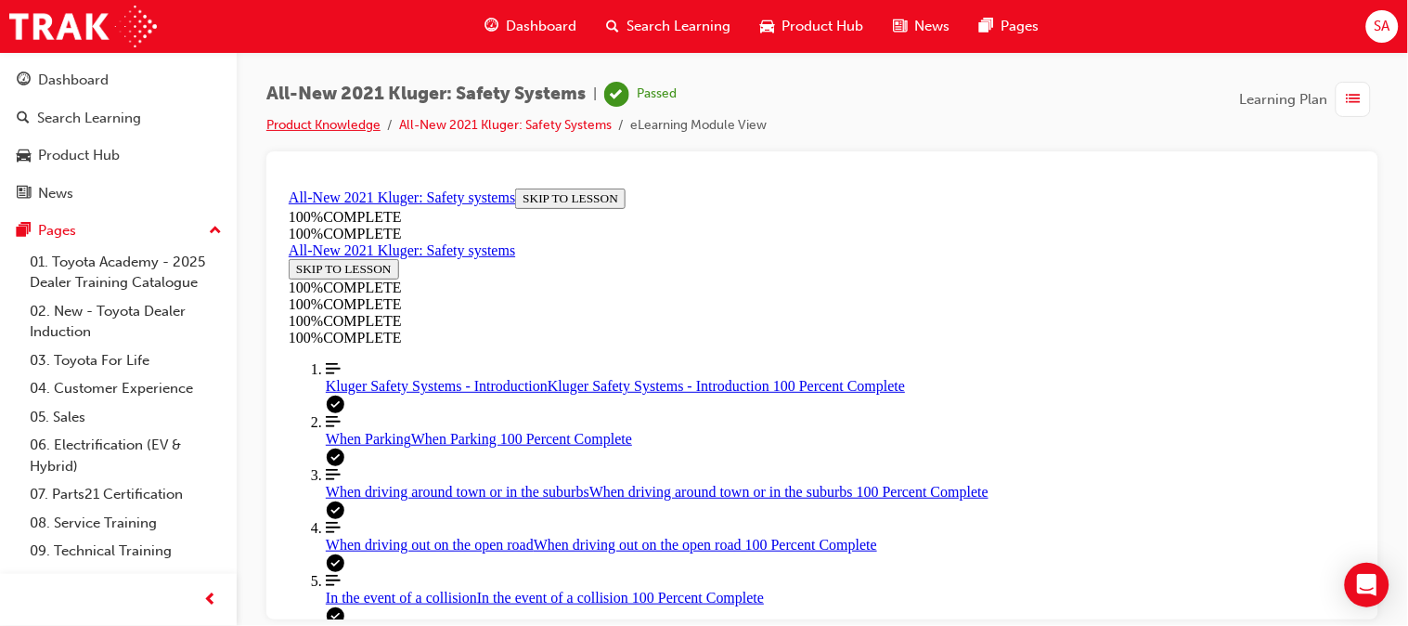
click at [330, 127] on link "Product Knowledge" at bounding box center [323, 125] width 114 height 16
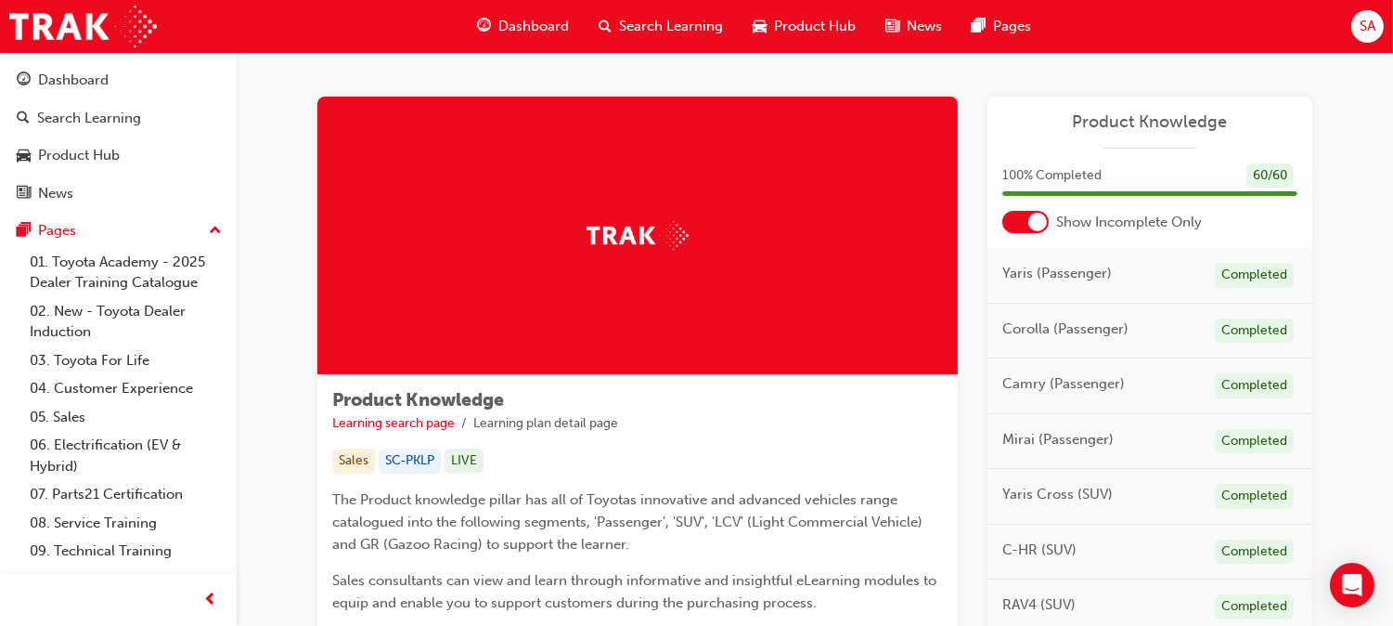
click at [530, 37] on span "Dashboard" at bounding box center [533, 26] width 71 height 21
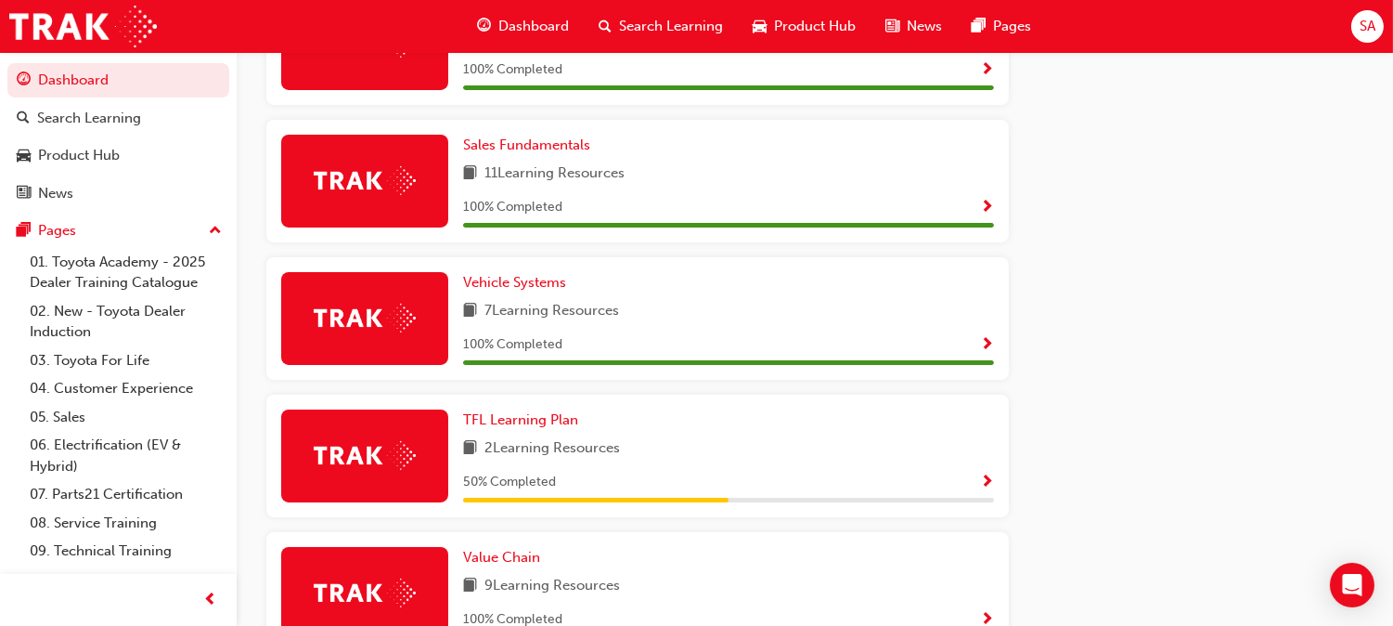
scroll to position [997, 0]
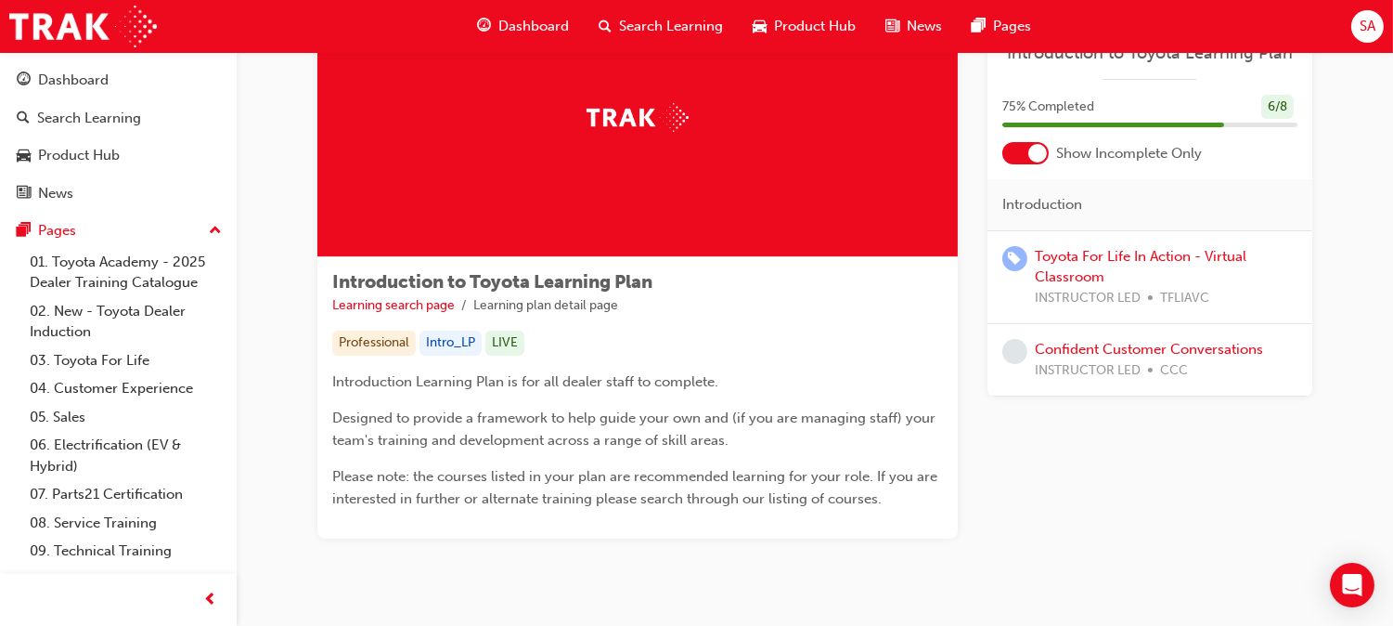
scroll to position [119, 0]
click at [1100, 253] on link "Toyota For Life In Action - Virtual Classroom" at bounding box center [1141, 267] width 212 height 38
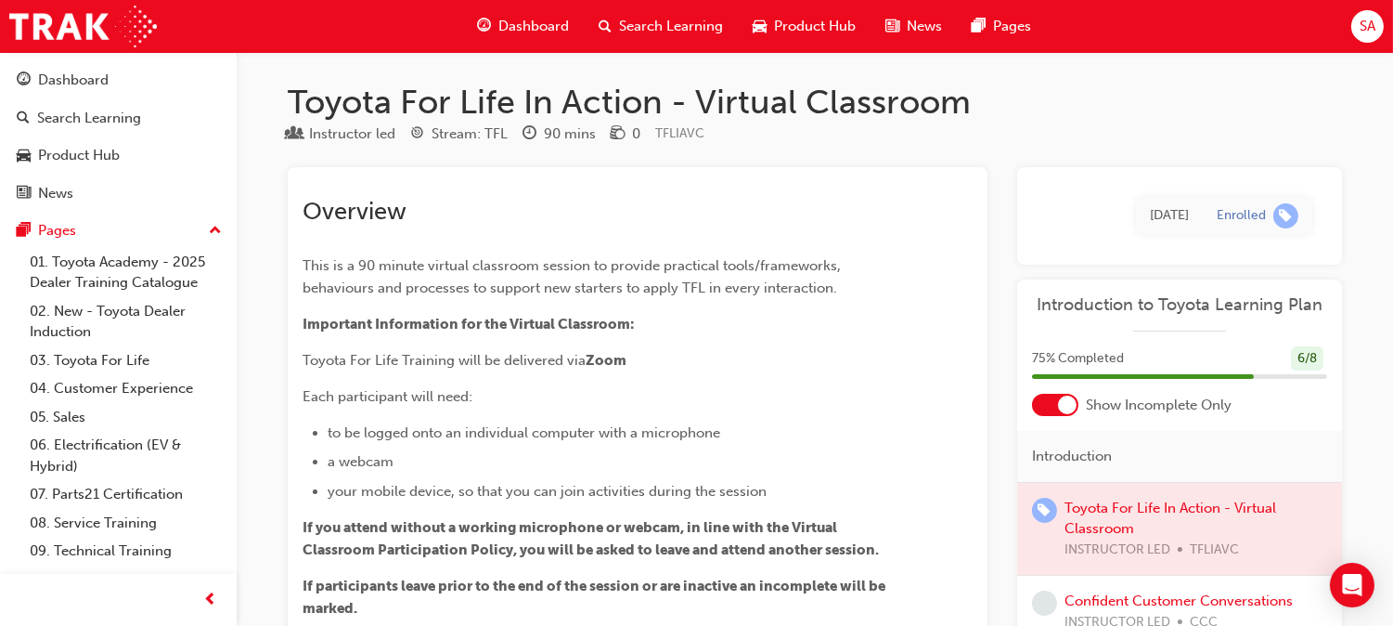
click at [548, 22] on span "Dashboard" at bounding box center [533, 26] width 71 height 21
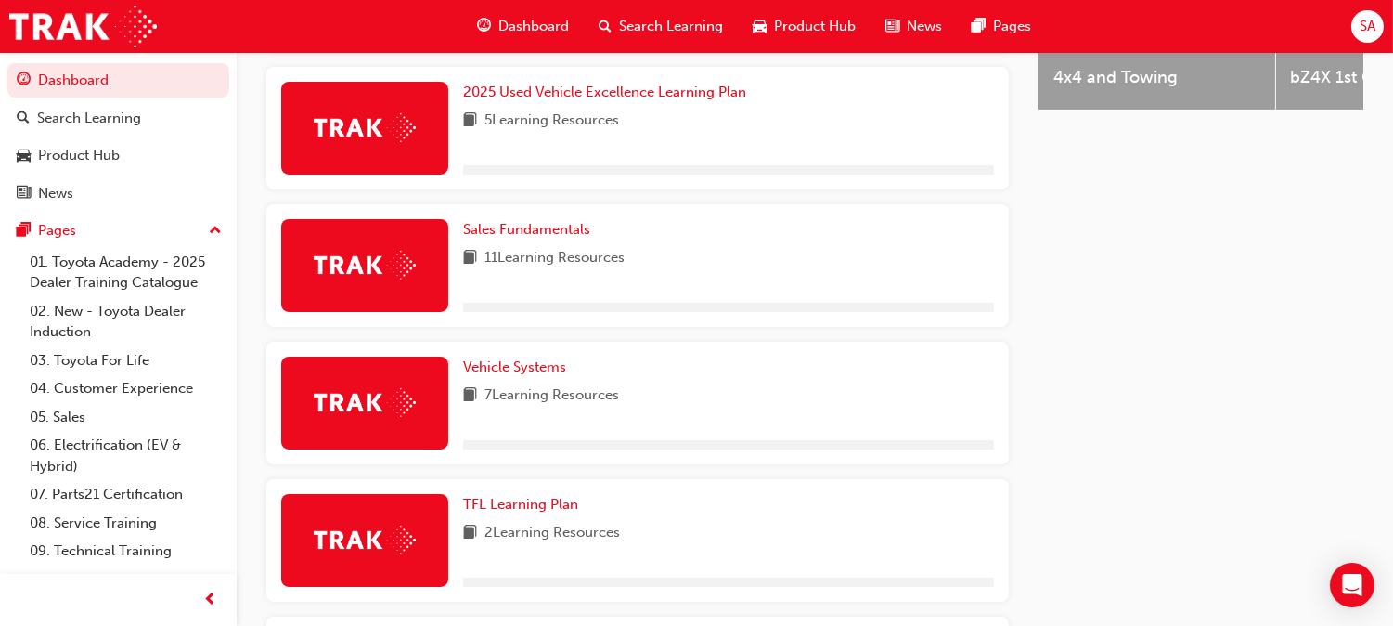
scroll to position [922, 0]
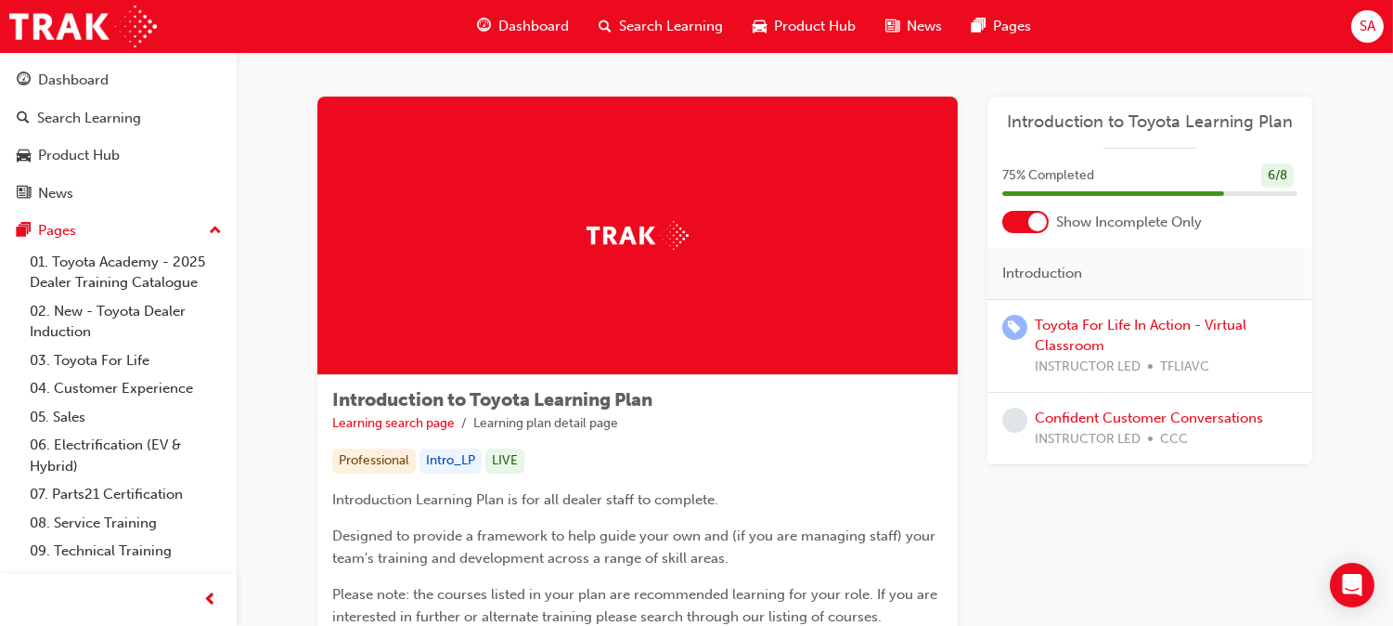
click at [548, 35] on span "Dashboard" at bounding box center [533, 26] width 71 height 21
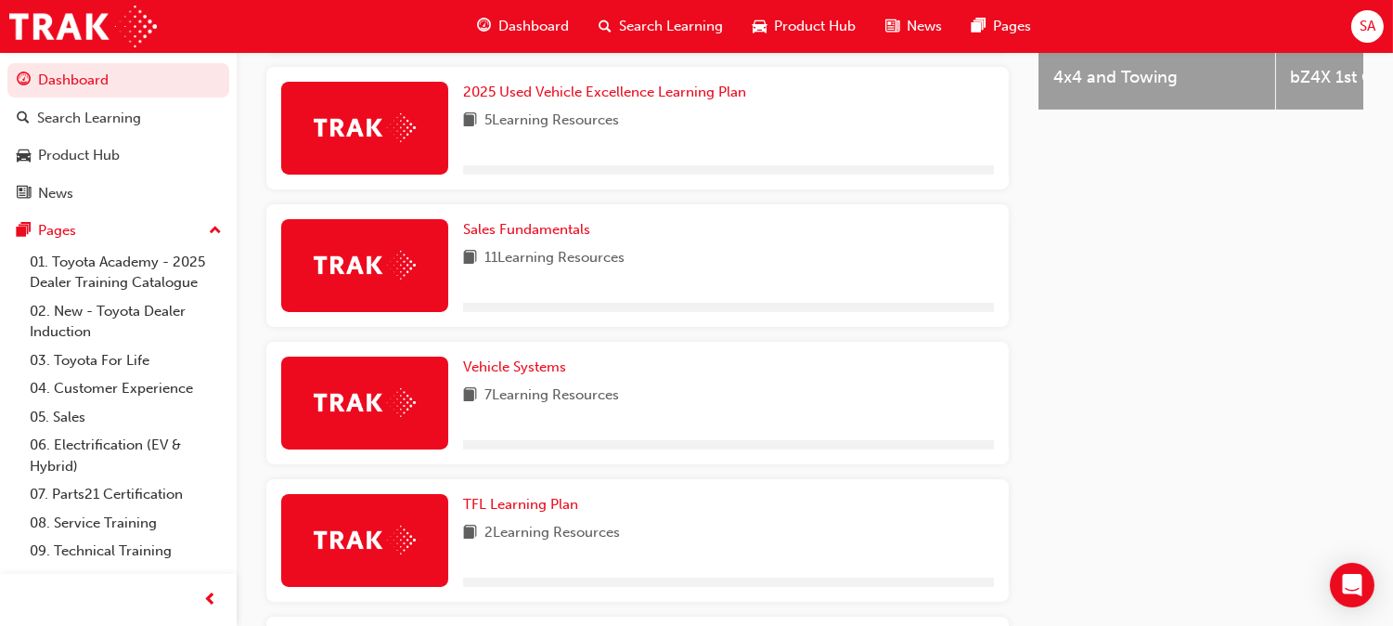
scroll to position [922, 0]
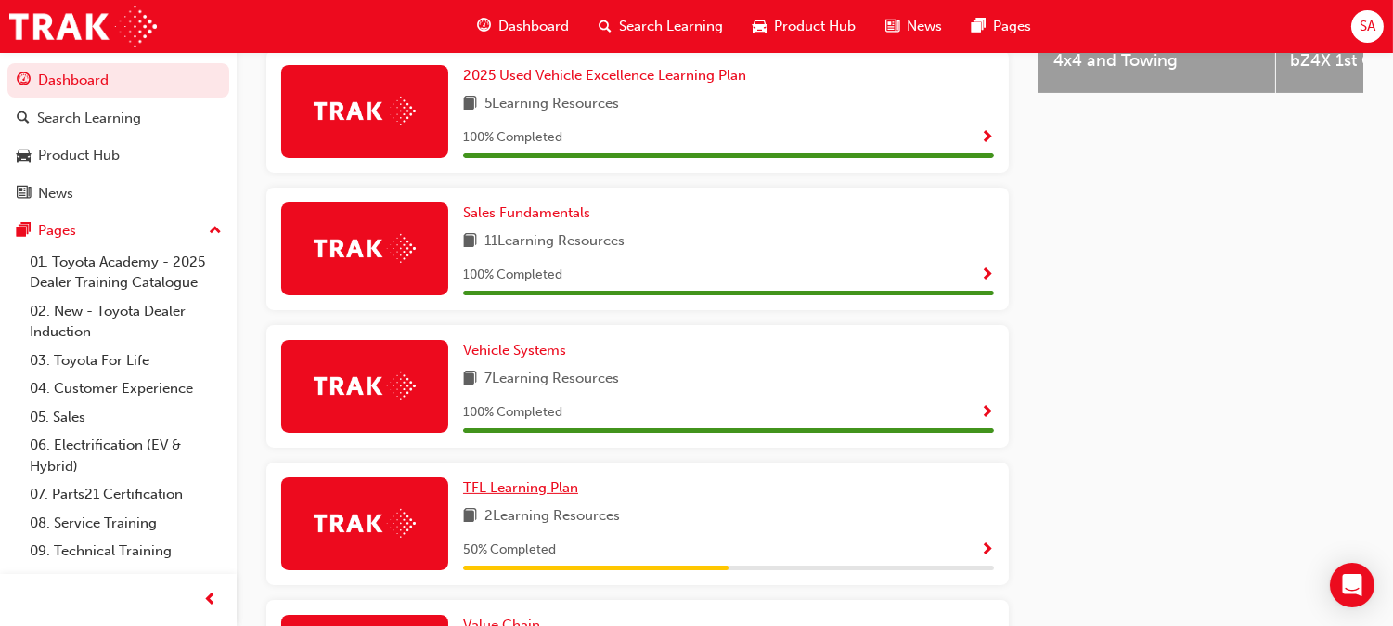
click at [578, 479] on span "TFL Learning Plan" at bounding box center [520, 487] width 115 height 17
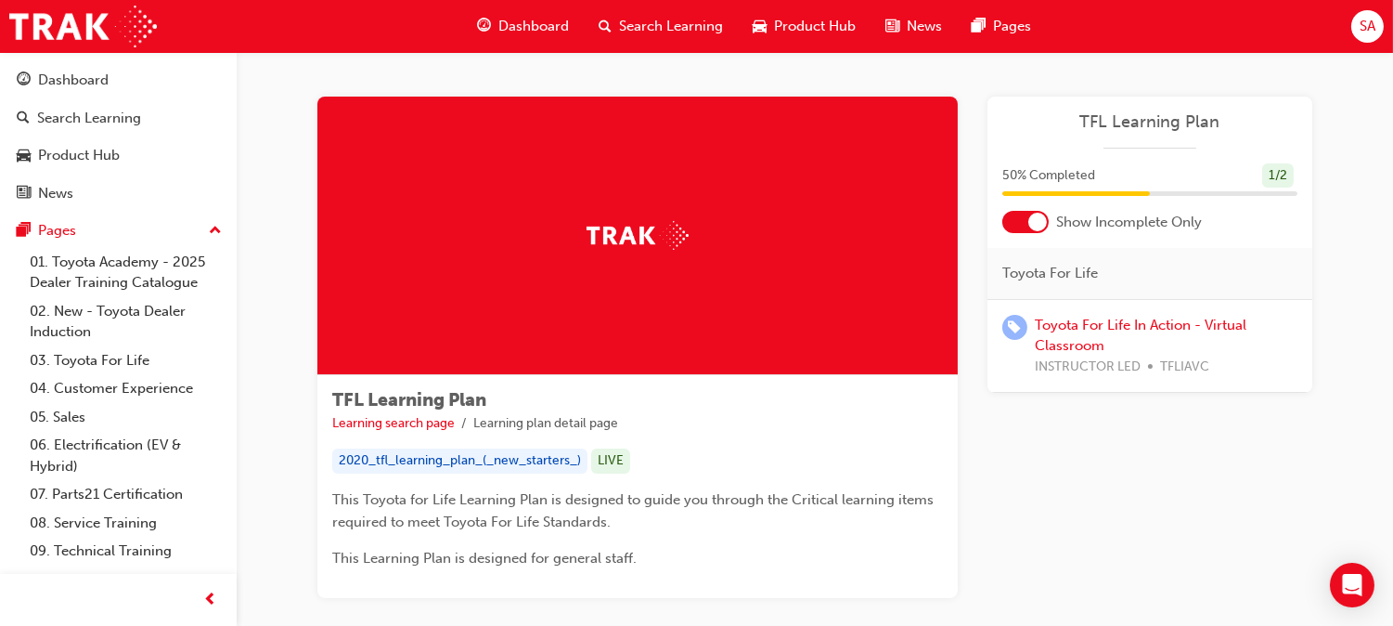
click at [542, 19] on span "Dashboard" at bounding box center [533, 26] width 71 height 21
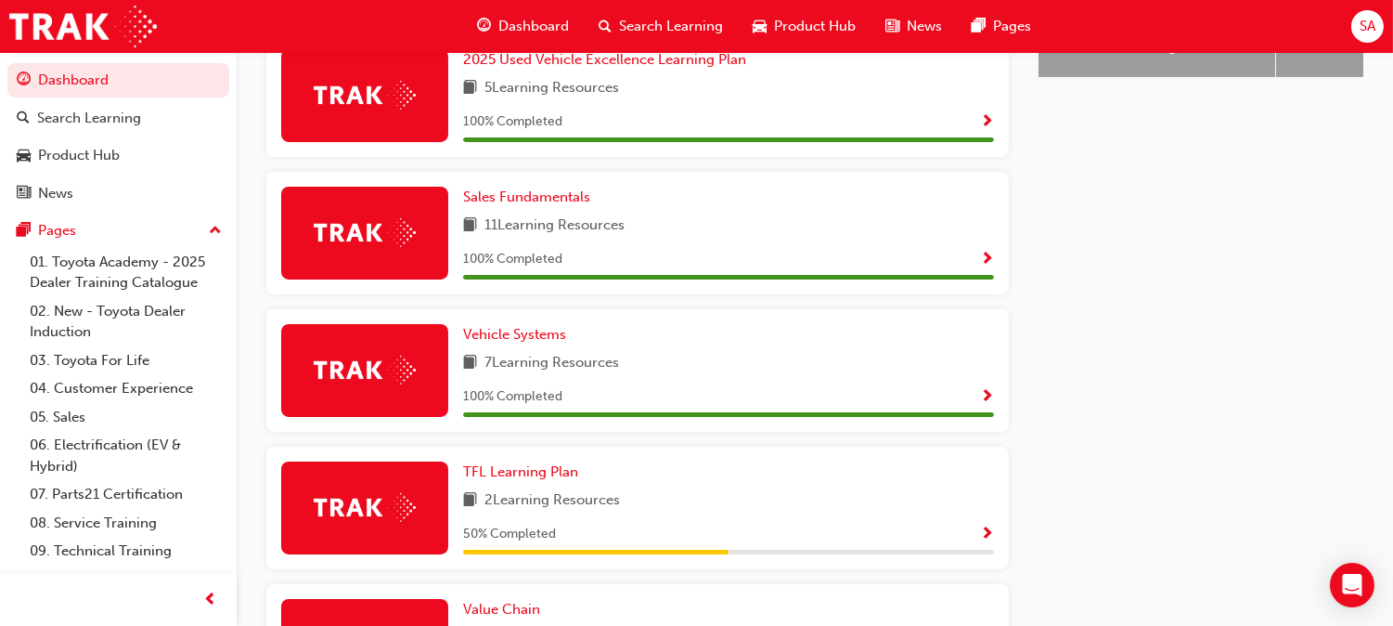
scroll to position [1008, 0]
